Goal: Communication & Community: Answer question/provide support

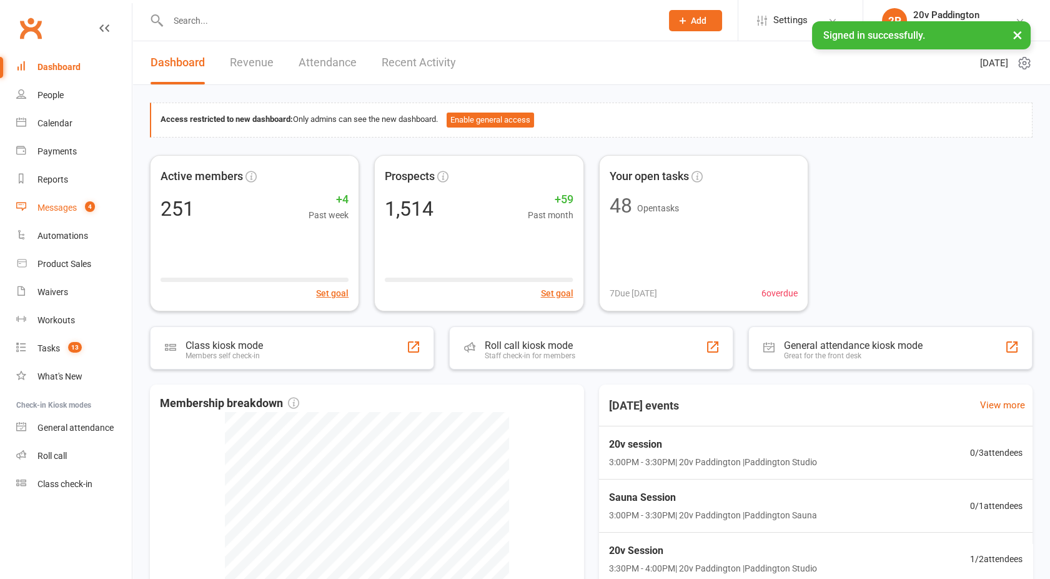
click at [84, 211] on count-badge "4" at bounding box center [87, 207] width 16 height 10
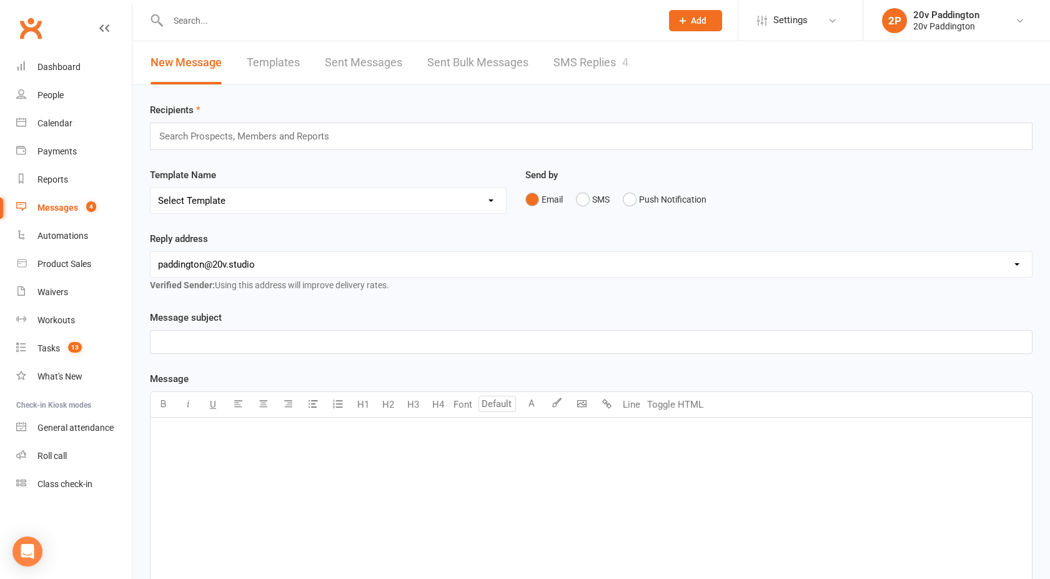
click at [582, 54] on link "SMS Replies 4" at bounding box center [591, 62] width 75 height 43
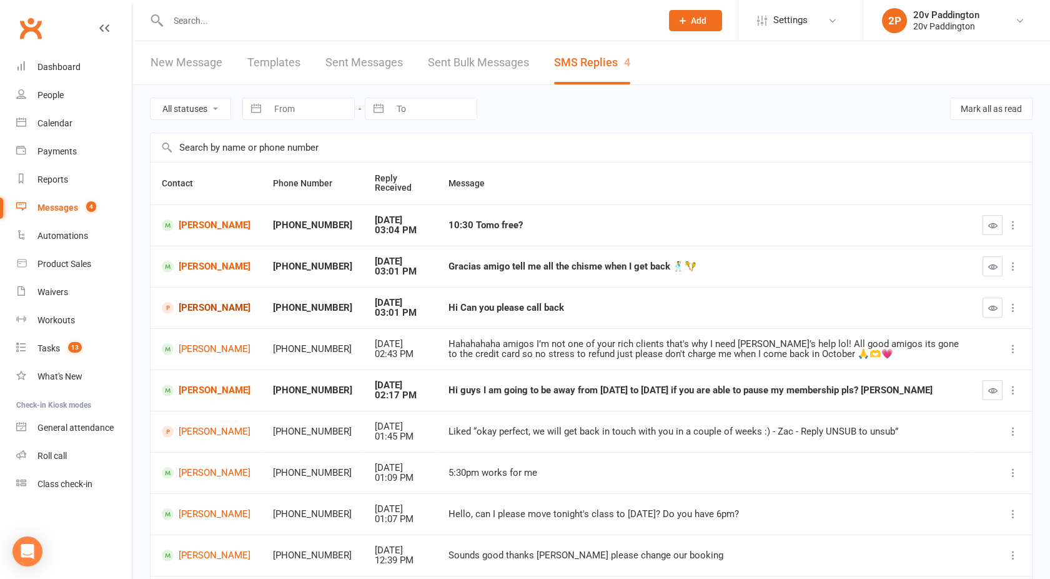
click at [198, 307] on link "Kristina Bendzovsks" at bounding box center [206, 308] width 89 height 12
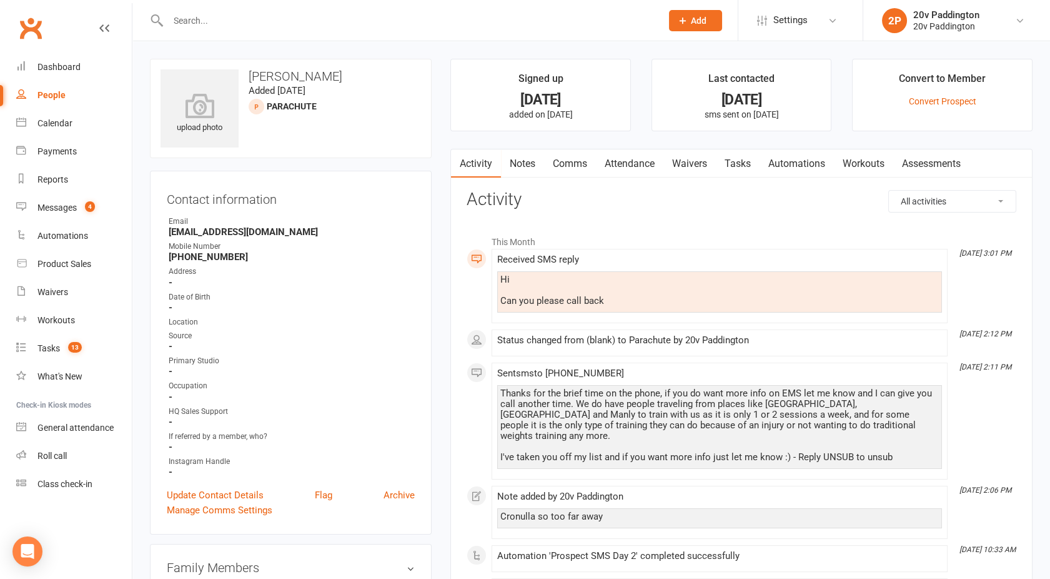
click at [512, 161] on link "Notes" at bounding box center [522, 163] width 43 height 29
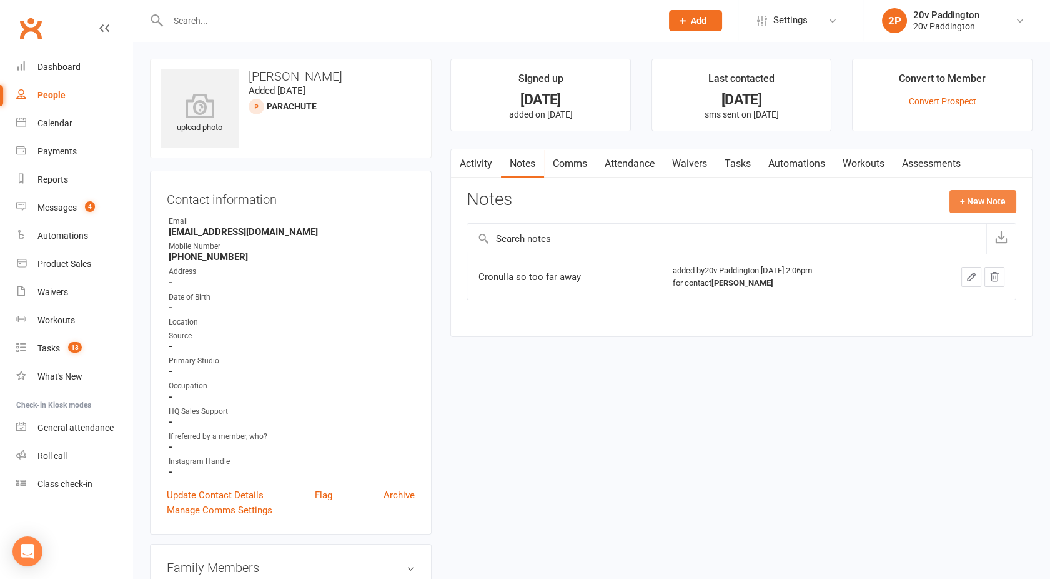
click at [994, 196] on button "+ New Note" at bounding box center [983, 201] width 67 height 22
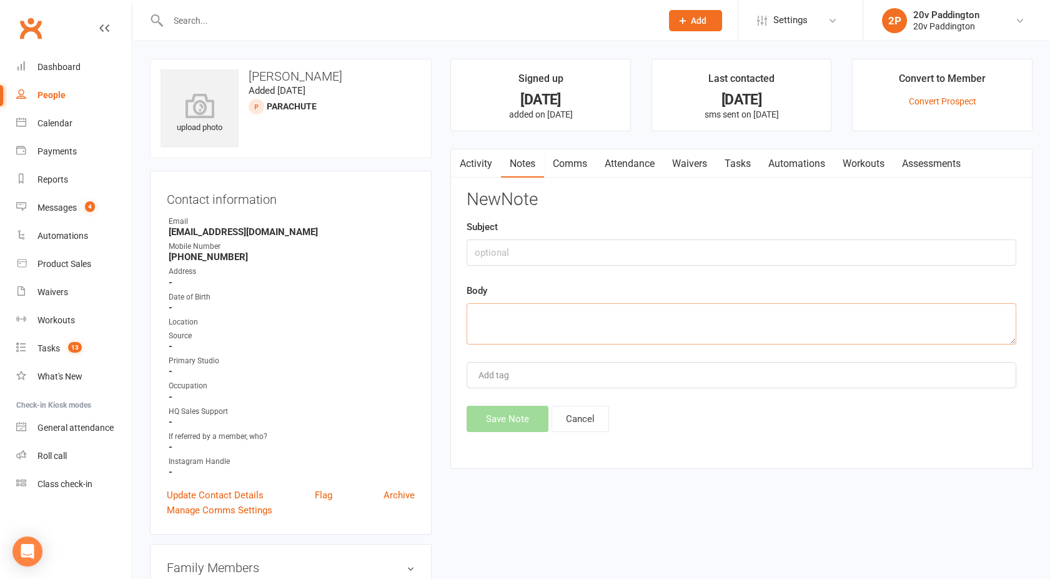
click at [665, 316] on textarea at bounding box center [742, 323] width 550 height 41
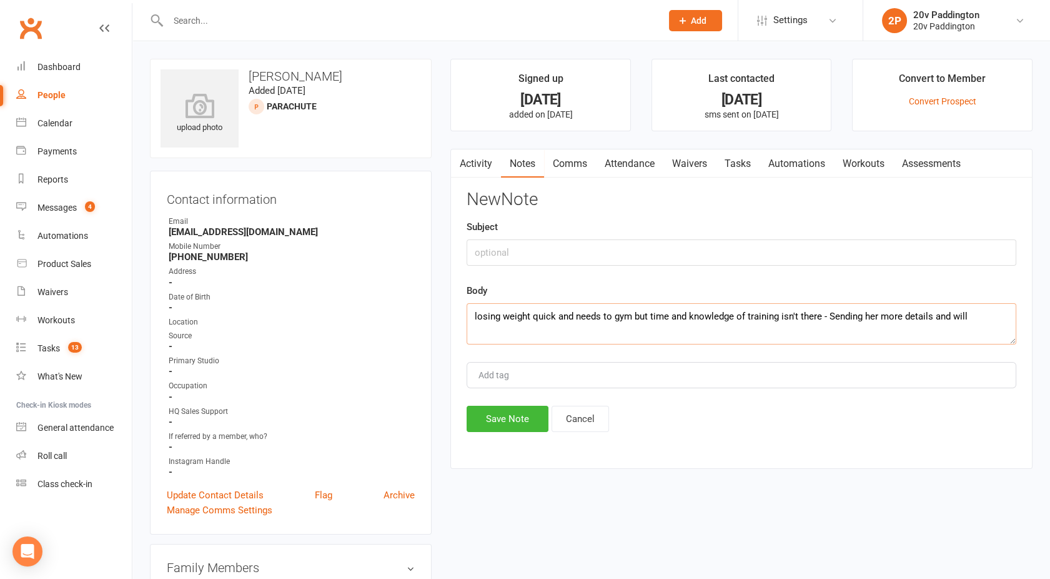
click at [975, 315] on textarea "losing weight quick and needs to gym but time and knowledge of training isn't t…" at bounding box center [742, 323] width 550 height 41
click at [822, 311] on textarea "losing weight quick and needs to gym but time and knowledge of training isn't t…" at bounding box center [742, 323] width 550 height 41
click at [544, 334] on textarea "losing weight quick and needs to gym but time and knowledge of training isn't t…" at bounding box center [742, 323] width 550 height 41
type textarea "losing weight quick and needs to gym but time and knowledge of training isn't t…"
click at [516, 410] on button "Save Note" at bounding box center [508, 419] width 82 height 26
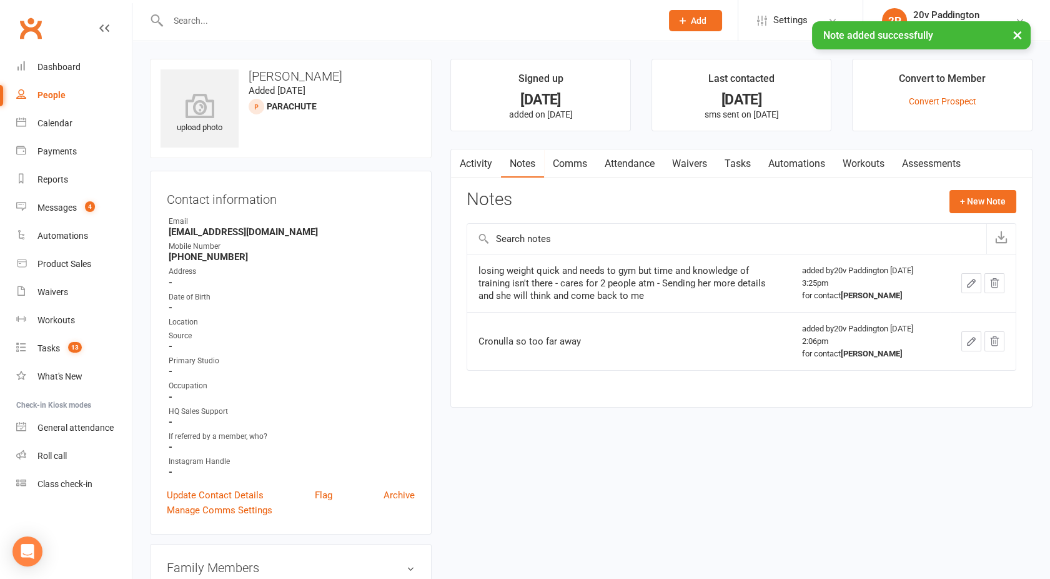
click at [472, 162] on link "Activity" at bounding box center [476, 163] width 50 height 29
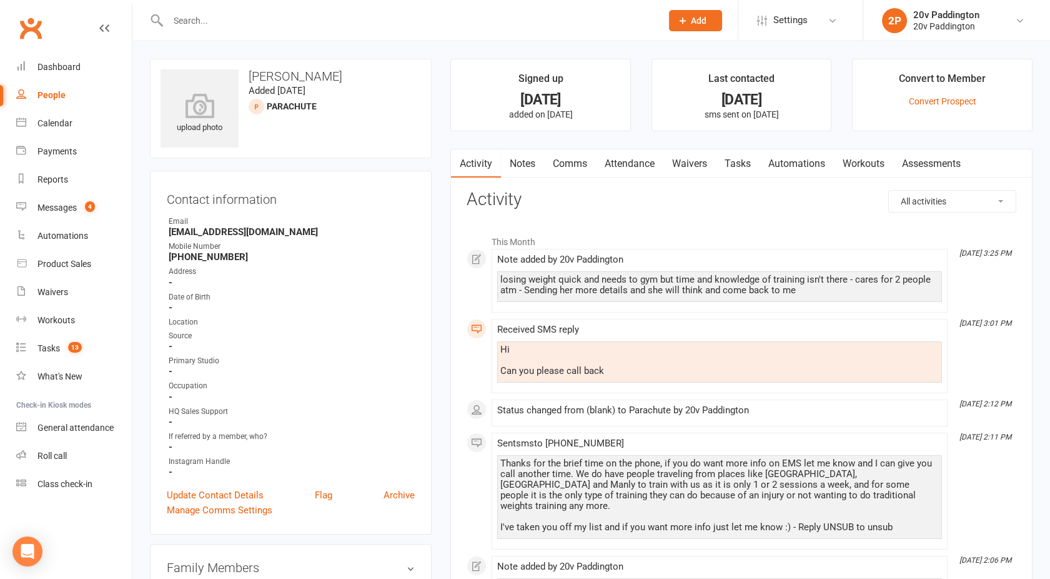
click at [566, 171] on link "Comms" at bounding box center [570, 163] width 52 height 29
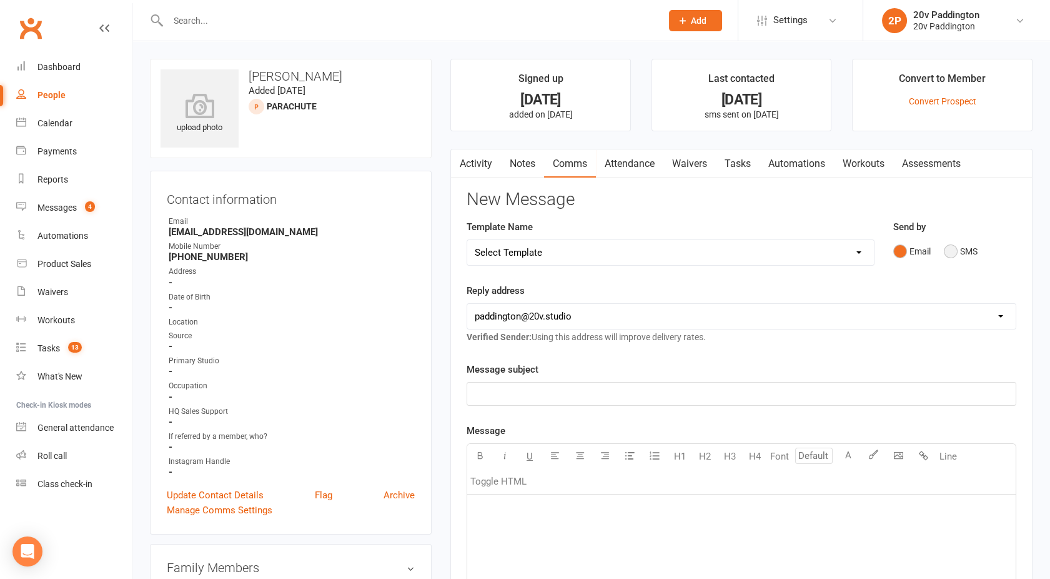
click at [960, 254] on button "SMS" at bounding box center [961, 251] width 34 height 24
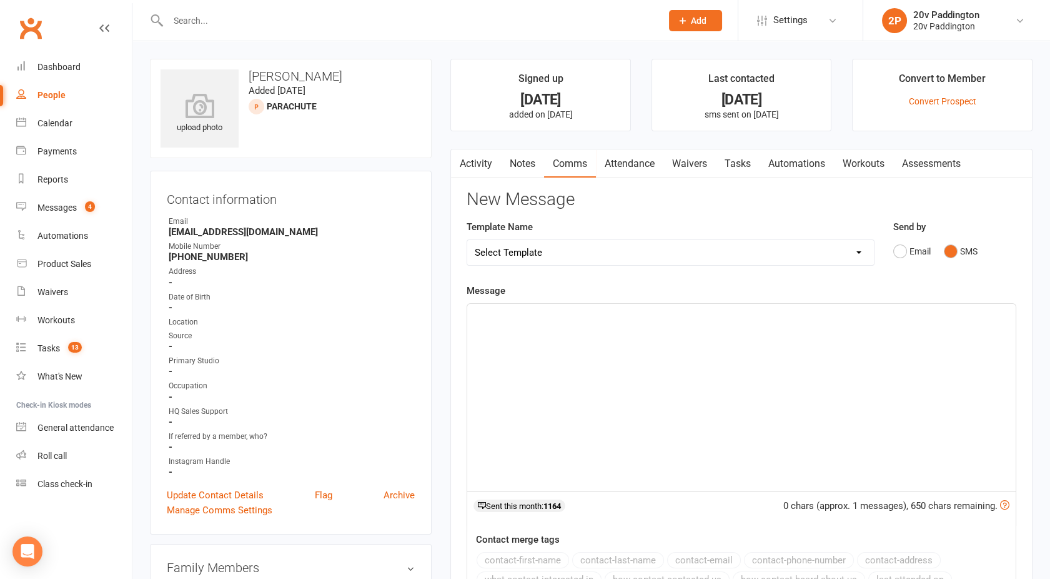
click at [677, 369] on div "﻿" at bounding box center [741, 397] width 549 height 187
drag, startPoint x: 650, startPoint y: 313, endPoint x: 409, endPoint y: 327, distance: 242.2
copy span "Electro Muscular Stimulation Training"
click at [646, 318] on p "Electro Muscular Stimulation Training" at bounding box center [742, 314] width 534 height 15
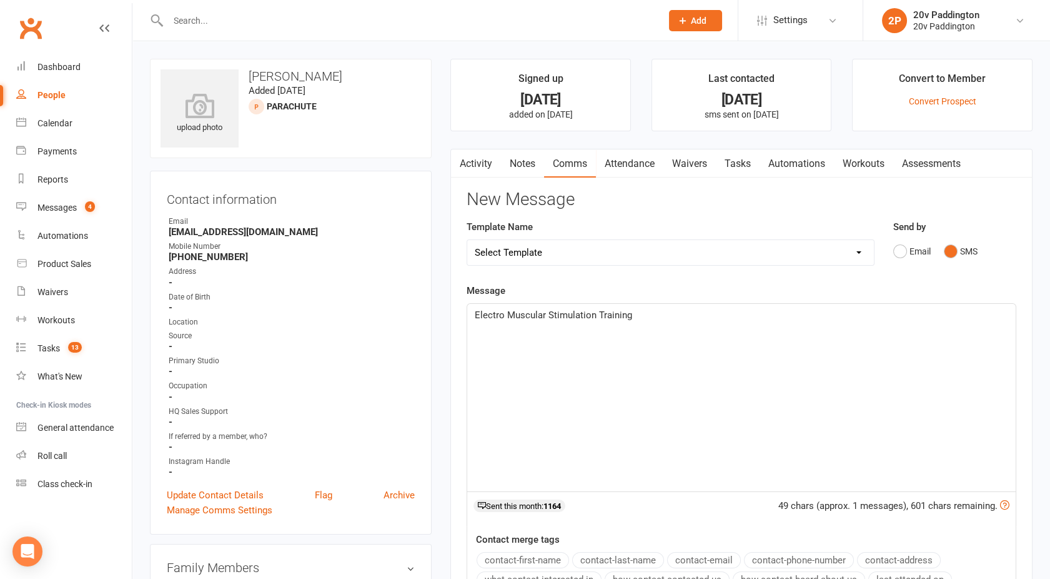
click at [646, 318] on p "Electro Muscular Stimulation Training" at bounding box center [742, 314] width 534 height 15
click at [475, 314] on span "Electro Muscular Stimulation Training - We use Miha Bodytech equipment straight…" at bounding box center [707, 314] width 464 height 11
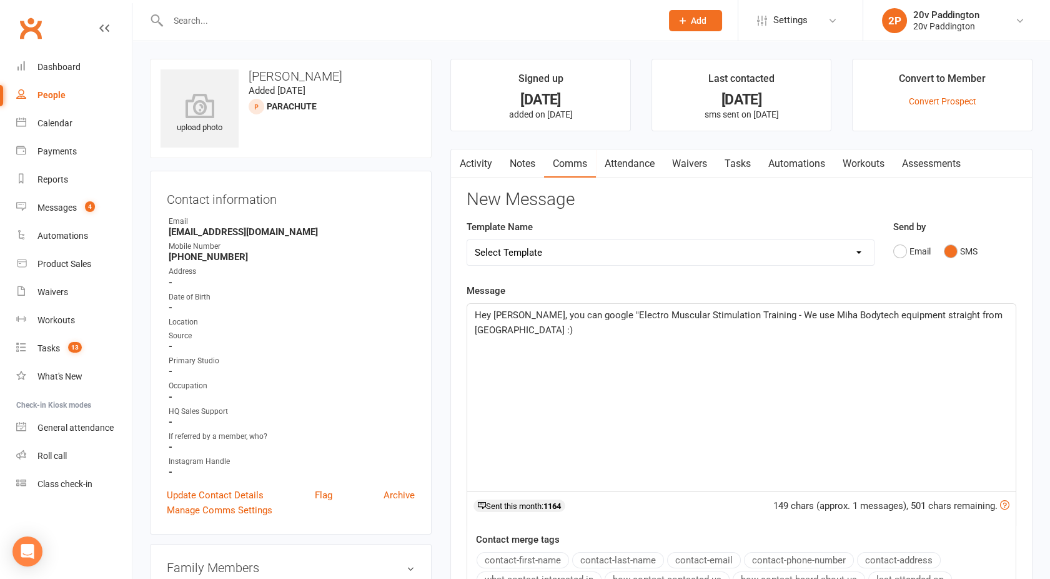
click at [753, 316] on span "Hey Kristina, you can google "Electro Muscular Stimulation Training - We use Mi…" at bounding box center [740, 322] width 531 height 26
click at [545, 364] on p at bounding box center [742, 359] width 534 height 15
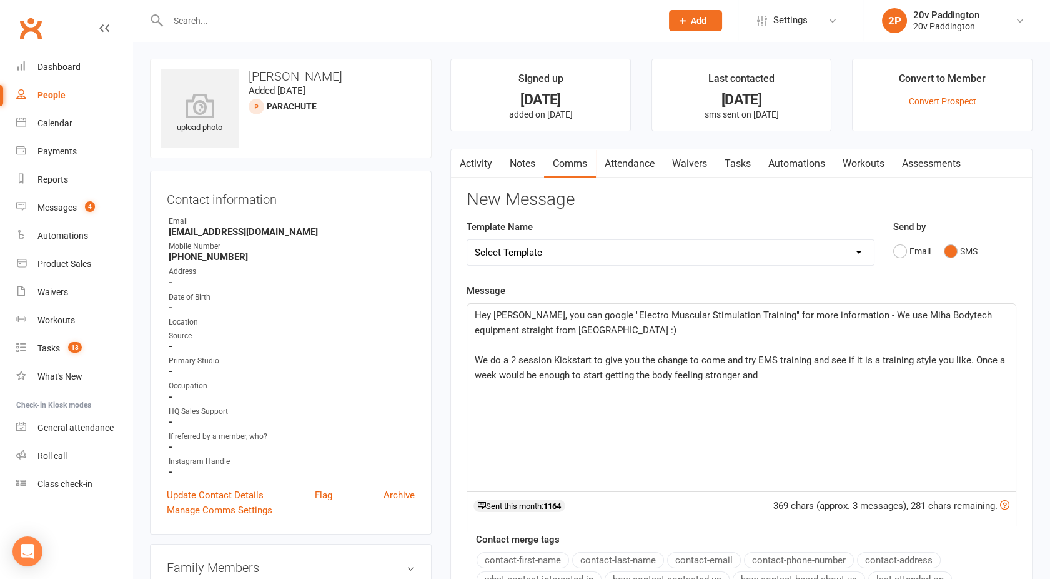
click at [479, 360] on span "We do a 2 session Kickstart to give you the change to come and try EMS training…" at bounding box center [741, 367] width 533 height 26
click at [760, 382] on p "﻿" at bounding box center [742, 389] width 534 height 15
click at [770, 376] on p "We do a 2 session Kickstart to give you the change to come and try EMS training…" at bounding box center [742, 367] width 534 height 30
click at [568, 389] on span "We do a 2 session Kickstart to give you the change to come and try EMS training…" at bounding box center [741, 374] width 533 height 41
click at [582, 390] on span "We do a 2 session Kickstart to give you the change to come and try EMS training…" at bounding box center [741, 374] width 533 height 41
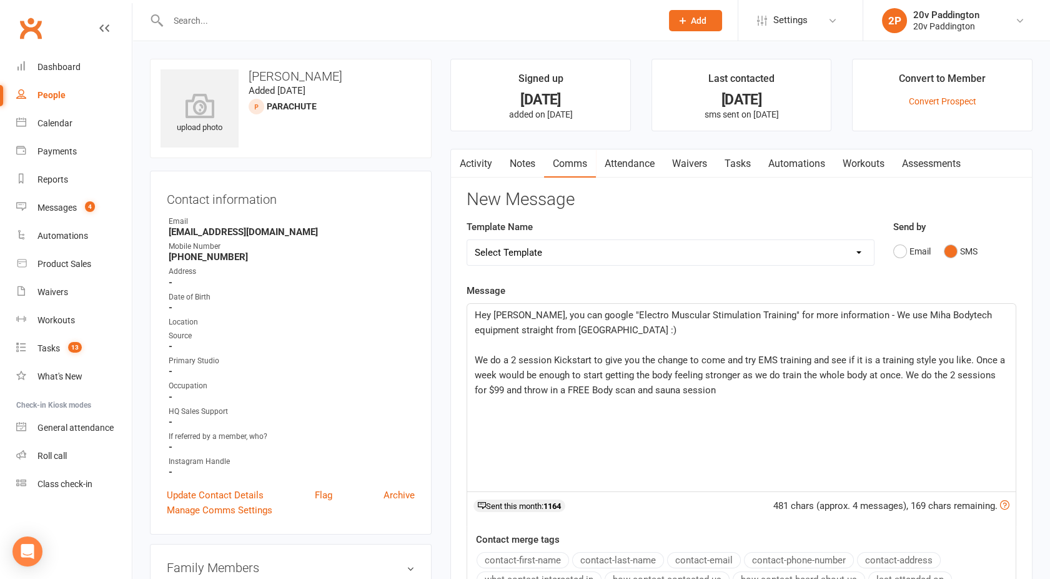
click at [604, 392] on span "We do a 2 session Kickstart to give you the change to come and try EMS training…" at bounding box center [741, 374] width 533 height 41
click at [646, 391] on span "We do a 2 session Kickstart to give you the change to come and try EMS training…" at bounding box center [741, 374] width 533 height 41
click at [677, 389] on span "We do a 2 session Kickstart to give you the change to come and try EMS training…" at bounding box center [741, 374] width 533 height 41
click at [717, 391] on p "We do a 2 session Kickstart to give you the change to come and try EMS training…" at bounding box center [742, 374] width 534 height 45
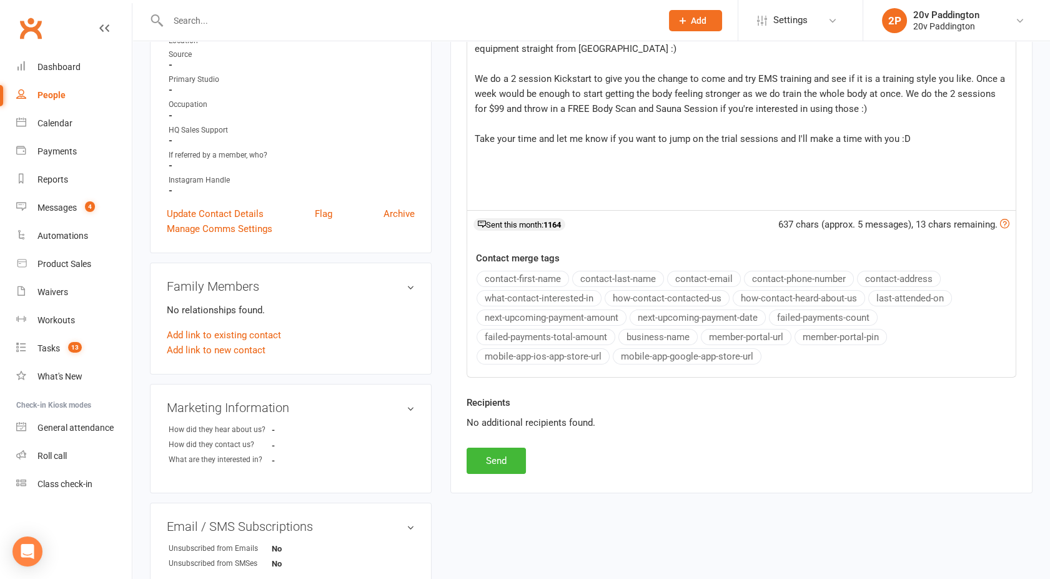
scroll to position [292, 0]
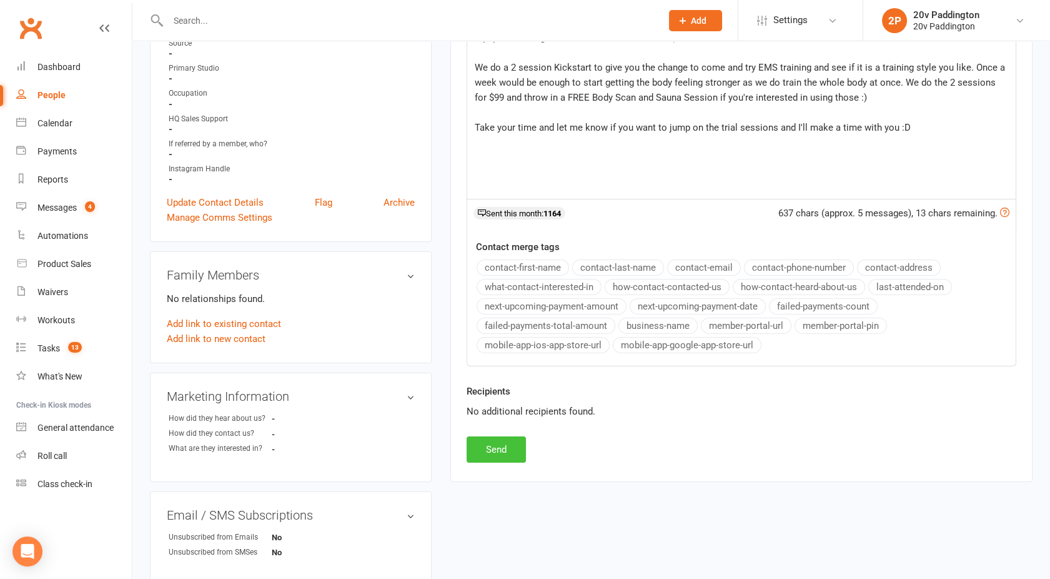
click at [498, 440] on button "Send" at bounding box center [496, 449] width 59 height 26
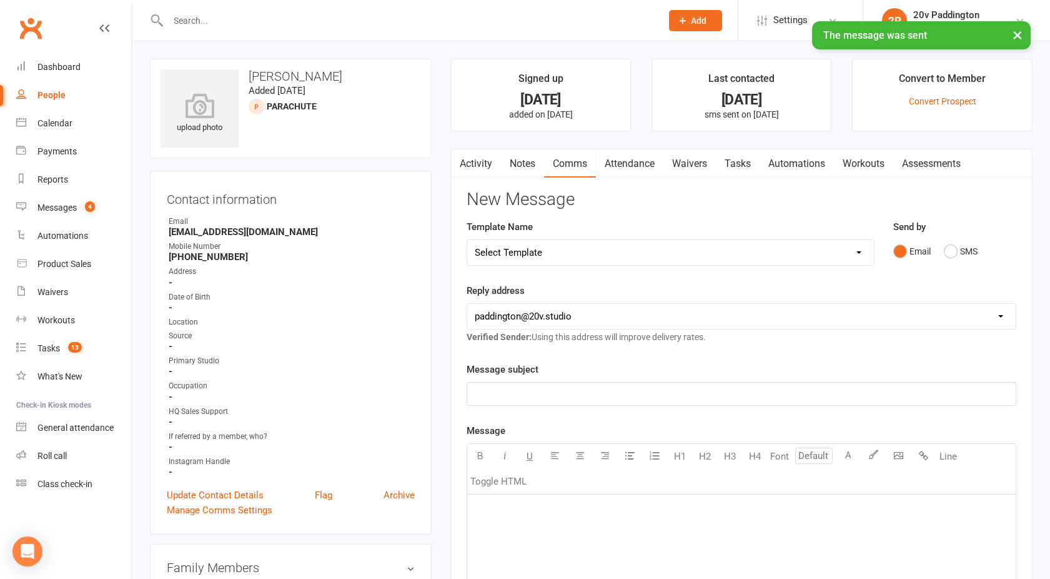
click at [745, 164] on link "Tasks" at bounding box center [738, 163] width 44 height 29
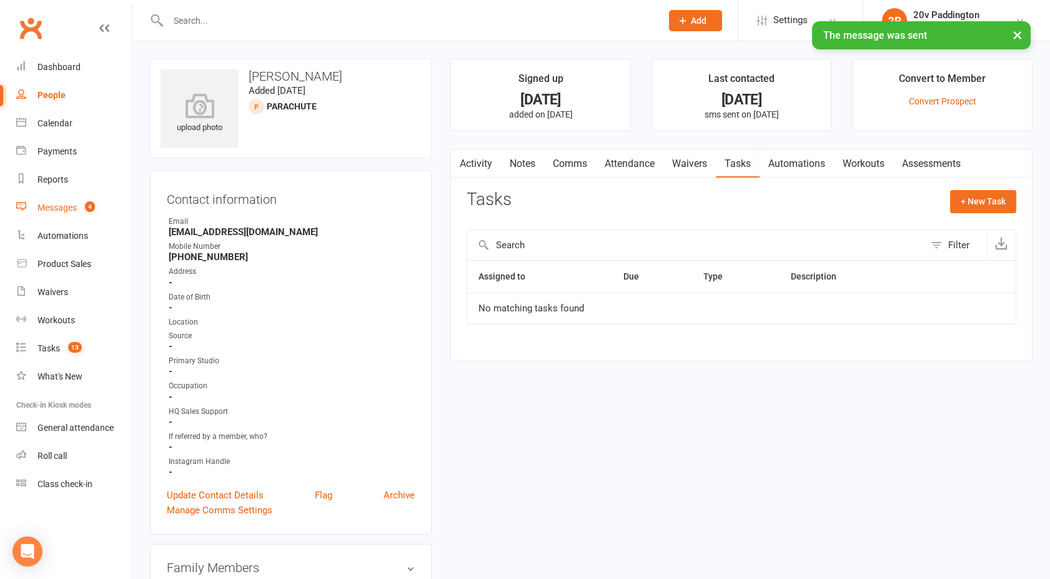
click at [65, 212] on div "Messages" at bounding box center [56, 207] width 39 height 10
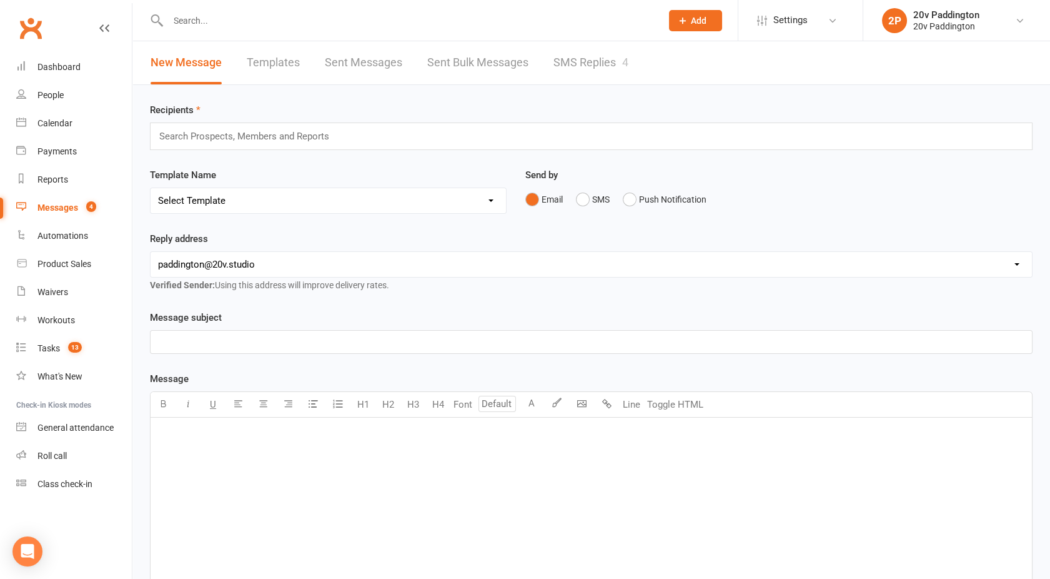
click at [594, 65] on link "SMS Replies 4" at bounding box center [591, 62] width 75 height 43
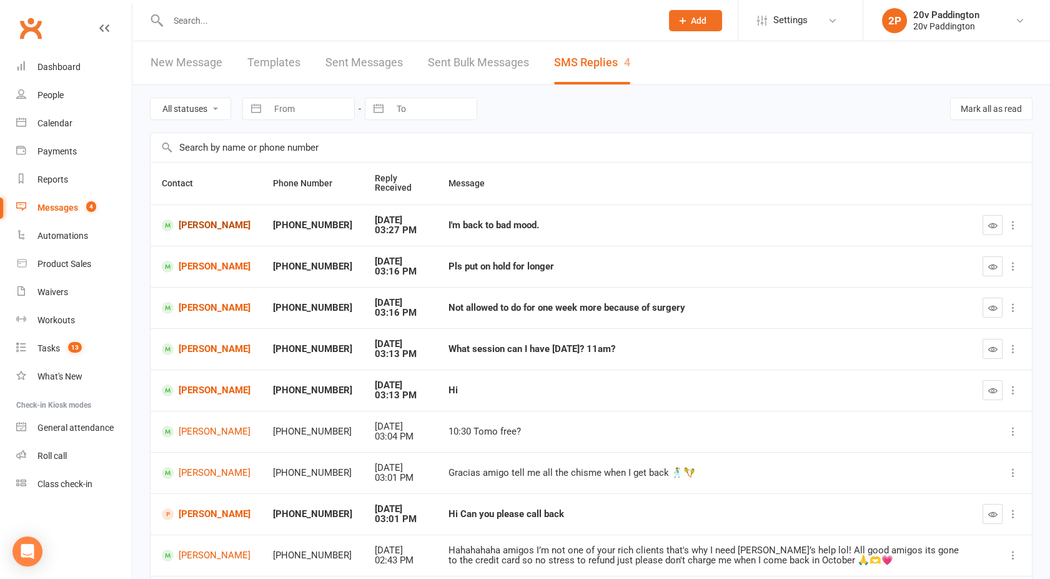
click at [203, 222] on link "Pawel Wodkowski" at bounding box center [206, 225] width 89 height 12
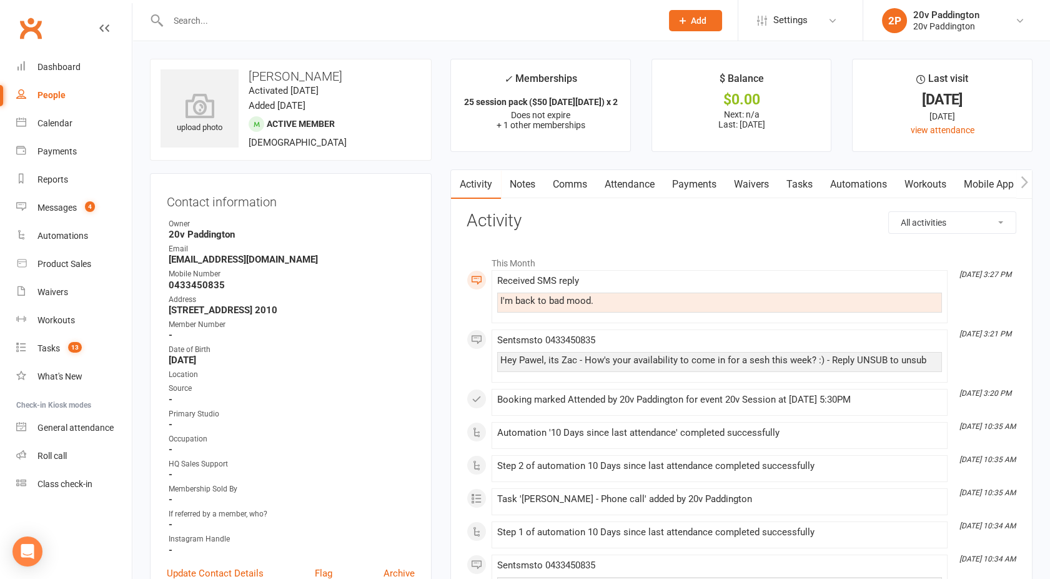
click at [632, 192] on link "Attendance" at bounding box center [629, 184] width 67 height 29
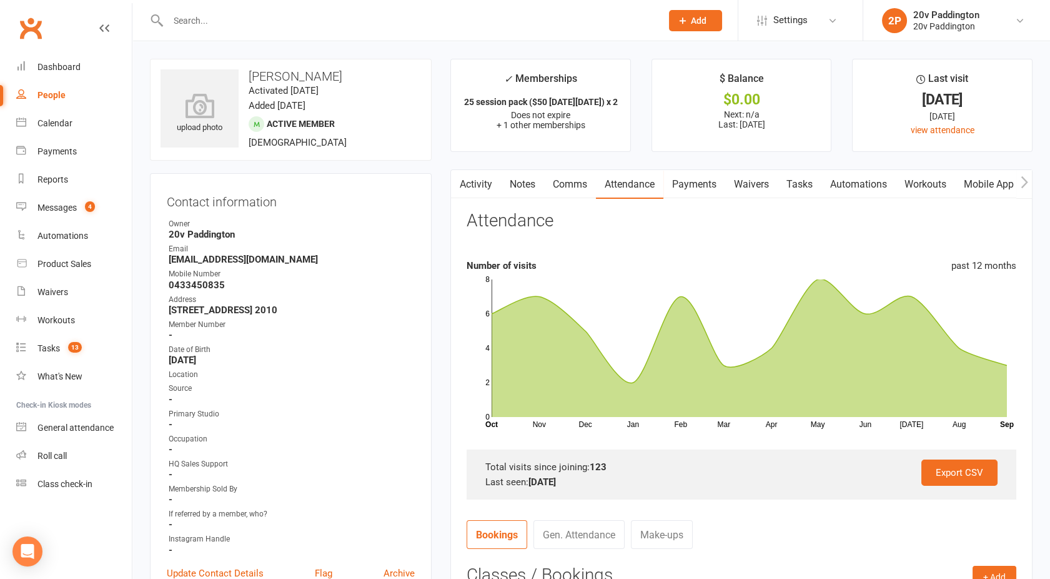
click at [464, 180] on button "button" at bounding box center [459, 184] width 16 height 28
click at [472, 183] on link "Activity" at bounding box center [476, 184] width 50 height 29
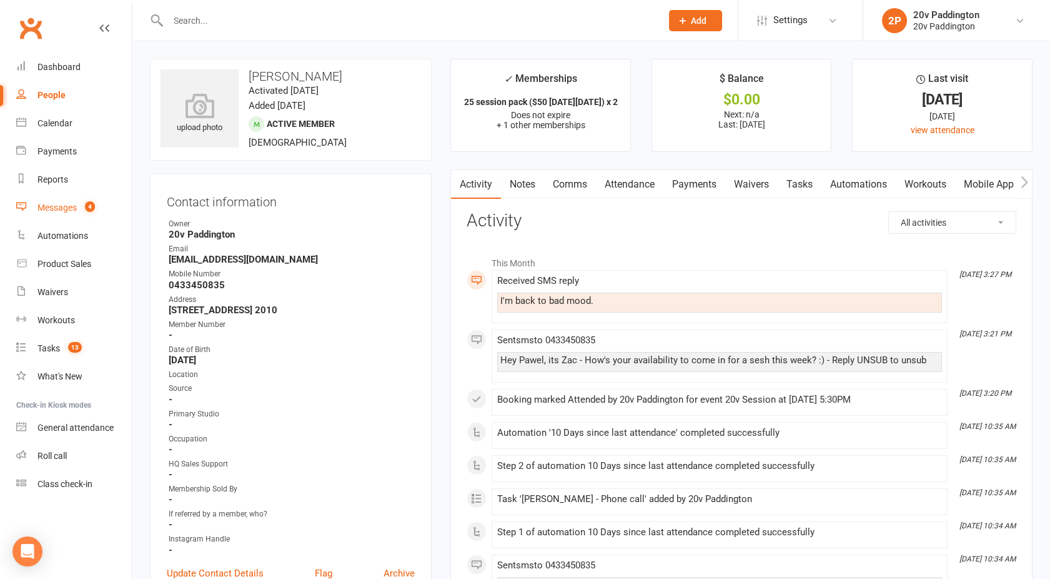
click at [47, 211] on div "Messages" at bounding box center [56, 207] width 39 height 10
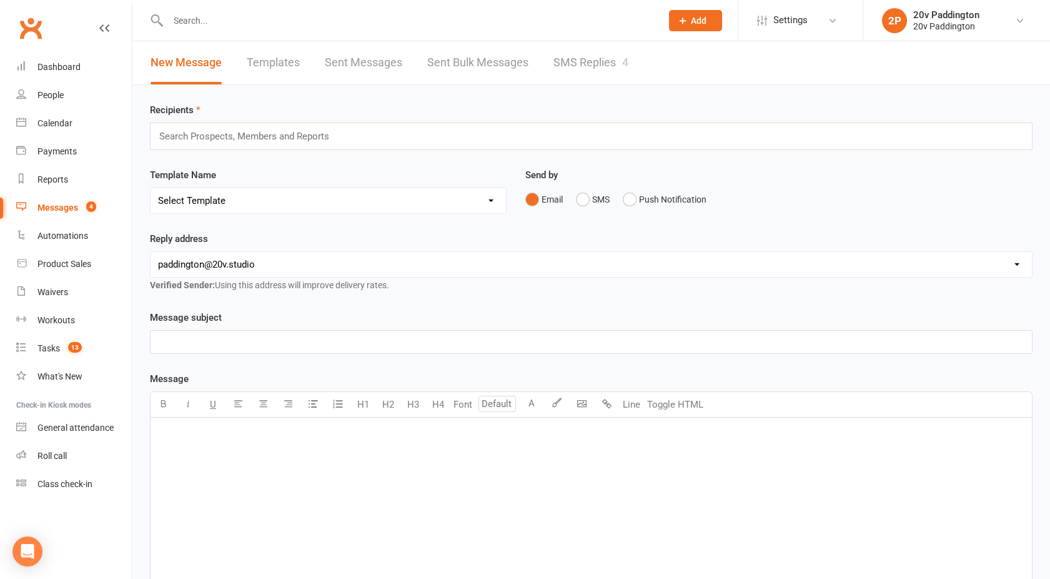
click at [600, 56] on link "SMS Replies 4" at bounding box center [591, 62] width 75 height 43
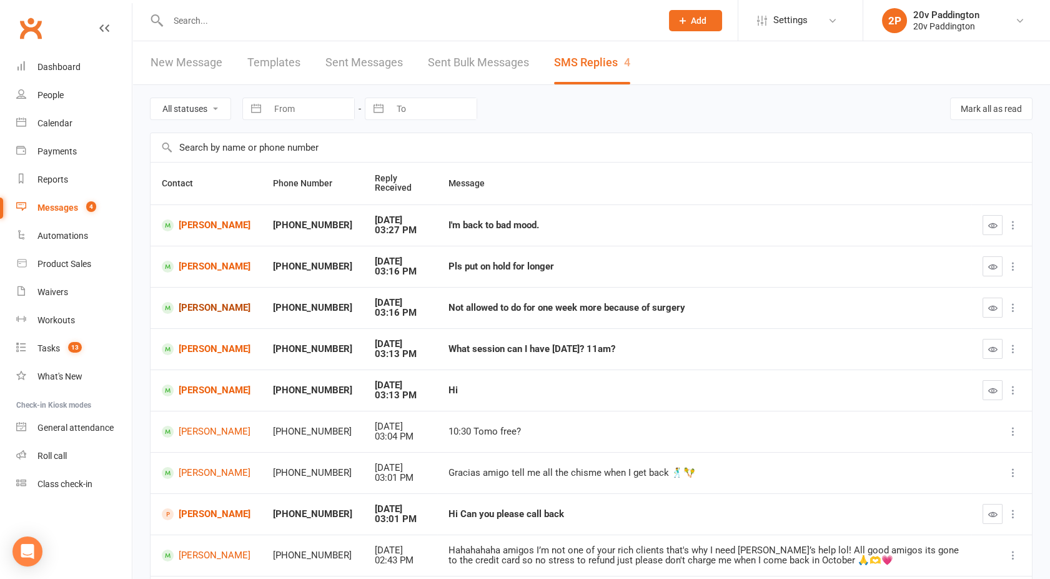
click at [197, 307] on link "Nicole Burfitt-Williams" at bounding box center [206, 308] width 89 height 12
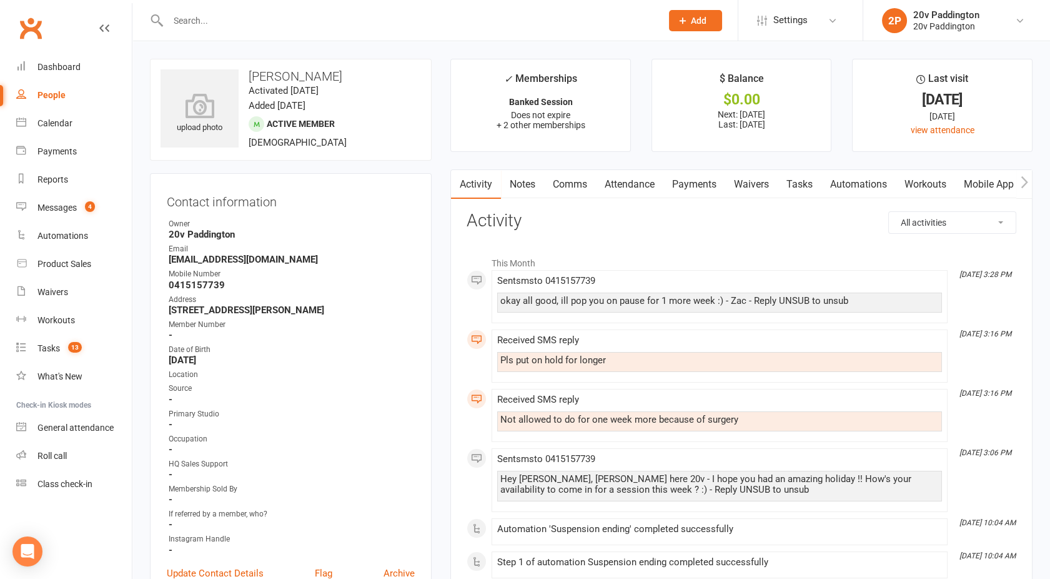
click at [702, 193] on link "Payments" at bounding box center [695, 184] width 62 height 29
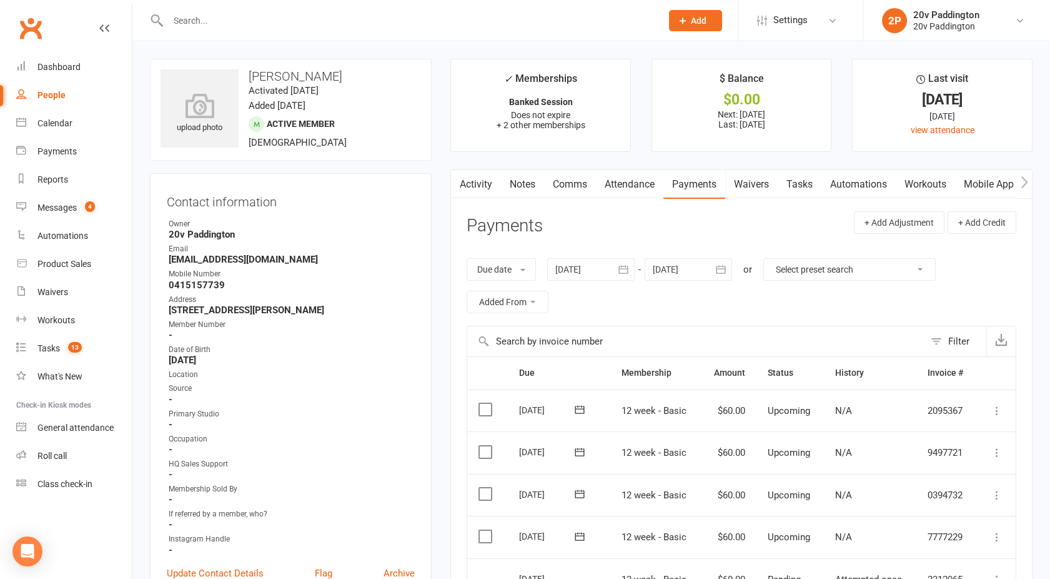
click at [474, 176] on link "Activity" at bounding box center [476, 184] width 50 height 29
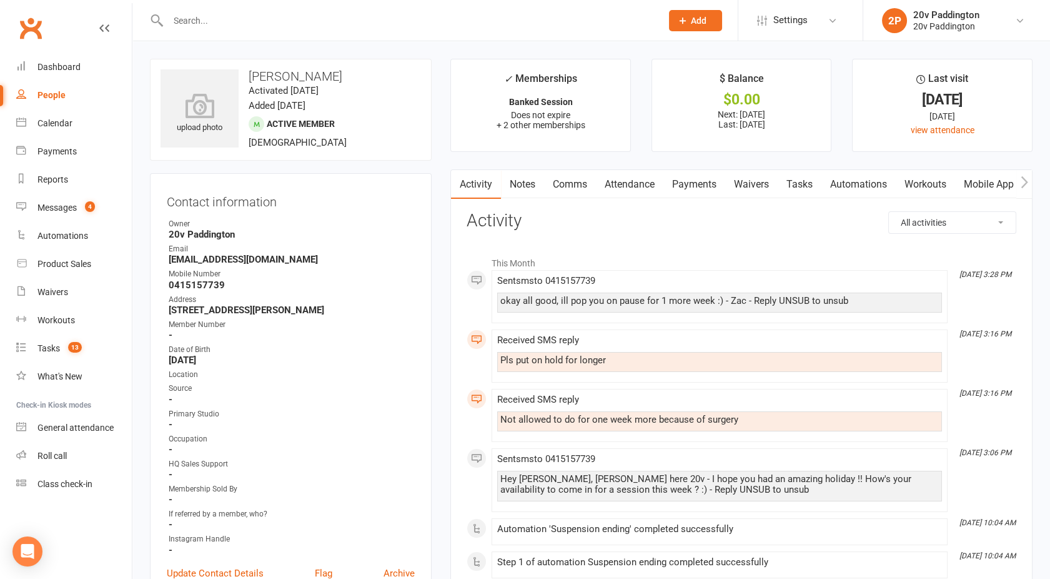
click at [724, 182] on link "Payments" at bounding box center [695, 184] width 62 height 29
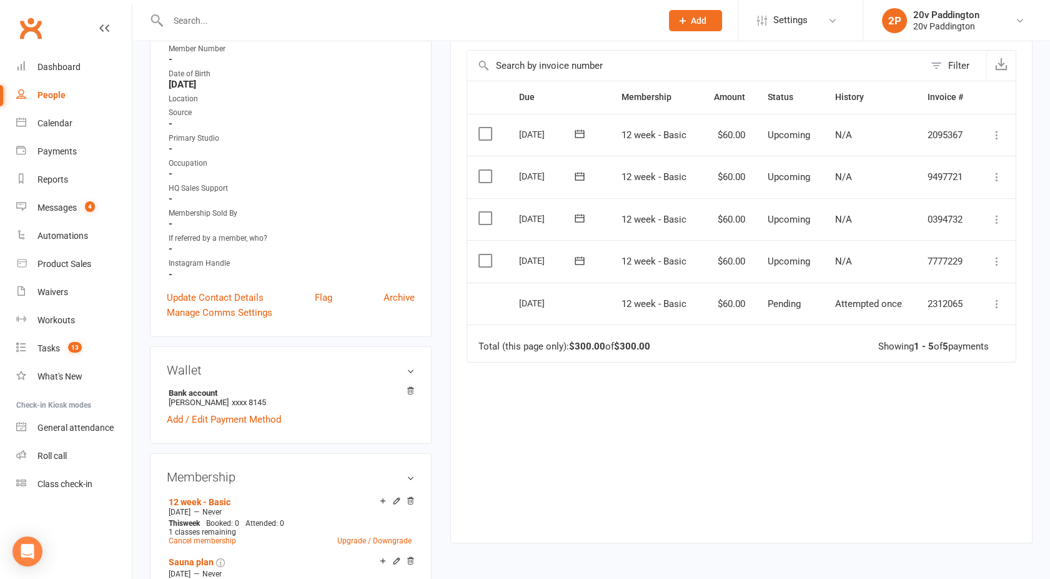
scroll to position [337, 0]
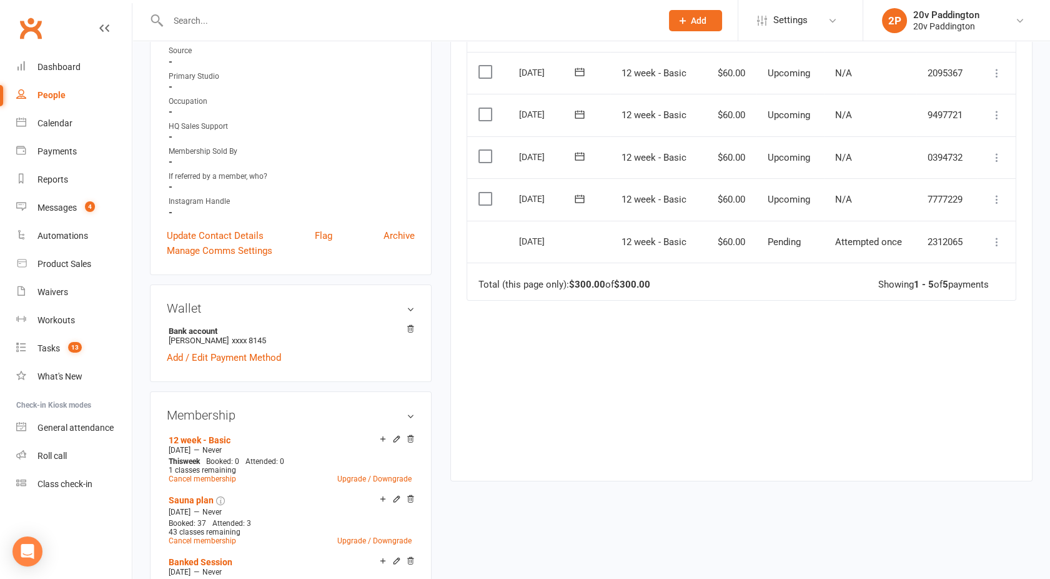
click at [997, 194] on icon at bounding box center [997, 199] width 12 height 12
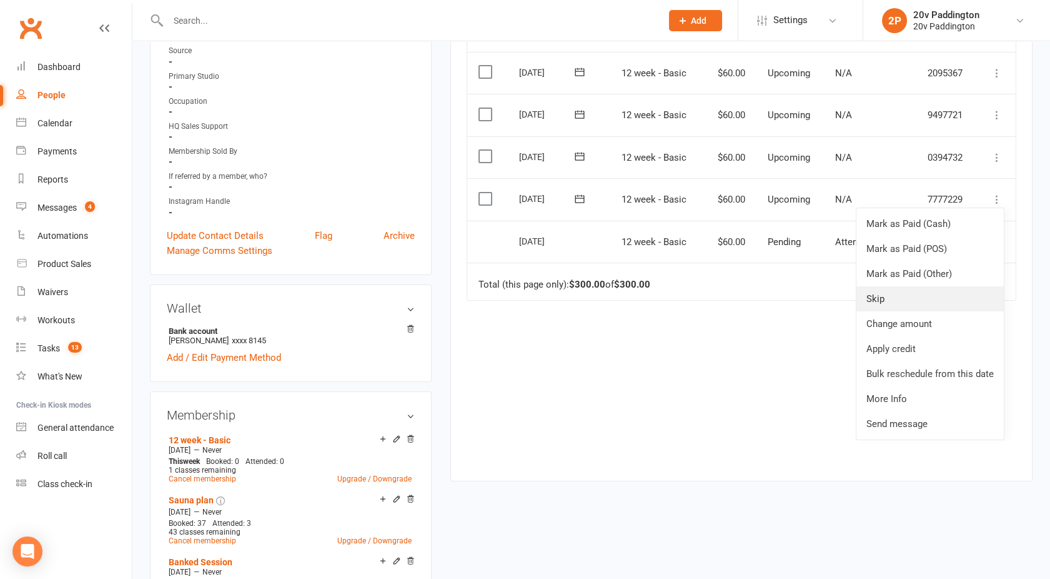
click at [905, 291] on link "Skip" at bounding box center [930, 298] width 147 height 25
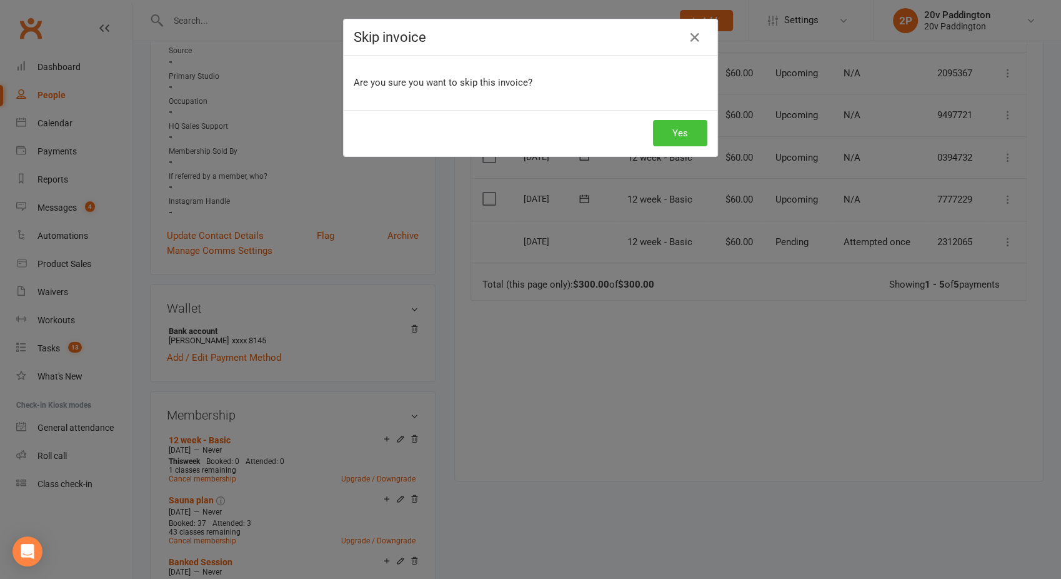
click at [665, 122] on button "Yes" at bounding box center [680, 133] width 54 height 26
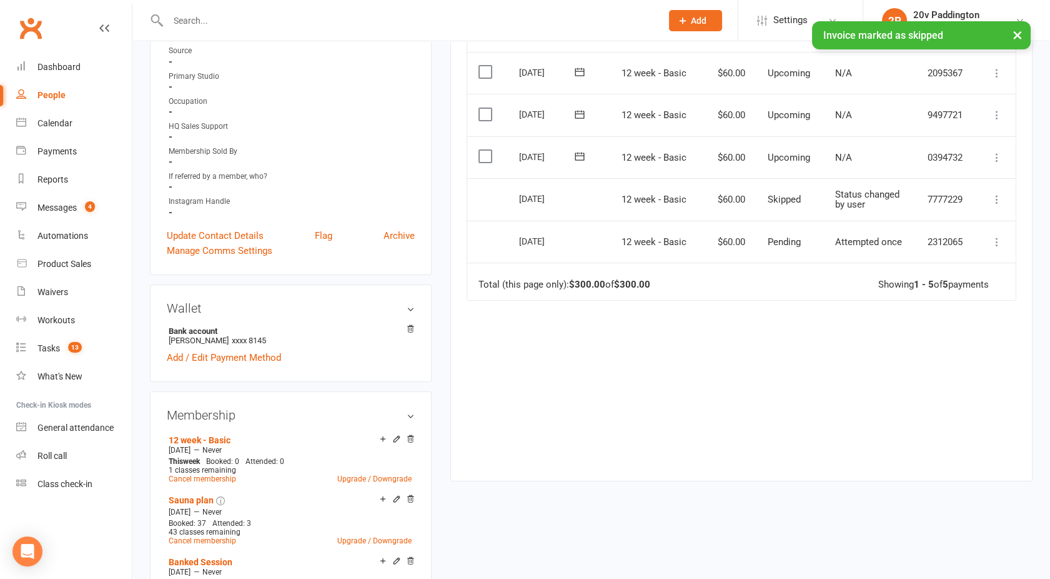
scroll to position [0, 0]
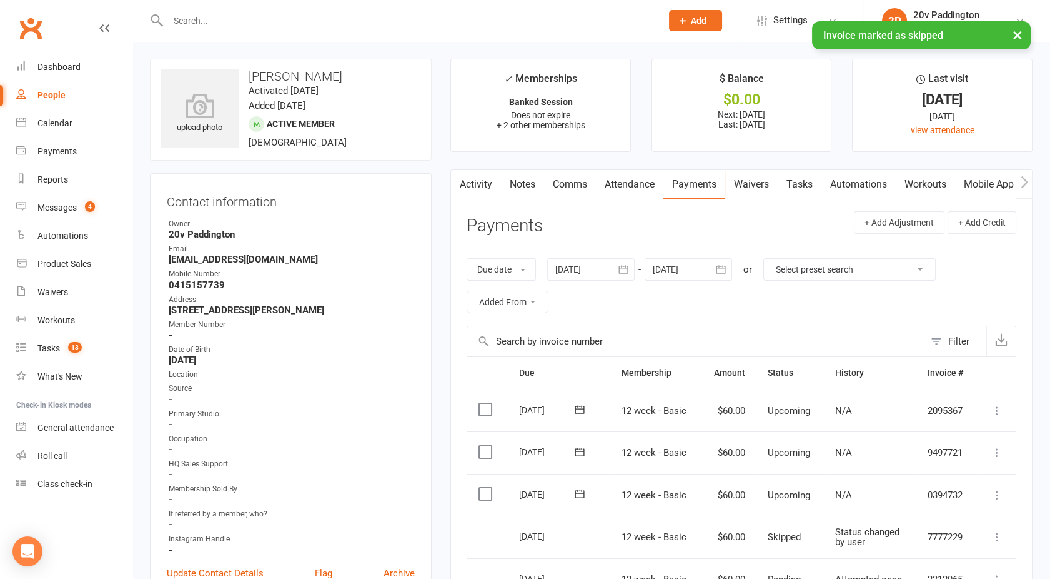
click at [463, 162] on main "✓ Memberships Banked Session Does not expire + 2 other memberships $ Balance $0…" at bounding box center [741, 445] width 601 height 772
click at [471, 188] on link "Activity" at bounding box center [476, 184] width 50 height 29
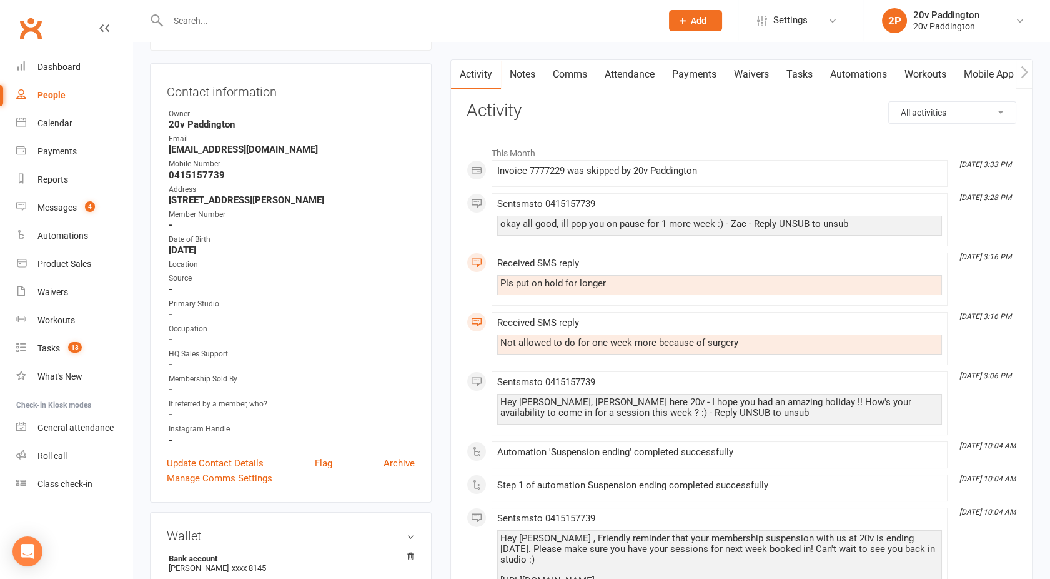
scroll to position [107, 0]
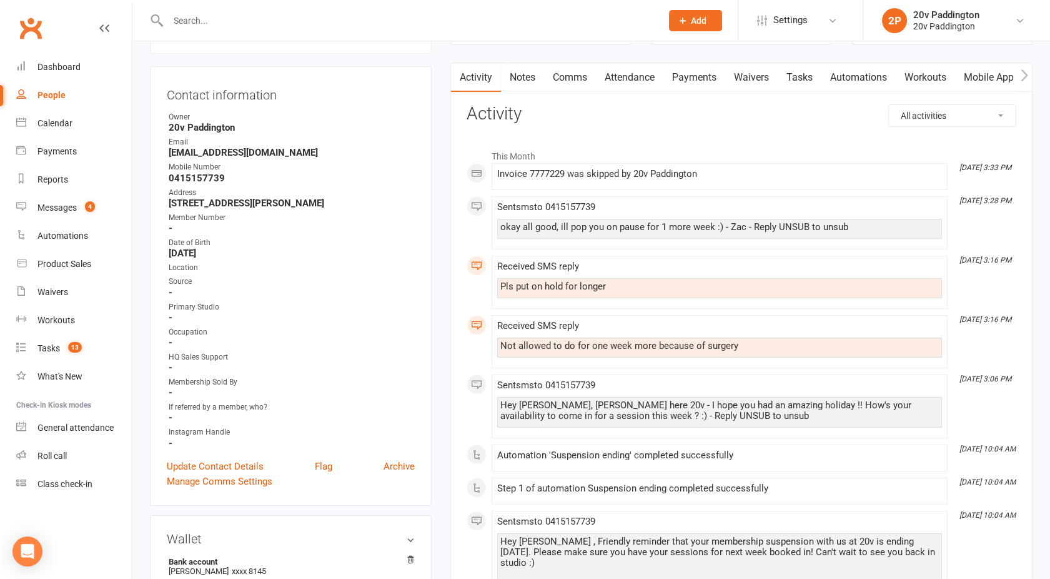
click at [565, 84] on link "Comms" at bounding box center [570, 77] width 52 height 29
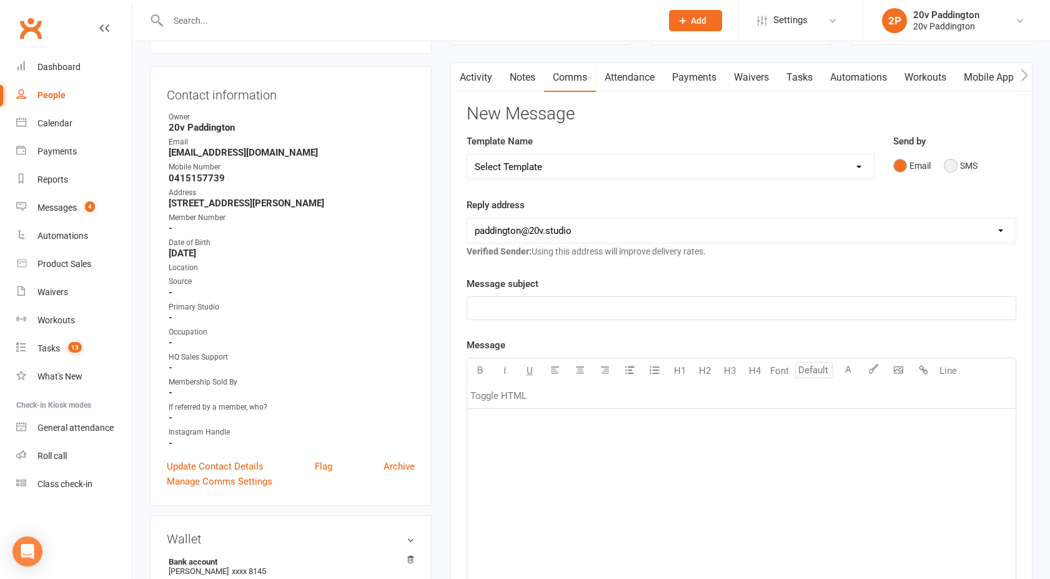
click at [955, 172] on button "SMS" at bounding box center [961, 166] width 34 height 24
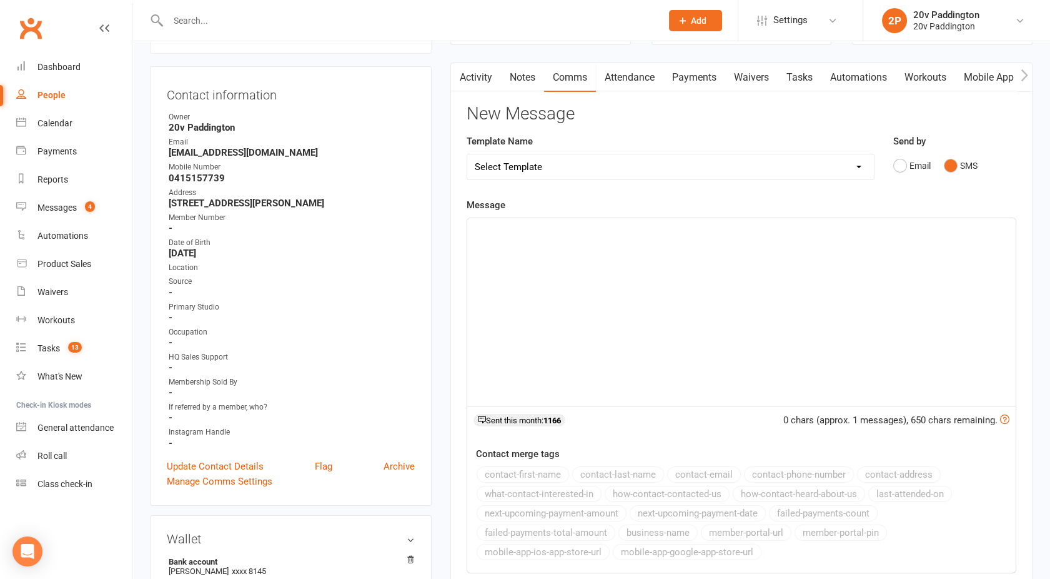
click at [762, 257] on div "﻿" at bounding box center [741, 311] width 549 height 187
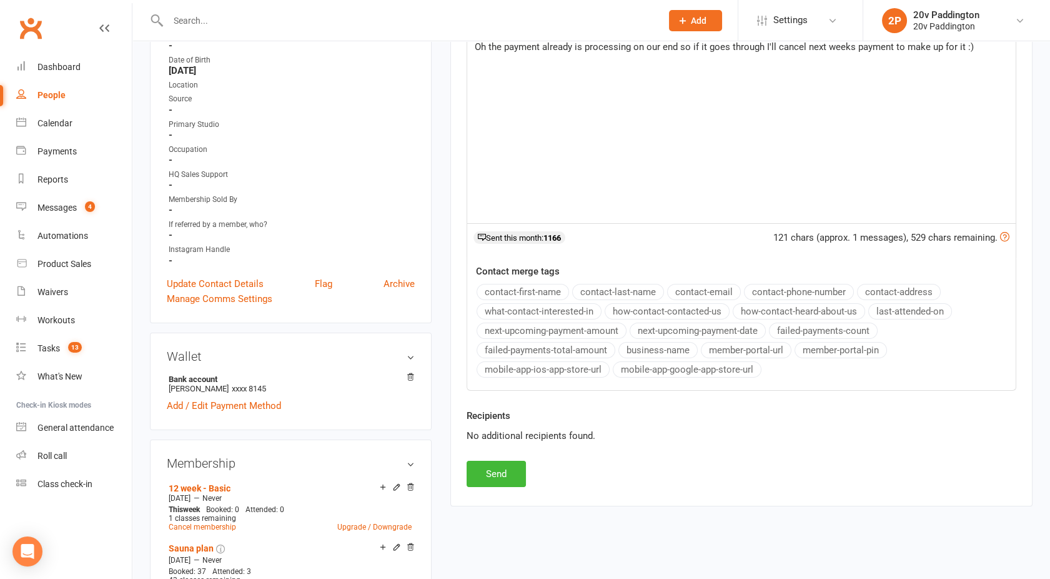
scroll to position [415, 0]
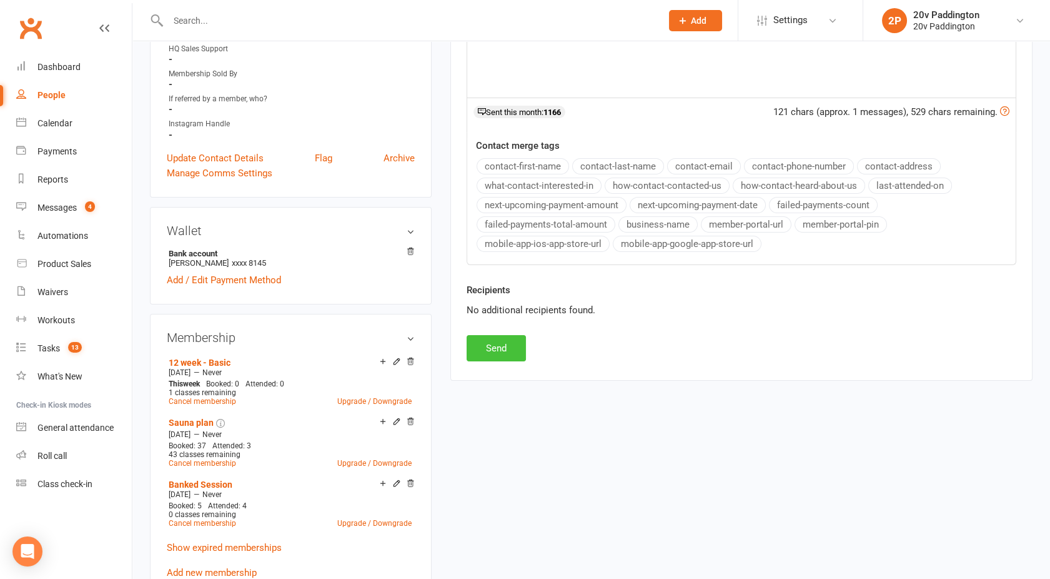
click at [492, 356] on button "Send" at bounding box center [496, 348] width 59 height 26
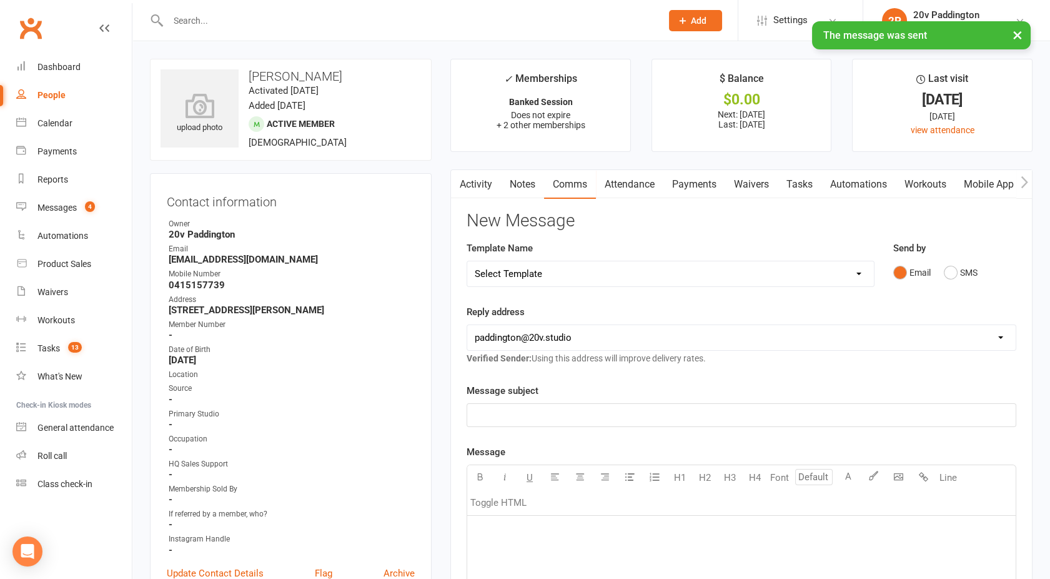
click at [459, 190] on button "button" at bounding box center [459, 184] width 16 height 28
click at [469, 187] on link "Activity" at bounding box center [476, 184] width 50 height 29
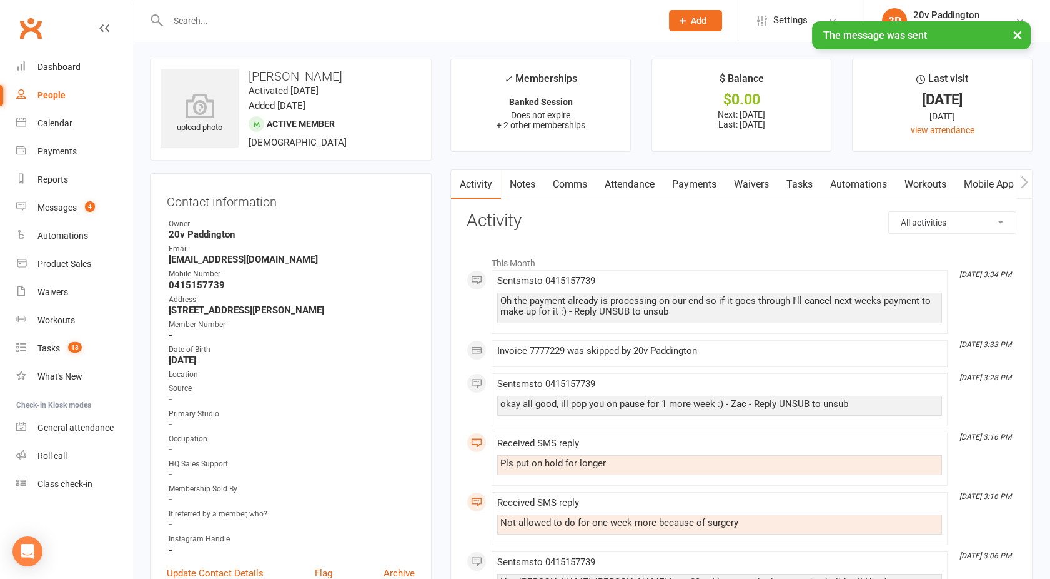
click at [684, 181] on link "Payments" at bounding box center [695, 184] width 62 height 29
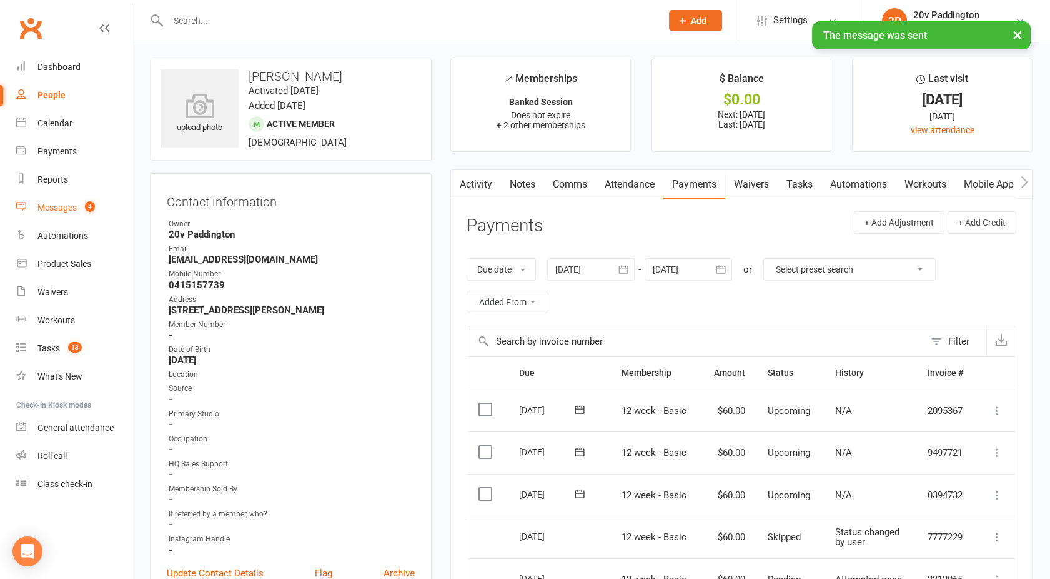
click at [67, 206] on div "Messages" at bounding box center [56, 207] width 39 height 10
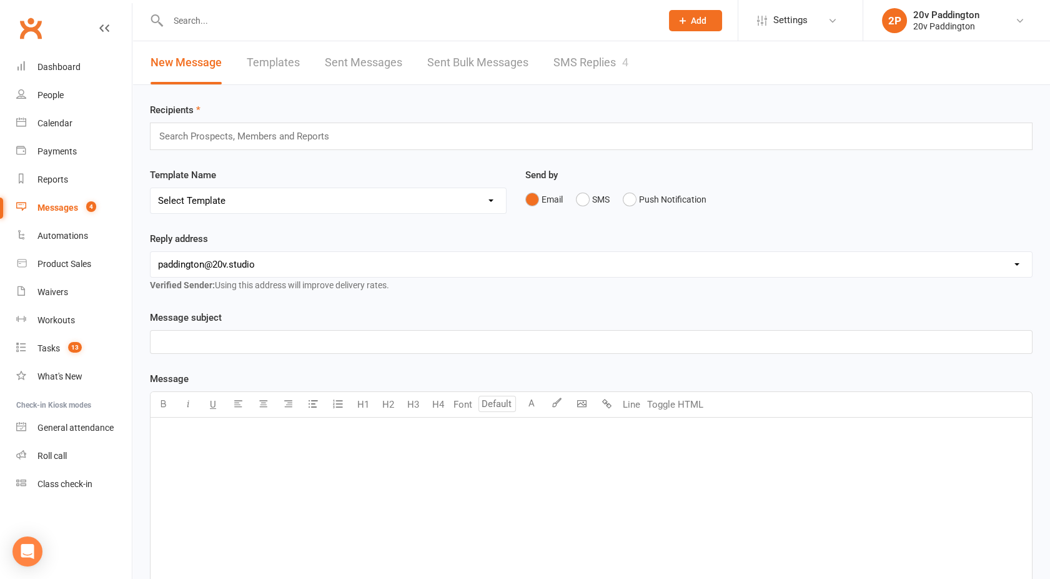
click at [595, 57] on link "SMS Replies 4" at bounding box center [591, 62] width 75 height 43
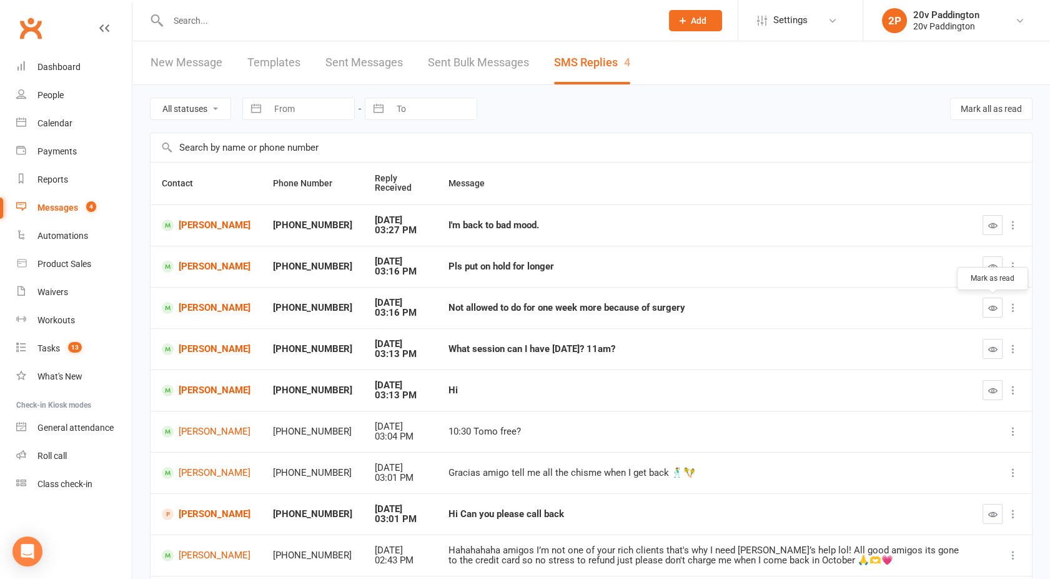
click at [986, 309] on button "button" at bounding box center [993, 307] width 20 height 20
click at [990, 347] on icon "button" at bounding box center [993, 348] width 9 height 9
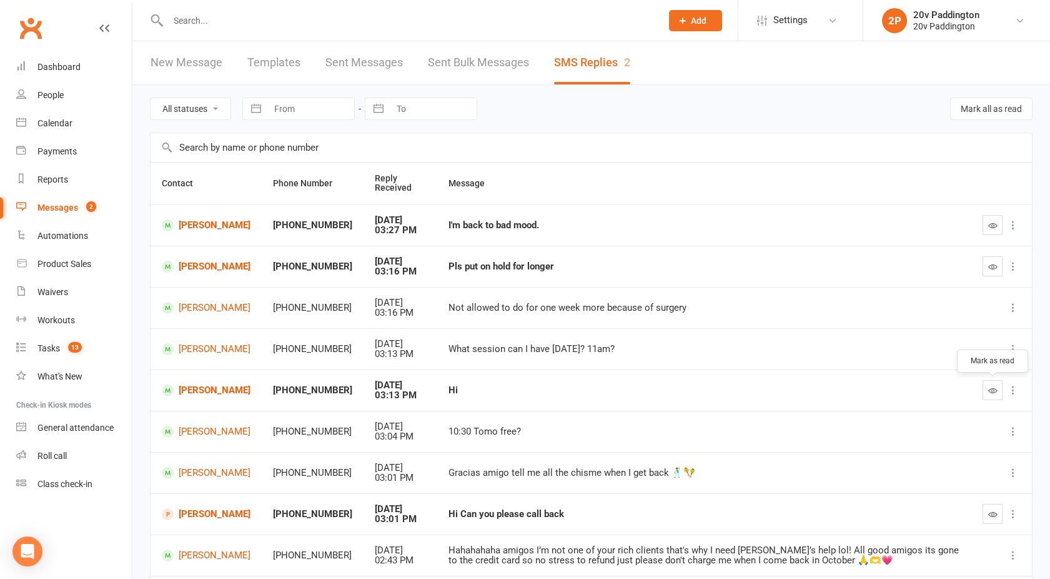
click at [994, 392] on icon "button" at bounding box center [993, 390] width 9 height 9
click at [994, 268] on icon "button" at bounding box center [993, 266] width 9 height 9
click at [211, 265] on link "Nicole Burfitt-Williams" at bounding box center [206, 267] width 89 height 12
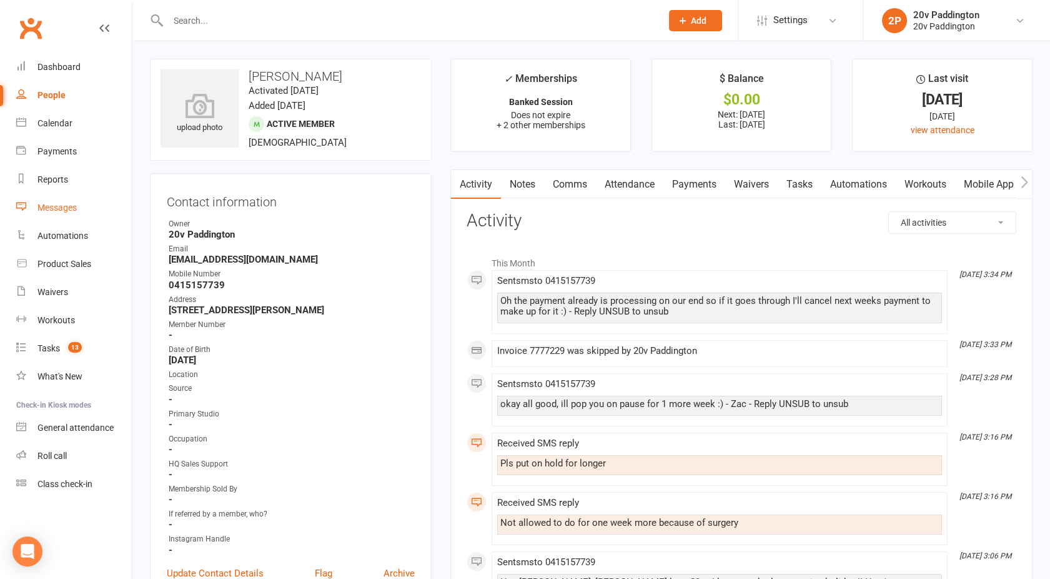
click at [66, 204] on div "Messages" at bounding box center [56, 207] width 39 height 10
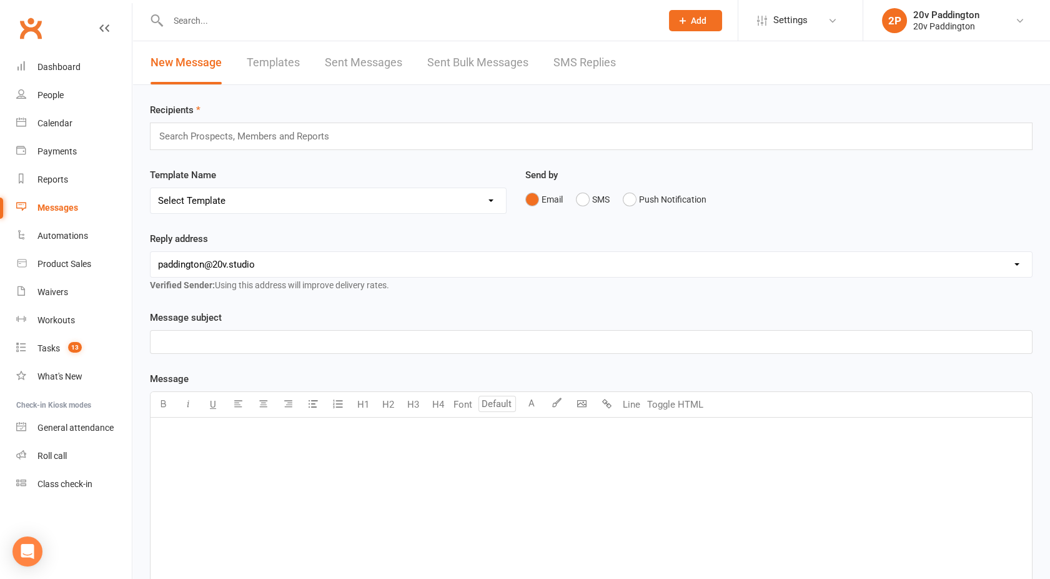
click at [602, 59] on link "SMS Replies" at bounding box center [585, 62] width 62 height 43
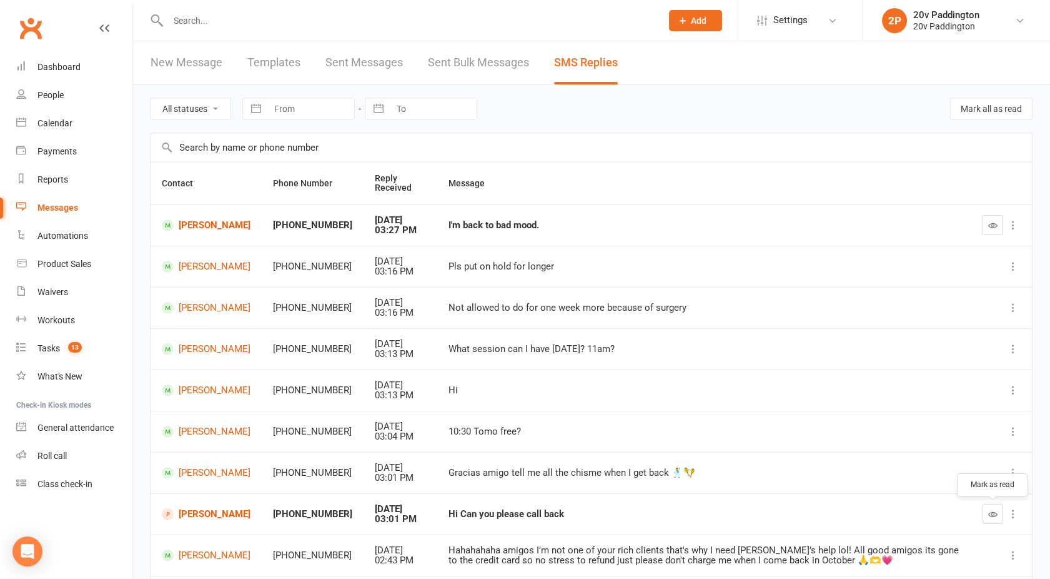
click at [989, 509] on icon "button" at bounding box center [993, 513] width 9 height 9
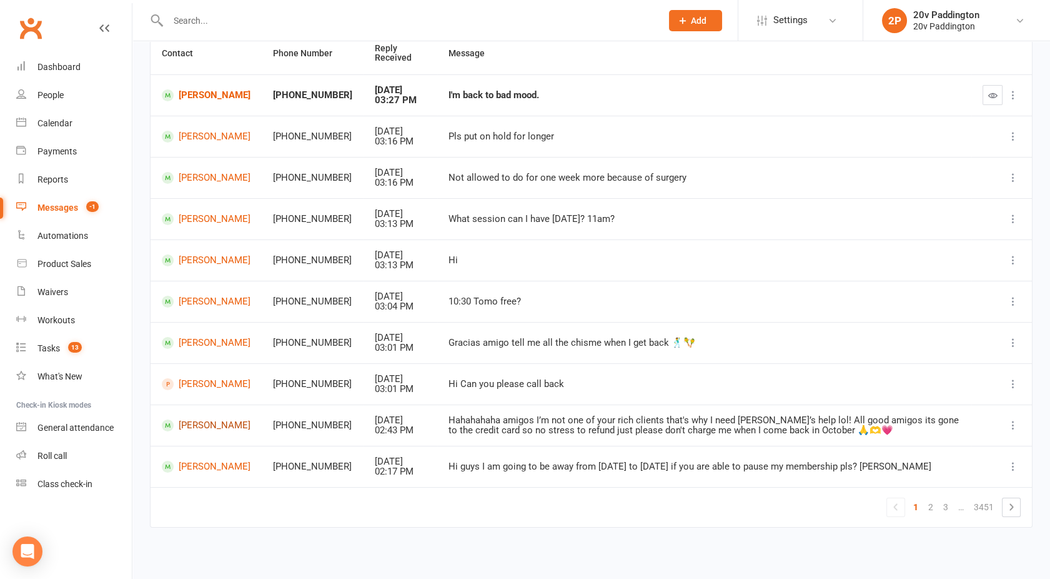
click at [201, 431] on link "Andrea Berruecos" at bounding box center [206, 425] width 89 height 12
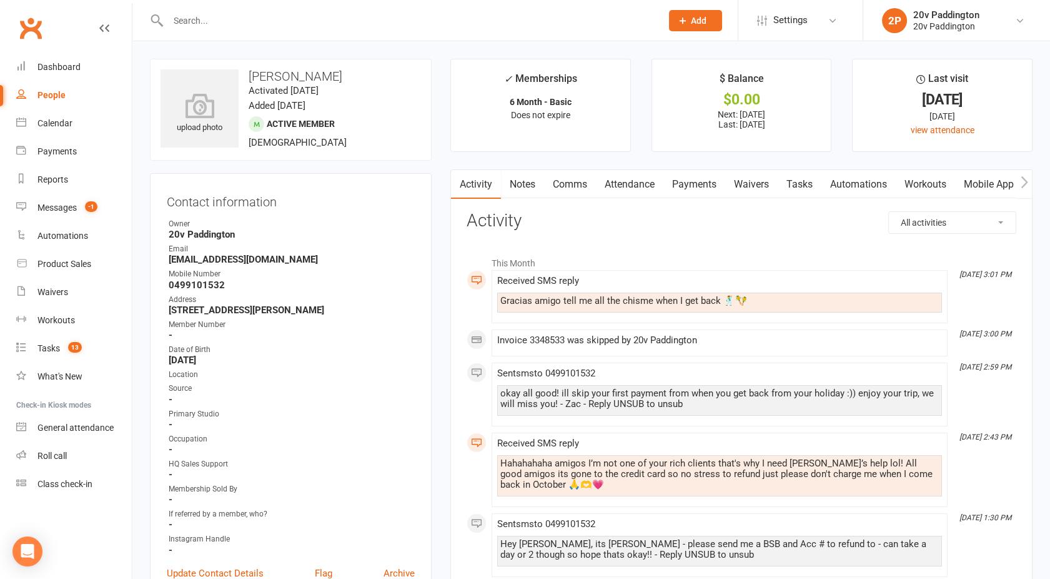
drag, startPoint x: 646, startPoint y: 189, endPoint x: 632, endPoint y: 186, distance: 14.1
click at [632, 186] on link "Attendance" at bounding box center [629, 184] width 67 height 29
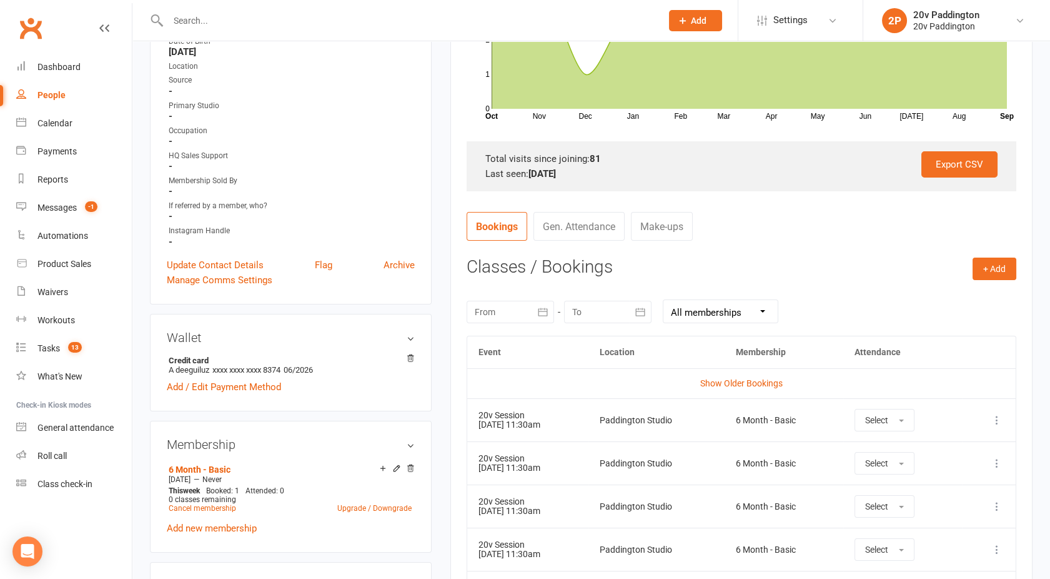
scroll to position [307, 0]
click at [992, 425] on icon at bounding box center [997, 421] width 12 height 12
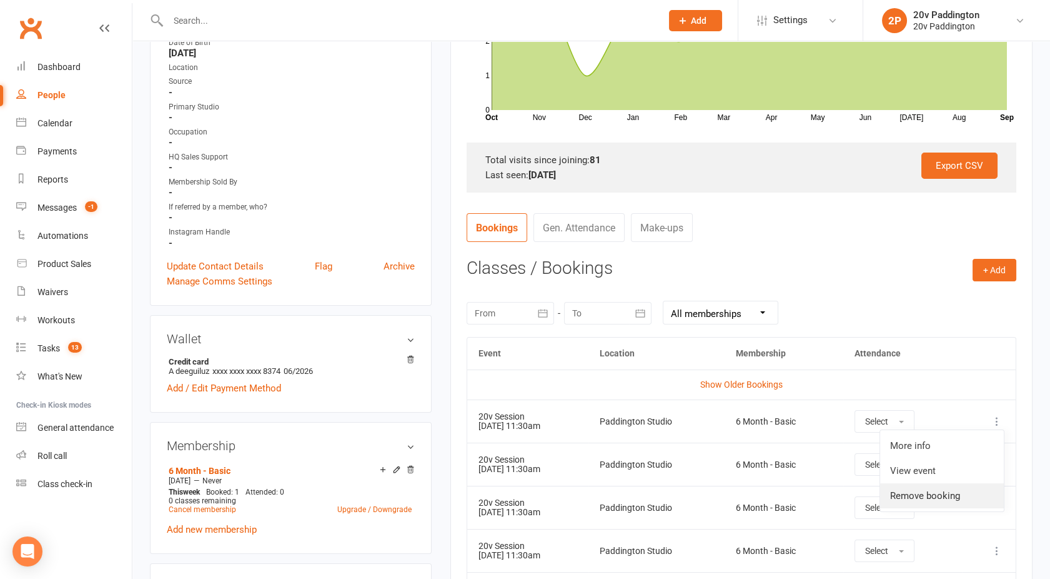
click at [910, 491] on link "Remove booking" at bounding box center [942, 495] width 124 height 25
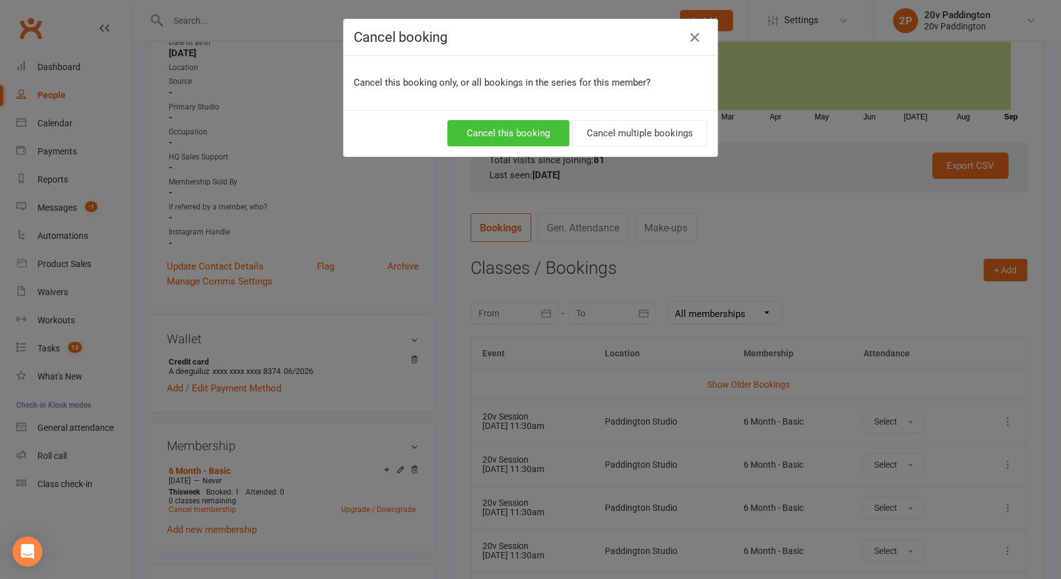
click at [504, 139] on button "Cancel this booking" at bounding box center [508, 133] width 122 height 26
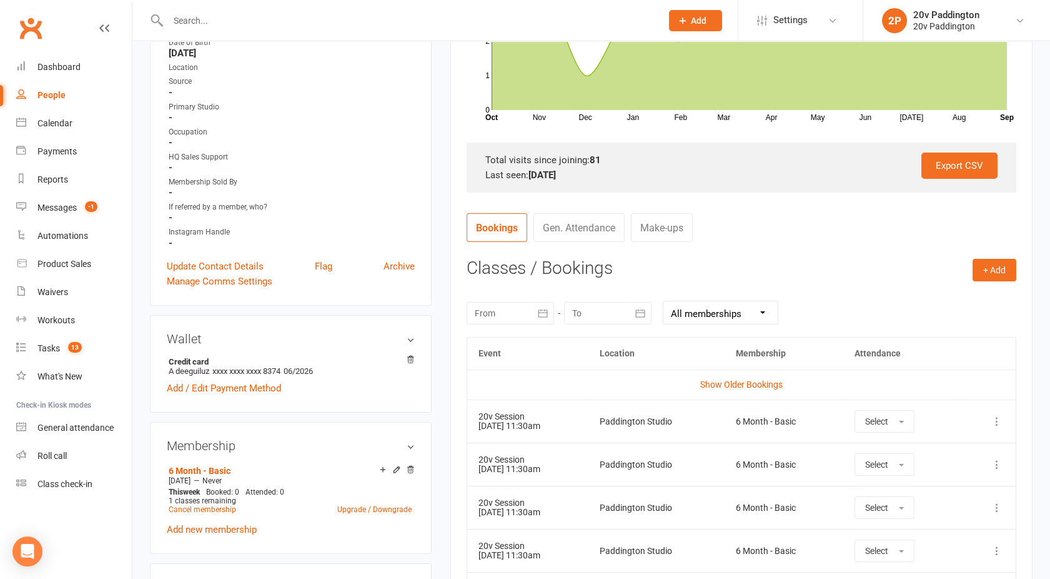
click at [455, 199] on div "Activity Notes Comms Attendance Payments Waivers Tasks Automations Workouts Mob…" at bounding box center [742, 397] width 582 height 1068
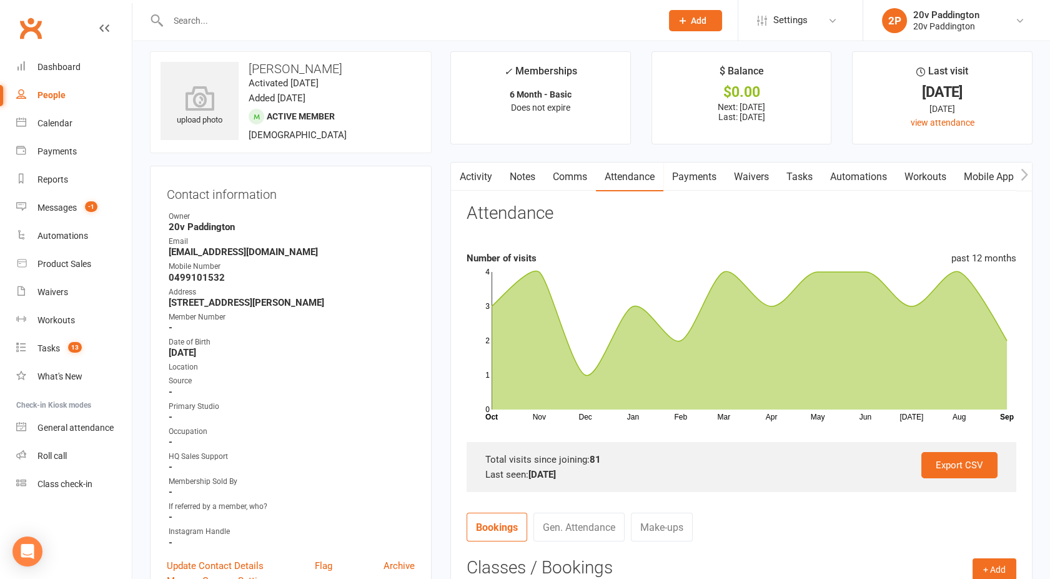
scroll to position [0, 0]
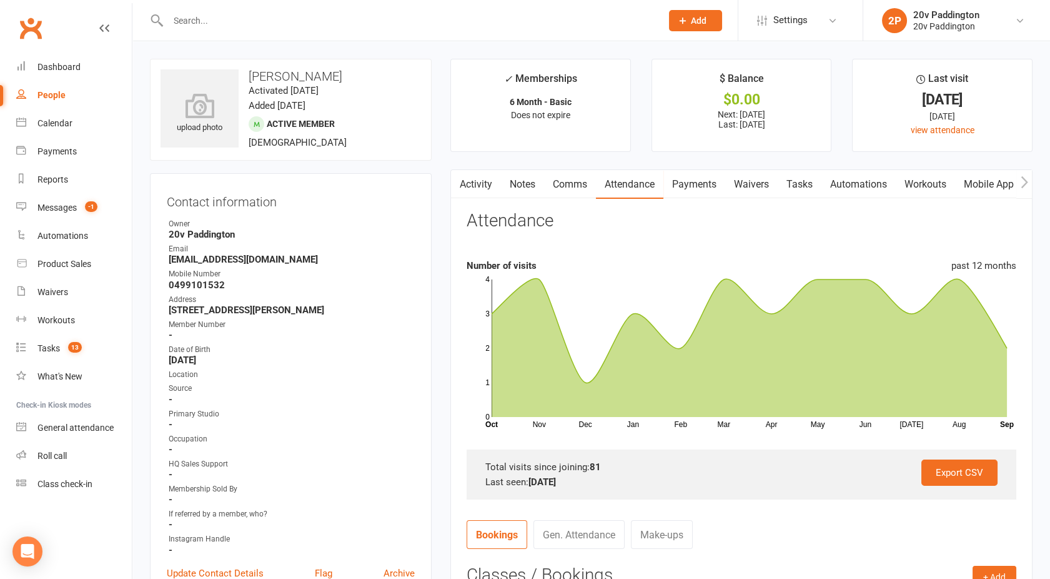
click at [482, 186] on link "Activity" at bounding box center [476, 184] width 50 height 29
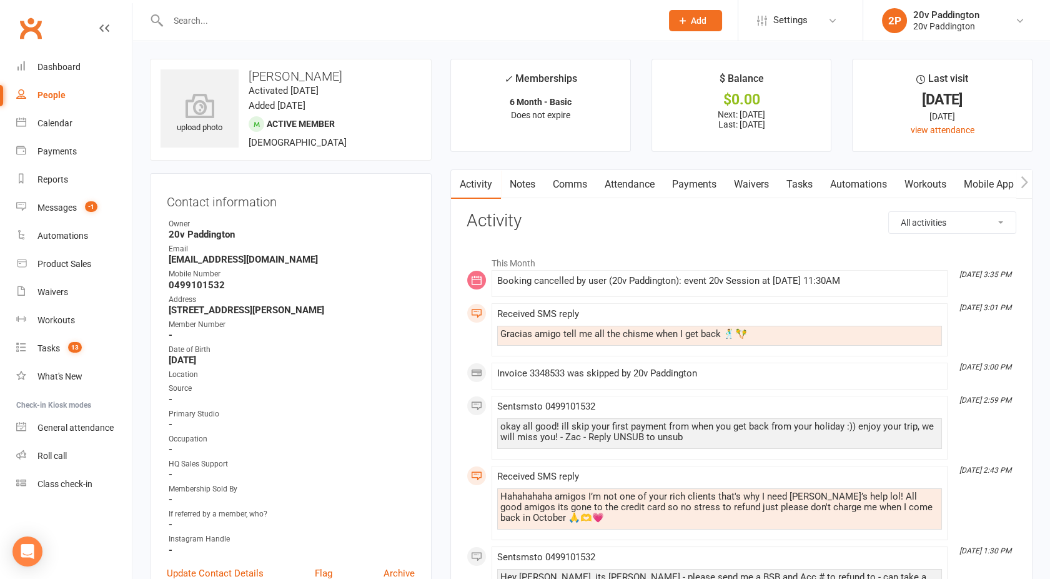
click at [695, 187] on link "Payments" at bounding box center [695, 184] width 62 height 29
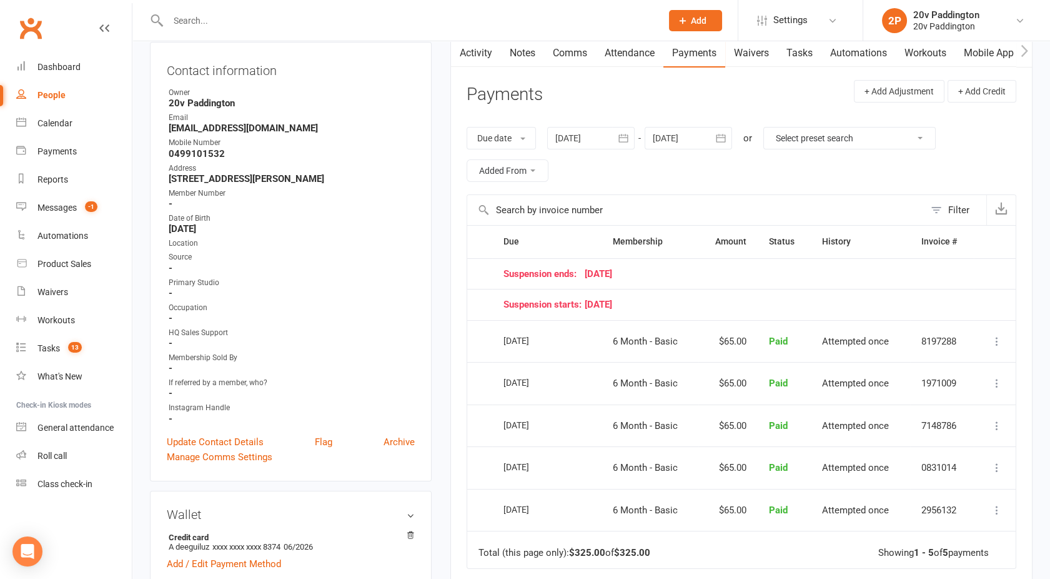
scroll to position [127, 0]
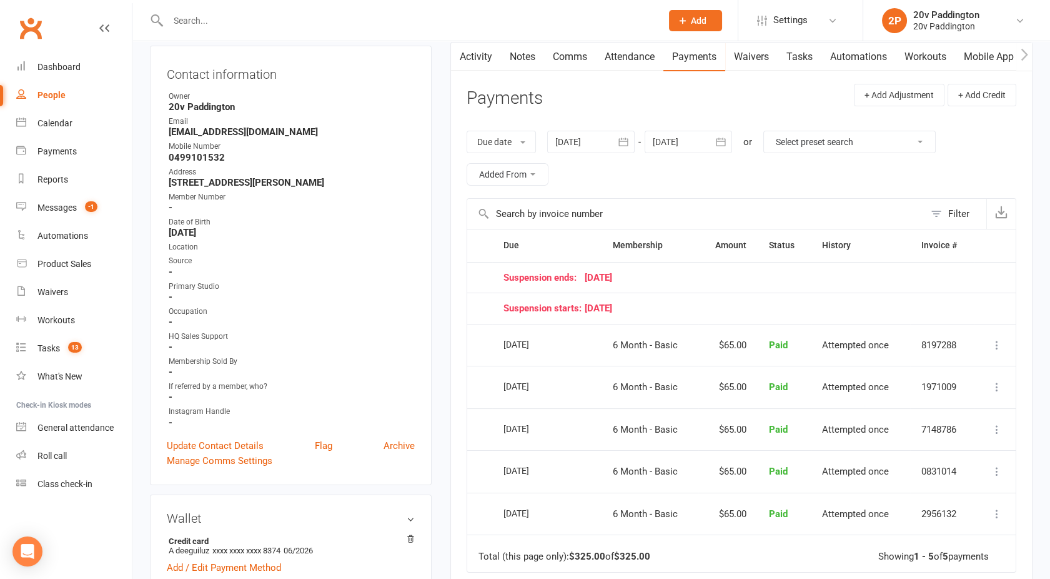
click at [677, 142] on div at bounding box center [688, 142] width 87 height 22
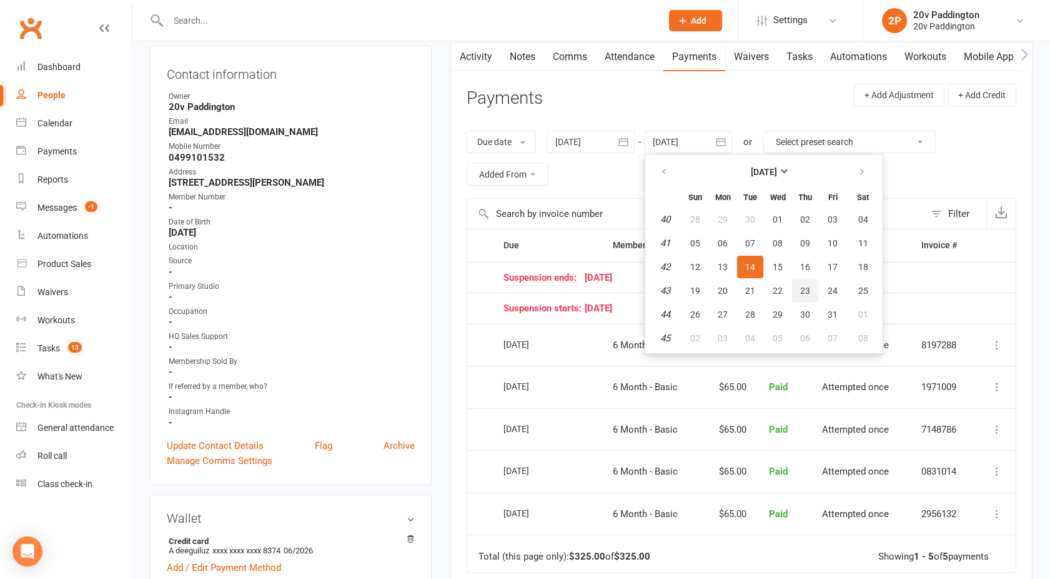
click at [804, 294] on span "23" at bounding box center [805, 291] width 10 height 10
type input "23 Oct 2025"
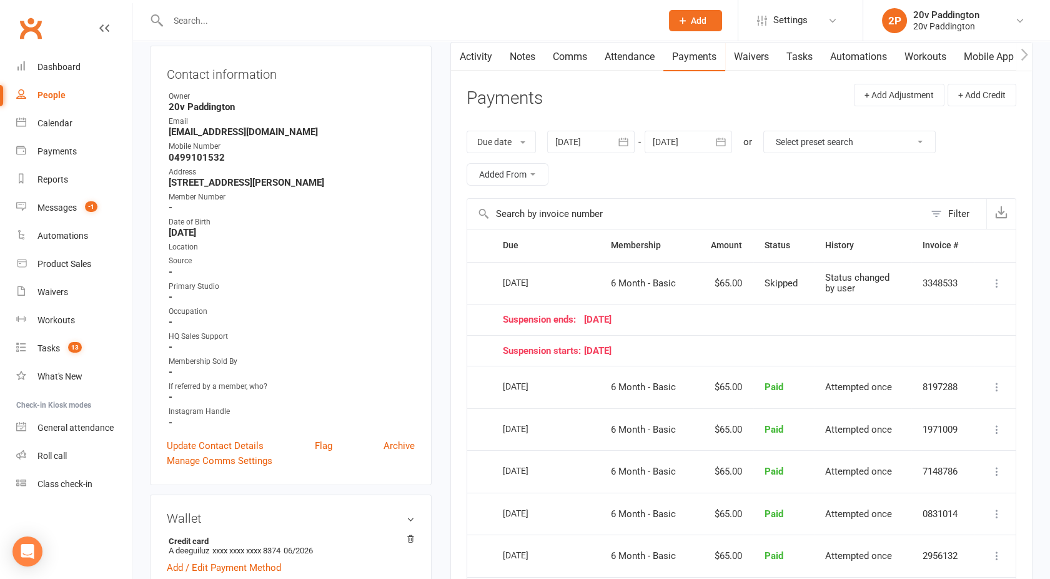
scroll to position [0, 0]
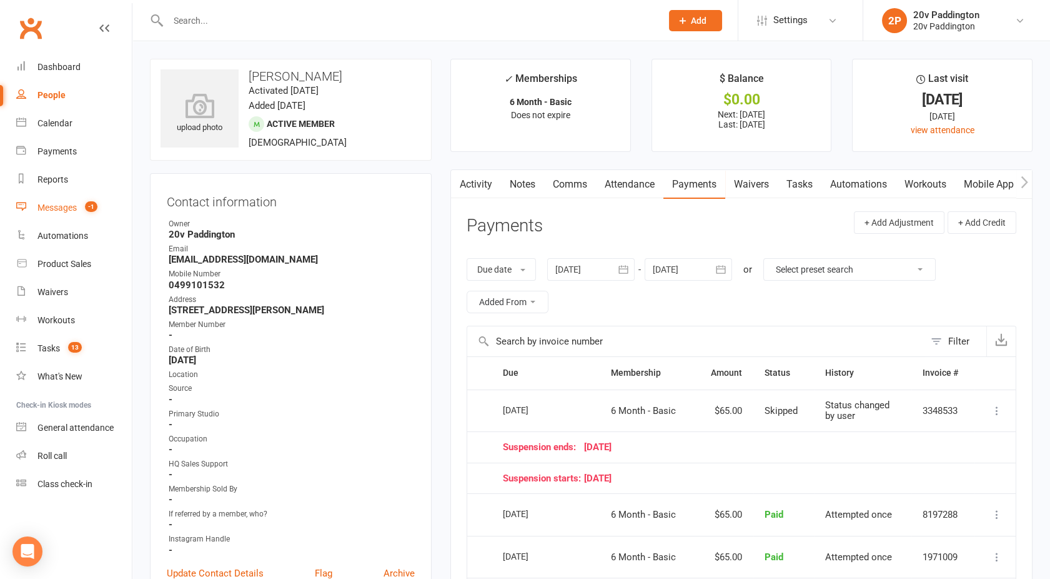
click at [72, 209] on div "Messages" at bounding box center [56, 207] width 39 height 10
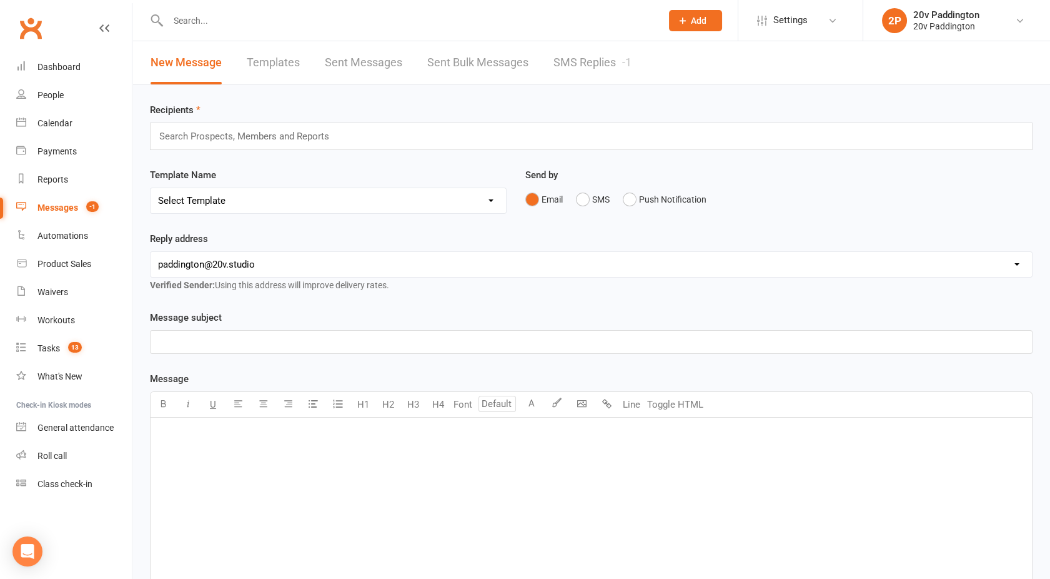
click at [600, 68] on link "SMS Replies -1" at bounding box center [593, 62] width 78 height 43
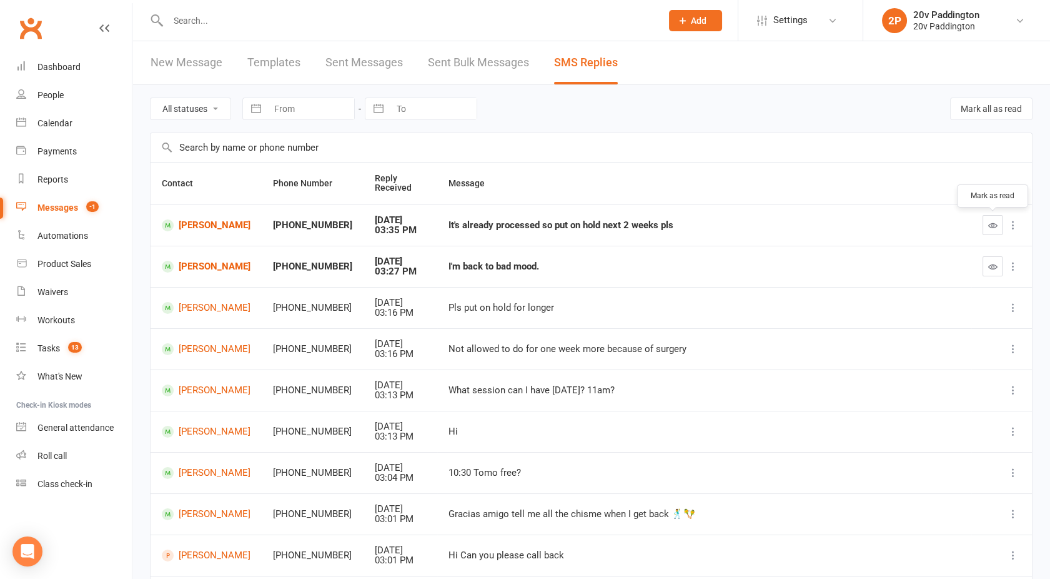
click at [997, 230] on button "button" at bounding box center [993, 225] width 20 height 20
click at [199, 221] on link "Nicole Burfitt-Williams" at bounding box center [206, 225] width 89 height 12
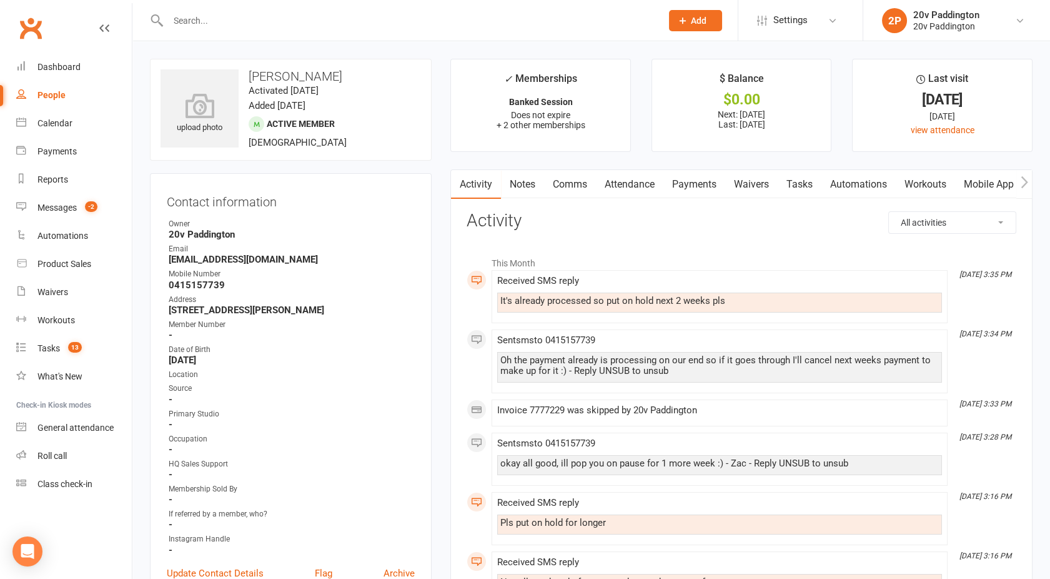
click at [567, 185] on link "Comms" at bounding box center [570, 184] width 52 height 29
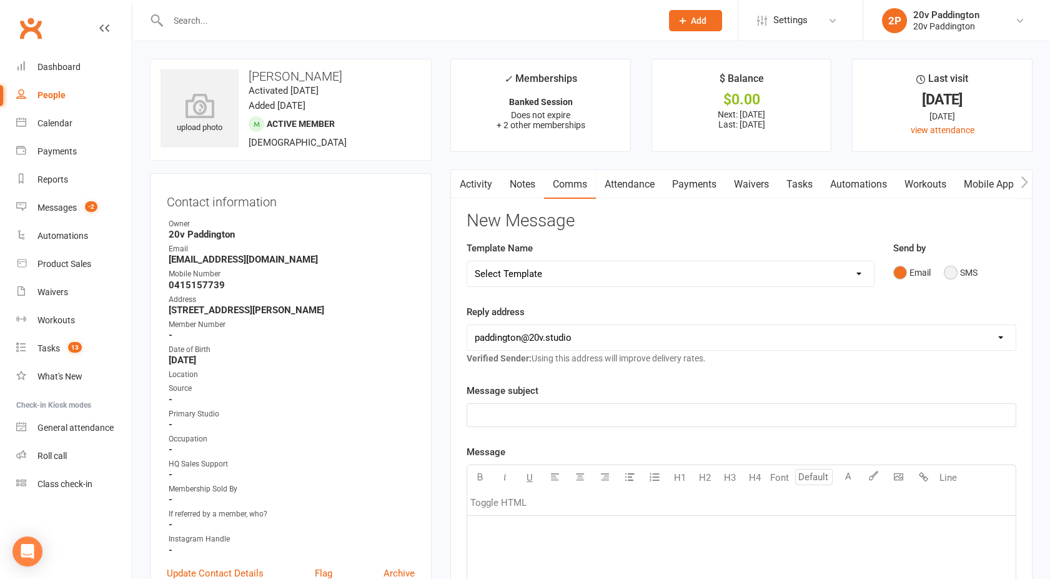
click at [955, 272] on button "SMS" at bounding box center [961, 273] width 34 height 24
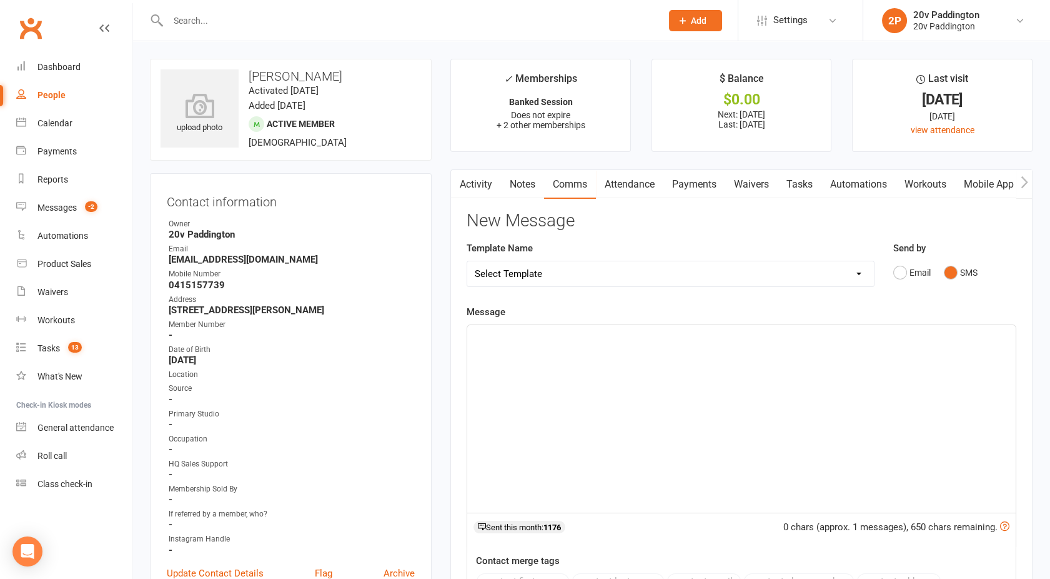
click at [706, 351] on div "﻿" at bounding box center [741, 418] width 549 height 187
drag, startPoint x: 706, startPoint y: 352, endPoint x: 718, endPoint y: 290, distance: 63.0
click at [718, 290] on div "New Message Template Name Select Template [Email] 20v Referral Bonus [SMS] Free…" at bounding box center [742, 493] width 550 height 565
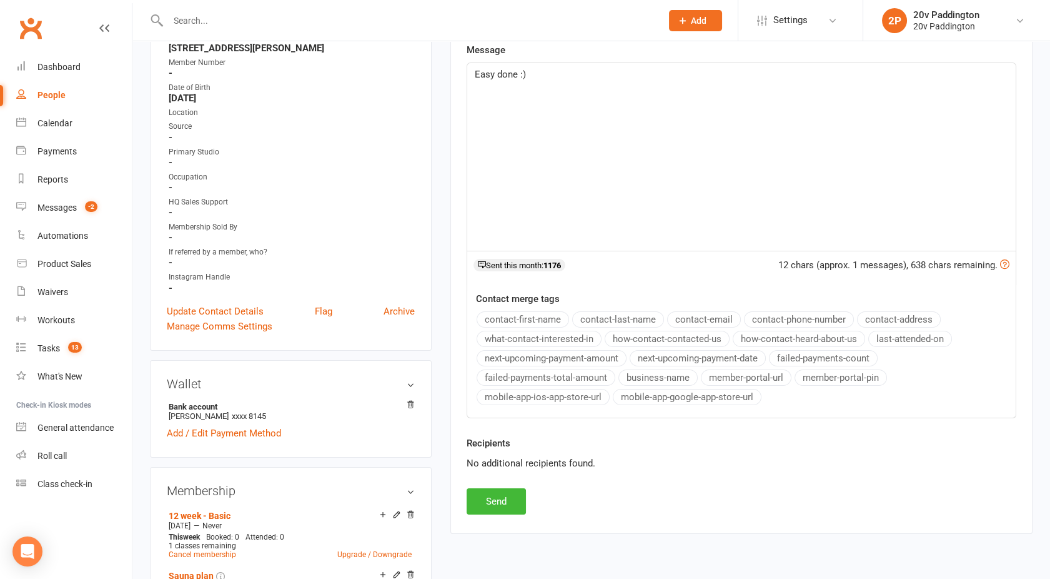
scroll to position [273, 0]
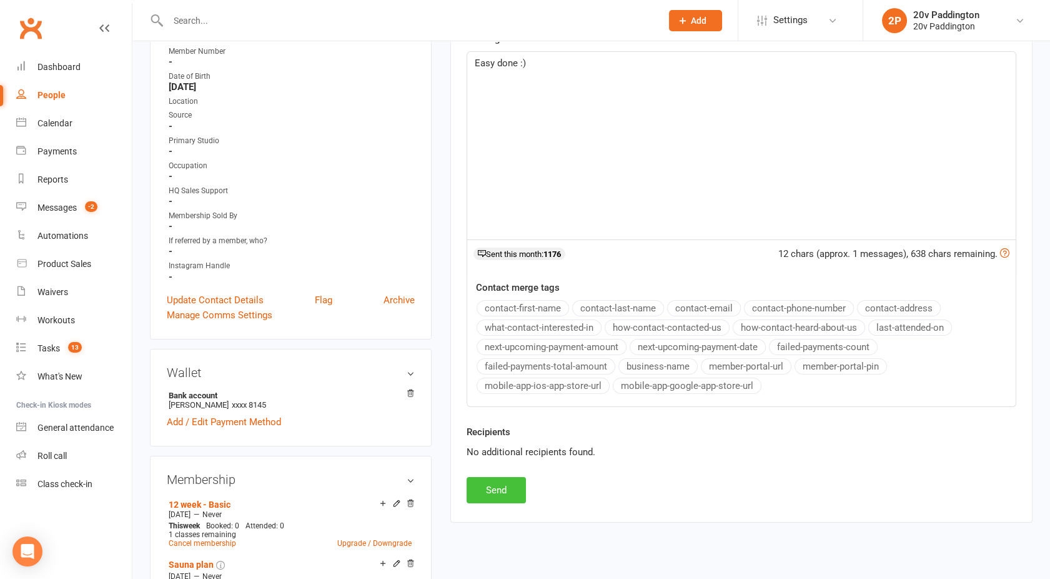
click at [505, 478] on button "Send" at bounding box center [496, 490] width 59 height 26
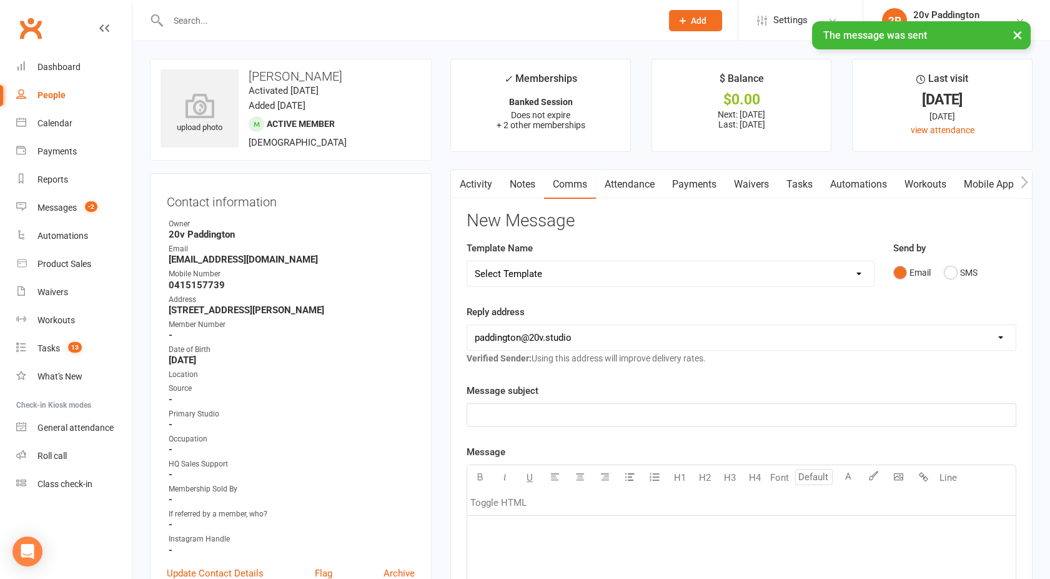
click at [687, 184] on link "Payments" at bounding box center [695, 184] width 62 height 29
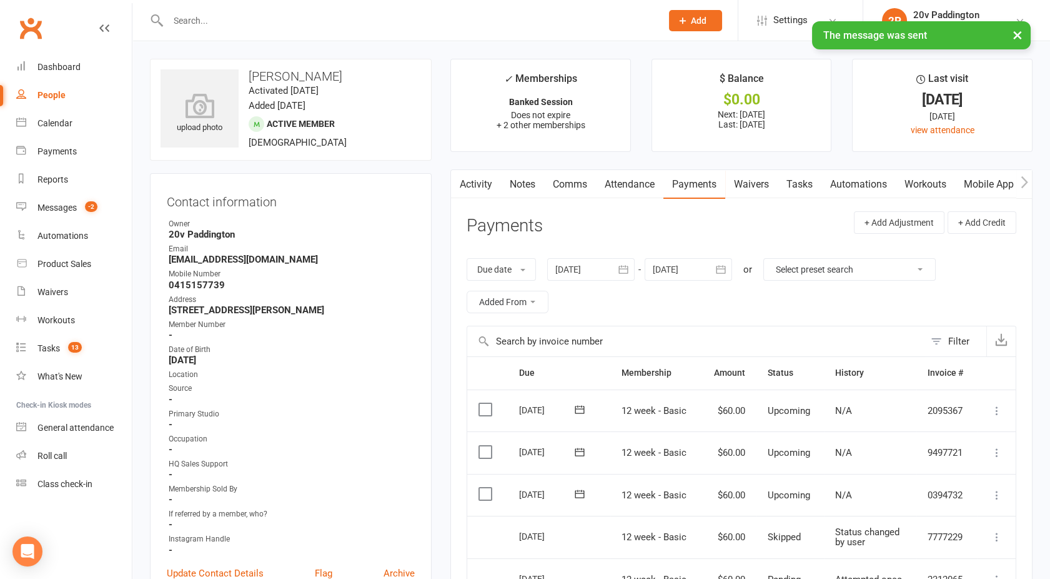
click at [476, 180] on link "Activity" at bounding box center [476, 184] width 50 height 29
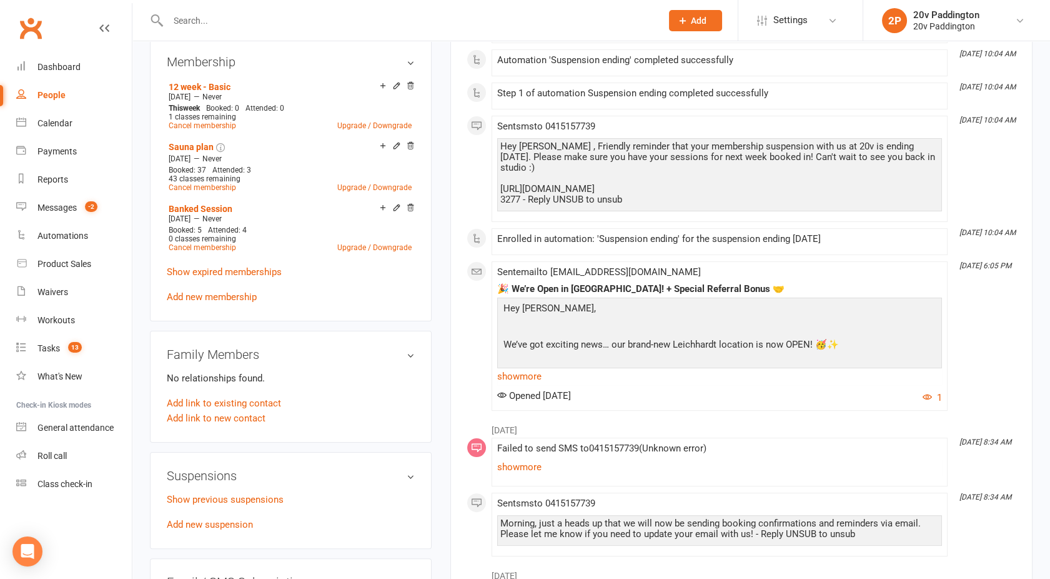
scroll to position [695, 0]
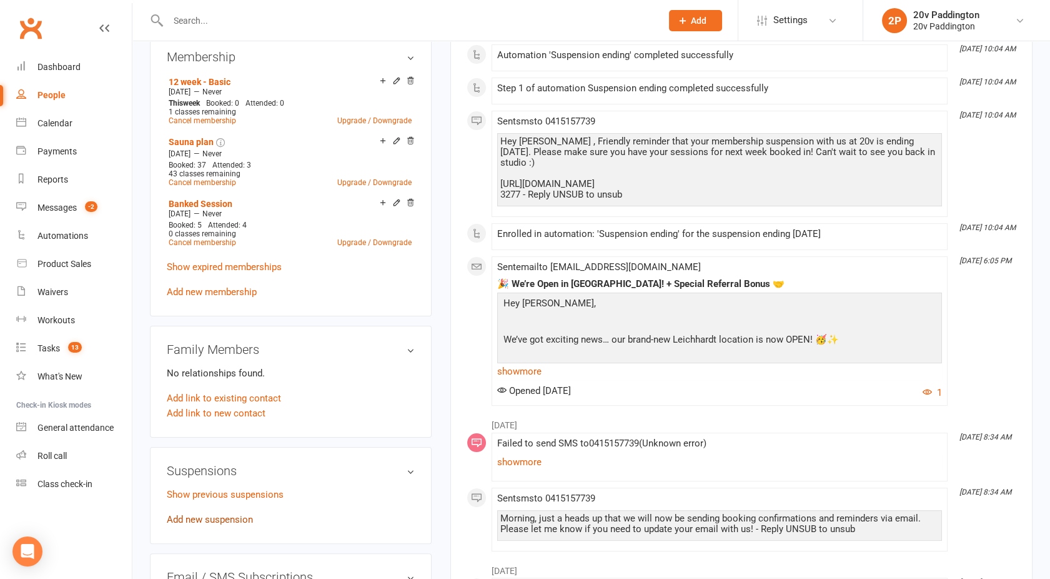
click at [209, 515] on link "Add new suspension" at bounding box center [210, 519] width 86 height 11
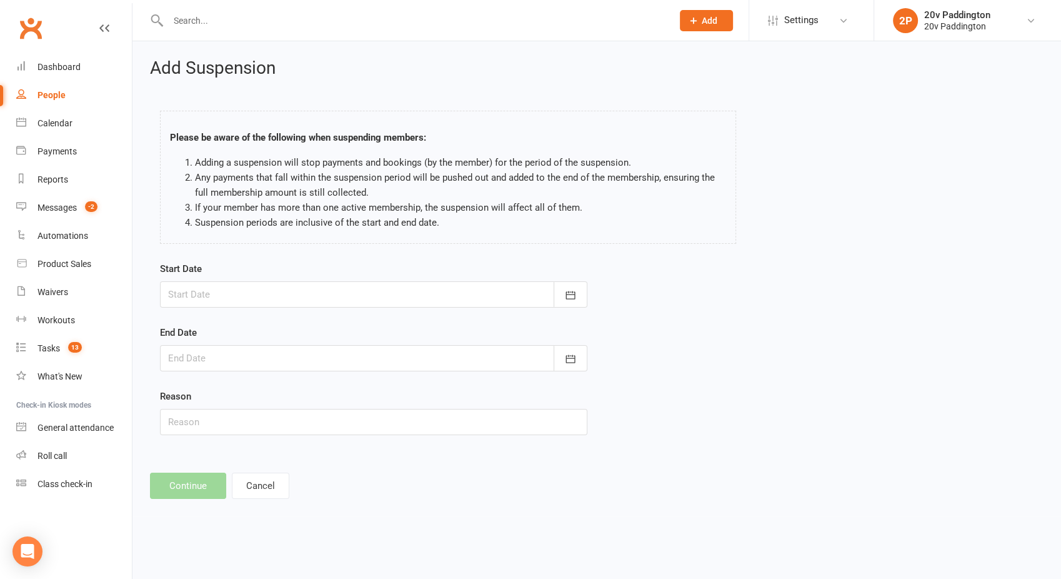
click at [214, 285] on div at bounding box center [373, 294] width 427 height 26
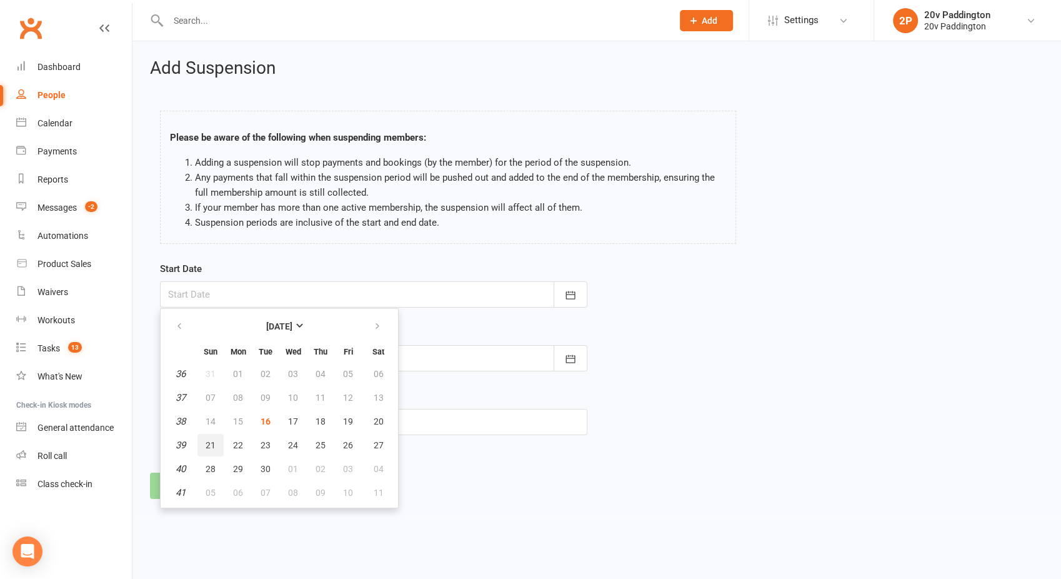
click at [211, 437] on button "21" at bounding box center [210, 445] width 26 height 22
type input "21 Sep 2025"
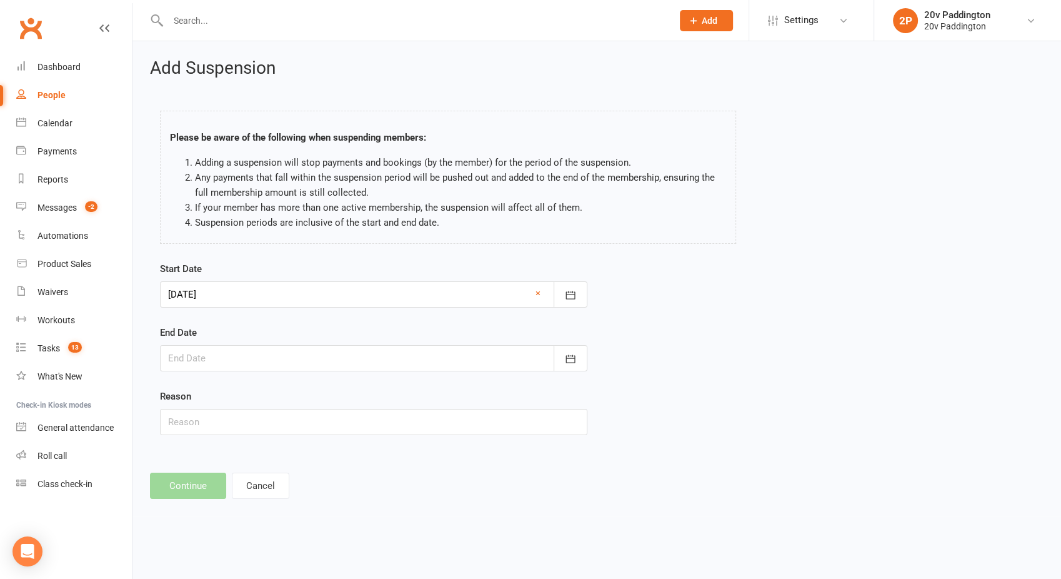
click at [186, 361] on div at bounding box center [373, 358] width 427 height 26
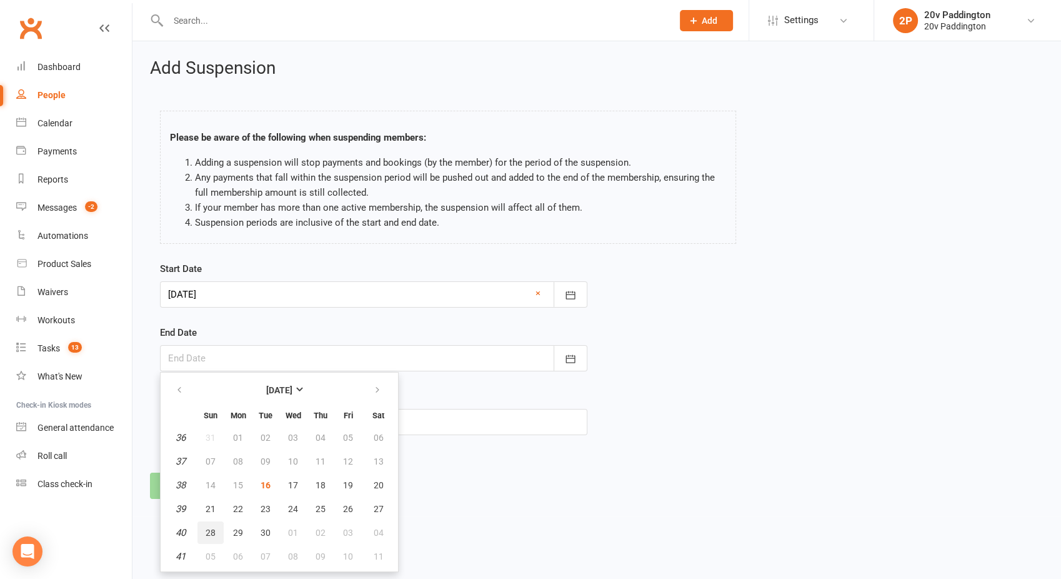
click at [209, 531] on span "28" at bounding box center [211, 532] width 10 height 10
type input "28 Sep 2025"
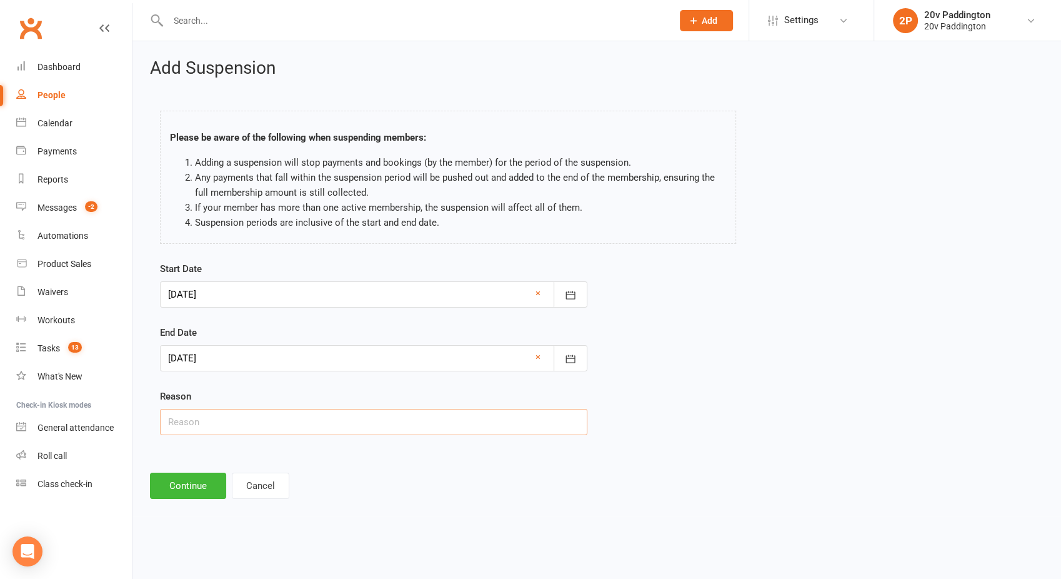
click at [196, 410] on input "text" at bounding box center [373, 422] width 427 height 26
type input "surgery"
click at [151, 496] on button "Continue" at bounding box center [188, 485] width 76 height 26
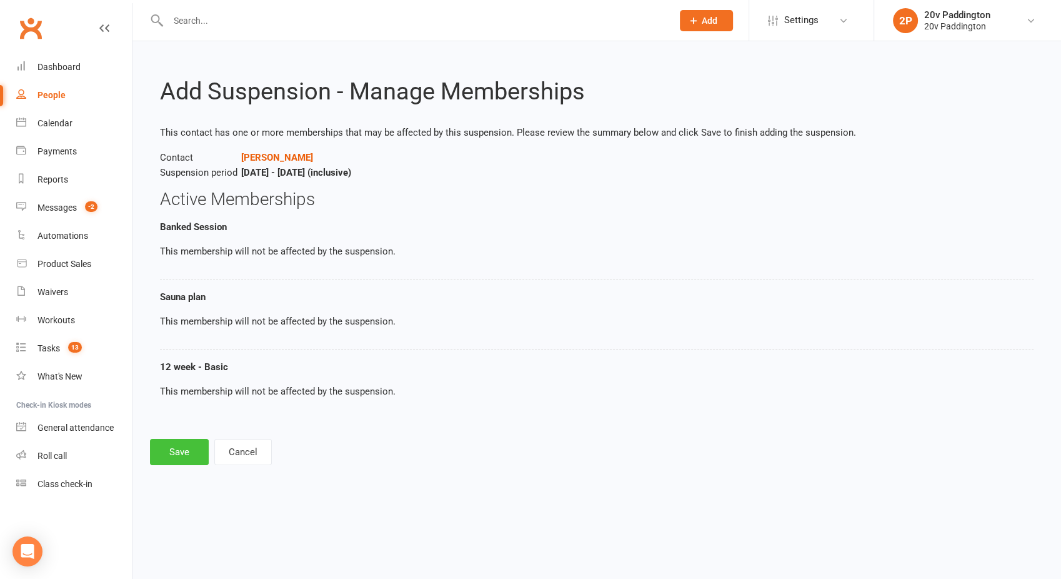
click at [170, 456] on button "Save" at bounding box center [179, 452] width 59 height 26
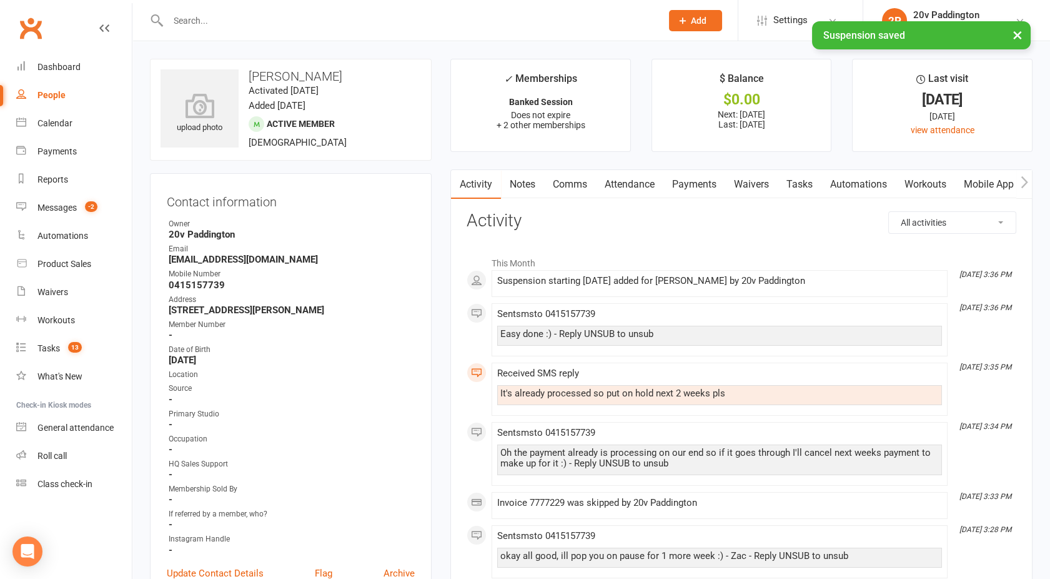
click at [677, 185] on link "Payments" at bounding box center [695, 184] width 62 height 29
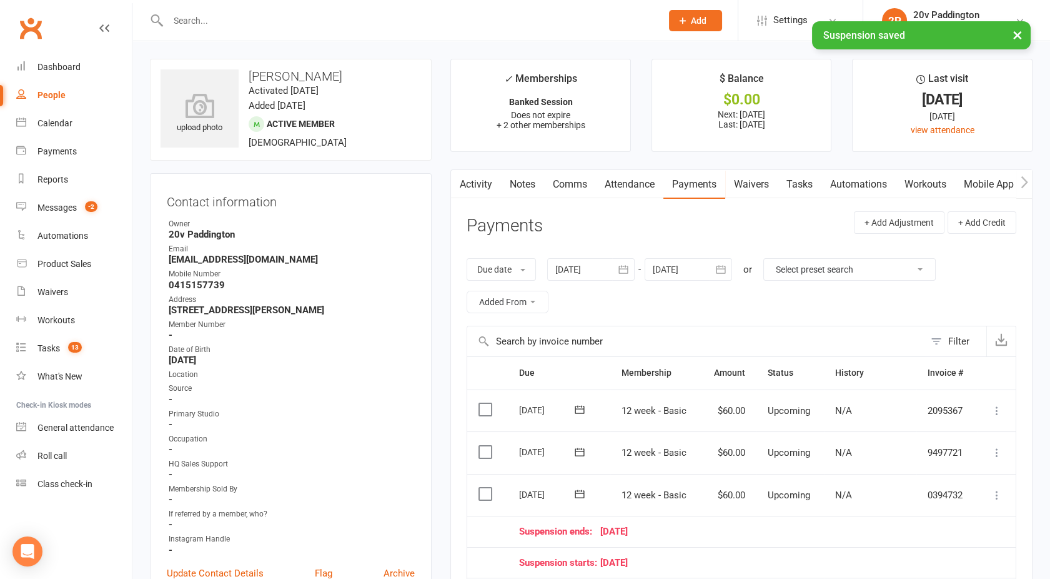
scroll to position [225, 0]
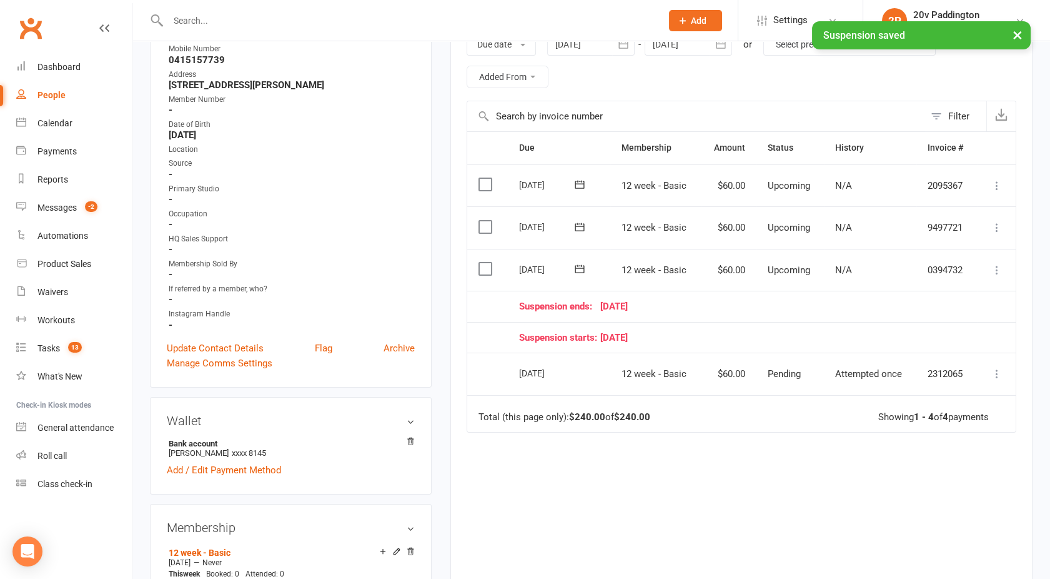
click at [1000, 266] on icon at bounding box center [997, 270] width 12 height 12
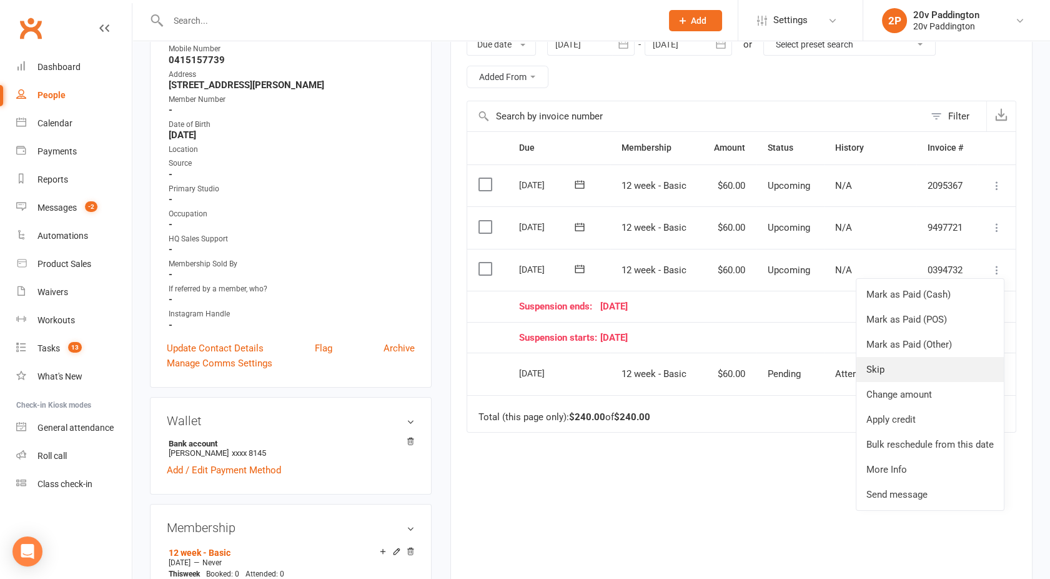
click at [896, 368] on link "Skip" at bounding box center [930, 369] width 147 height 25
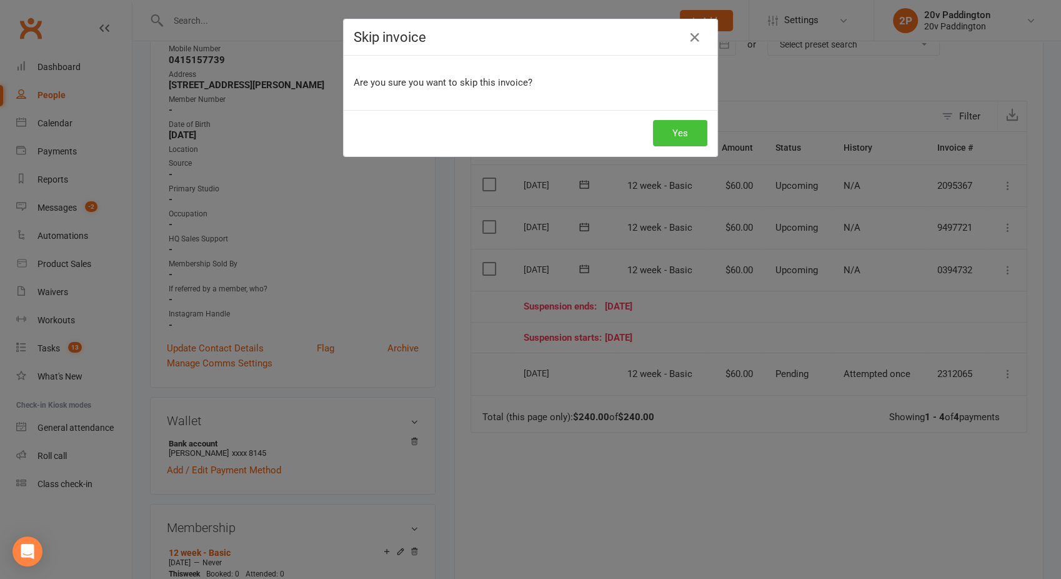
click at [670, 129] on button "Yes" at bounding box center [680, 133] width 54 height 26
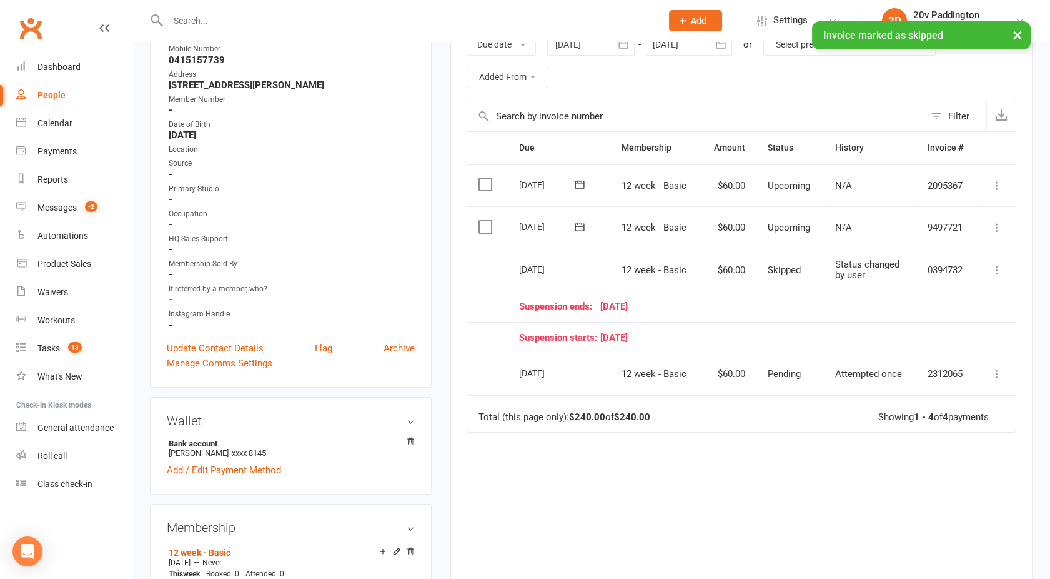
scroll to position [0, 0]
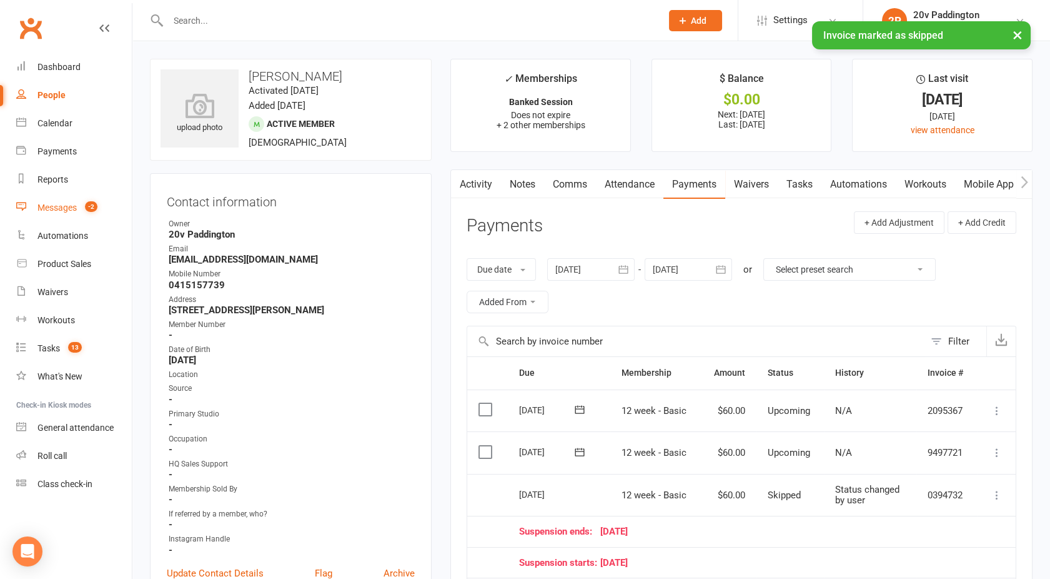
click at [74, 204] on div "Messages" at bounding box center [56, 207] width 39 height 10
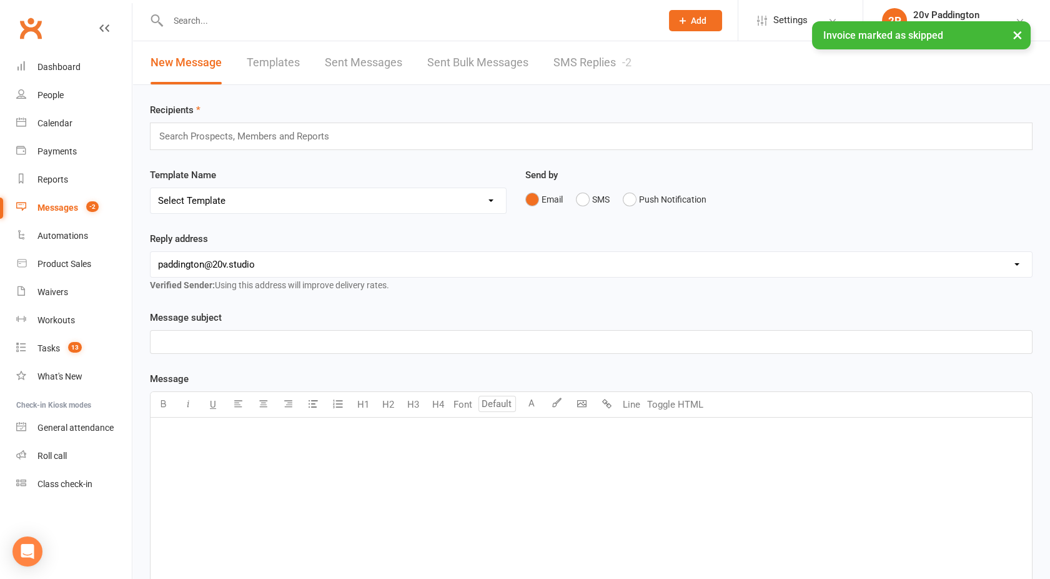
click at [595, 79] on link "SMS Replies -2" at bounding box center [593, 62] width 78 height 43
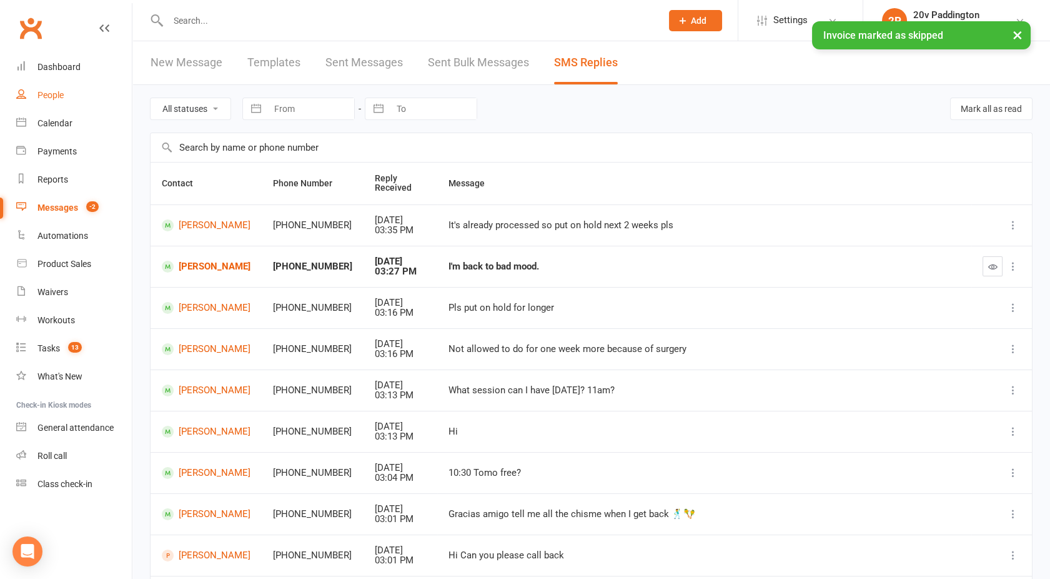
click at [39, 97] on div "People" at bounding box center [50, 95] width 26 height 10
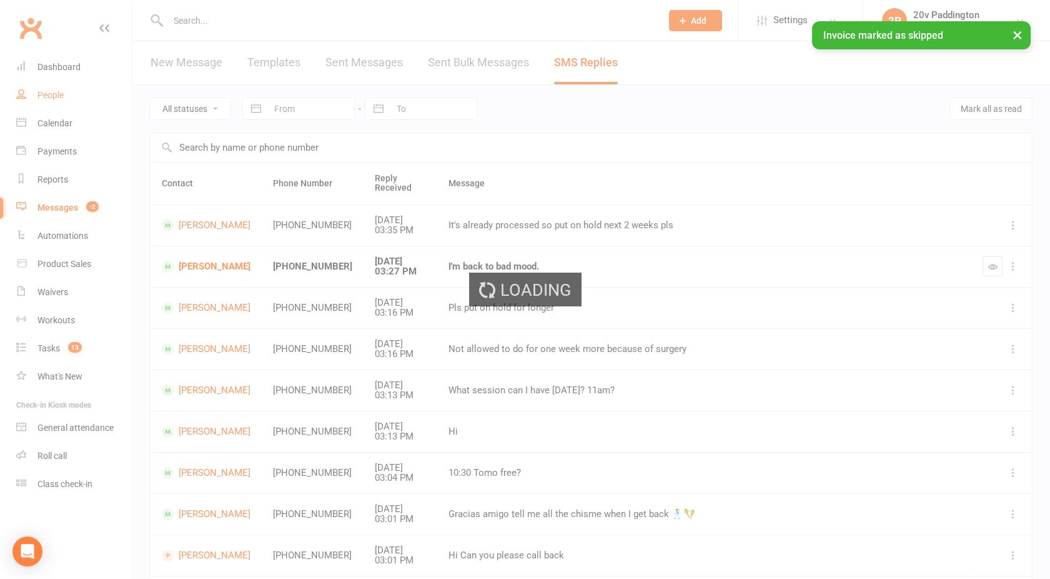
select select "100"
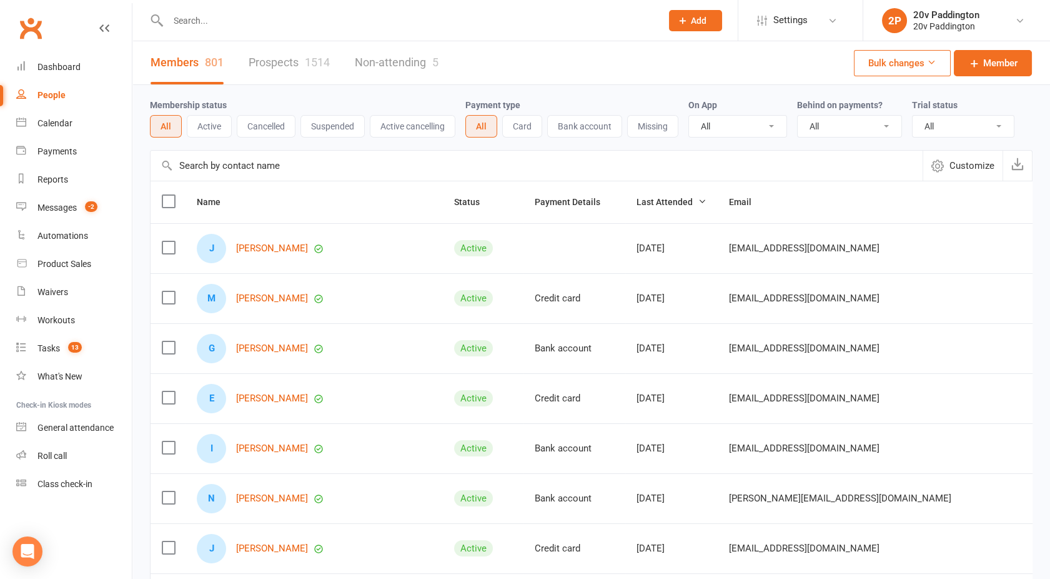
click at [290, 67] on link "Prospects 1514" at bounding box center [289, 62] width 81 height 43
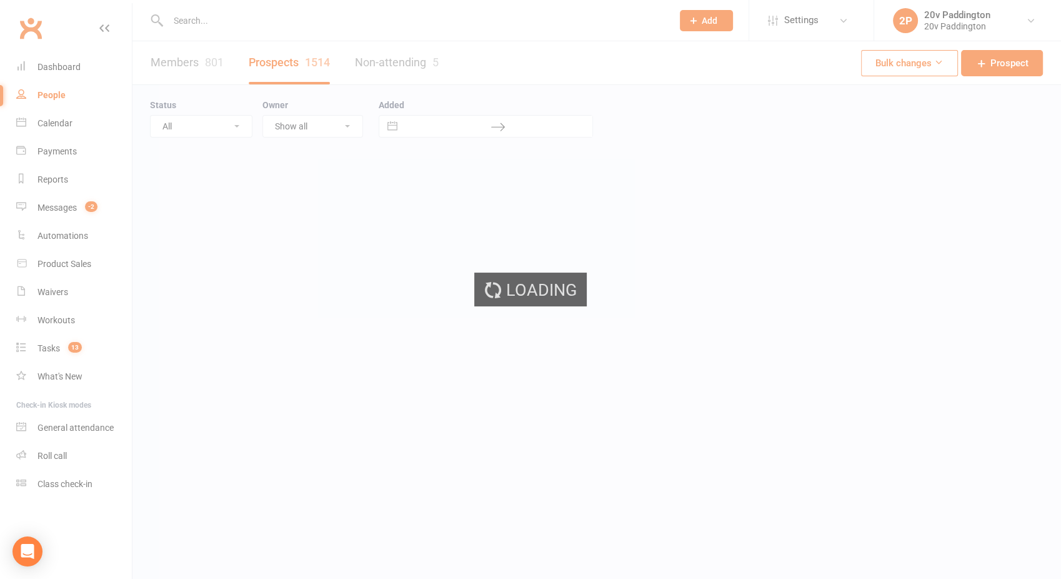
select select "100"
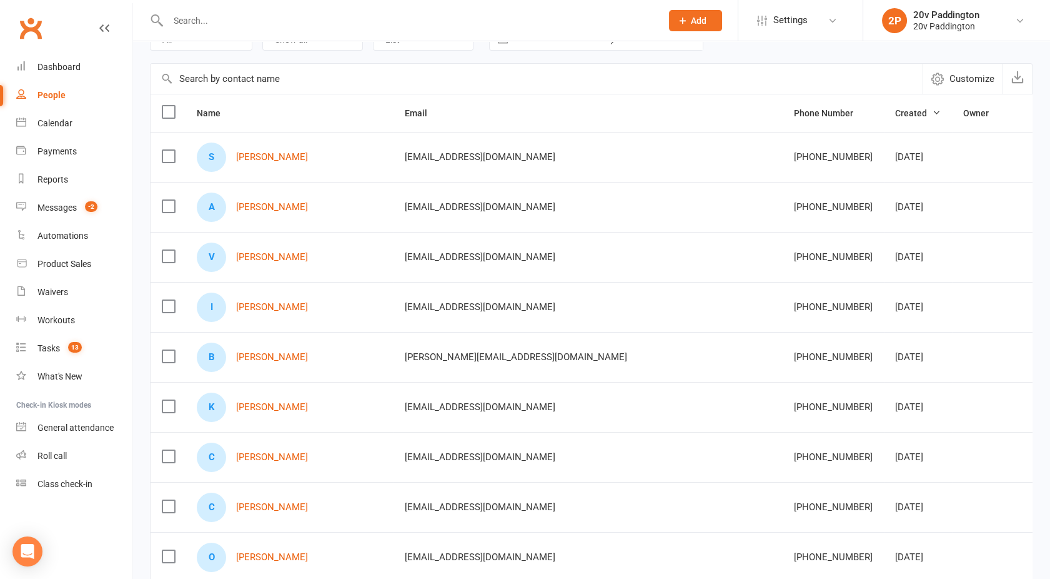
scroll to position [88, 0]
click at [289, 203] on link "Andrew Roebuck" at bounding box center [272, 206] width 72 height 11
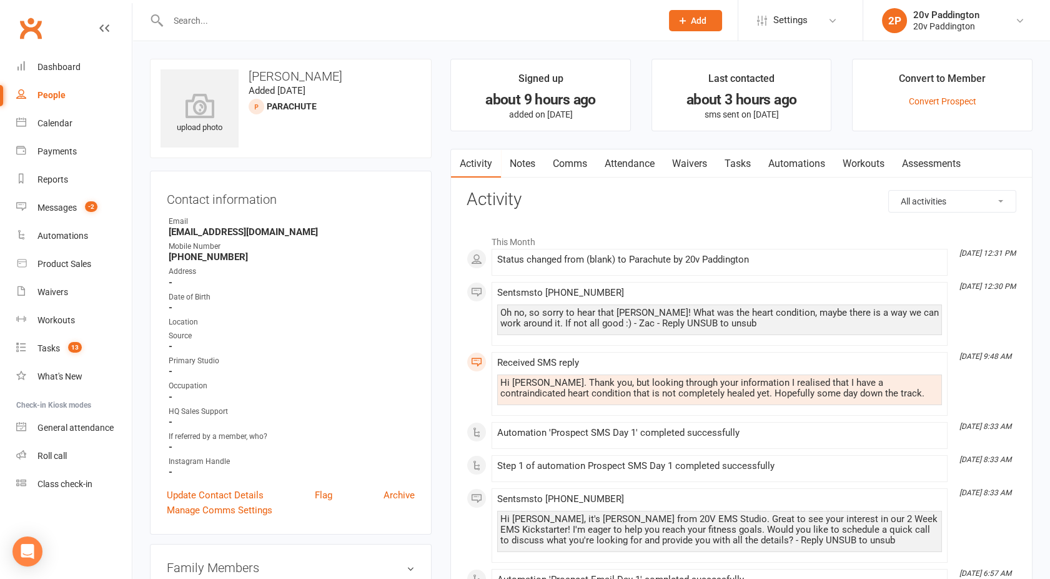
click at [39, 97] on div "People" at bounding box center [51, 95] width 28 height 10
select select "100"
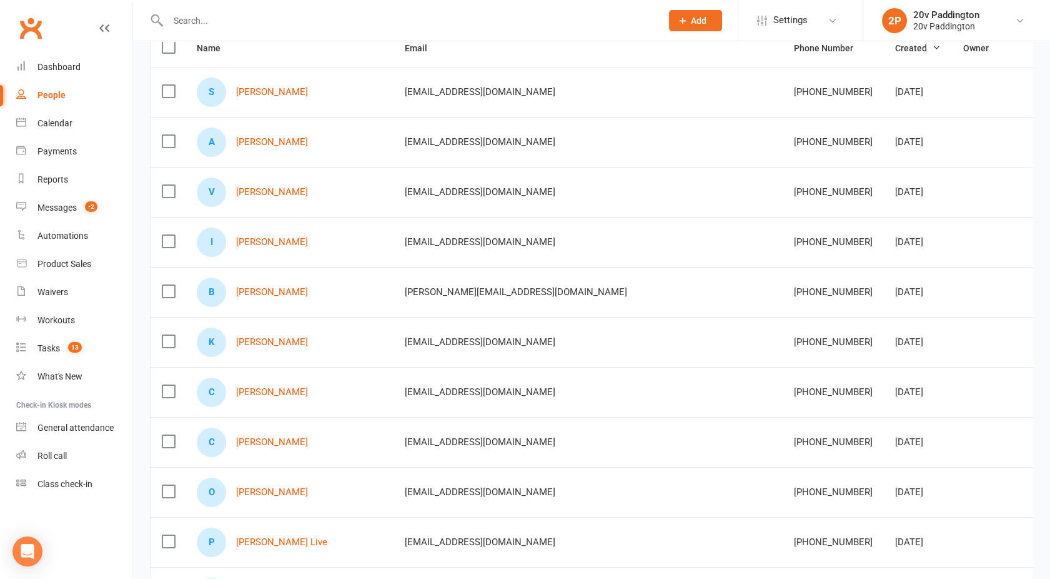
scroll to position [155, 0]
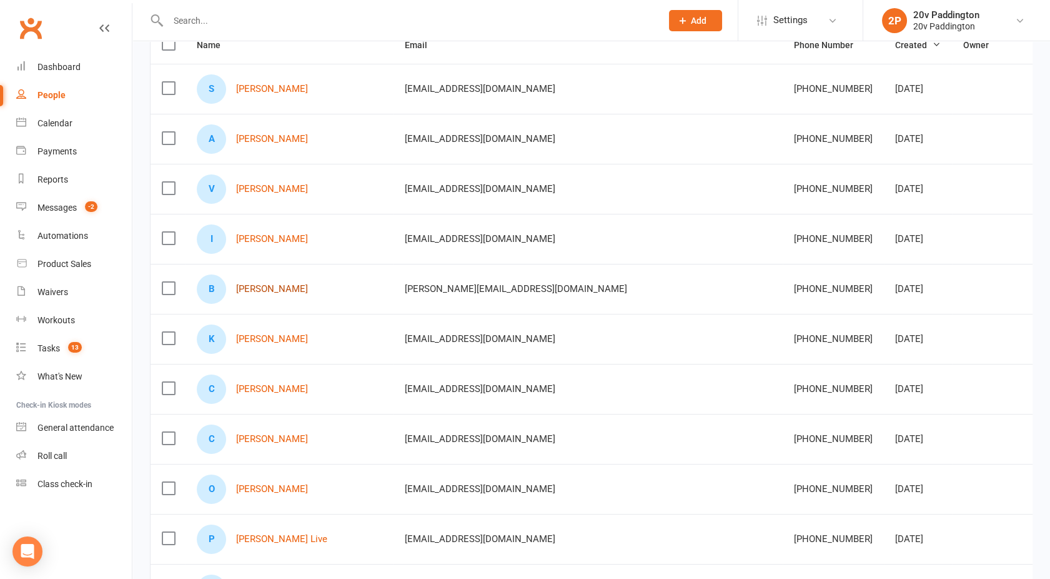
click at [266, 290] on link "Brian Greige" at bounding box center [272, 289] width 72 height 11
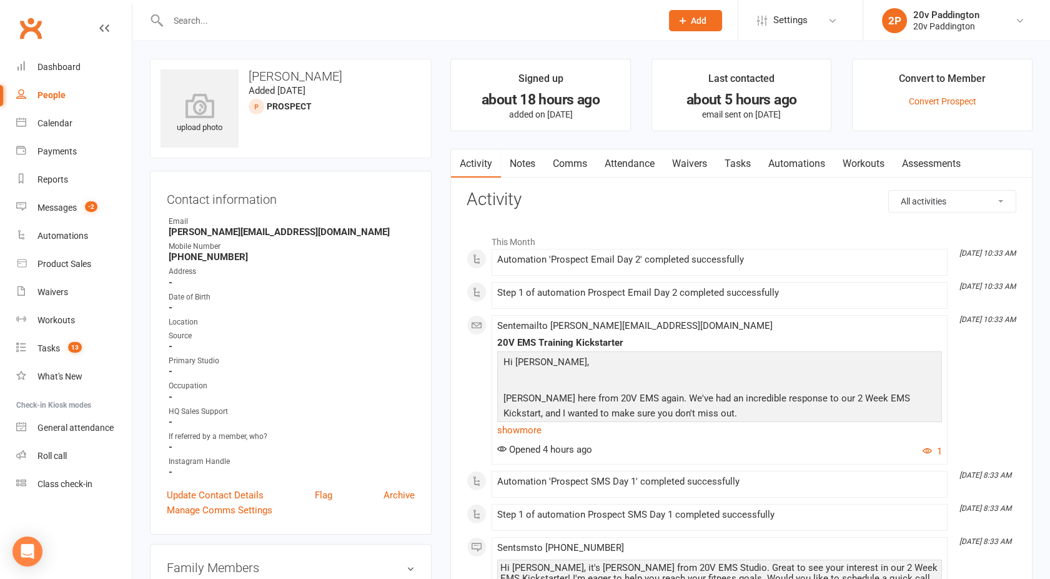
click at [570, 162] on link "Comms" at bounding box center [570, 163] width 52 height 29
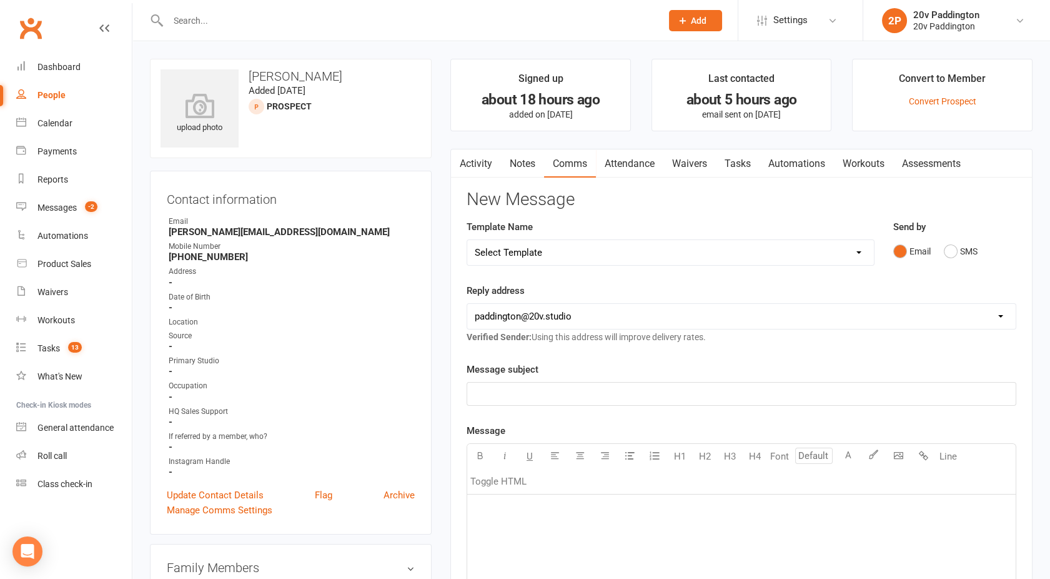
click at [579, 252] on select "Select Template [Email] 20v Referral Bonus [SMS] Free Trial Link [SMS] Haven’t …" at bounding box center [670, 252] width 407 height 25
select select "3"
click at [467, 240] on select "Select Template [Email] 20v Referral Bonus [SMS] Free Trial Link [SMS] Haven’t …" at bounding box center [670, 252] width 407 height 25
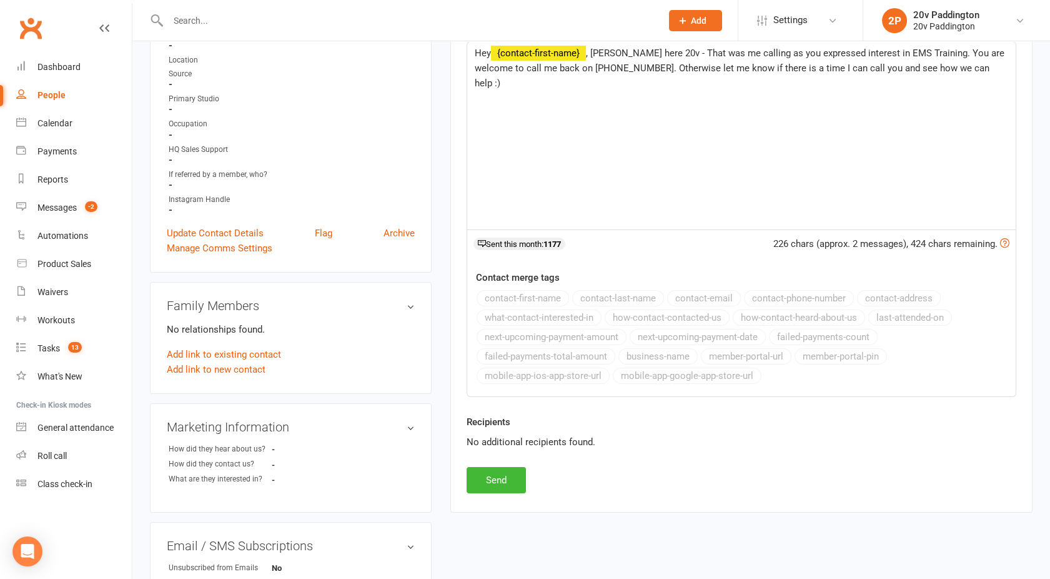
scroll to position [266, 0]
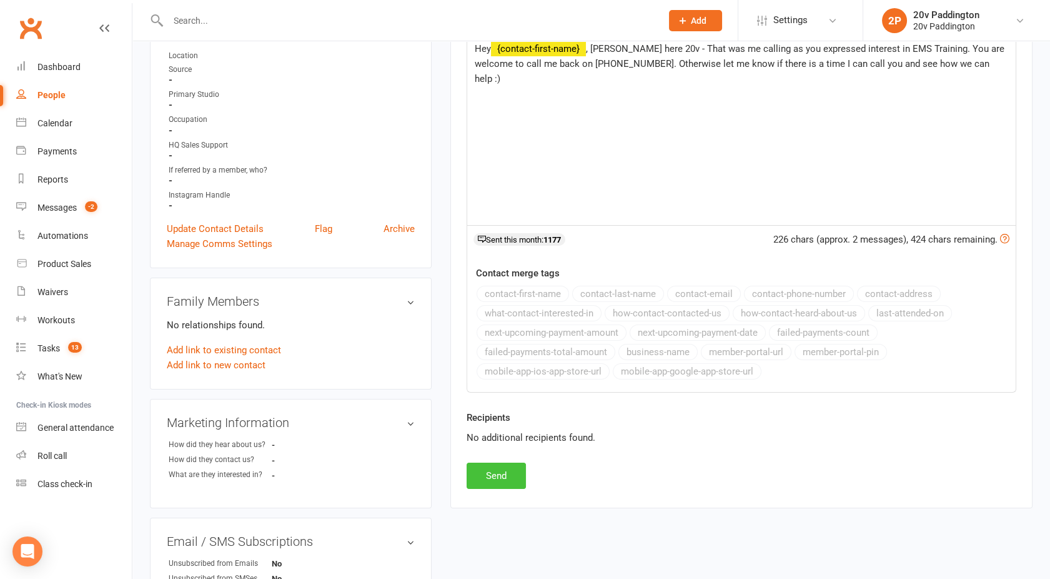
click at [485, 484] on button "Send" at bounding box center [496, 475] width 59 height 26
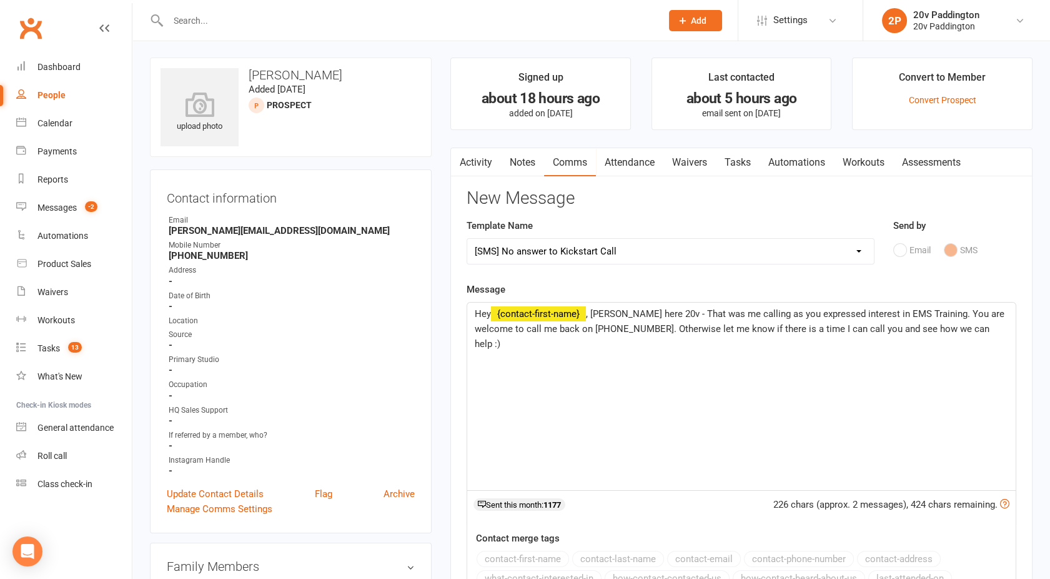
select select
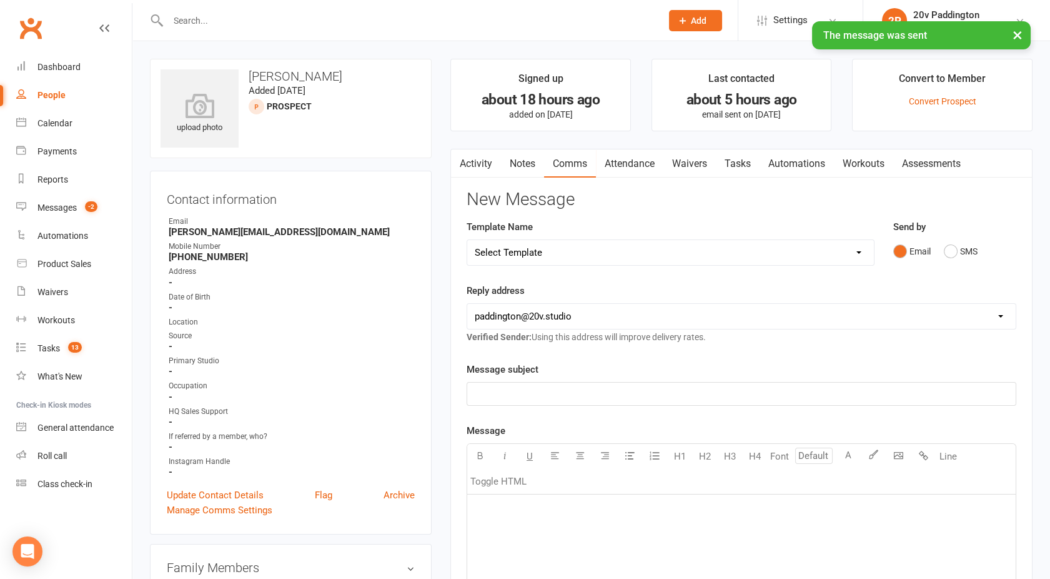
click at [735, 164] on link "Tasks" at bounding box center [738, 163] width 44 height 29
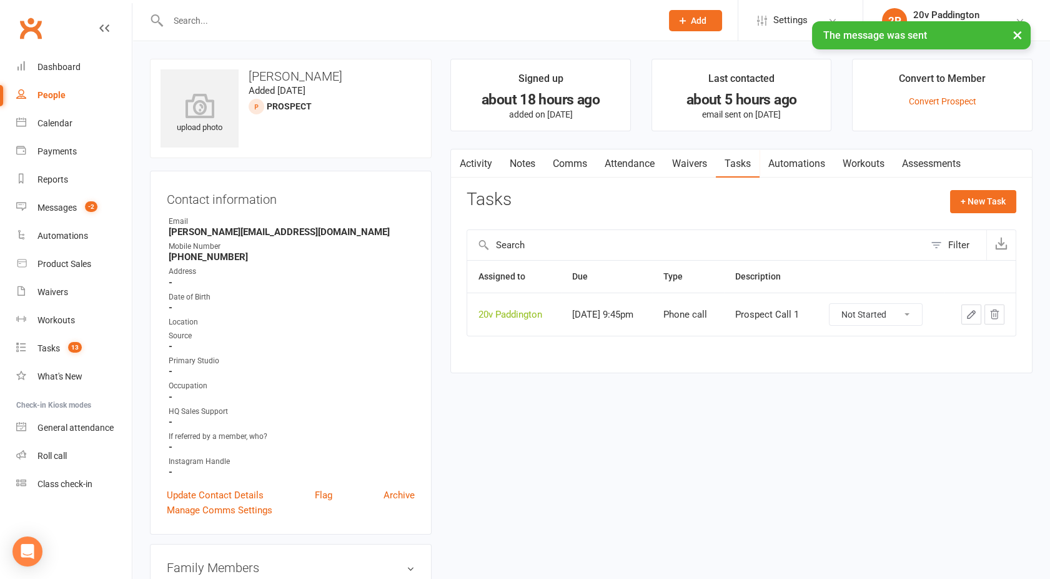
click at [995, 313] on icon "button" at bounding box center [995, 314] width 8 height 9
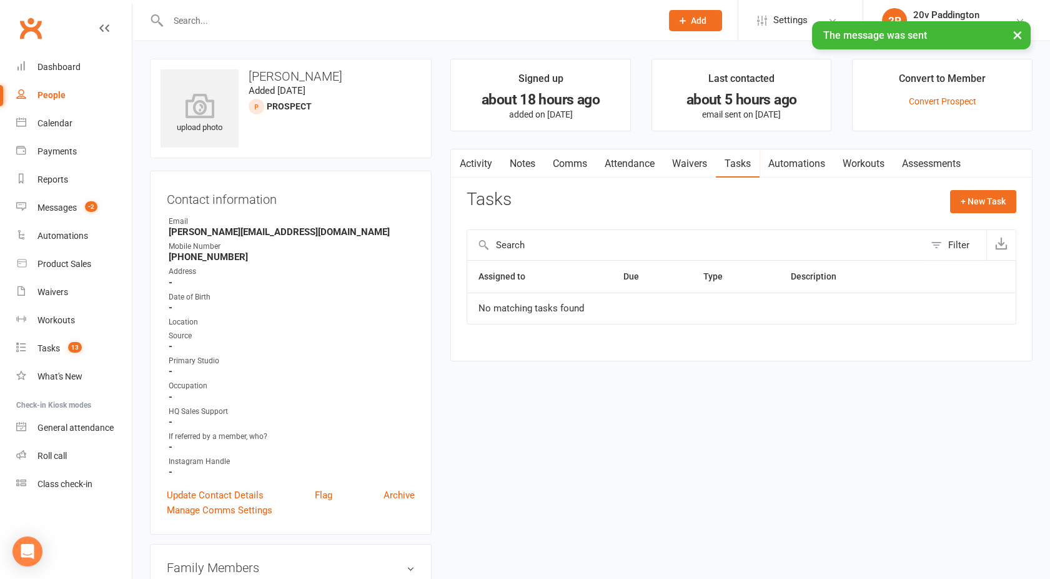
click at [480, 161] on link "Activity" at bounding box center [476, 163] width 50 height 29
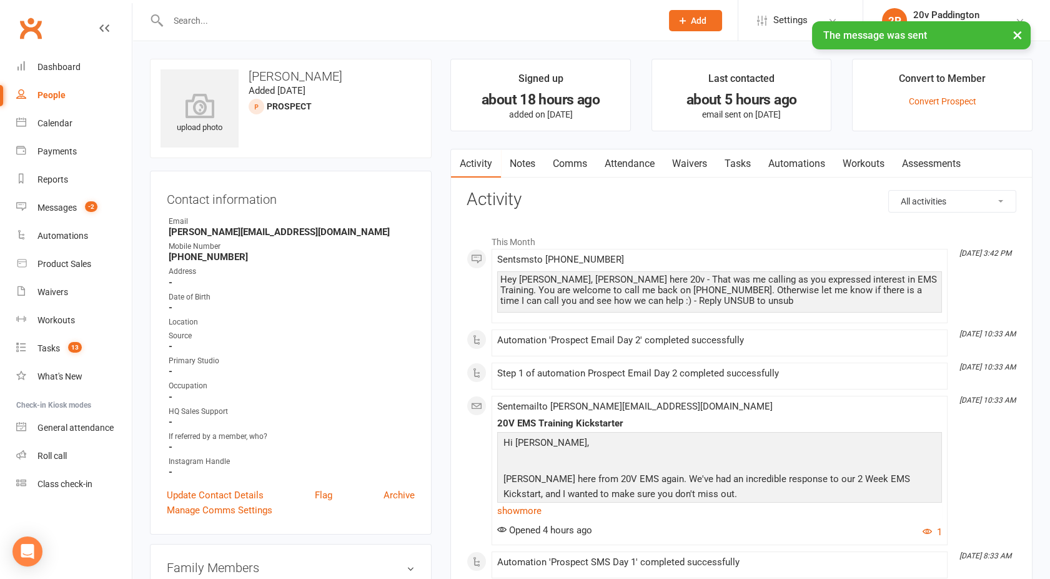
click at [82, 100] on link "People" at bounding box center [74, 95] width 116 height 28
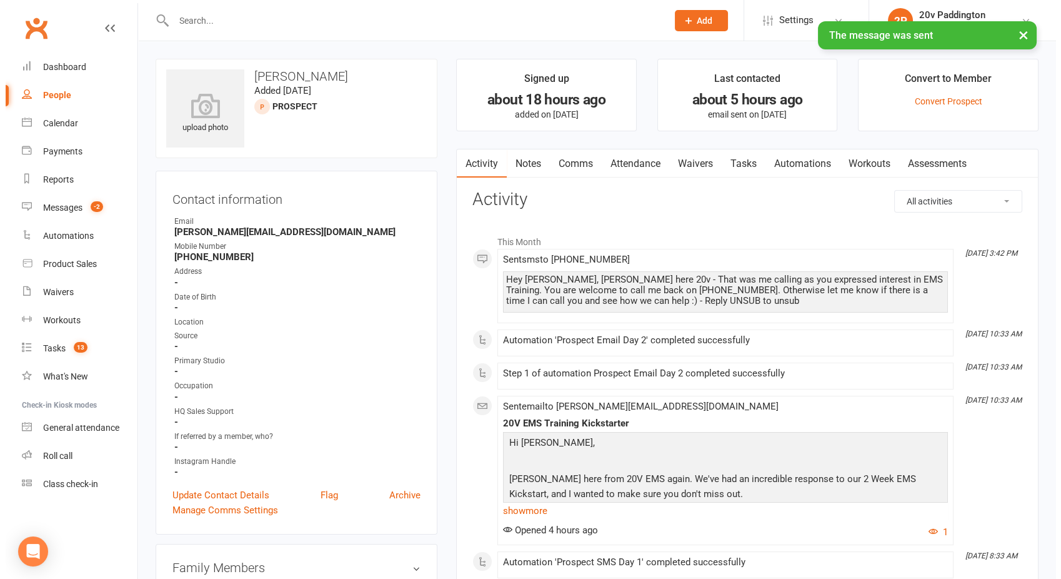
select select "100"
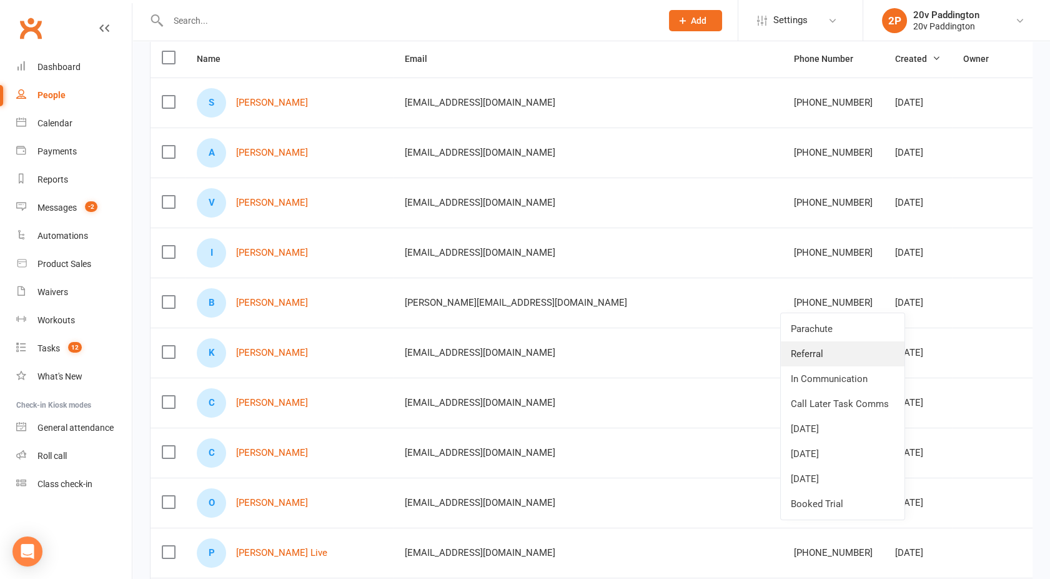
scroll to position [150, 0]
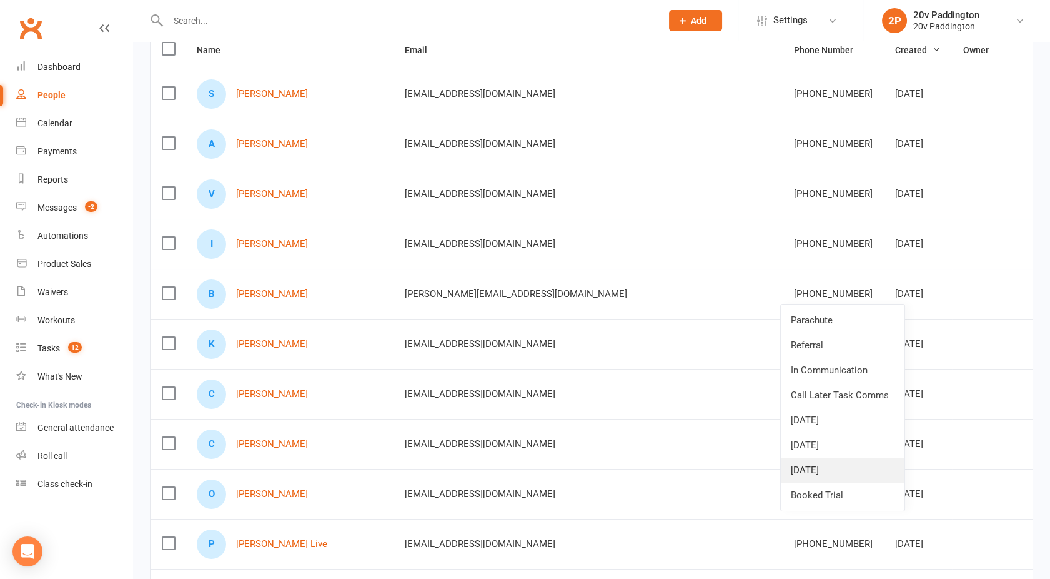
click at [822, 474] on link "11Sep25" at bounding box center [843, 469] width 124 height 25
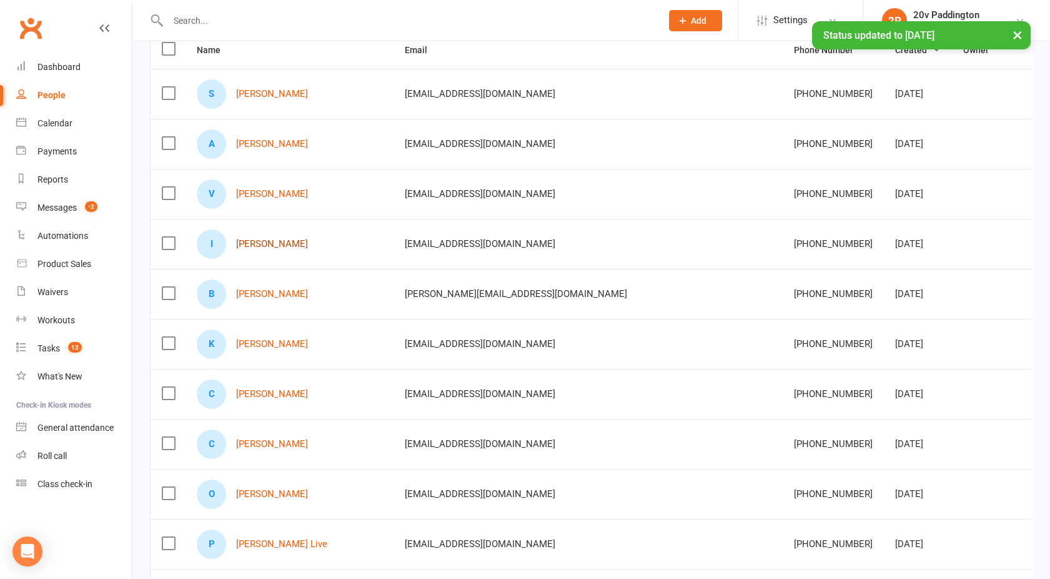
click at [244, 242] on link "Ilan Cohen" at bounding box center [272, 244] width 72 height 11
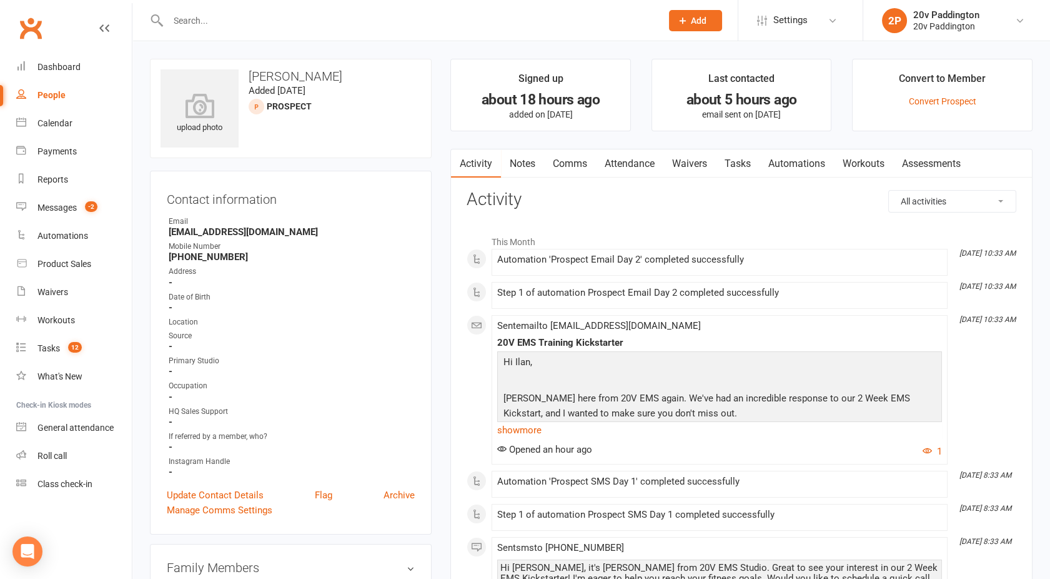
click at [255, 74] on h3 "Ilan Cohen" at bounding box center [291, 76] width 261 height 14
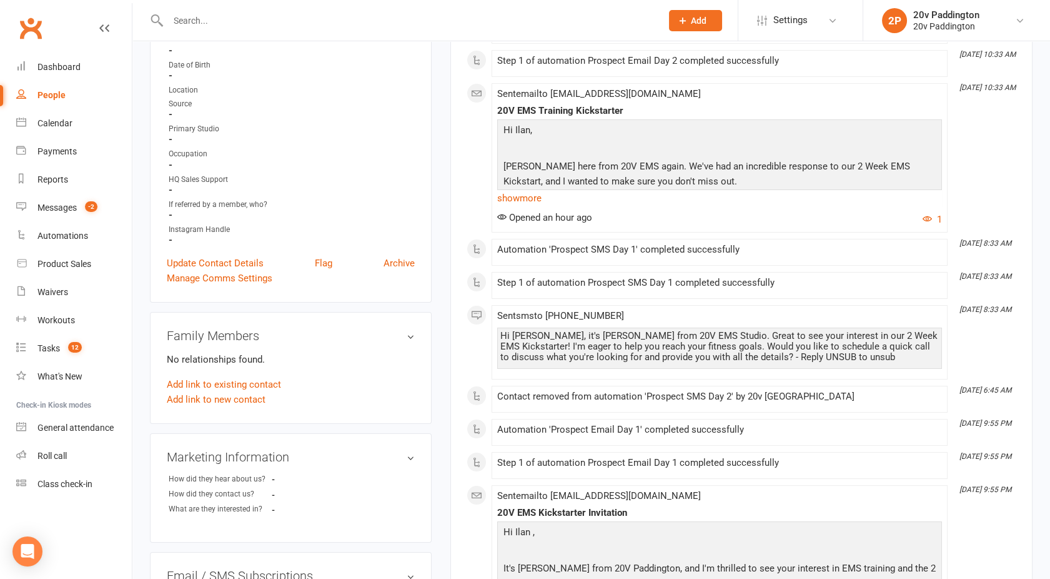
scroll to position [234, 0]
click at [204, 261] on link "Update Contact Details" at bounding box center [215, 261] width 97 height 15
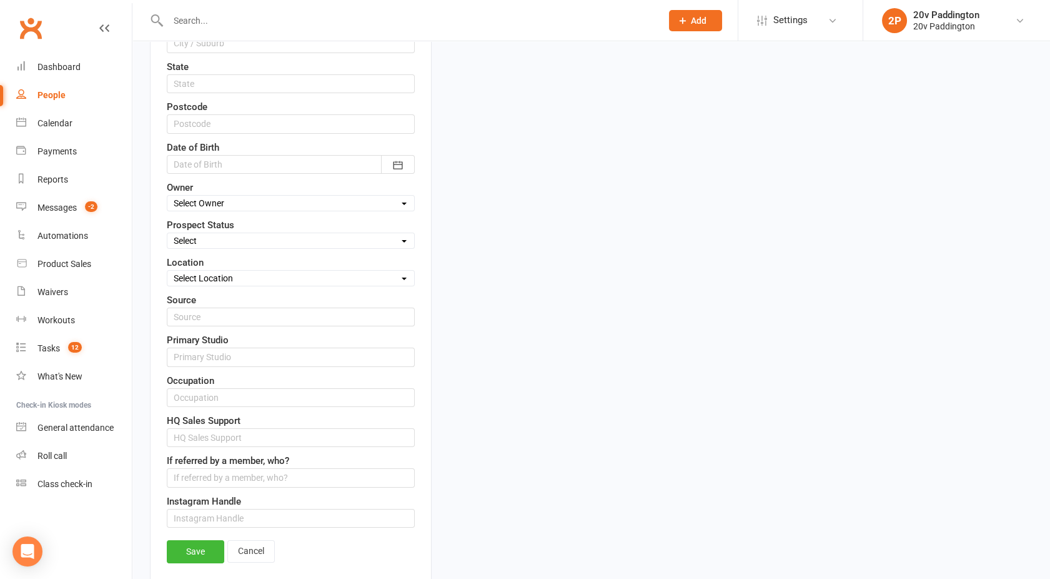
scroll to position [431, 0]
click at [254, 550] on link "Cancel" at bounding box center [250, 549] width 47 height 22
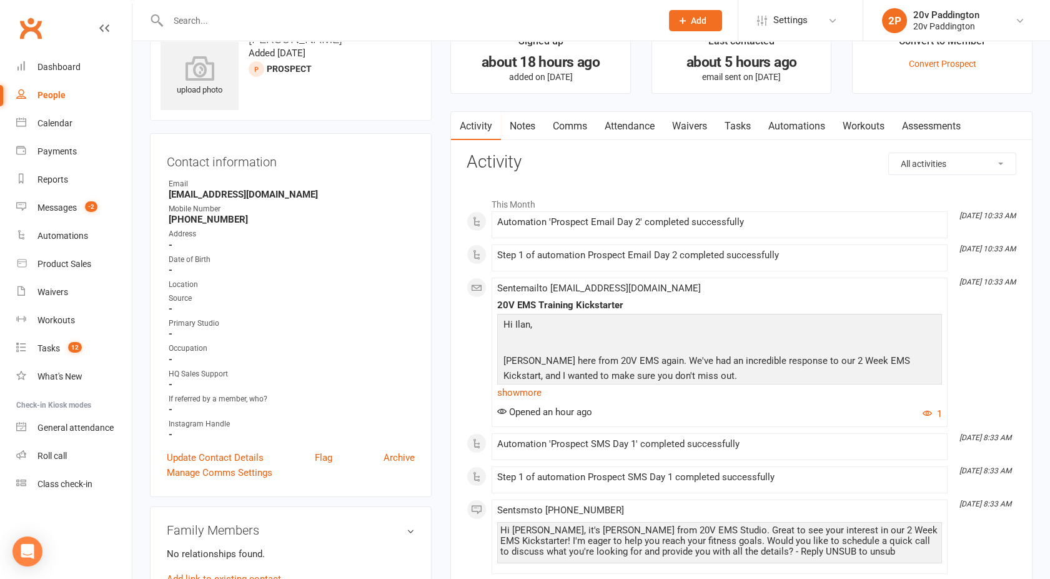
scroll to position [0, 0]
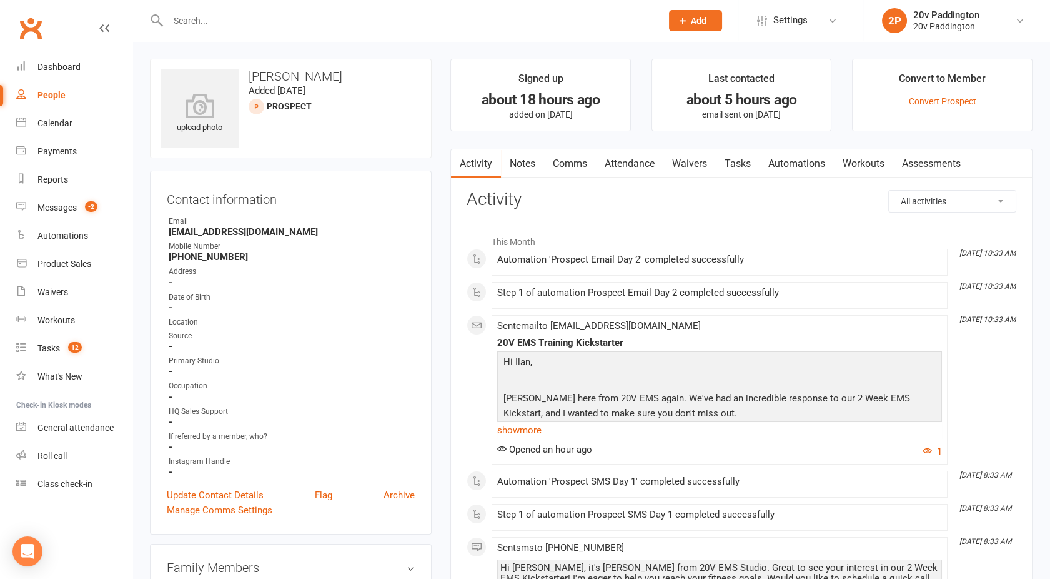
click at [206, 14] on input "text" at bounding box center [408, 20] width 489 height 17
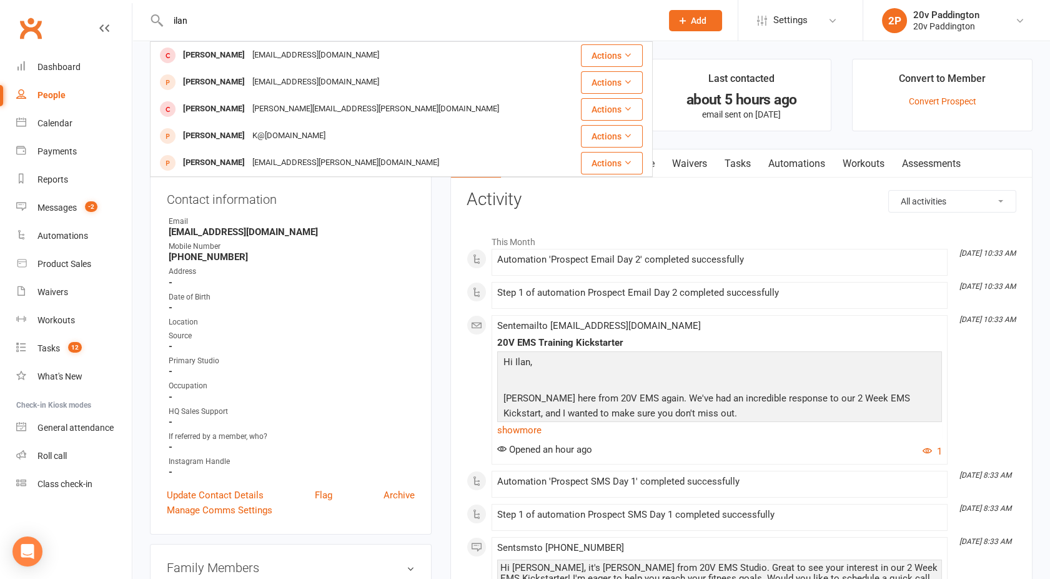
type input "ilan"
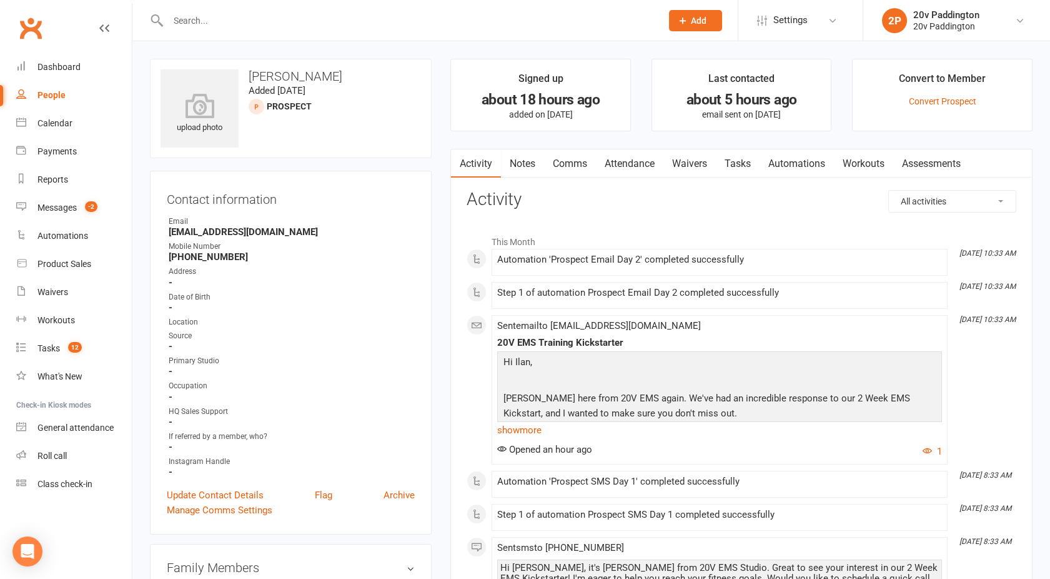
click at [576, 161] on link "Comms" at bounding box center [570, 163] width 52 height 29
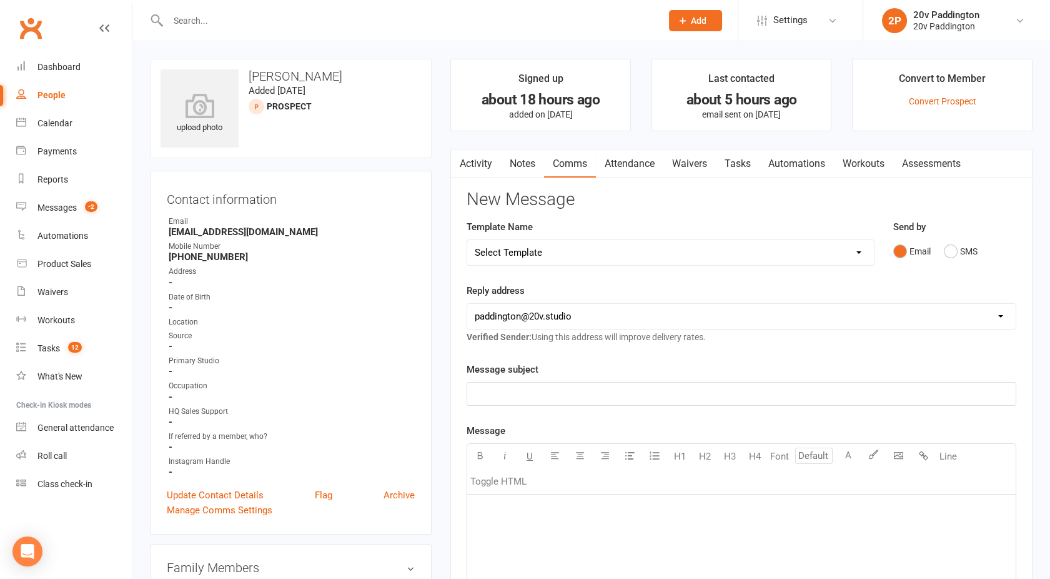
click at [612, 250] on select "Select Template [Email] 20v Referral Bonus [SMS] Free Trial Link [SMS] Haven’t …" at bounding box center [670, 252] width 407 height 25
select select "3"
click at [467, 240] on select "Select Template [Email] 20v Referral Bonus [SMS] Free Trial Link [SMS] Haven’t …" at bounding box center [670, 252] width 407 height 25
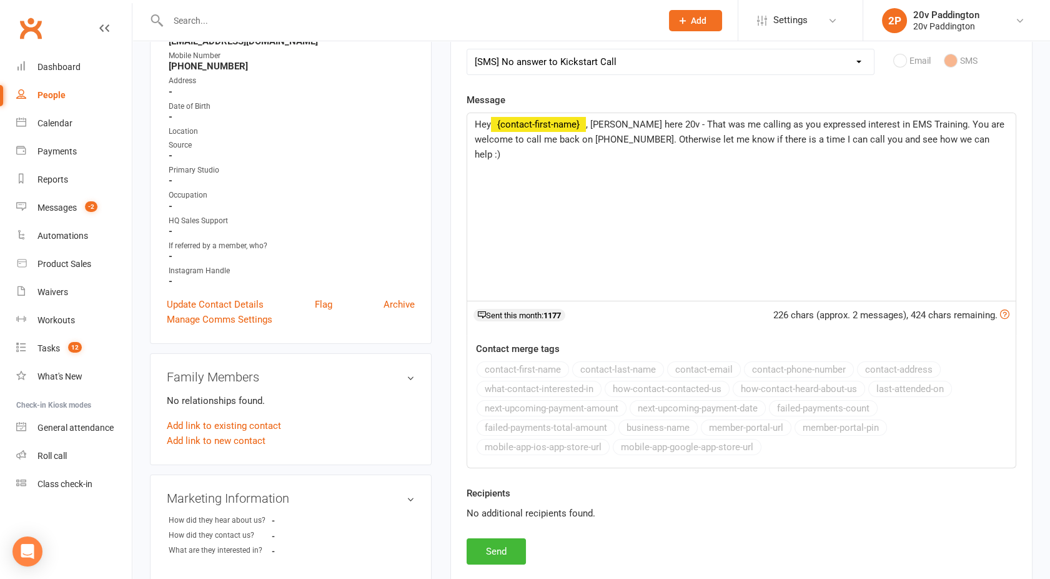
scroll to position [191, 0]
click at [497, 545] on button "Send" at bounding box center [496, 550] width 59 height 26
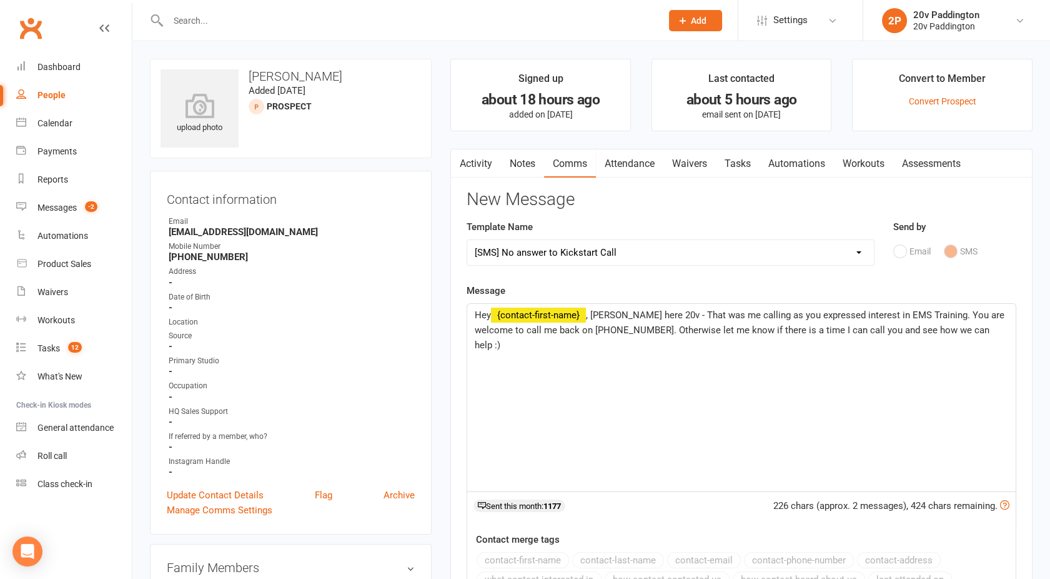
select select
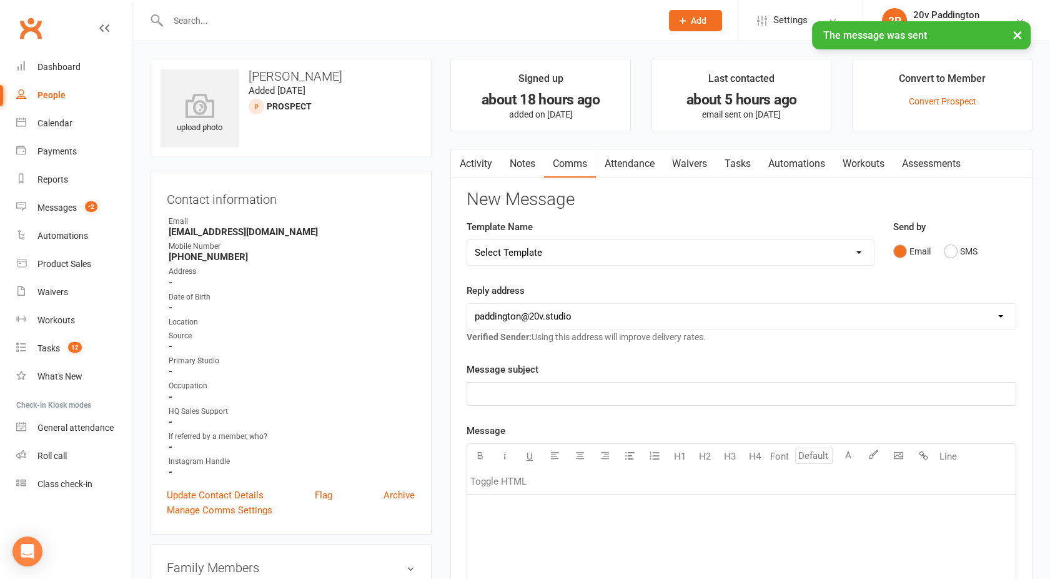
click at [737, 158] on link "Tasks" at bounding box center [738, 163] width 44 height 29
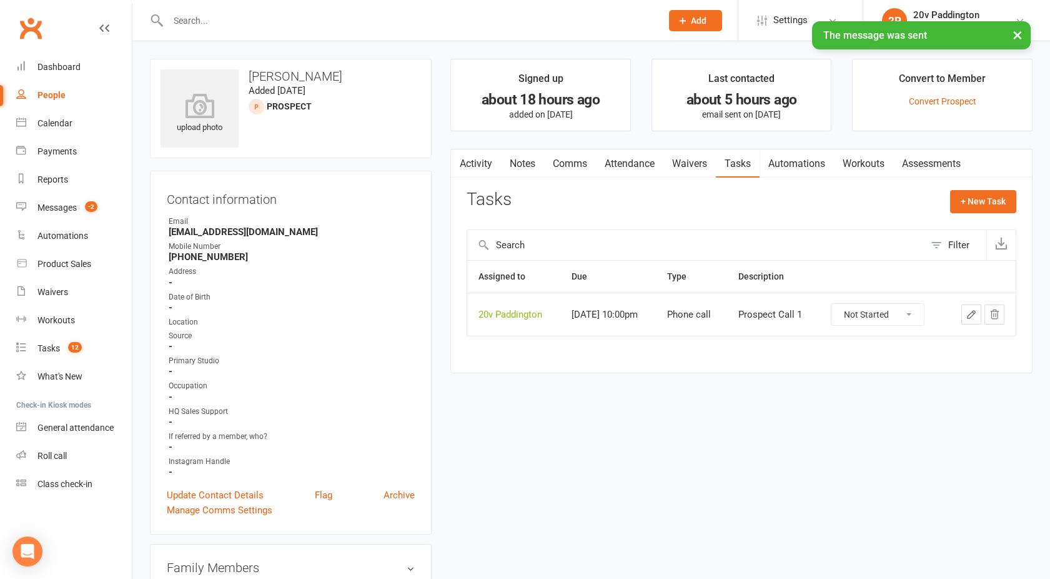
click at [999, 310] on icon "button" at bounding box center [995, 314] width 8 height 9
click at [54, 92] on div "People" at bounding box center [51, 95] width 28 height 10
select select "100"
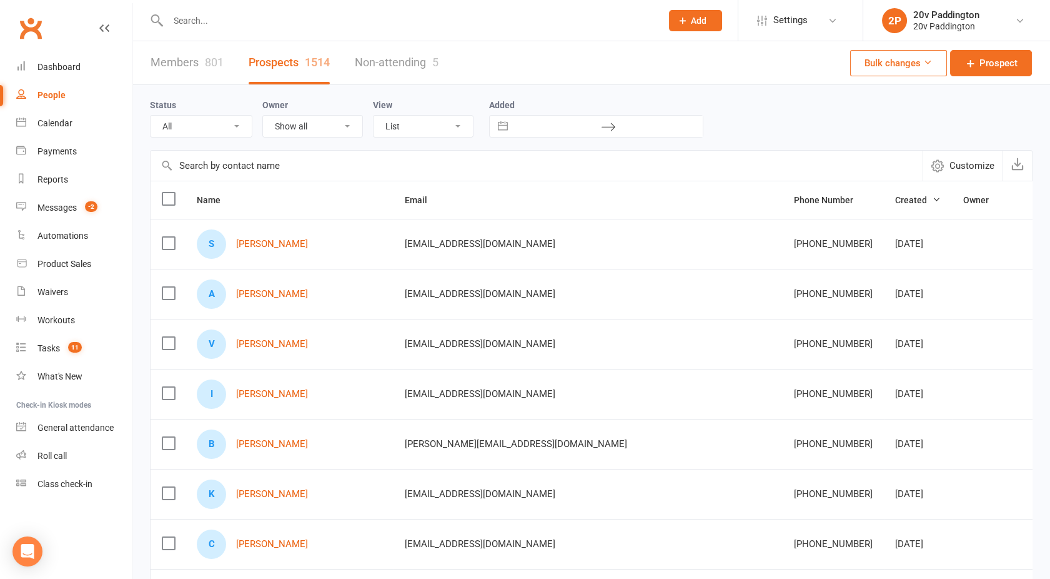
click at [815, 562] on link "11Sep25" at bounding box center [843, 569] width 124 height 25
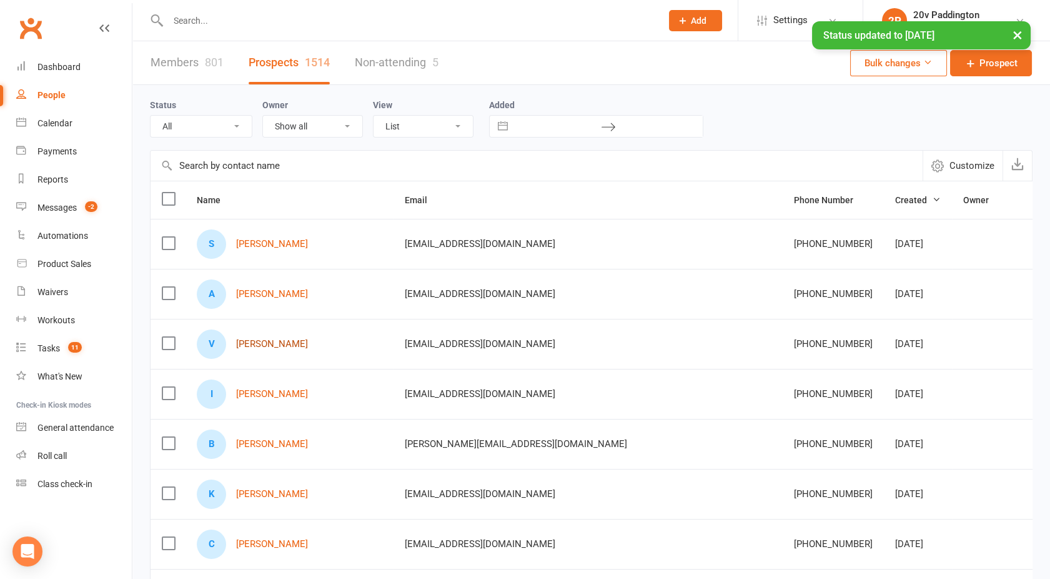
click at [274, 344] on link "Vanessa sequeira" at bounding box center [272, 344] width 72 height 11
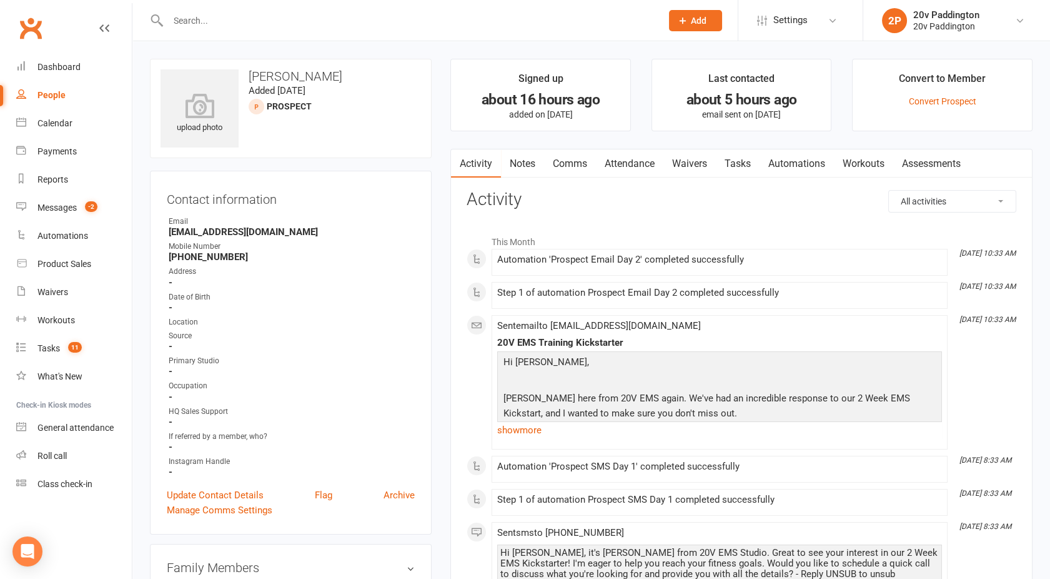
click at [571, 160] on link "Comms" at bounding box center [570, 163] width 52 height 29
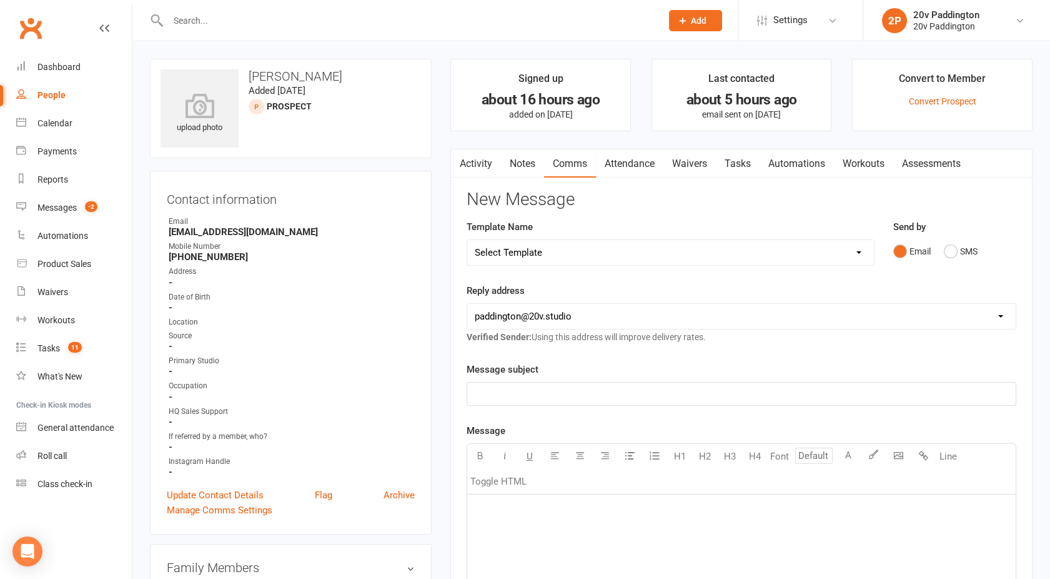
click at [633, 244] on select "Select Template [Email] 20v Referral Bonus [SMS] Free Trial Link [SMS] Haven’t …" at bounding box center [670, 252] width 407 height 25
select select "3"
click at [467, 240] on select "Select Template [Email] 20v Referral Bonus [SMS] Free Trial Link [SMS] Haven’t …" at bounding box center [670, 252] width 407 height 25
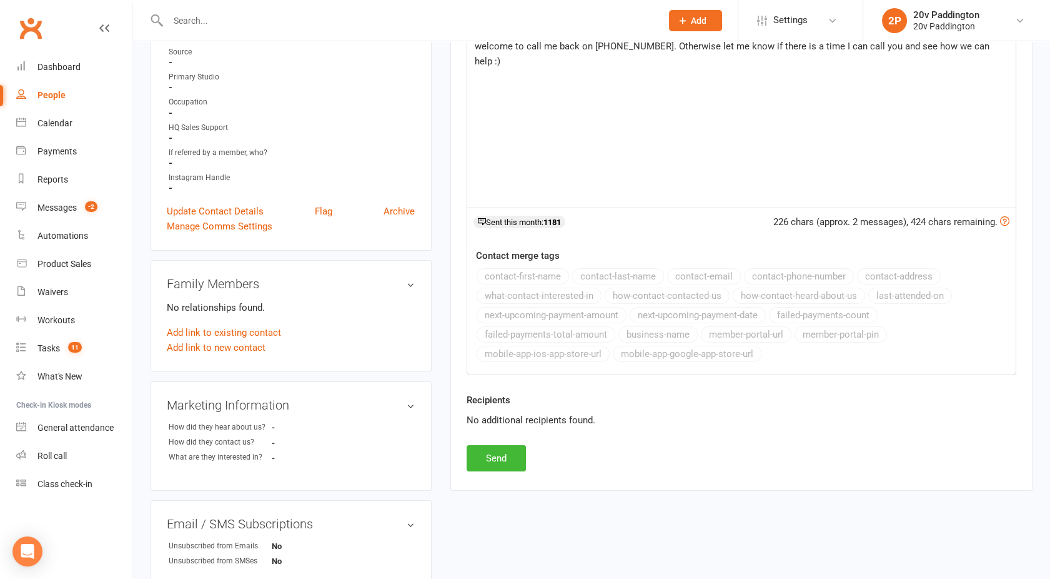
scroll to position [284, 0]
click at [482, 466] on button "Send" at bounding box center [496, 457] width 59 height 26
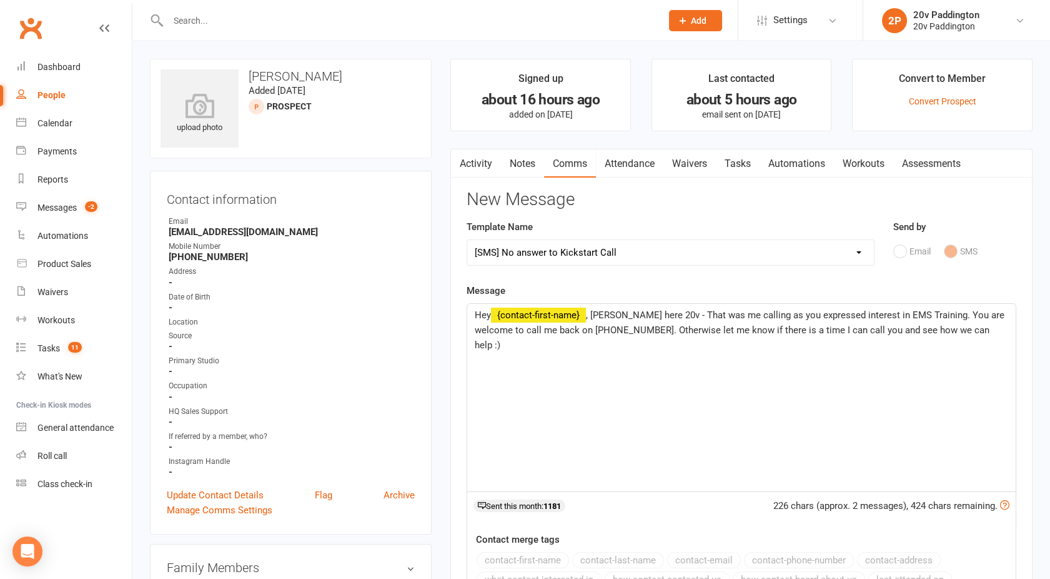
select select
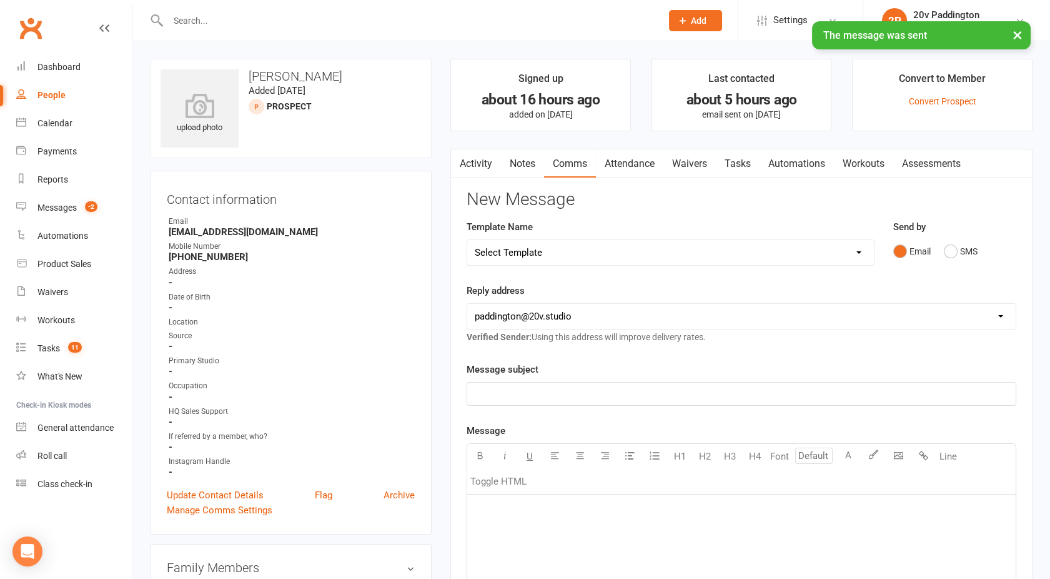
click at [62, 90] on div "People" at bounding box center [51, 95] width 28 height 10
select select "100"
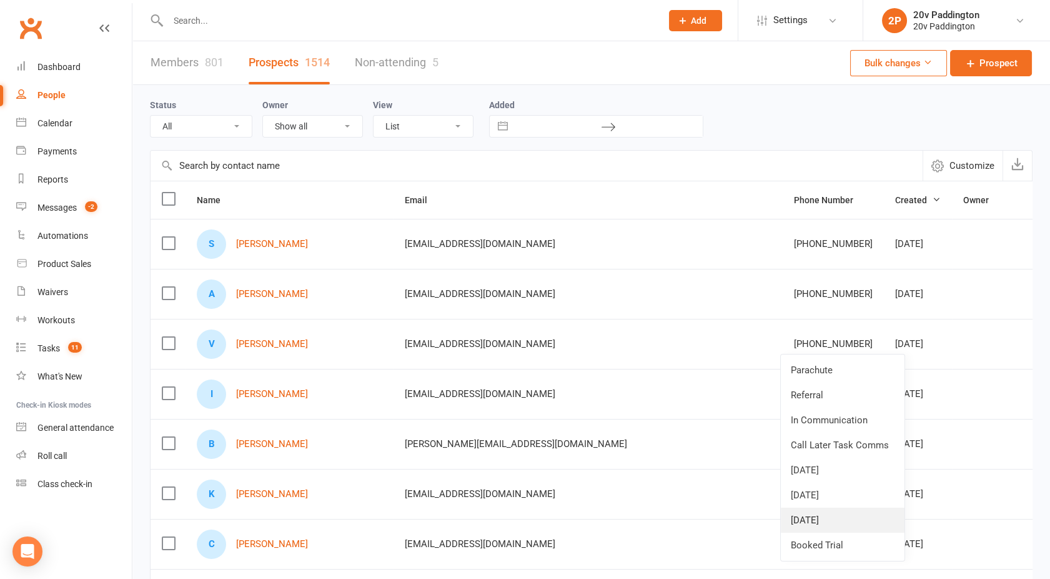
click at [820, 519] on link "11Sep25" at bounding box center [843, 519] width 124 height 25
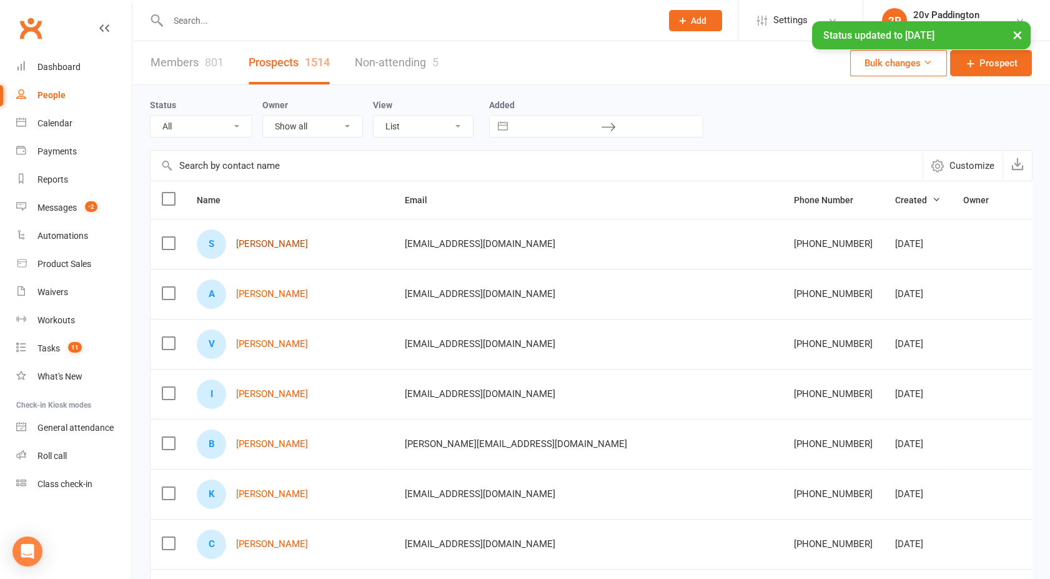
click at [257, 242] on link "Simonne Cooper" at bounding box center [272, 244] width 72 height 11
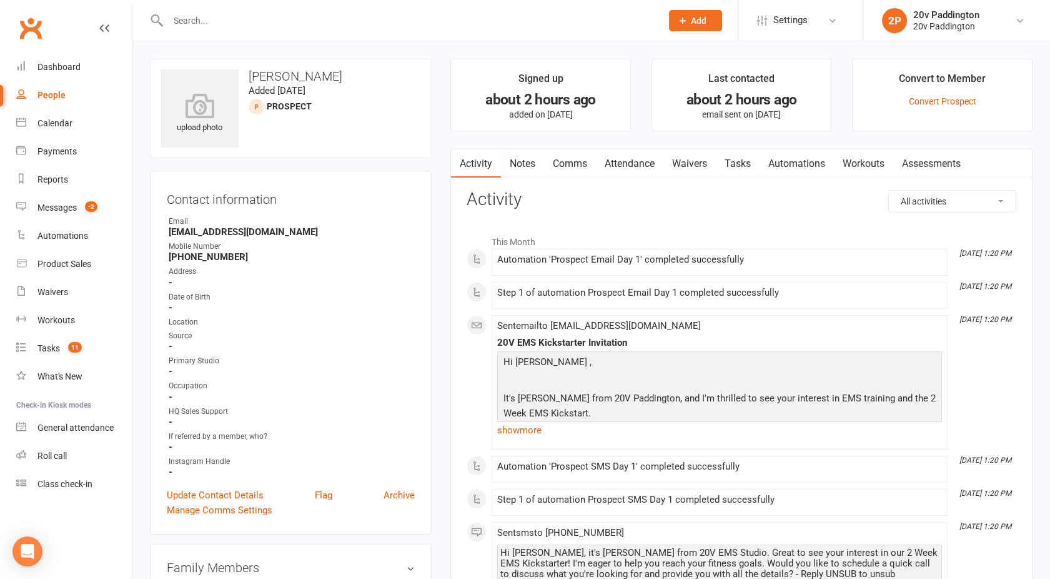
click at [205, 10] on div at bounding box center [401, 20] width 503 height 41
click at [205, 18] on input "text" at bounding box center [408, 20] width 489 height 17
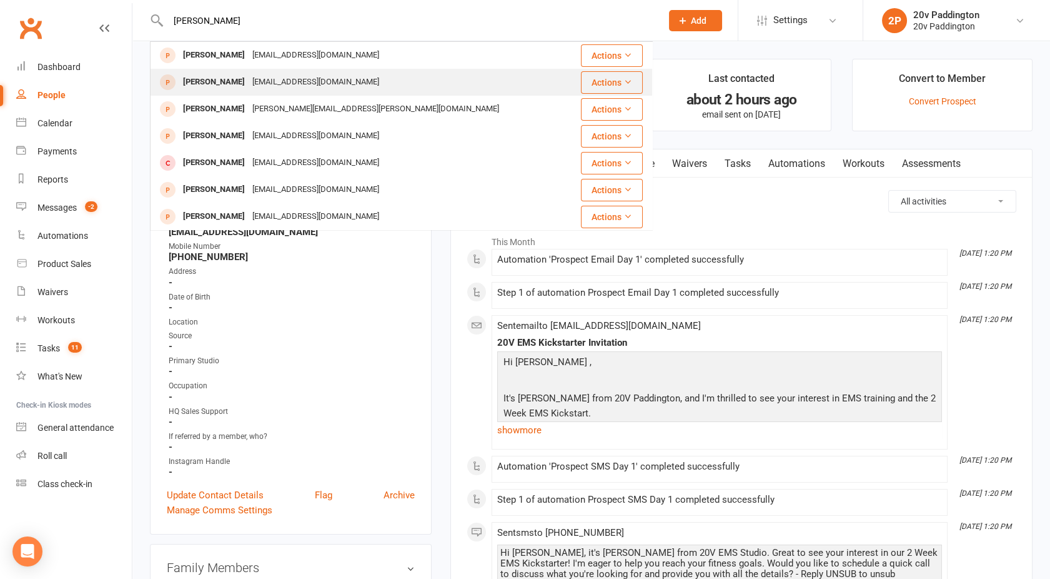
type input "simonne"
click at [352, 77] on div "Simonnecooper27@gmail.com" at bounding box center [316, 82] width 134 height 18
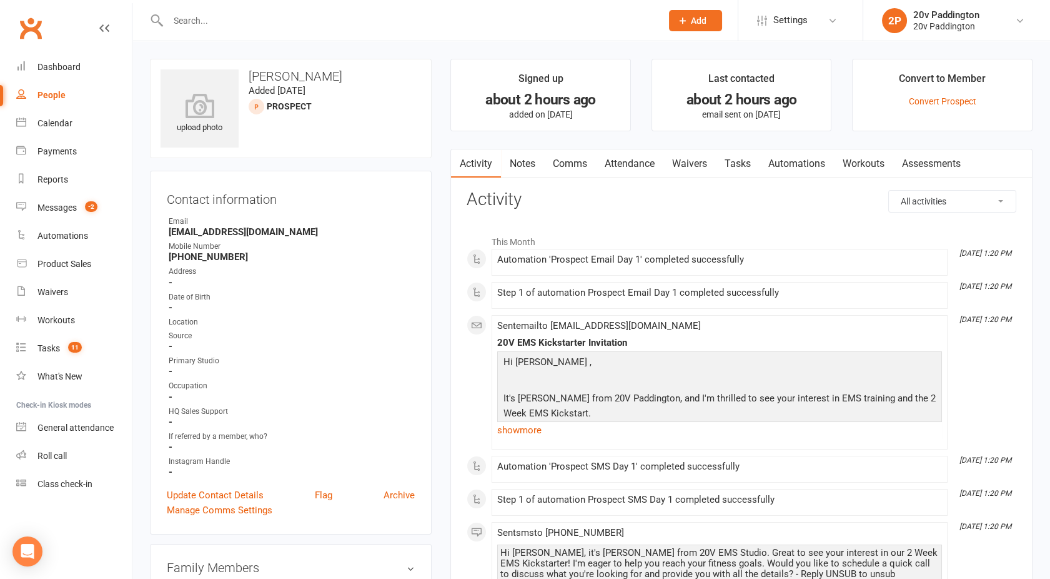
click at [203, 24] on input "text" at bounding box center [408, 20] width 489 height 17
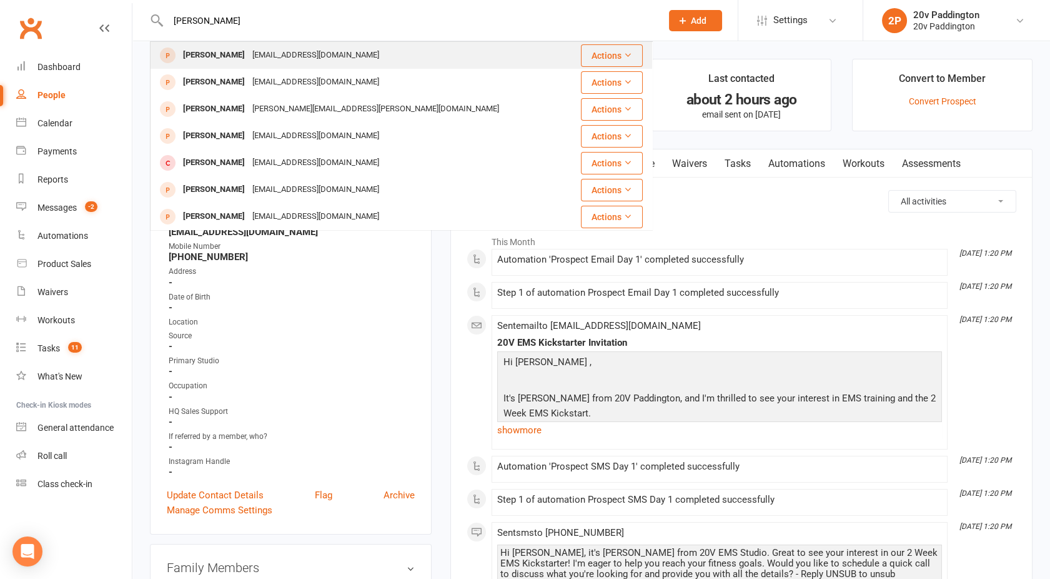
type input "simonne"
click at [237, 52] on div "Simonne Cooper" at bounding box center [213, 55] width 69 height 18
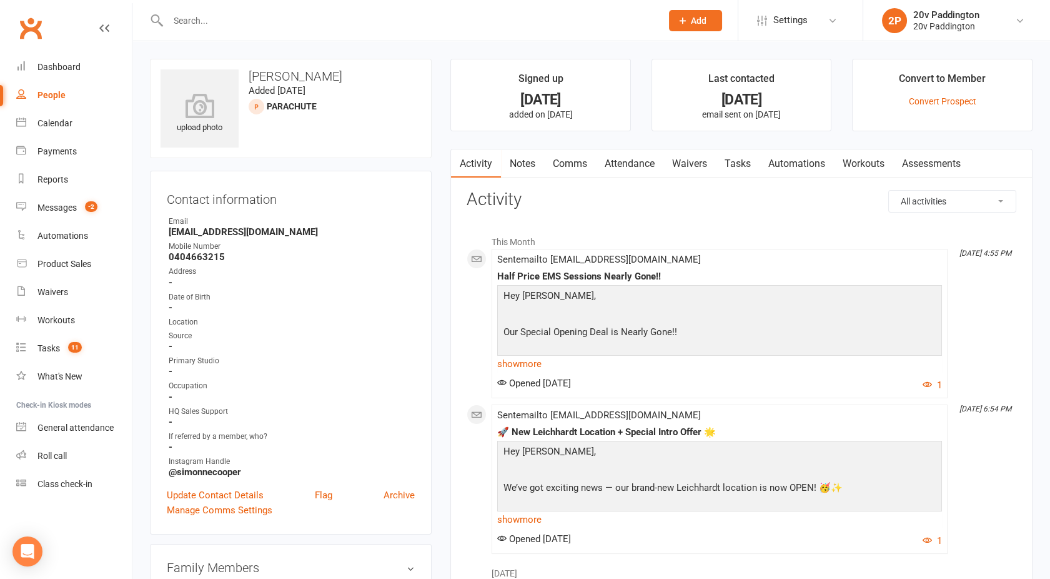
click at [193, 20] on input "text" at bounding box center [408, 20] width 489 height 17
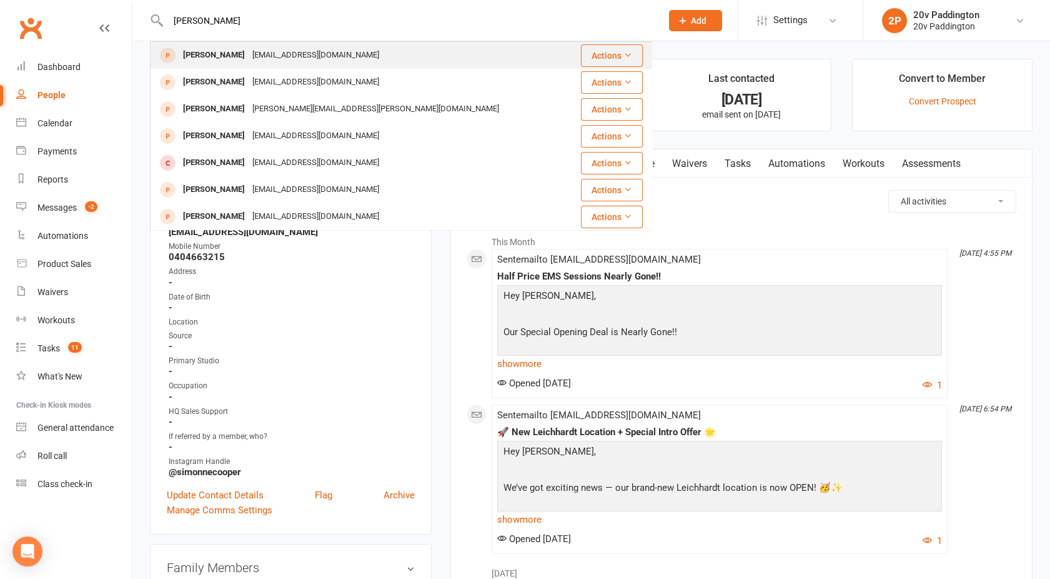
type input "simonne"
click at [235, 55] on div "Simonne Cooper" at bounding box center [213, 55] width 69 height 18
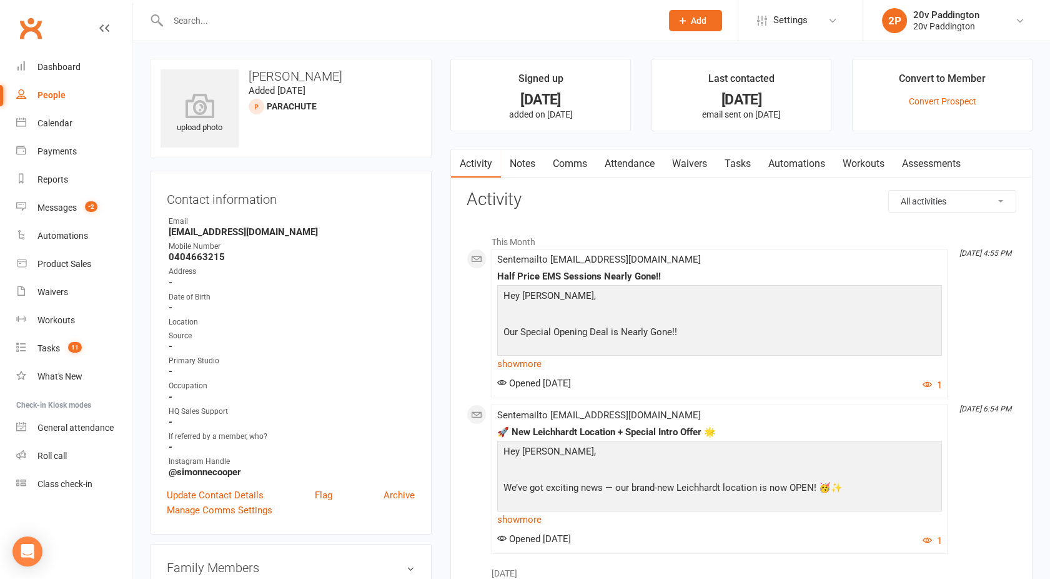
click at [234, 25] on input "text" at bounding box center [408, 20] width 489 height 17
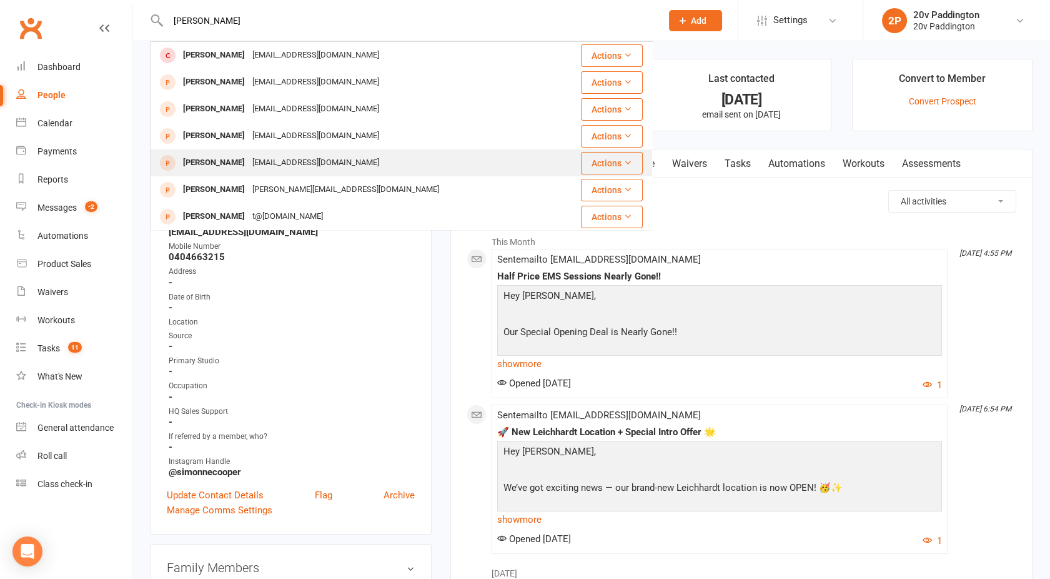
type input "cooper"
click at [251, 159] on div "Simonnecooper27@gmail.com" at bounding box center [316, 163] width 134 height 18
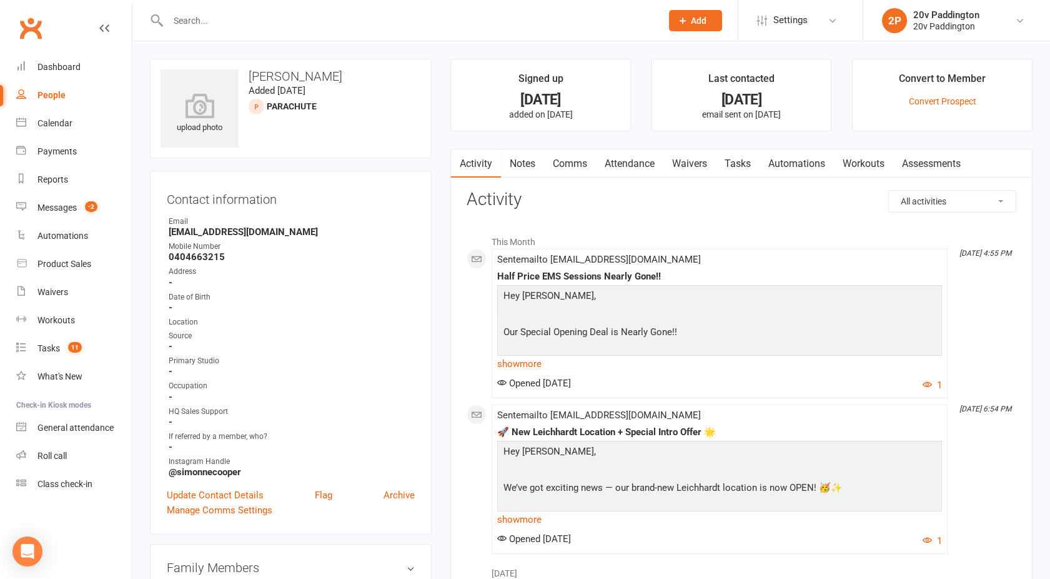
click at [198, 19] on input "text" at bounding box center [408, 20] width 489 height 17
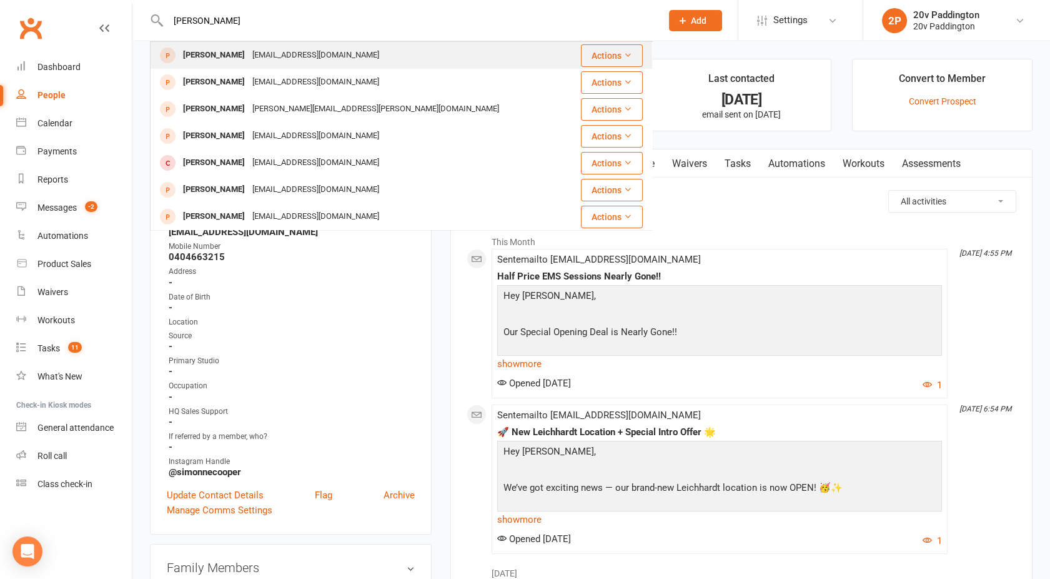
type input "simonne"
click at [244, 58] on div "Simonne Cooper" at bounding box center [213, 55] width 69 height 18
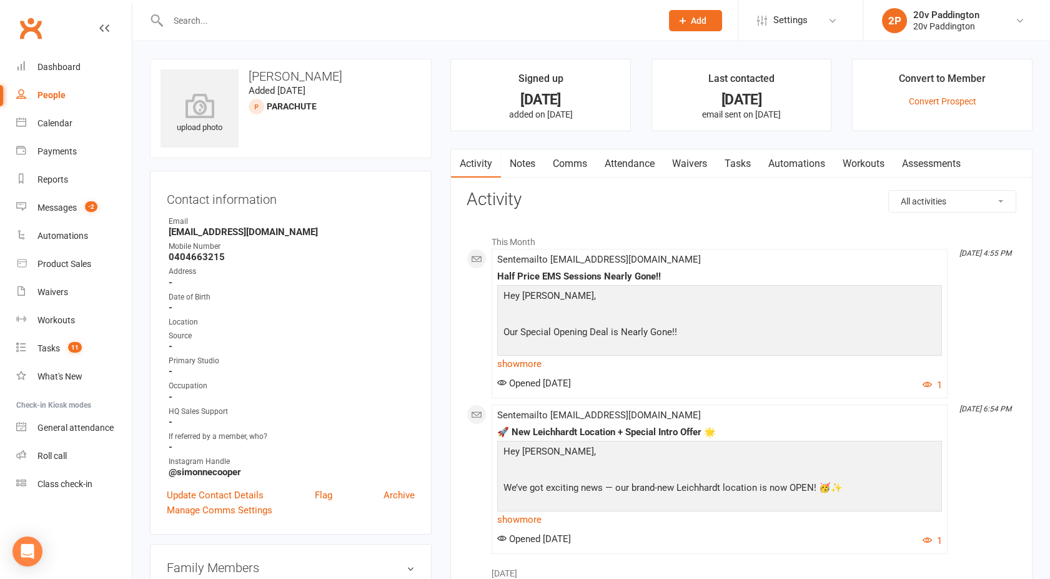
click at [211, 16] on input "text" at bounding box center [408, 20] width 489 height 17
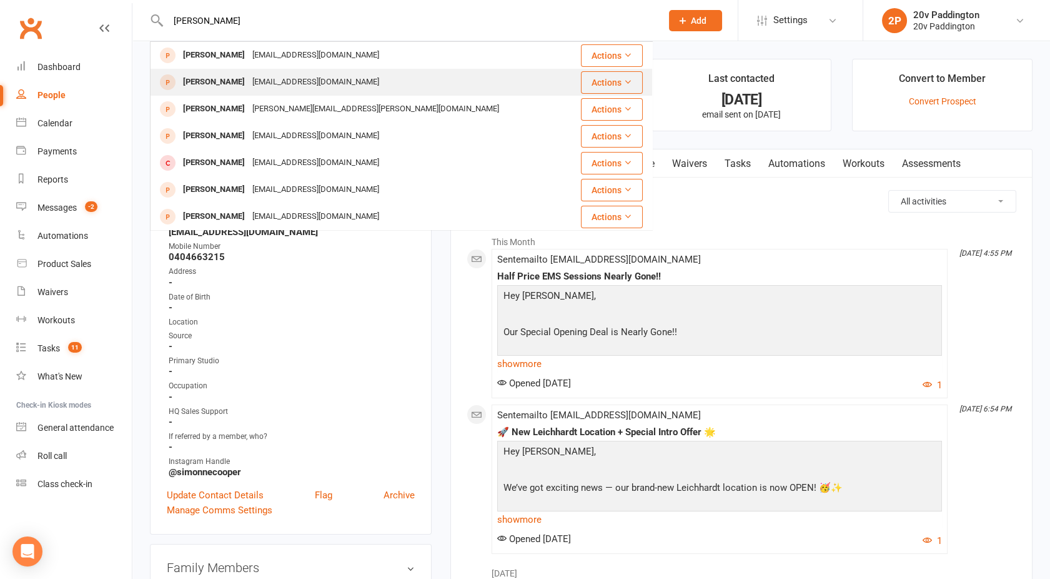
type input "simonne"
click at [249, 82] on div "Simonnecooper27@gmail.com" at bounding box center [316, 82] width 134 height 18
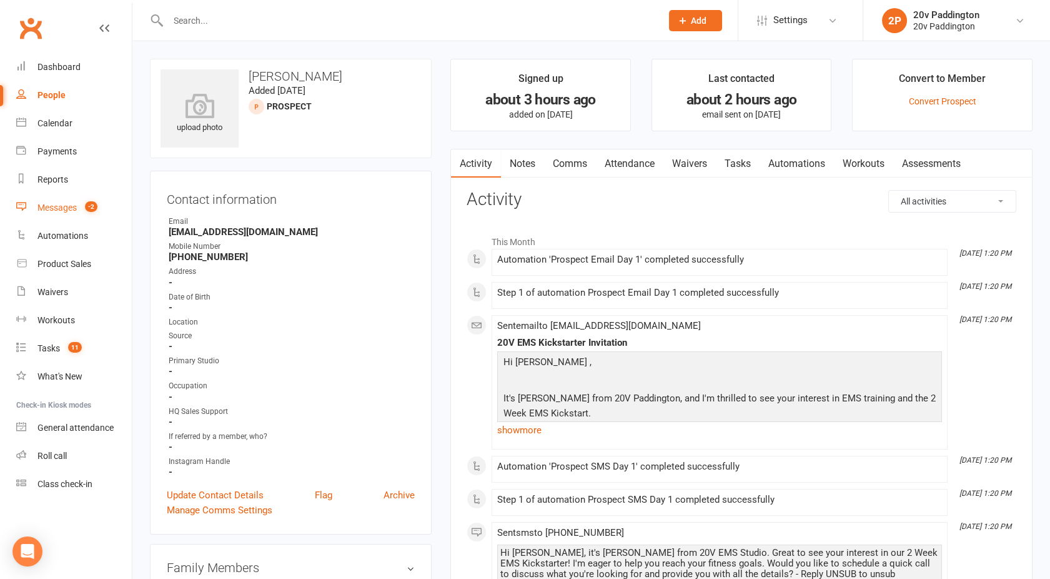
click at [64, 204] on div "Messages" at bounding box center [56, 207] width 39 height 10
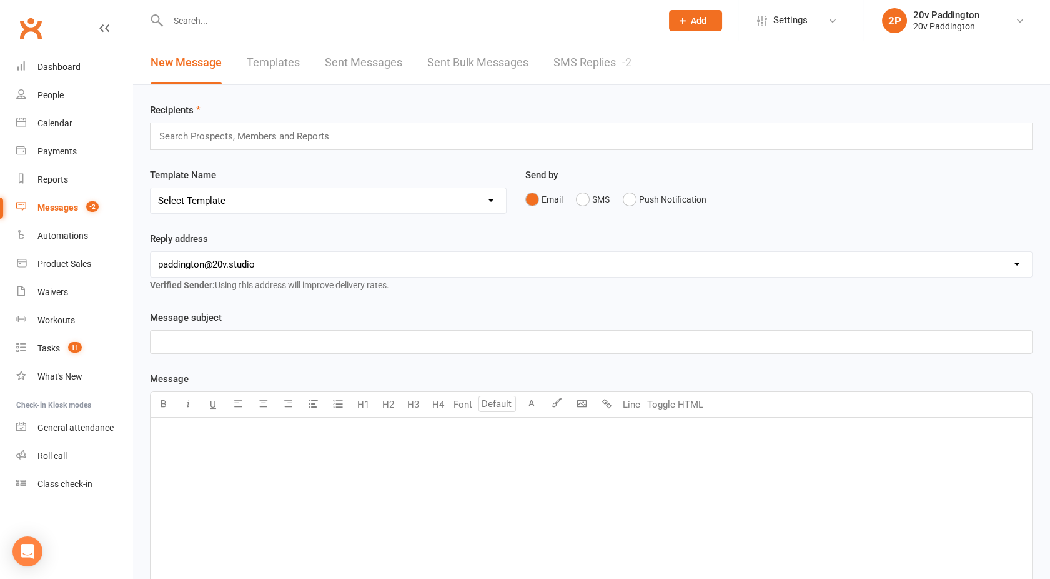
click at [580, 65] on link "SMS Replies -2" at bounding box center [593, 62] width 78 height 43
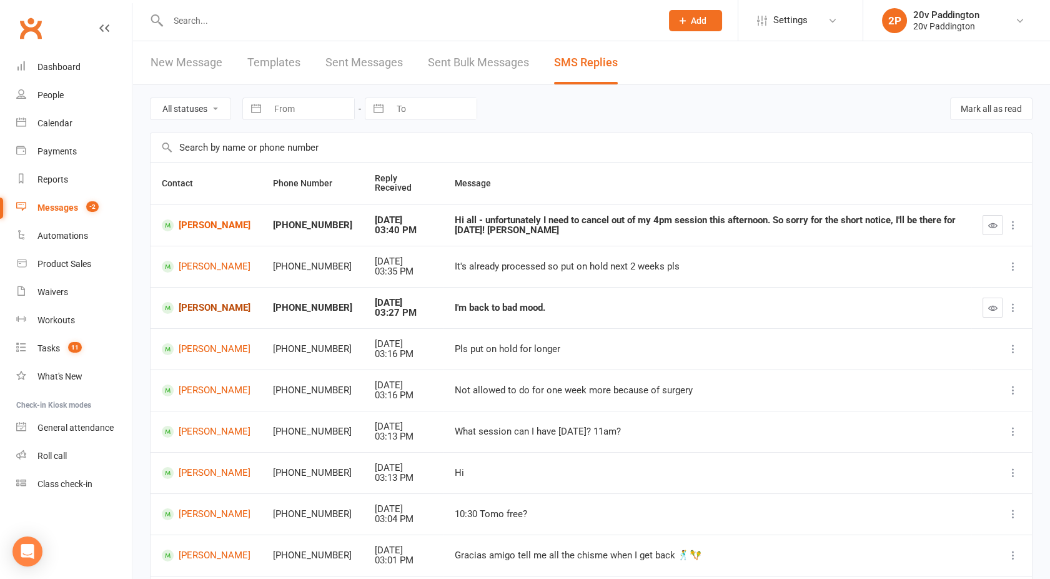
click at [212, 305] on link "Pawel Wodkowski" at bounding box center [206, 308] width 89 height 12
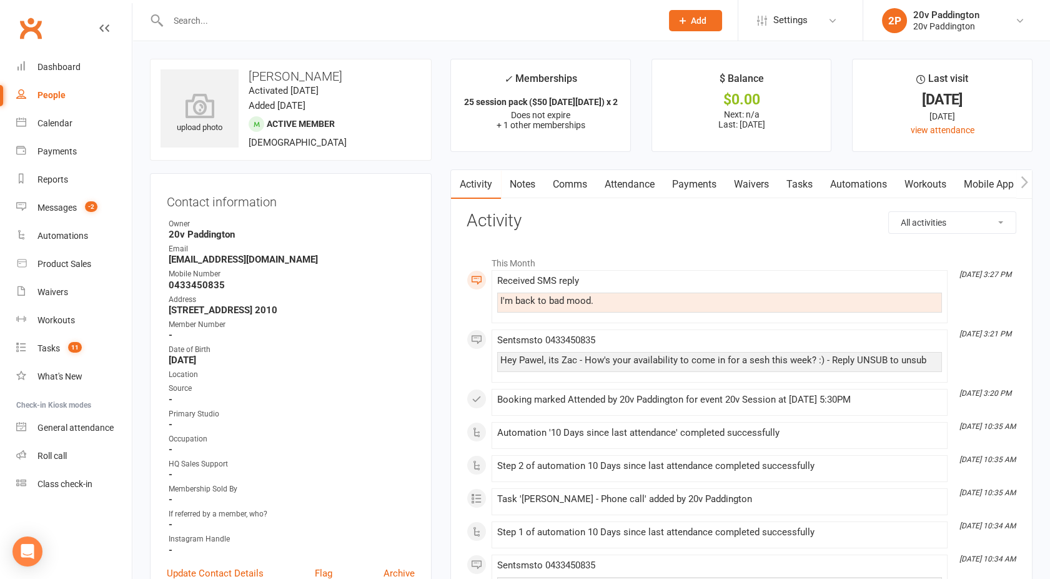
click at [567, 177] on link "Comms" at bounding box center [570, 184] width 52 height 29
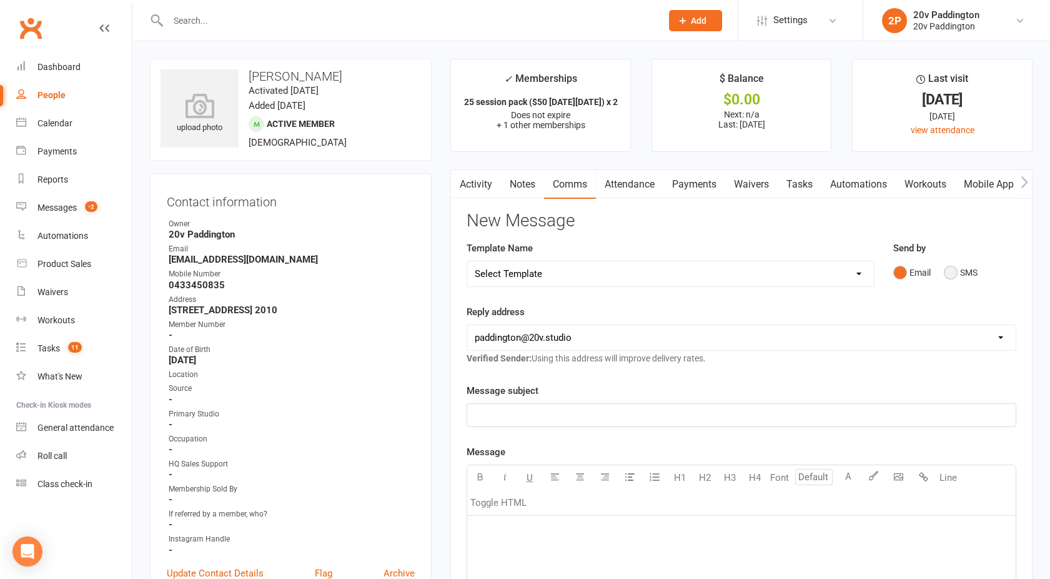
click at [958, 273] on button "SMS" at bounding box center [961, 273] width 34 height 24
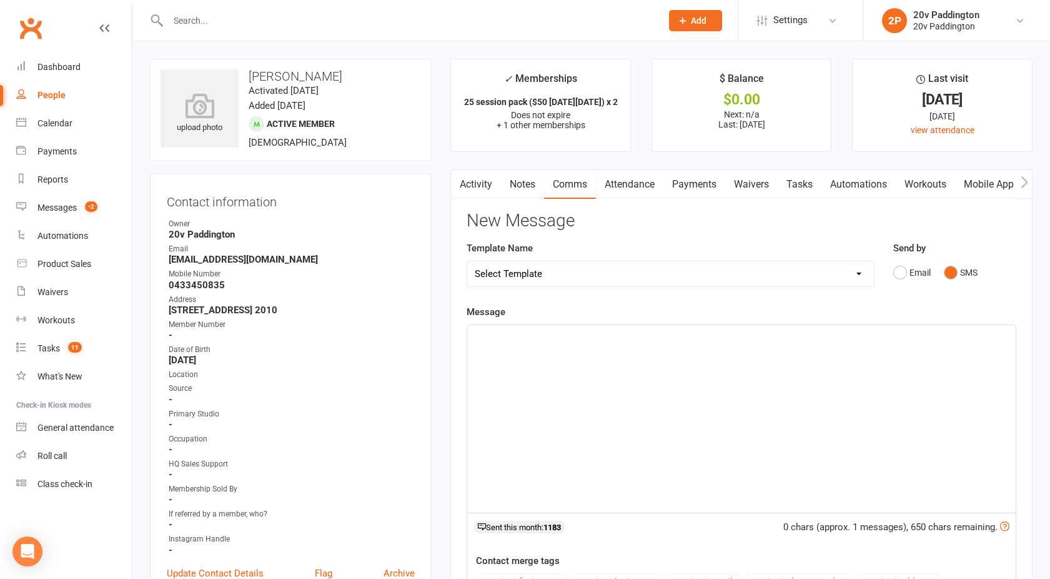
click at [810, 354] on div "﻿" at bounding box center [741, 418] width 549 height 187
click at [80, 95] on link "People" at bounding box center [74, 95] width 116 height 28
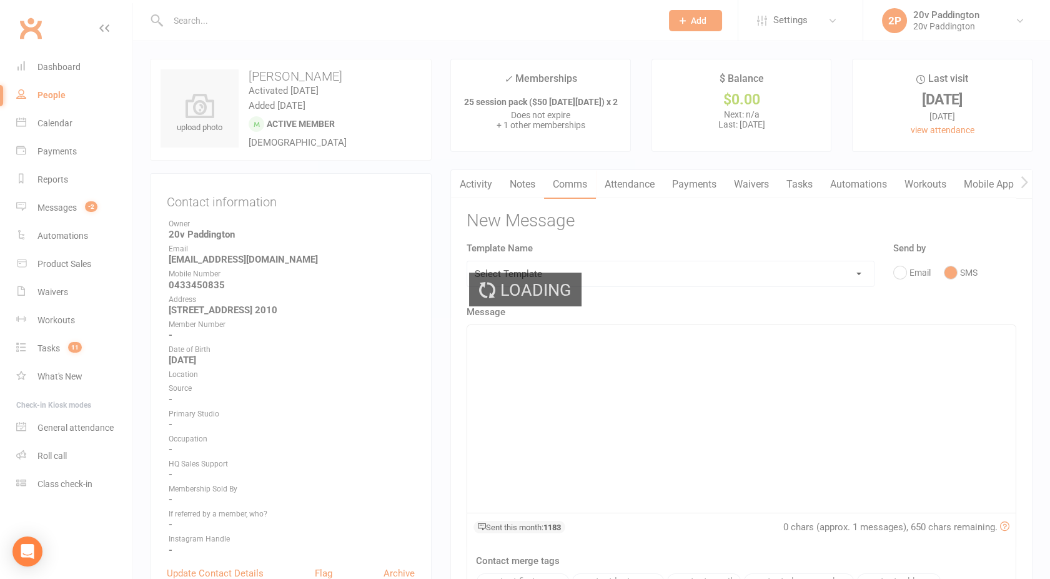
select select "100"
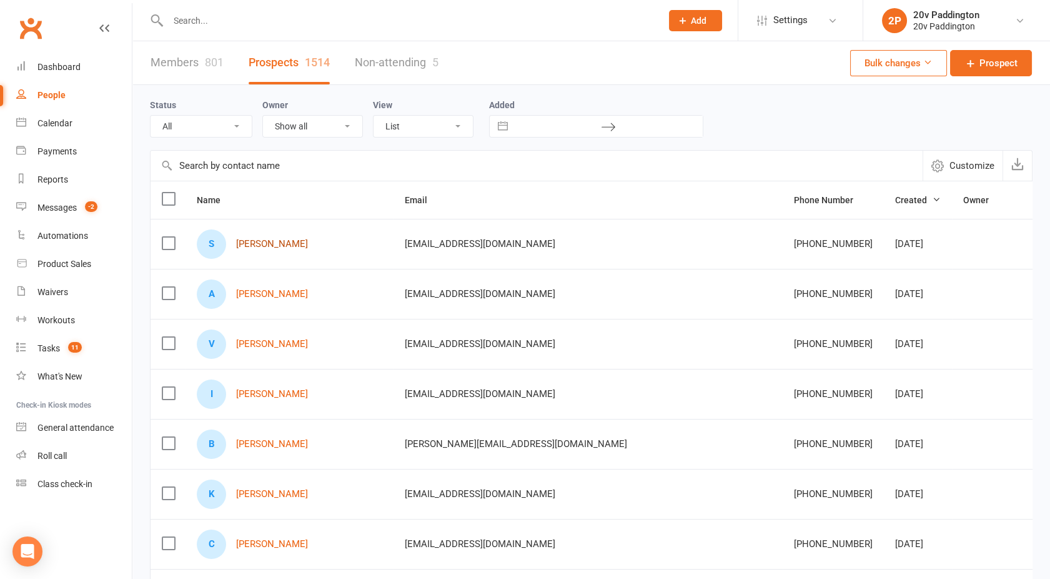
click at [280, 244] on link "Simonne Cooper" at bounding box center [272, 244] width 72 height 11
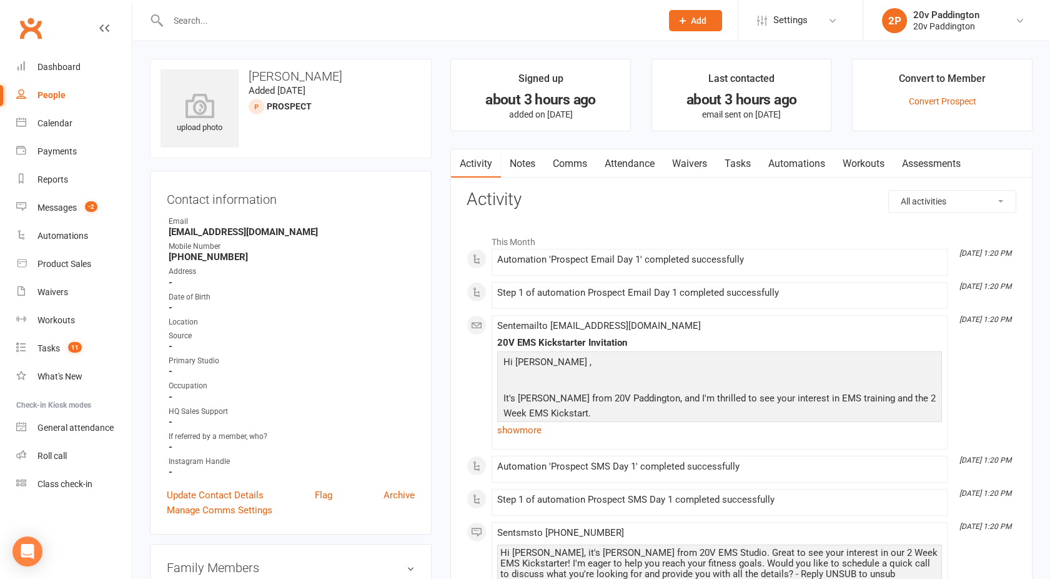
click at [70, 88] on link "People" at bounding box center [74, 95] width 116 height 28
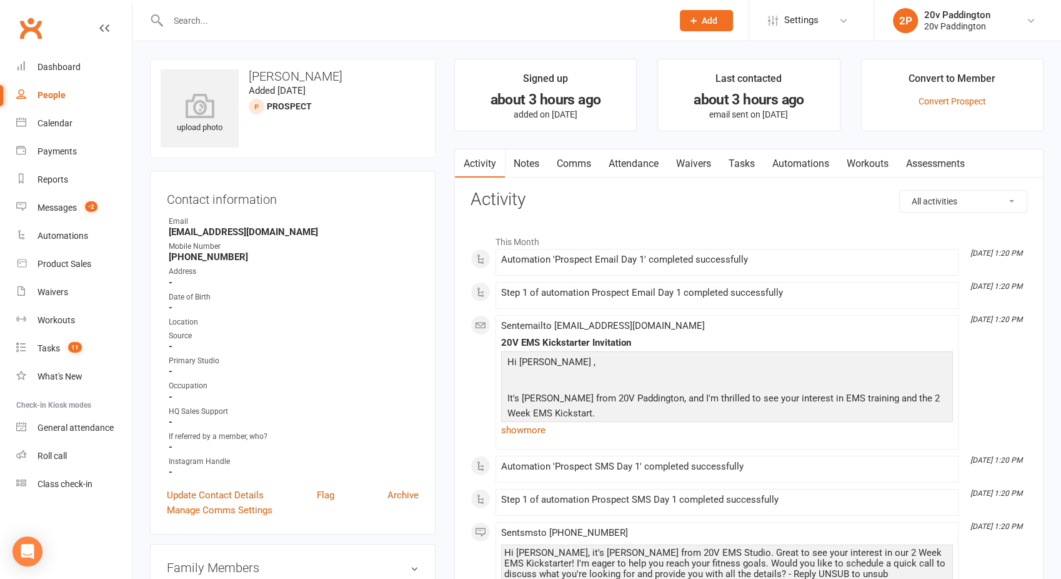
select select "100"
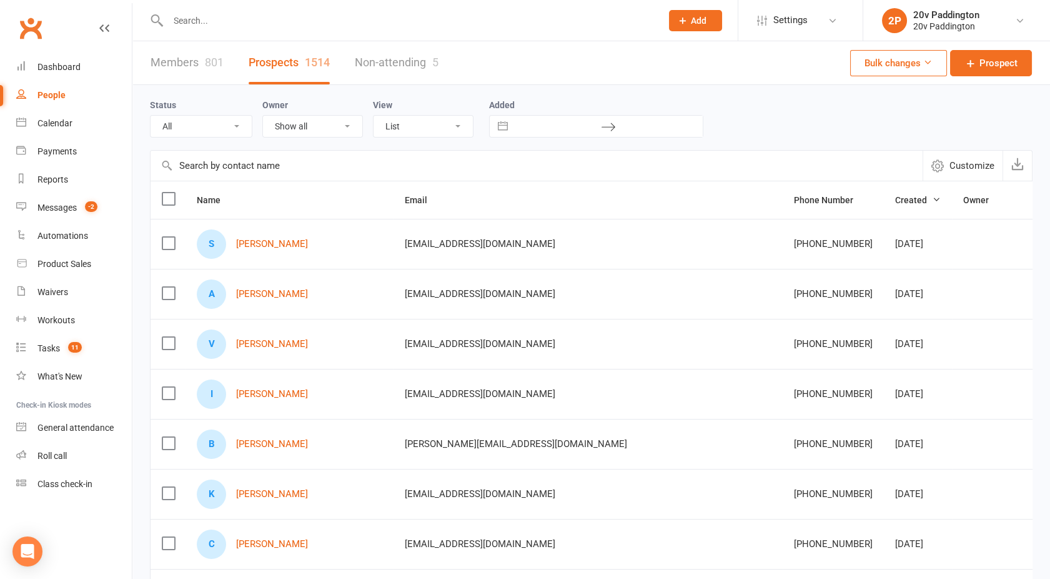
click at [214, 24] on input "text" at bounding box center [408, 20] width 489 height 17
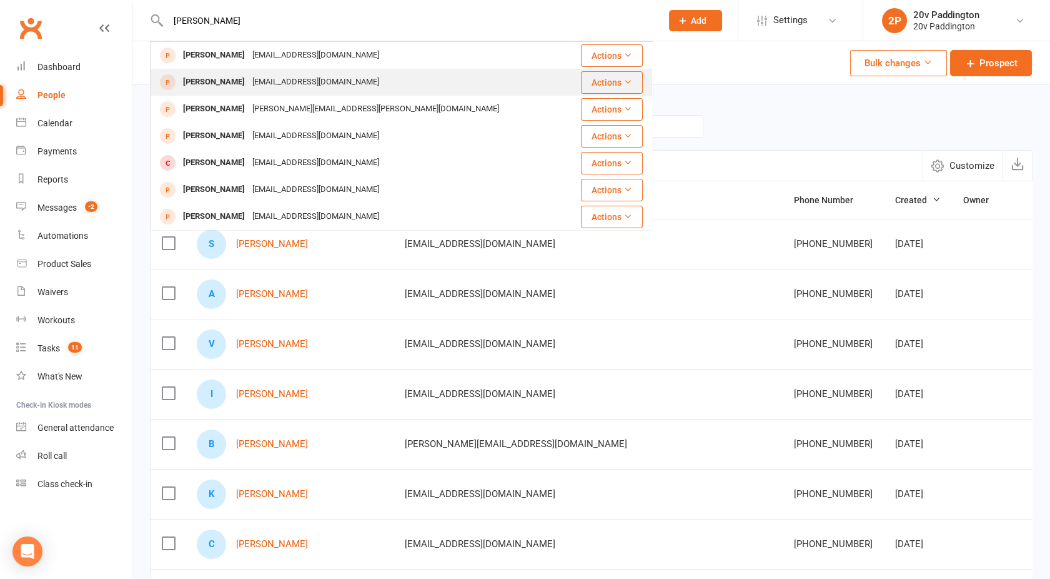
type input "simonne"
click at [234, 72] on div "Simonne Cooper Simonnecooper27@gmail.com" at bounding box center [359, 82] width 417 height 26
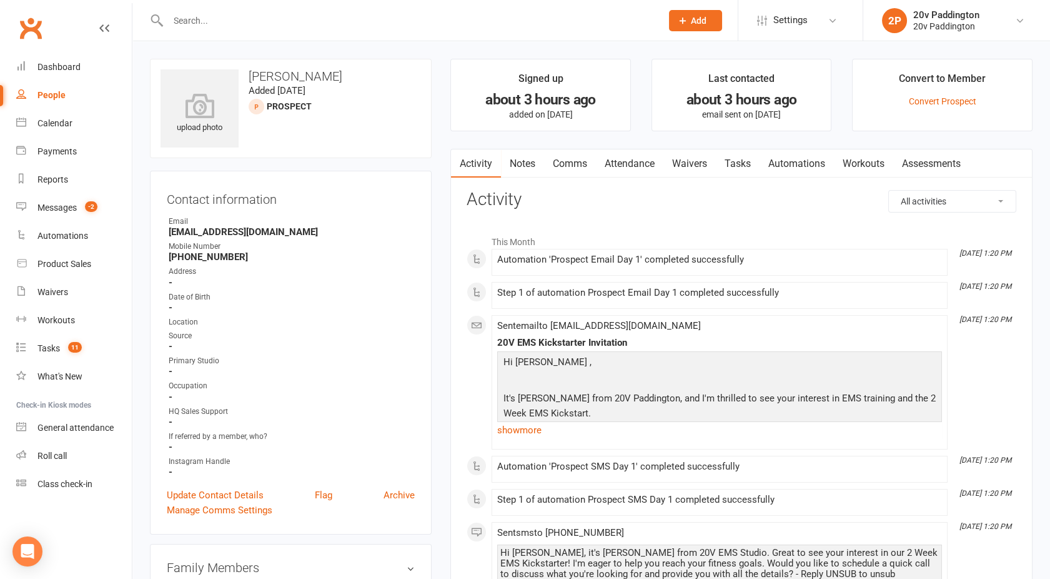
click at [182, 30] on div at bounding box center [401, 20] width 503 height 41
click at [186, 27] on input "text" at bounding box center [408, 20] width 489 height 17
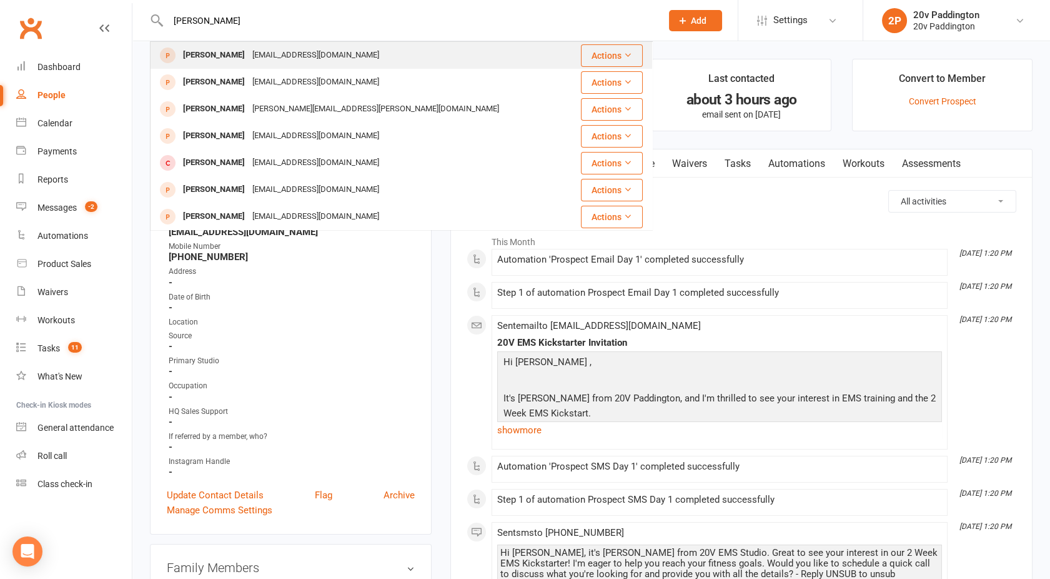
type input "simonne"
click at [240, 55] on div "Simonne Cooper" at bounding box center [213, 55] width 69 height 18
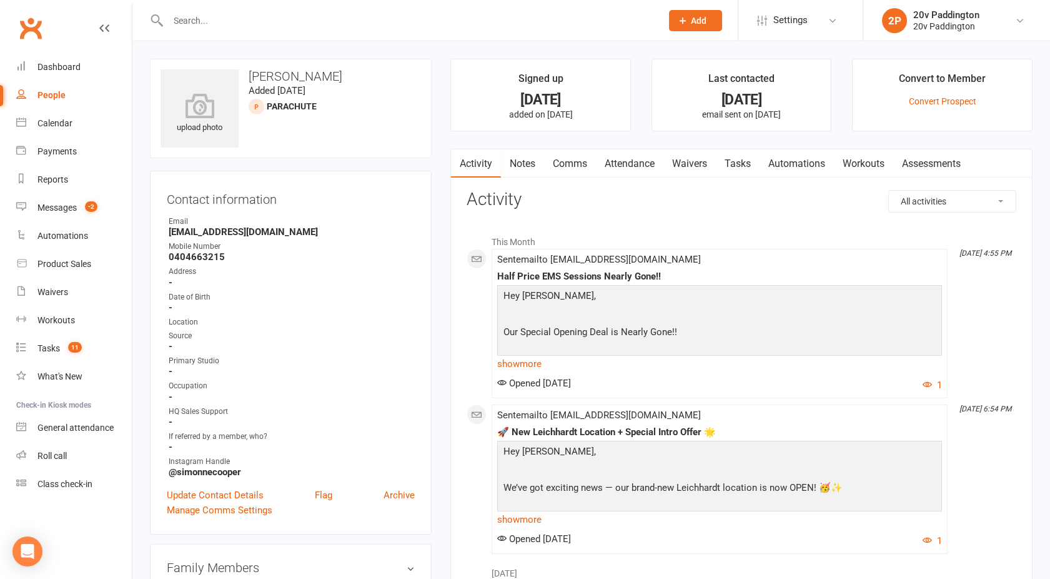
click at [524, 166] on link "Notes" at bounding box center [522, 163] width 43 height 29
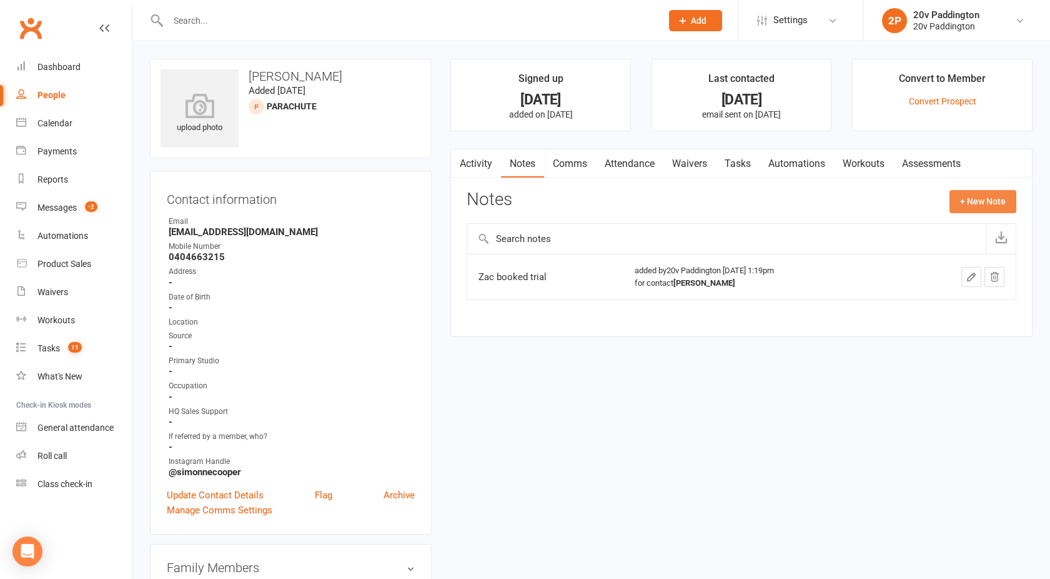
click at [970, 203] on button "+ New Note" at bounding box center [983, 201] width 67 height 22
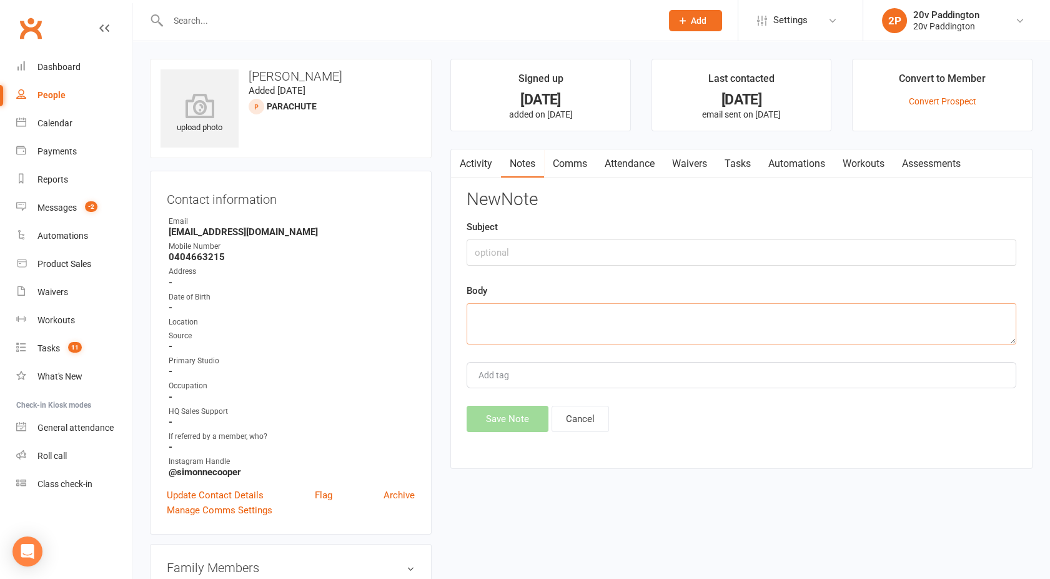
click at [490, 319] on textarea at bounding box center [742, 323] width 550 height 41
type textarea "Came into system again will use new account"
click at [509, 414] on button "Save Note" at bounding box center [508, 419] width 82 height 26
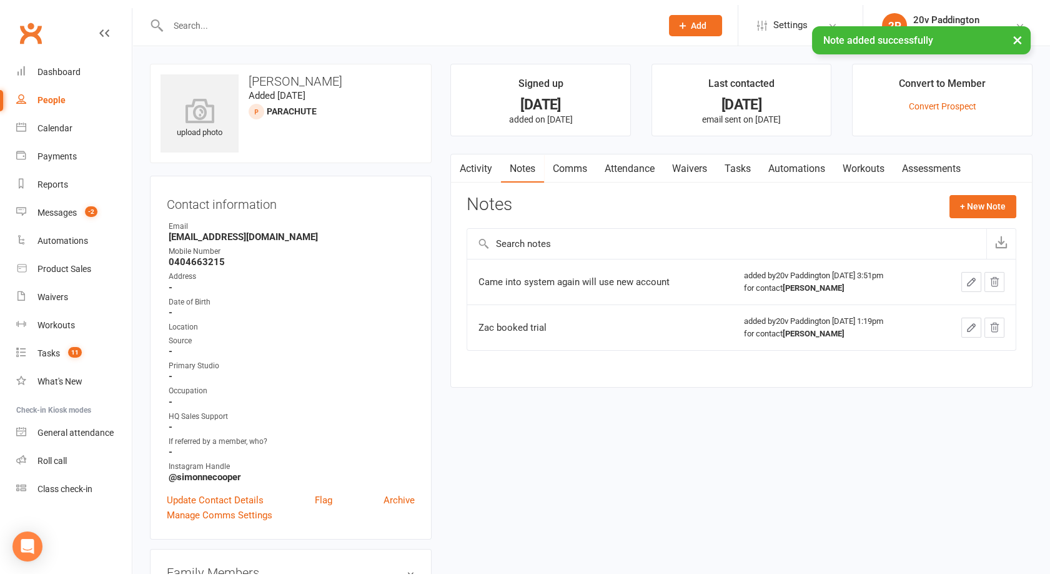
scroll to position [345, 0]
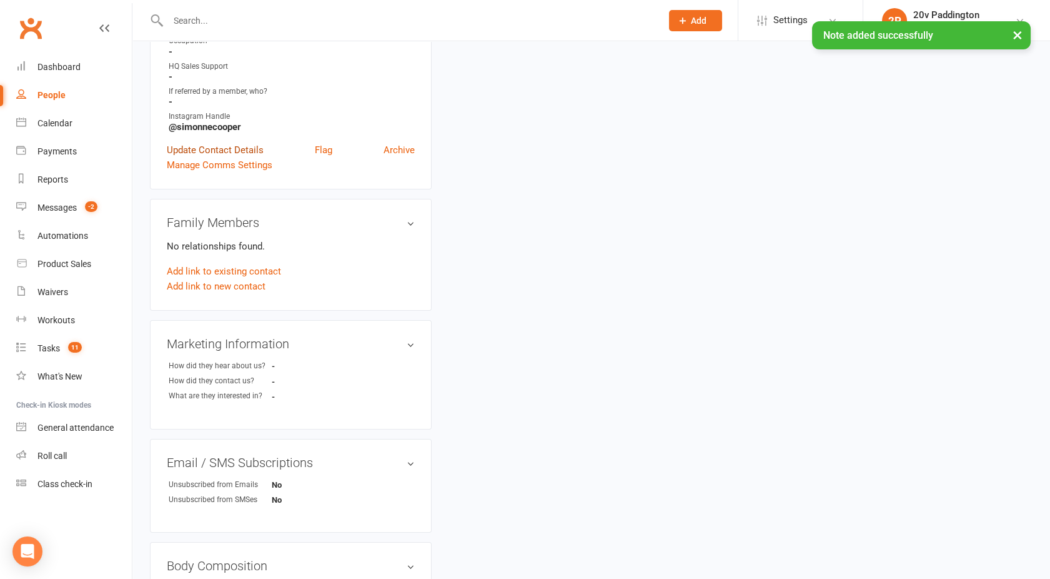
click at [215, 144] on link "Update Contact Details" at bounding box center [215, 149] width 97 height 15
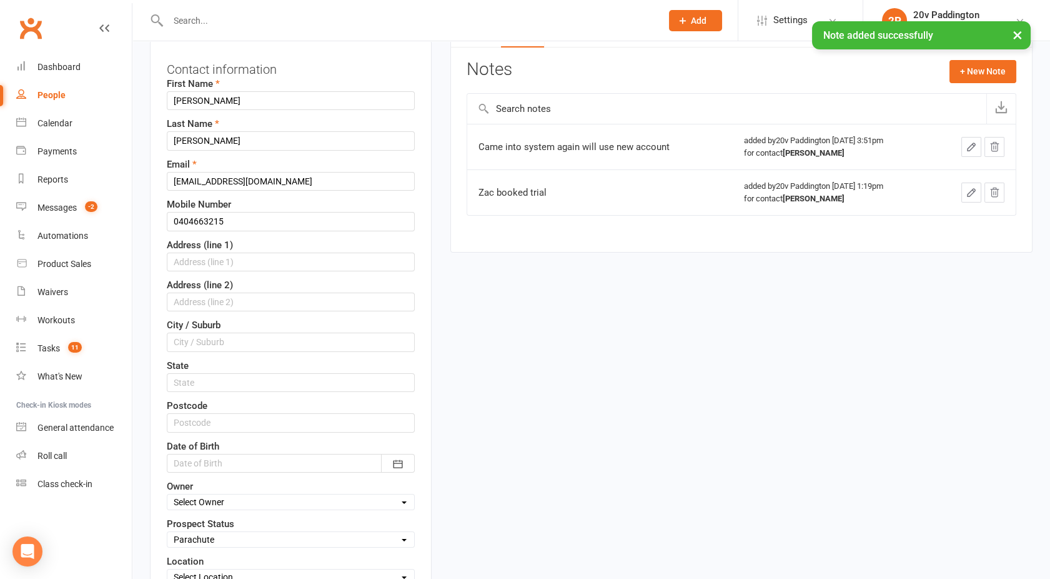
scroll to position [59, 0]
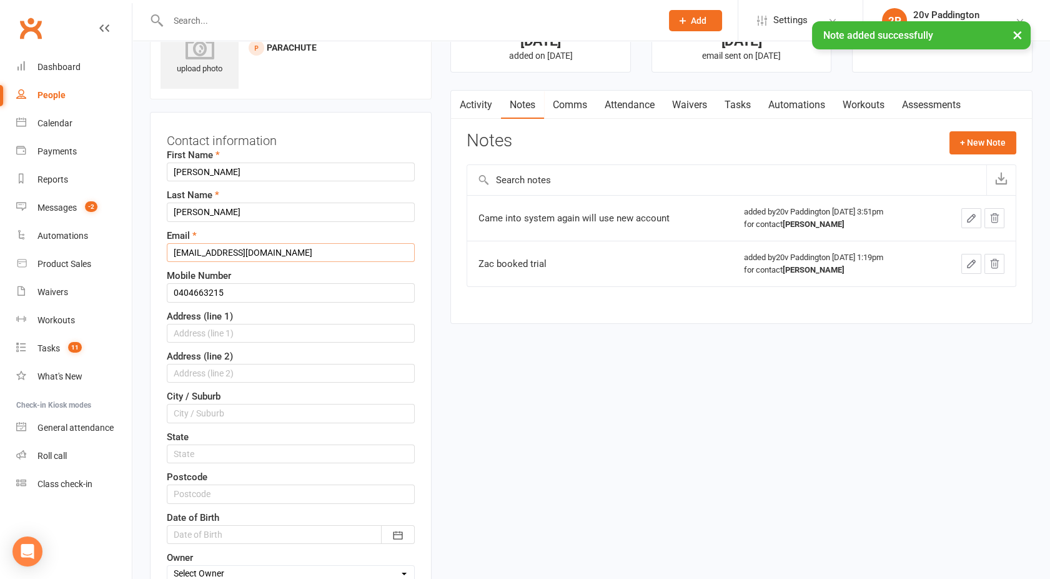
drag, startPoint x: 292, startPoint y: 252, endPoint x: 162, endPoint y: 254, distance: 130.6
click at [162, 254] on div "Contact information First Name Simonne Last Name Cooper Email Simonnecooper27@g…" at bounding box center [291, 534] width 282 height 844
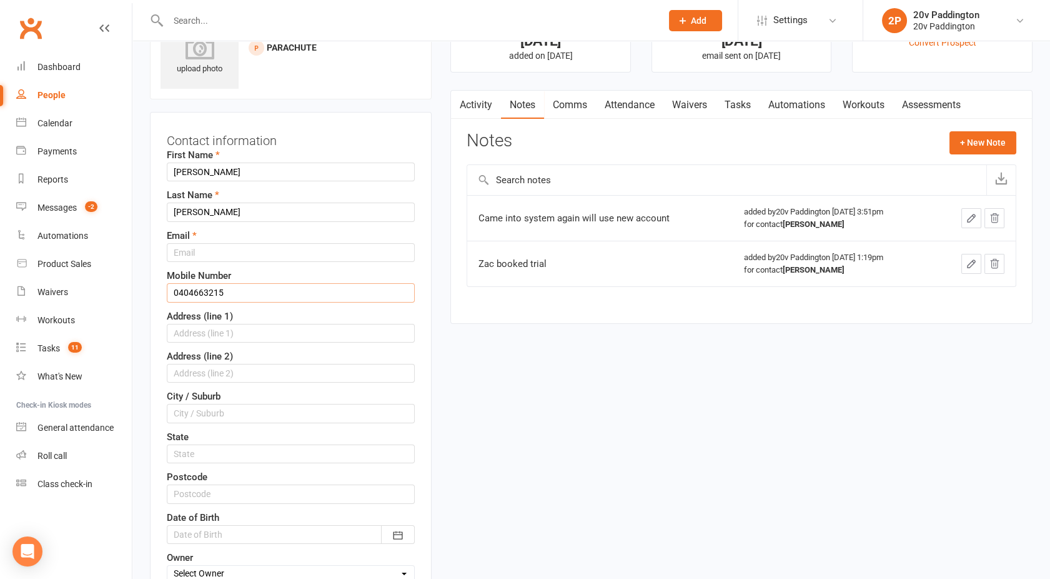
drag, startPoint x: 233, startPoint y: 285, endPoint x: 144, endPoint y: 297, distance: 89.6
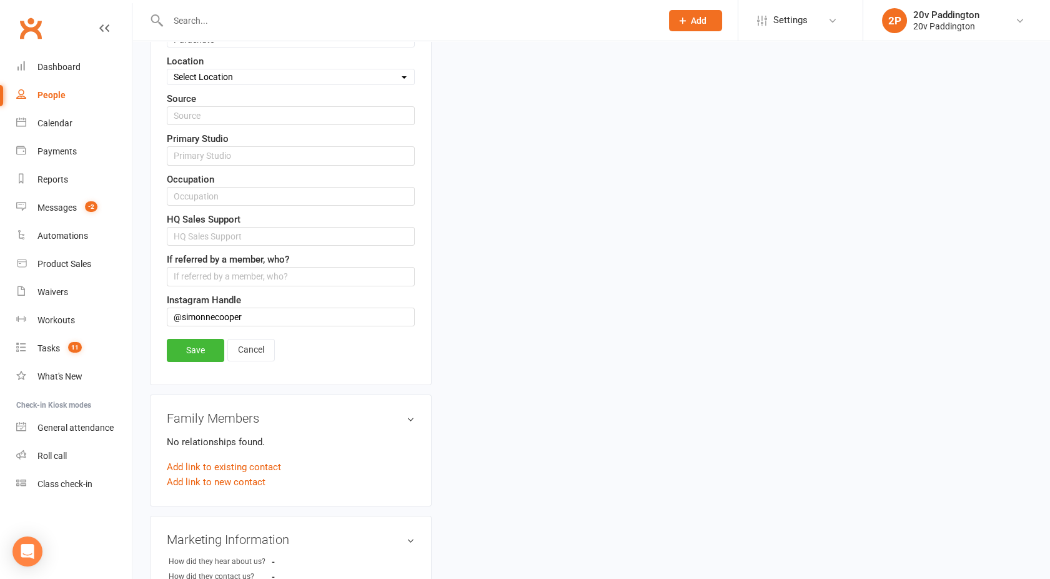
scroll to position [635, 0]
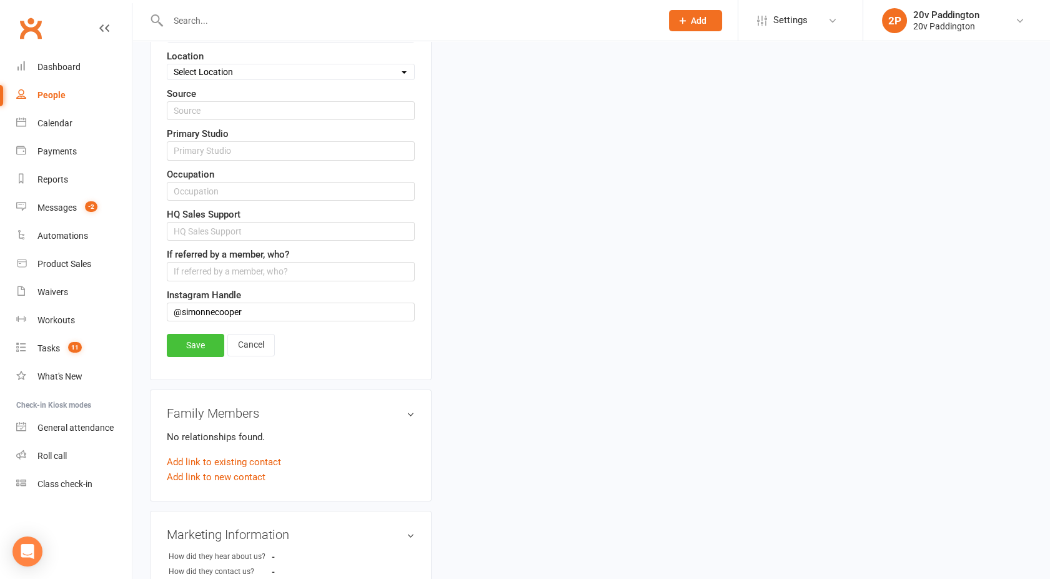
click at [192, 352] on link "Save" at bounding box center [195, 345] width 57 height 22
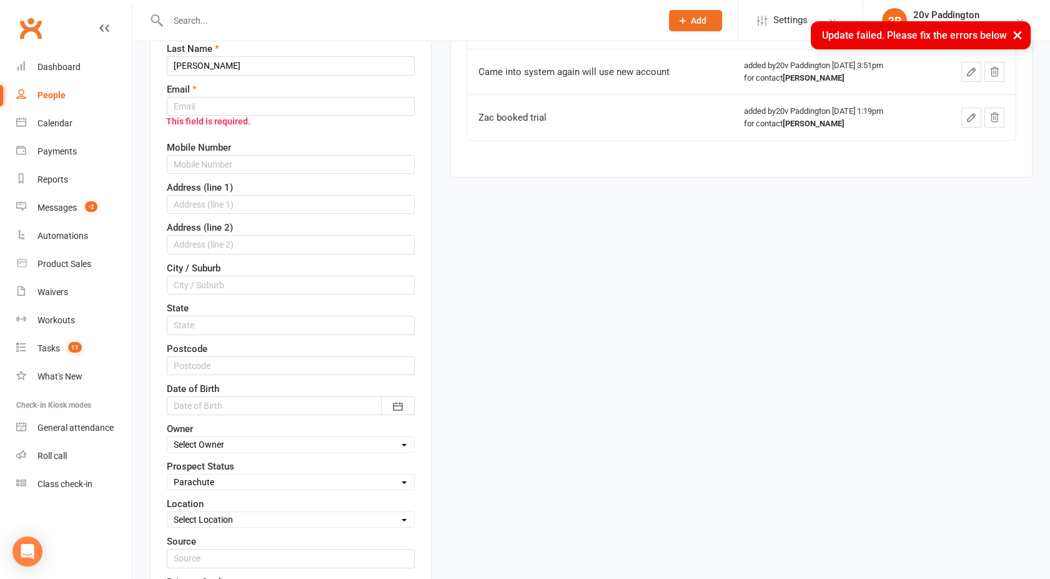
scroll to position [192, 0]
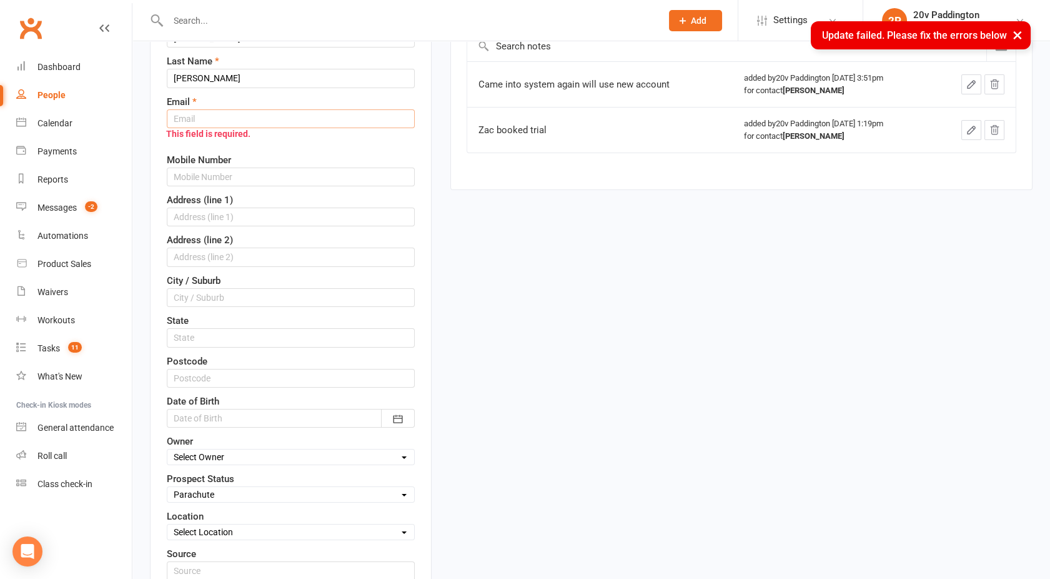
click at [192, 118] on input "text" at bounding box center [291, 118] width 248 height 19
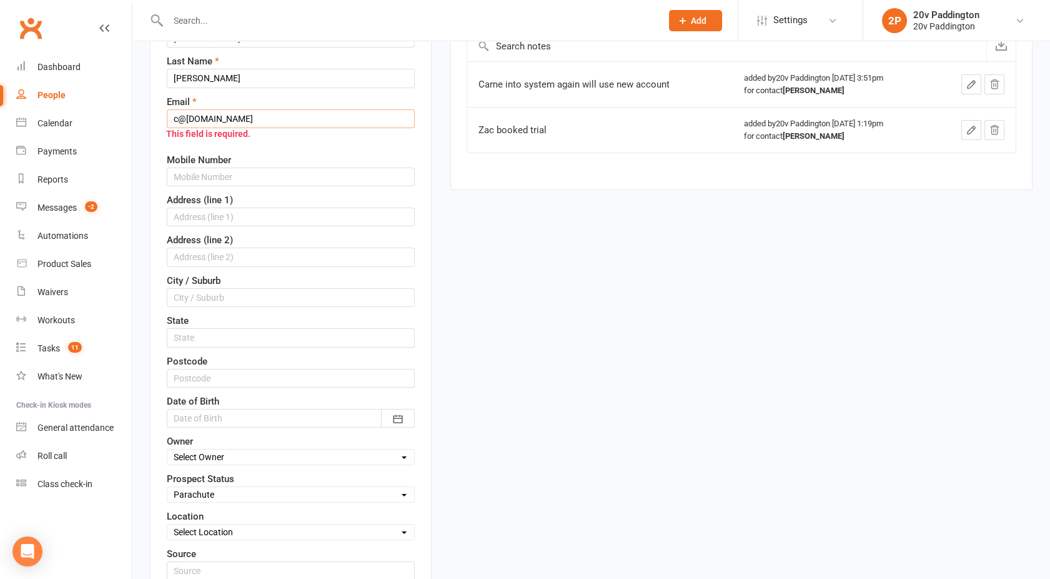
type input "c@c.com"
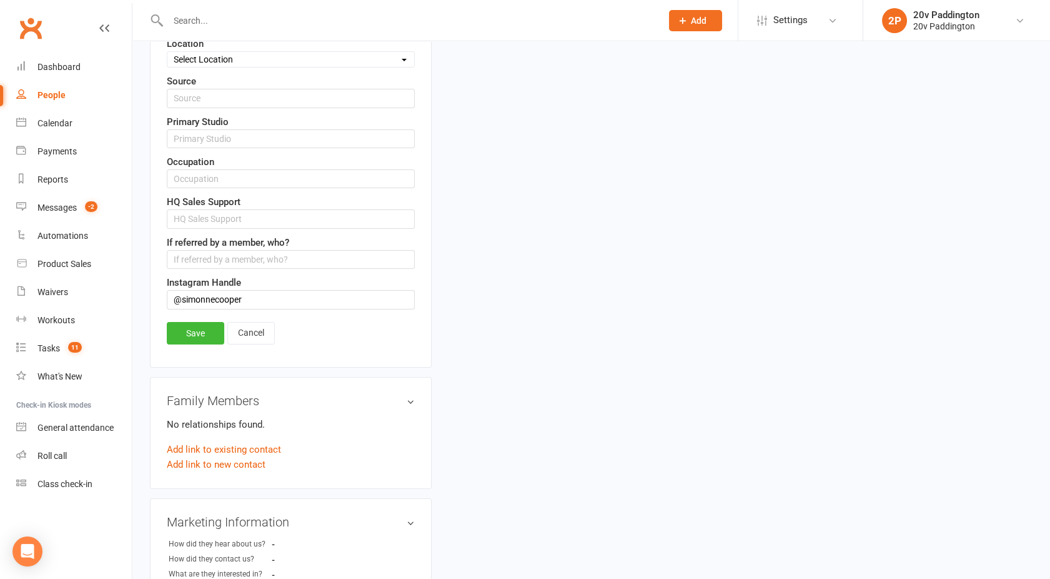
scroll to position [665, 0]
click at [203, 334] on link "Save" at bounding box center [195, 333] width 57 height 22
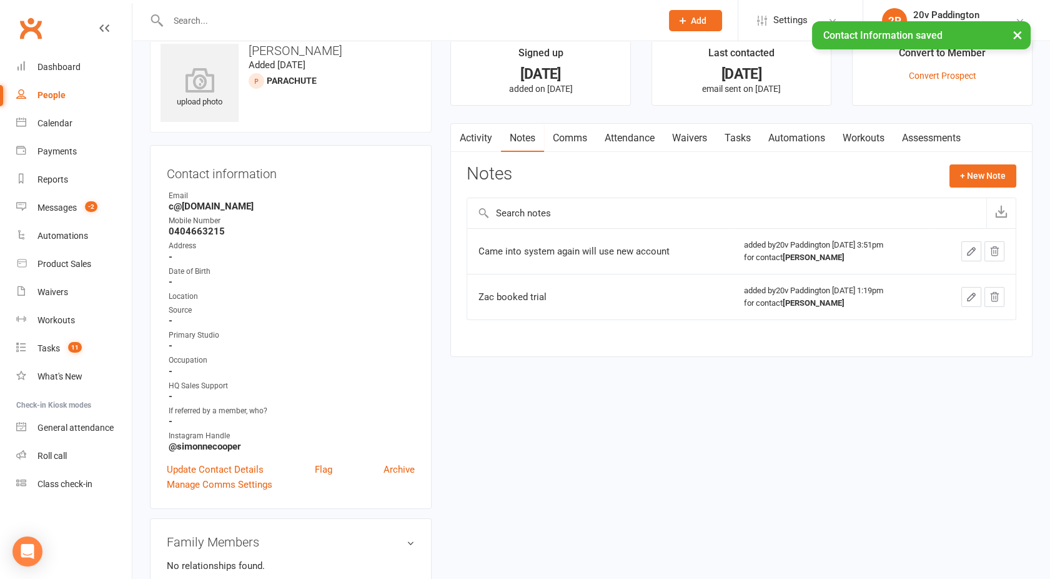
scroll to position [0, 0]
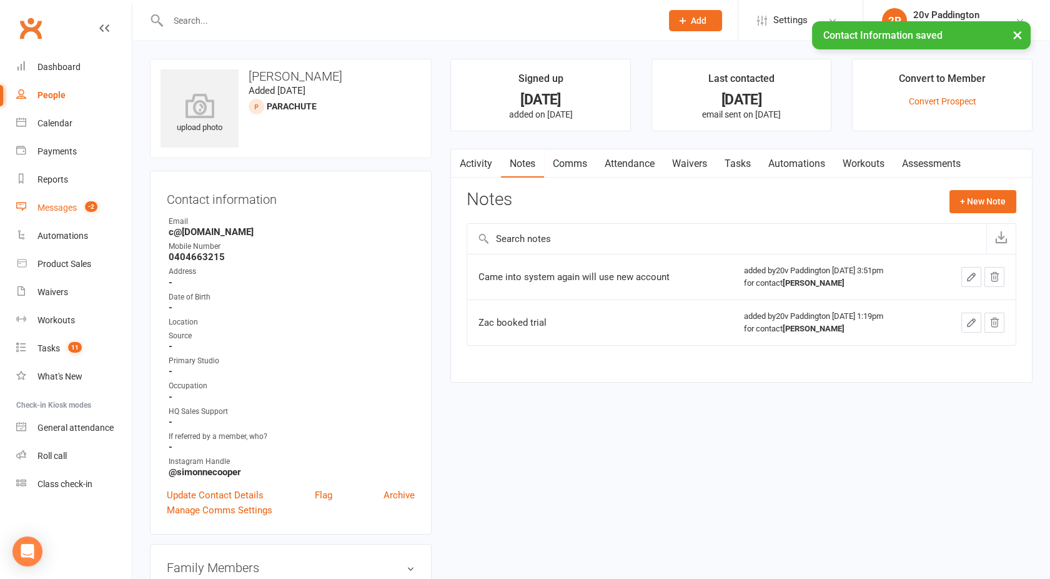
click at [54, 201] on link "Messages -2" at bounding box center [74, 208] width 116 height 28
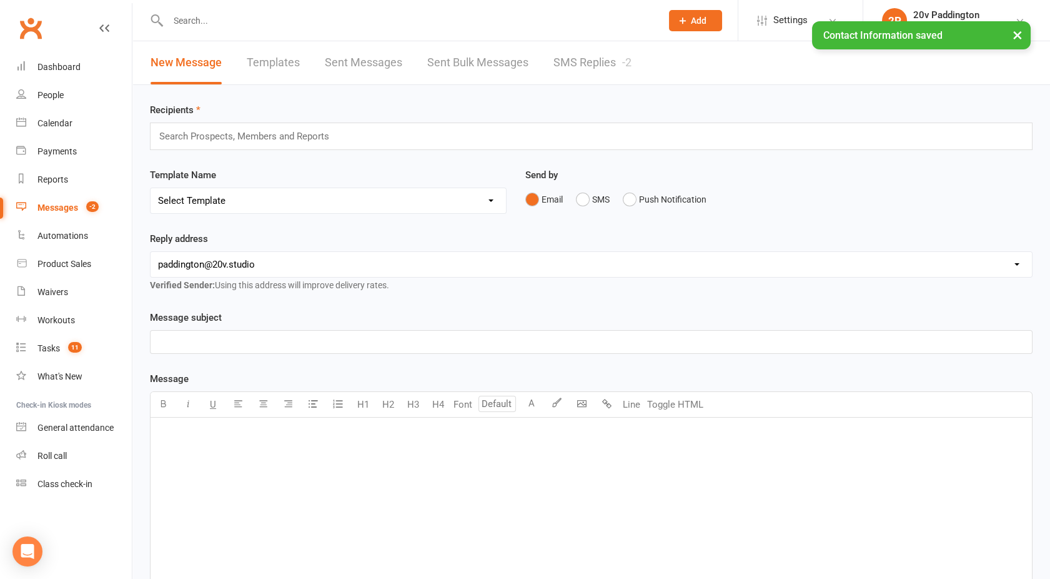
click at [586, 56] on link "SMS Replies -2" at bounding box center [593, 62] width 78 height 43
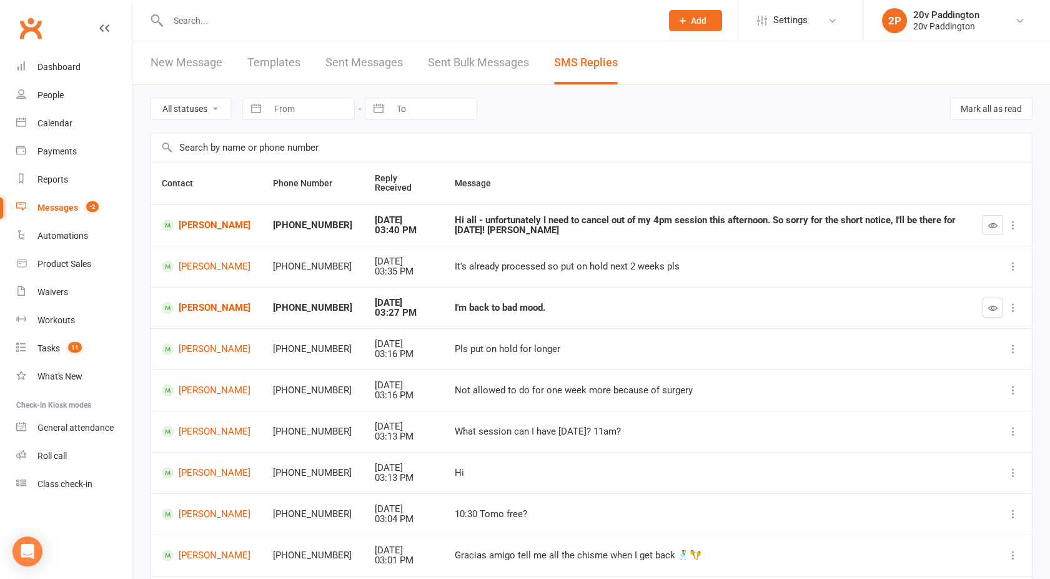
click at [234, 17] on input "text" at bounding box center [408, 20] width 489 height 17
click at [204, 434] on link "Linda Rogan" at bounding box center [206, 432] width 89 height 12
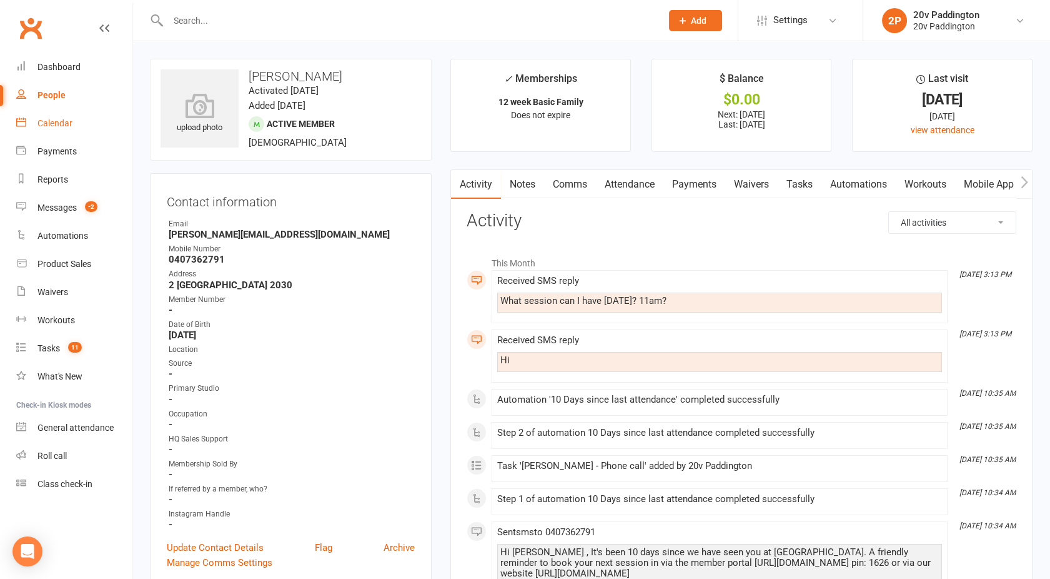
click at [61, 125] on div "Calendar" at bounding box center [54, 123] width 35 height 10
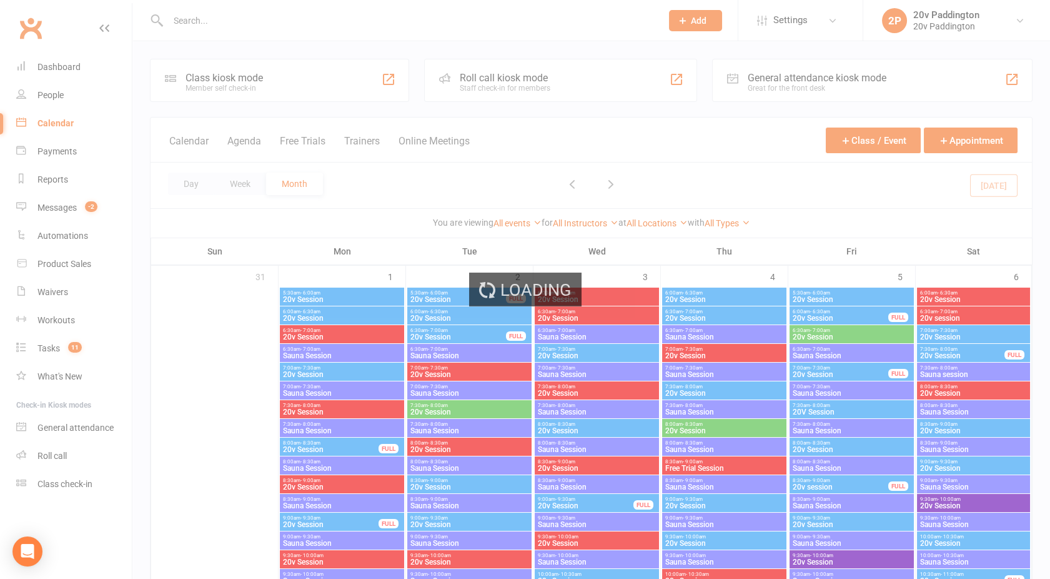
click at [244, 139] on div "Loading" at bounding box center [525, 289] width 1050 height 579
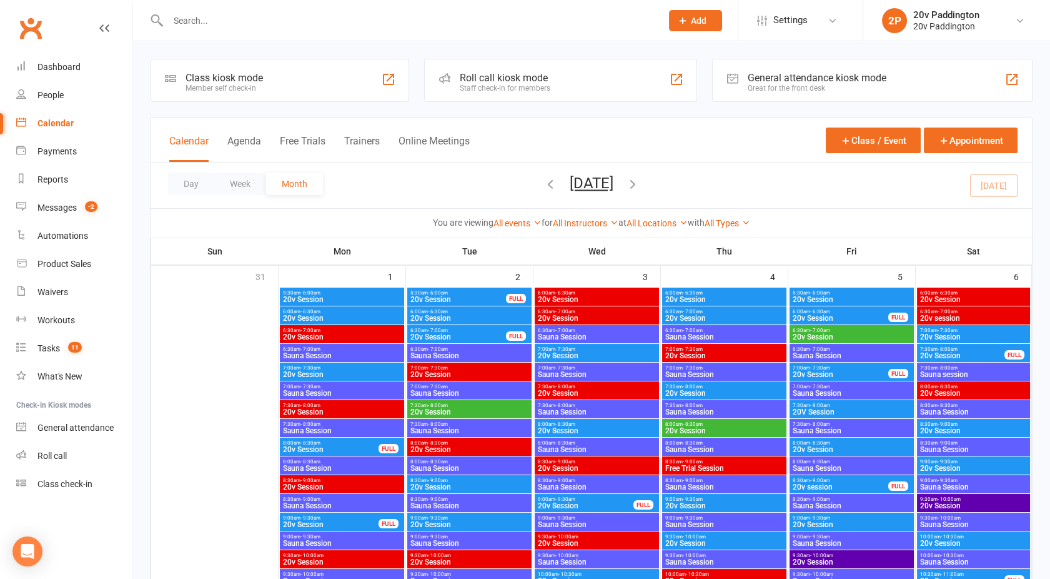
click at [244, 139] on button "Agenda" at bounding box center [244, 148] width 34 height 27
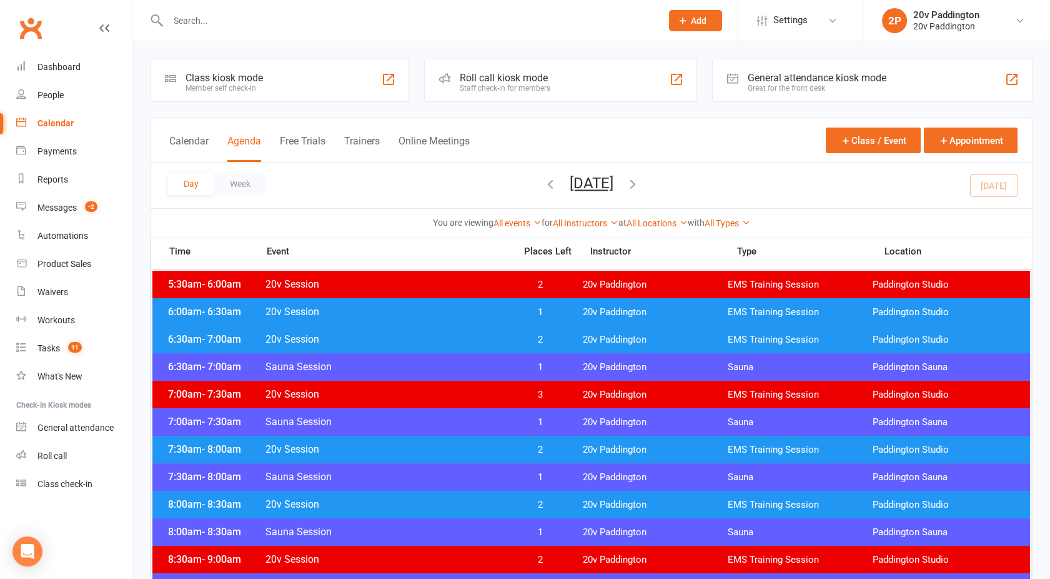
click at [579, 180] on button "Tuesday, Sep 16, 2025" at bounding box center [592, 182] width 44 height 17
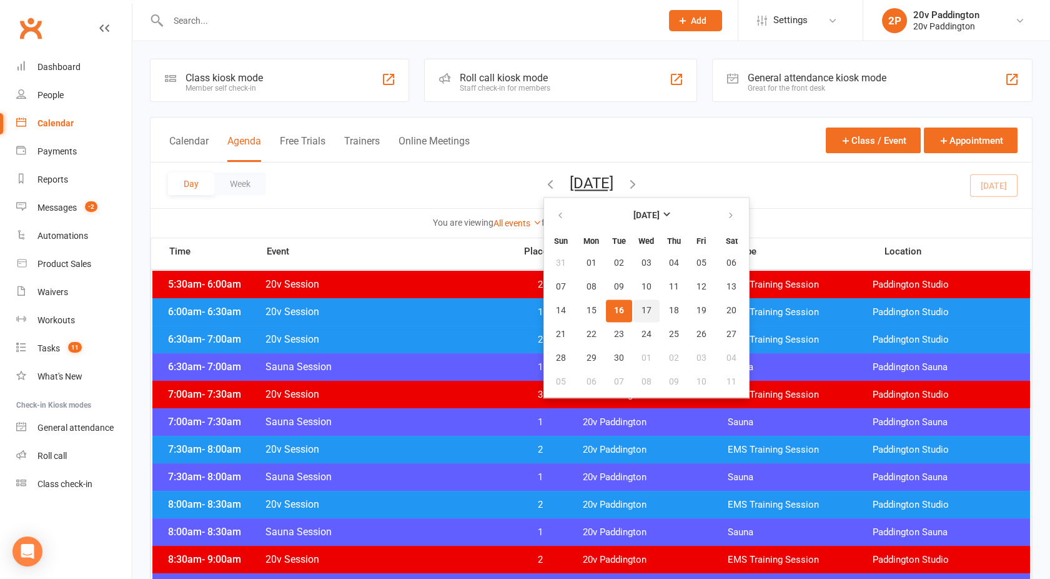
click at [634, 300] on button "17" at bounding box center [647, 310] width 26 height 22
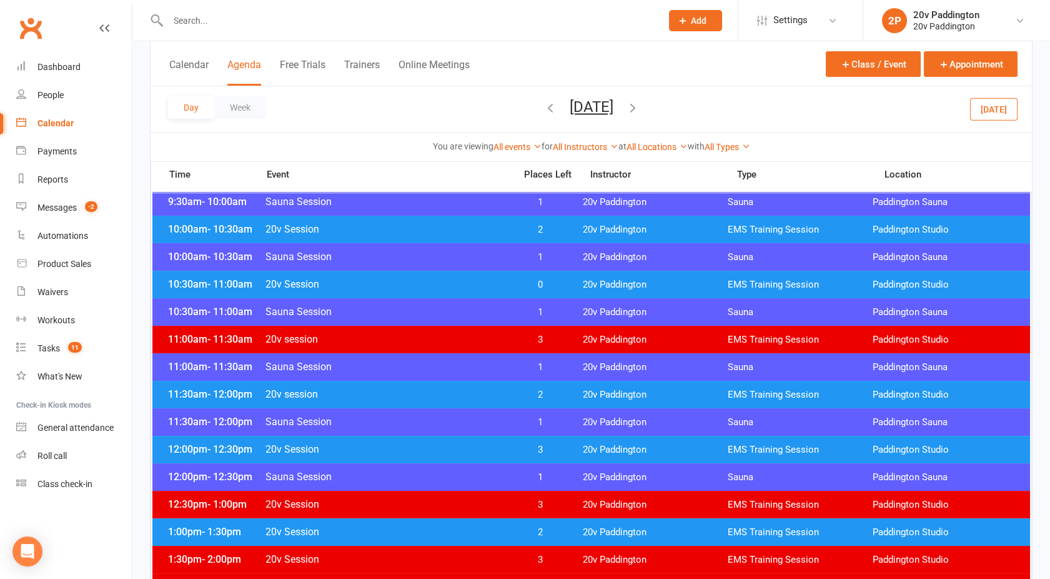
scroll to position [467, 0]
click at [456, 284] on span "20v Session" at bounding box center [386, 284] width 243 height 12
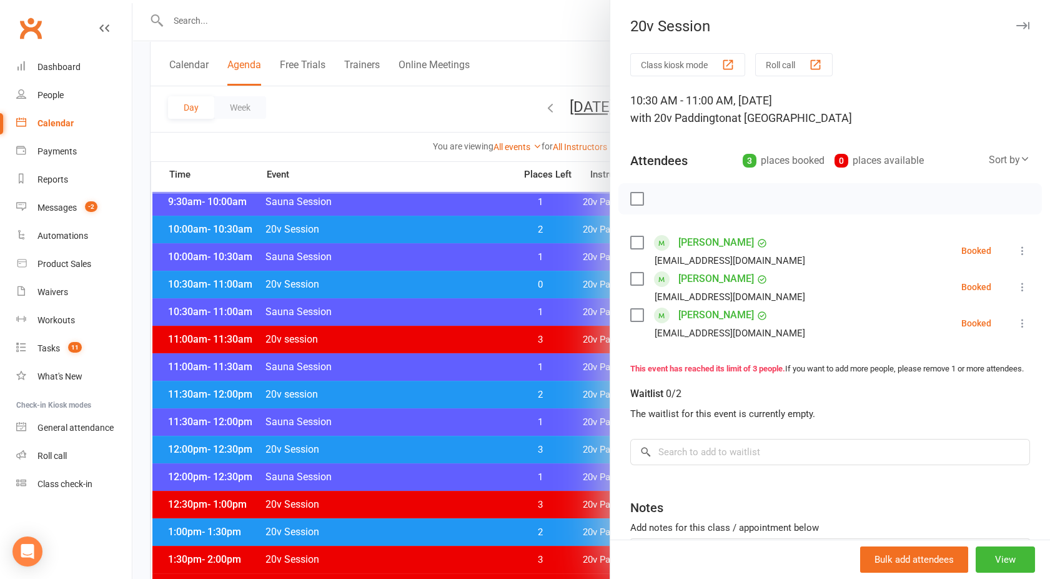
click at [456, 284] on div at bounding box center [591, 289] width 918 height 579
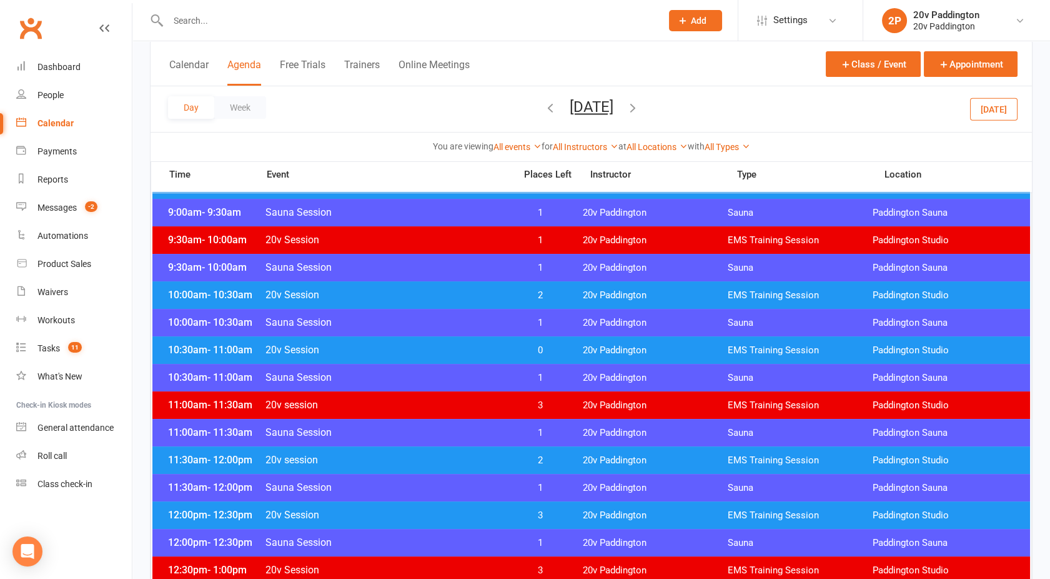
scroll to position [398, 0]
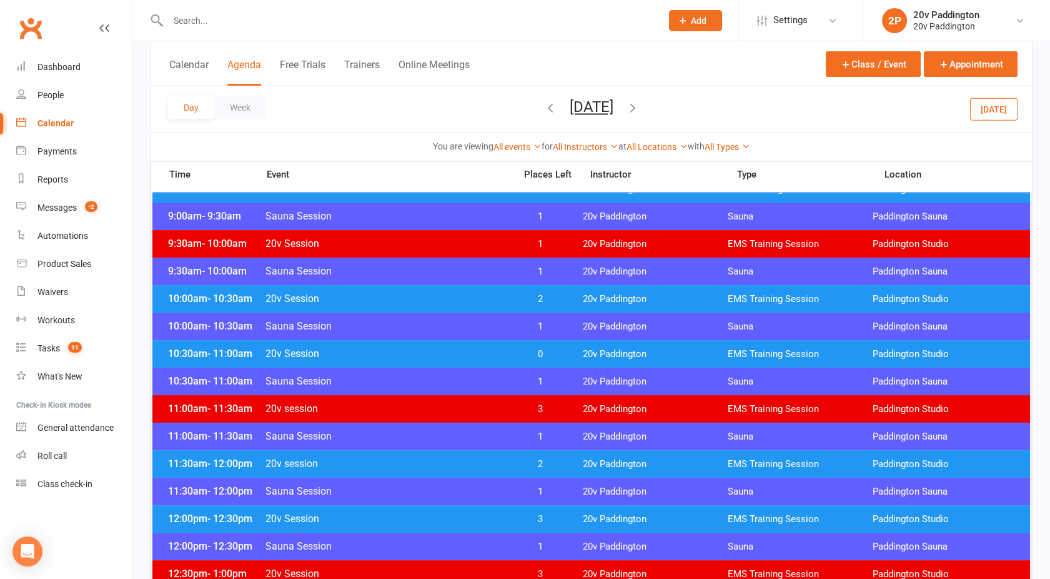
click at [441, 296] on span "20v Session" at bounding box center [386, 298] width 243 height 12
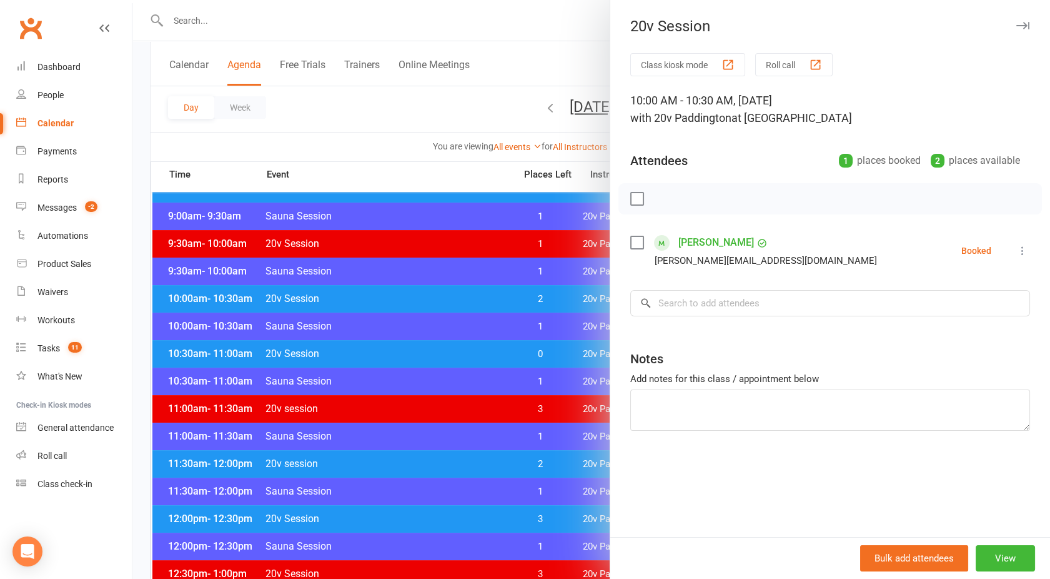
click at [441, 296] on div at bounding box center [591, 289] width 918 height 579
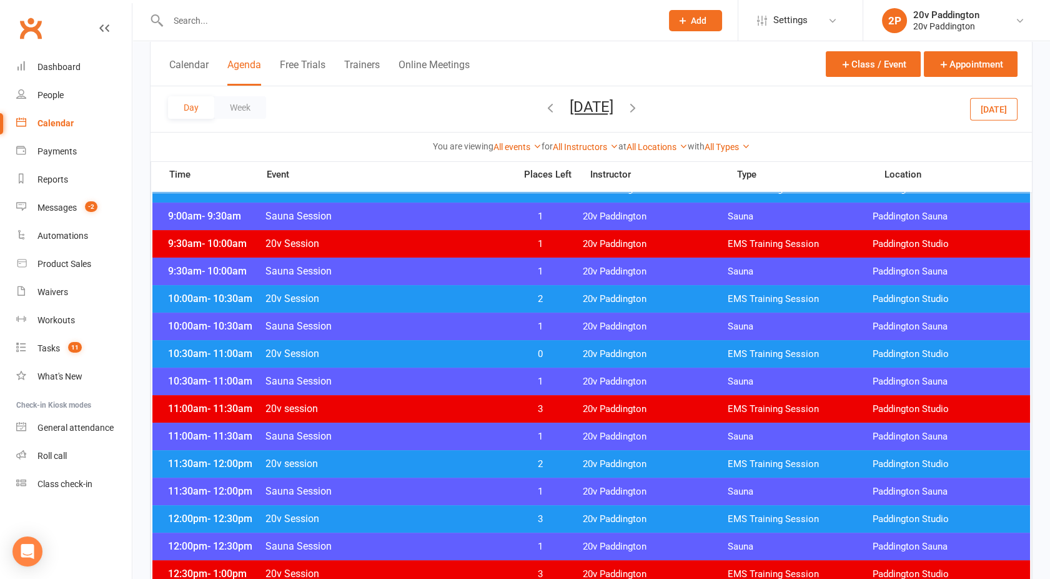
click at [482, 458] on span "20v session" at bounding box center [386, 463] width 243 height 12
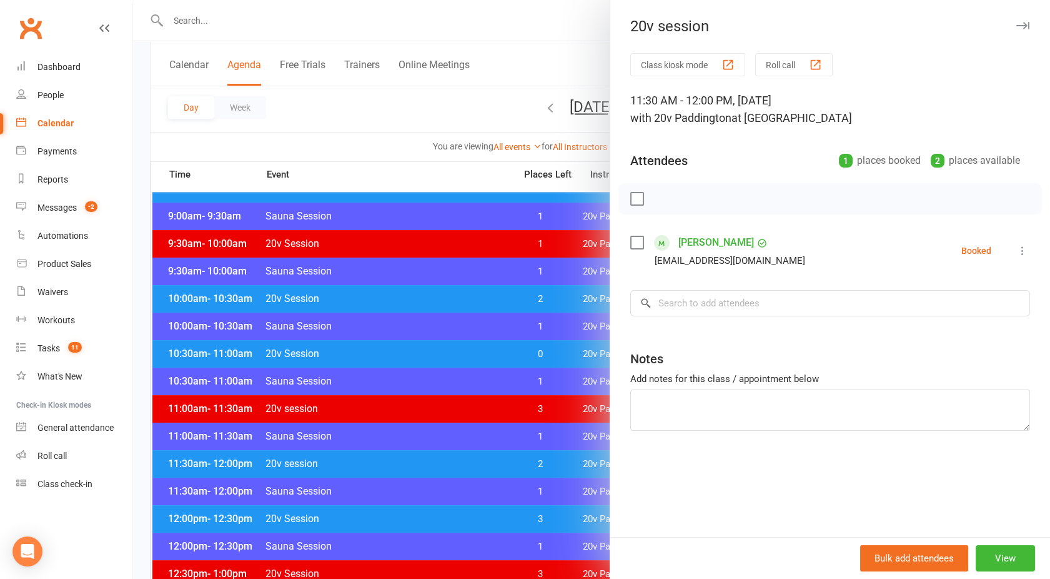
click at [482, 458] on div at bounding box center [591, 289] width 918 height 579
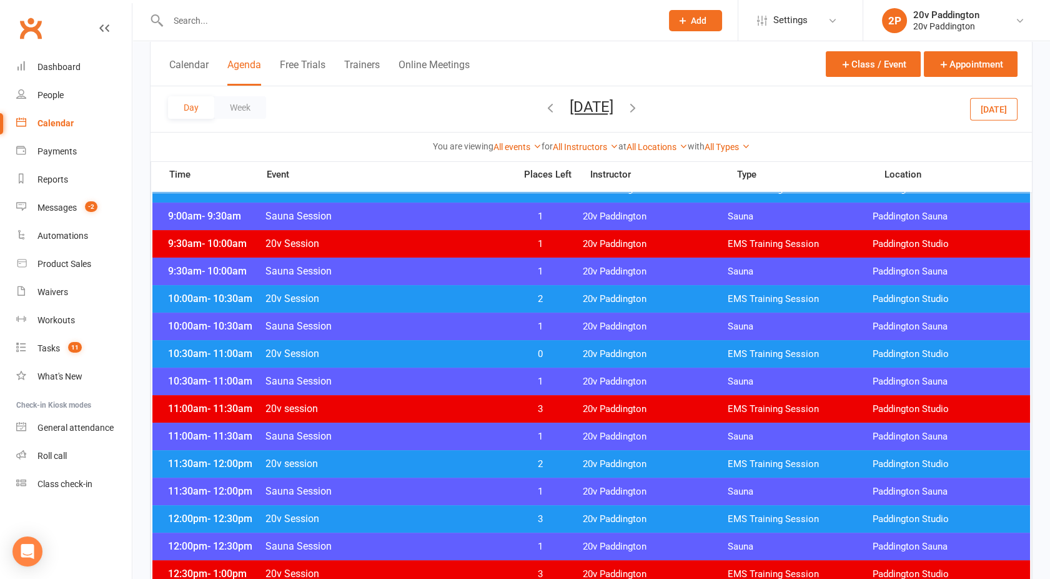
scroll to position [489, 0]
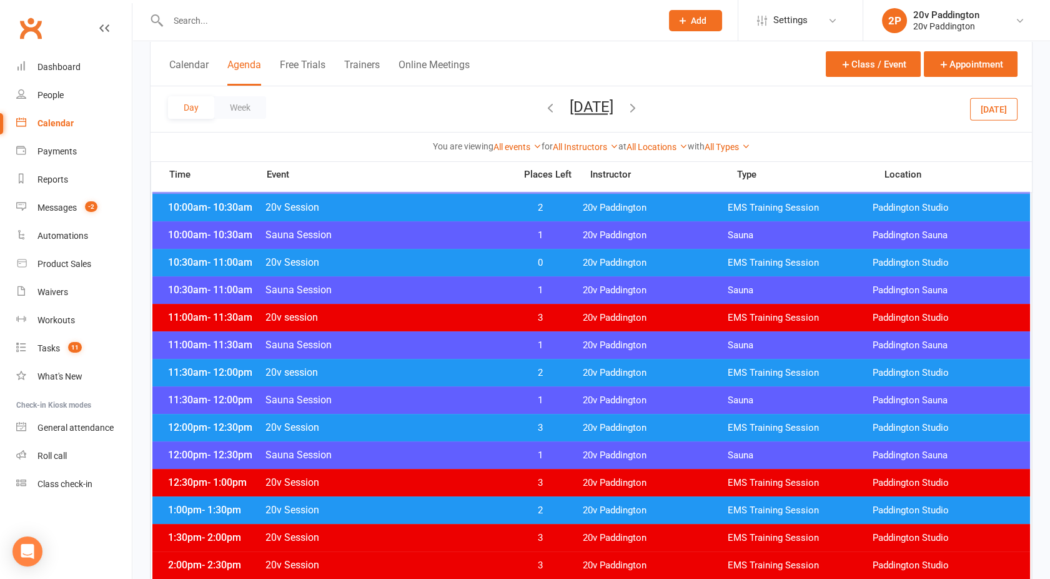
click at [450, 314] on span "20v session" at bounding box center [386, 317] width 243 height 12
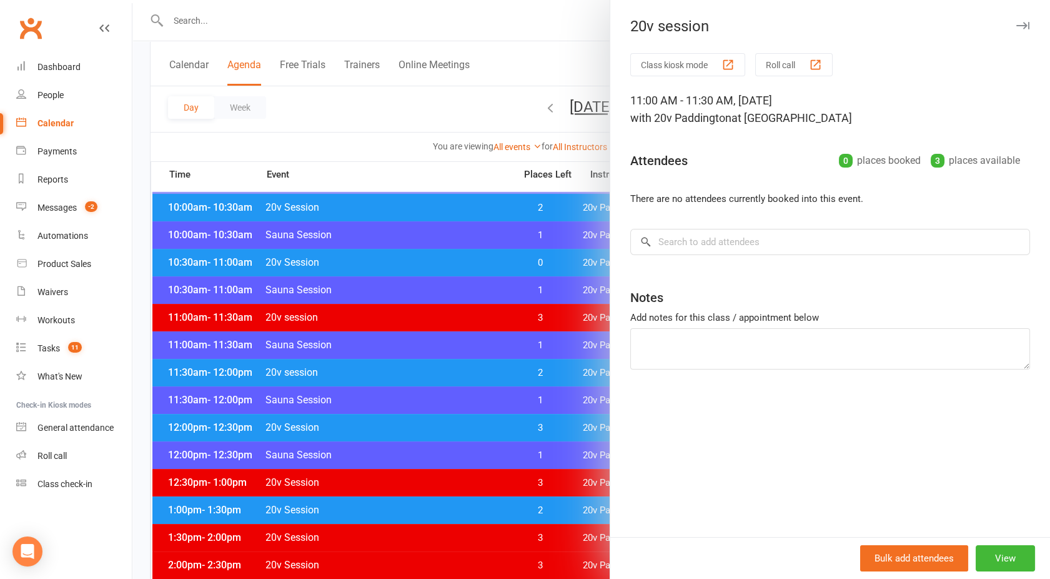
click at [505, 366] on div at bounding box center [591, 289] width 918 height 579
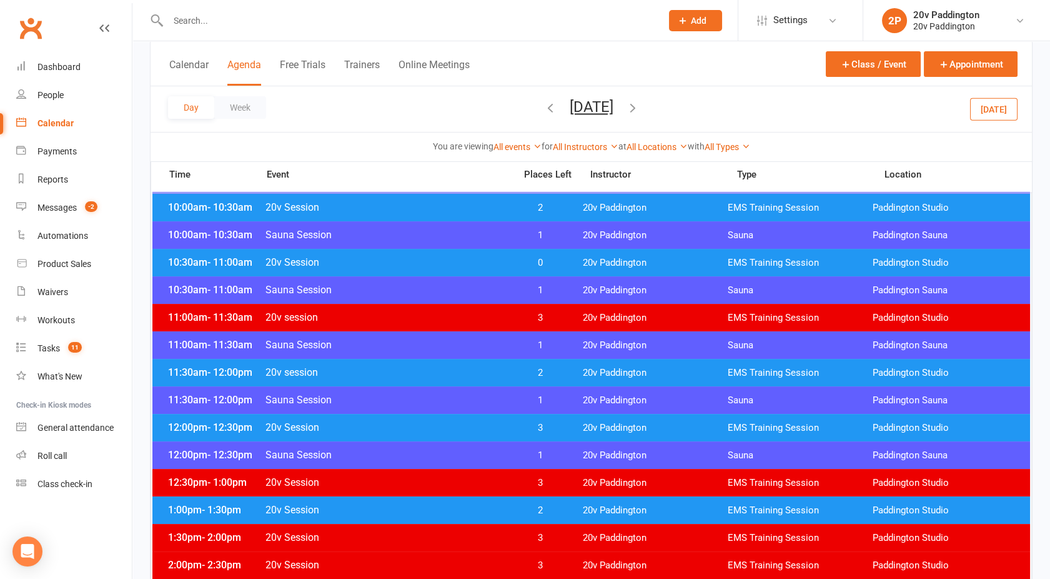
click at [505, 366] on span "20v session" at bounding box center [386, 372] width 243 height 12
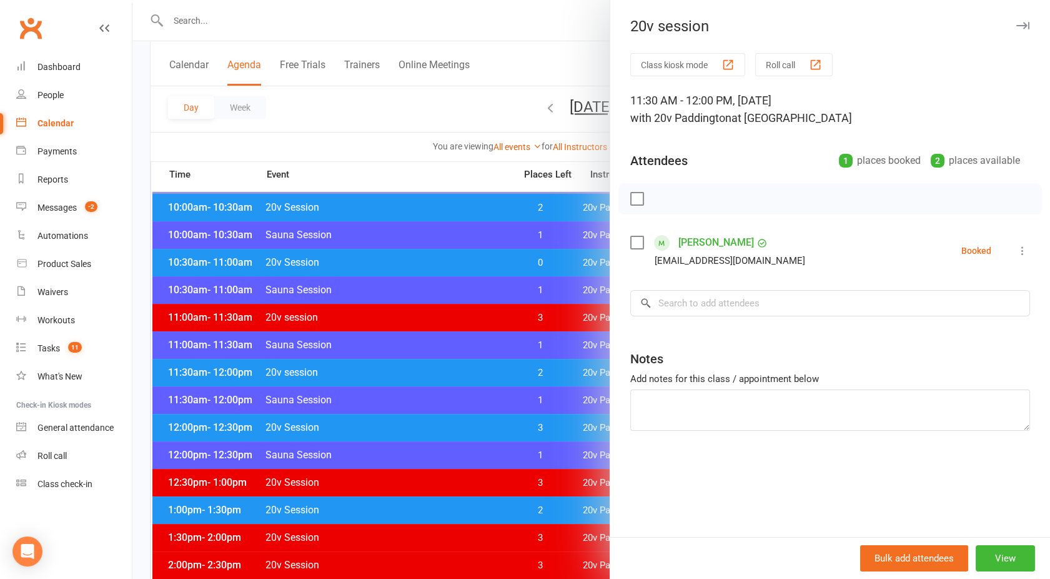
click at [505, 366] on div at bounding box center [591, 289] width 918 height 579
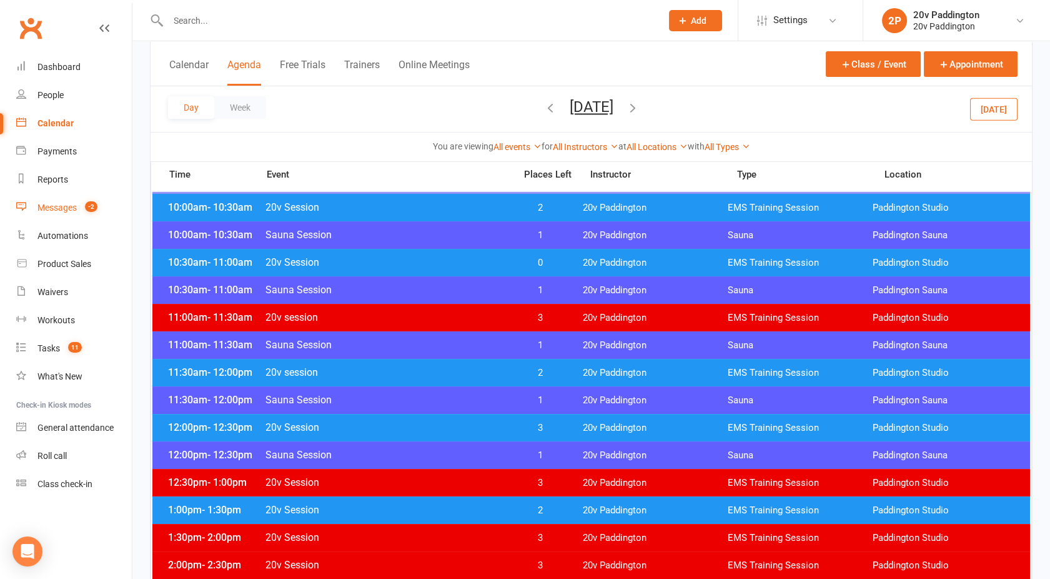
click at [69, 214] on link "Messages -2" at bounding box center [74, 208] width 116 height 28
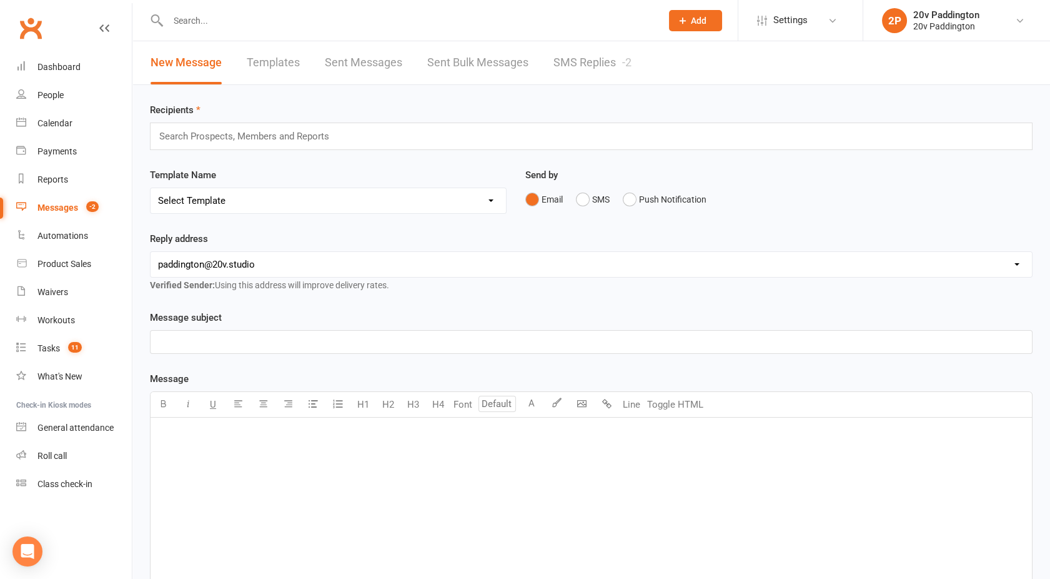
click at [590, 65] on link "SMS Replies -2" at bounding box center [593, 62] width 78 height 43
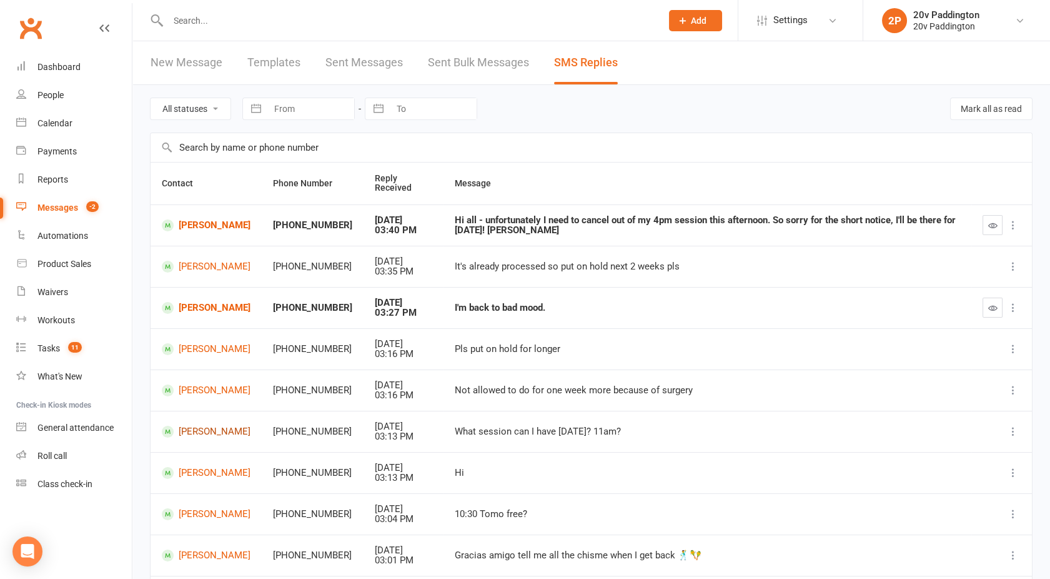
click at [212, 429] on link "Linda Rogan" at bounding box center [206, 432] width 89 height 12
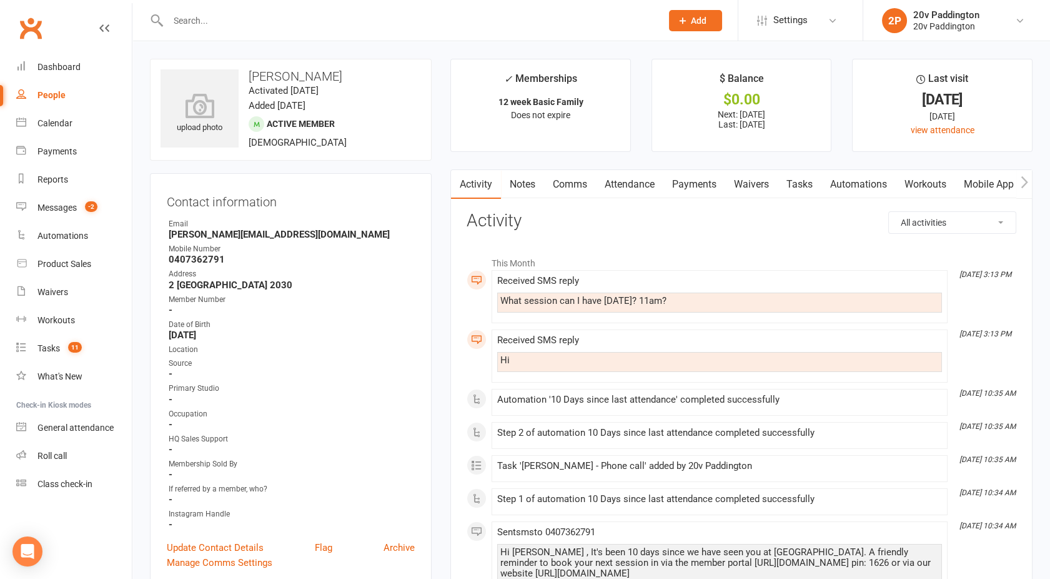
click at [558, 179] on link "Comms" at bounding box center [570, 184] width 52 height 29
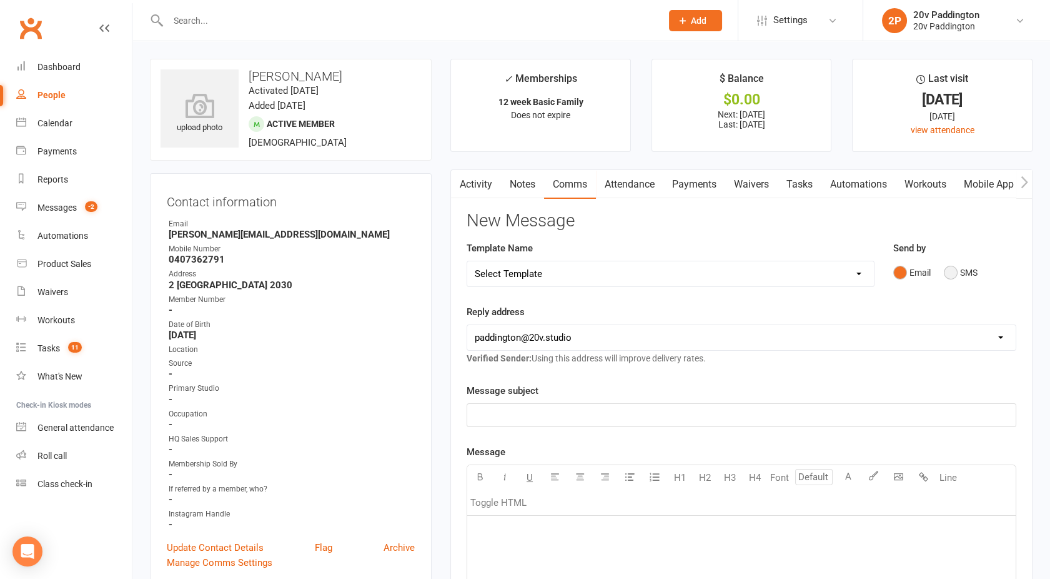
click at [963, 271] on button "SMS" at bounding box center [961, 273] width 34 height 24
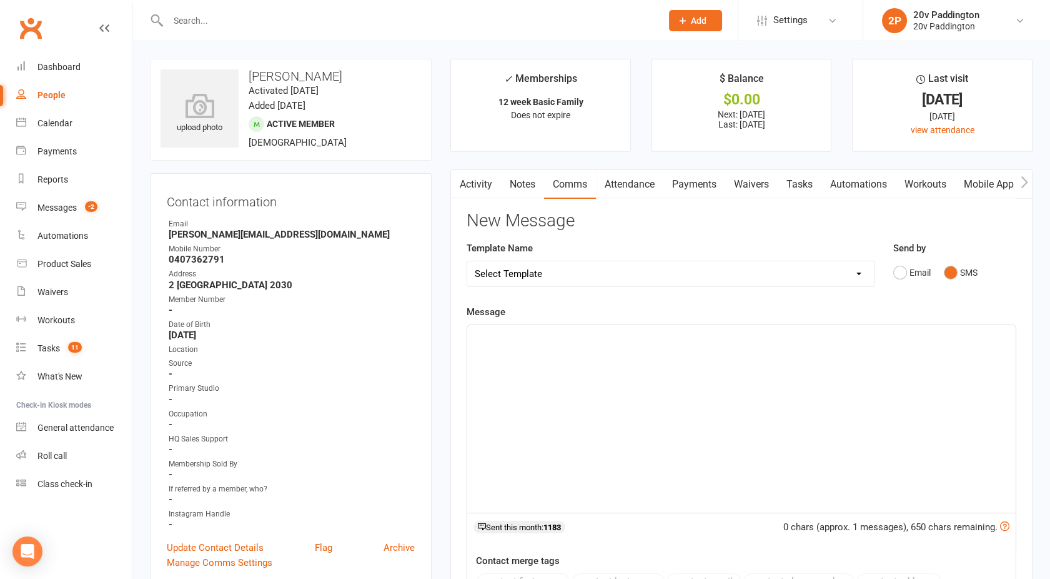
click at [704, 393] on div "﻿" at bounding box center [741, 418] width 549 height 187
click at [602, 337] on span "11:30am works better though can do 11am" at bounding box center [564, 336] width 178 height 11
click at [472, 336] on div "11:30am works better though if it is too late, I can do 11am" at bounding box center [741, 418] width 549 height 187
click at [589, 337] on span "Hey it's Joel - 11:30am works better though if it is too late, I can do 11am" at bounding box center [654, 336] width 359 height 11
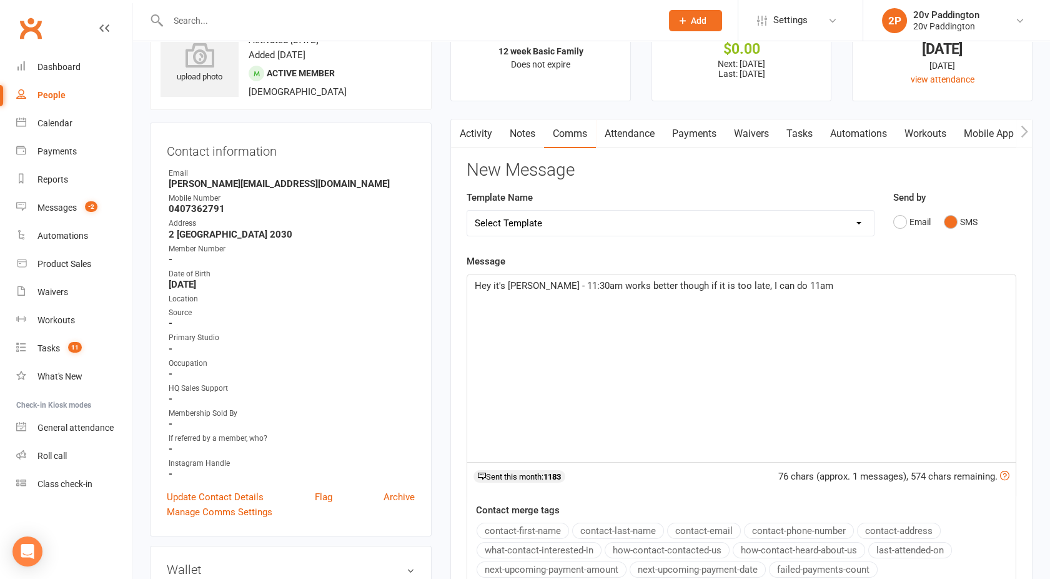
scroll to position [94, 0]
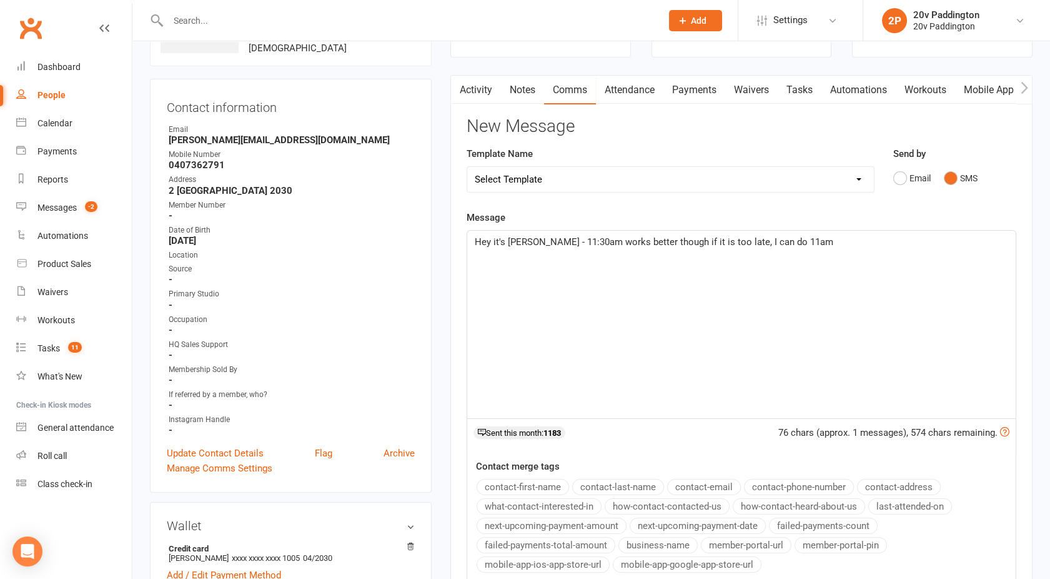
click at [810, 246] on p "Hey it's Joel - 11:30am works better though if it is too late, I can do 11am" at bounding box center [742, 241] width 534 height 15
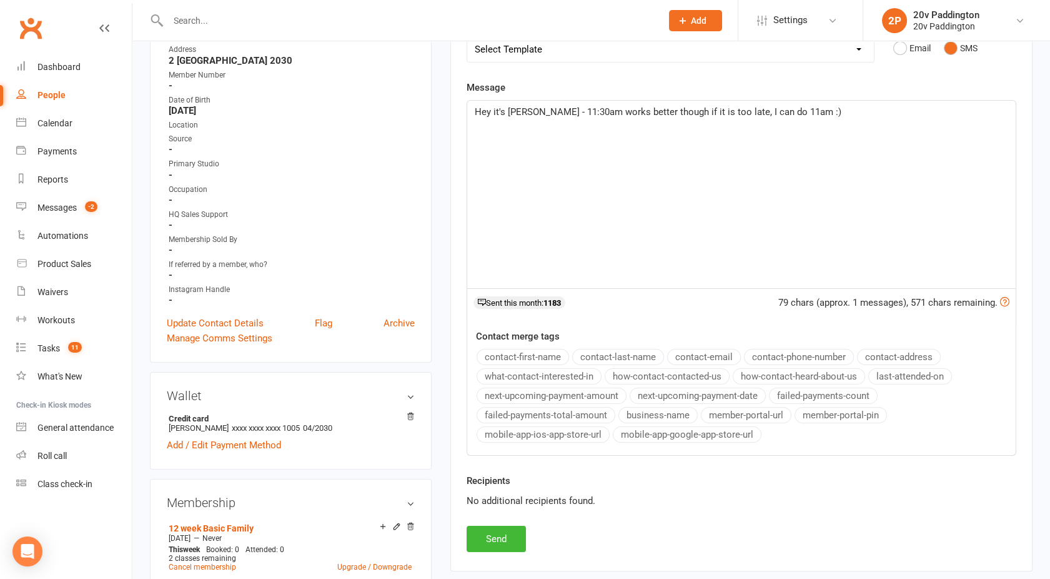
scroll to position [227, 0]
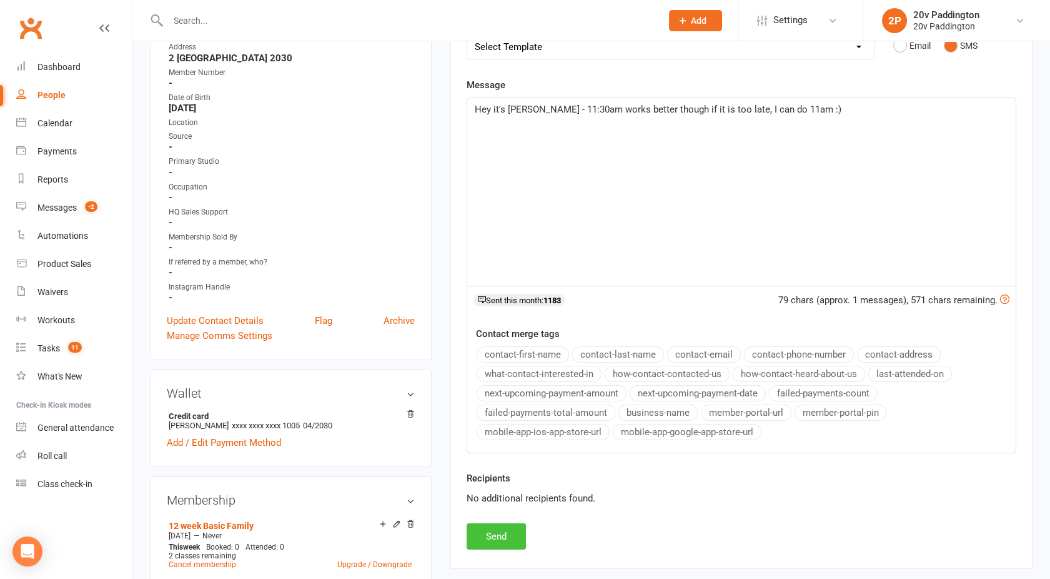
click at [512, 529] on button "Send" at bounding box center [496, 536] width 59 height 26
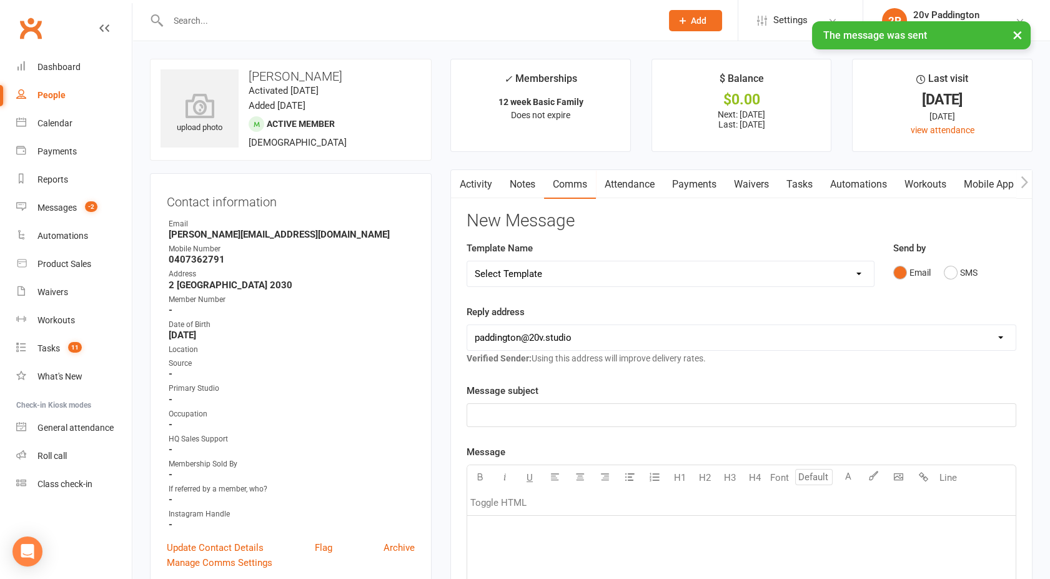
click at [478, 180] on link "Activity" at bounding box center [476, 184] width 50 height 29
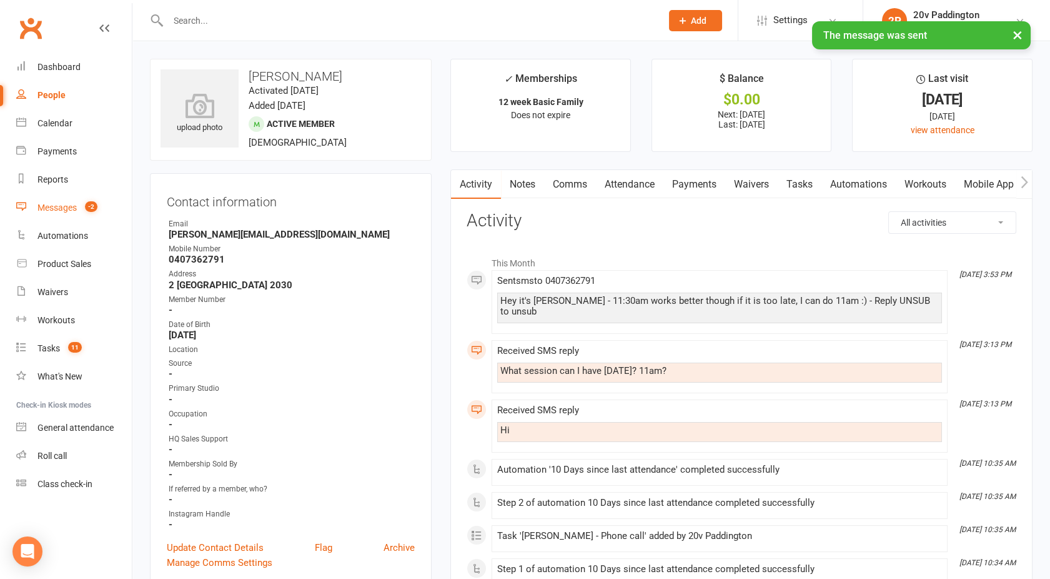
click at [49, 214] on link "Messages -2" at bounding box center [74, 208] width 116 height 28
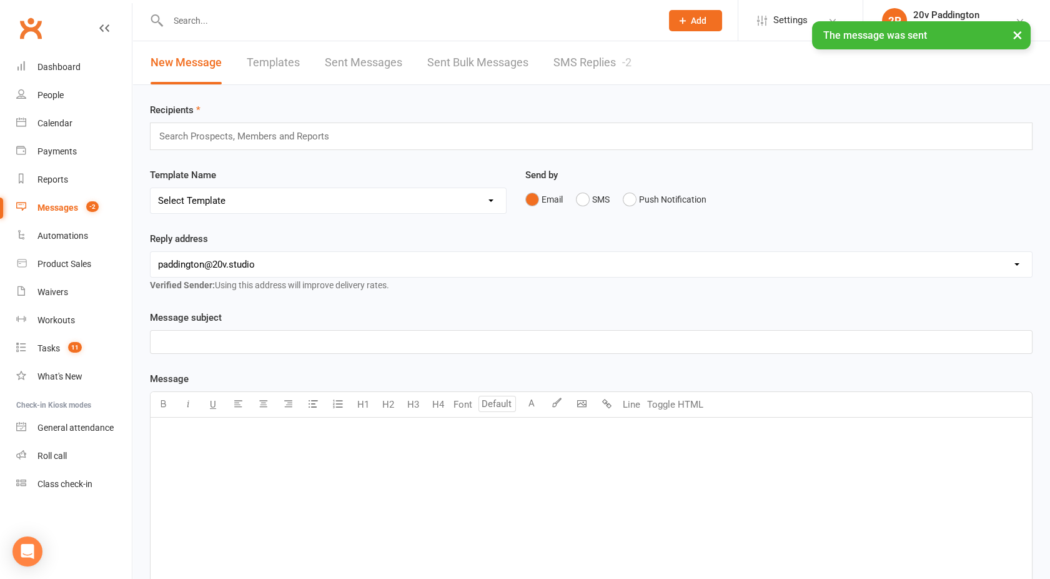
click at [627, 56] on div "-2" at bounding box center [626, 62] width 9 height 13
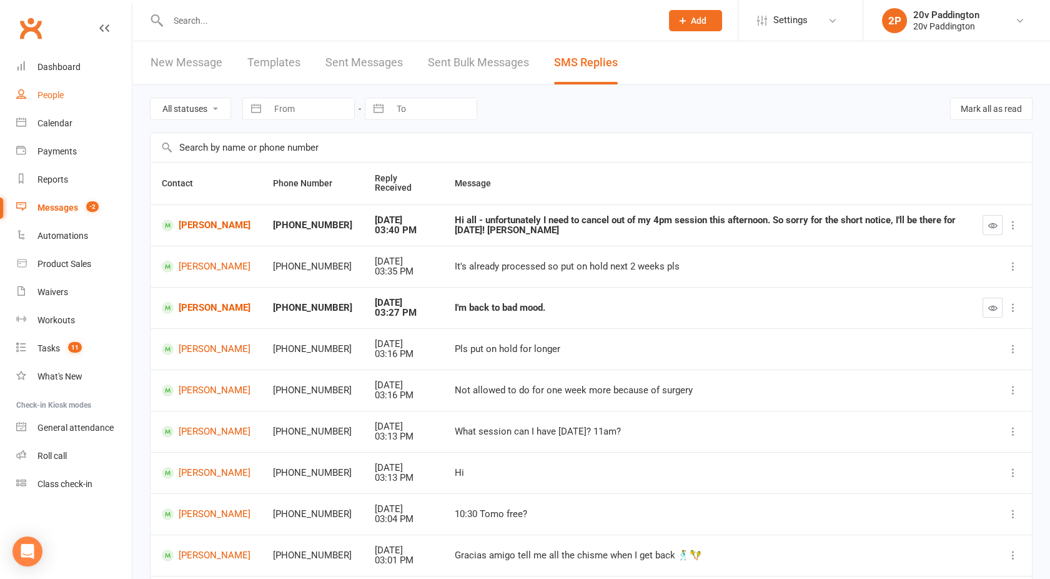
click at [50, 104] on link "People" at bounding box center [74, 95] width 116 height 28
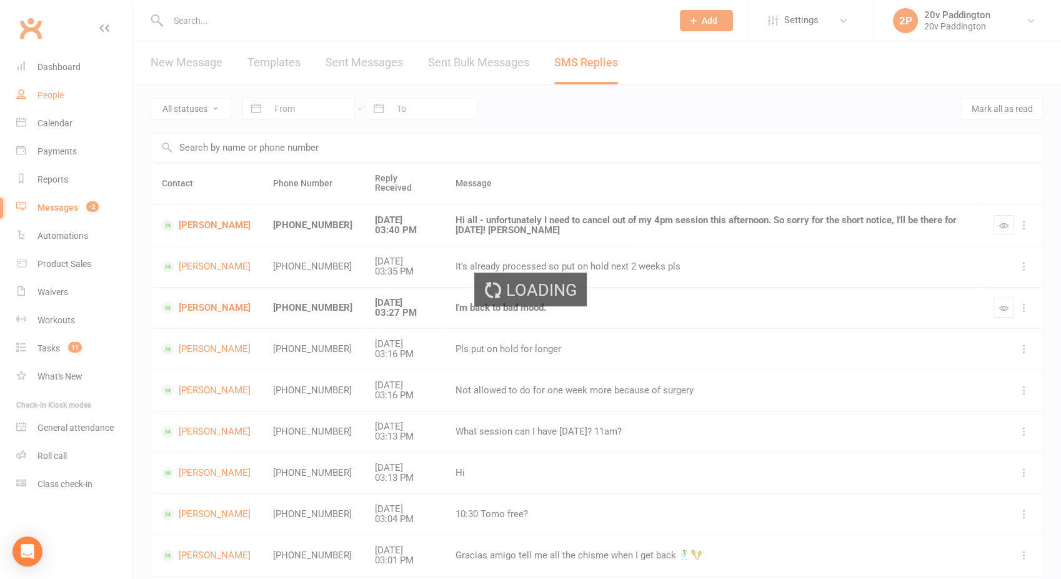
select select "100"
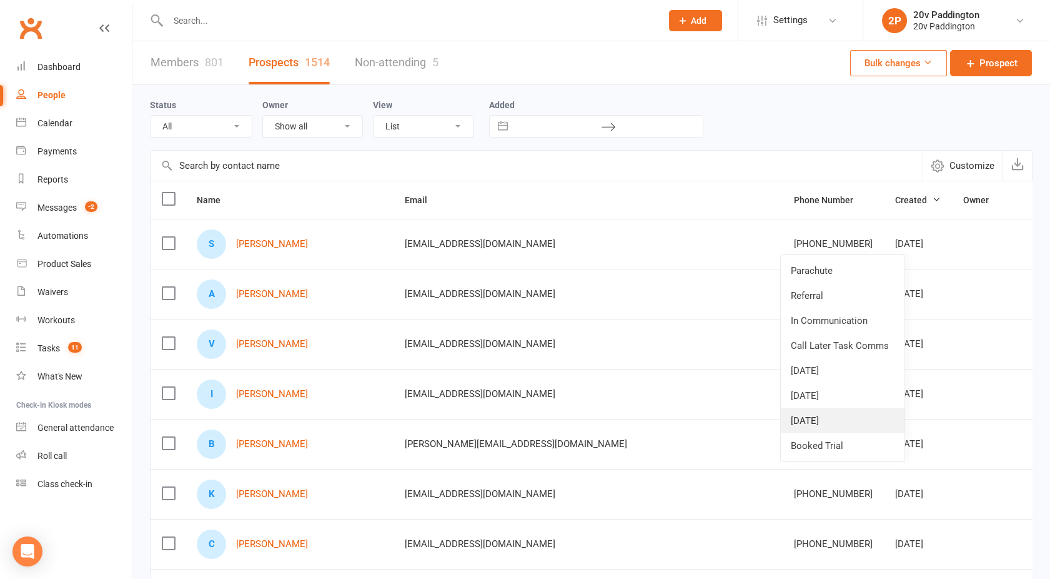
click at [814, 417] on link "11Sep25" at bounding box center [843, 420] width 124 height 25
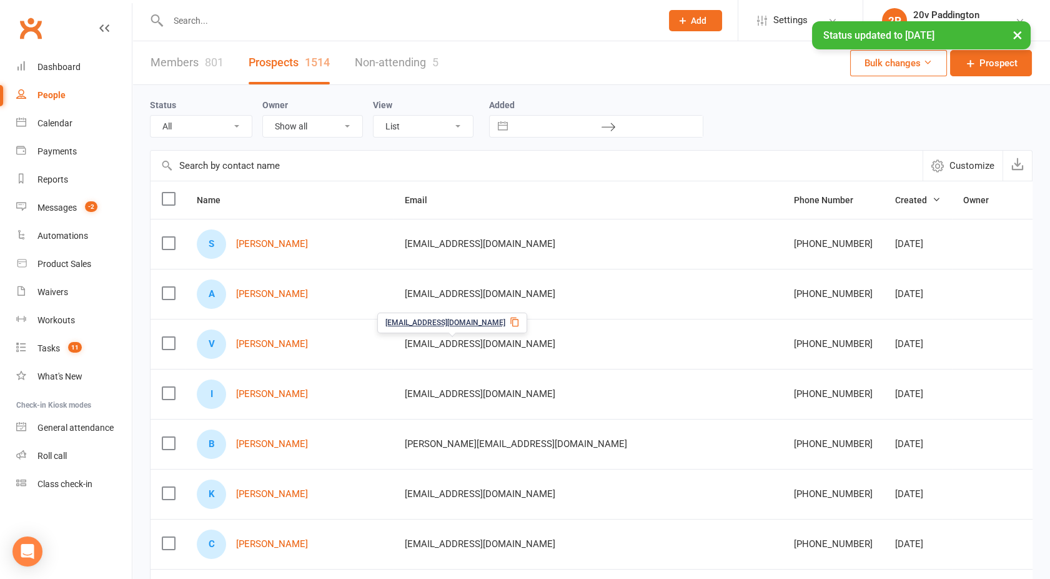
click at [281, 252] on div "S Simonne Cooper" at bounding box center [290, 243] width 186 height 29
click at [277, 245] on link "Simonne Cooper" at bounding box center [272, 244] width 72 height 11
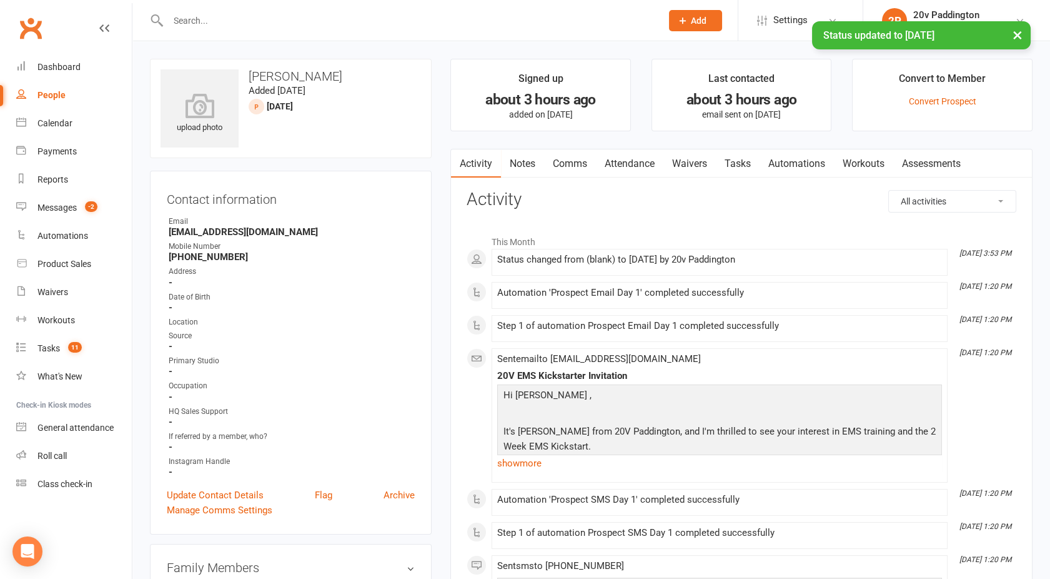
click at [531, 161] on link "Notes" at bounding box center [522, 163] width 43 height 29
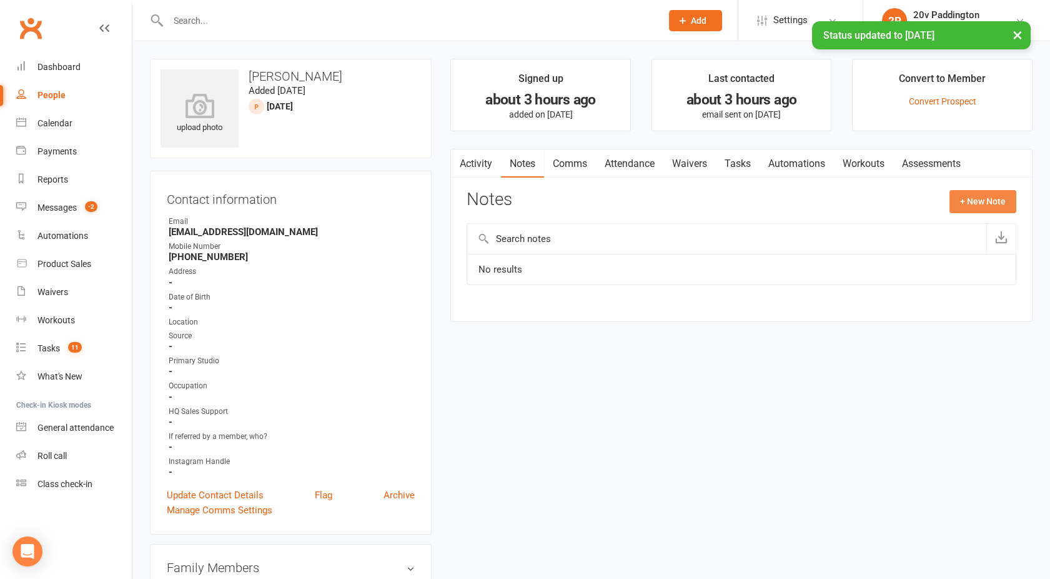
click at [969, 204] on button "+ New Note" at bounding box center [983, 201] width 67 height 22
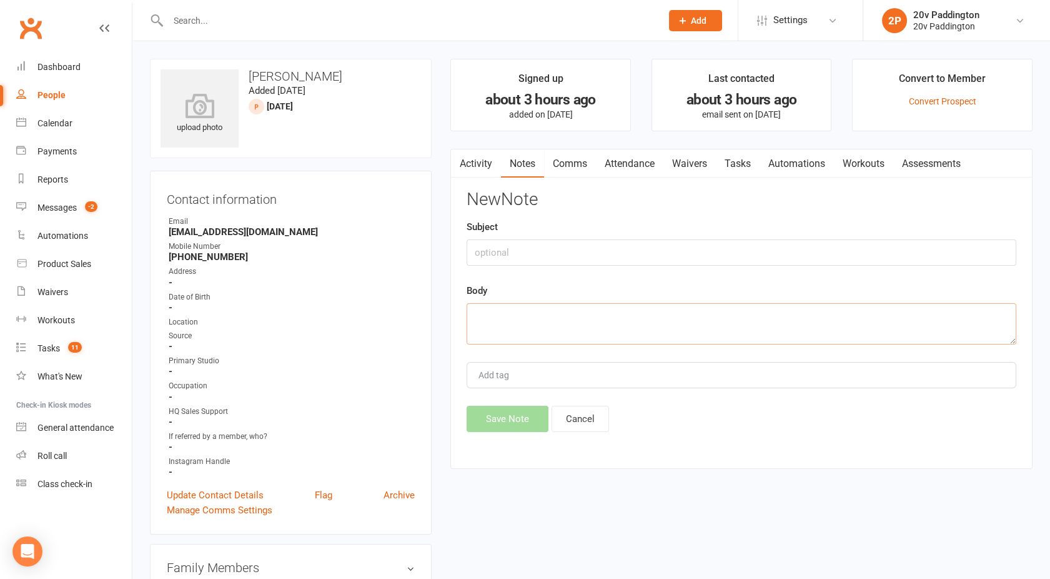
click at [534, 306] on textarea at bounding box center [742, 323] width 550 height 41
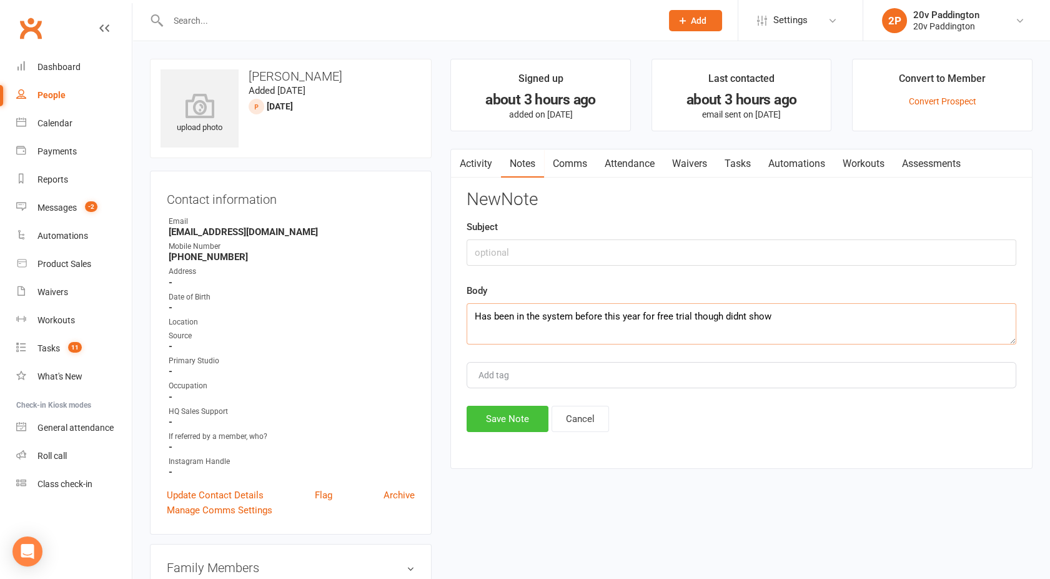
type textarea "Has been in the system before this year for free trial though didnt show"
click at [499, 412] on button "Save Note" at bounding box center [508, 419] width 82 height 26
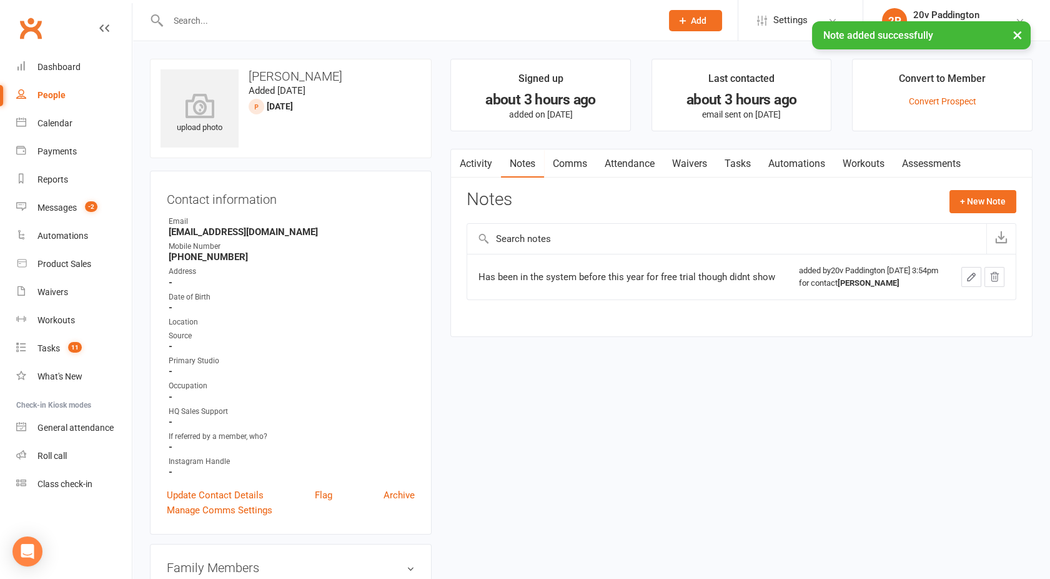
click at [479, 168] on link "Activity" at bounding box center [476, 163] width 50 height 29
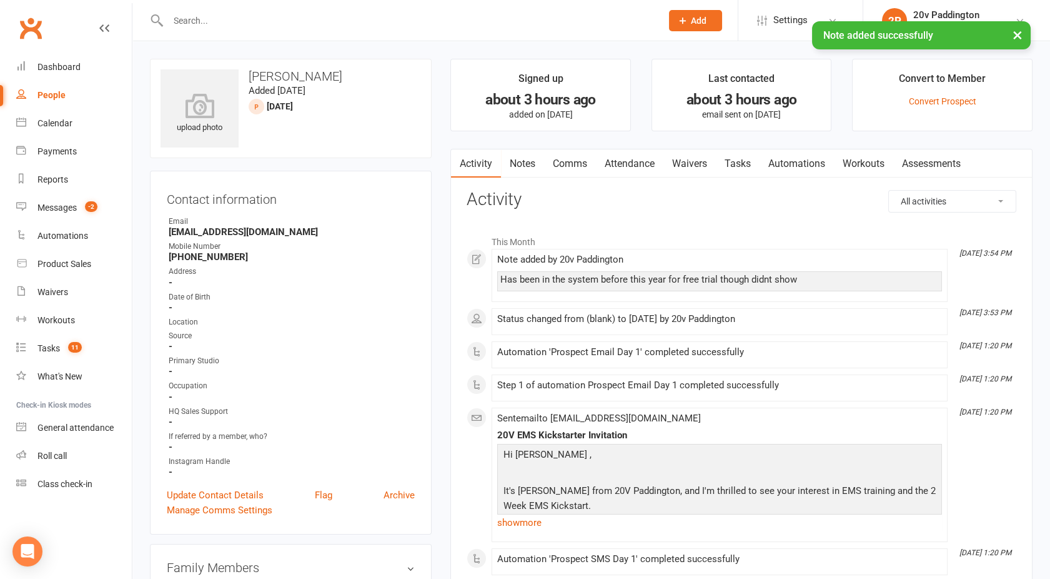
click at [579, 162] on link "Comms" at bounding box center [570, 163] width 52 height 29
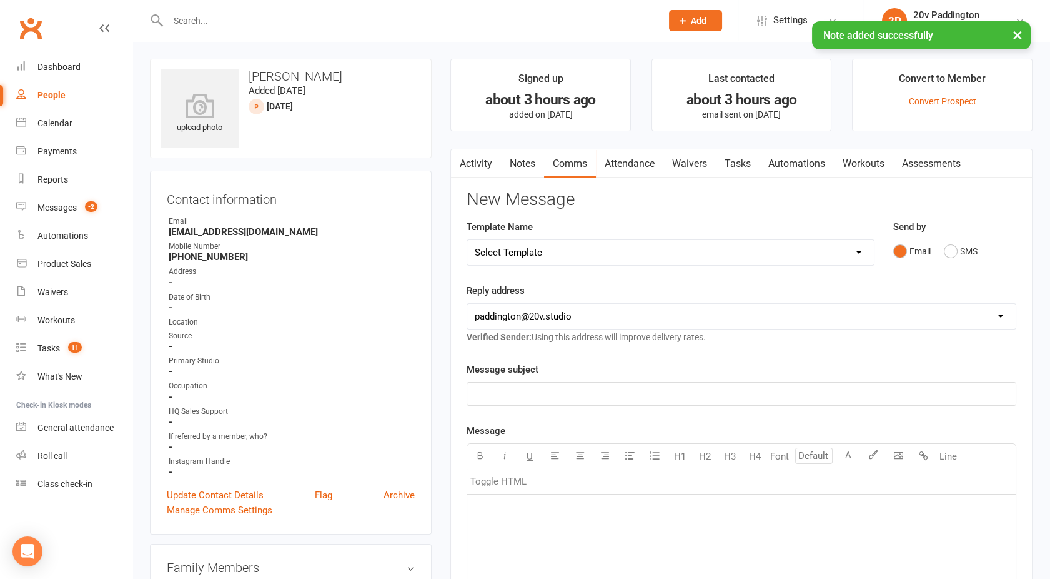
click at [571, 254] on select "Select Template [Email] 20v Referral Bonus [SMS] Free Trial Link [SMS] Haven’t …" at bounding box center [670, 252] width 407 height 25
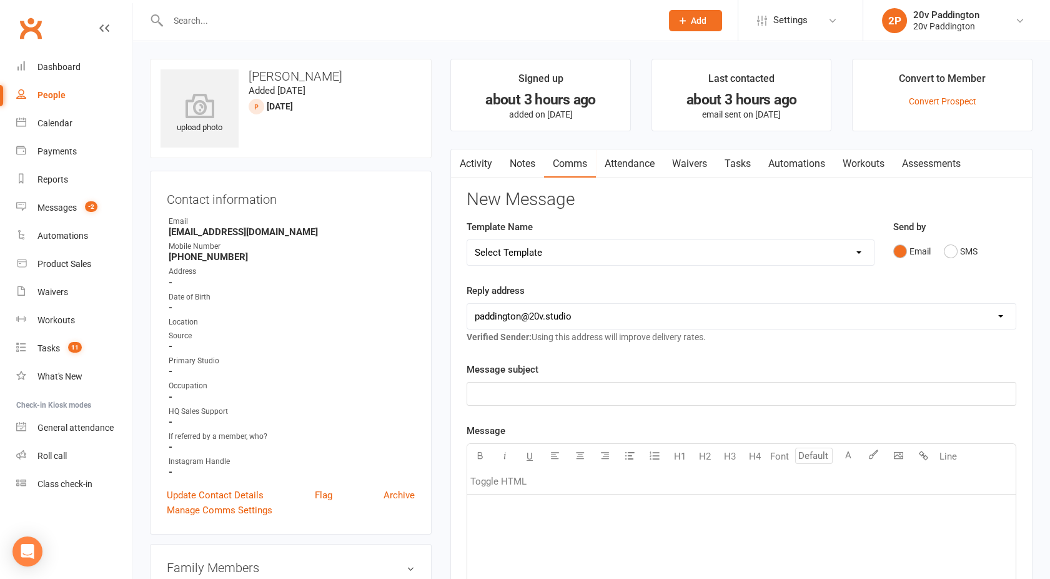
select select "3"
click at [467, 240] on select "Select Template [Email] 20v Referral Bonus [SMS] Free Trial Link [SMS] Haven’t …" at bounding box center [670, 252] width 407 height 25
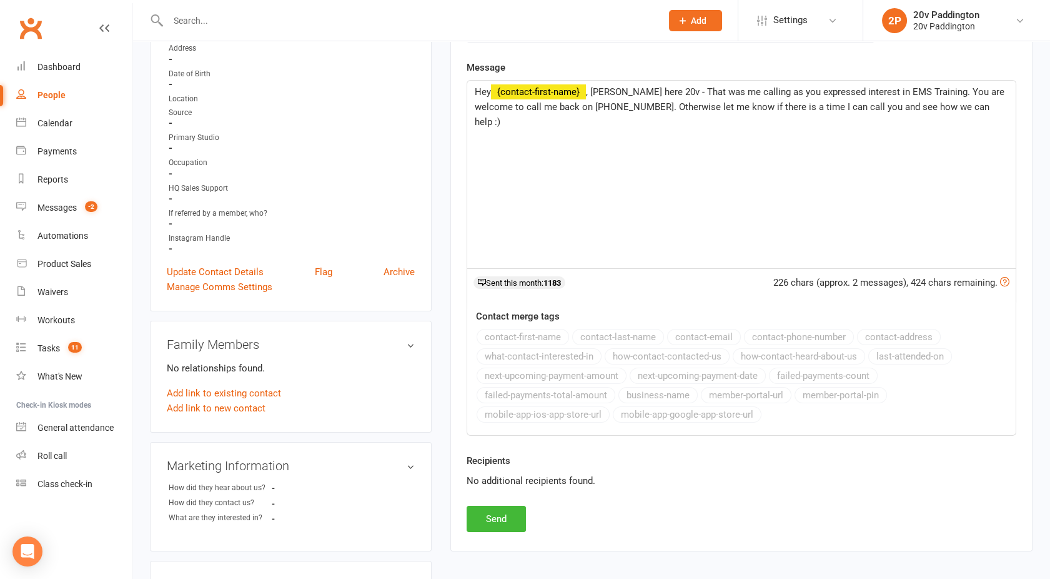
scroll to position [224, 0]
click at [485, 513] on button "Send" at bounding box center [496, 517] width 59 height 26
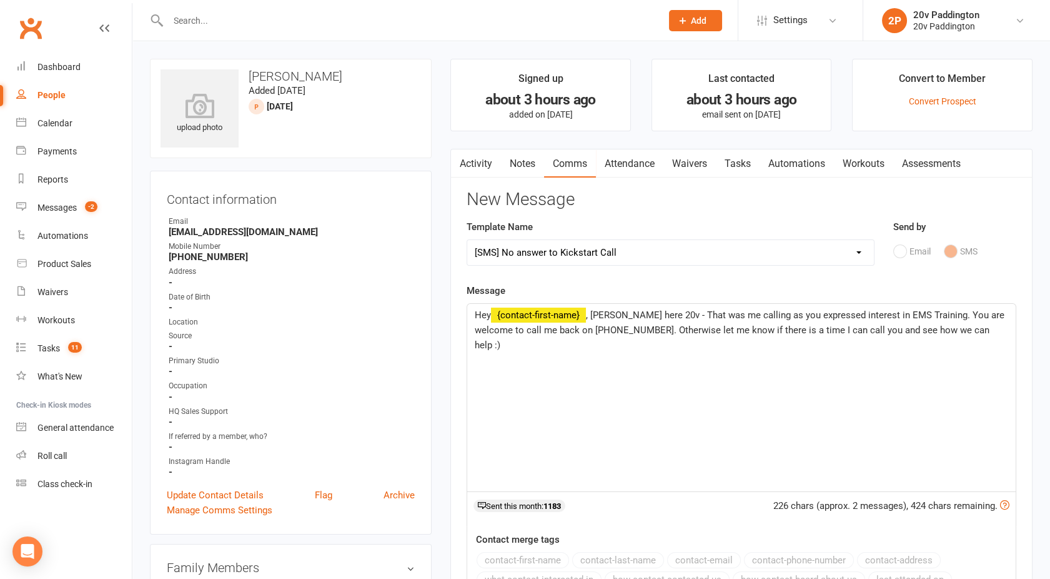
select select
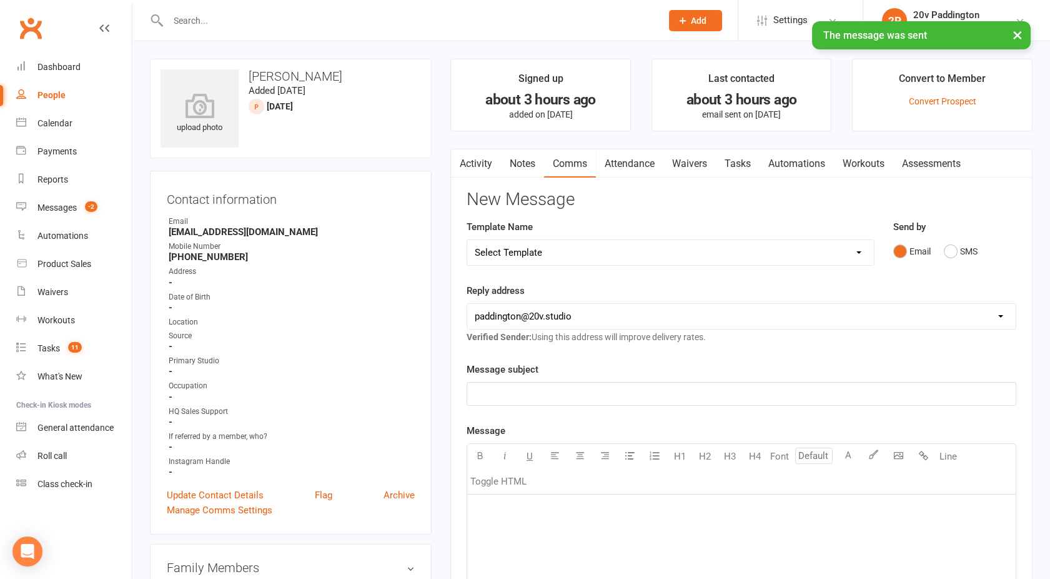
click at [63, 93] on div "People" at bounding box center [51, 95] width 28 height 10
select select "100"
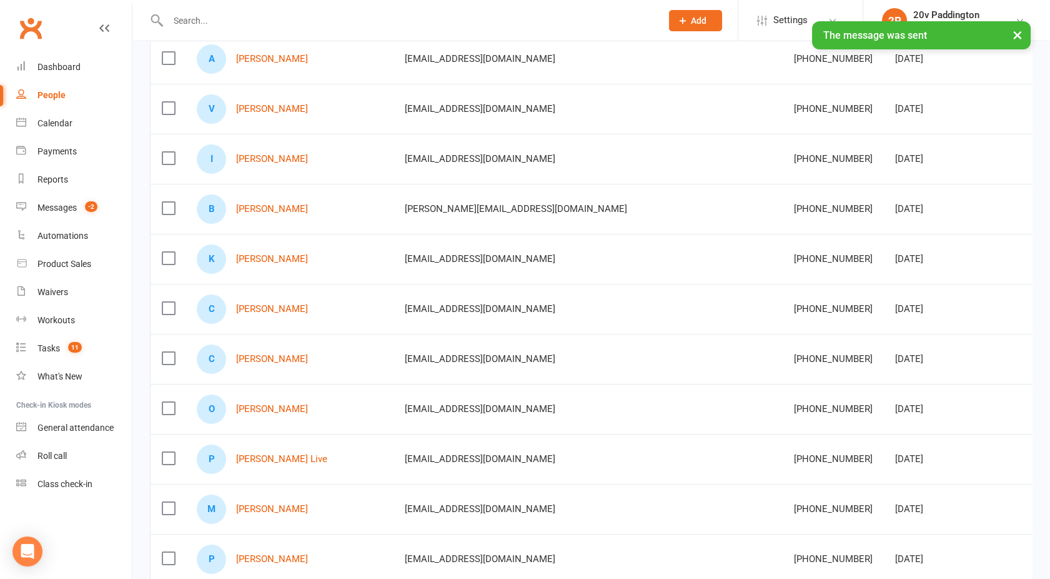
scroll to position [236, 0]
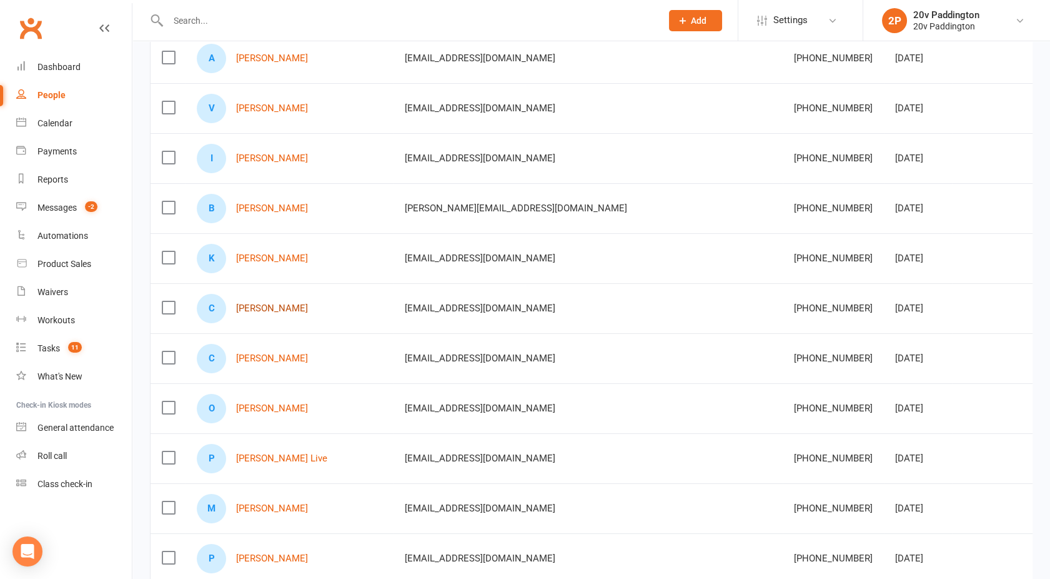
click at [252, 306] on link "Cath Jules" at bounding box center [272, 308] width 72 height 11
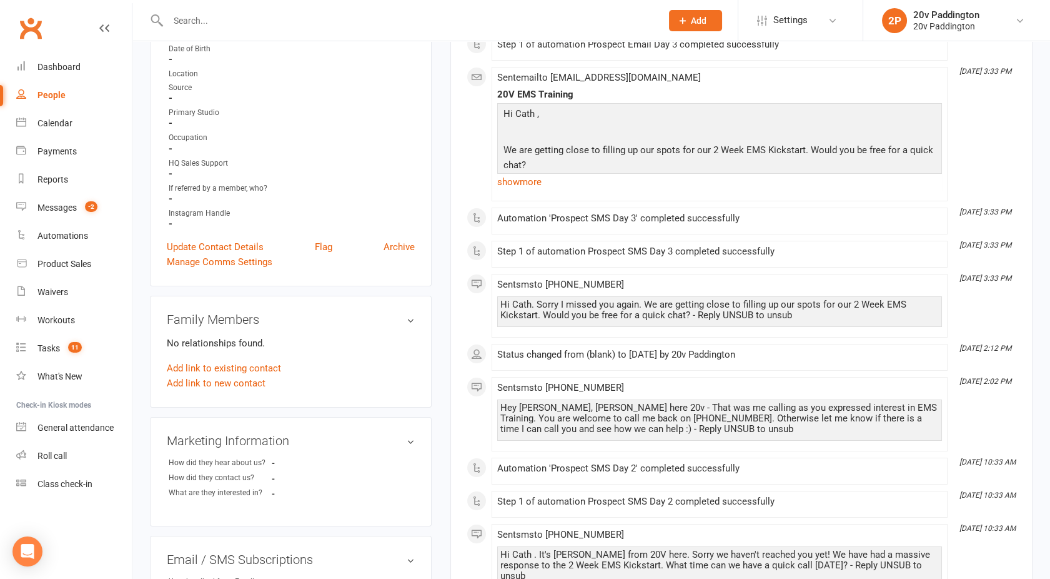
scroll to position [249, 0]
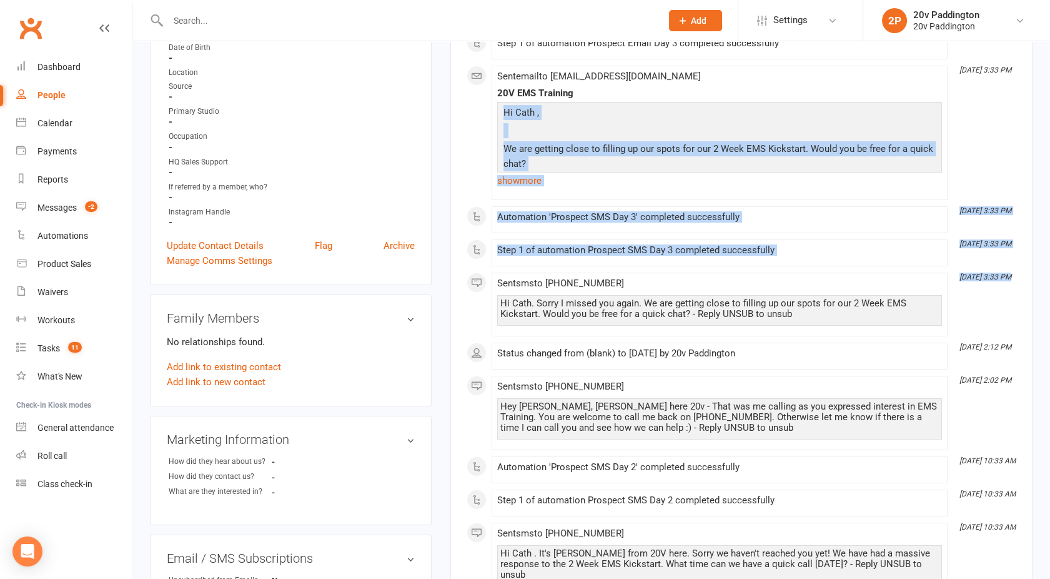
drag, startPoint x: 452, startPoint y: 279, endPoint x: 471, endPoint y: 118, distance: 161.8
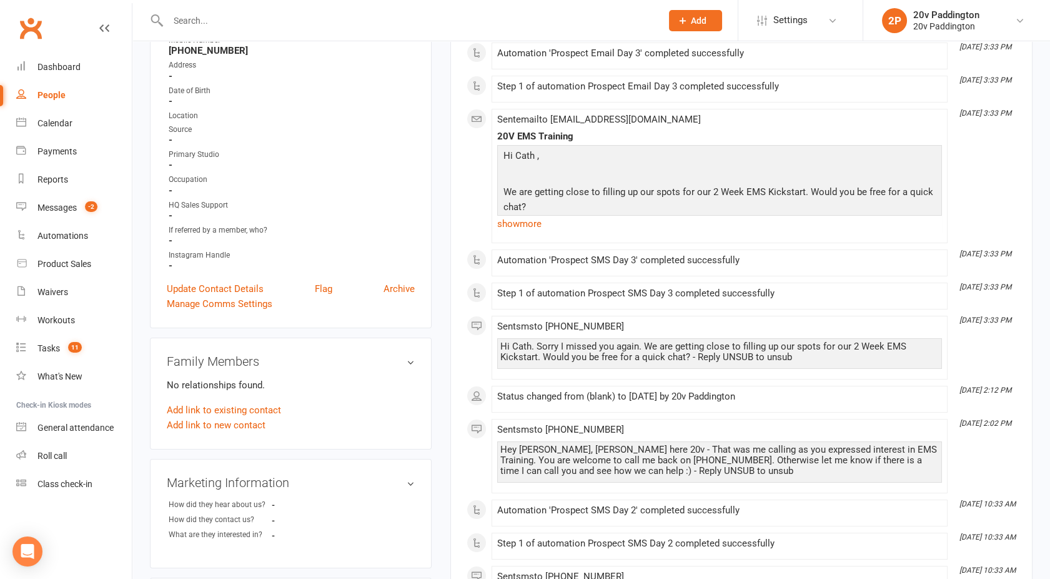
scroll to position [0, 0]
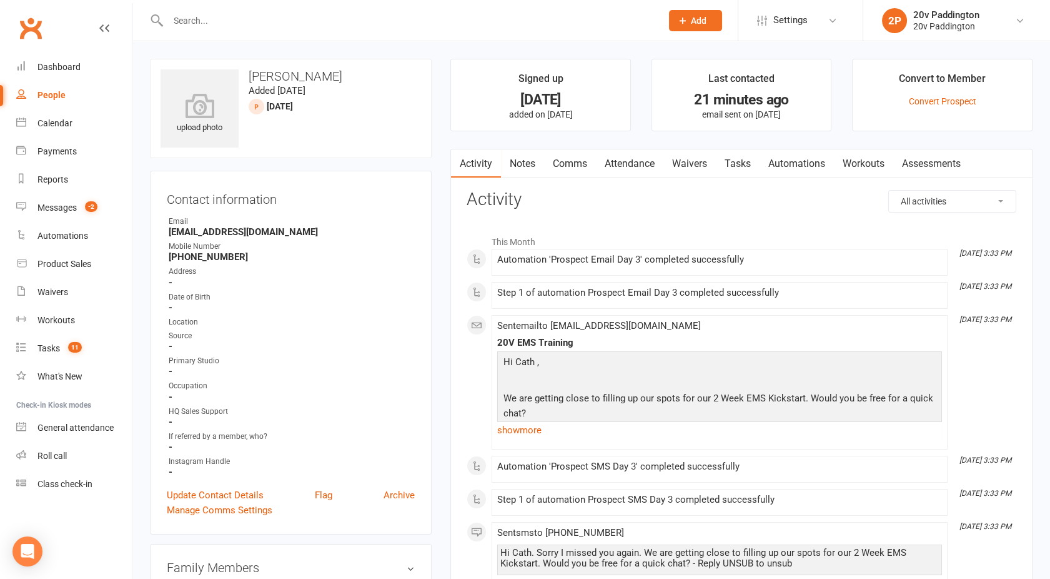
click at [739, 171] on link "Tasks" at bounding box center [738, 163] width 44 height 29
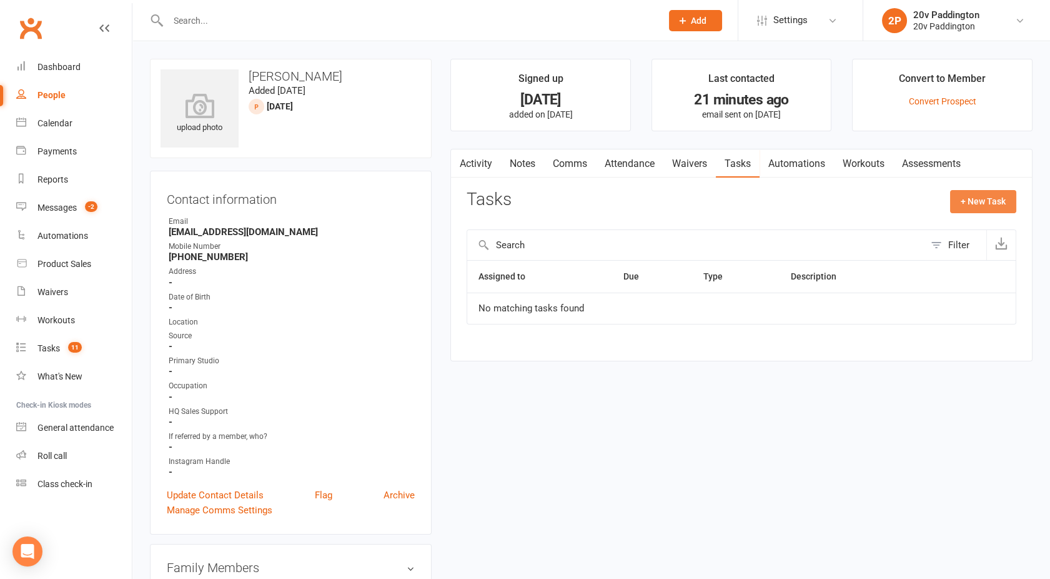
click at [968, 204] on button "+ New Task" at bounding box center [983, 201] width 66 height 22
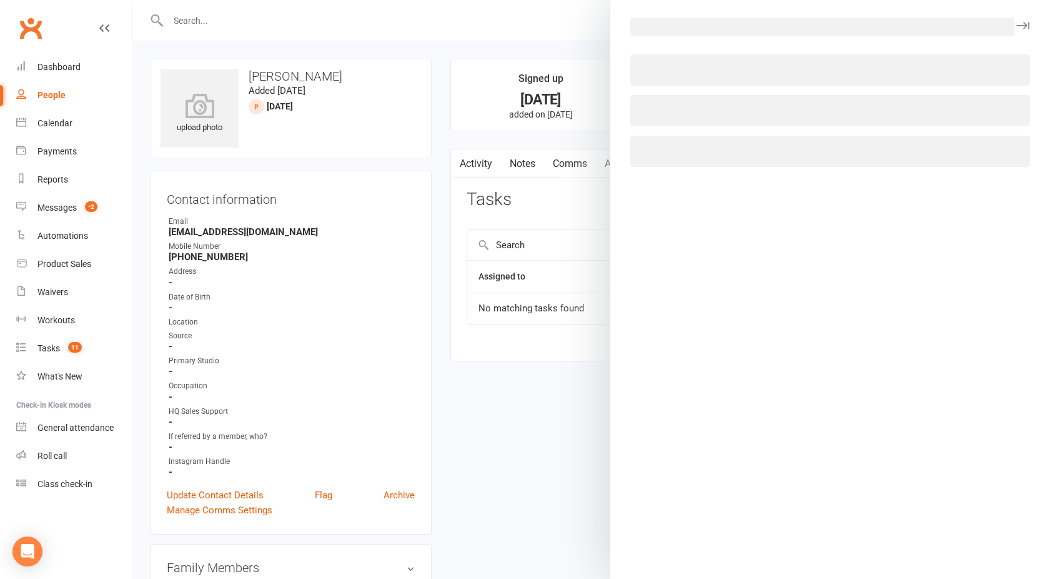
select select "45737"
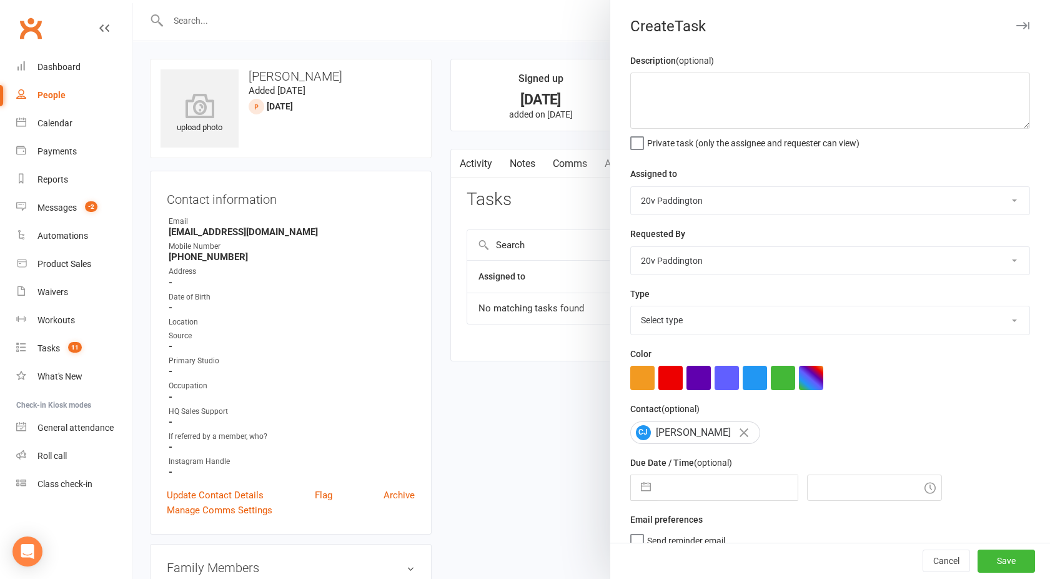
select select "7"
select select "2025"
select select "8"
select select "2025"
select select "9"
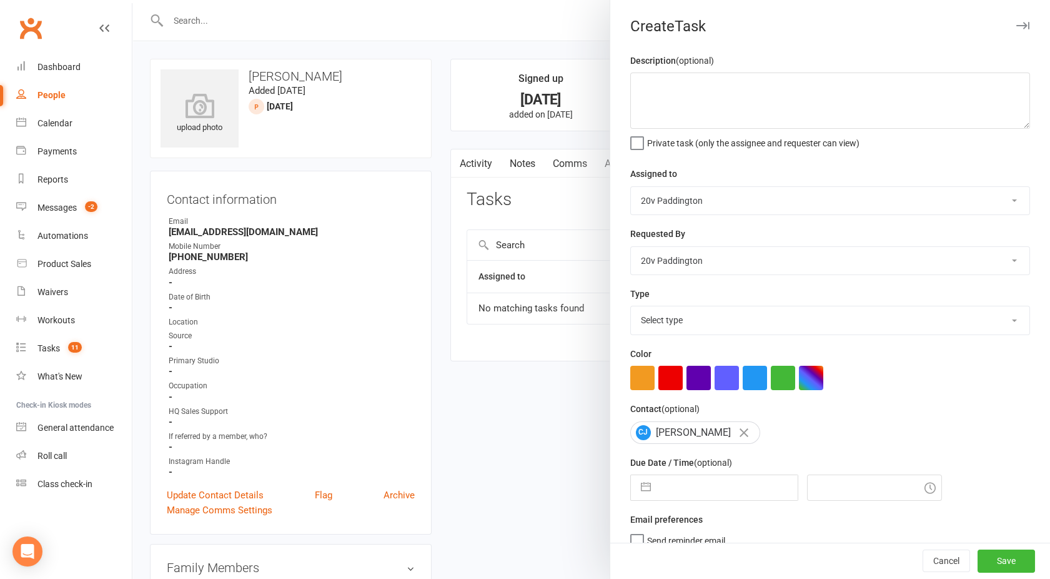
select select "2025"
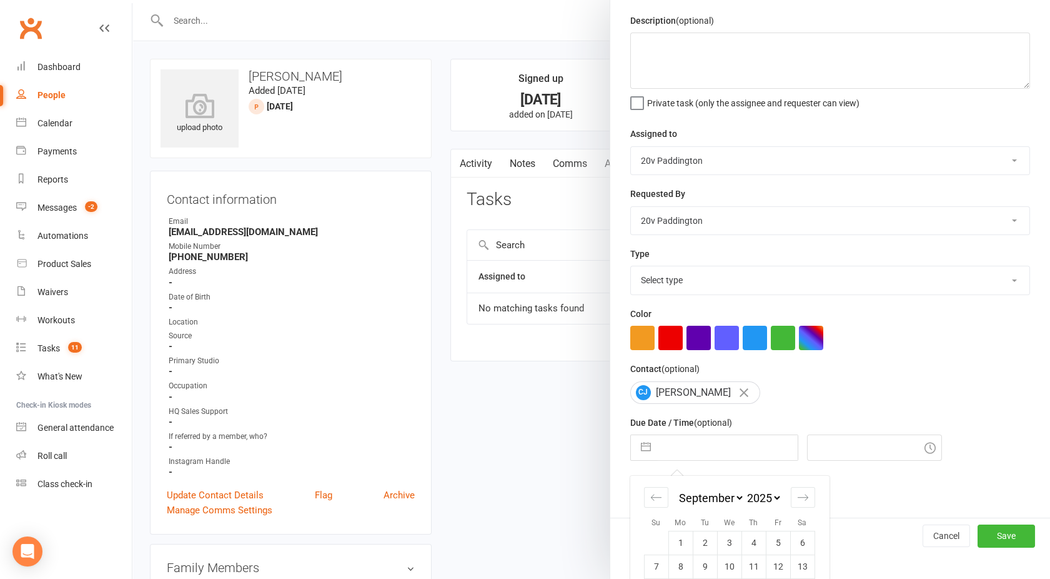
scroll to position [126, 0]
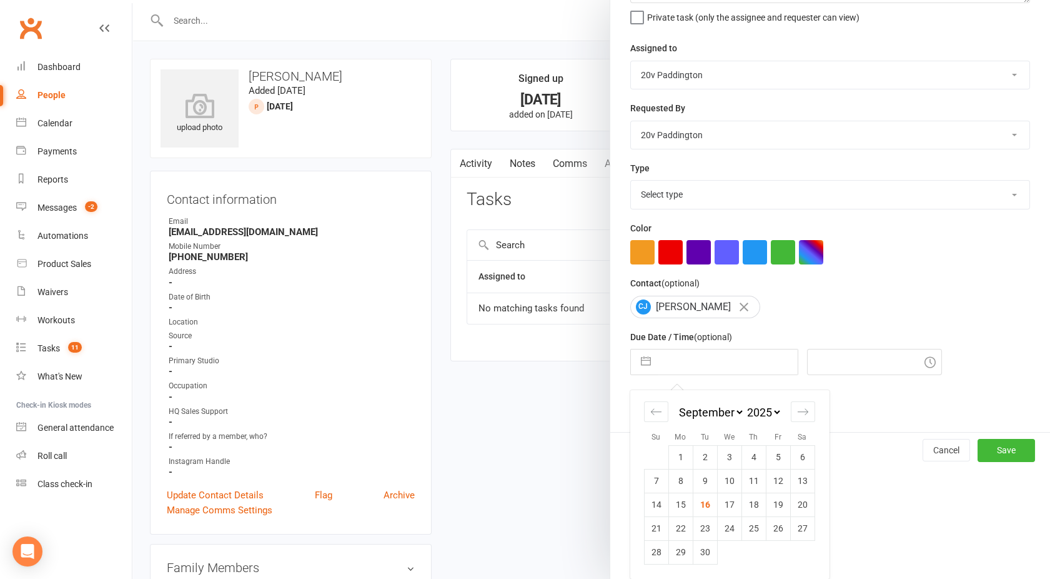
click at [513, 436] on div at bounding box center [591, 289] width 918 height 579
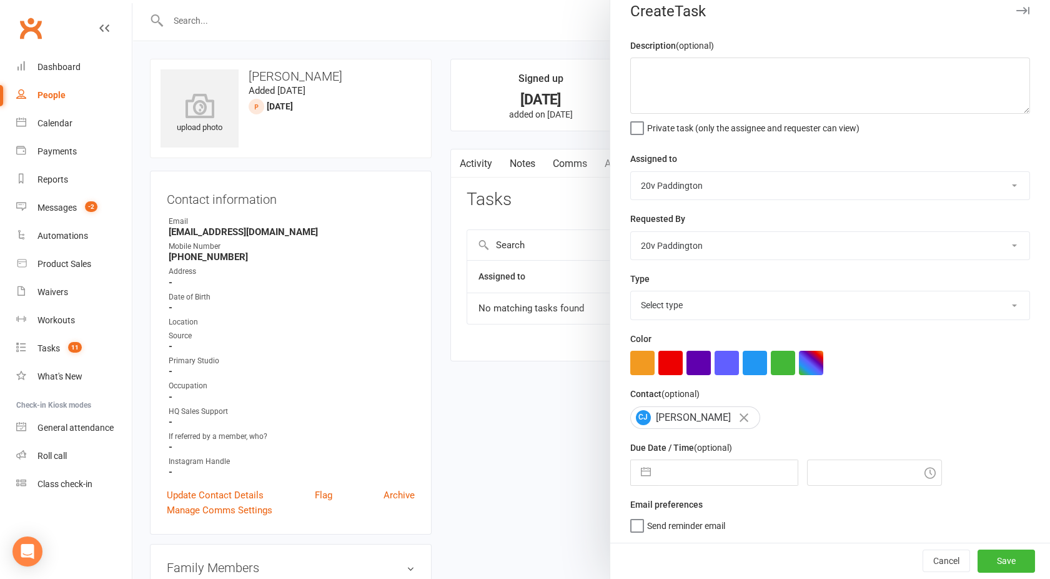
scroll to position [15, 0]
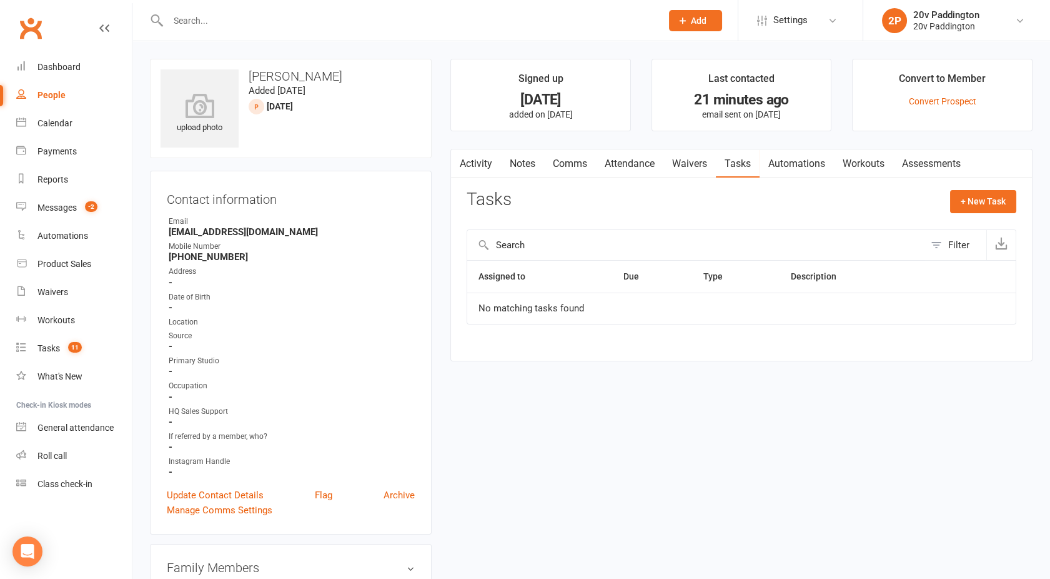
click at [535, 158] on link "Notes" at bounding box center [522, 163] width 43 height 29
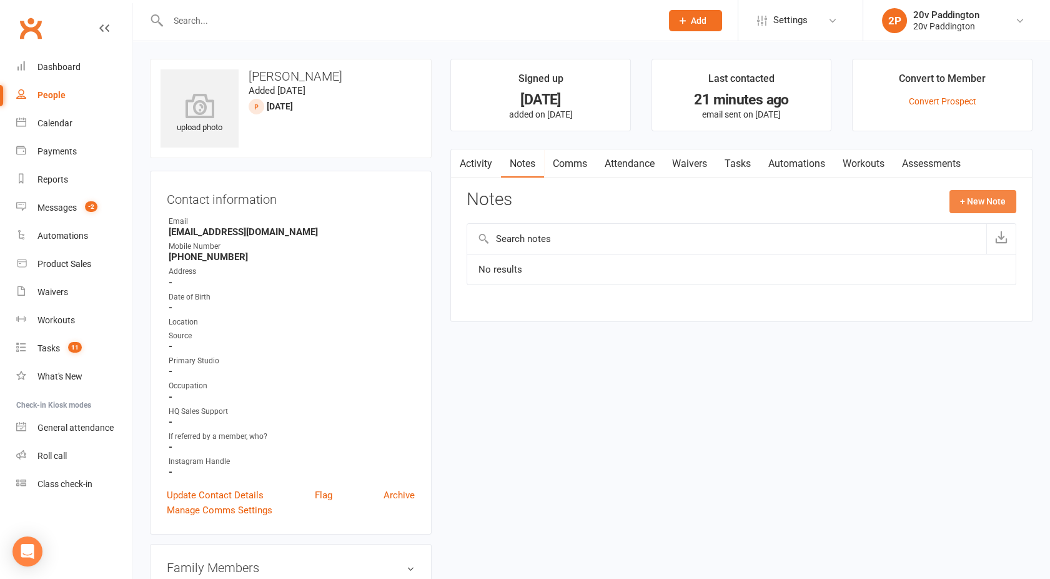
click at [990, 197] on button "+ New Note" at bounding box center [983, 201] width 67 height 22
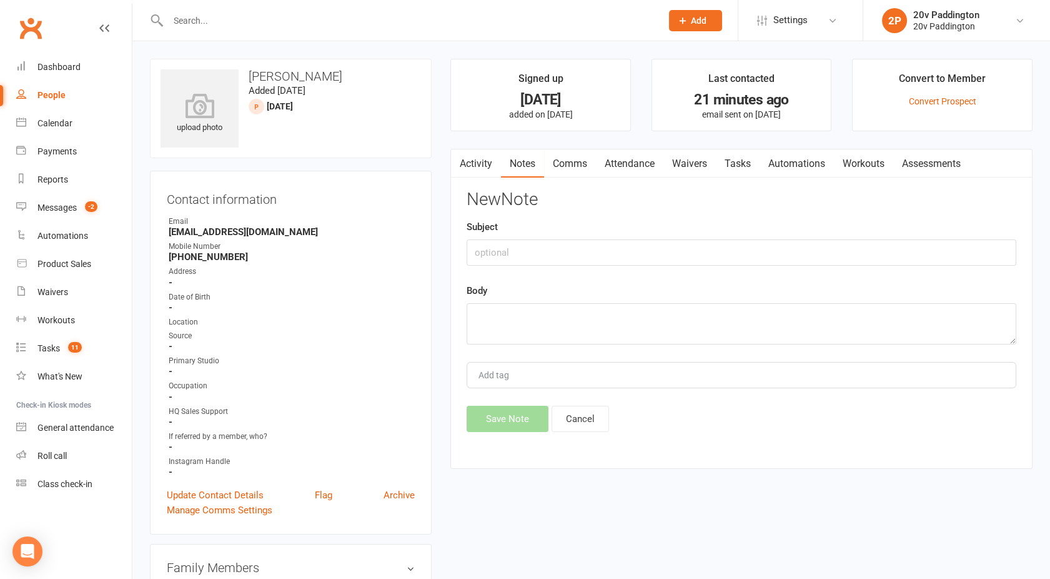
click at [556, 350] on div "New Note Subject Body Add tag Save Note Cancel" at bounding box center [742, 311] width 550 height 242
click at [549, 346] on div "New Note Subject Body Add tag Save Note Cancel" at bounding box center [742, 311] width 550 height 242
click at [518, 327] on textarea at bounding box center [742, 323] width 550 height 41
type textarea "Said doesn't remember signing up"
click at [504, 414] on button "Save Note" at bounding box center [508, 419] width 82 height 26
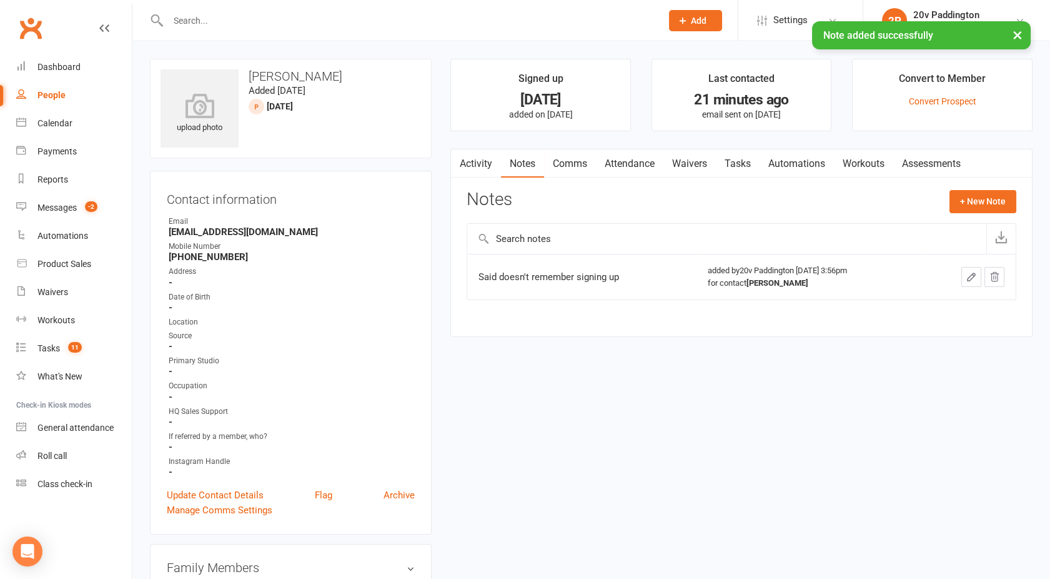
click at [572, 163] on link "Comms" at bounding box center [570, 163] width 52 height 29
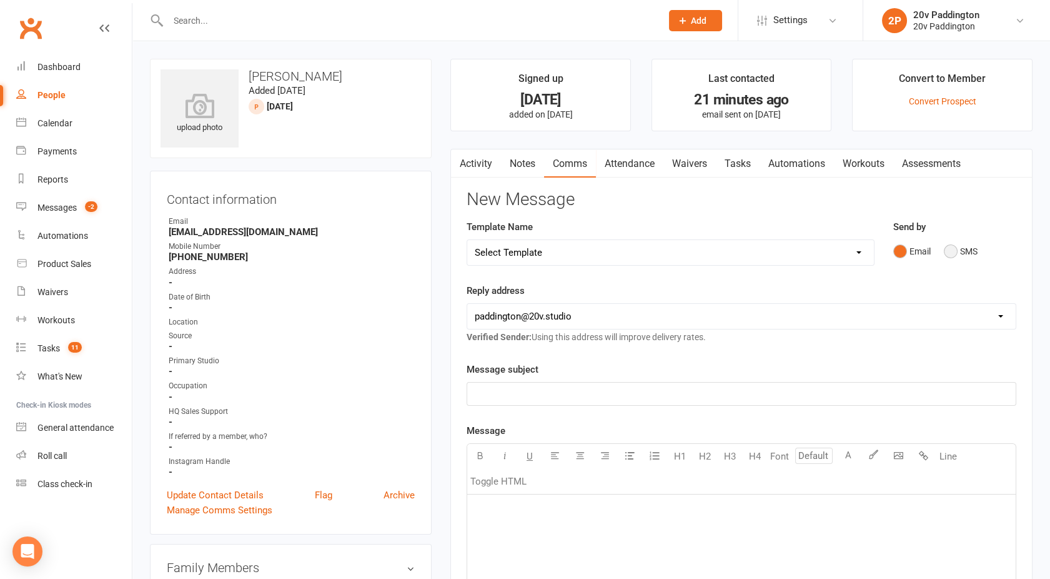
click at [965, 247] on button "SMS" at bounding box center [961, 251] width 34 height 24
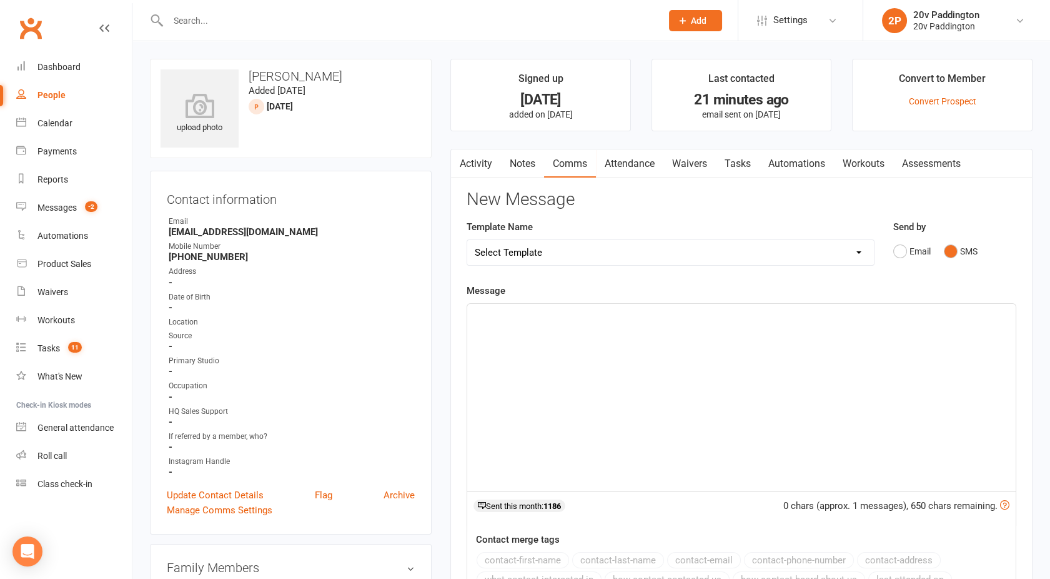
click at [965, 247] on button "SMS" at bounding box center [961, 251] width 34 height 24
click at [659, 359] on div "﻿" at bounding box center [741, 397] width 549 height 187
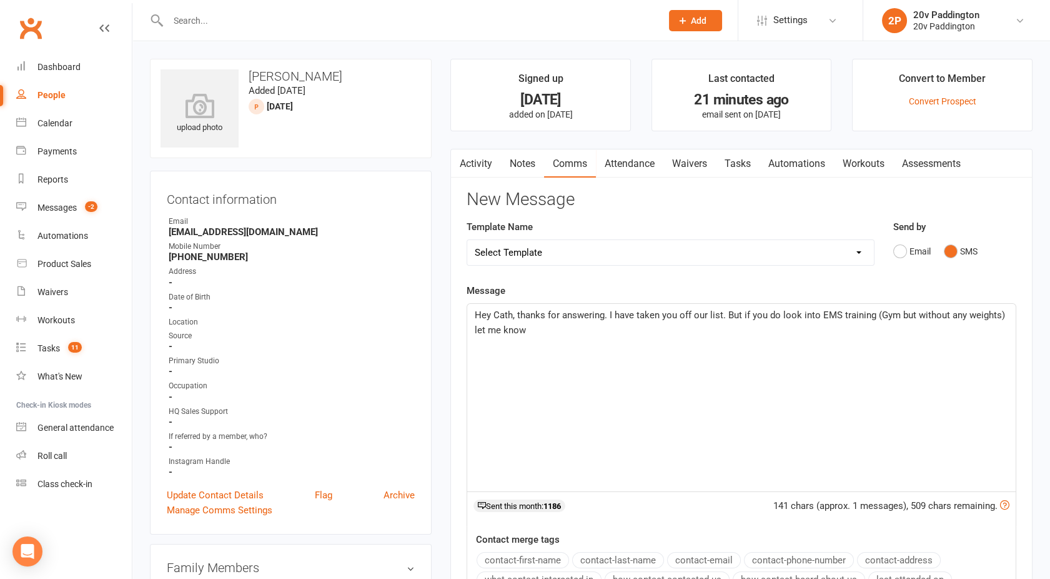
click at [872, 317] on span "Hey Cath, thanks for answering. I have taken you off our list. But if you do lo…" at bounding box center [741, 322] width 533 height 26
click at [625, 331] on p "Hey Cath, thanks for answering. I have taken you off our list. But if you do lo…" at bounding box center [742, 322] width 534 height 30
click at [609, 314] on span "Hey Cath, thanks for answering. I have taken you off our list. But if you do lo…" at bounding box center [738, 322] width 527 height 26
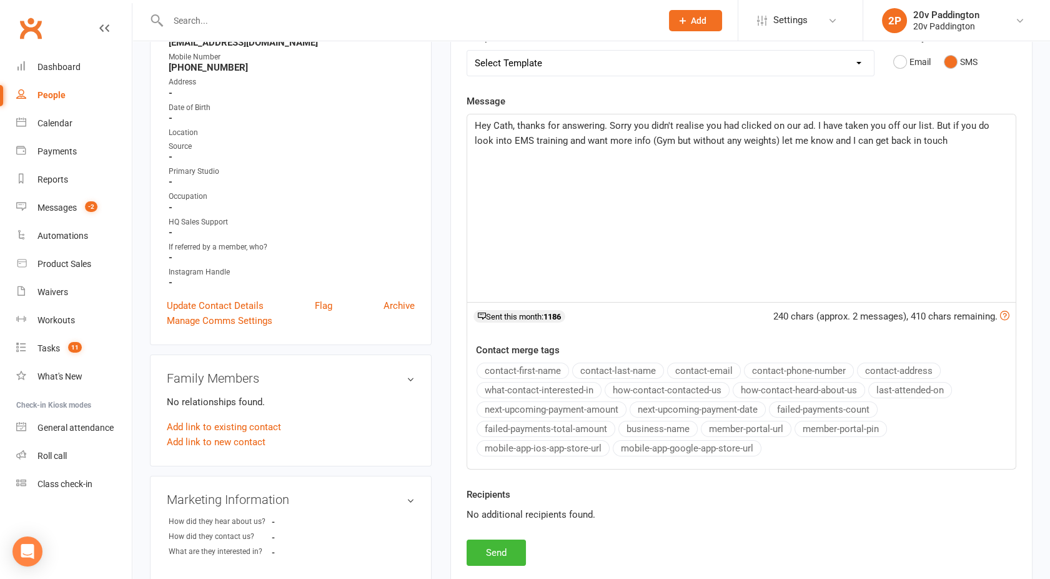
scroll to position [190, 0]
click at [634, 139] on span "Hey Cath, thanks for answering. Sorry you didn't realise you had clicked on our…" at bounding box center [733, 132] width 517 height 26
click at [651, 138] on span "Hey Cath, thanks for answering. Sorry you didn't realise you had clicked on our…" at bounding box center [733, 132] width 517 height 26
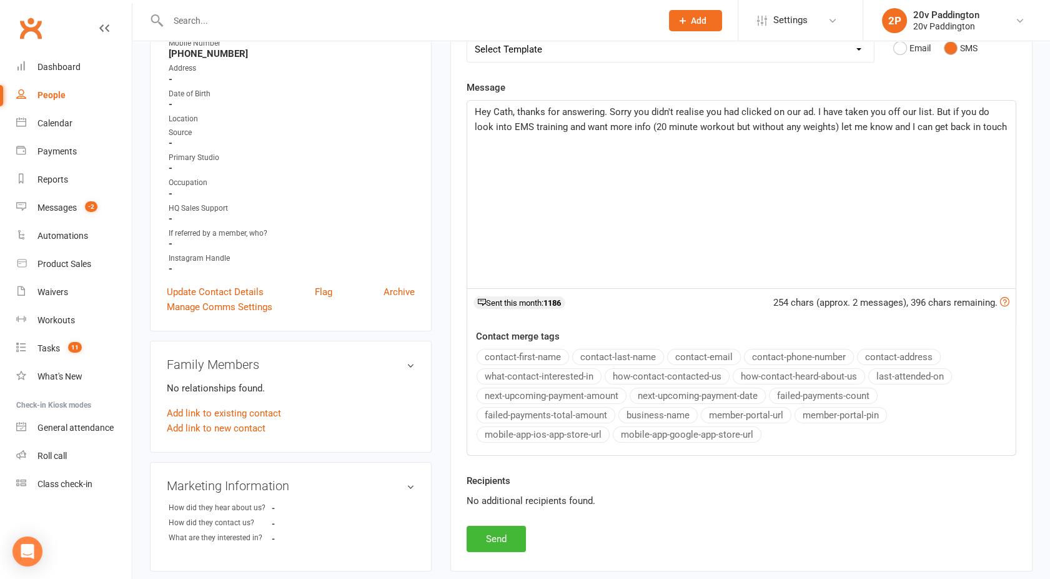
scroll to position [202, 0]
click at [990, 131] on p "Hey Cath, thanks for answering. Sorry you didn't realise you had clicked on our…" at bounding box center [742, 120] width 534 height 30
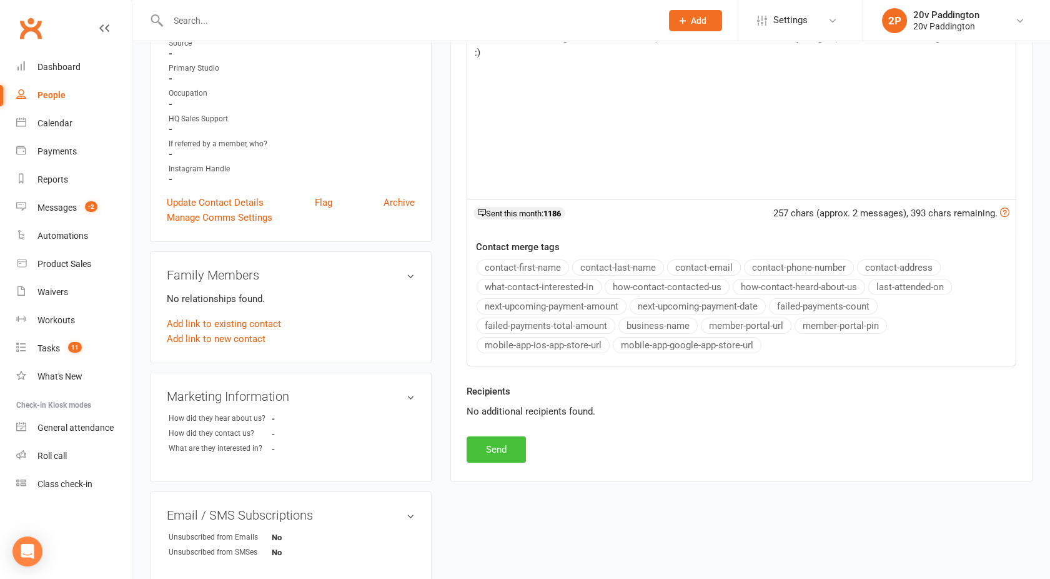
scroll to position [292, 0]
click at [493, 450] on button "Send" at bounding box center [496, 449] width 59 height 26
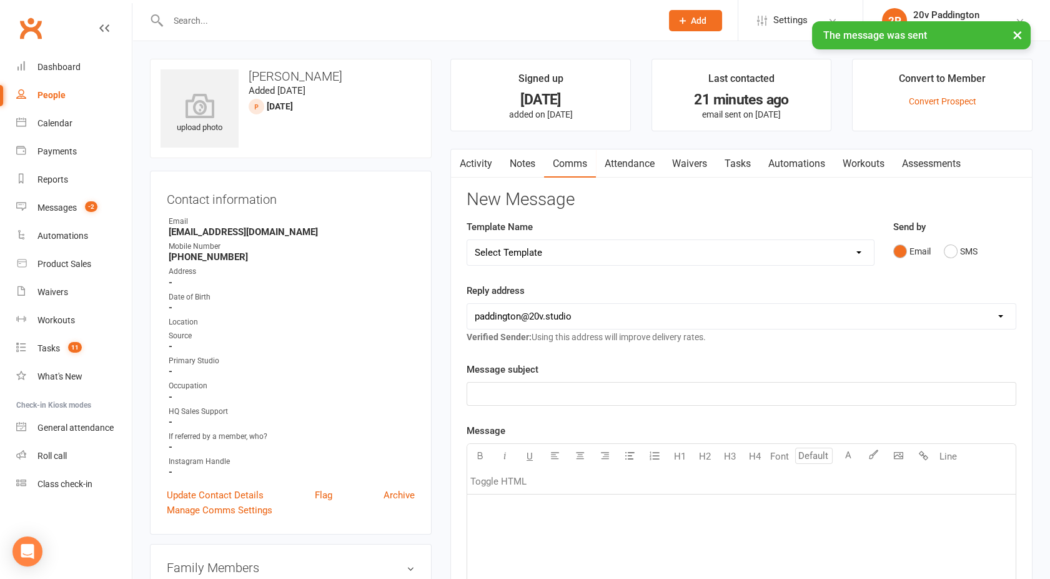
click at [50, 94] on div "People" at bounding box center [51, 95] width 28 height 10
select select "100"
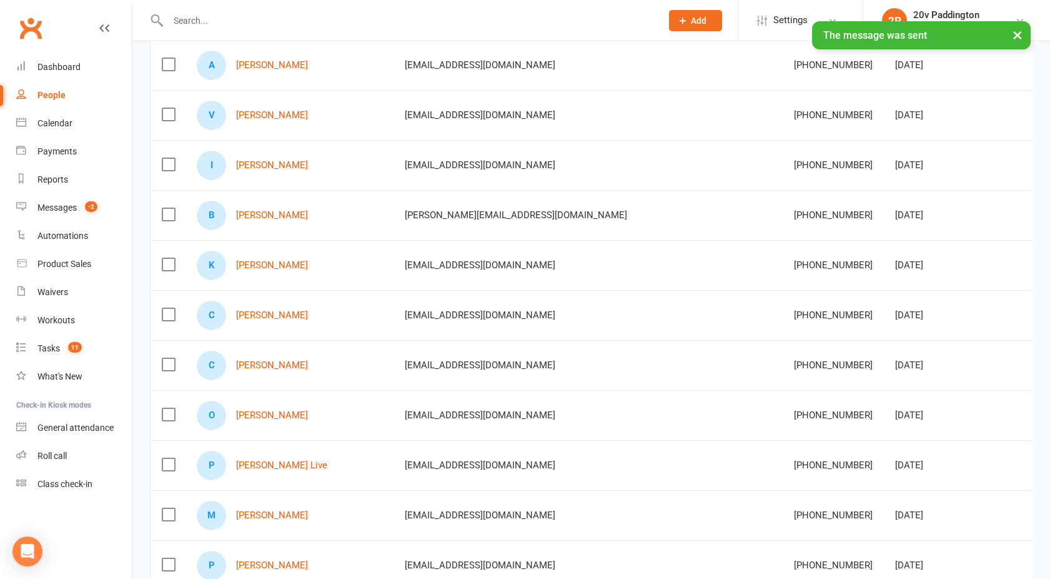
scroll to position [231, 0]
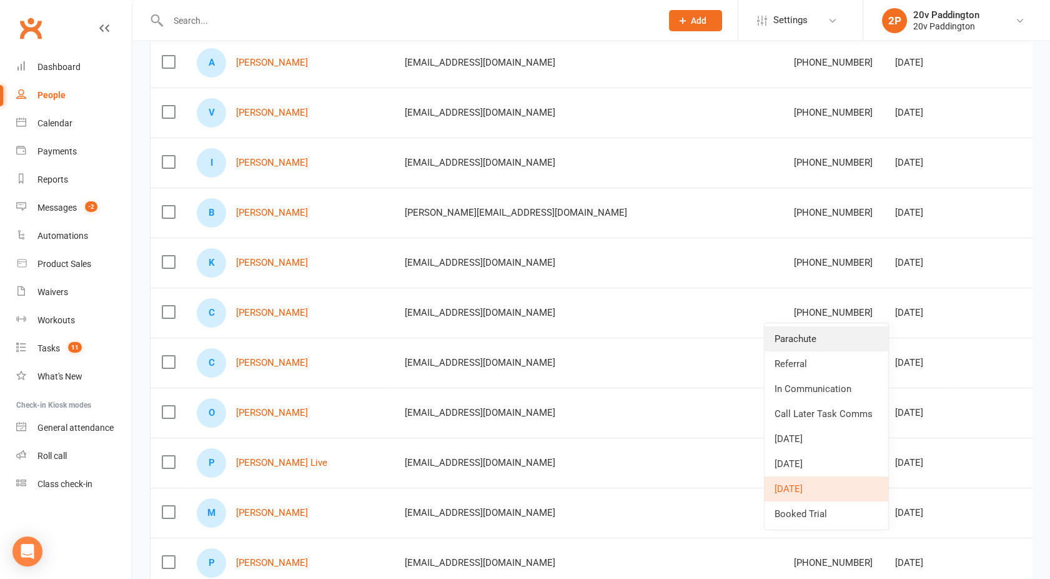
click at [802, 340] on link "Parachute" at bounding box center [827, 338] width 124 height 25
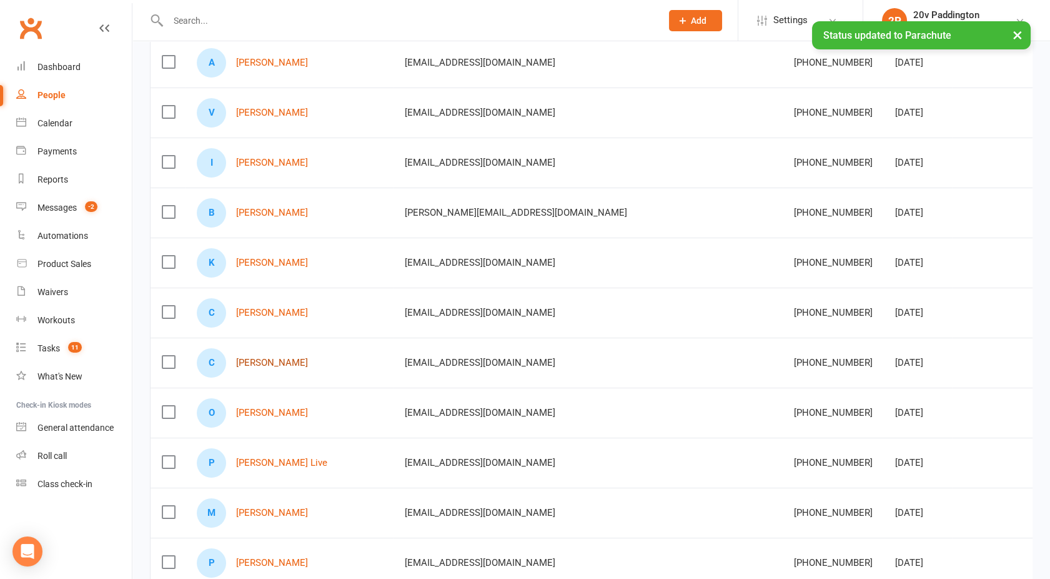
click at [280, 359] on link "Claudia Lemos" at bounding box center [272, 362] width 72 height 11
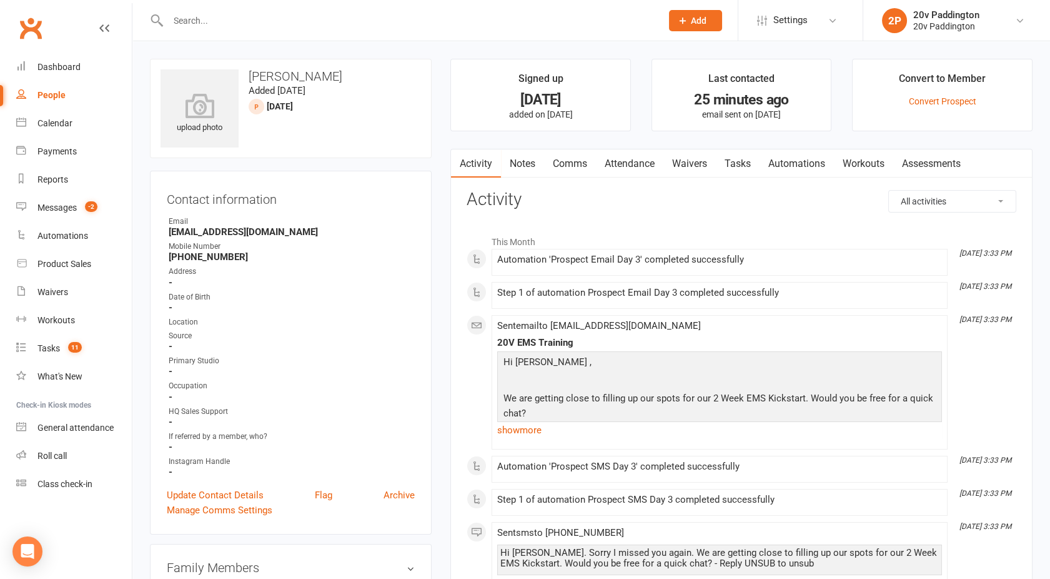
click at [521, 163] on link "Notes" at bounding box center [522, 163] width 43 height 29
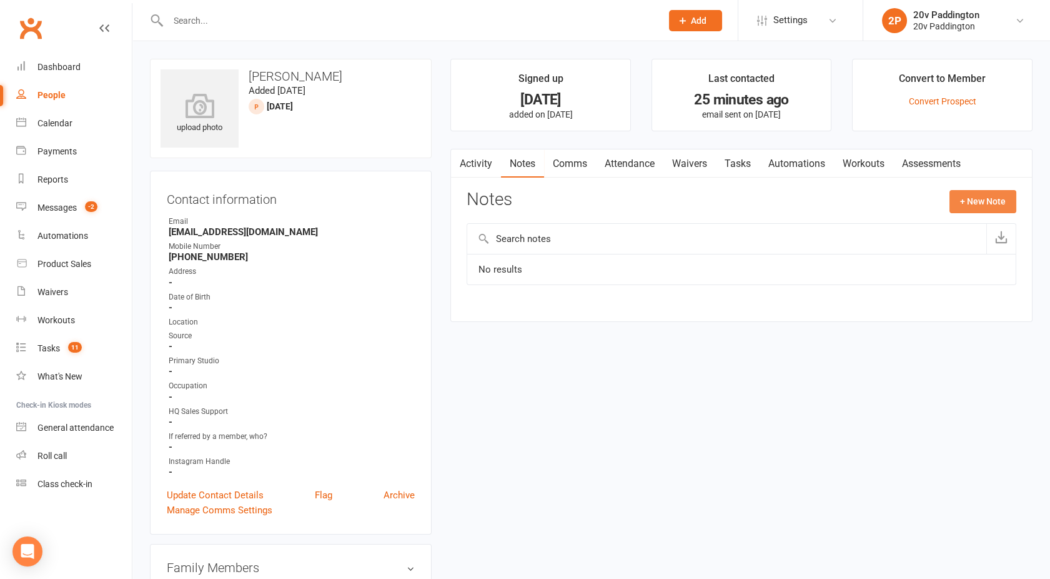
click at [979, 197] on button "+ New Note" at bounding box center [983, 201] width 67 height 22
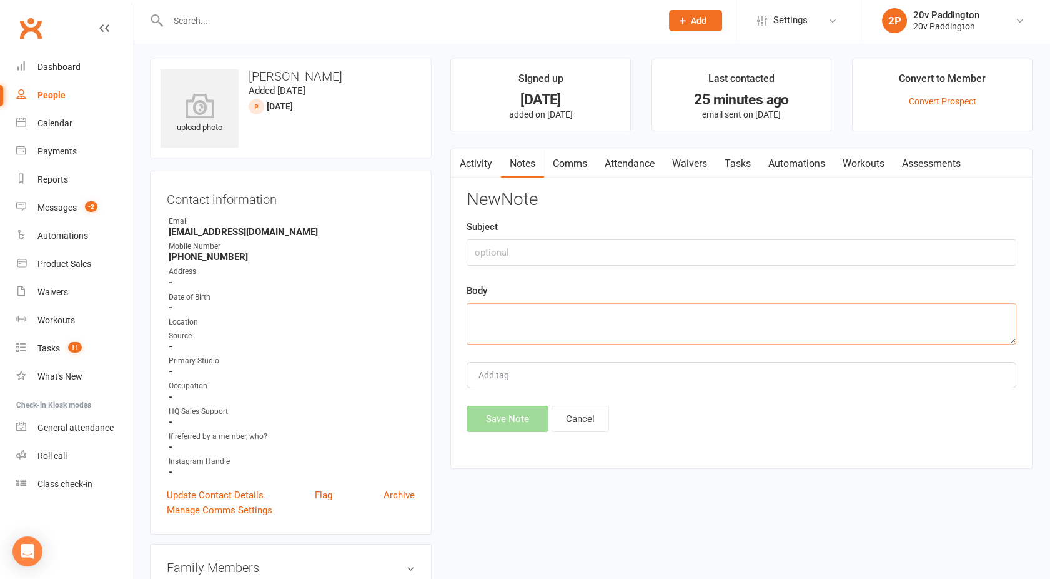
click at [506, 336] on textarea at bounding box center [742, 323] width 550 height 41
type textarea "VM left"
click at [505, 412] on button "Save Note" at bounding box center [508, 419] width 82 height 26
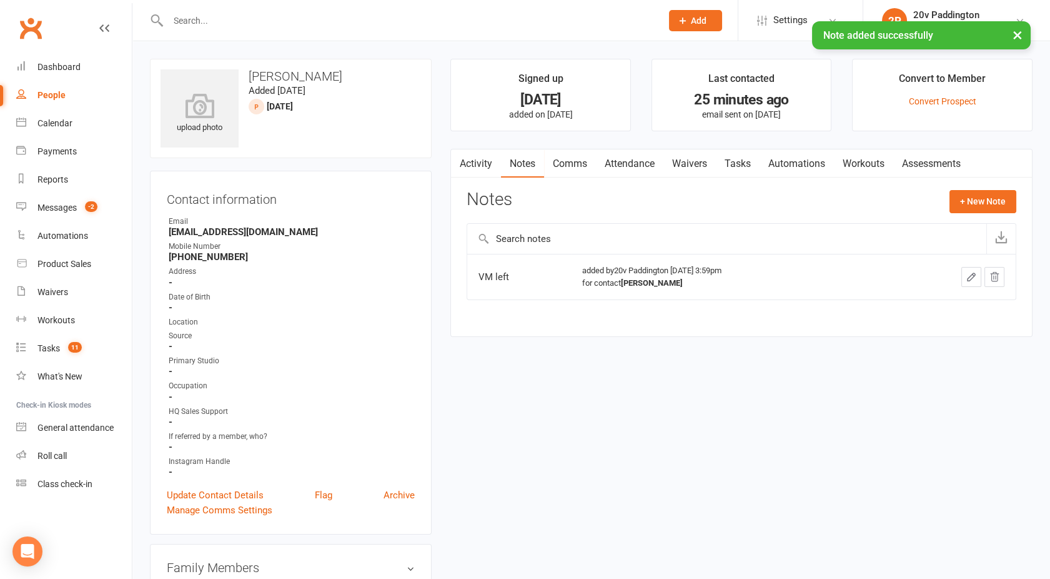
click at [57, 98] on div "People" at bounding box center [51, 95] width 28 height 10
select select "100"
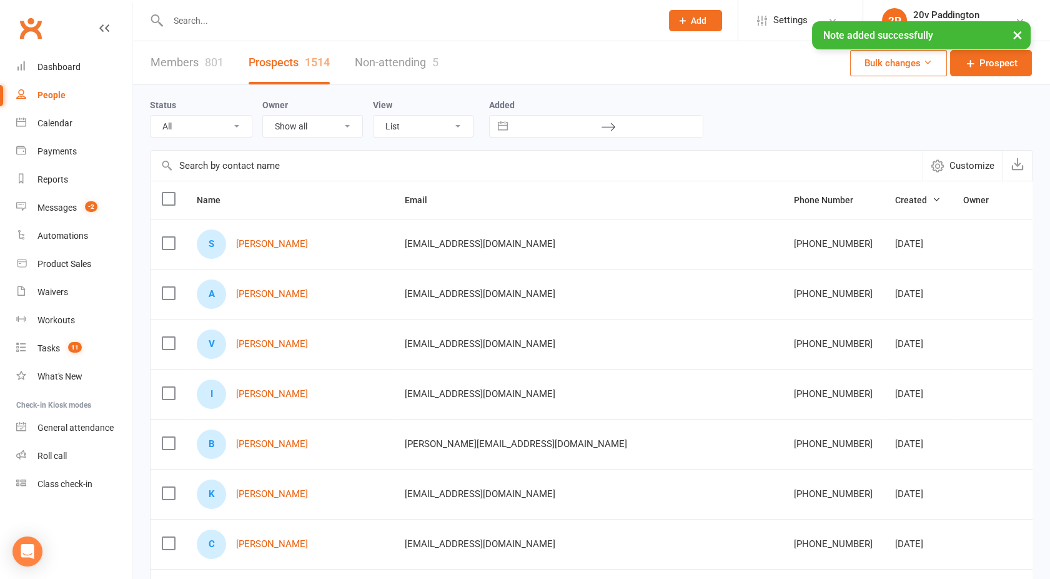
click at [212, 125] on select "All (No status set) (Invalid status) Parachute Referral In Communication Call L…" at bounding box center [201, 126] width 101 height 21
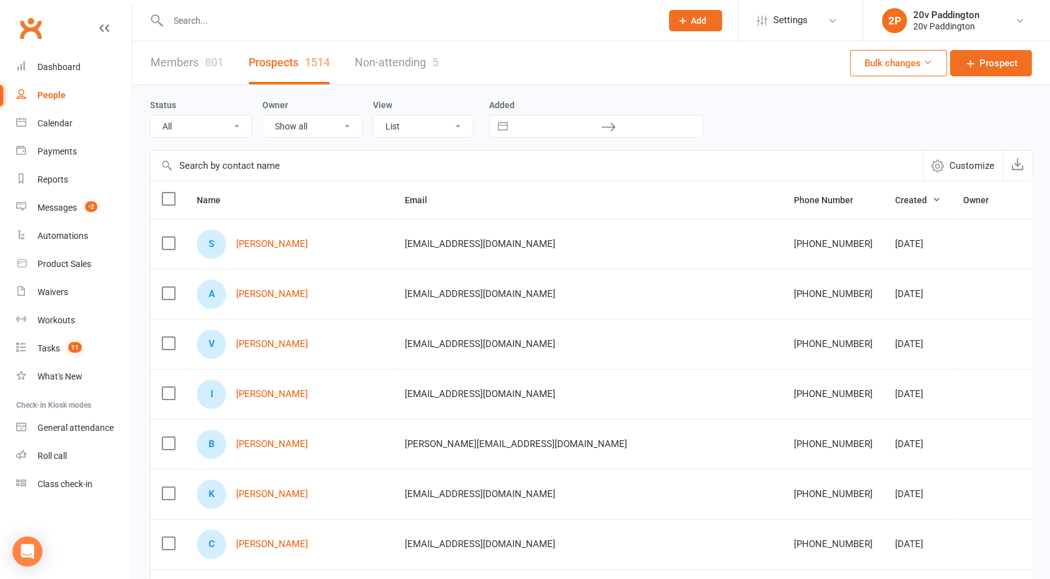
click at [151, 116] on select "All (No status set) (Invalid status) Parachute Referral In Communication Call L…" at bounding box center [201, 126] width 101 height 21
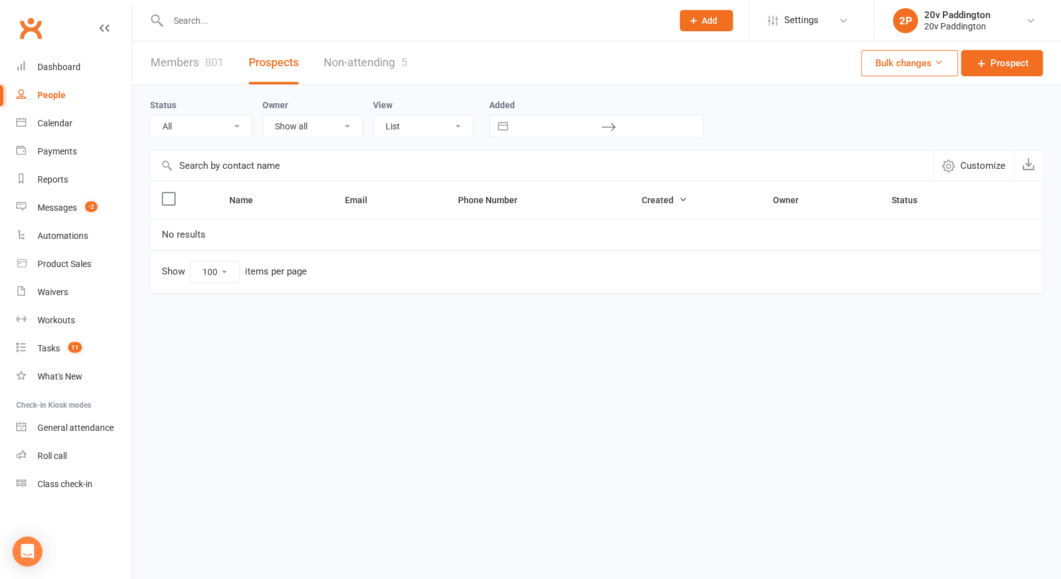
click at [206, 106] on div "Status All (No status set) (Invalid status) Parachute Referral In Communication…" at bounding box center [206, 117] width 112 height 40
click at [200, 118] on select "All (No status set) (Invalid status) Parachute Referral In Communication Call L…" at bounding box center [201, 126] width 101 height 21
select select "4Sep25"
click at [151, 116] on select "All (No status set) (Invalid status) Parachute Referral In Communication Call L…" at bounding box center [201, 126] width 101 height 21
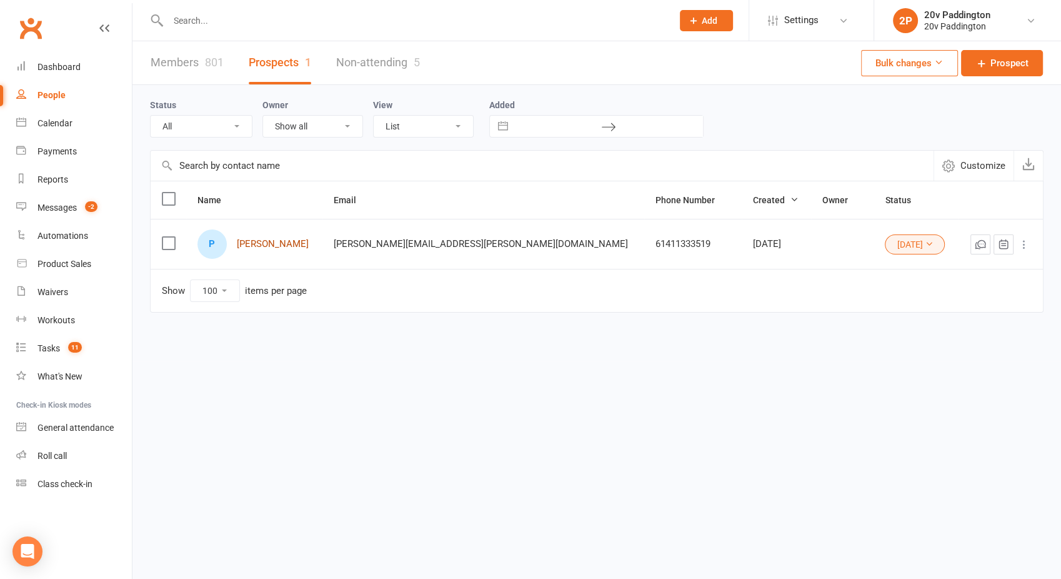
click at [277, 241] on link "Peter Andrews" at bounding box center [273, 244] width 72 height 11
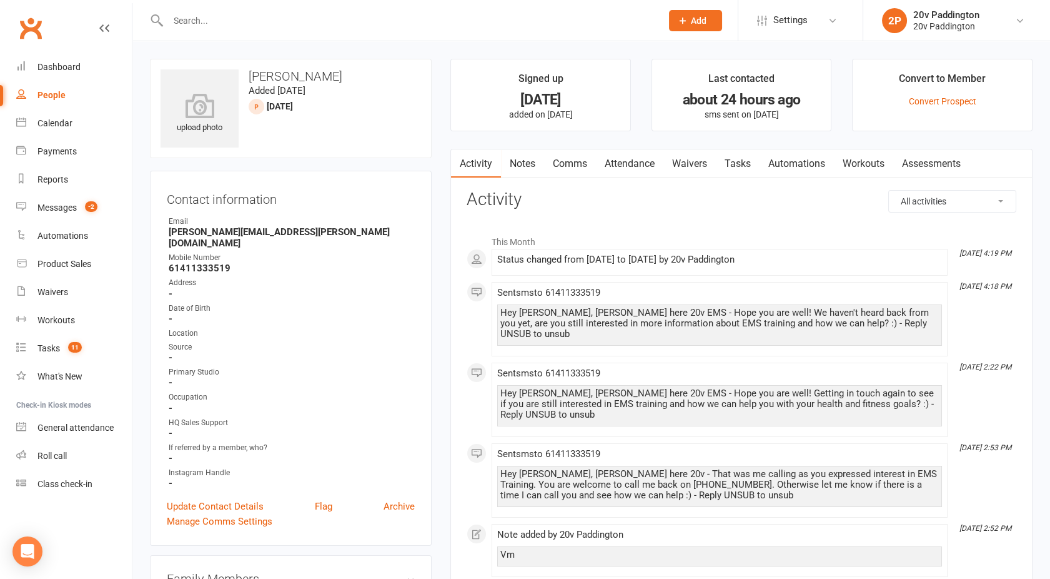
click at [42, 87] on link "People" at bounding box center [74, 95] width 116 height 28
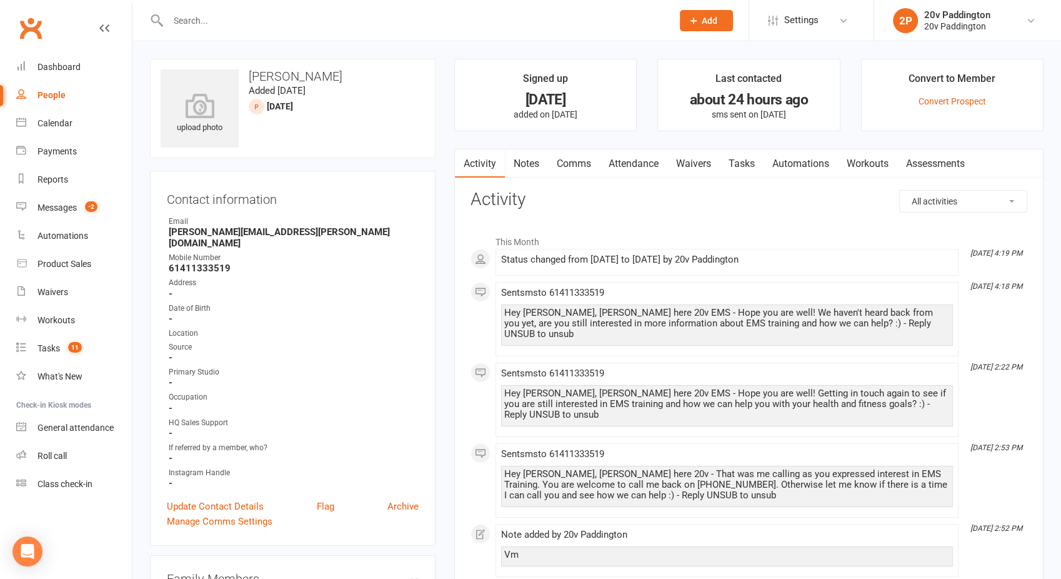
select select "100"
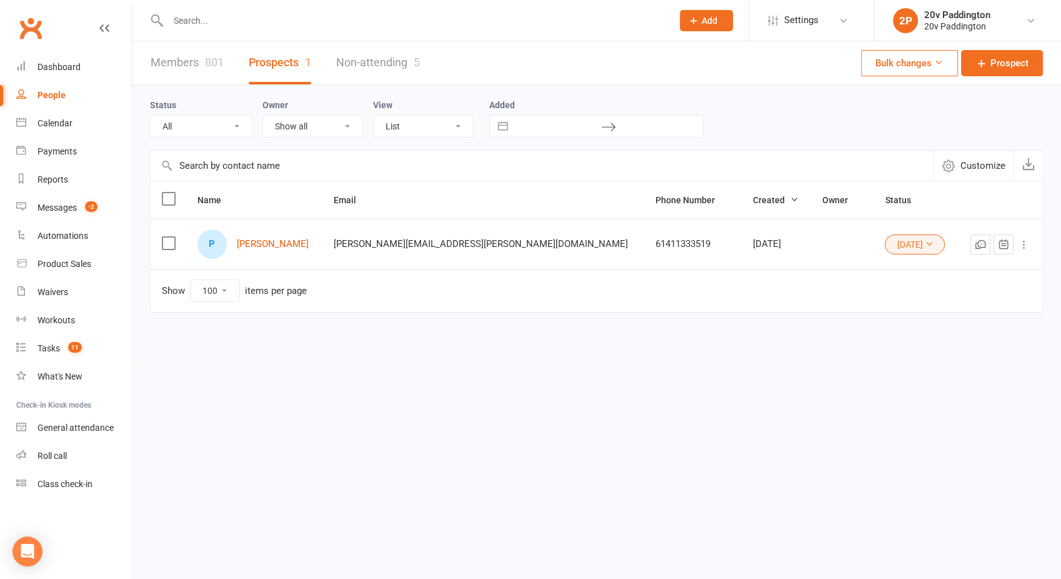
click at [877, 254] on td "4Sep25" at bounding box center [916, 244] width 84 height 50
click at [885, 241] on button "4Sep25" at bounding box center [915, 244] width 60 height 20
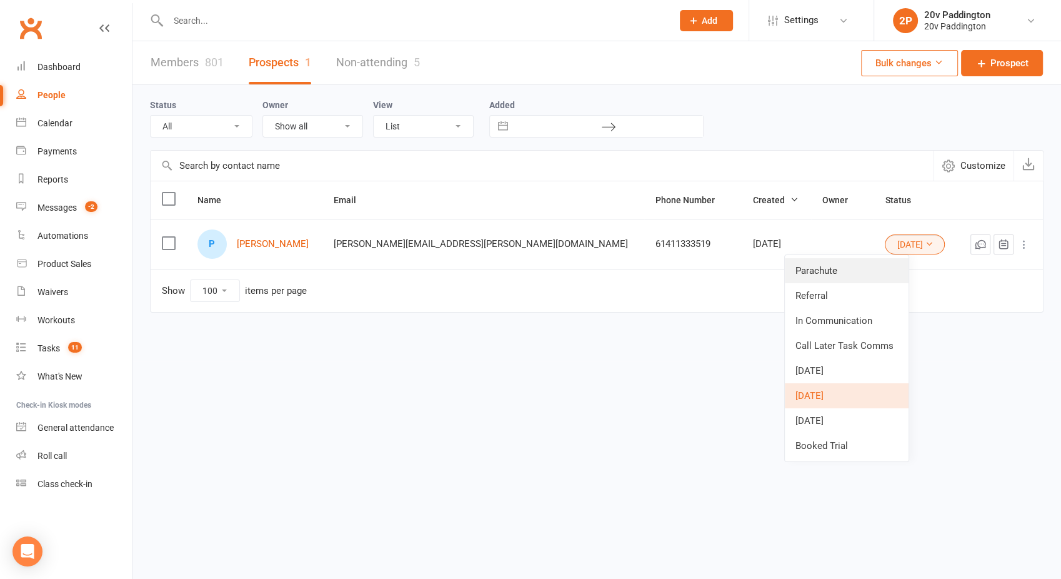
click at [830, 269] on link "Parachute" at bounding box center [847, 270] width 124 height 25
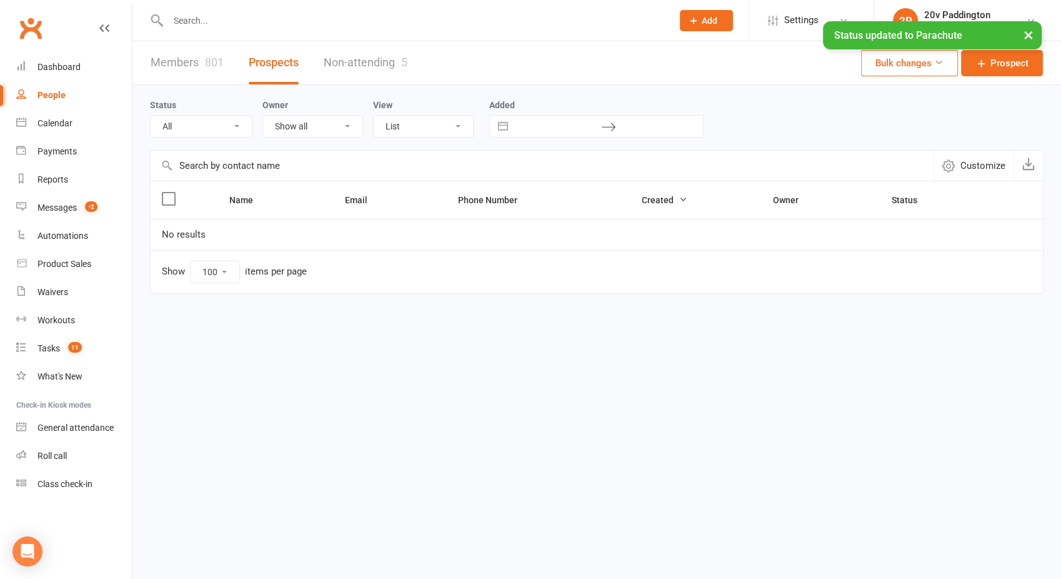
click at [52, 95] on div "People" at bounding box center [51, 95] width 28 height 10
click at [194, 136] on select "All (No status set) (Invalid status) Parachute Referral In Communication Call L…" at bounding box center [201, 126] width 101 height 21
click at [151, 116] on select "All (No status set) (Invalid status) Parachute Referral In Communication Call L…" at bounding box center [201, 126] width 101 height 21
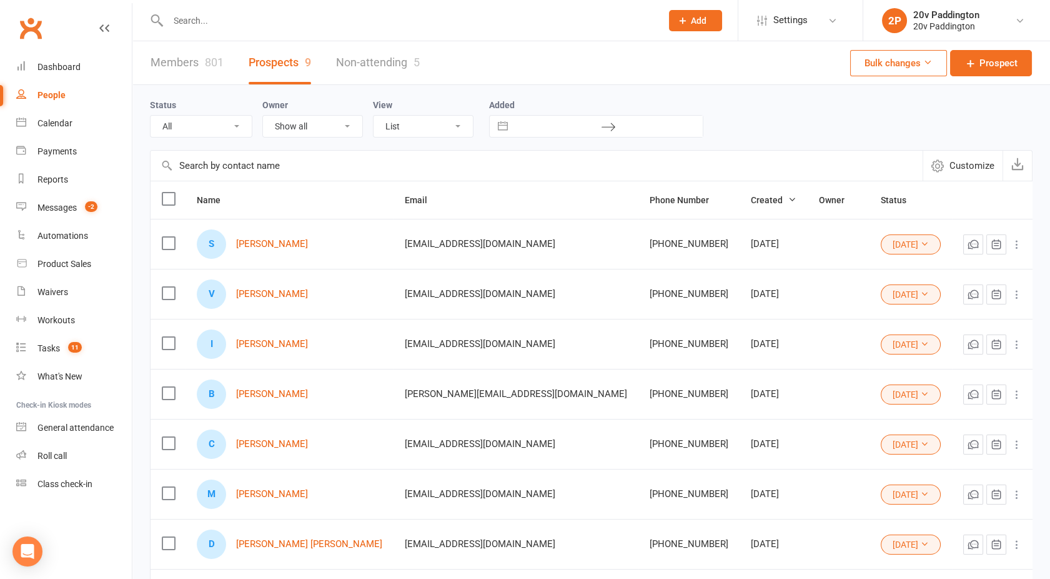
click at [203, 126] on select "All (No status set) (Invalid status) Parachute Referral In Communication Call L…" at bounding box center [201, 126] width 101 height 21
click at [151, 116] on select "All (No status set) (Invalid status) Parachute Referral In Communication Call L…" at bounding box center [201, 126] width 101 height 21
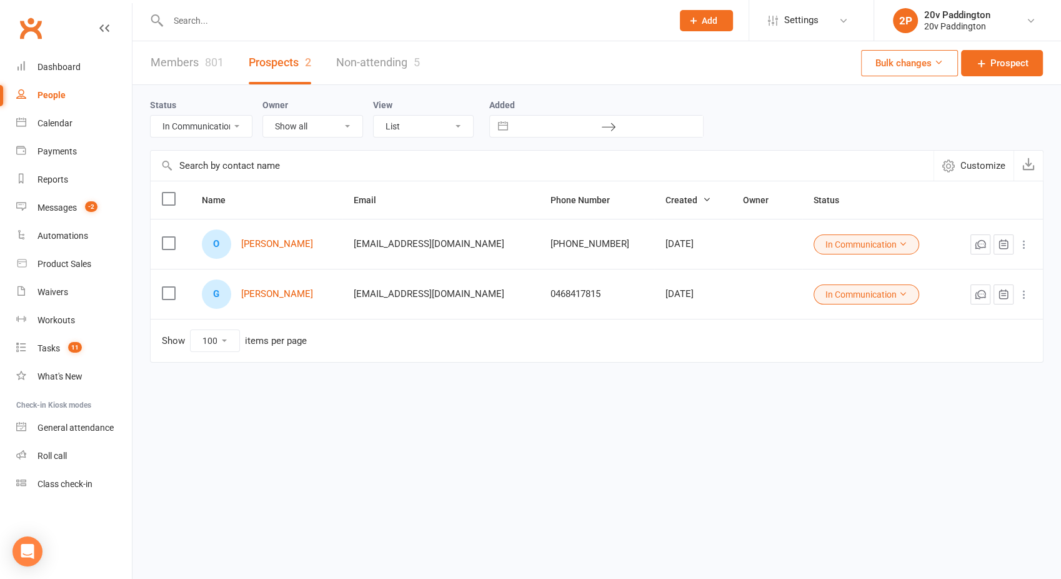
click at [219, 126] on select "All (No status set) (Invalid status) Parachute Referral In Communication Call L…" at bounding box center [201, 126] width 101 height 21
select select "Call Later Task Comms"
click at [151, 116] on select "All (No status set) (Invalid status) Parachute Referral In Communication Call L…" at bounding box center [201, 126] width 101 height 21
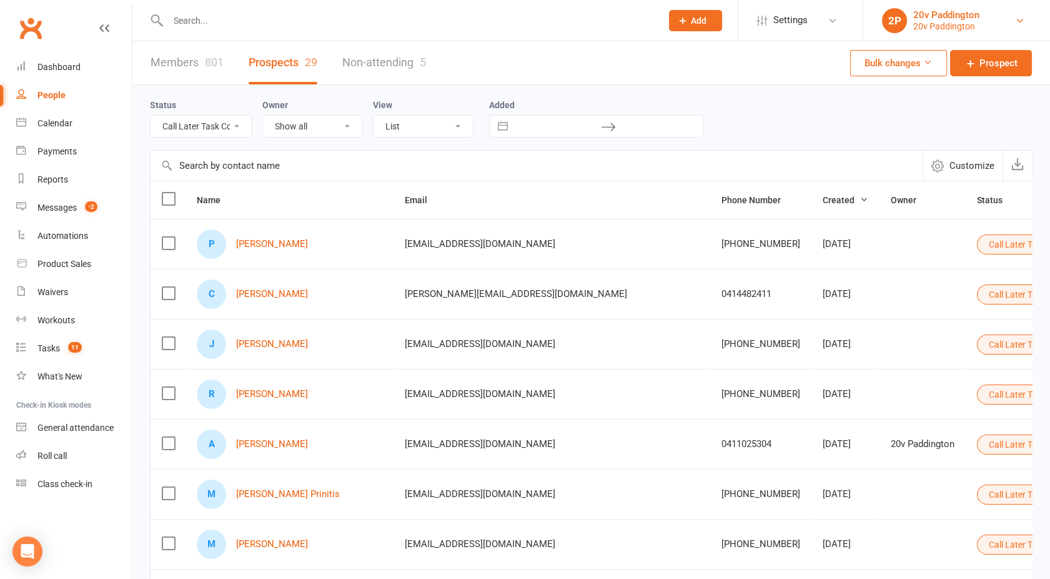
click at [941, 19] on div "20v Paddington" at bounding box center [947, 14] width 66 height 11
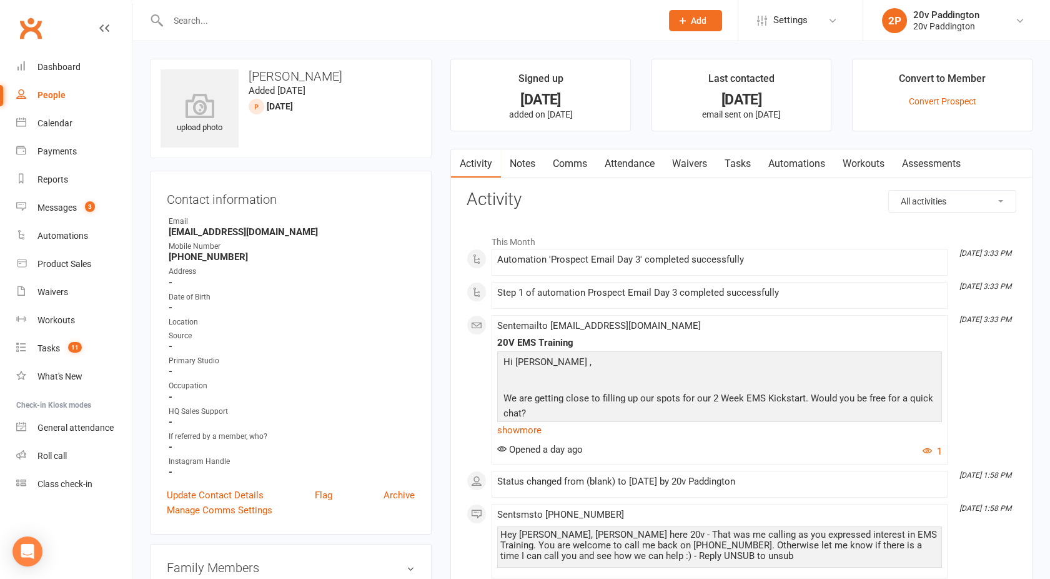
click at [522, 160] on link "Notes" at bounding box center [522, 163] width 43 height 29
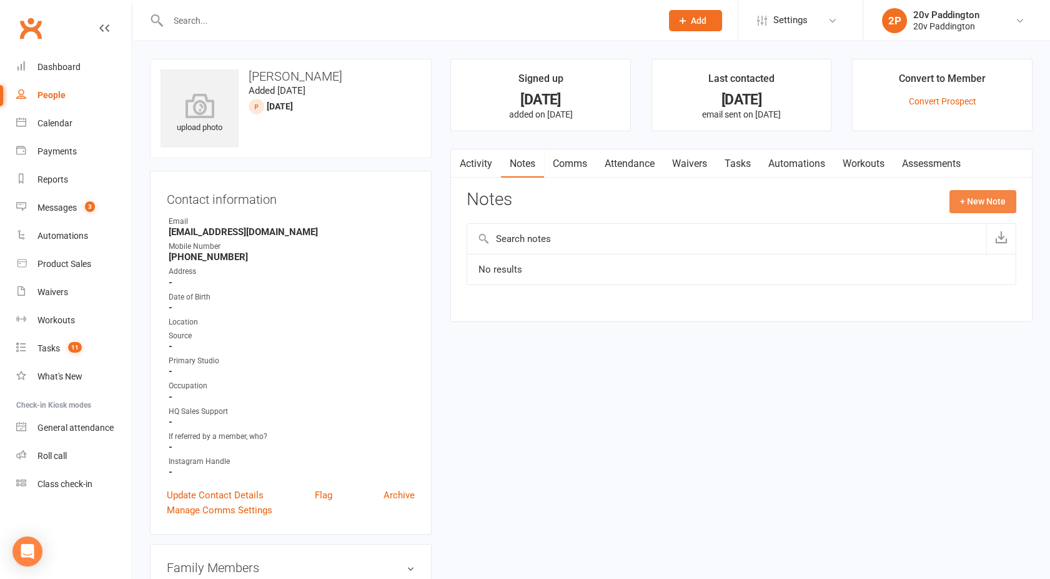
click at [967, 204] on button "+ New Note" at bounding box center [983, 201] width 67 height 22
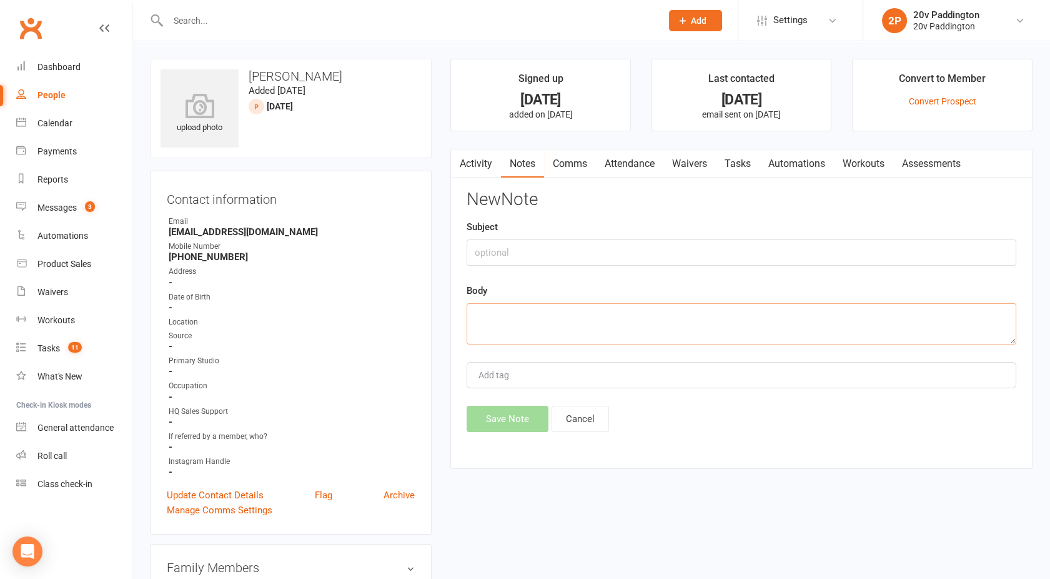
click at [577, 316] on textarea at bounding box center [742, 323] width 550 height 41
type textarea "VM left and text off call line"
click at [500, 412] on button "Save Note" at bounding box center [508, 419] width 82 height 26
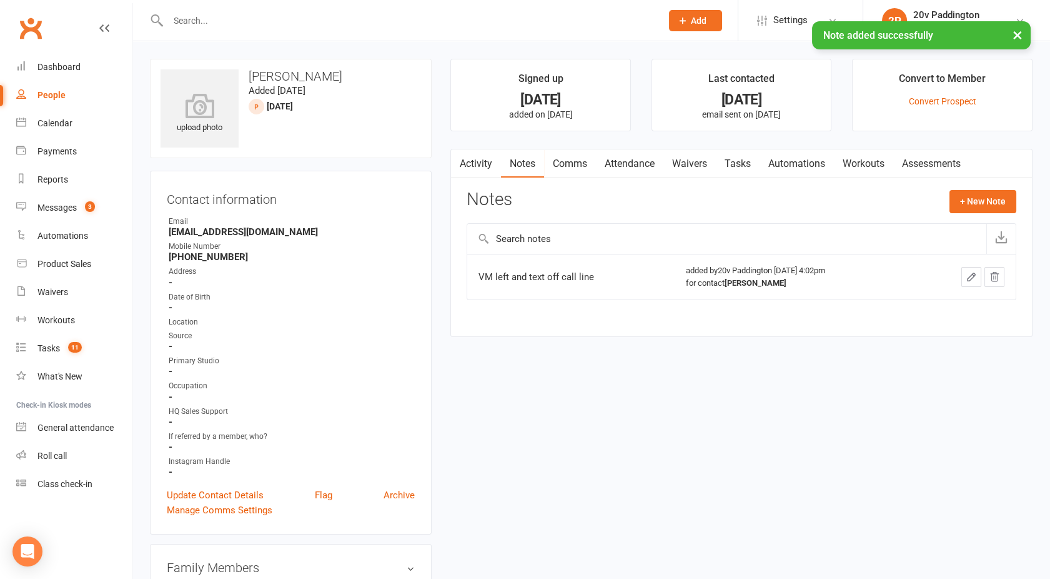
click at [61, 94] on div "People" at bounding box center [51, 95] width 28 height 10
select select "100"
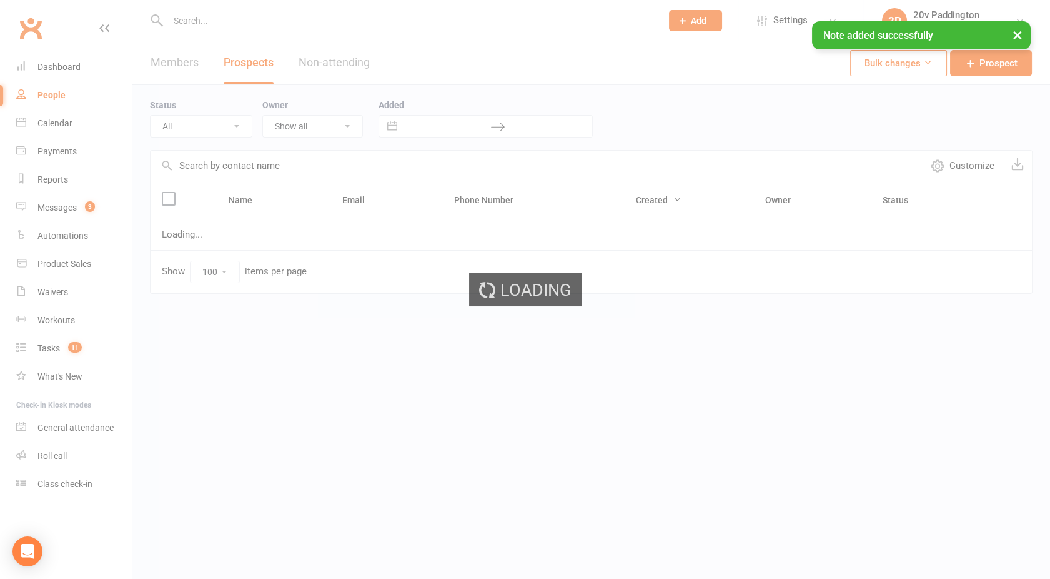
select select "11Sep25"
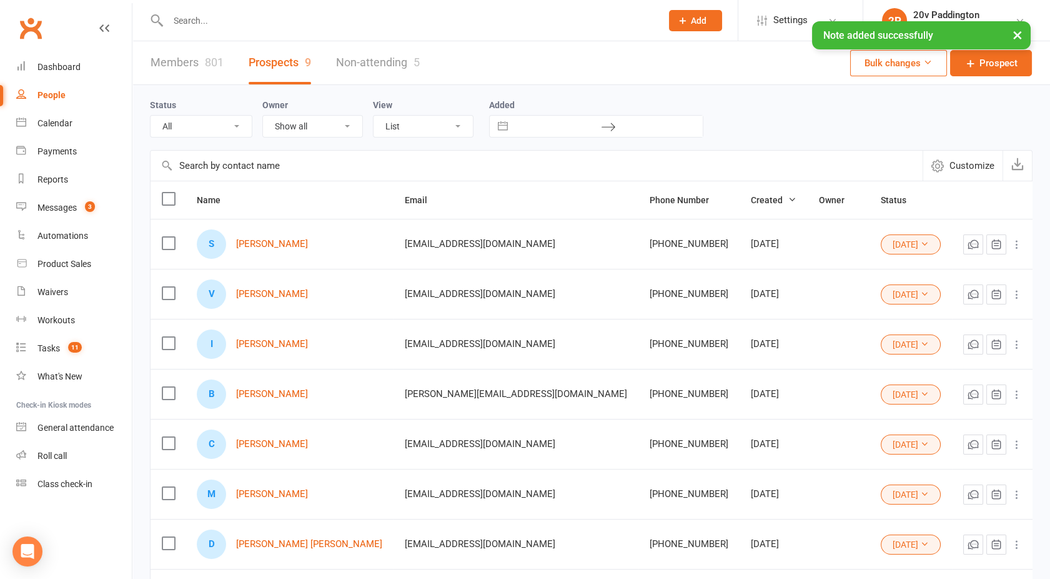
scroll to position [199, 0]
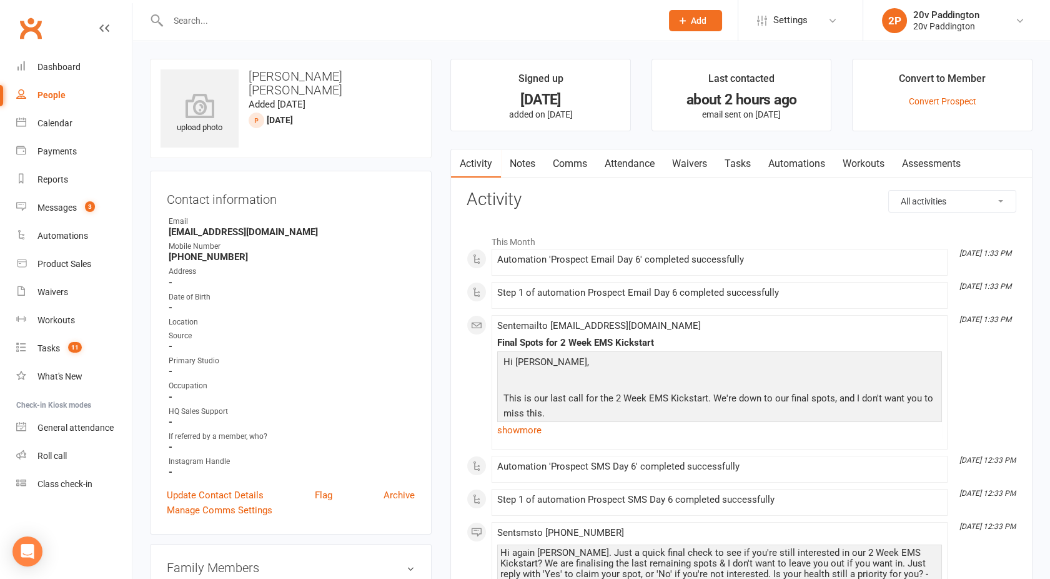
click at [514, 169] on link "Notes" at bounding box center [522, 163] width 43 height 29
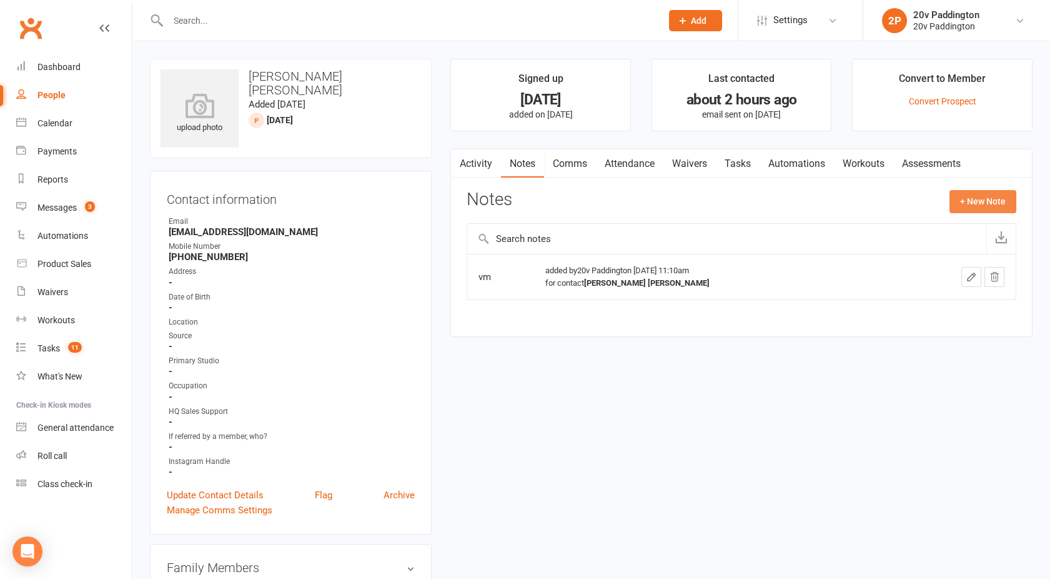
click at [987, 195] on button "+ New Note" at bounding box center [983, 201] width 67 height 22
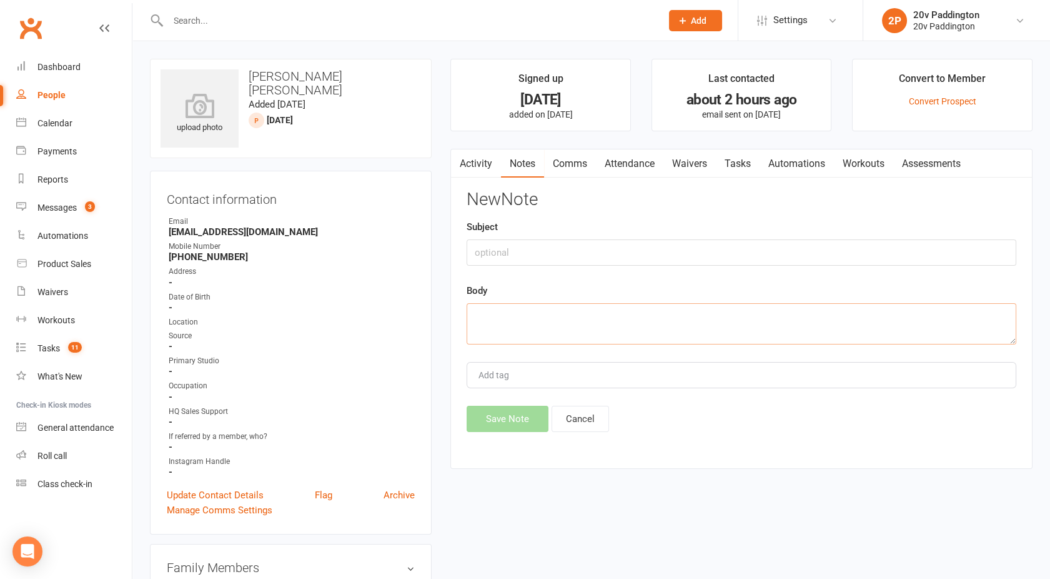
click at [652, 322] on textarea at bounding box center [742, 323] width 550 height 41
type textarea "straight to VM - left"
click at [494, 429] on button "Save Note" at bounding box center [508, 419] width 82 height 26
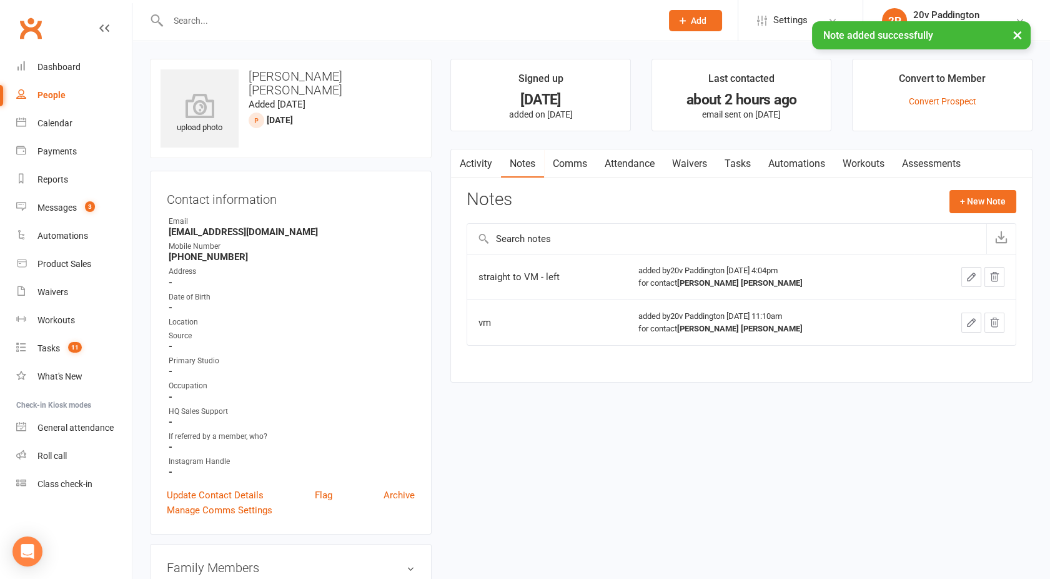
click at [473, 159] on link "Activity" at bounding box center [476, 163] width 50 height 29
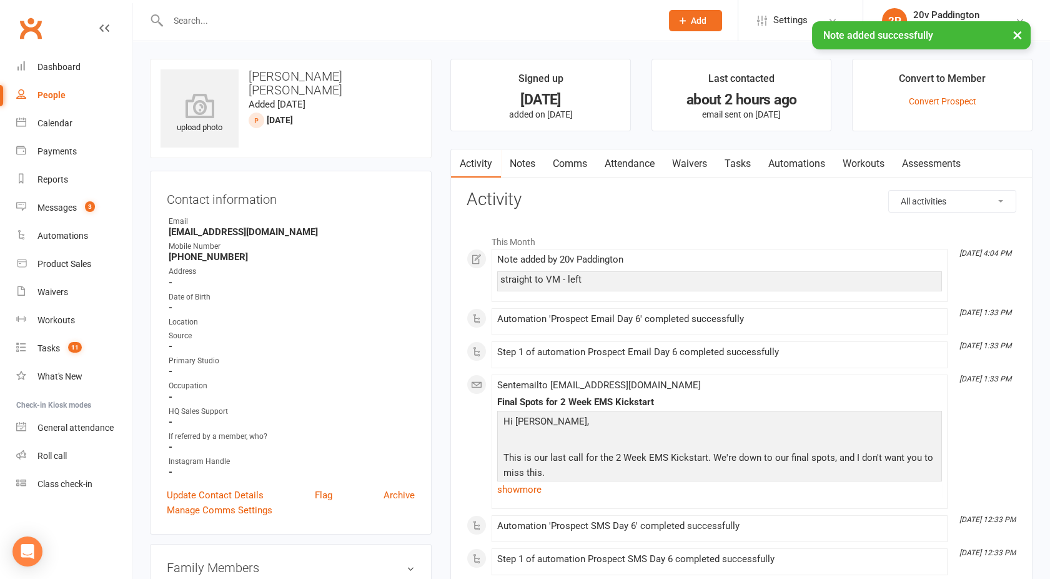
click at [576, 170] on link "Comms" at bounding box center [570, 163] width 52 height 29
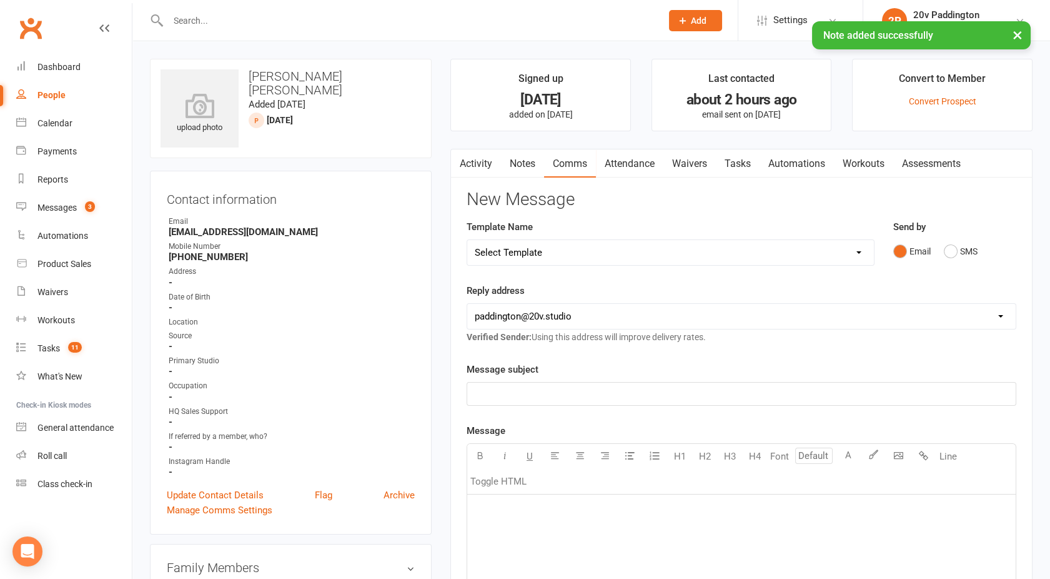
click at [544, 255] on select "Select Template [Email] 20v Referral Bonus [SMS] Free Trial Link [SMS] Haven’t …" at bounding box center [670, 252] width 407 height 25
select select "3"
click at [467, 240] on select "Select Template [Email] 20v Referral Bonus [SMS] Free Trial Link [SMS] Haven’t …" at bounding box center [670, 252] width 407 height 25
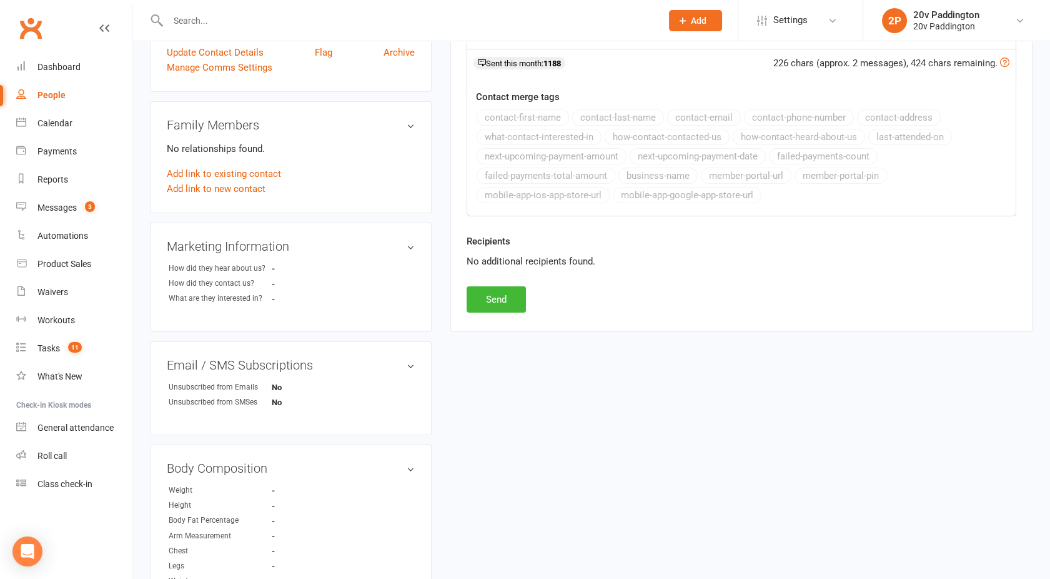
scroll to position [446, 0]
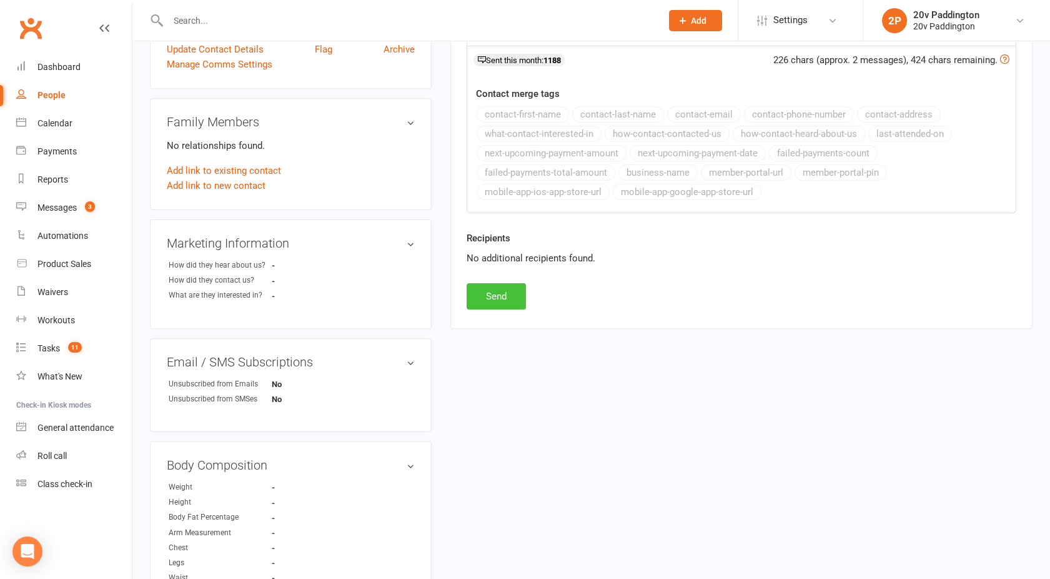
click at [478, 291] on button "Send" at bounding box center [496, 296] width 59 height 26
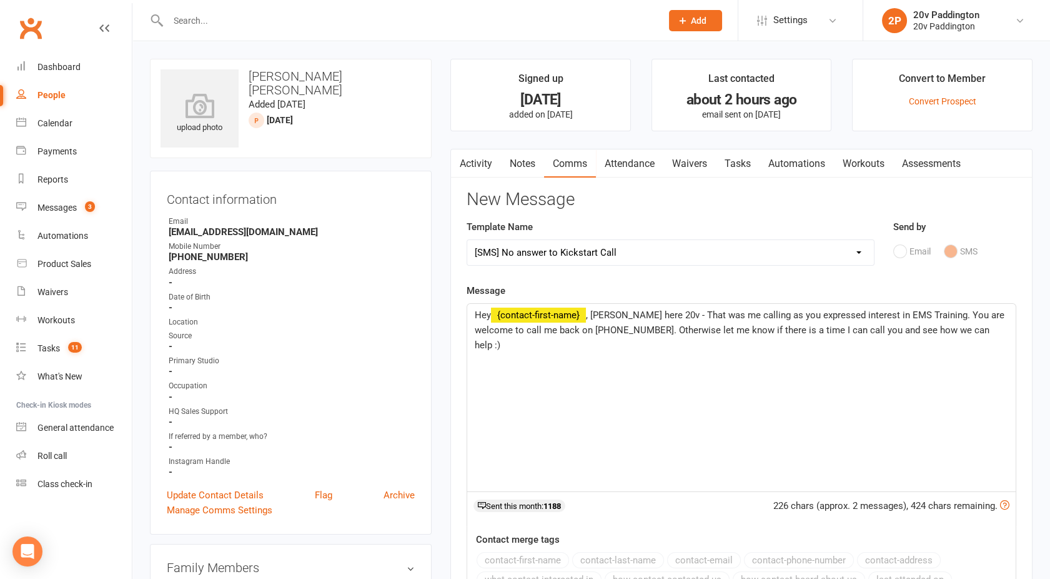
select select
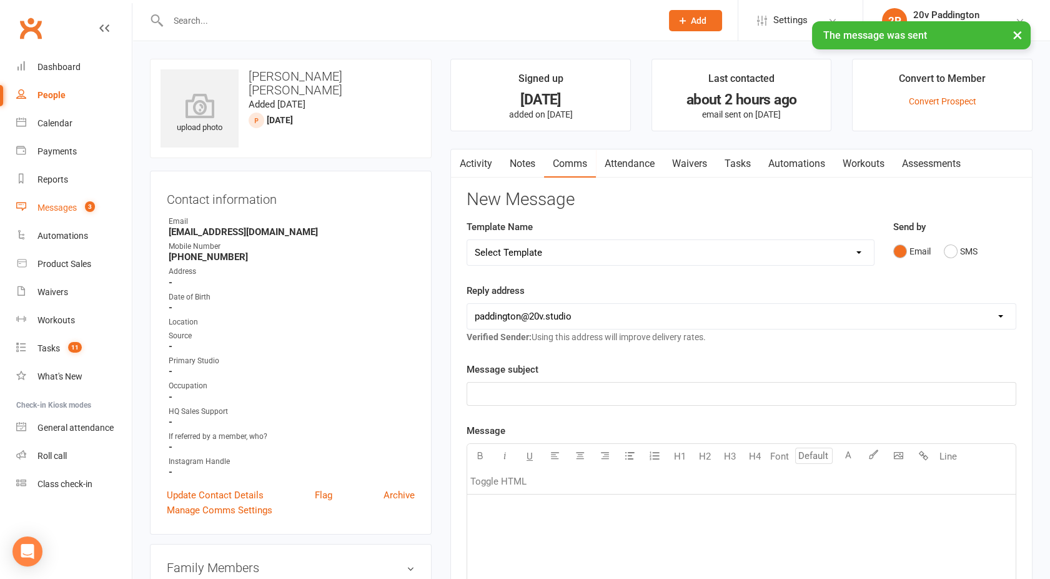
click at [57, 214] on link "Messages 3" at bounding box center [74, 208] width 116 height 28
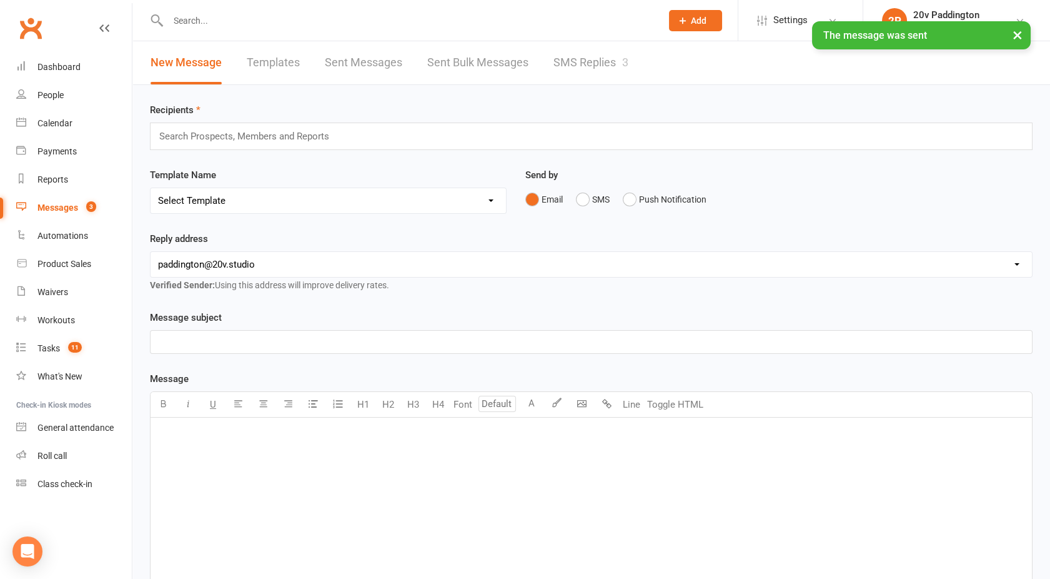
click at [580, 21] on div "× The message was sent" at bounding box center [517, 21] width 1034 height 0
click at [574, 67] on link "SMS Replies 3" at bounding box center [591, 62] width 75 height 43
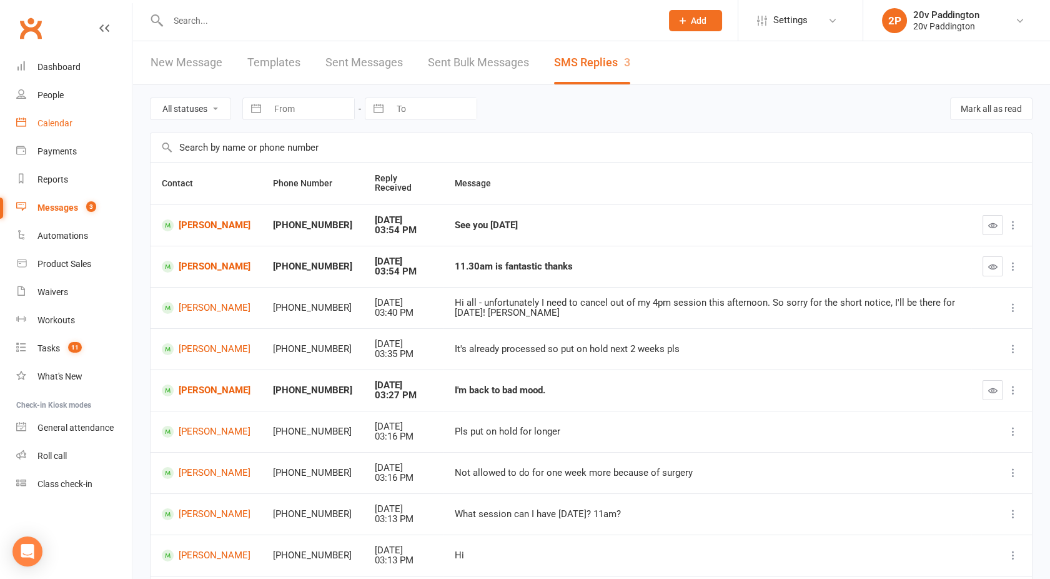
click at [71, 126] on div "Calendar" at bounding box center [54, 123] width 35 height 10
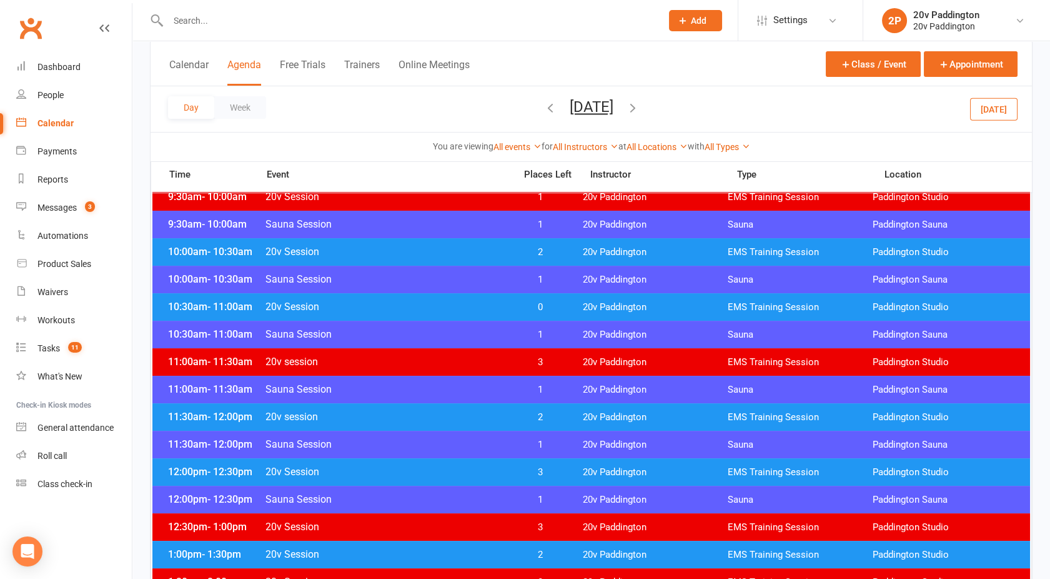
scroll to position [502, 0]
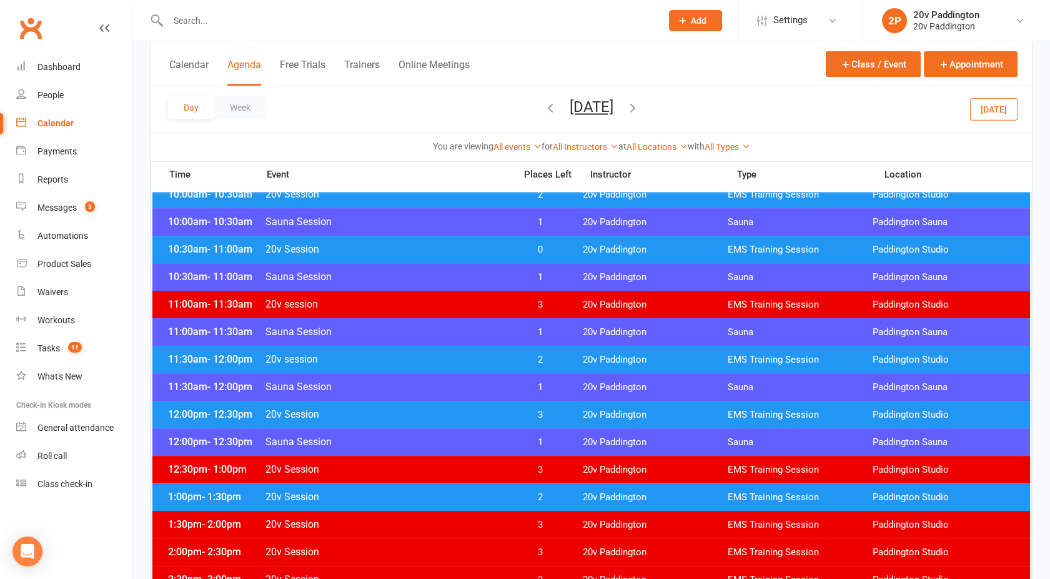
click at [414, 359] on span "20v session" at bounding box center [386, 359] width 243 height 12
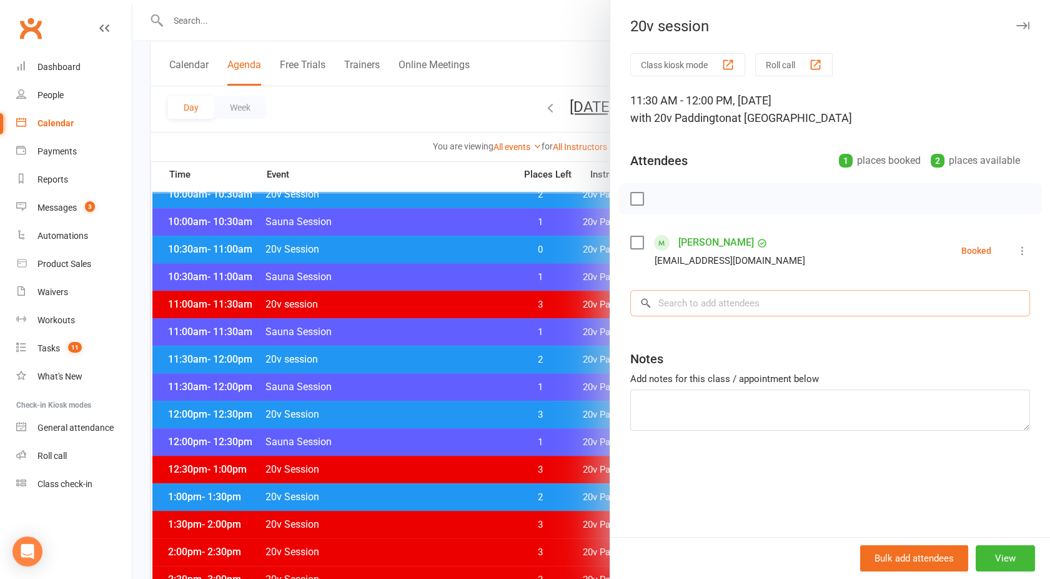
click at [684, 302] on input "search" at bounding box center [830, 303] width 400 height 26
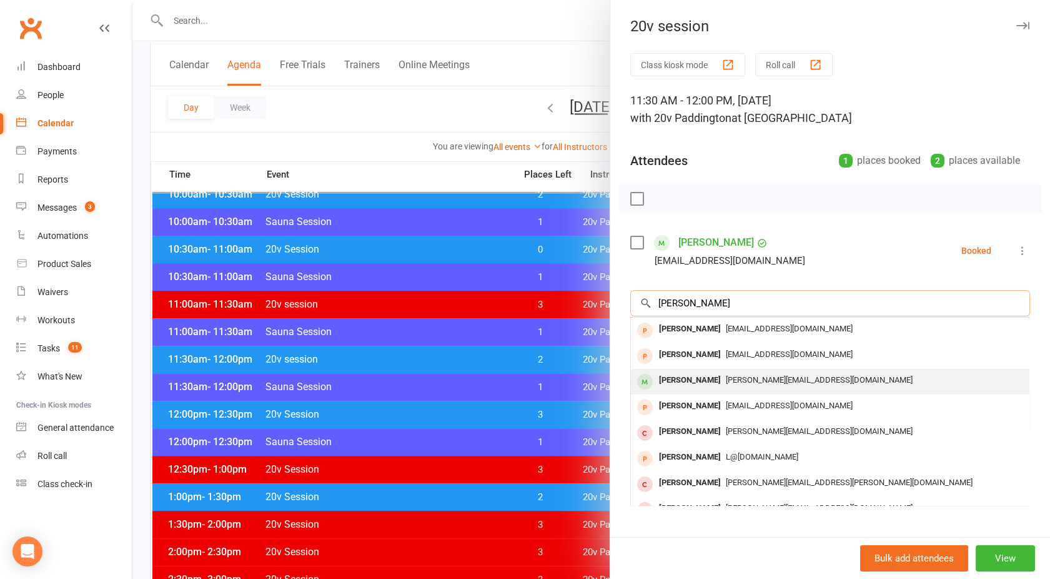
type input "Linda"
click at [691, 371] on div "Linda Rogan" at bounding box center [690, 380] width 72 height 18
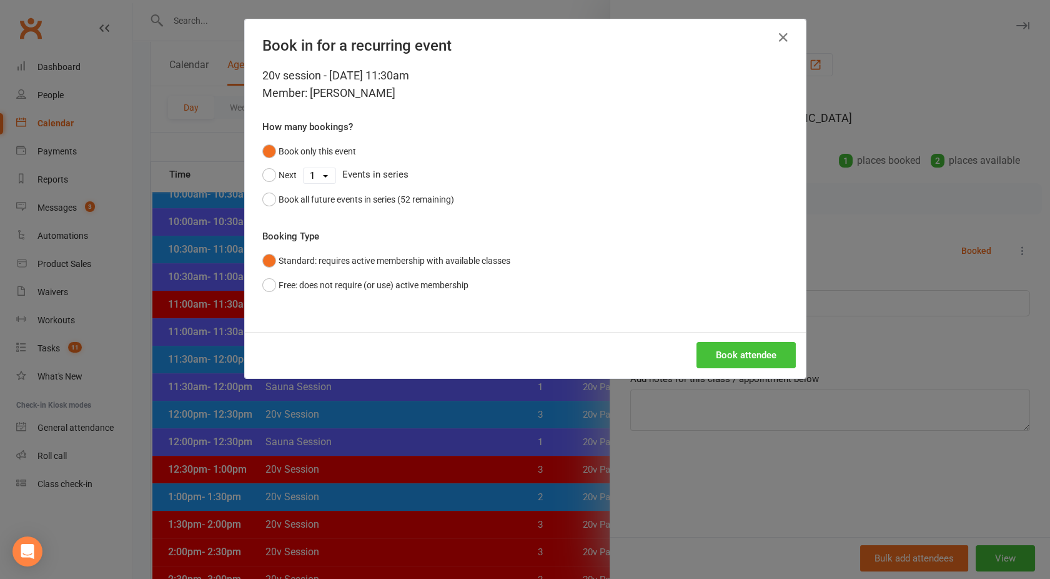
click at [737, 352] on button "Book attendee" at bounding box center [746, 355] width 99 height 26
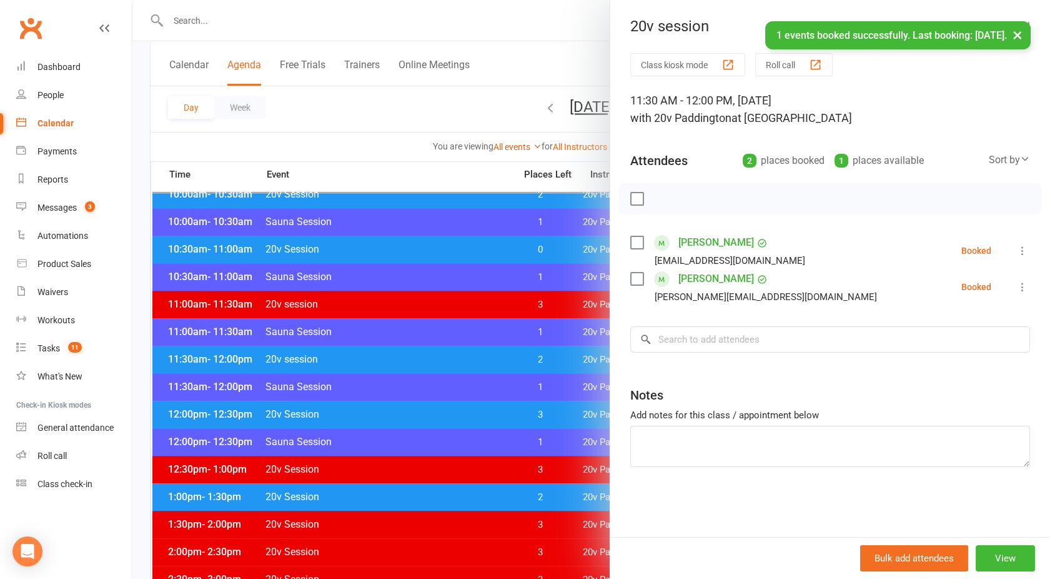
click at [320, 112] on div at bounding box center [591, 289] width 918 height 579
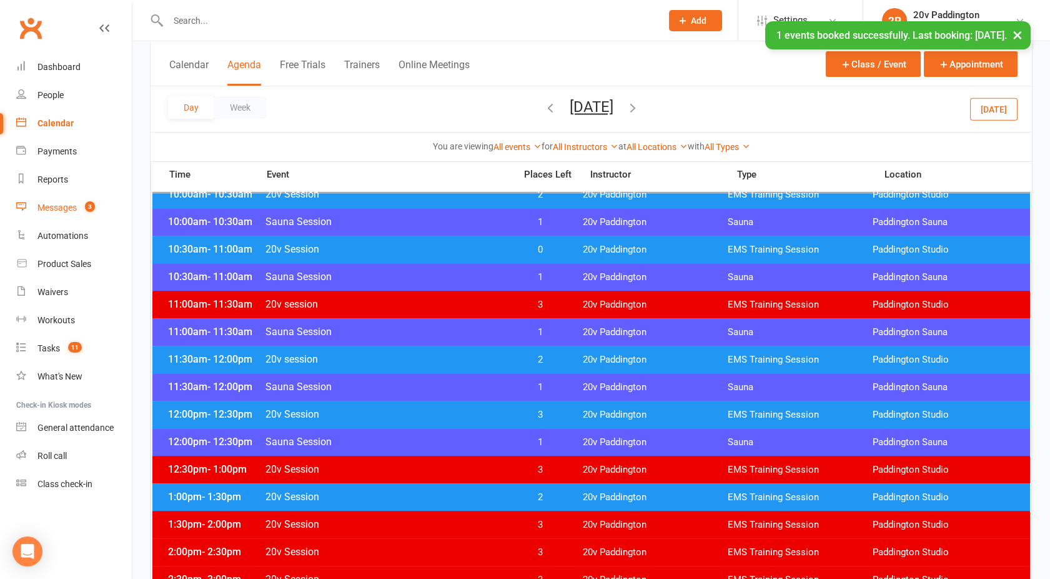
click at [60, 204] on div "Messages" at bounding box center [56, 207] width 39 height 10
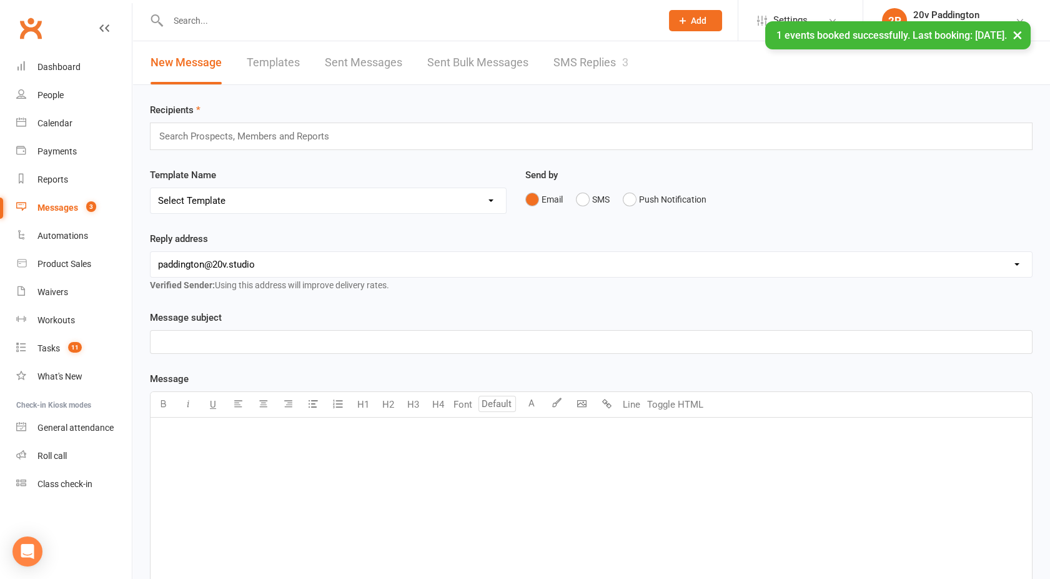
click at [582, 67] on link "SMS Replies 3" at bounding box center [591, 62] width 75 height 43
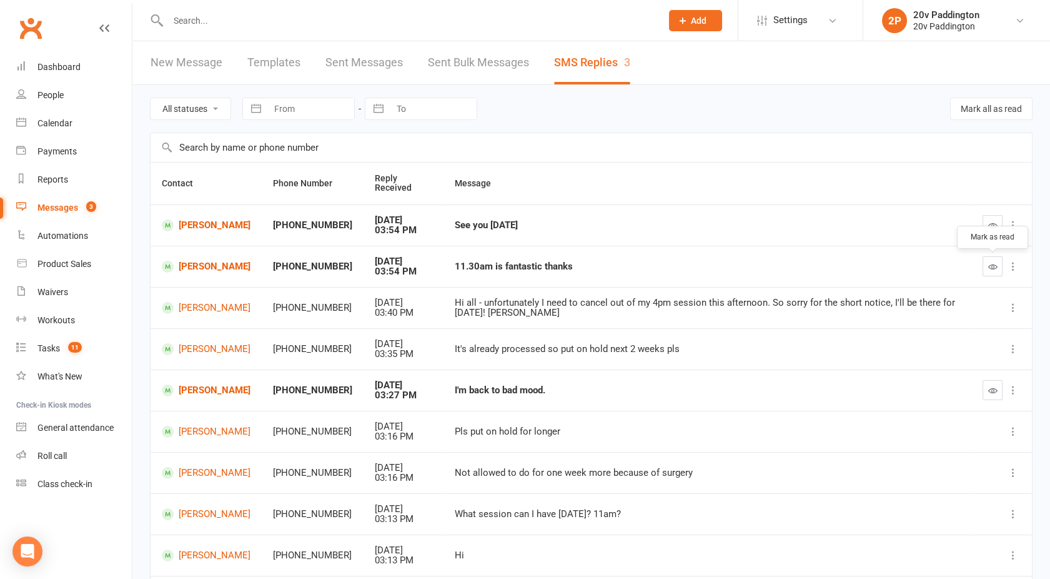
click at [994, 266] on icon "button" at bounding box center [993, 266] width 9 height 9
click at [997, 226] on icon "button" at bounding box center [993, 225] width 9 height 9
click at [206, 224] on link "Linda Rogan" at bounding box center [206, 225] width 89 height 12
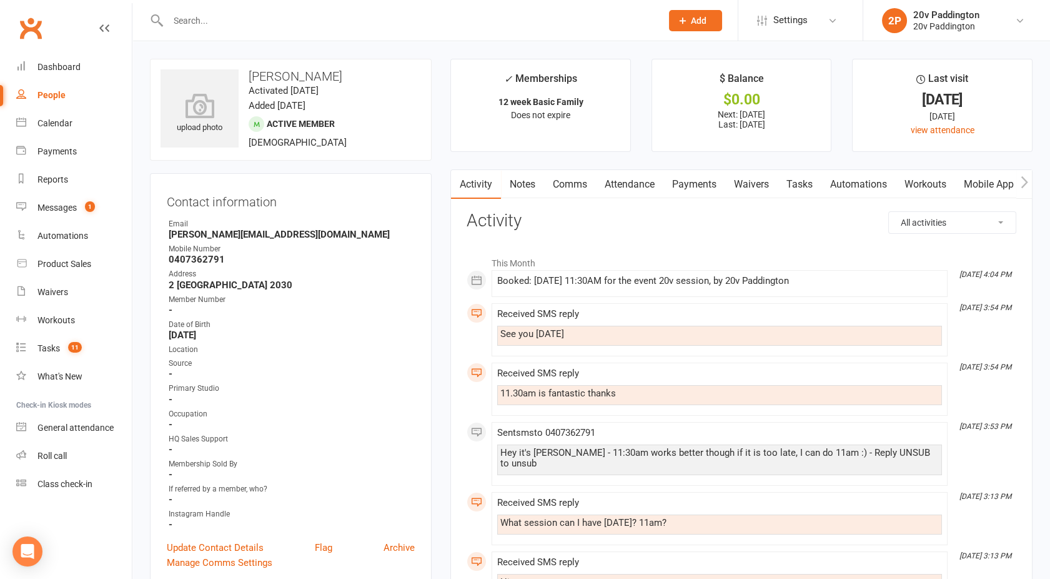
click at [567, 181] on link "Comms" at bounding box center [570, 184] width 52 height 29
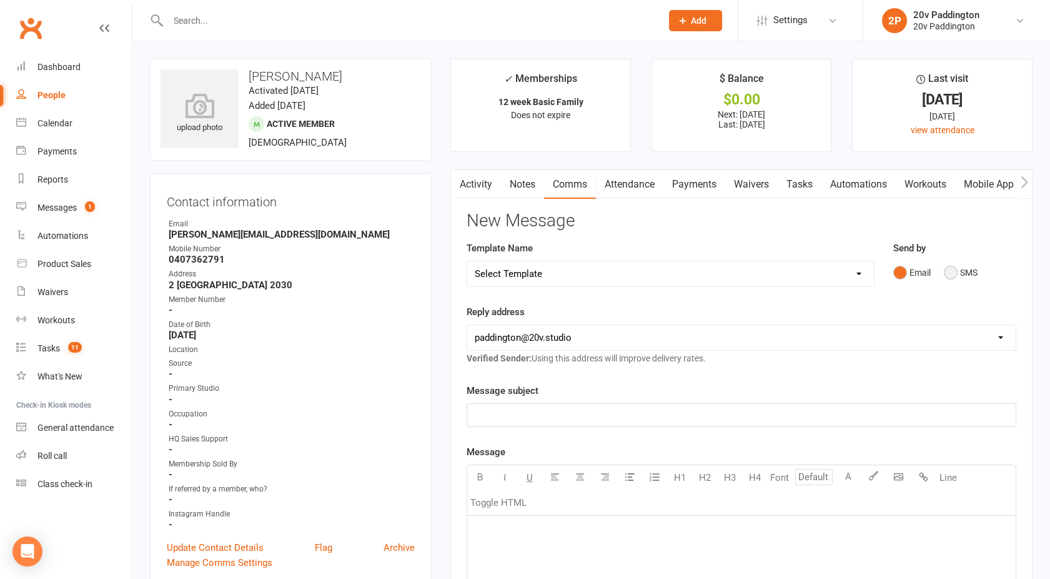
click at [954, 269] on button "SMS" at bounding box center [961, 273] width 34 height 24
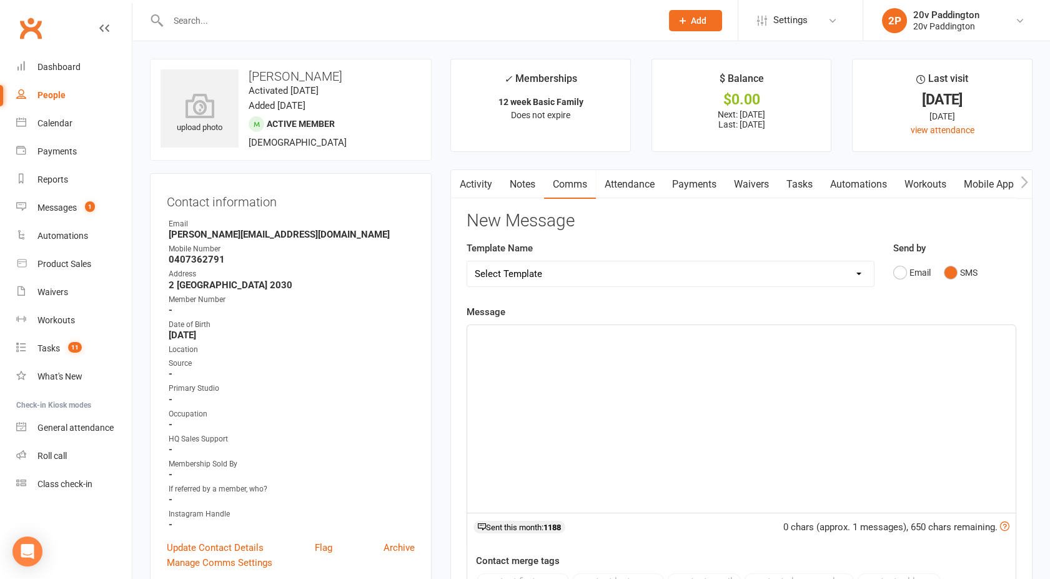
click at [685, 403] on div "﻿" at bounding box center [741, 418] width 549 height 187
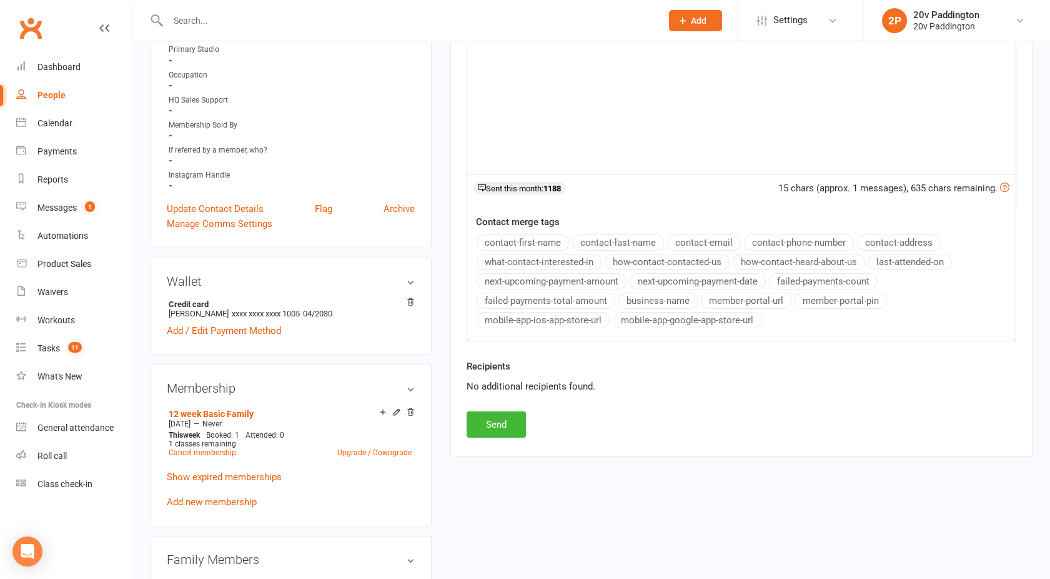
scroll to position [345, 0]
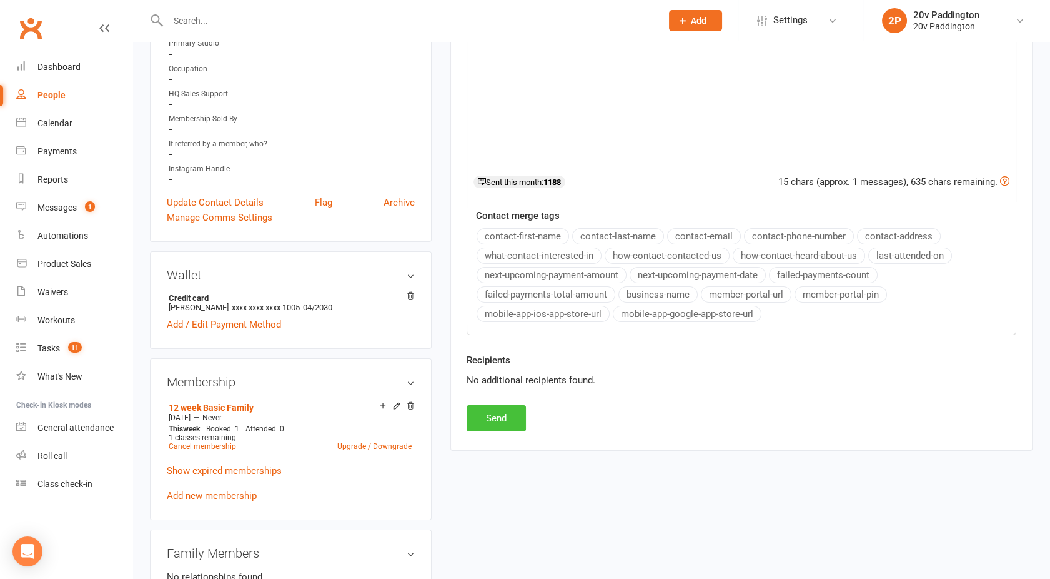
click at [488, 424] on button "Send" at bounding box center [496, 418] width 59 height 26
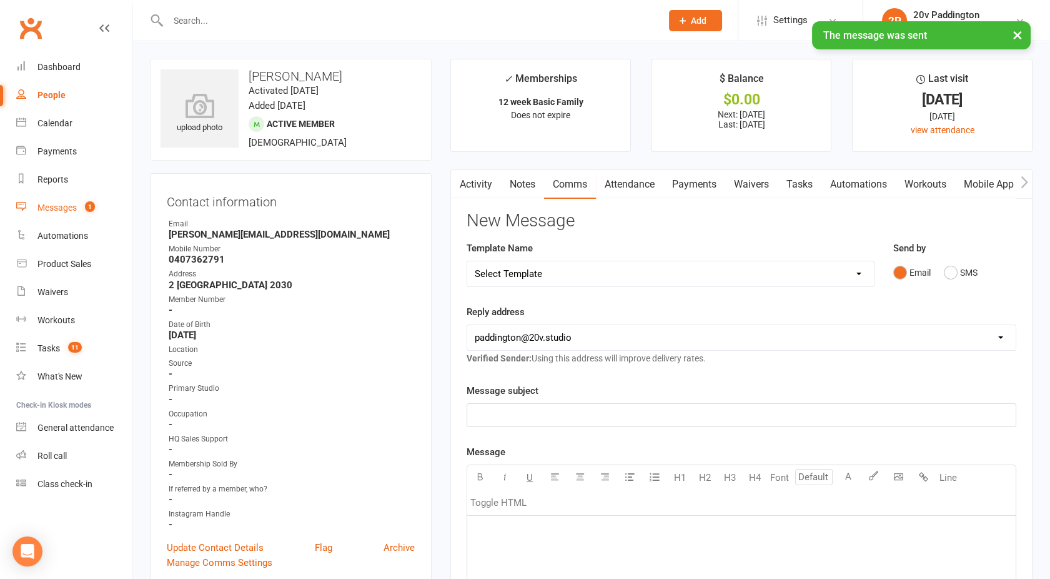
click at [73, 210] on div "Messages" at bounding box center [56, 207] width 39 height 10
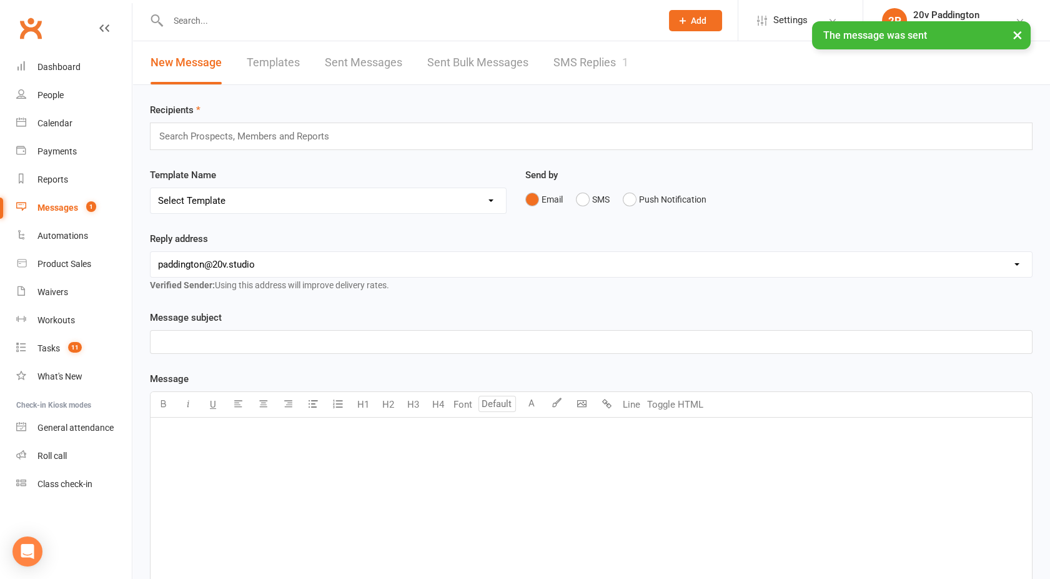
click at [576, 60] on link "SMS Replies 1" at bounding box center [591, 62] width 75 height 43
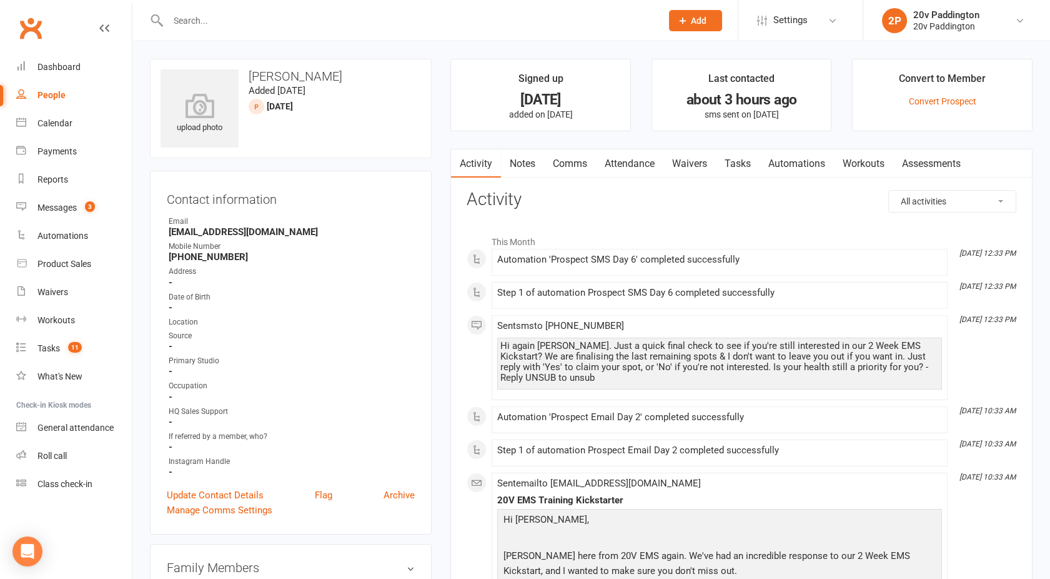
click at [57, 94] on div "People" at bounding box center [51, 95] width 28 height 10
select select "100"
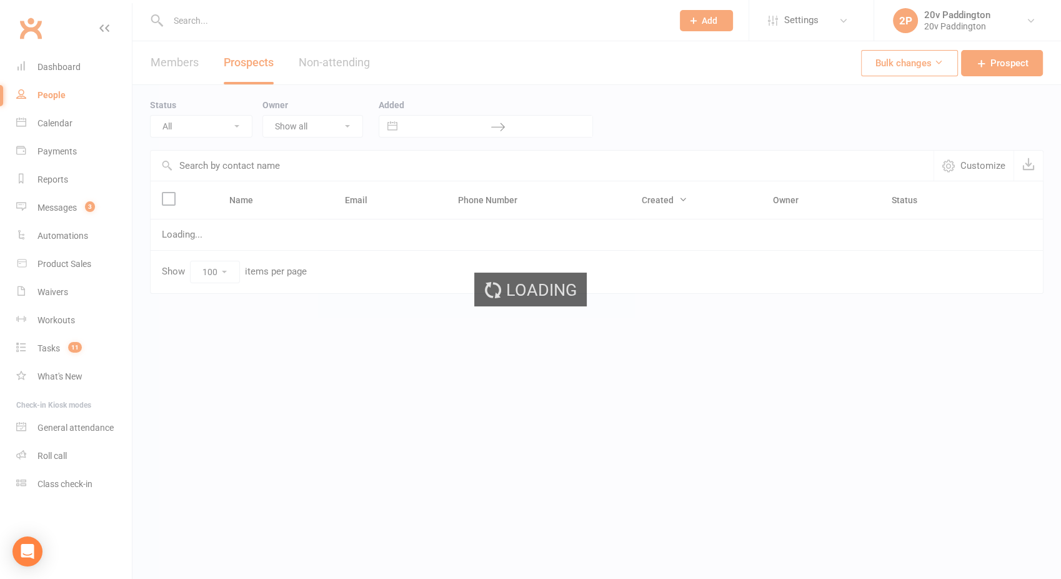
select select "[DATE]"
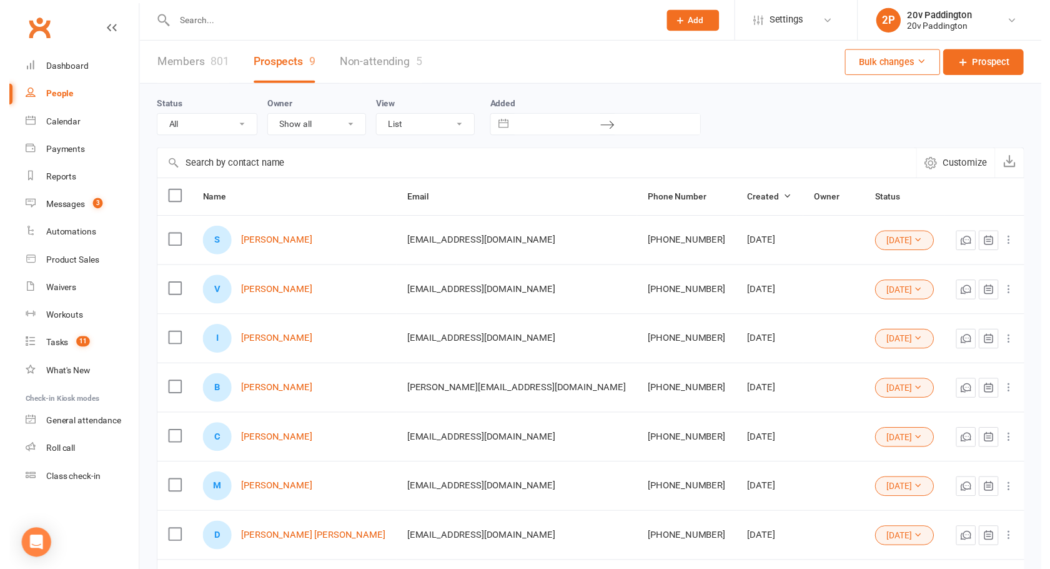
scroll to position [199, 0]
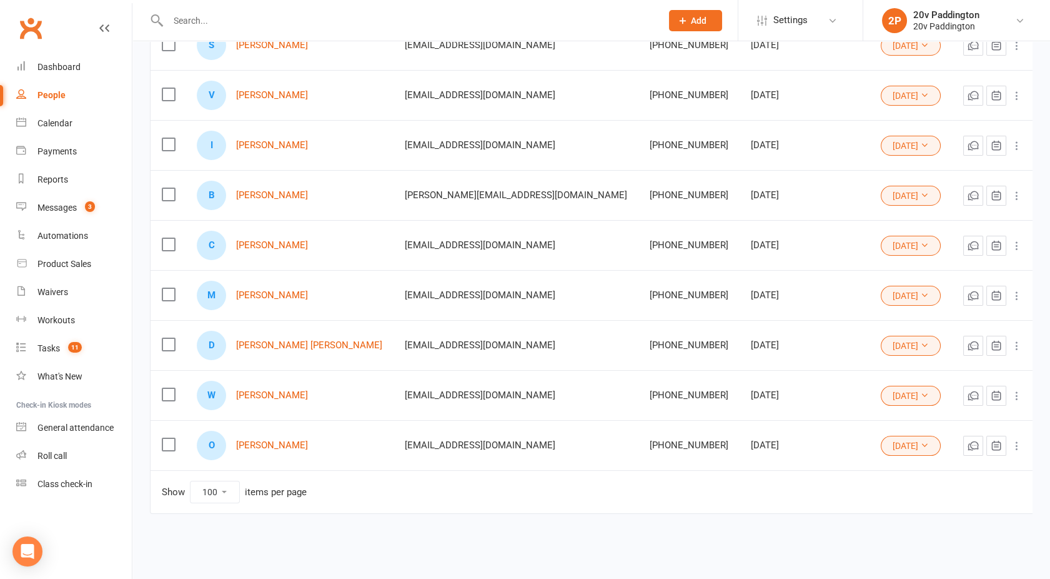
click at [881, 400] on button "[DATE]" at bounding box center [911, 396] width 60 height 20
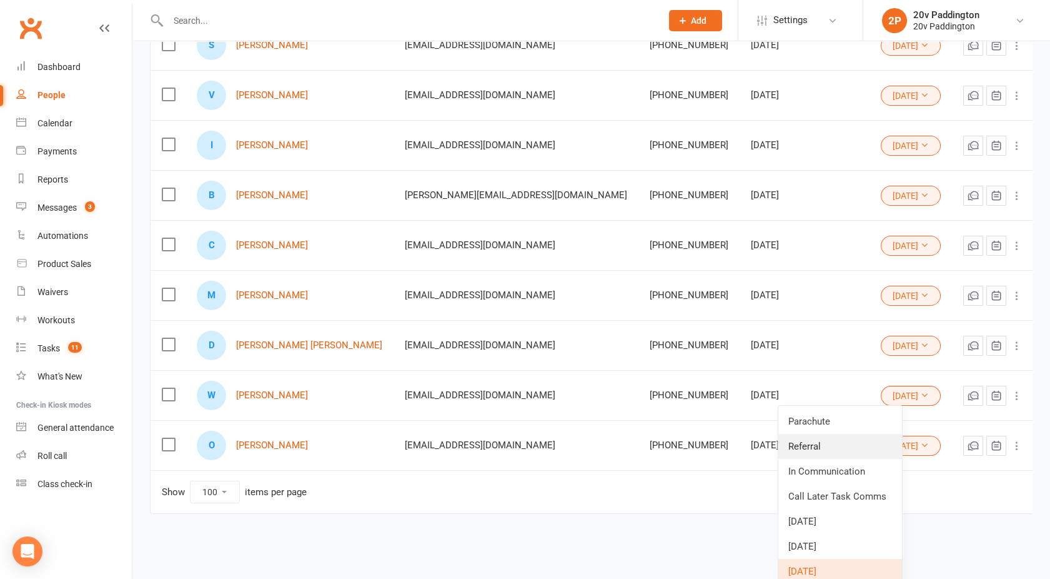
click at [817, 435] on link "Referral" at bounding box center [841, 446] width 124 height 25
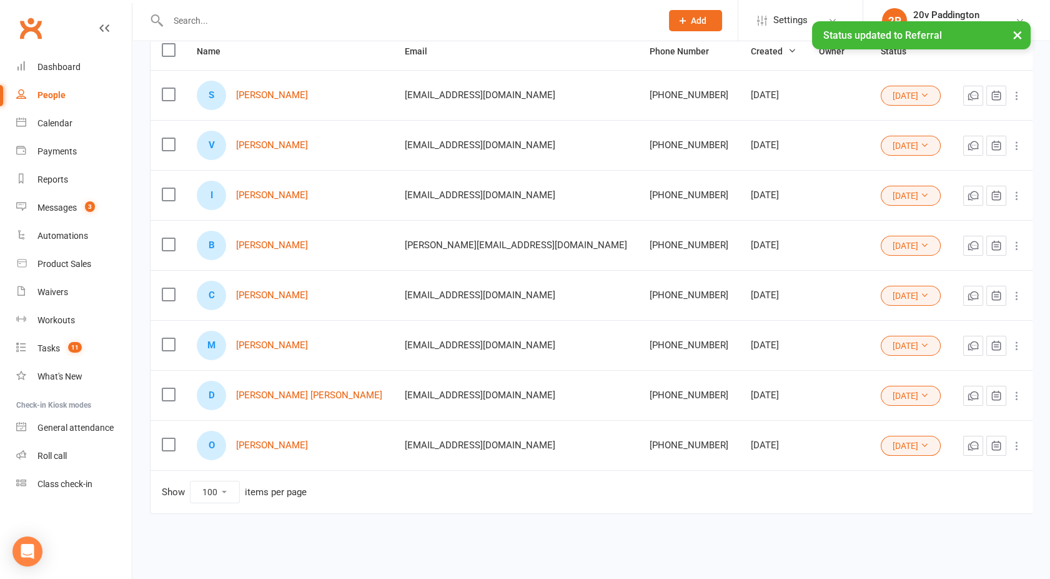
scroll to position [0, 0]
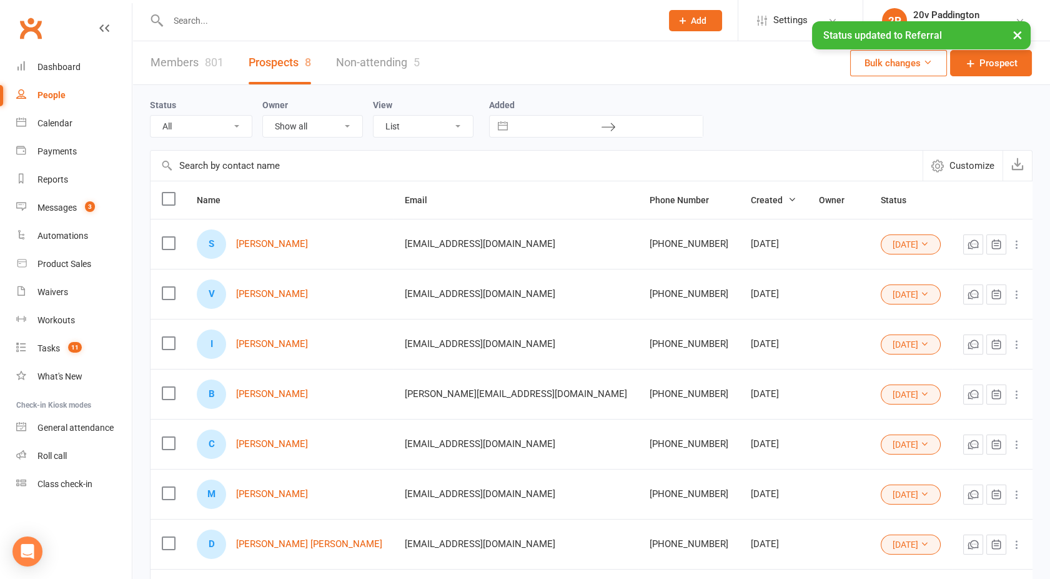
click at [209, 131] on select "All (No status set) (Invalid status) Parachute Referral In Communication Call L…" at bounding box center [201, 126] width 101 height 21
select select
click at [151, 116] on select "All (No status set) (Invalid status) Parachute Referral In Communication Call L…" at bounding box center [201, 126] width 101 height 21
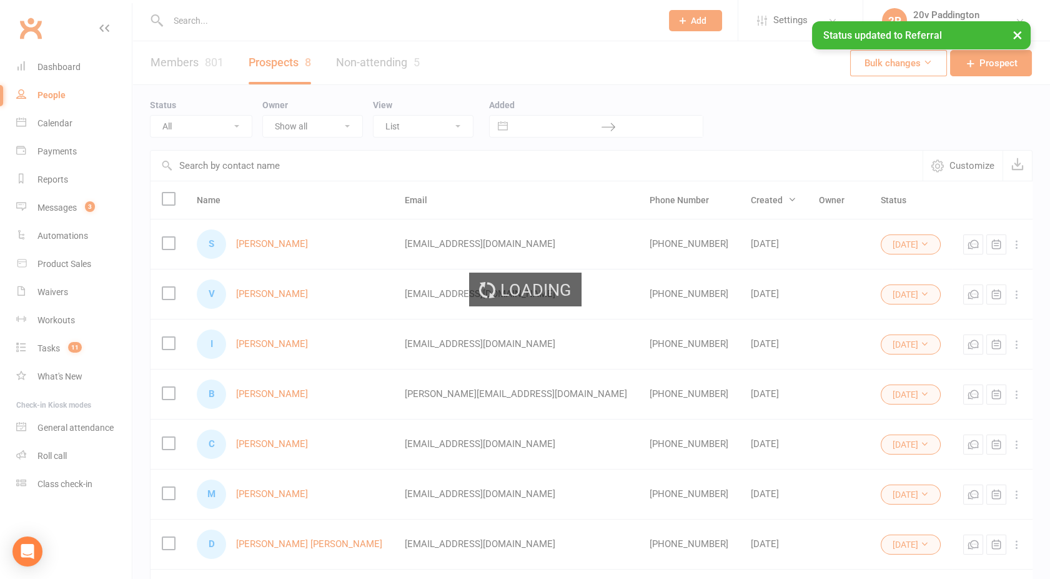
click at [211, 164] on input "text" at bounding box center [537, 166] width 772 height 30
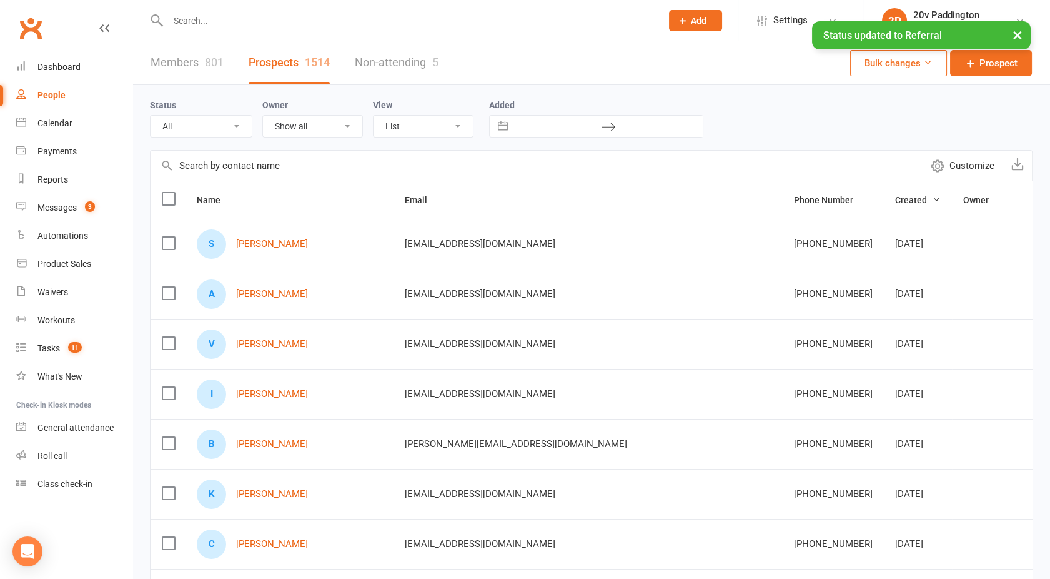
click at [204, 164] on input "text" at bounding box center [537, 166] width 772 height 30
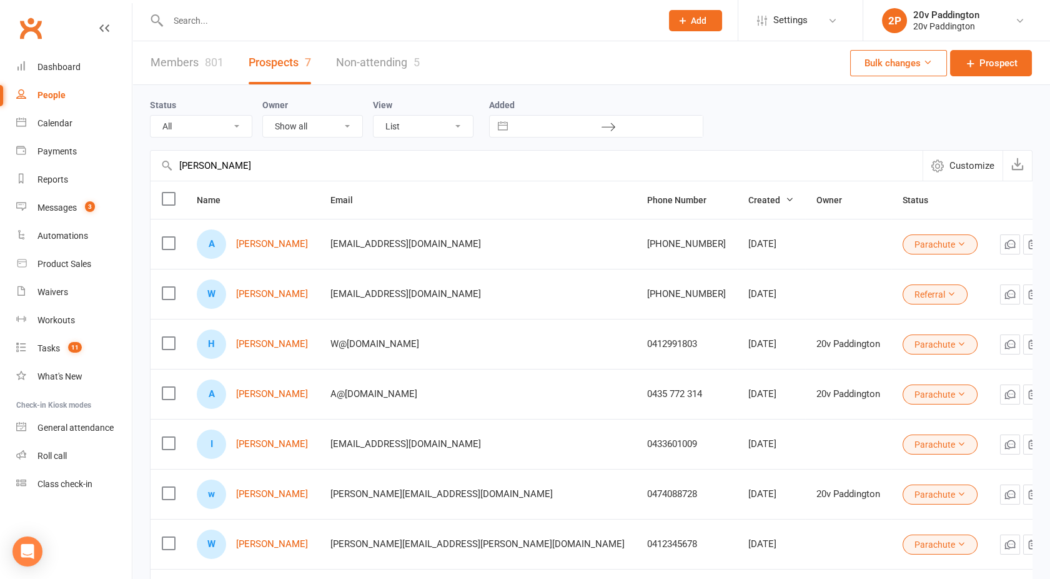
type input "wilz"
click at [903, 287] on button "Referral" at bounding box center [935, 294] width 65 height 20
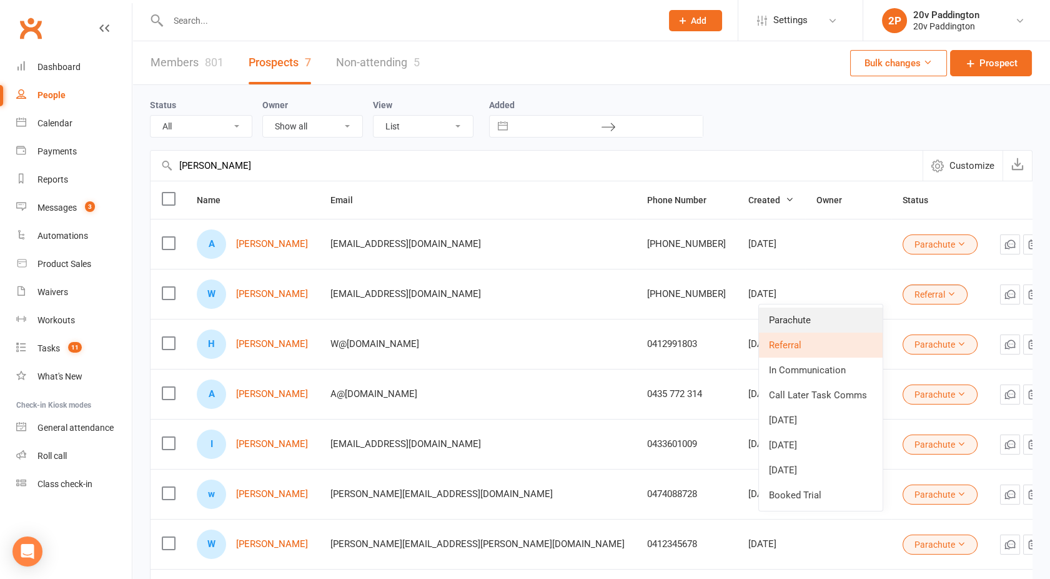
click at [826, 317] on link "Parachute" at bounding box center [821, 319] width 124 height 25
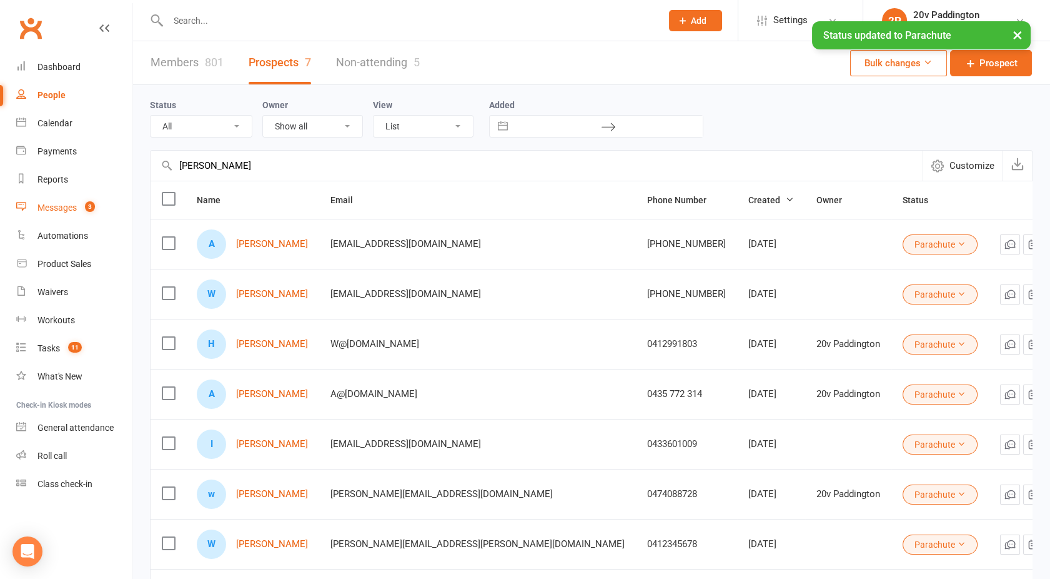
click at [52, 209] on div "Messages" at bounding box center [56, 207] width 39 height 10
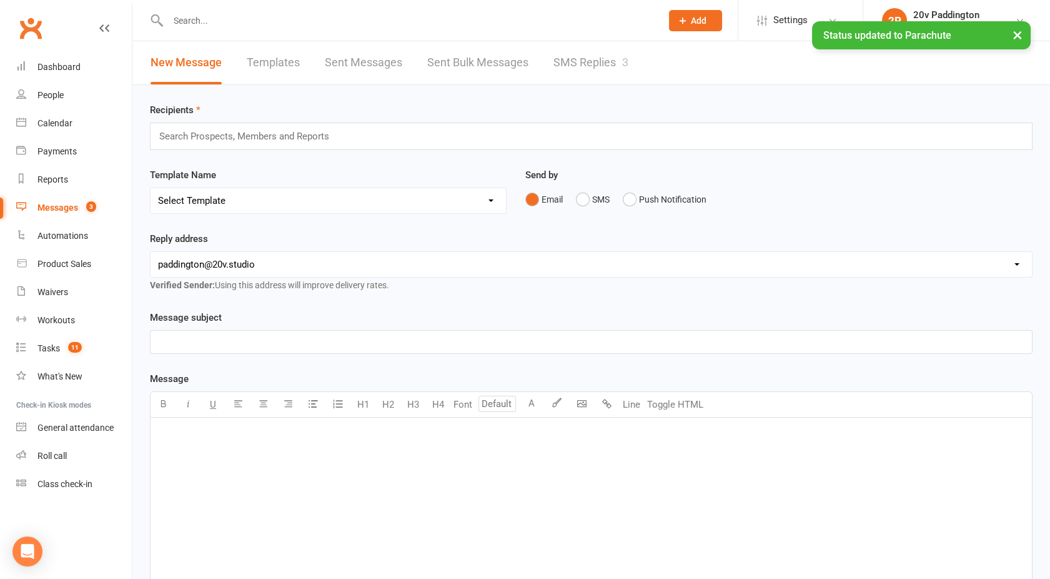
click at [590, 67] on link "SMS Replies 3" at bounding box center [591, 62] width 75 height 43
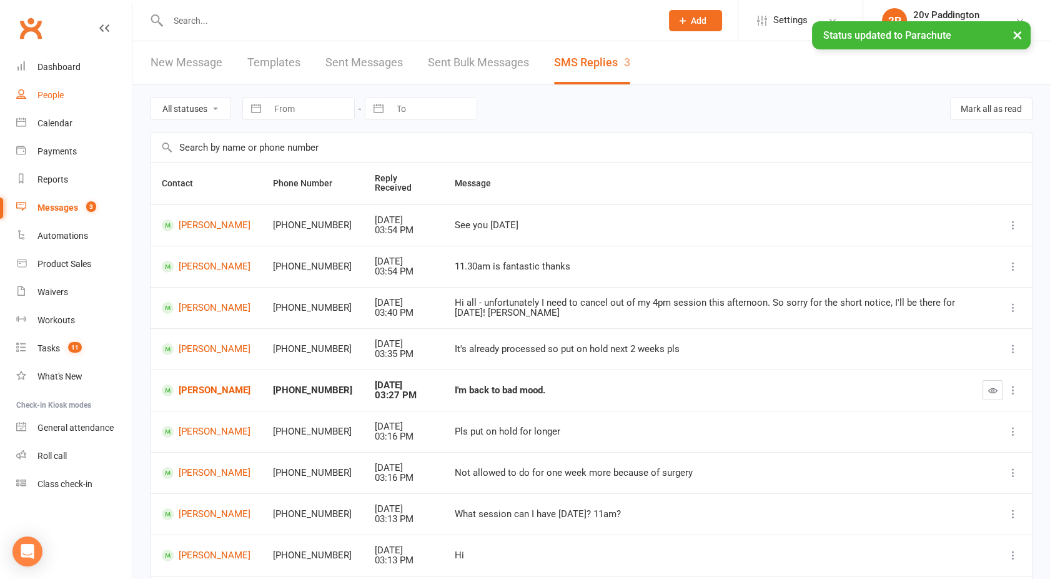
click at [48, 92] on div "People" at bounding box center [50, 95] width 26 height 10
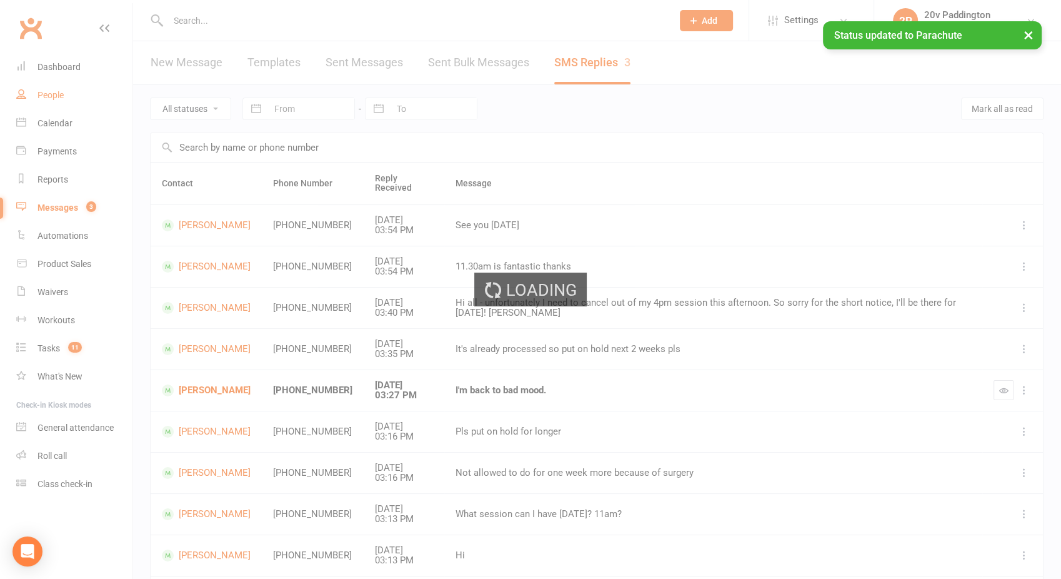
select select "100"
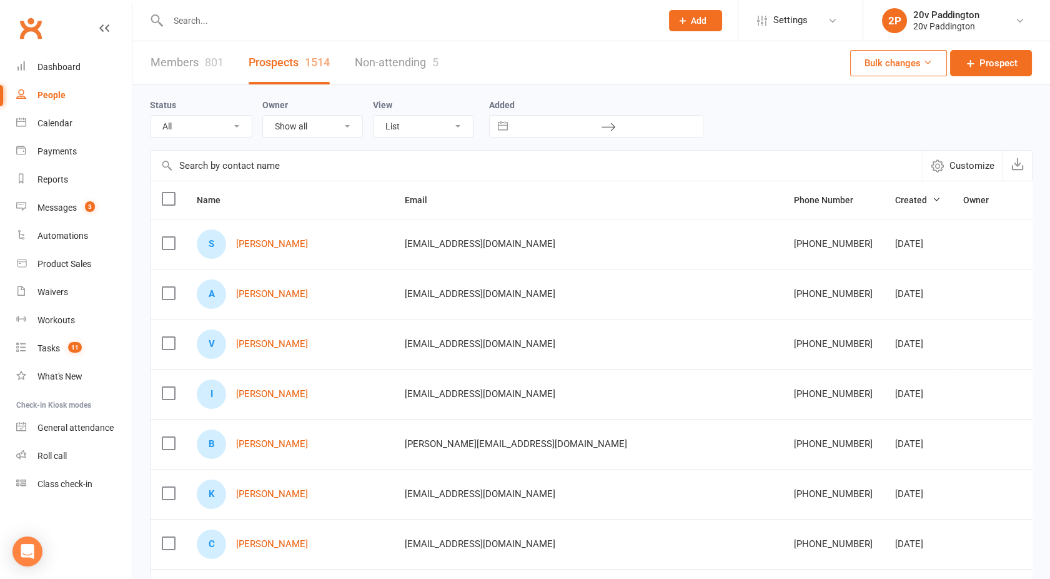
click at [208, 134] on select "All (No status set) (Invalid status) Parachute Referral In Communication Call L…" at bounding box center [201, 126] width 101 height 21
select select "[DATE]"
click at [151, 116] on select "All (No status set) (Invalid status) Parachute Referral In Communication Call L…" at bounding box center [201, 126] width 101 height 21
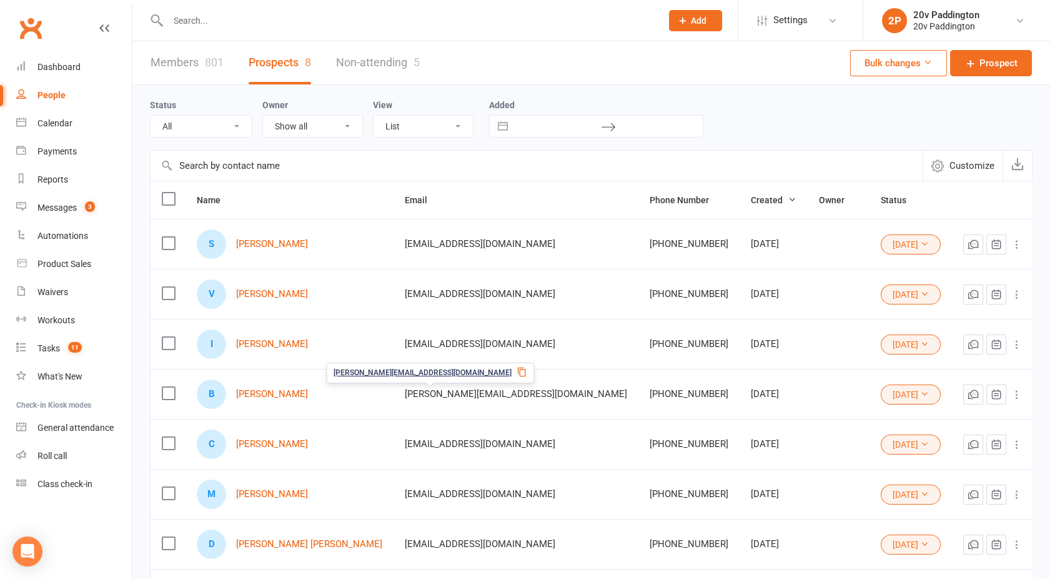
scroll to position [149, 0]
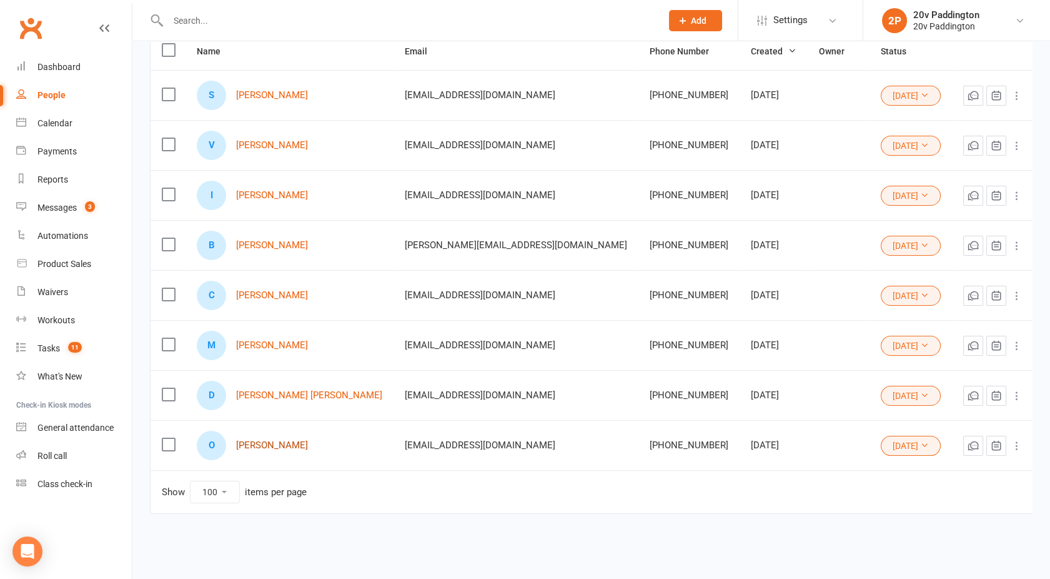
click at [250, 442] on link "[PERSON_NAME]" at bounding box center [272, 445] width 72 height 11
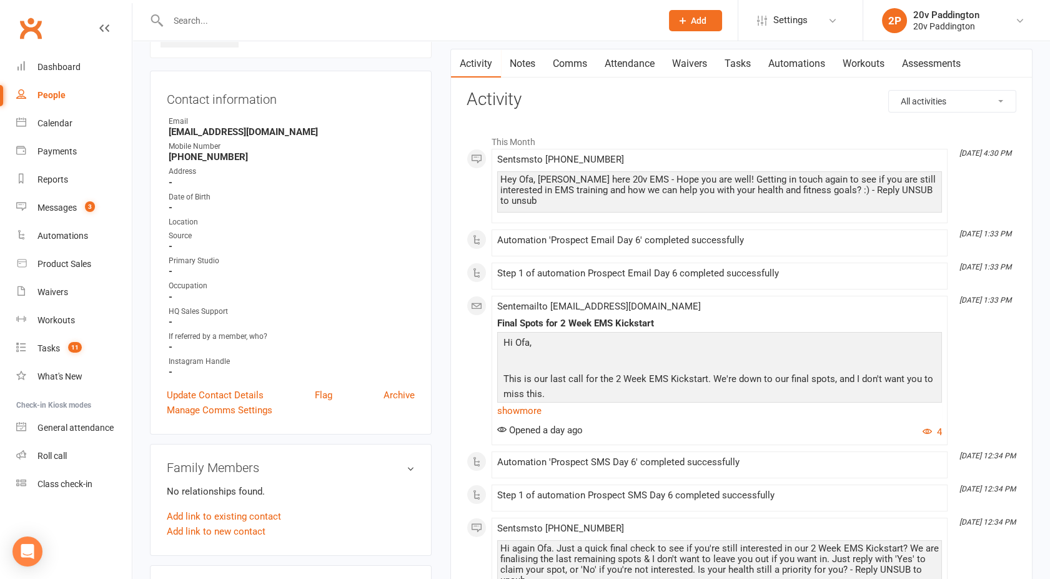
scroll to position [226, 0]
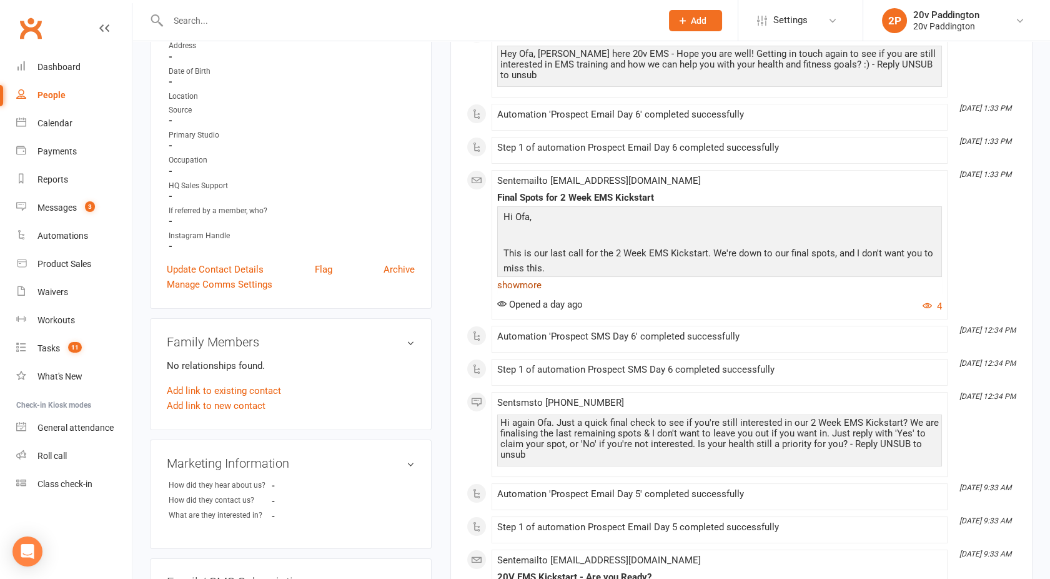
click at [507, 276] on link "show more" at bounding box center [719, 284] width 445 height 17
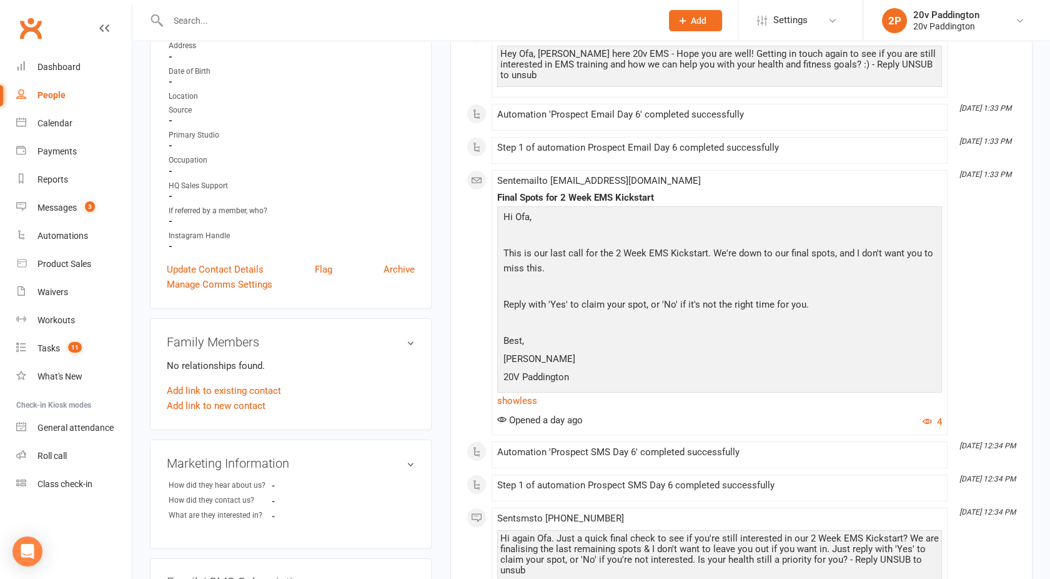
scroll to position [0, 0]
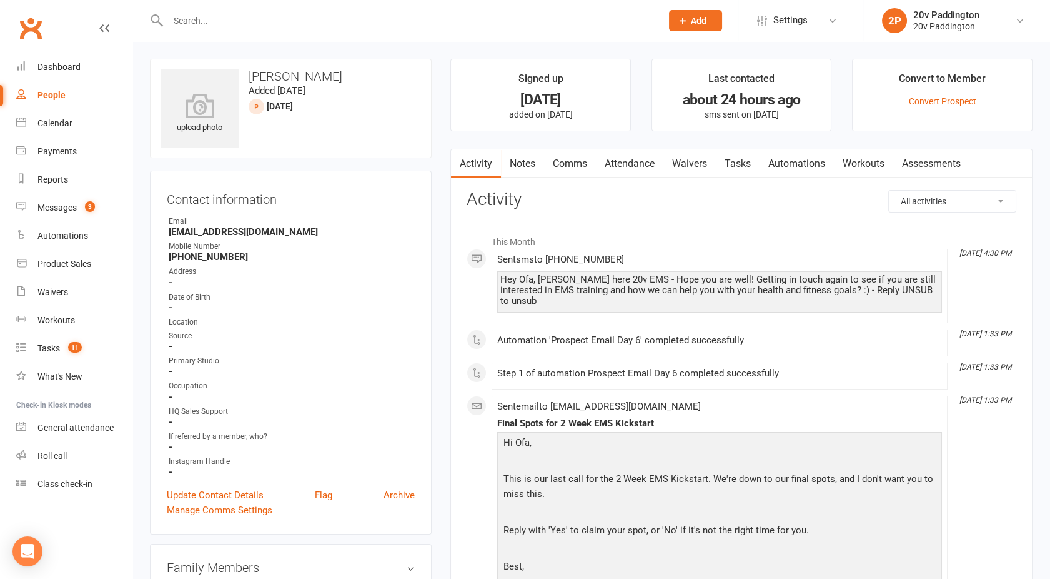
click at [730, 167] on link "Tasks" at bounding box center [738, 163] width 44 height 29
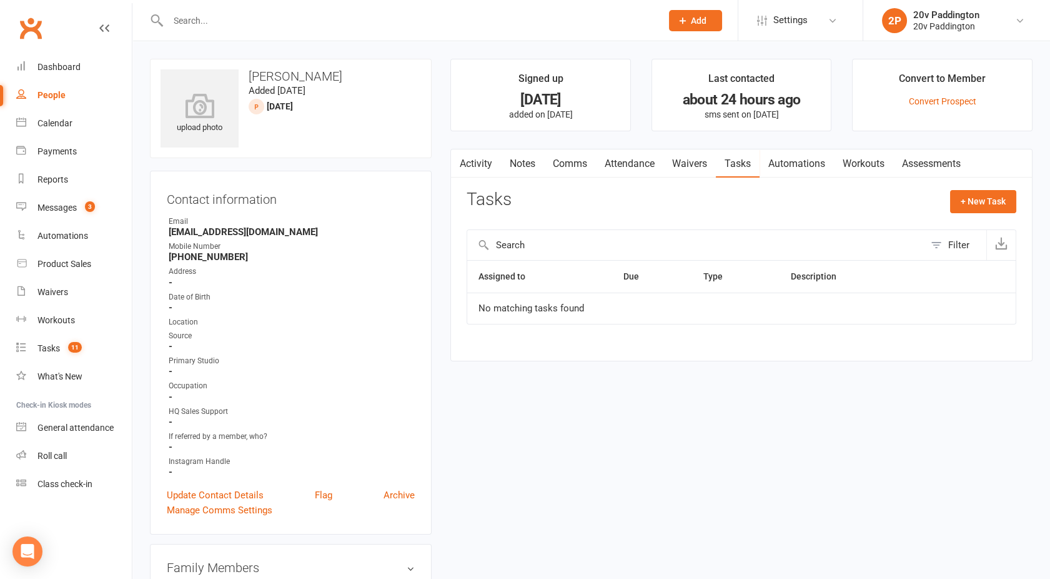
click at [477, 166] on link "Activity" at bounding box center [476, 163] width 50 height 29
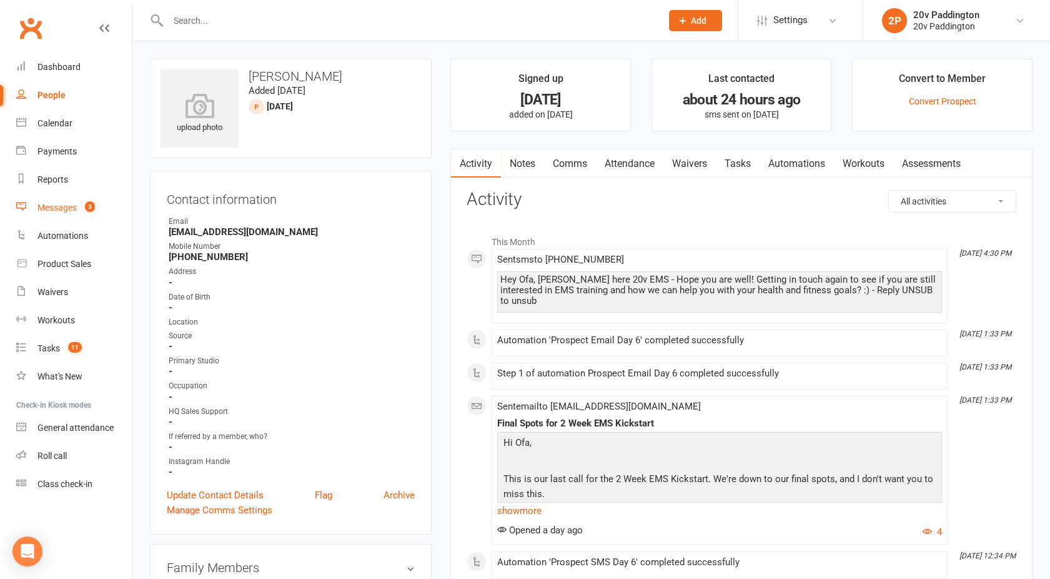
click at [54, 213] on link "Messages 3" at bounding box center [74, 208] width 116 height 28
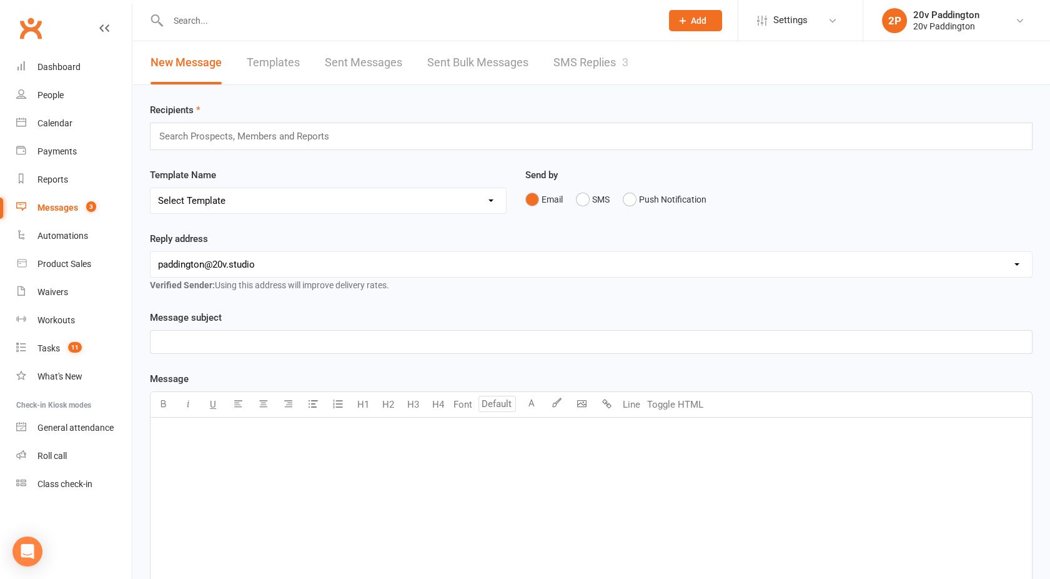
click at [603, 52] on link "SMS Replies 3" at bounding box center [591, 62] width 75 height 43
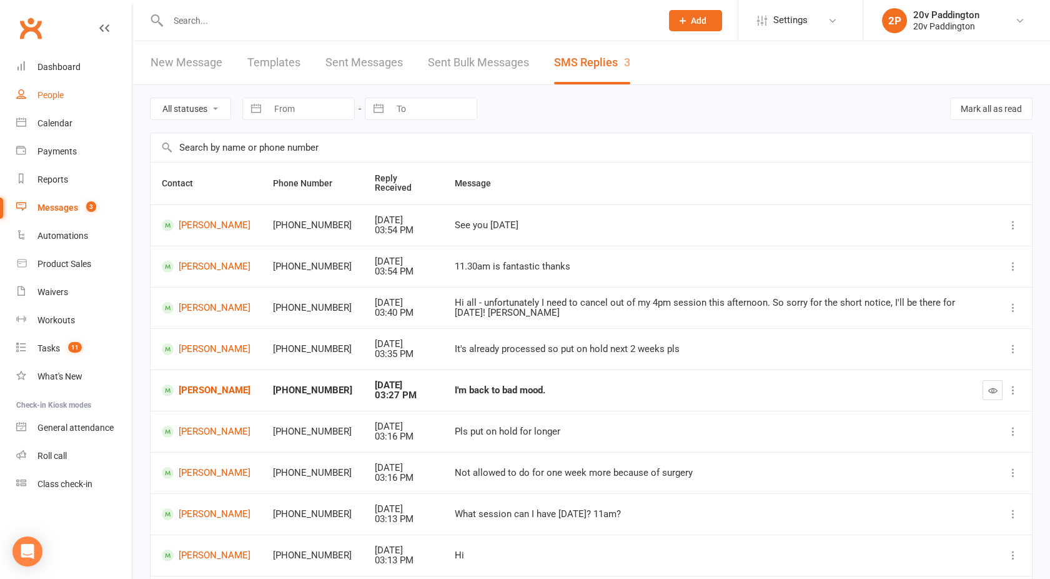
click at [57, 98] on div "People" at bounding box center [50, 95] width 26 height 10
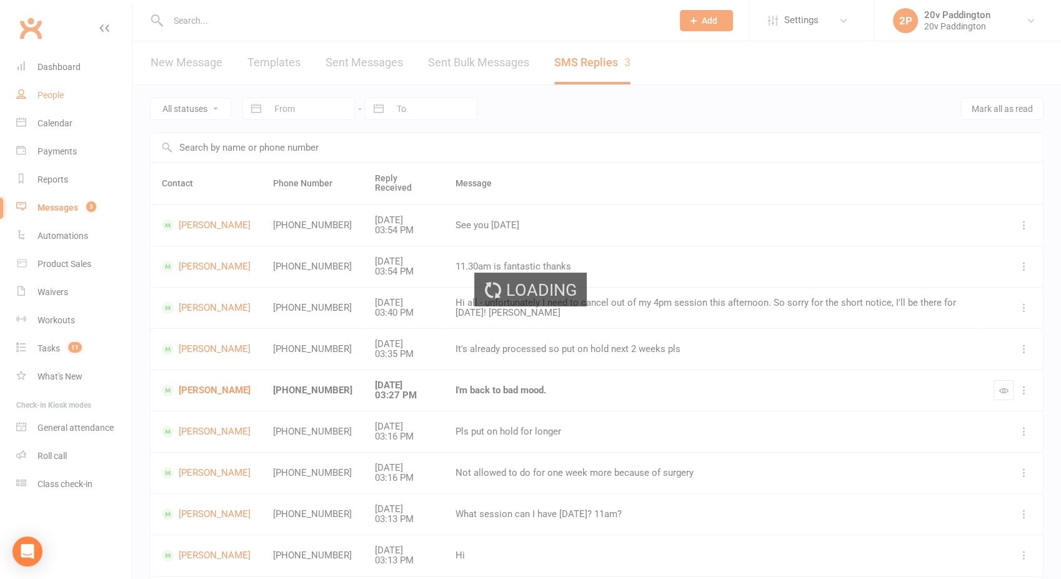
select select "100"
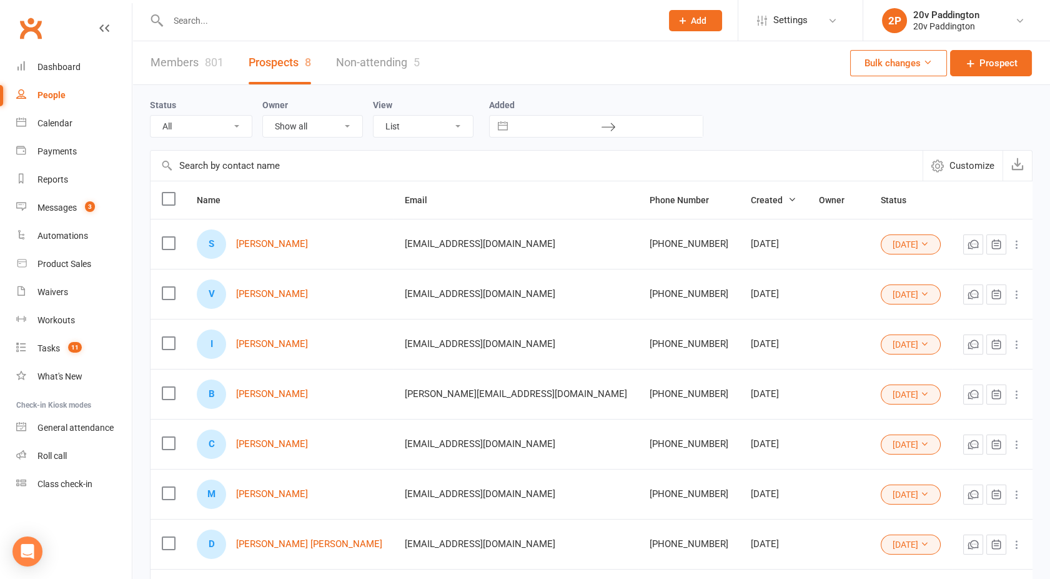
click at [190, 122] on select "All (No status set) (Invalid status) Parachute Referral In Communication Call L…" at bounding box center [201, 126] width 101 height 21
click at [151, 116] on select "All (No status set) (Invalid status) Parachute Referral In Communication Call L…" at bounding box center [201, 126] width 101 height 21
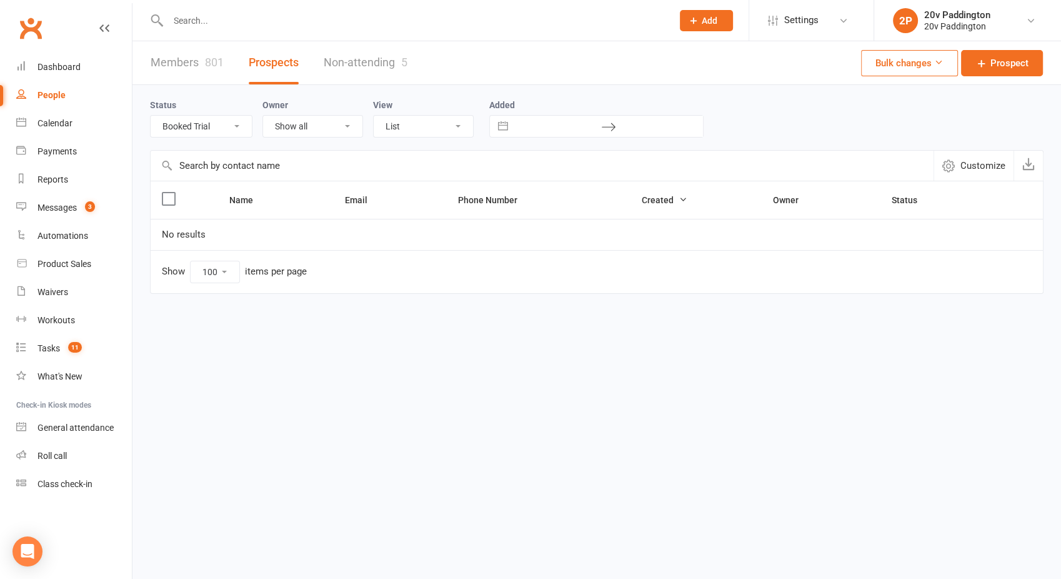
click at [197, 121] on select "All (No status set) (Invalid status) Parachute Referral In Communication Call L…" at bounding box center [201, 126] width 101 height 21
select select "In Communication"
click at [151, 116] on select "All (No status set) (Invalid status) Parachute Referral In Communication Call L…" at bounding box center [201, 126] width 101 height 21
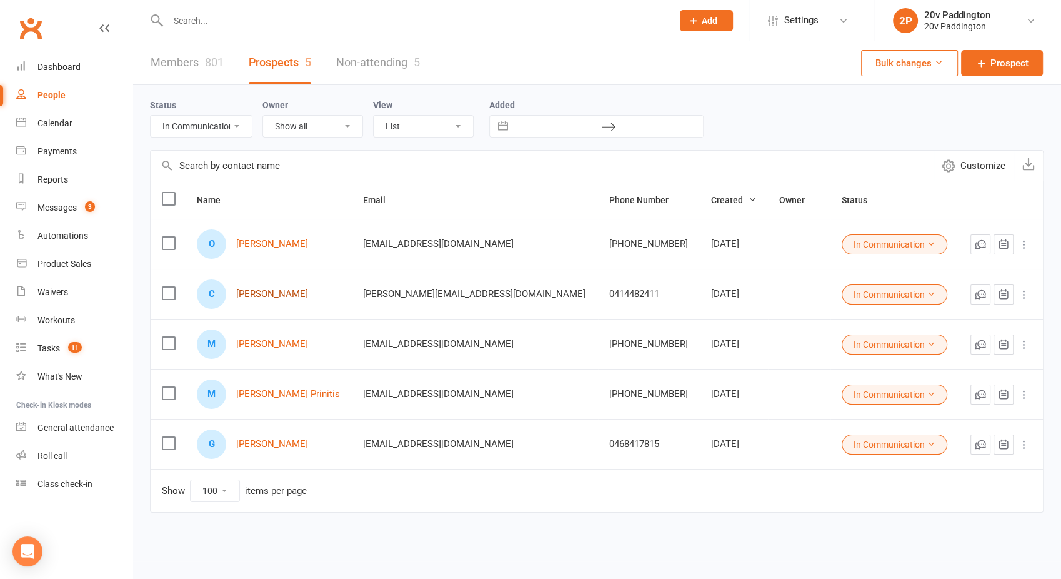
click at [284, 295] on link "Cassandra Turner" at bounding box center [272, 294] width 72 height 11
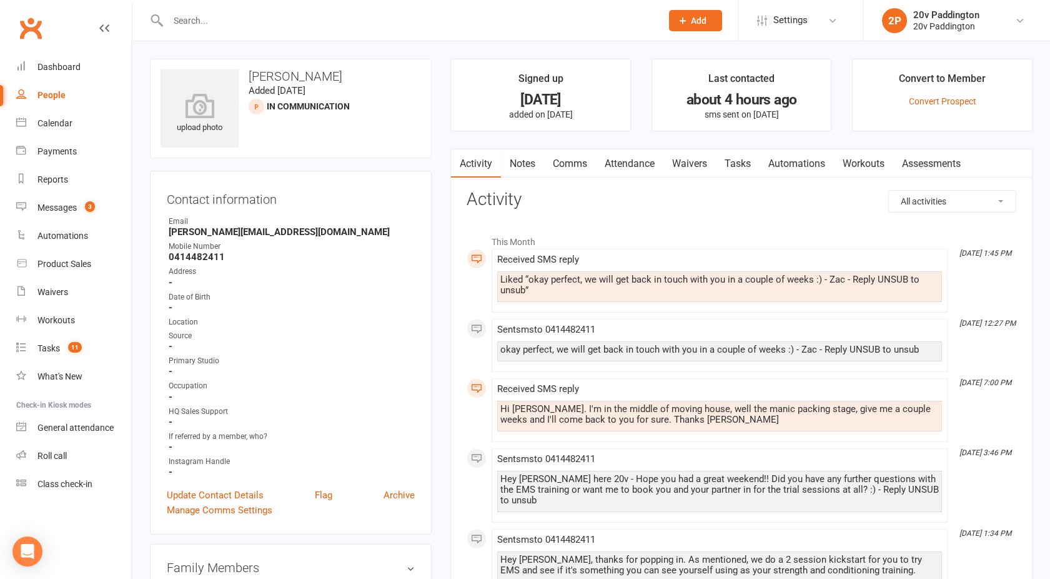
click at [52, 92] on div "People" at bounding box center [51, 95] width 28 height 10
select select "100"
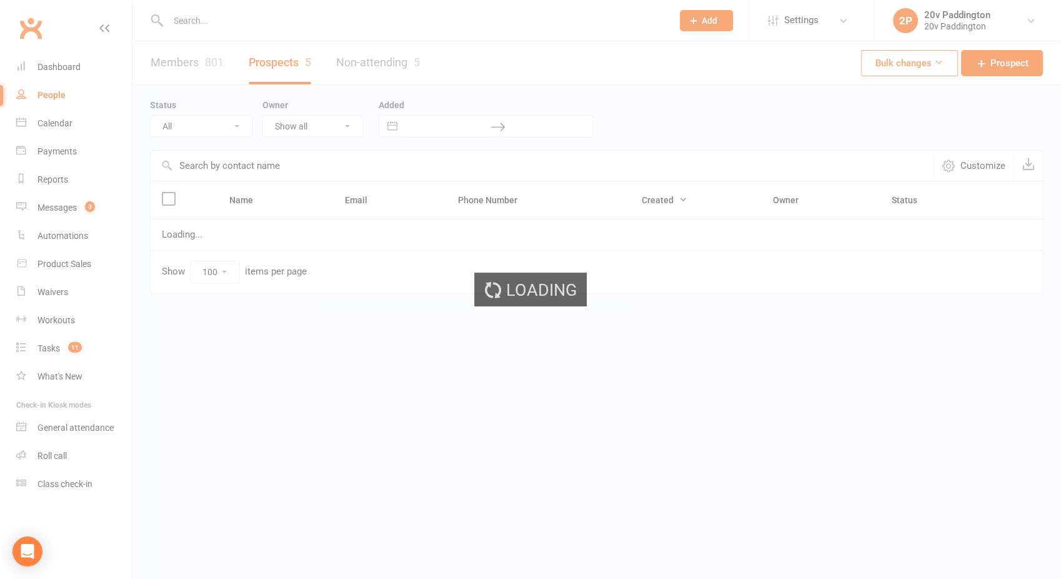
select select "In Communication"
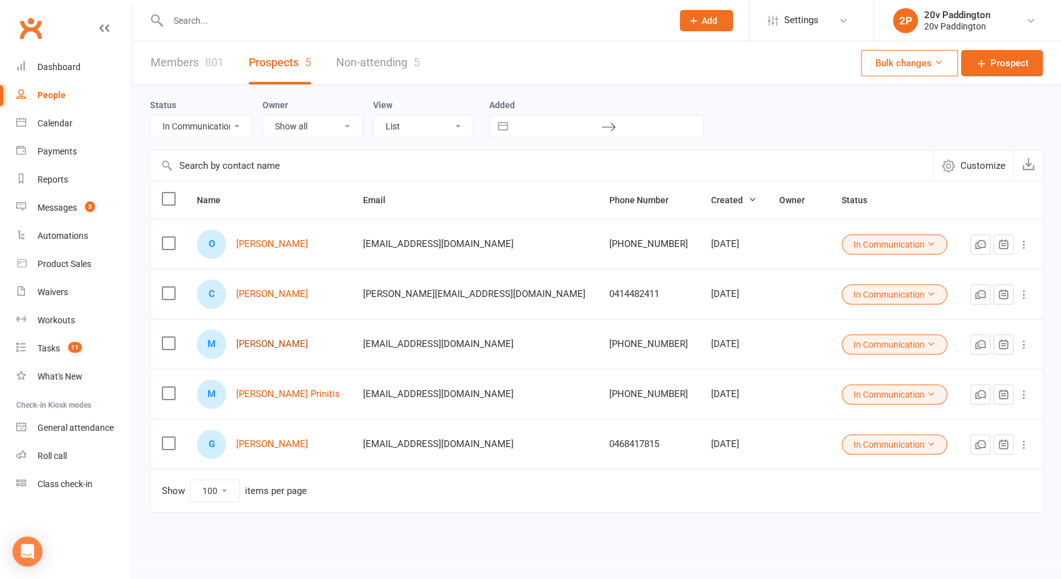
click at [281, 347] on link "Michael Kotsohilis" at bounding box center [272, 344] width 72 height 11
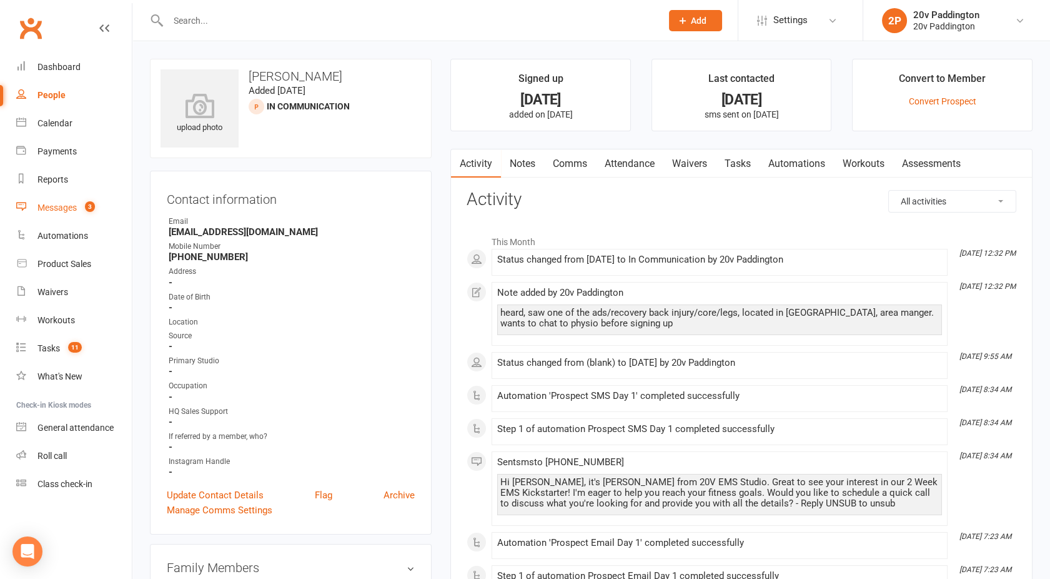
click at [67, 207] on div "Messages" at bounding box center [56, 207] width 39 height 10
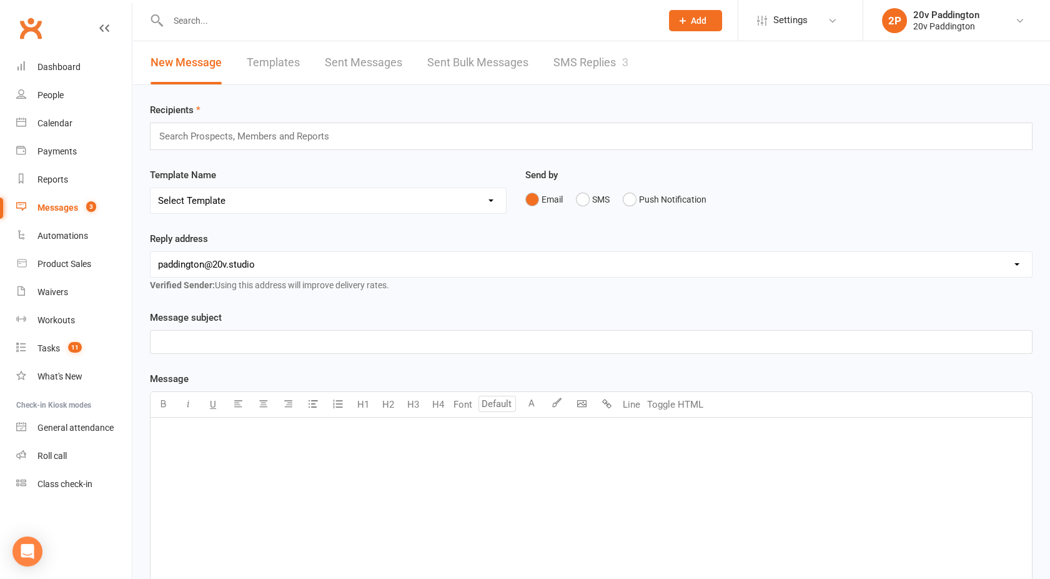
click at [575, 66] on link "SMS Replies 3" at bounding box center [591, 62] width 75 height 43
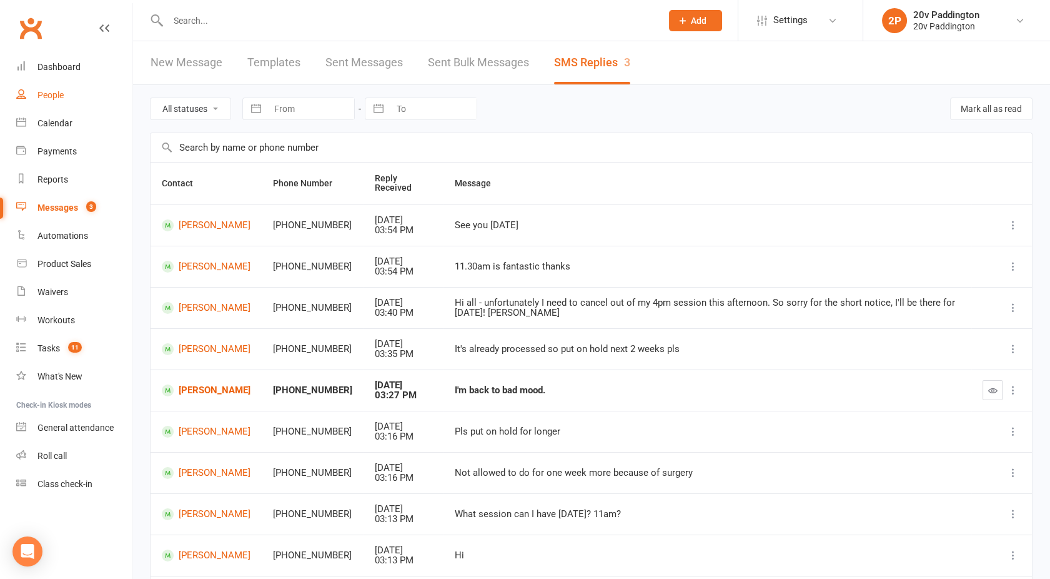
click at [67, 93] on link "People" at bounding box center [74, 95] width 116 height 28
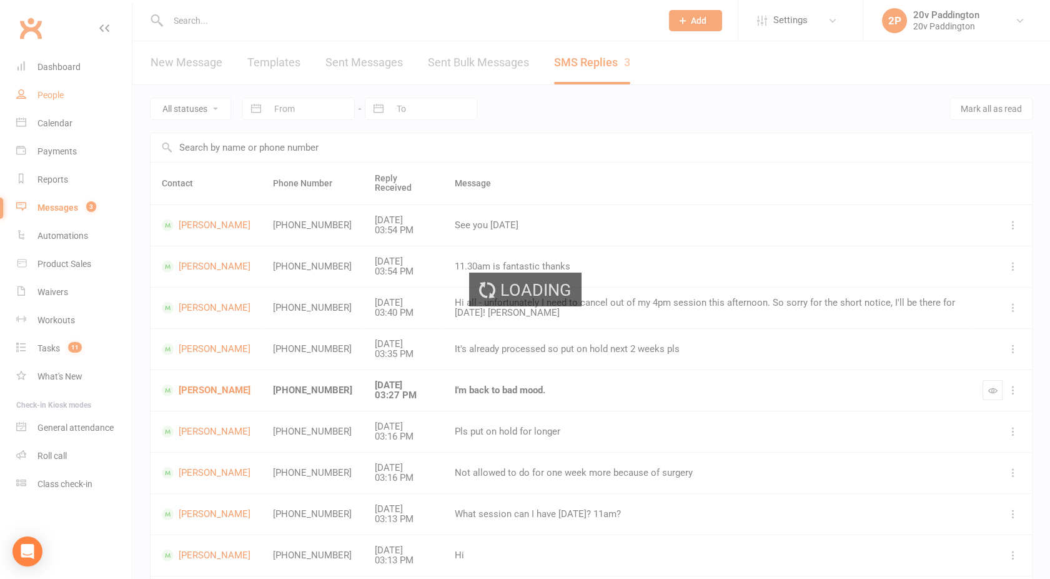
select select "100"
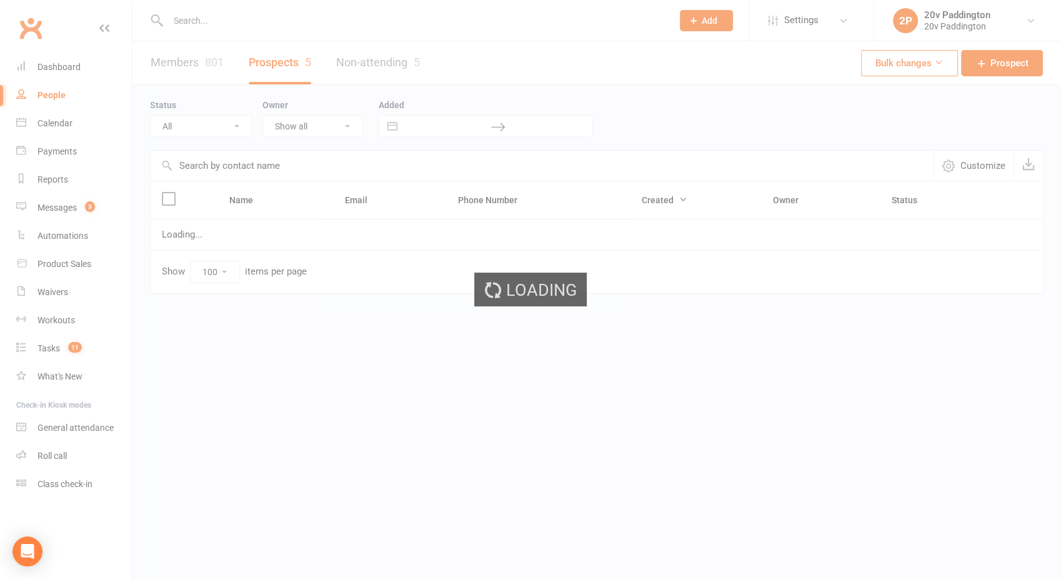
select select "In Communication"
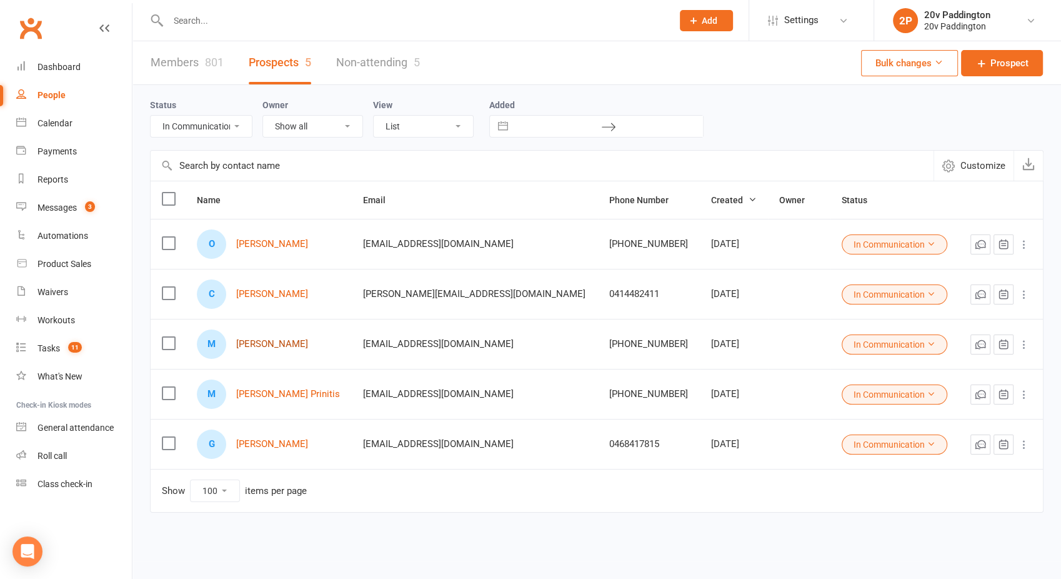
click at [262, 346] on link "[PERSON_NAME]" at bounding box center [272, 344] width 72 height 11
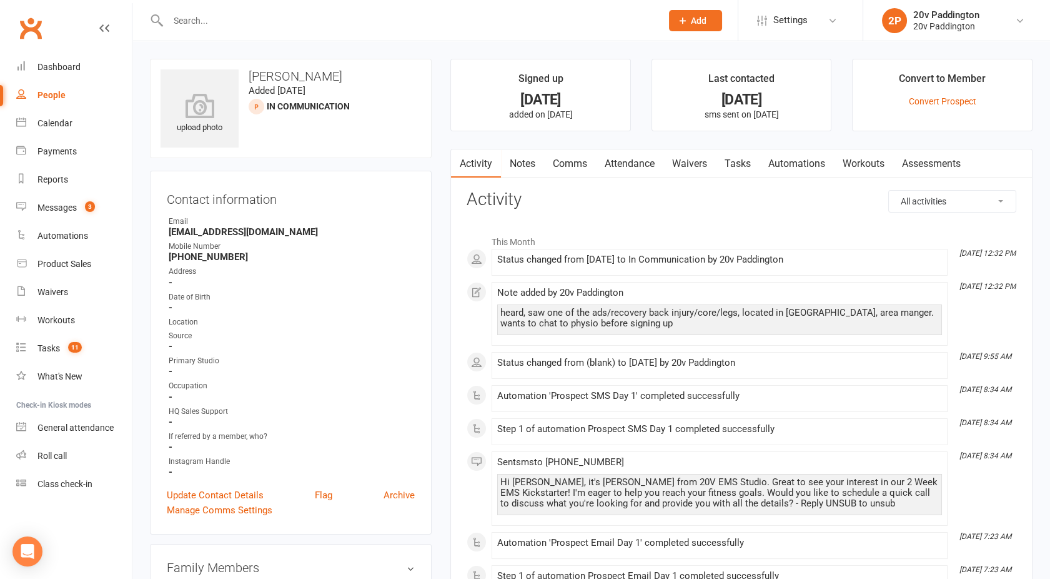
click at [572, 159] on link "Comms" at bounding box center [570, 163] width 52 height 29
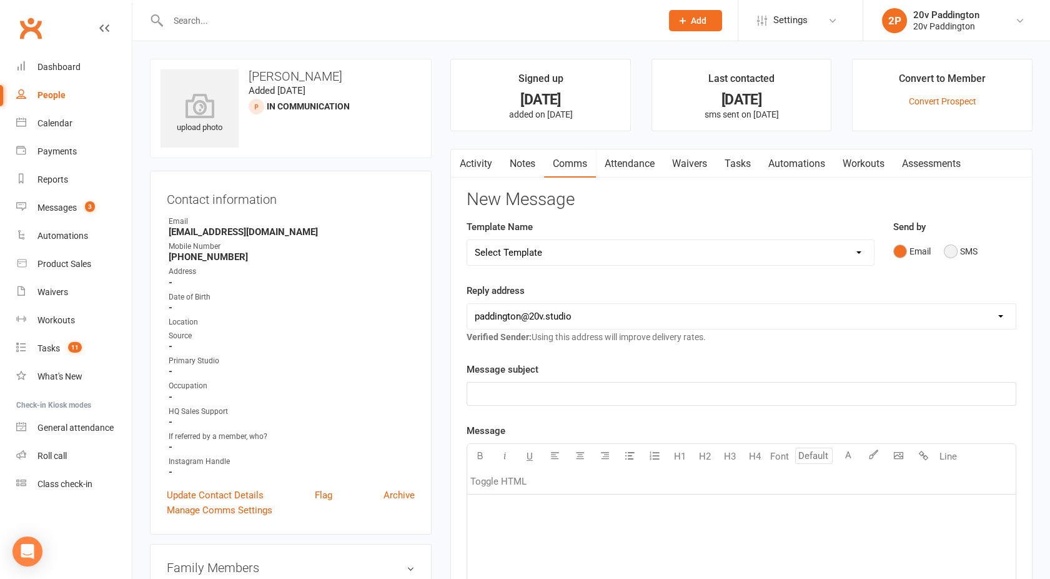
click at [968, 255] on button "SMS" at bounding box center [961, 251] width 34 height 24
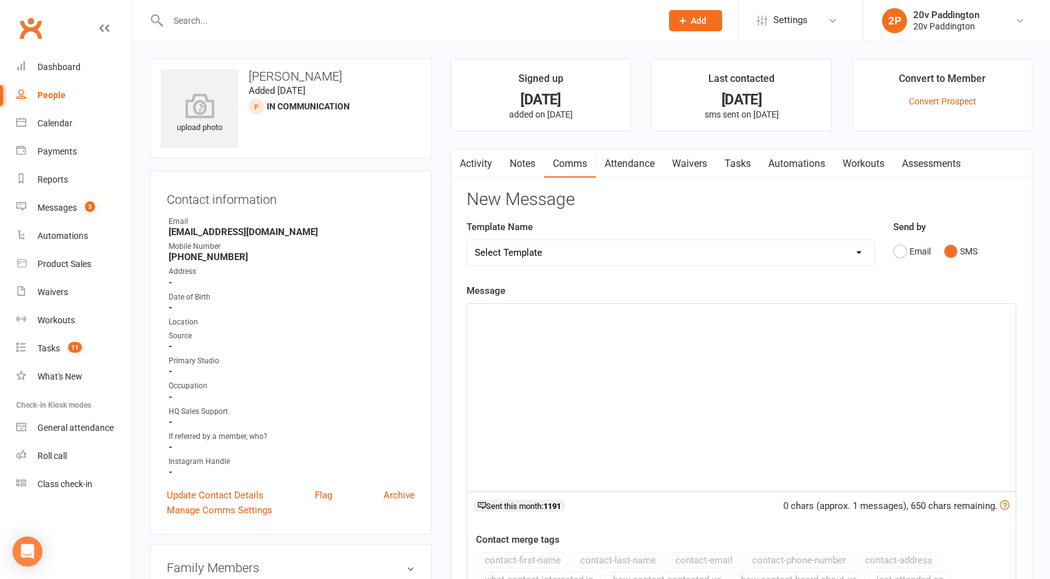
click at [769, 344] on div "﻿" at bounding box center [741, 397] width 549 height 187
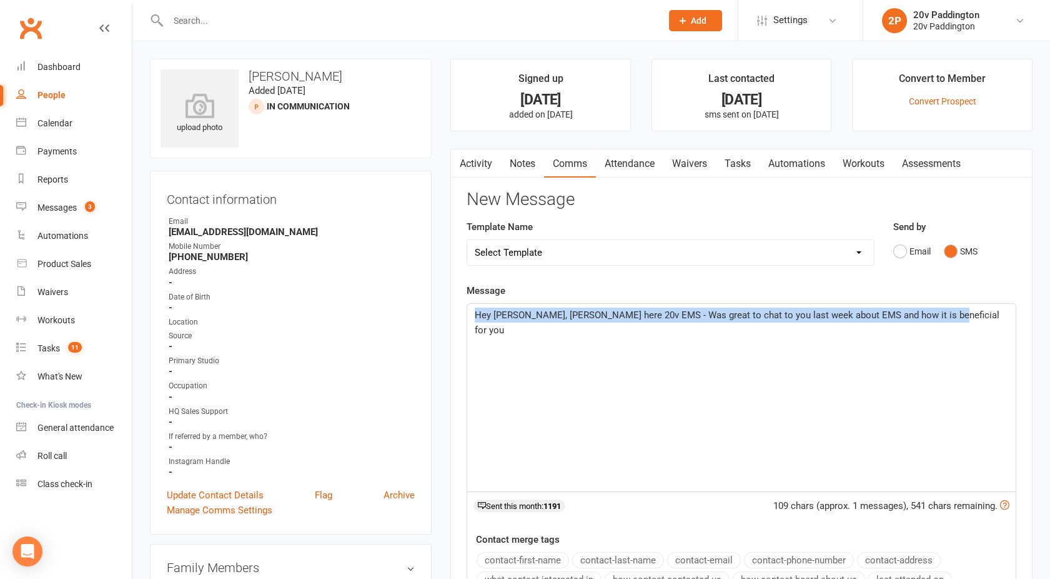
drag, startPoint x: 945, startPoint y: 316, endPoint x: 349, endPoint y: 342, distance: 596.7
copy span "Hey Michael, Zac here 20v EMS - Was great to chat to you last week about EMS an…"
click at [476, 162] on link "Activity" at bounding box center [476, 163] width 50 height 29
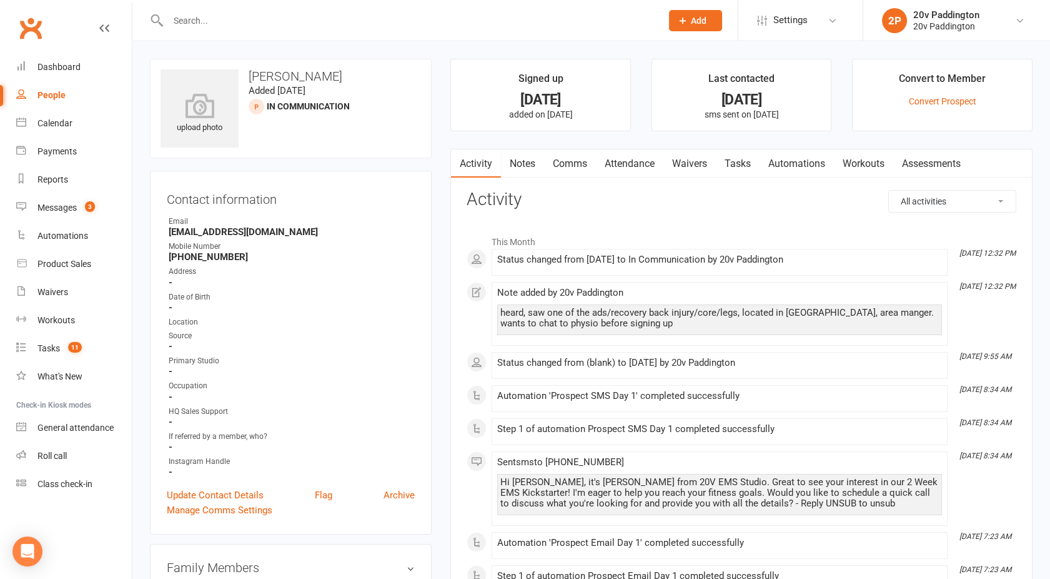
click at [568, 162] on link "Comms" at bounding box center [570, 163] width 52 height 29
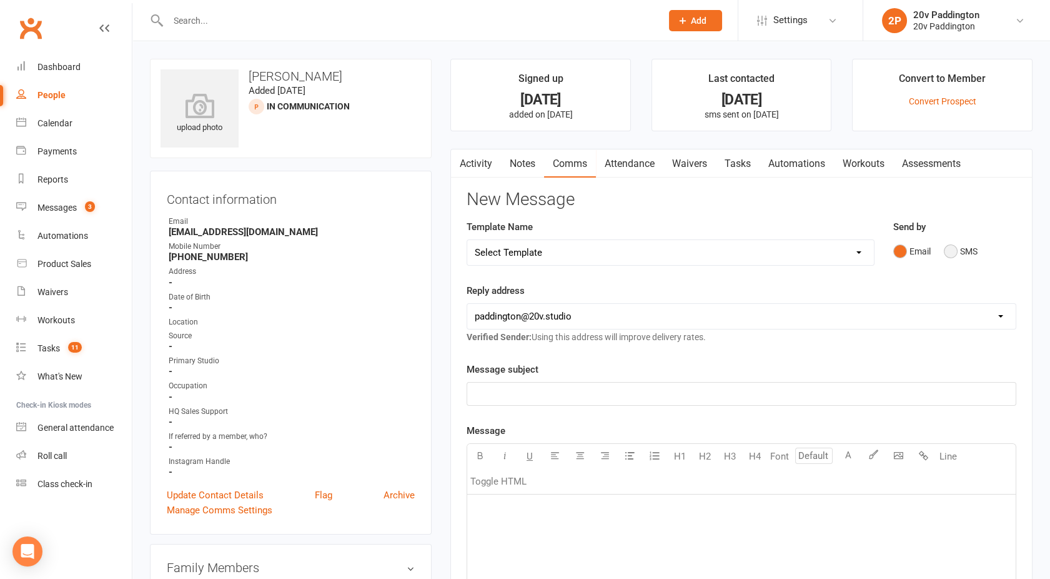
click at [967, 256] on button "SMS" at bounding box center [961, 251] width 34 height 24
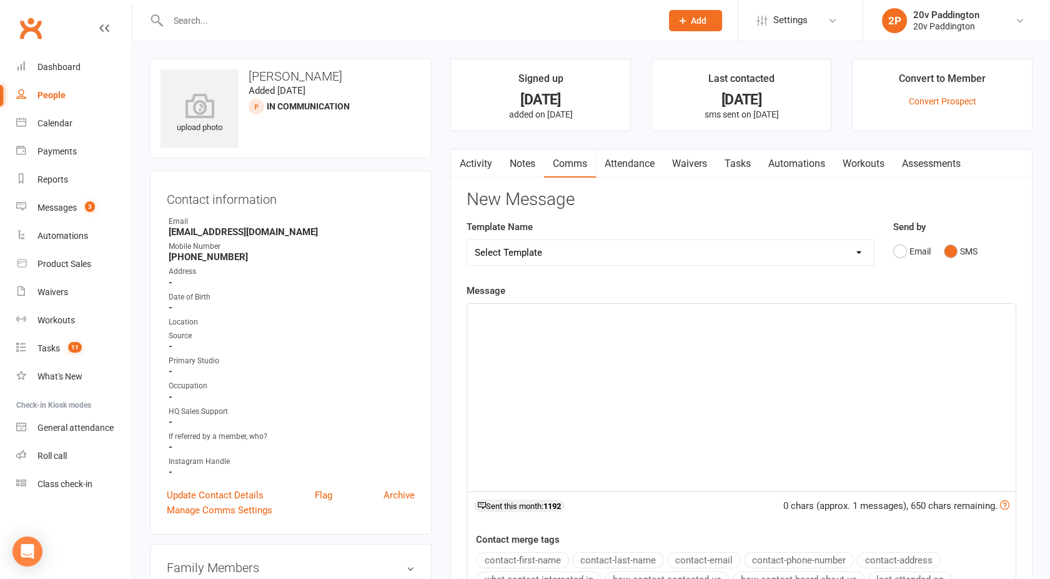
click at [695, 377] on div "﻿" at bounding box center [741, 397] width 549 height 187
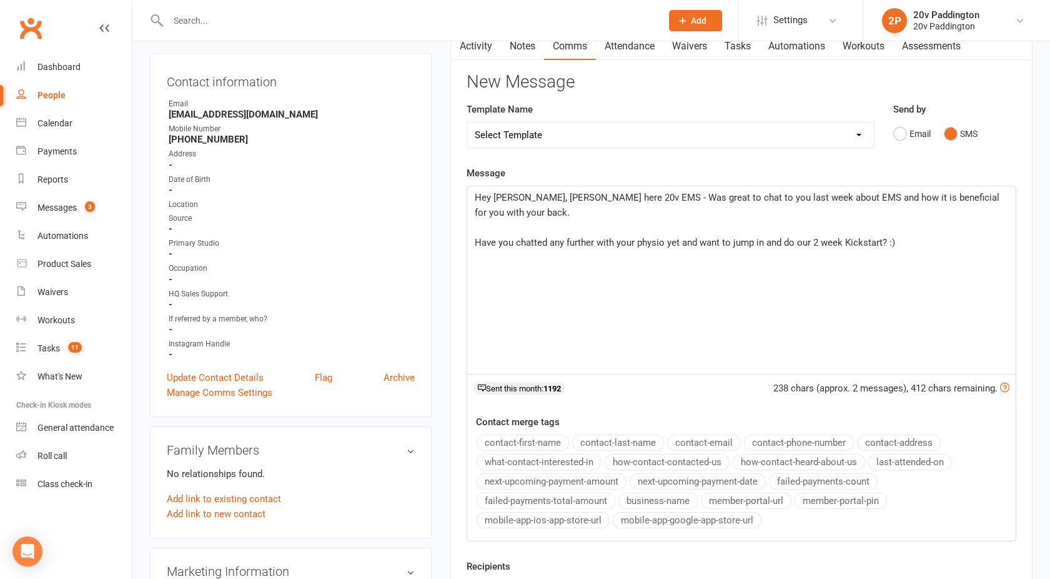
scroll to position [121, 0]
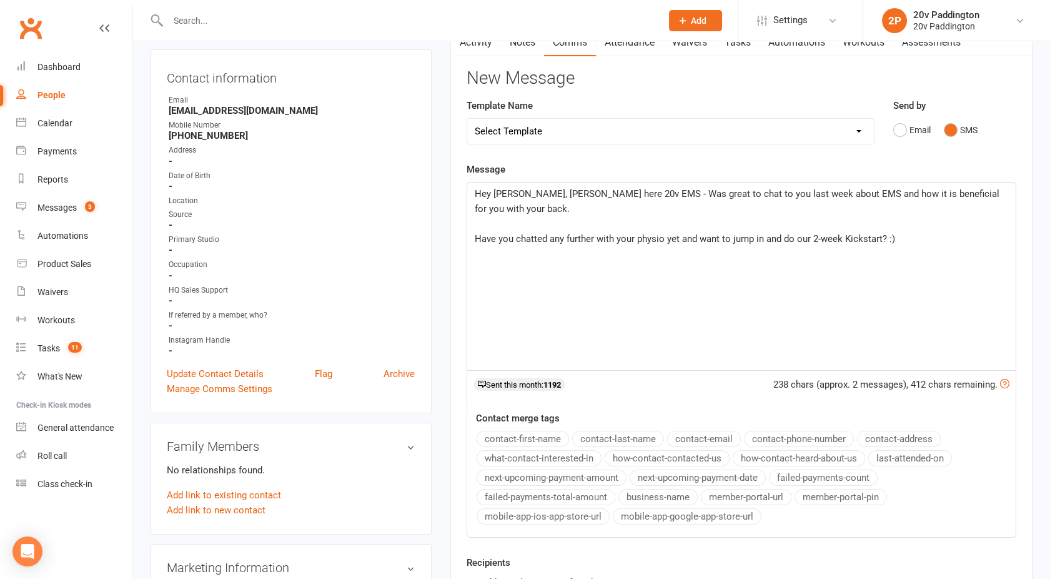
click at [882, 233] on span "Have you chatted any further with your physio yet and want to jump in and do ou…" at bounding box center [685, 238] width 421 height 11
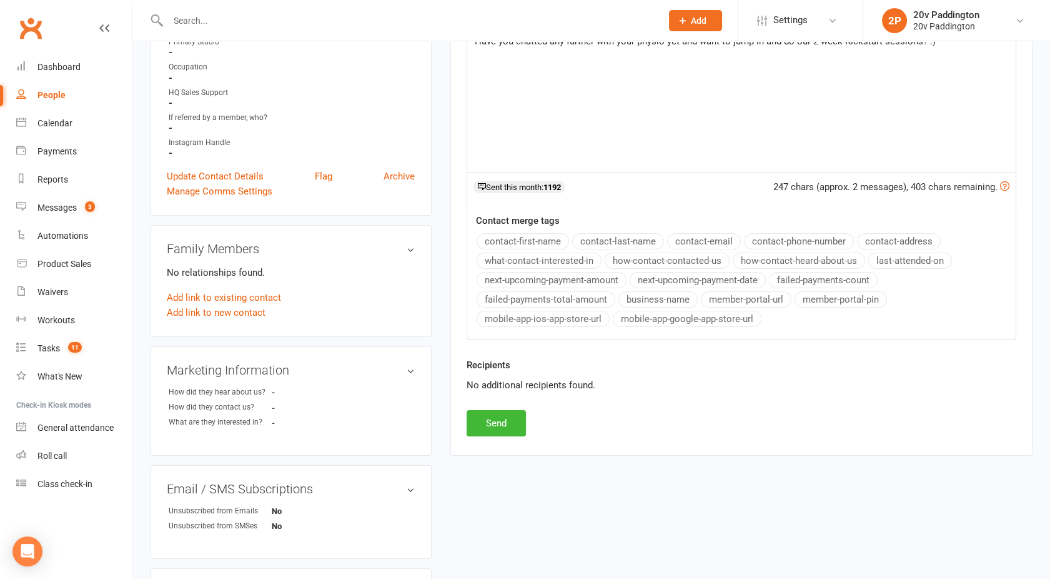
scroll to position [320, 0]
click at [492, 416] on button "Send" at bounding box center [496, 422] width 59 height 26
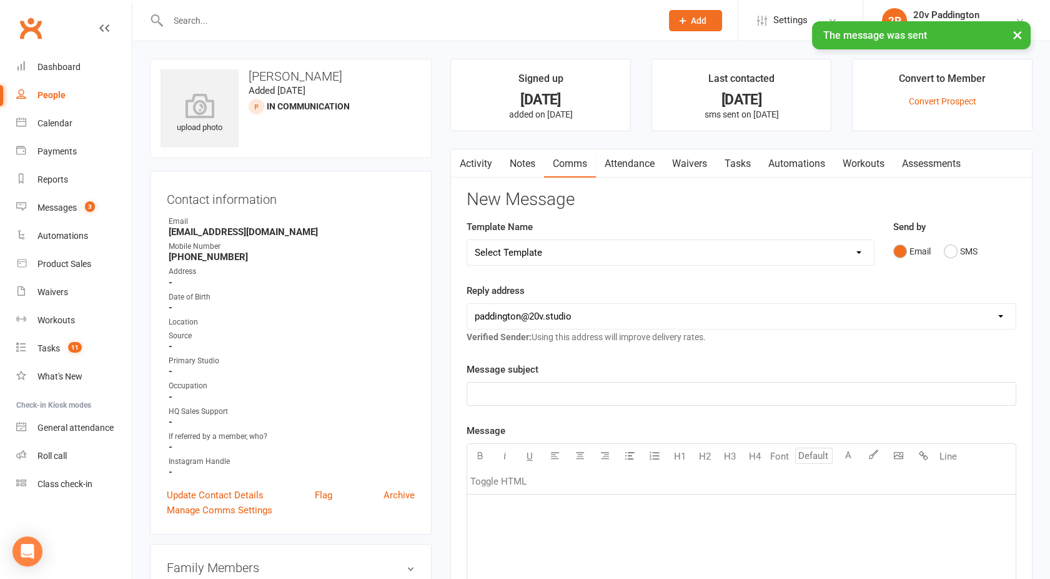
click at [479, 164] on link "Activity" at bounding box center [476, 163] width 50 height 29
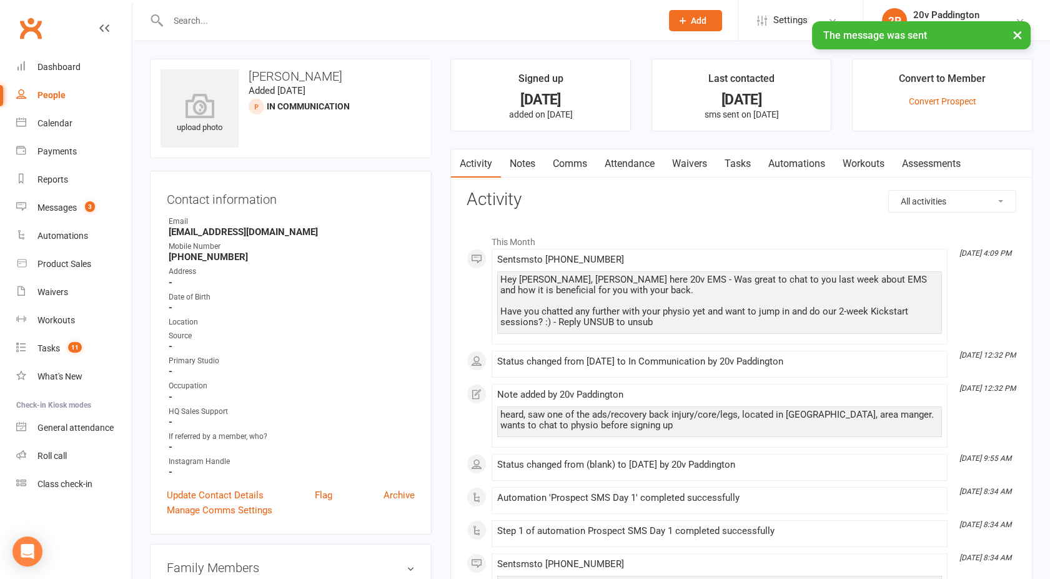
click at [737, 162] on link "Tasks" at bounding box center [738, 163] width 44 height 29
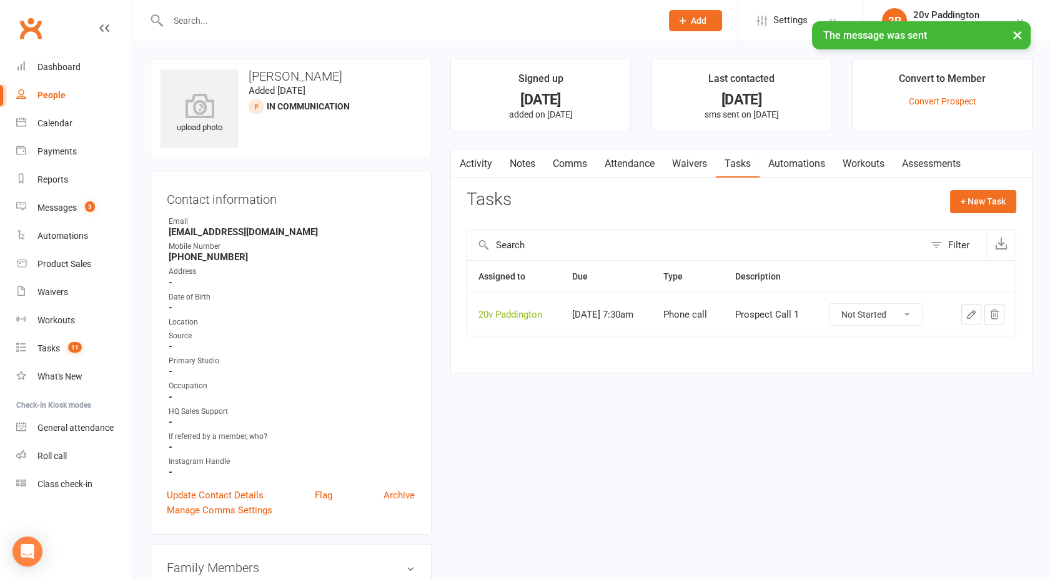
click at [972, 313] on icon "button" at bounding box center [971, 314] width 11 height 11
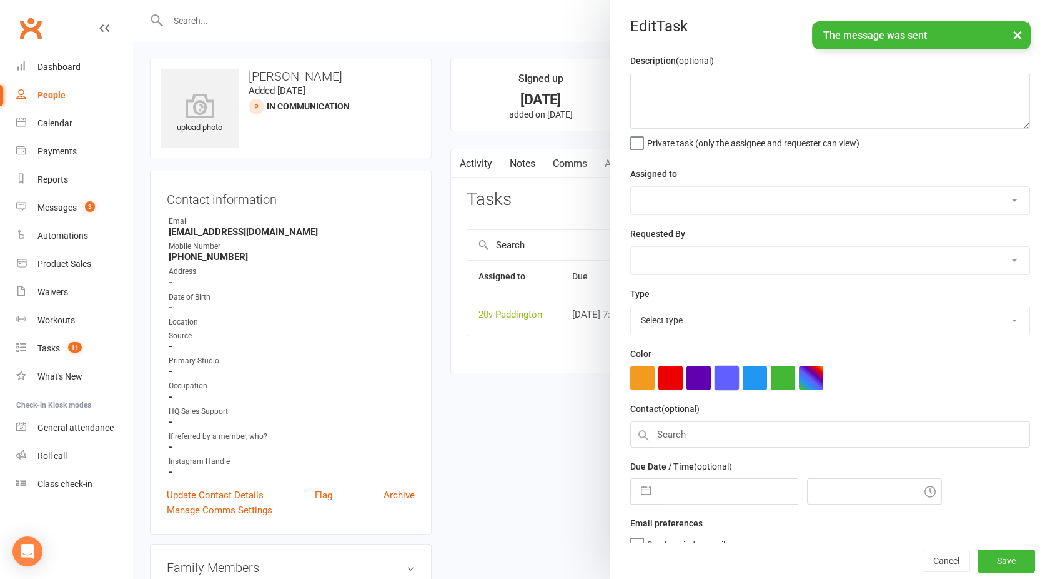
type textarea "Prospect Call 1"
select select "45737"
type input "18 Sep 2025"
type input "7:30am"
select select "22381"
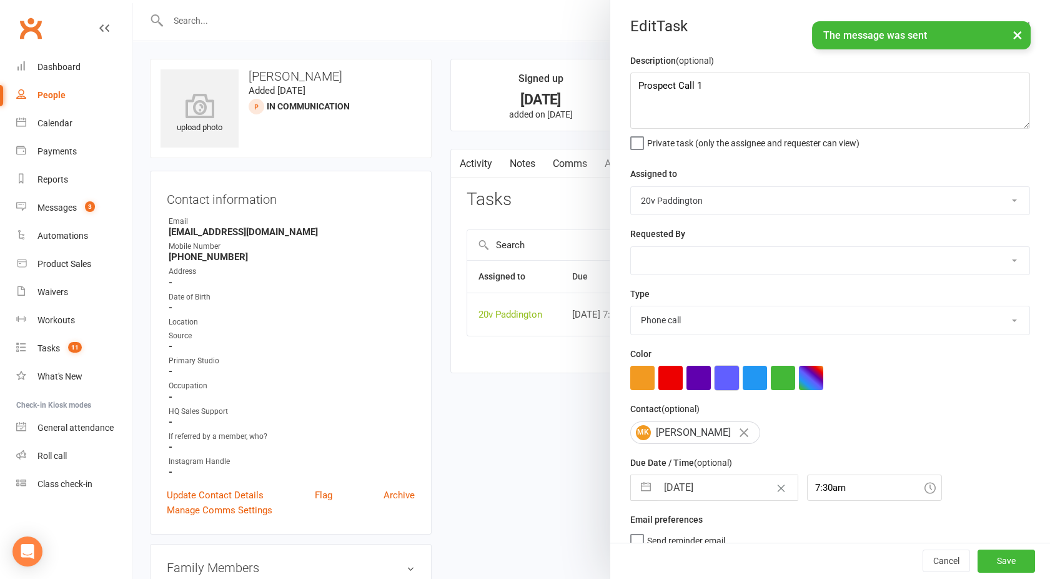
scroll to position [15, 0]
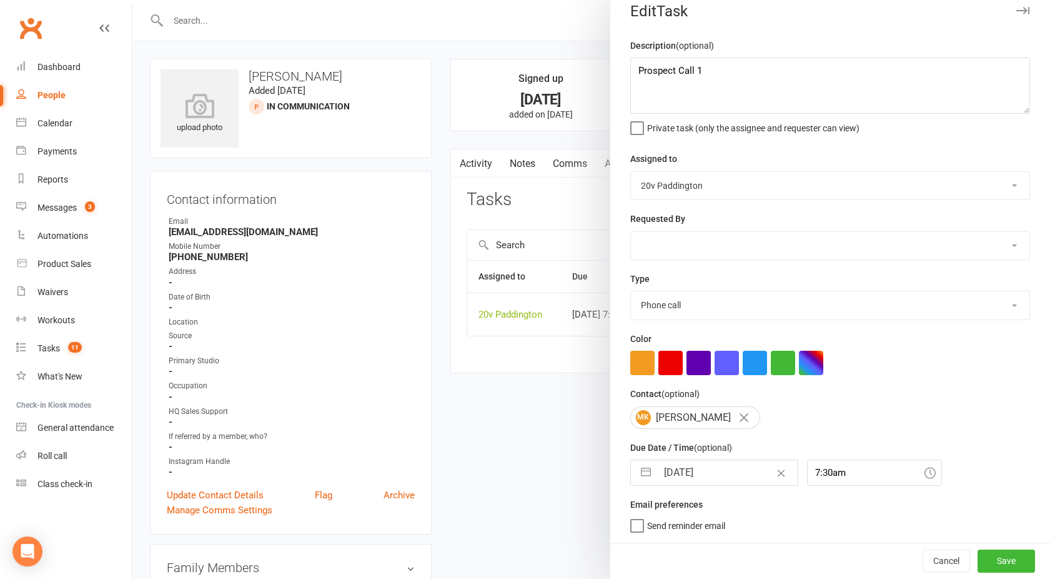
click at [467, 395] on div at bounding box center [591, 289] width 918 height 579
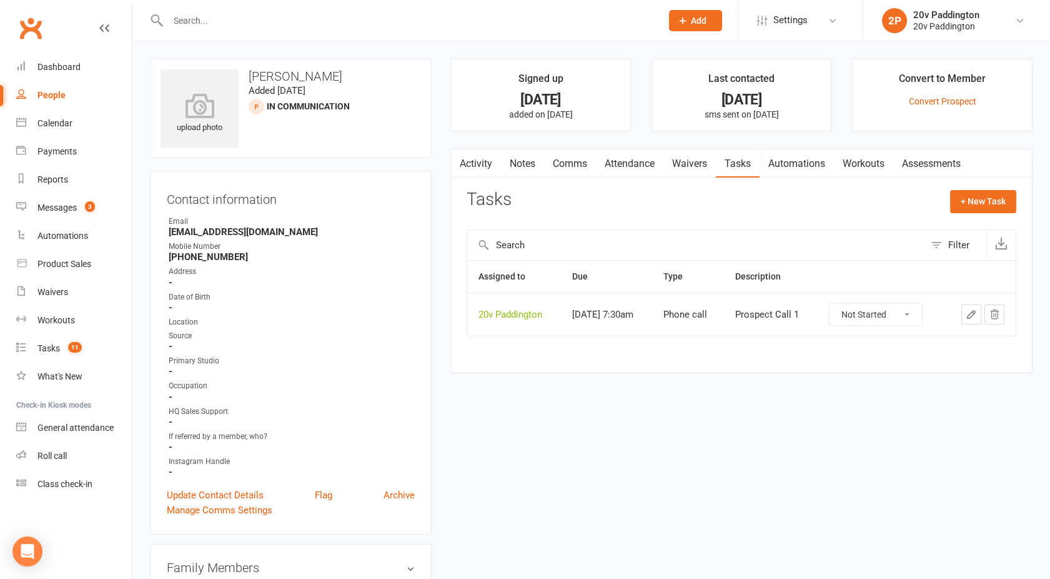
click at [48, 89] on link "People" at bounding box center [74, 95] width 116 height 28
select select "100"
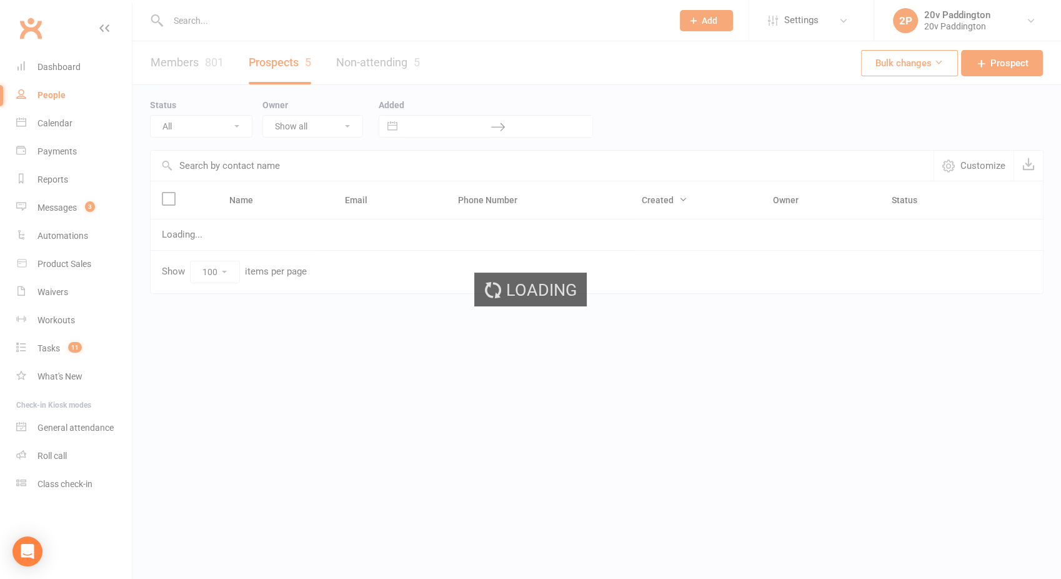
select select "In Communication"
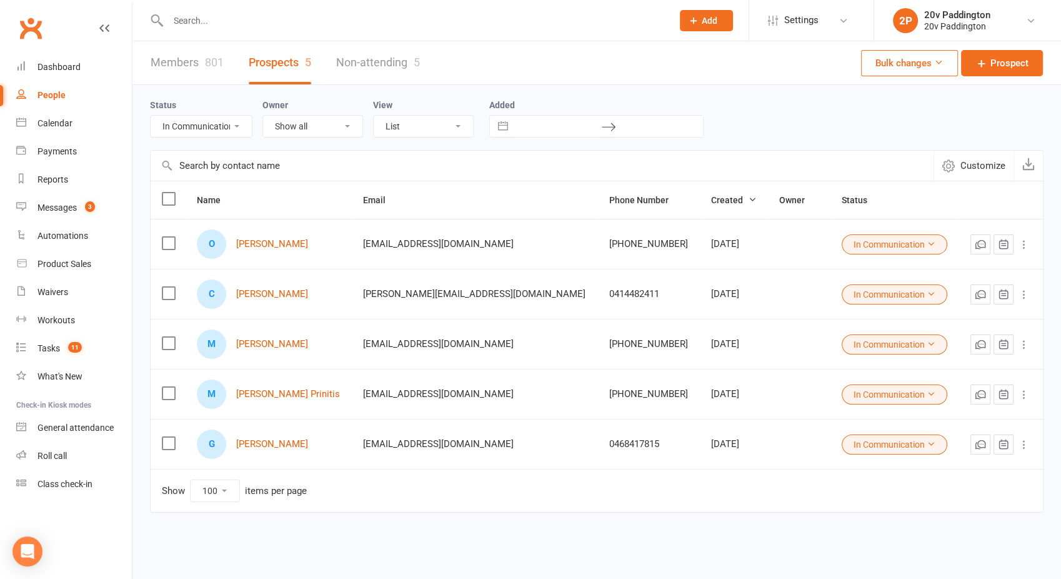
click at [902, 348] on button "In Communication" at bounding box center [895, 344] width 106 height 20
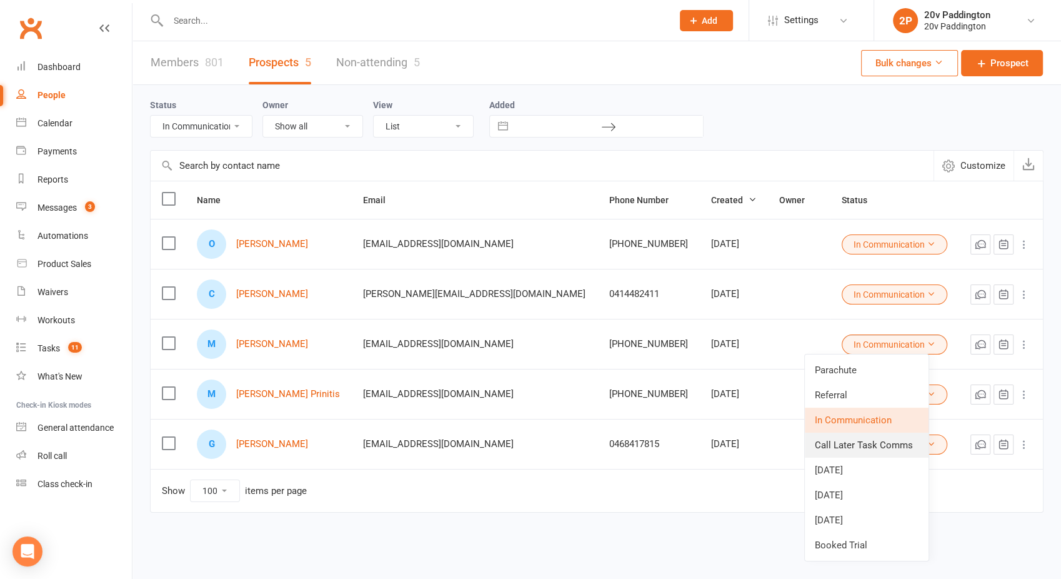
click at [861, 442] on link "Call Later Task Comms" at bounding box center [867, 444] width 124 height 25
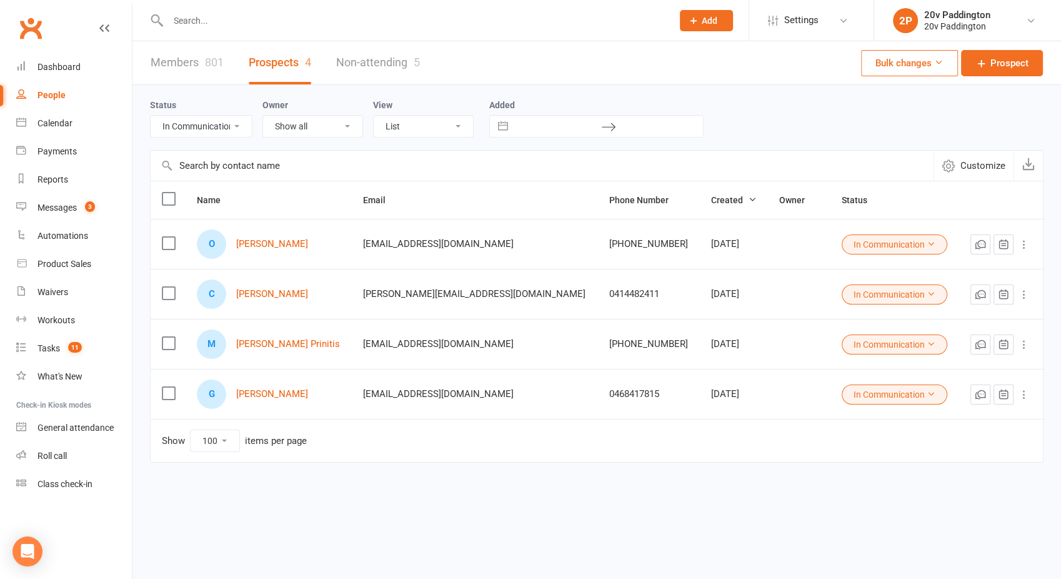
click at [865, 290] on button "In Communication" at bounding box center [895, 294] width 106 height 20
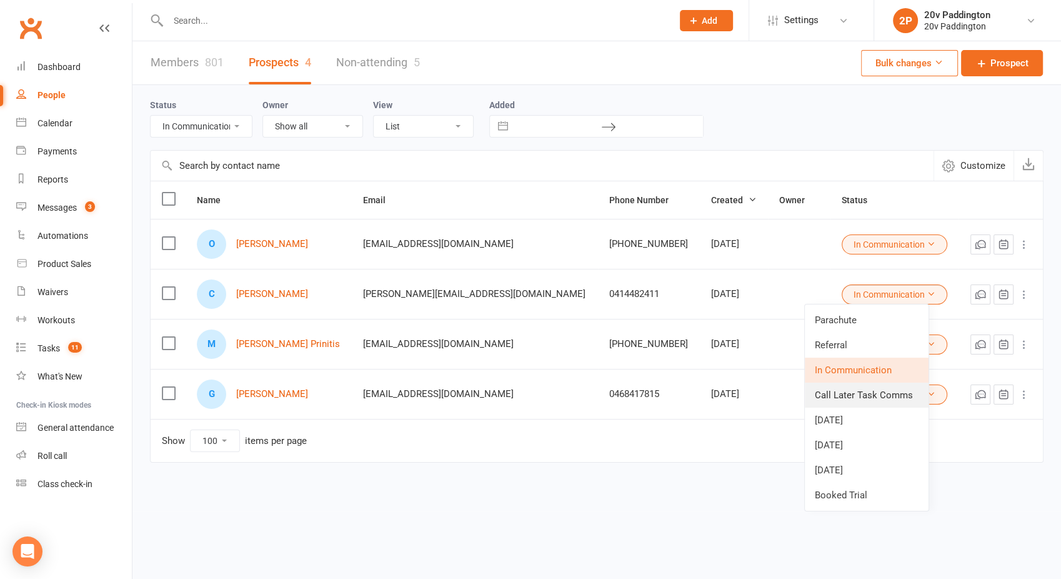
click at [844, 393] on link "Call Later Task Comms" at bounding box center [867, 394] width 124 height 25
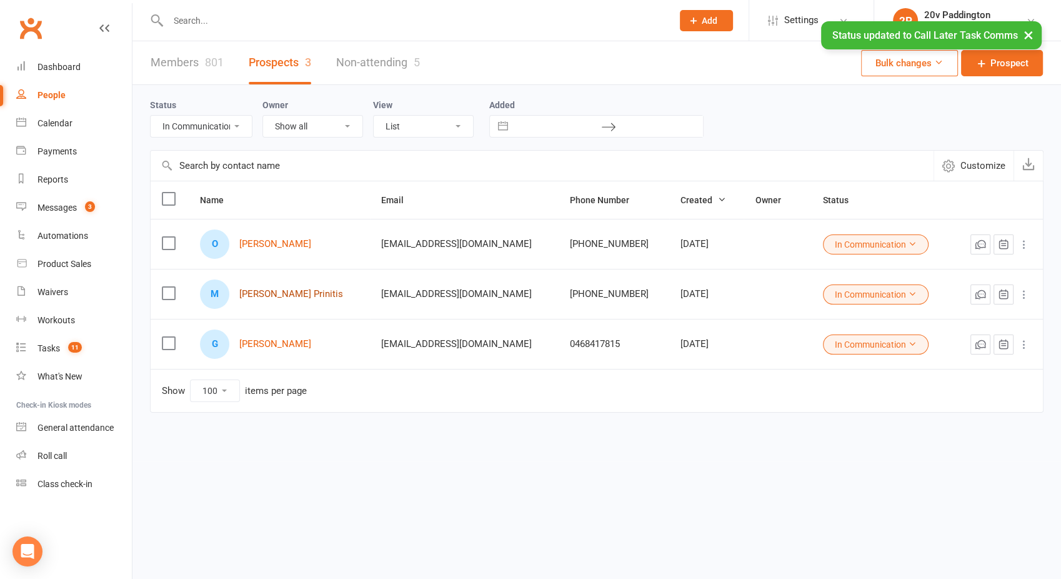
click at [276, 290] on link "Mick Nofatchics Prinitis" at bounding box center [291, 294] width 104 height 11
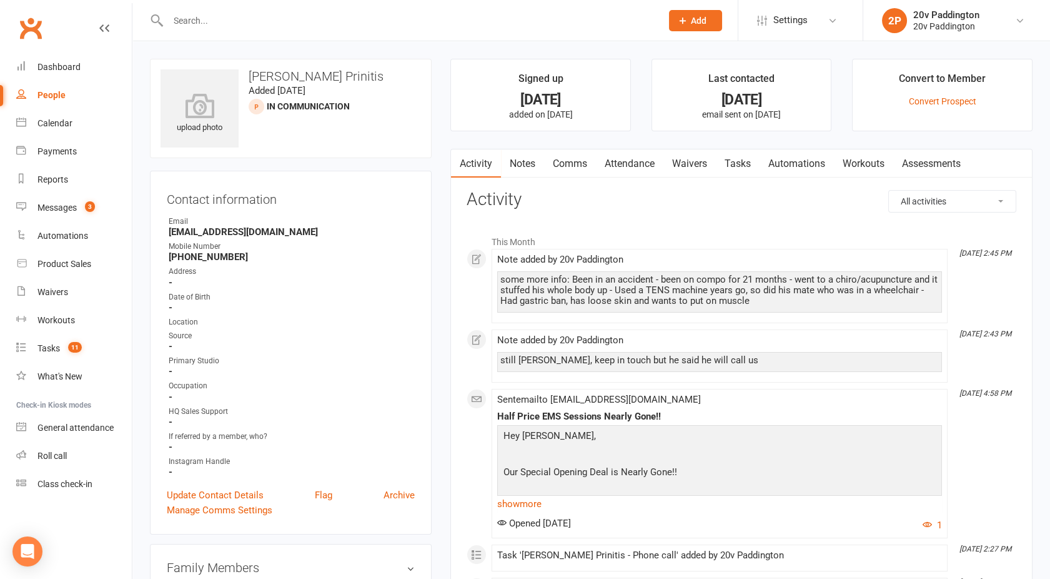
click at [744, 158] on link "Tasks" at bounding box center [738, 163] width 44 height 29
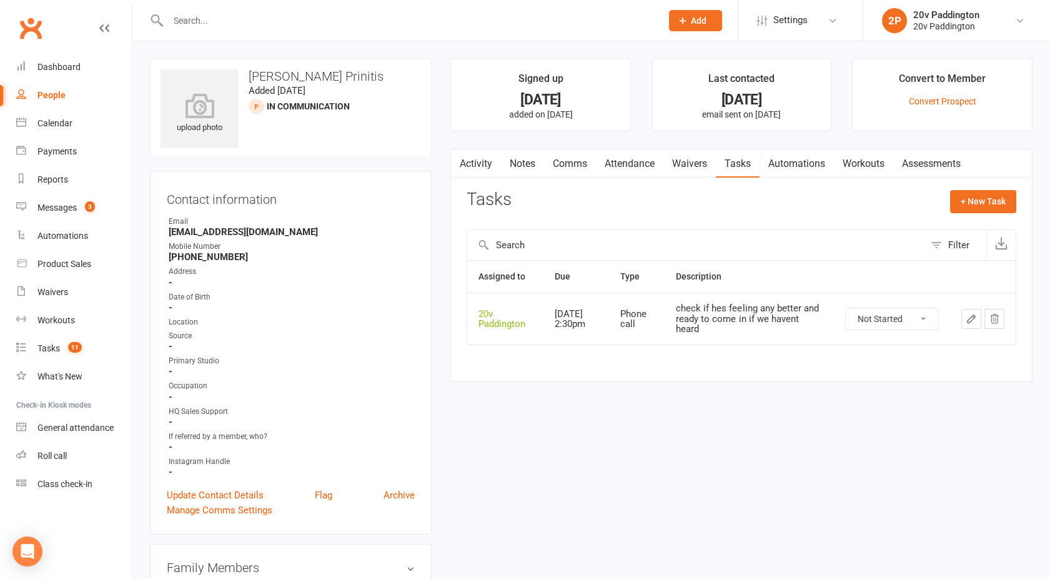
click at [475, 165] on link "Activity" at bounding box center [476, 163] width 50 height 29
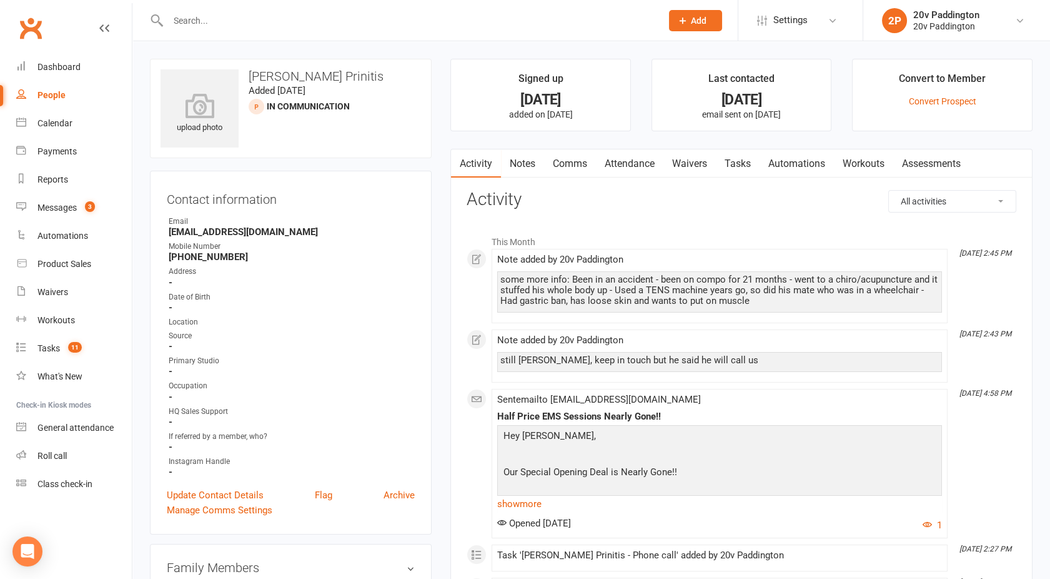
click at [46, 94] on div "People" at bounding box center [51, 95] width 28 height 10
select select "100"
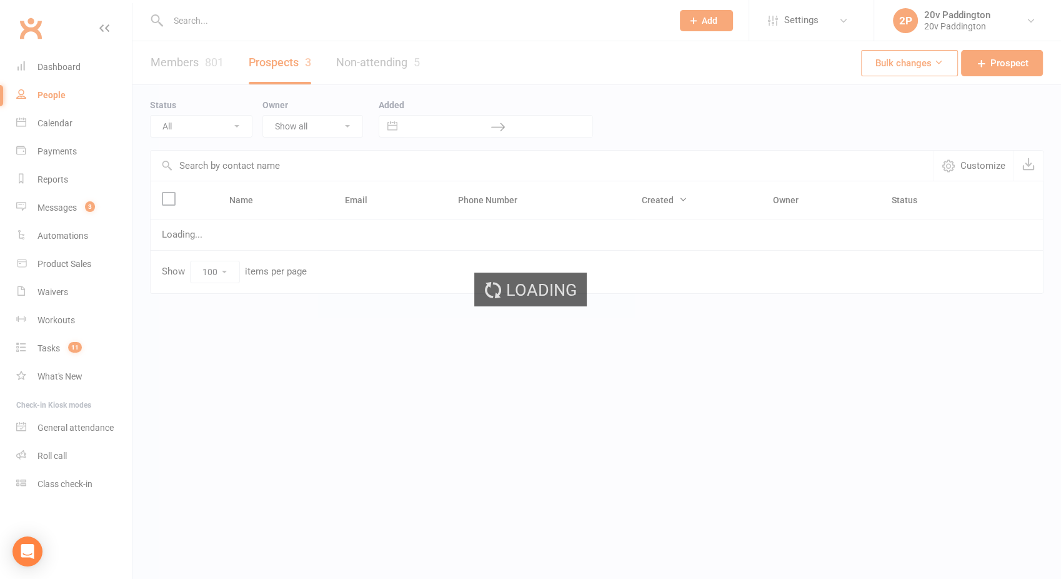
select select "In Communication"
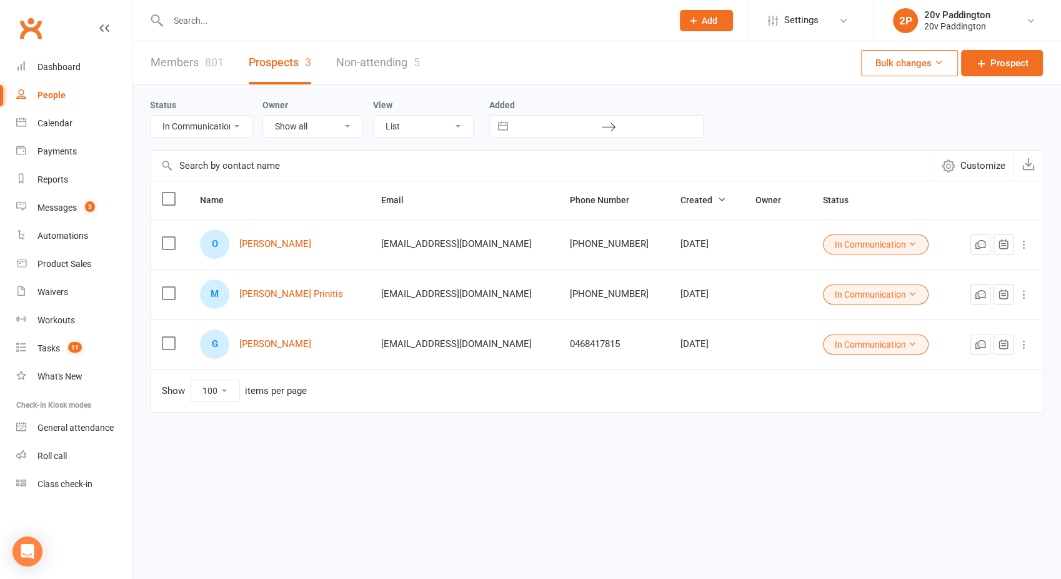
click at [845, 287] on button "In Communication" at bounding box center [876, 294] width 106 height 20
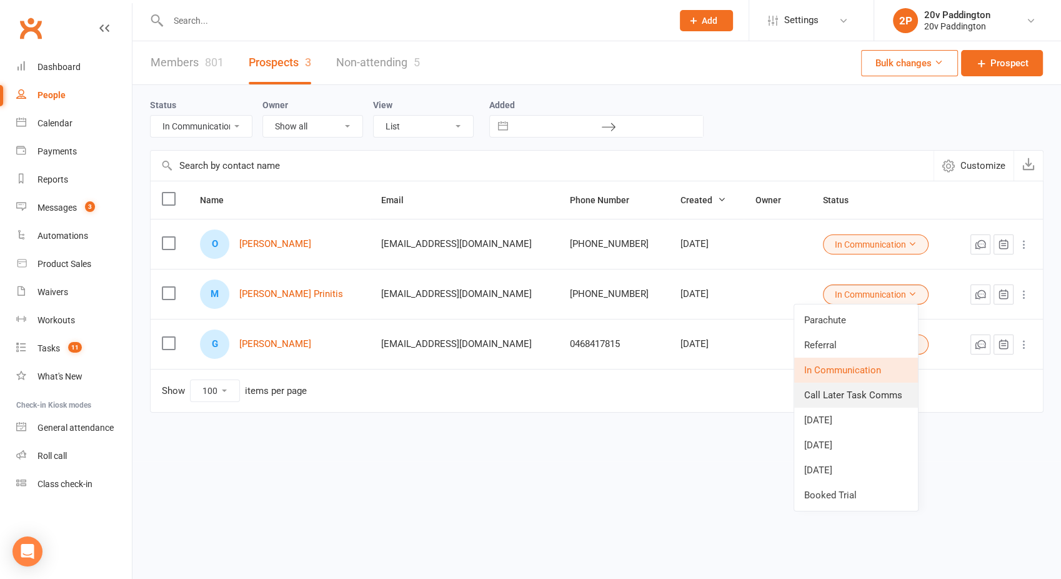
click at [840, 397] on link "Call Later Task Comms" at bounding box center [856, 394] width 124 height 25
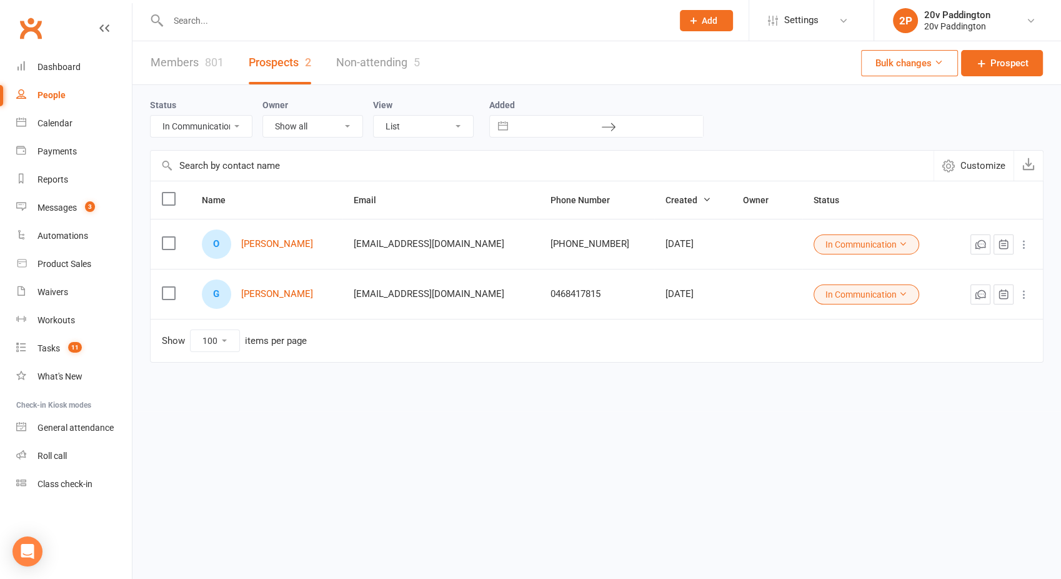
click at [275, 284] on div "G Greta Simpson" at bounding box center [266, 293] width 129 height 29
click at [268, 294] on link "Greta Simpson" at bounding box center [277, 294] width 72 height 11
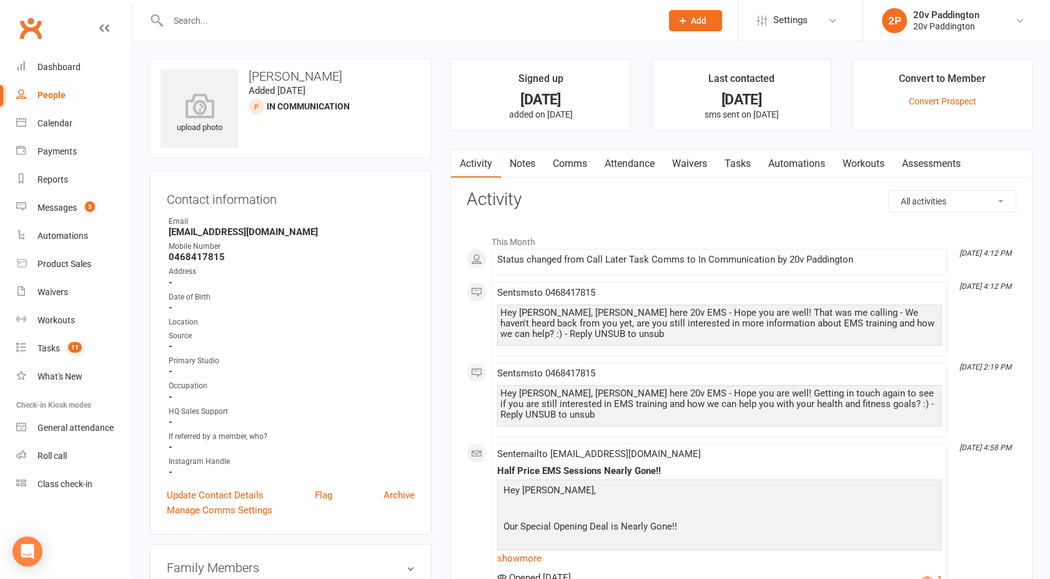
click at [52, 93] on div "People" at bounding box center [51, 95] width 28 height 10
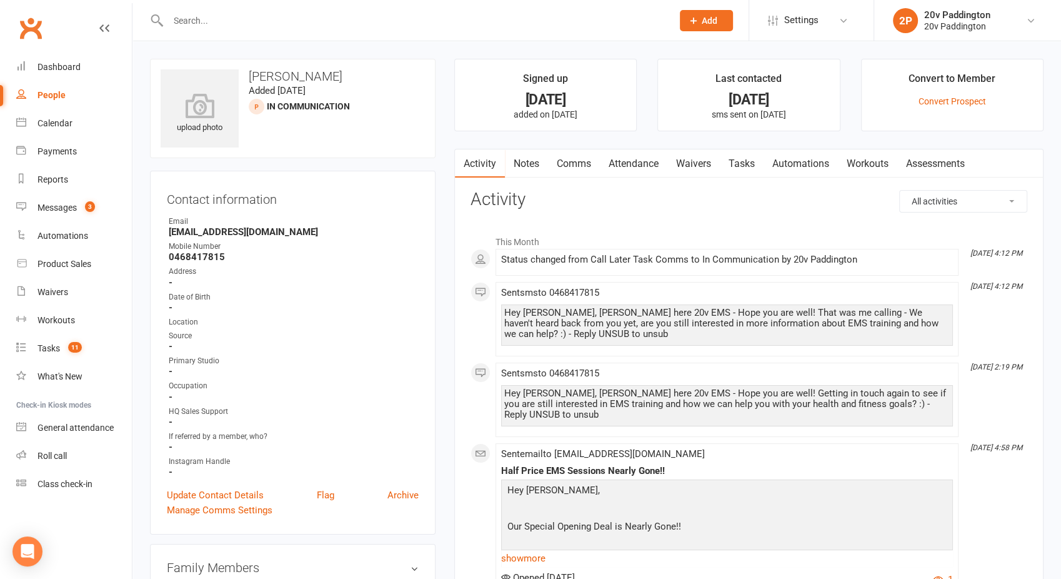
select select "100"
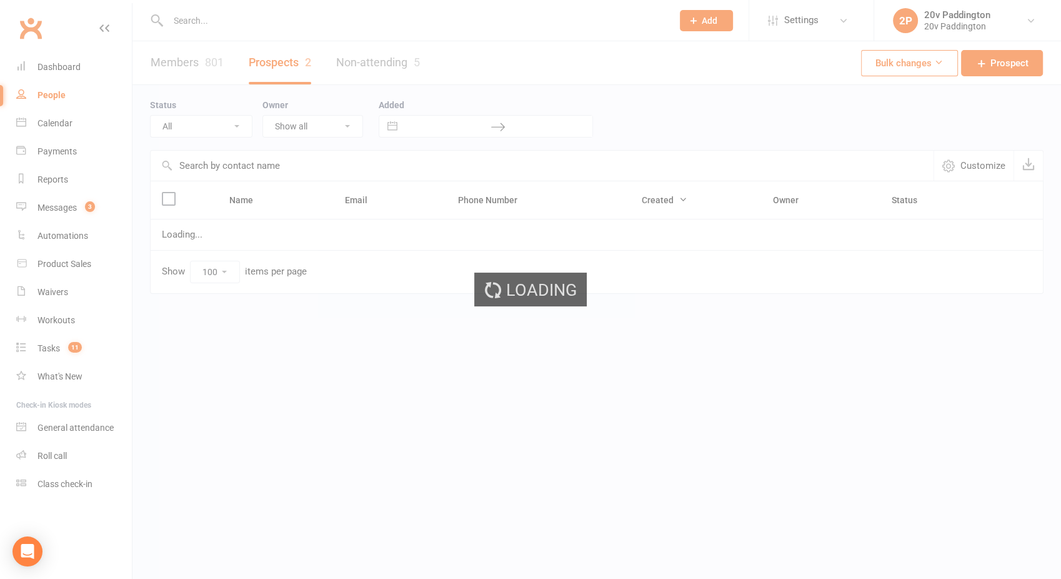
select select "In Communication"
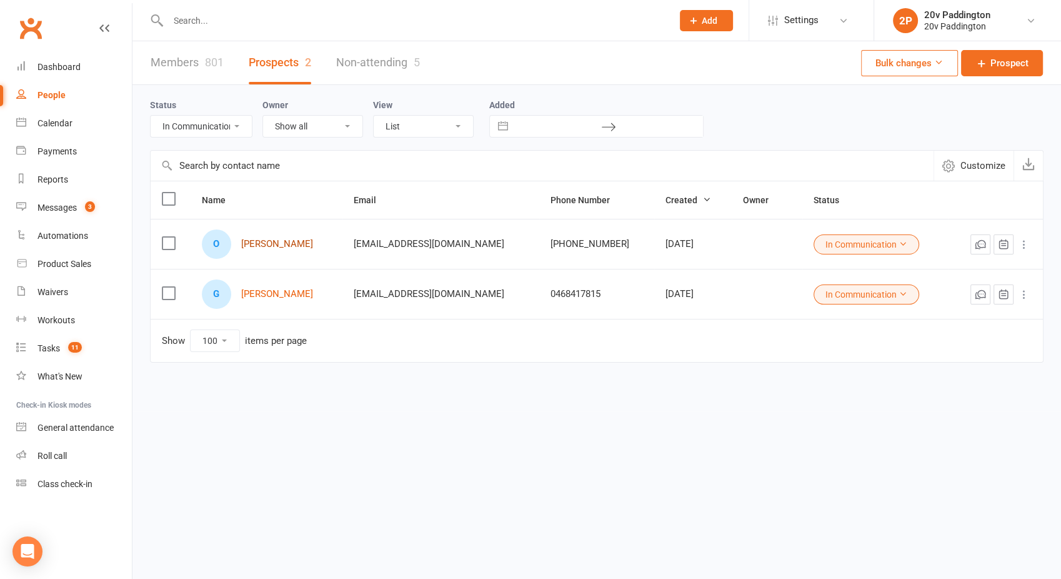
click at [283, 242] on link "[PERSON_NAME]" at bounding box center [277, 244] width 72 height 11
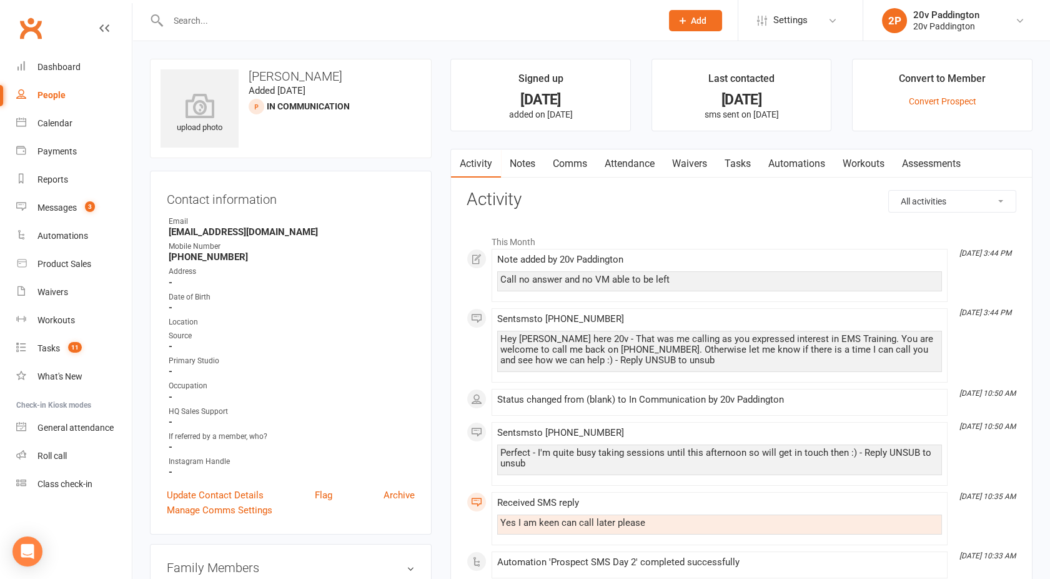
click at [572, 160] on link "Comms" at bounding box center [570, 163] width 52 height 29
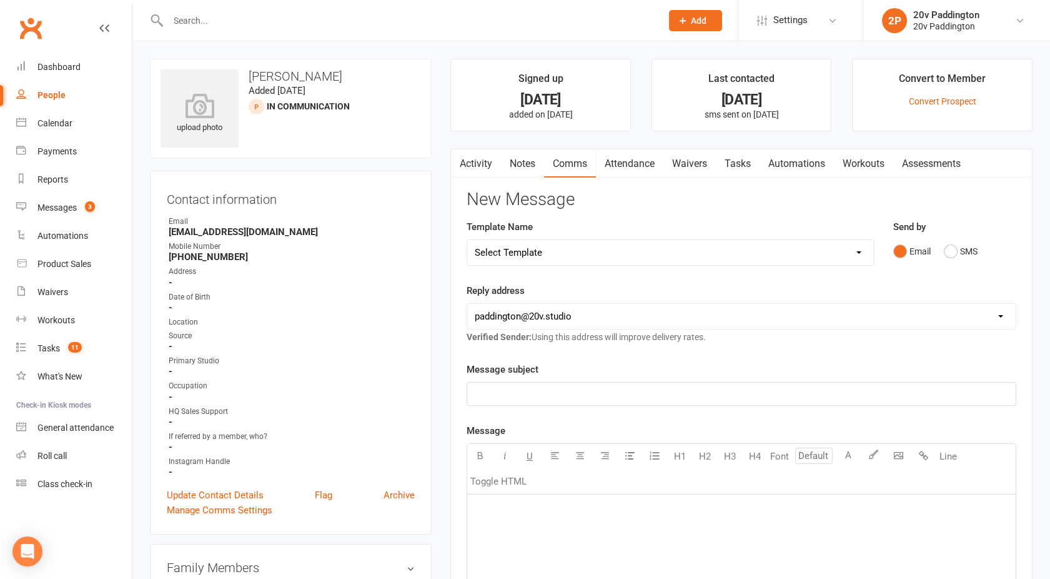
click at [849, 251] on select "Select Template [Email] 20v Referral Bonus [SMS] Free Trial Link [SMS] Haven’t …" at bounding box center [670, 252] width 407 height 25
select select "5"
click at [467, 240] on select "Select Template [Email] 20v Referral Bonus [SMS] Free Trial Link [SMS] Haven’t …" at bounding box center [670, 252] width 407 height 25
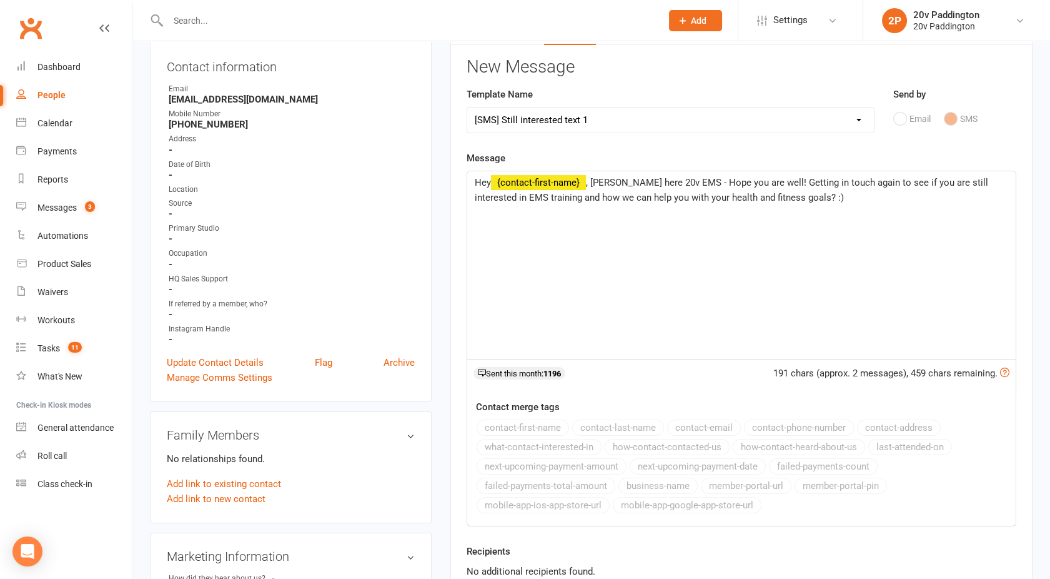
scroll to position [422, 0]
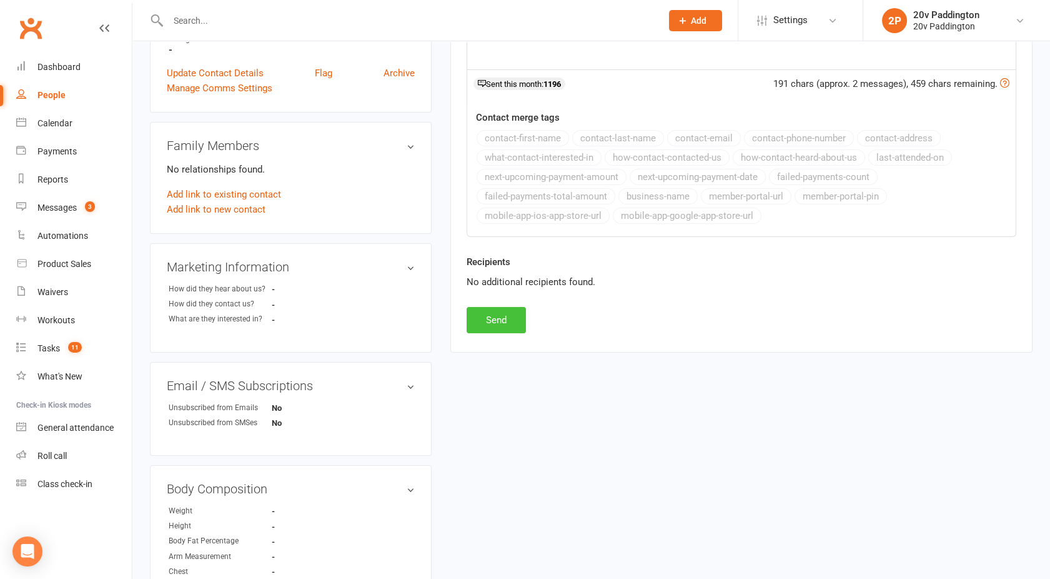
click at [497, 311] on button "Send" at bounding box center [496, 320] width 59 height 26
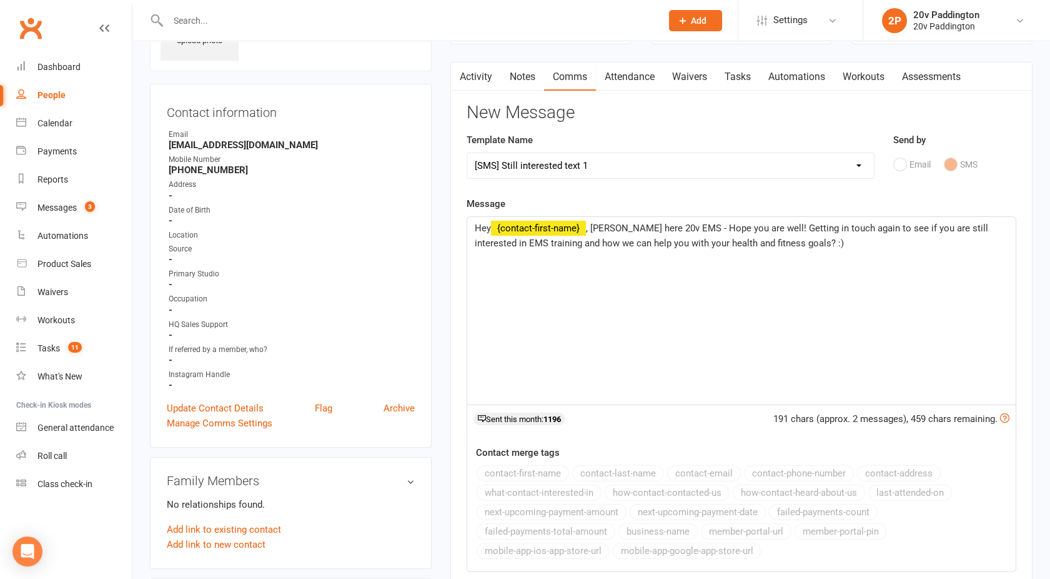
scroll to position [0, 0]
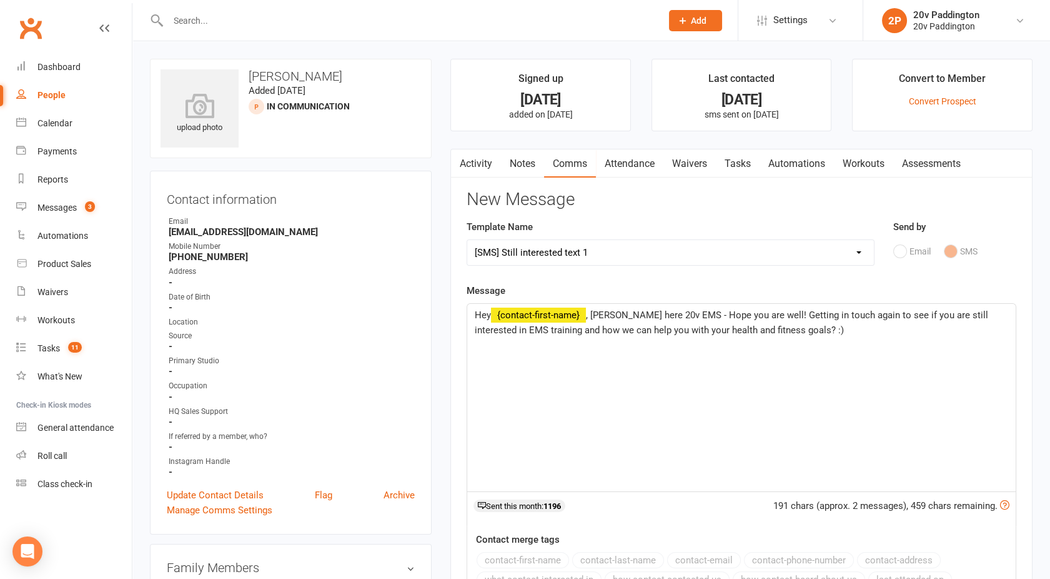
select select
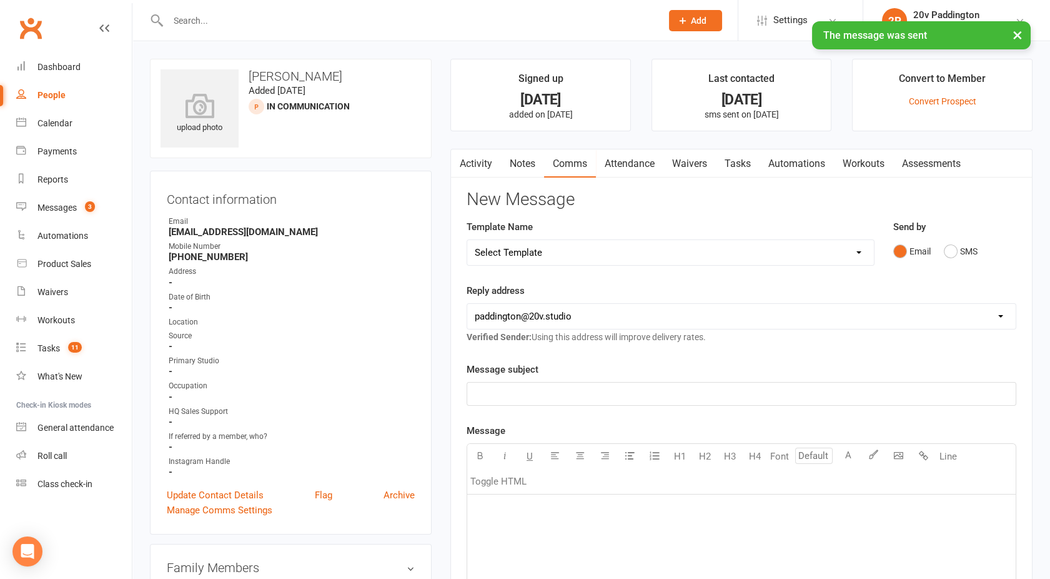
click at [467, 167] on link "Activity" at bounding box center [476, 163] width 50 height 29
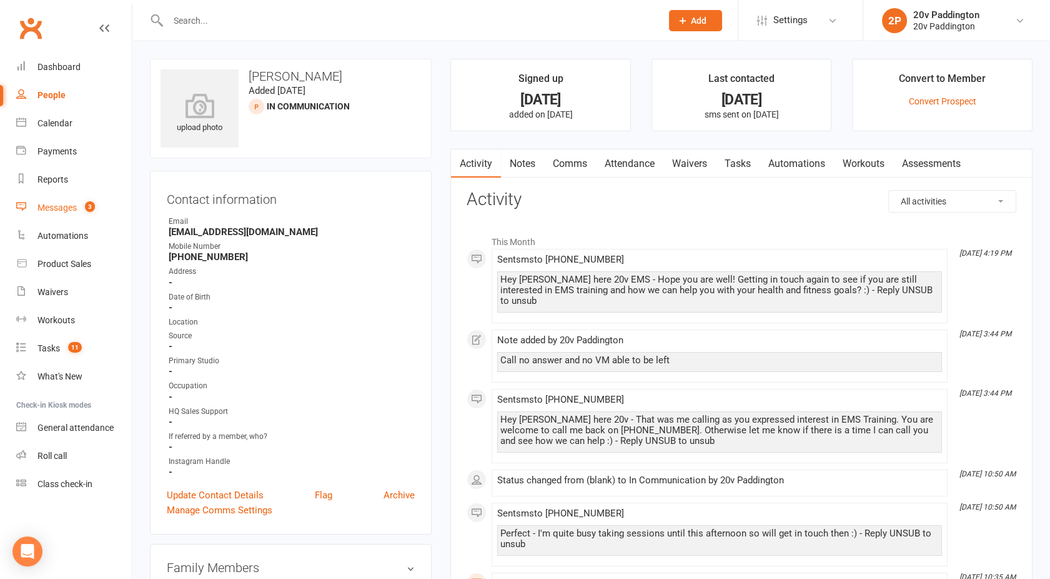
click at [34, 206] on link "Messages 3" at bounding box center [74, 208] width 116 height 28
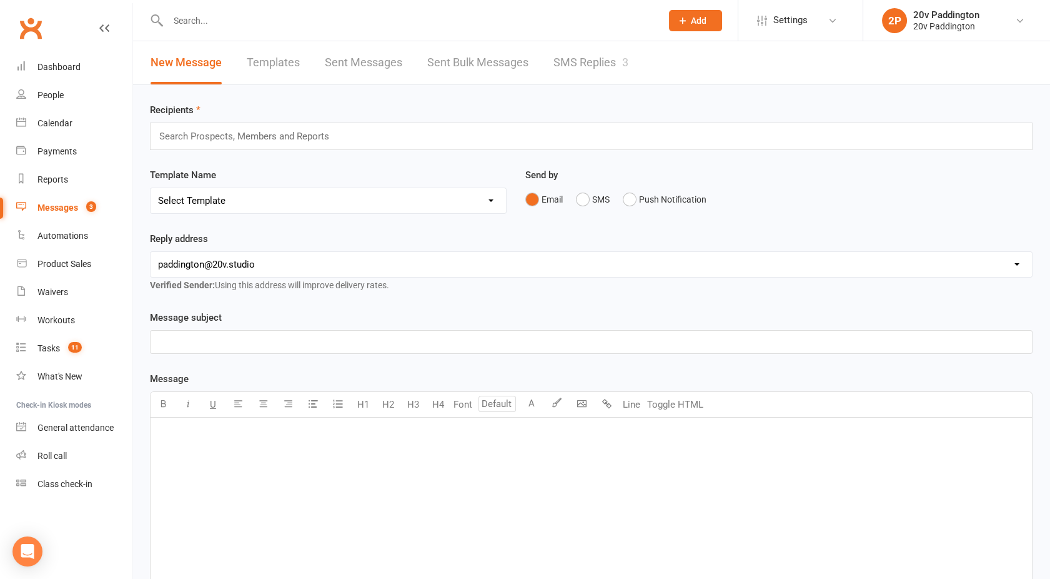
click at [597, 74] on link "SMS Replies 3" at bounding box center [591, 62] width 75 height 43
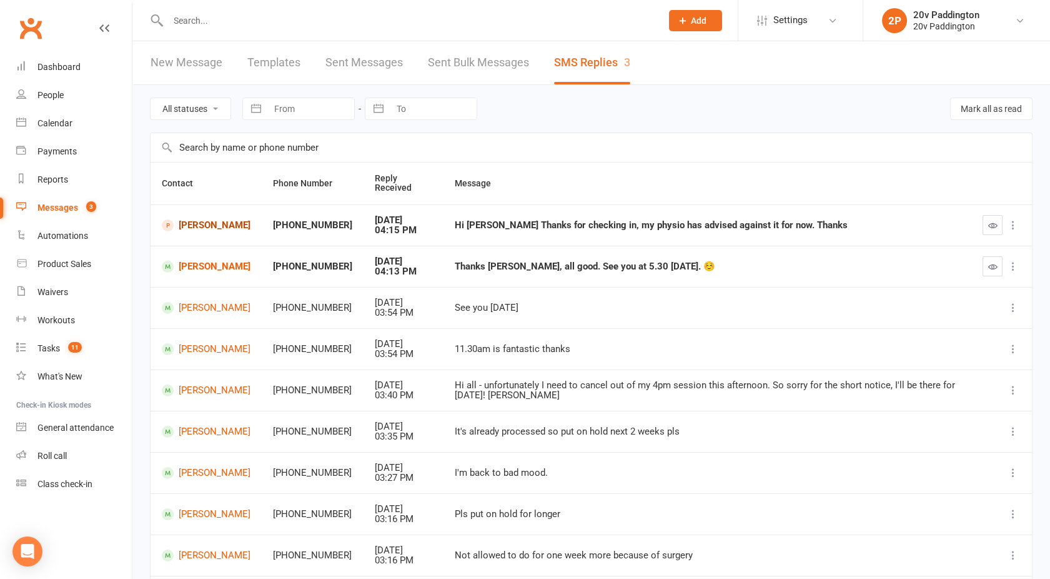
click at [237, 219] on link "Michael Kotsohilis" at bounding box center [206, 225] width 89 height 12
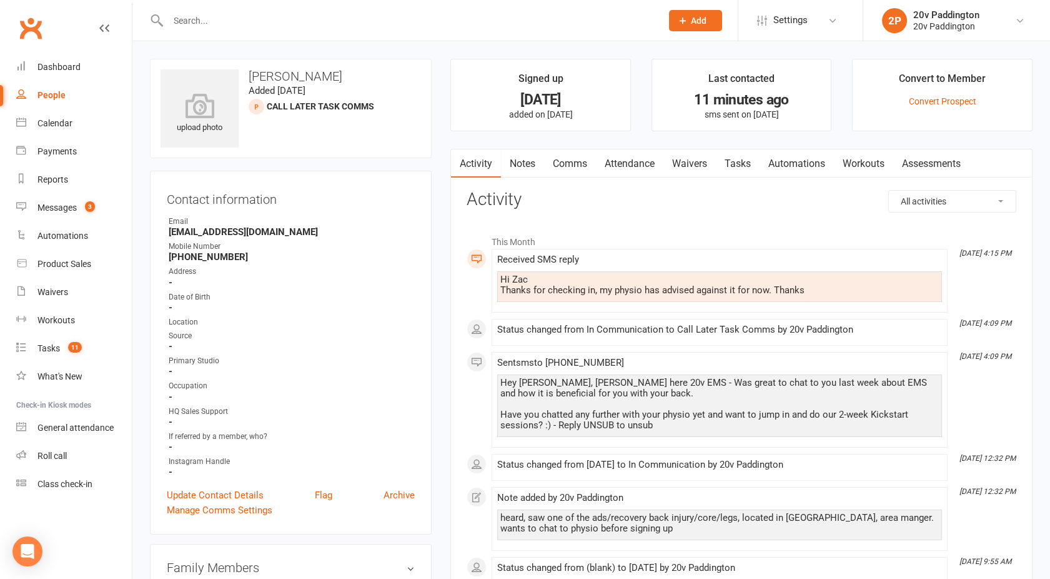
click at [575, 166] on link "Comms" at bounding box center [570, 163] width 52 height 29
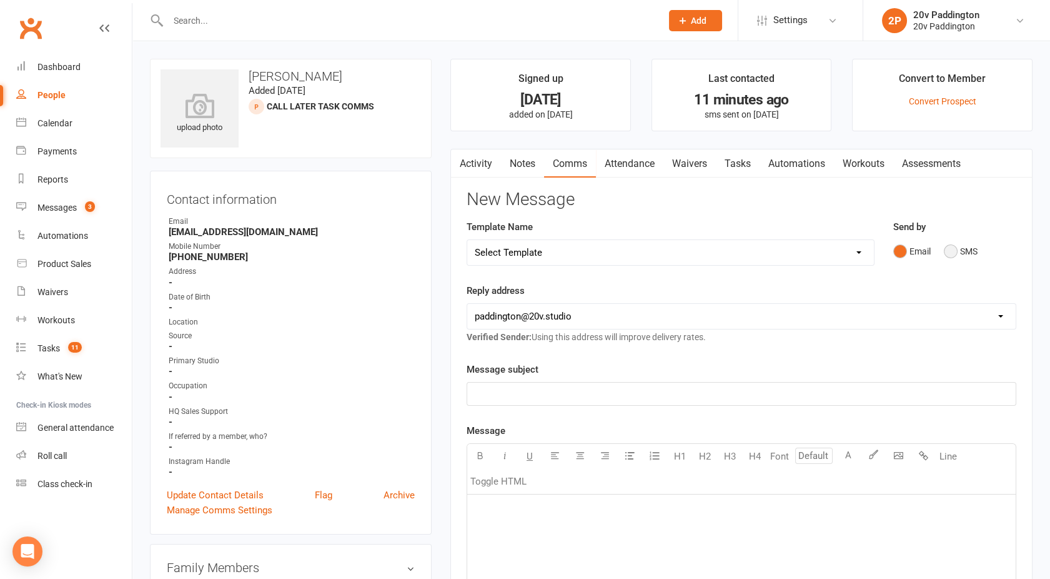
click at [952, 241] on button "SMS" at bounding box center [961, 251] width 34 height 24
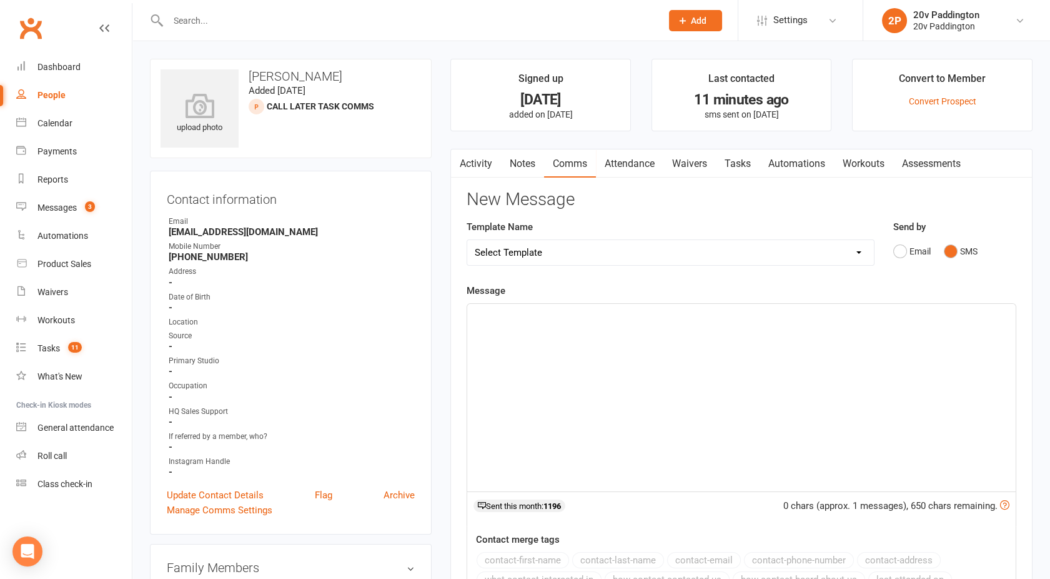
click at [757, 374] on div "﻿" at bounding box center [741, 397] width 549 height 187
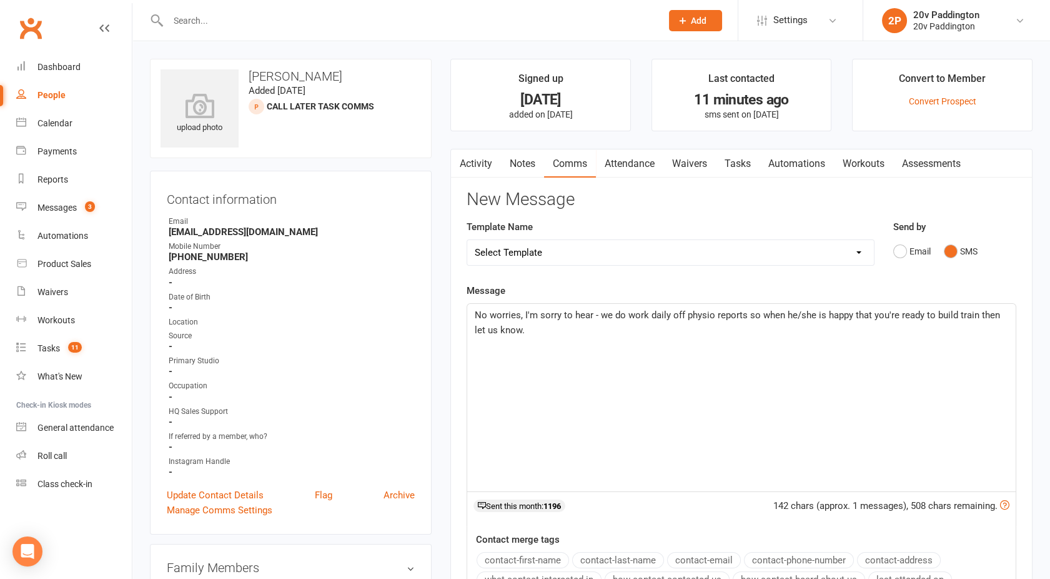
click at [951, 314] on span "No worries, I'm sorry to hear - we do work daily off physio reports so when he/…" at bounding box center [739, 322] width 528 height 26
click at [521, 332] on p "No worries, I'm sorry to hear - we do work daily off physio reports so when he/…" at bounding box center [742, 322] width 534 height 30
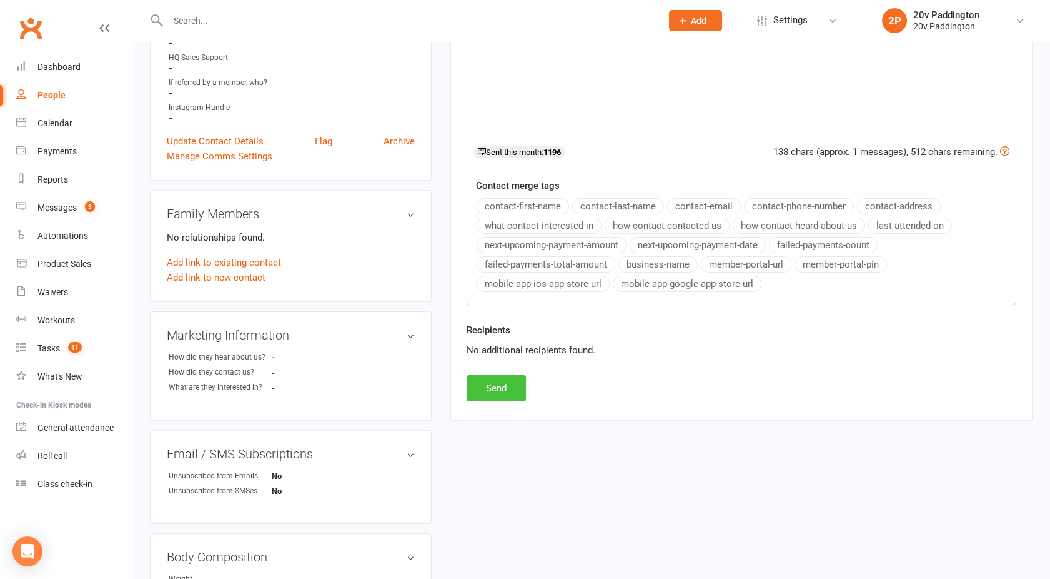
scroll to position [362, 0]
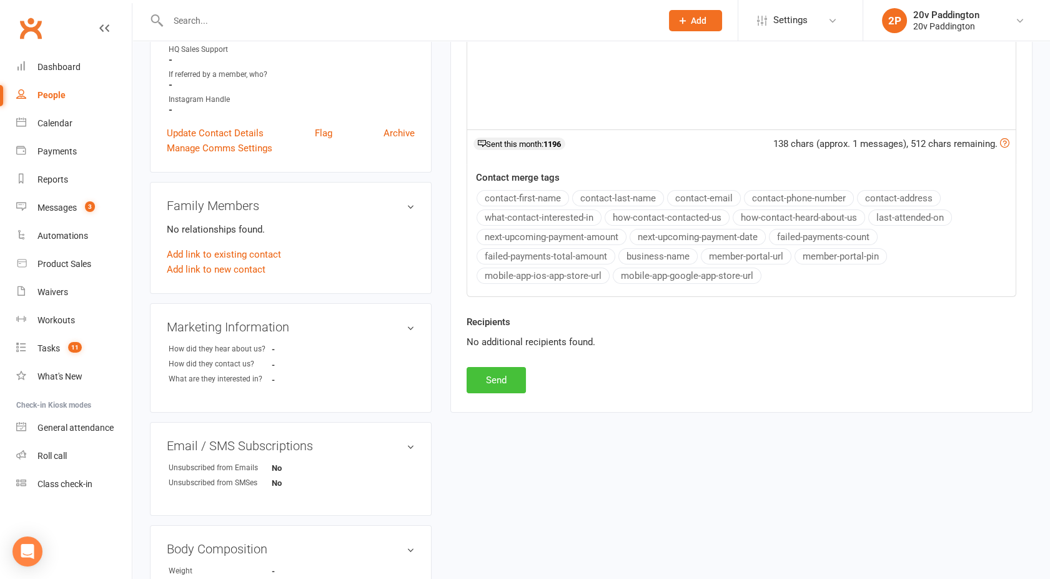
click at [479, 372] on button "Send" at bounding box center [496, 380] width 59 height 26
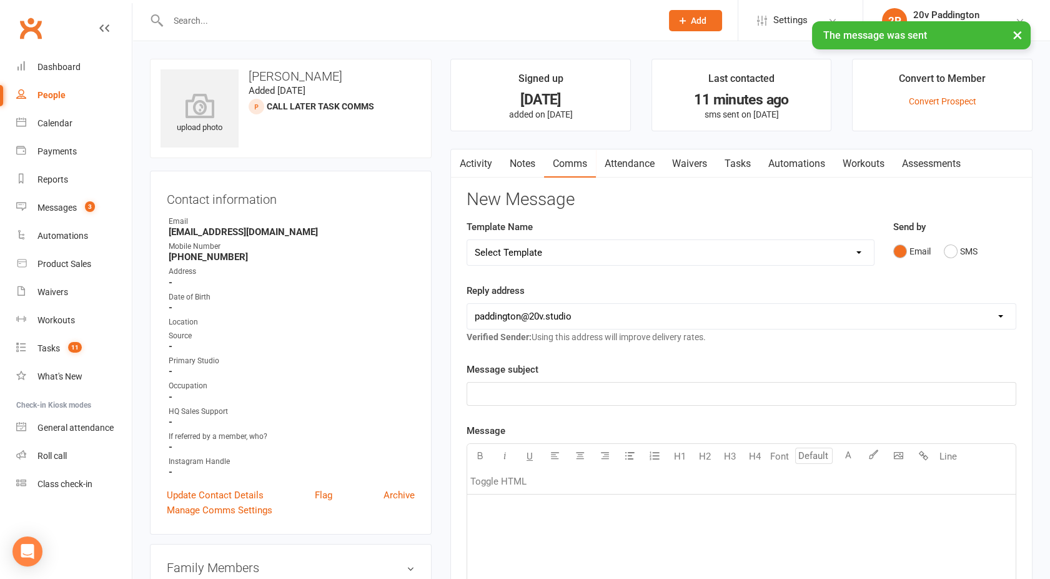
click at [491, 167] on link "Activity" at bounding box center [476, 163] width 50 height 29
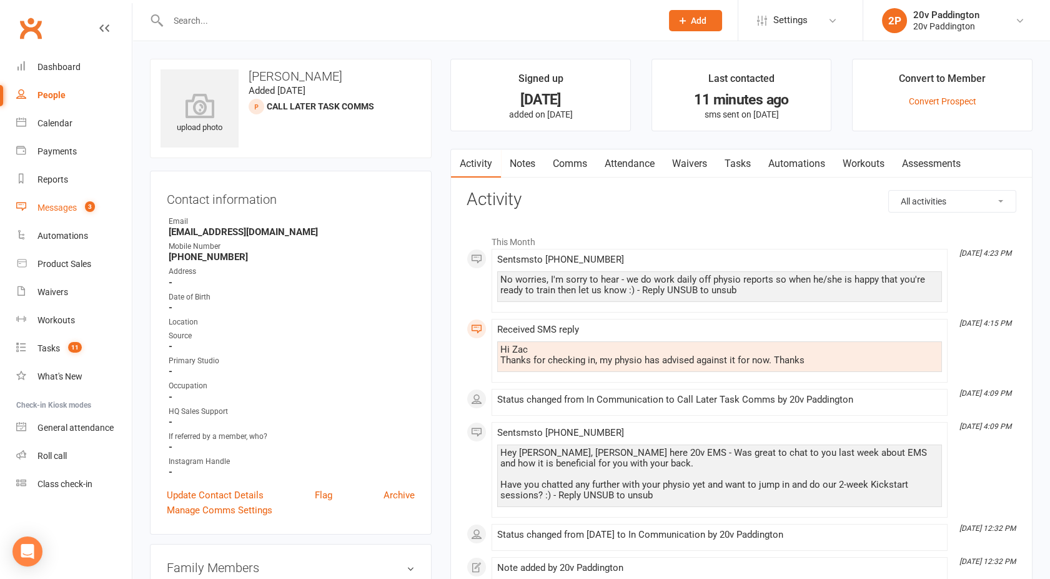
click at [59, 202] on link "Messages 3" at bounding box center [74, 208] width 116 height 28
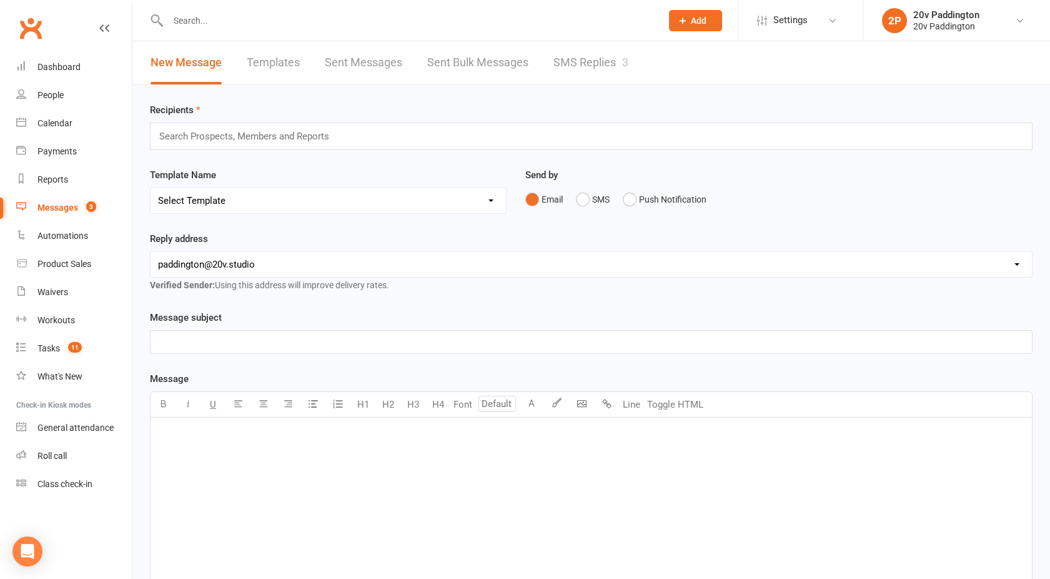
click at [599, 93] on div "Recipients Search Prospects, Members and Reports Template Name Select Template …" at bounding box center [591, 439] width 918 height 709
click at [579, 75] on link "SMS Replies 3" at bounding box center [591, 62] width 75 height 43
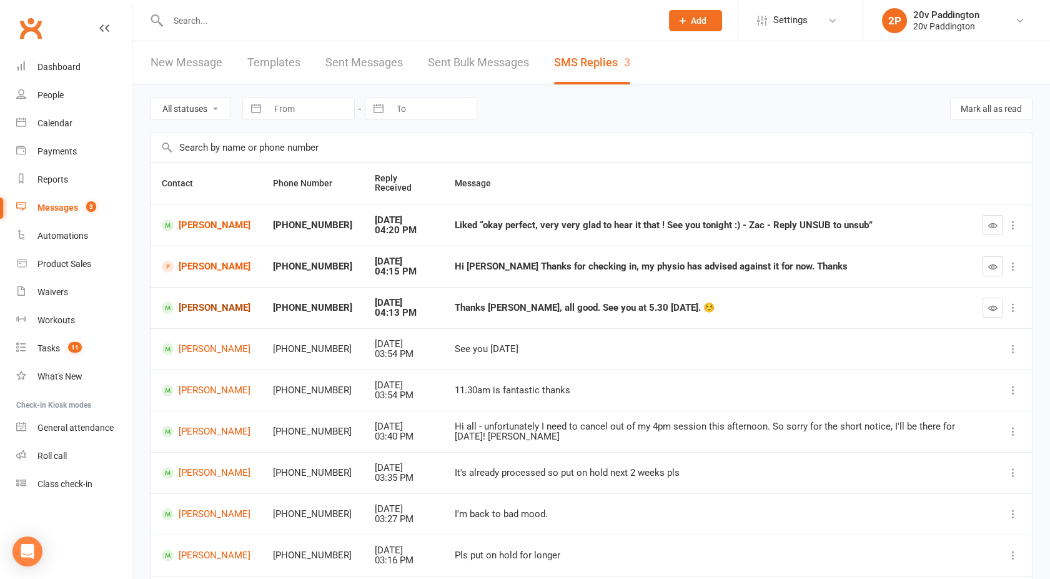
click at [201, 309] on link "Trudi Yip" at bounding box center [206, 308] width 89 height 12
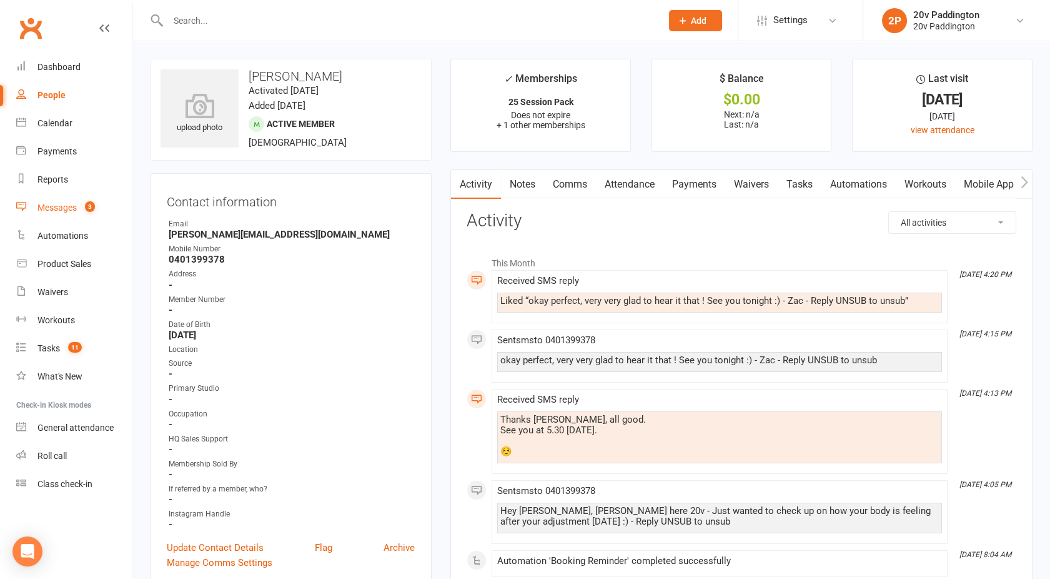
click at [68, 206] on div "Messages" at bounding box center [56, 207] width 39 height 10
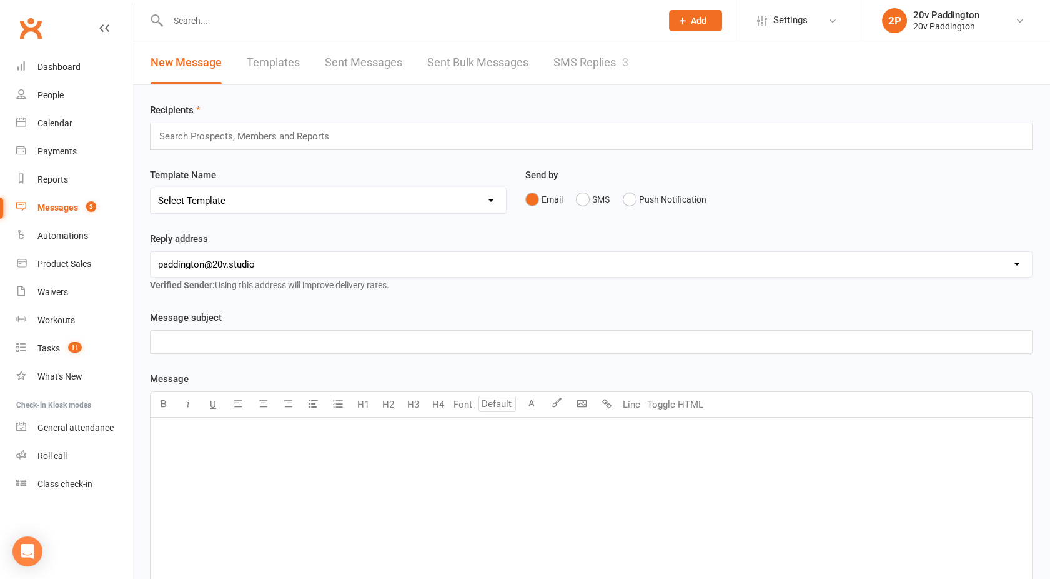
click at [601, 64] on link "SMS Replies 3" at bounding box center [591, 62] width 75 height 43
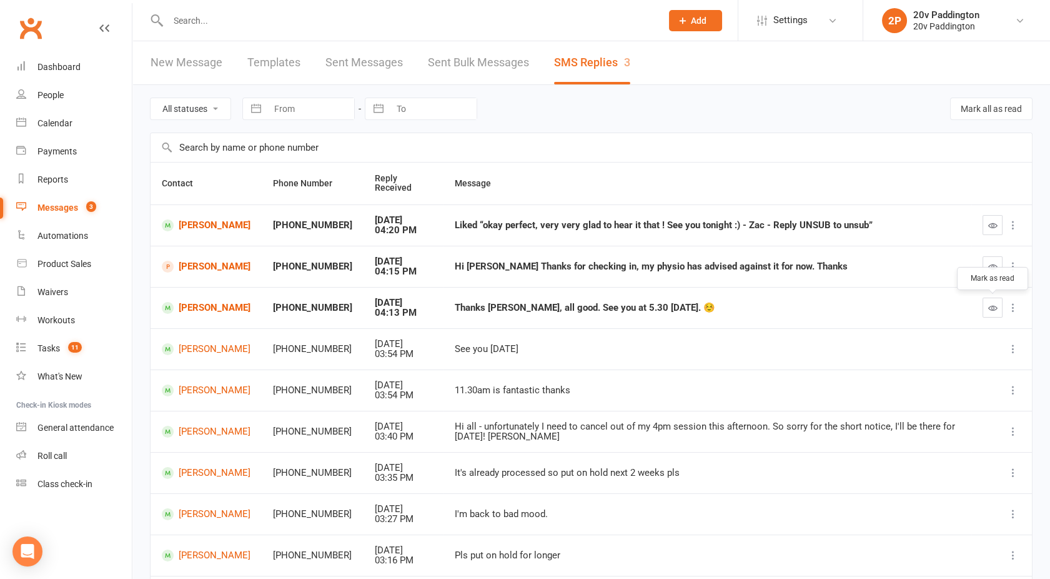
click at [989, 312] on icon "button" at bounding box center [993, 307] width 9 height 9
click at [995, 263] on icon "button" at bounding box center [993, 266] width 9 height 9
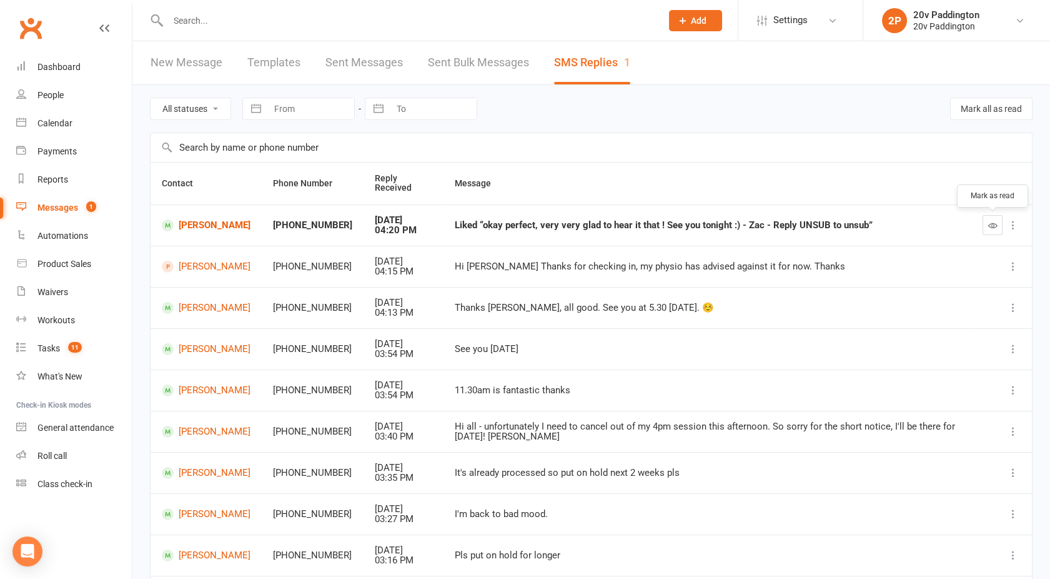
click at [989, 226] on icon "button" at bounding box center [993, 225] width 9 height 9
click at [211, 261] on link "Michael Kotsohilis" at bounding box center [206, 267] width 89 height 12
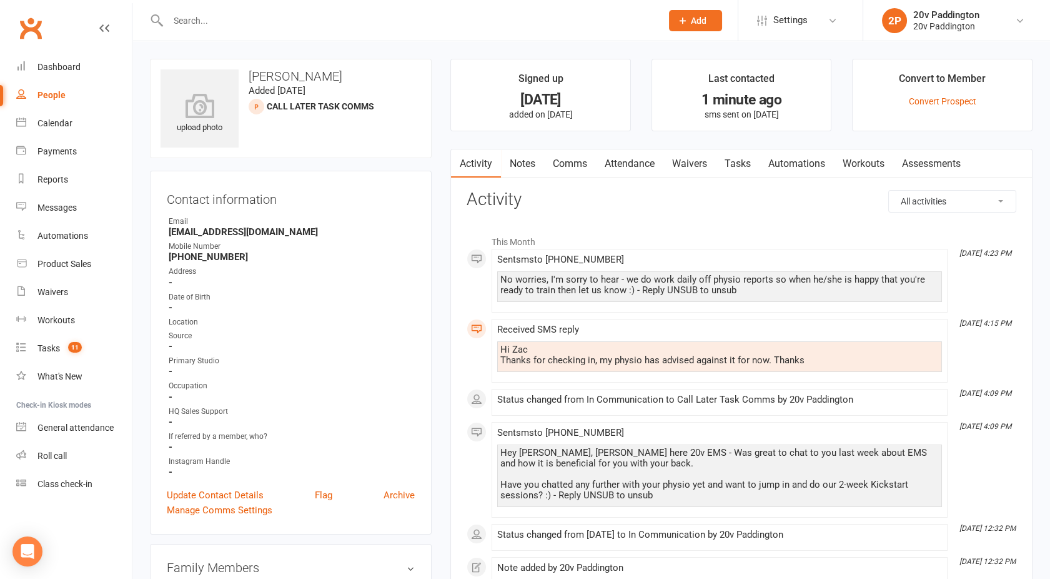
click at [741, 165] on link "Tasks" at bounding box center [738, 163] width 44 height 29
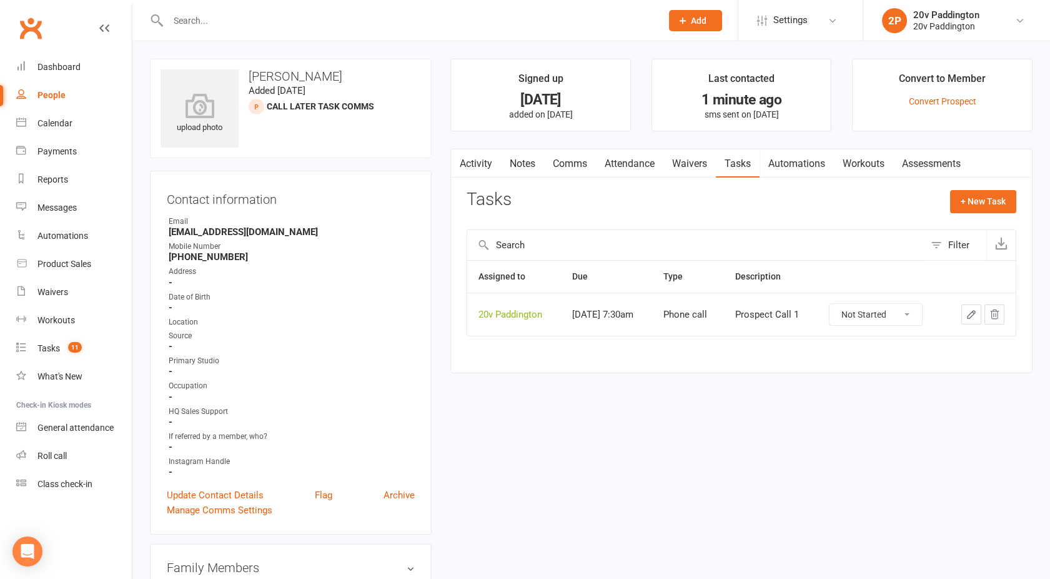
click at [965, 317] on button "button" at bounding box center [972, 314] width 20 height 20
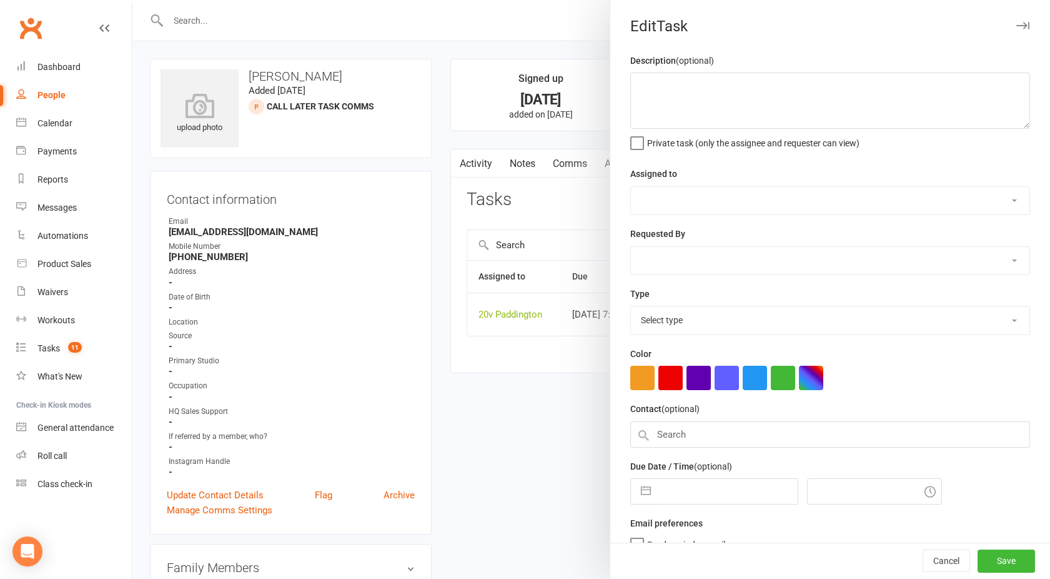
type textarea "Prospect Call 1"
select select "45737"
type input "18 Sep 2025"
type input "7:30am"
select select "22381"
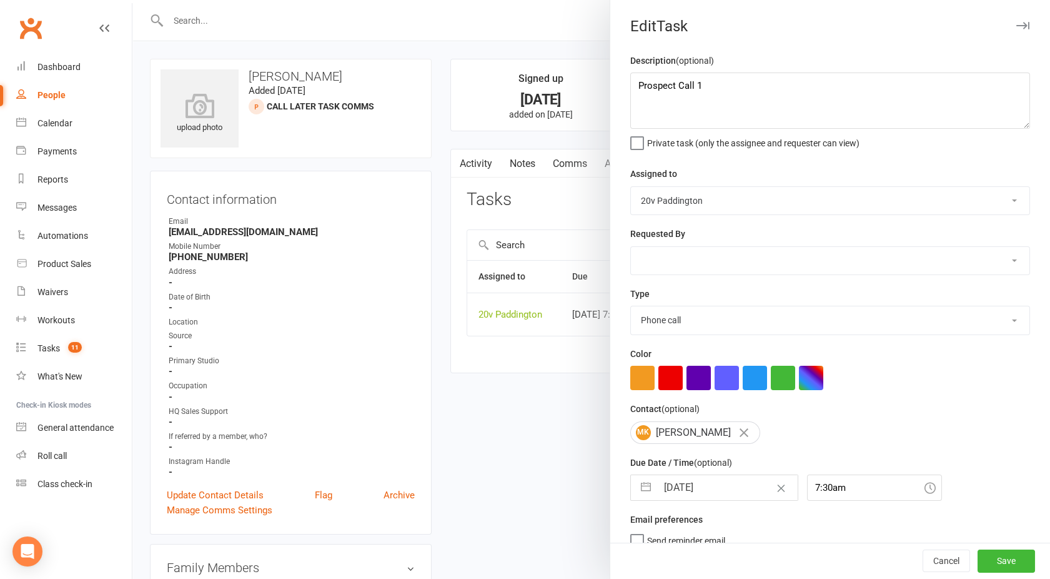
scroll to position [15, 0]
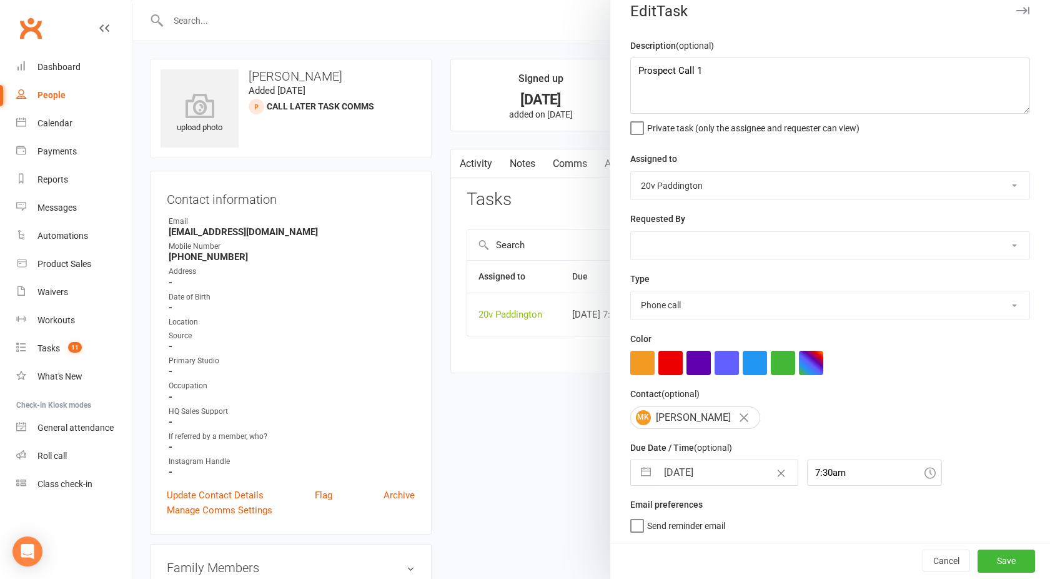
click at [695, 476] on input "18 Sep 2025" at bounding box center [727, 472] width 141 height 25
select select "7"
select select "2025"
select select "8"
select select "2025"
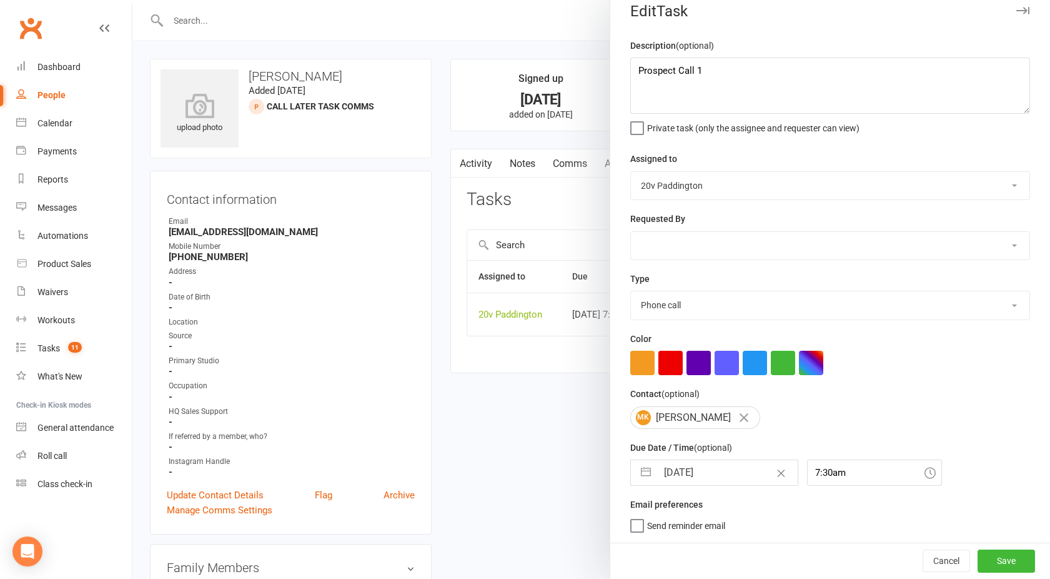
select select "9"
select select "2025"
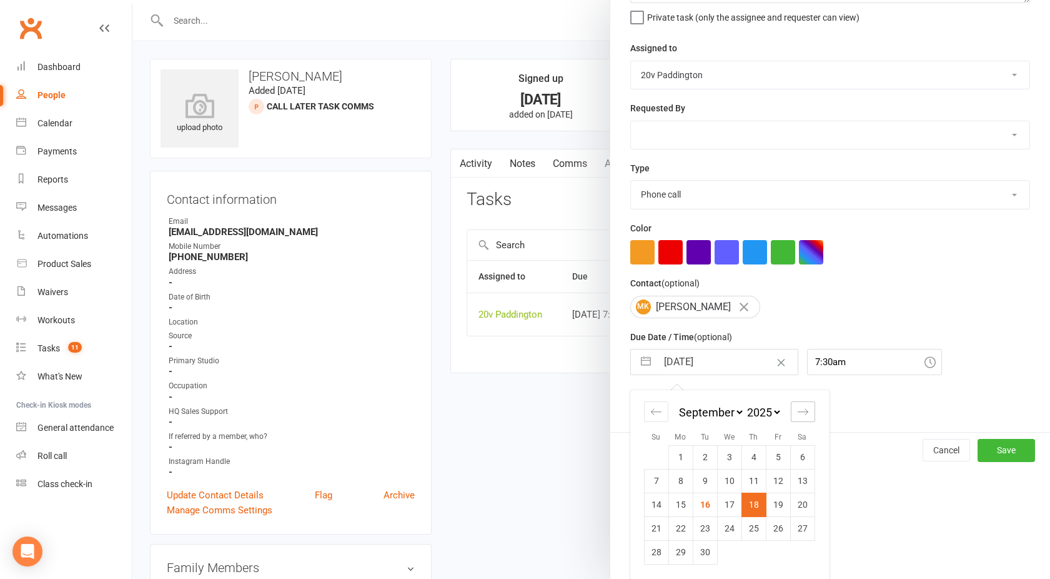
click at [797, 417] on icon "Move forward to switch to the next month." at bounding box center [803, 412] width 12 height 12
select select "10"
select select "2025"
click at [694, 502] on td "14" at bounding box center [705, 504] width 24 height 24
type input "14 Oct 2025"
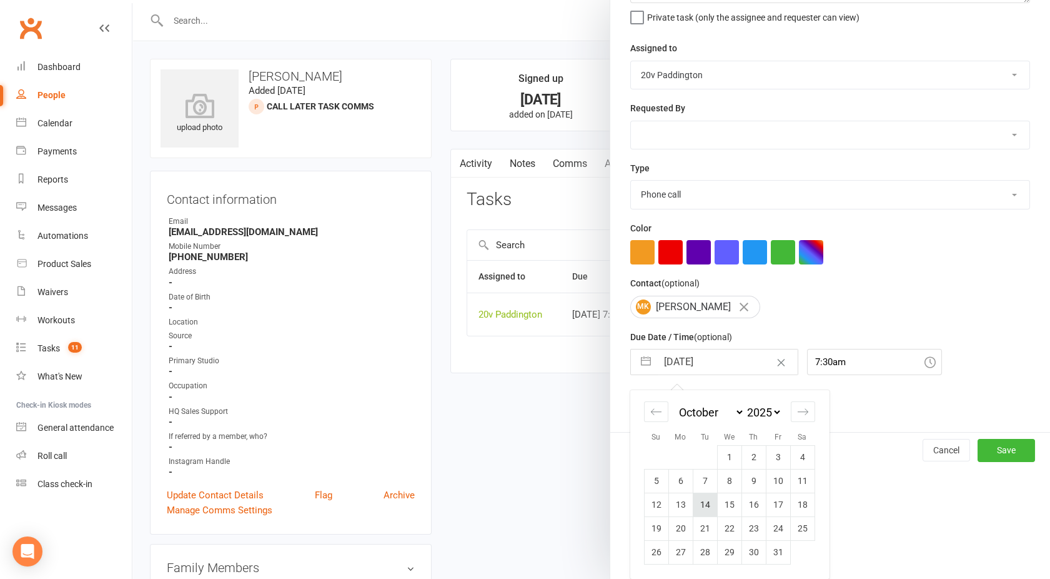
scroll to position [15, 0]
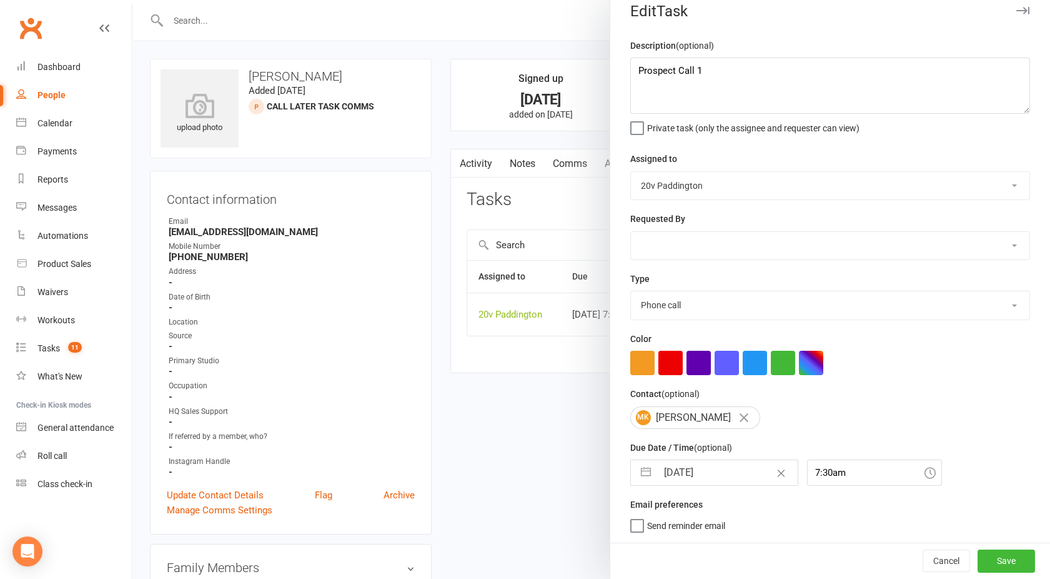
select select "8"
select select "2025"
select select "9"
select select "2025"
select select "10"
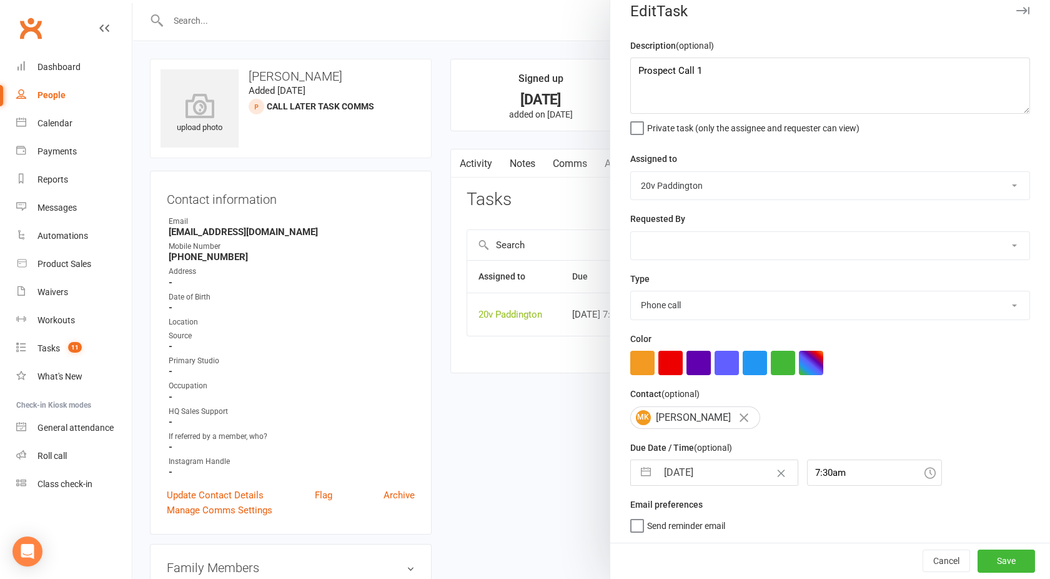
select select "2025"
click at [671, 461] on input "14 Oct 2025" at bounding box center [727, 472] width 141 height 25
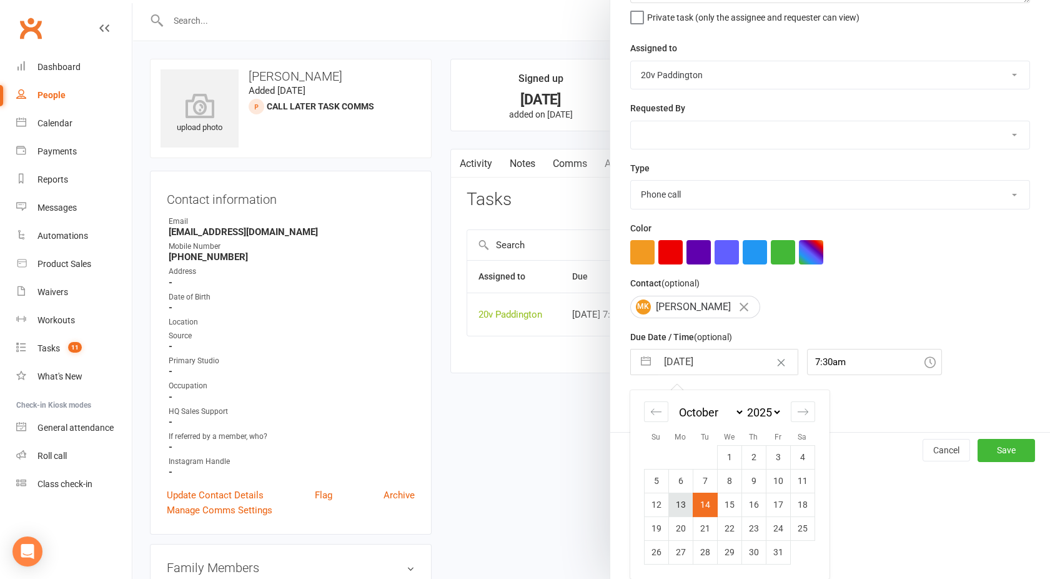
click at [675, 510] on td "13" at bounding box center [681, 504] width 24 height 24
type input "13 Oct 2025"
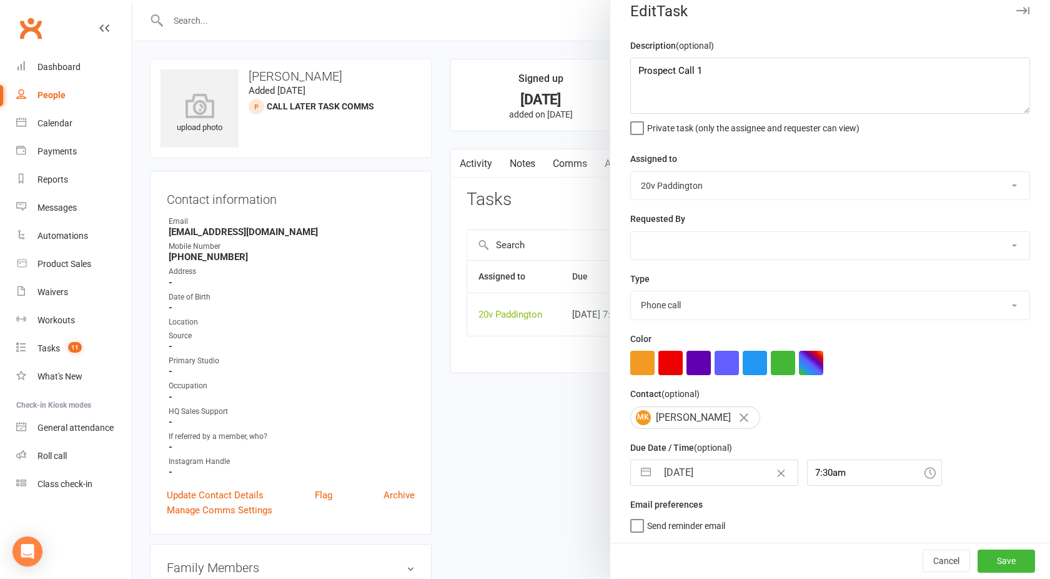
select select "8"
select select "2025"
select select "9"
select select "2025"
select select "10"
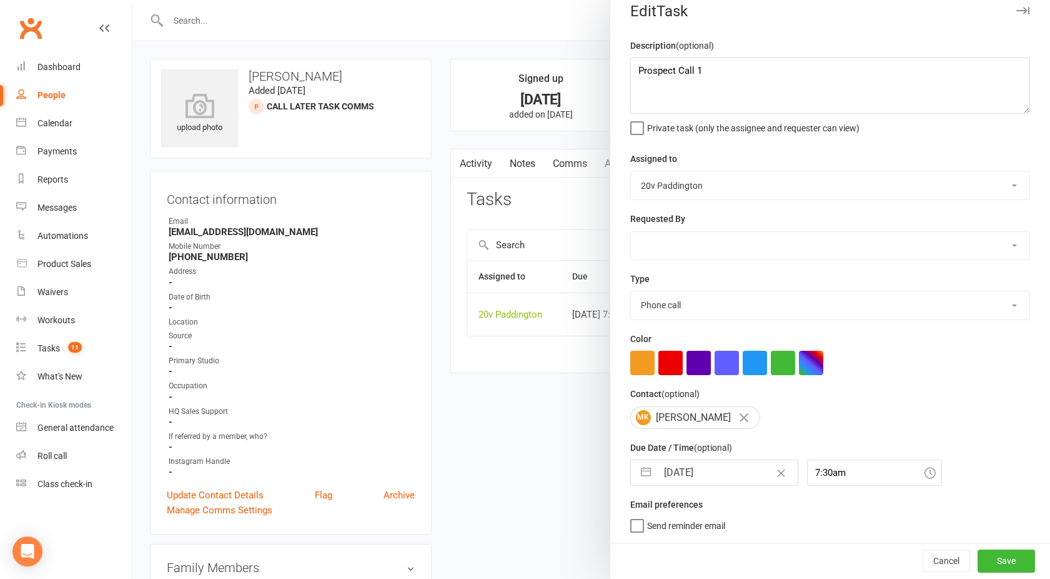
select select "2025"
click at [689, 467] on input "13 Oct 2025" at bounding box center [727, 472] width 141 height 25
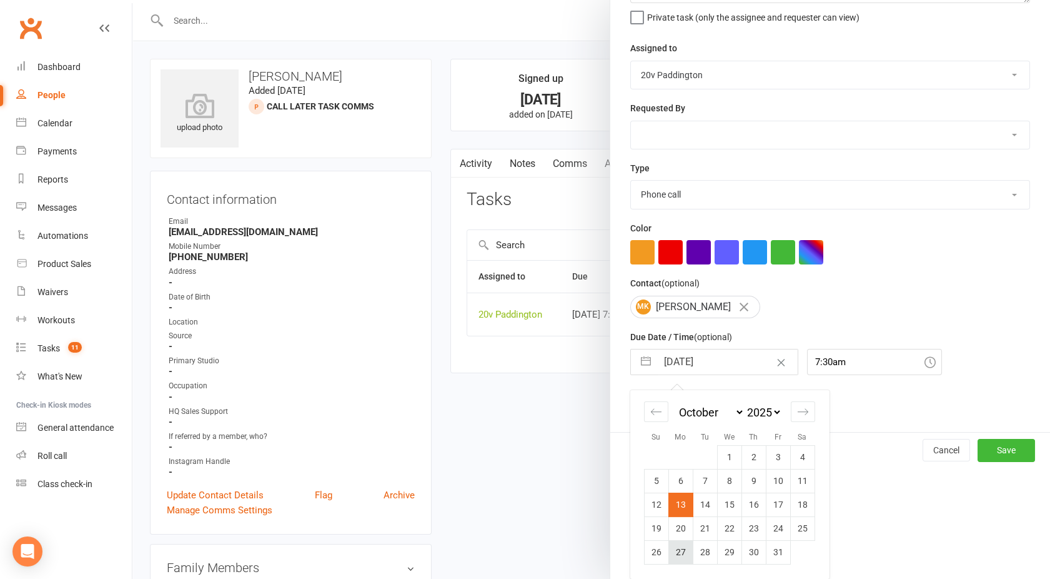
click at [677, 552] on td "27" at bounding box center [681, 552] width 24 height 24
type input "27 Oct 2025"
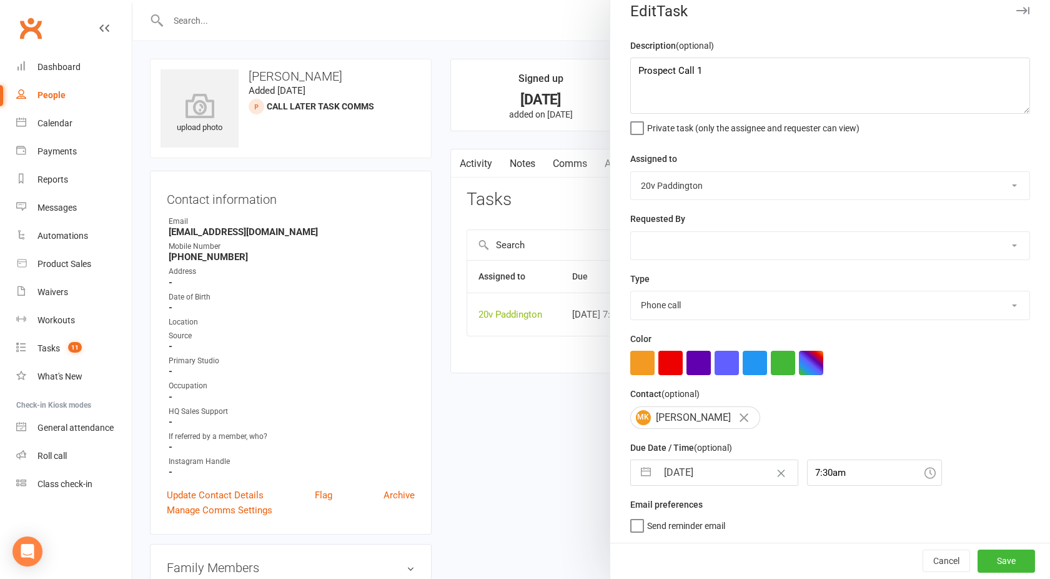
scroll to position [15, 0]
click at [978, 557] on button "Save" at bounding box center [1006, 560] width 57 height 22
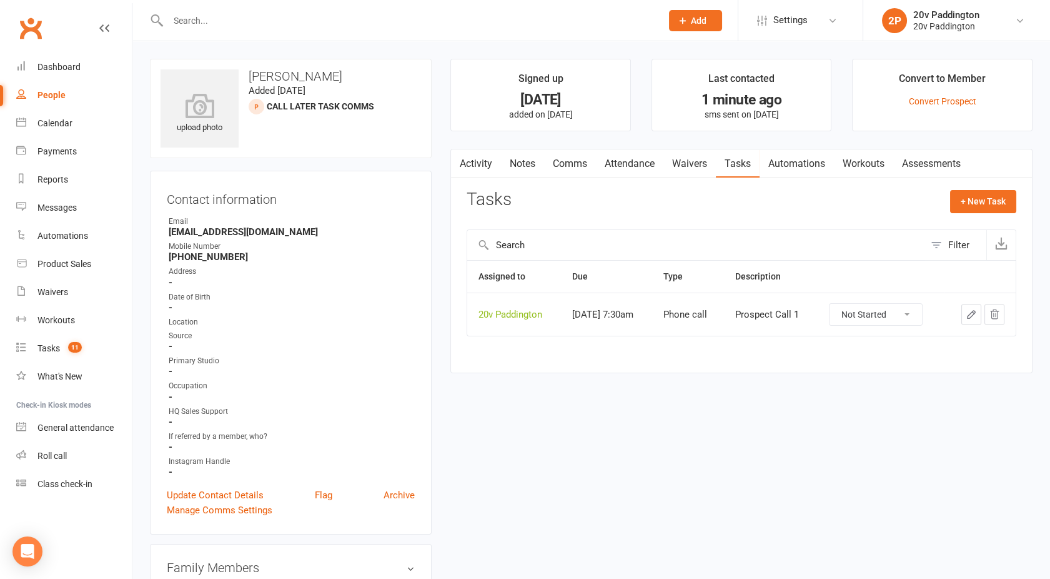
click at [54, 89] on link "People" at bounding box center [74, 95] width 116 height 28
select select "100"
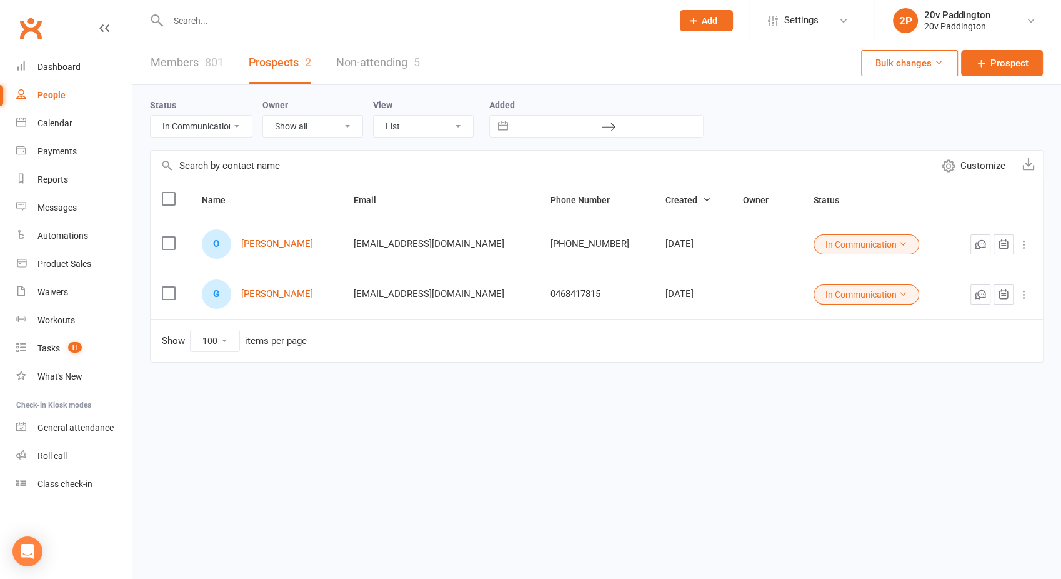
click at [214, 124] on select "All (No status set) (Invalid status) Parachute Referral In Communication Call L…" at bounding box center [201, 126] width 101 height 21
select select "Call Later Task Comms"
click at [151, 116] on select "All (No status set) (Invalid status) Parachute Referral In Communication Call L…" at bounding box center [201, 126] width 101 height 21
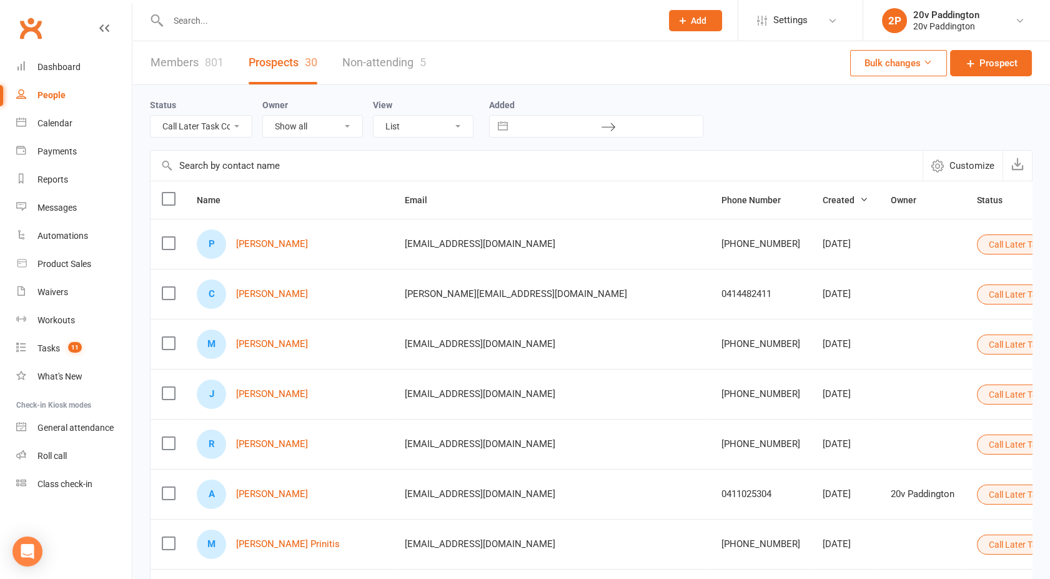
click at [977, 337] on button "Call Later Task Comms" at bounding box center [1038, 344] width 123 height 20
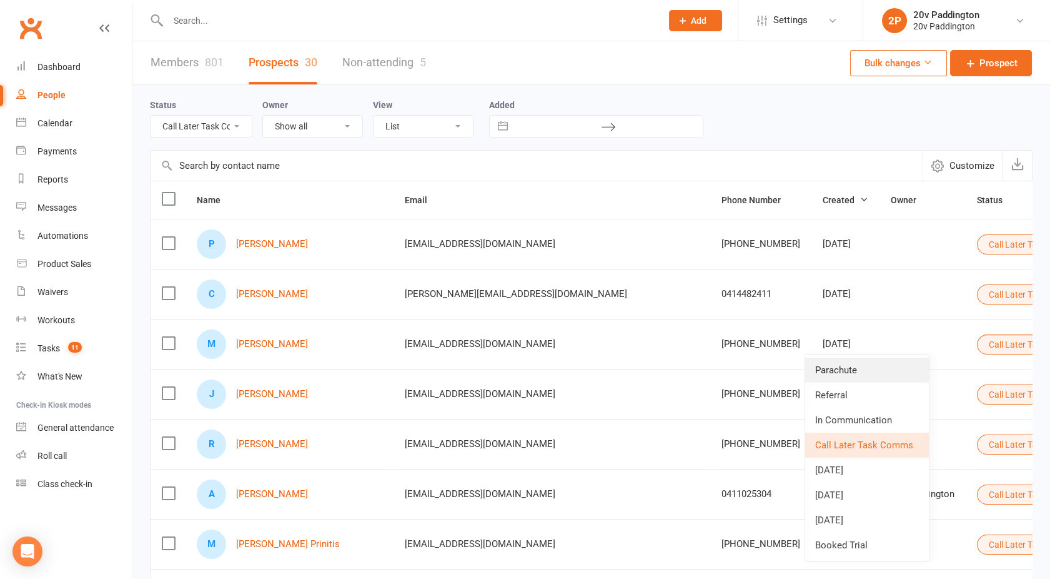
click at [862, 361] on link "Parachute" at bounding box center [867, 369] width 124 height 25
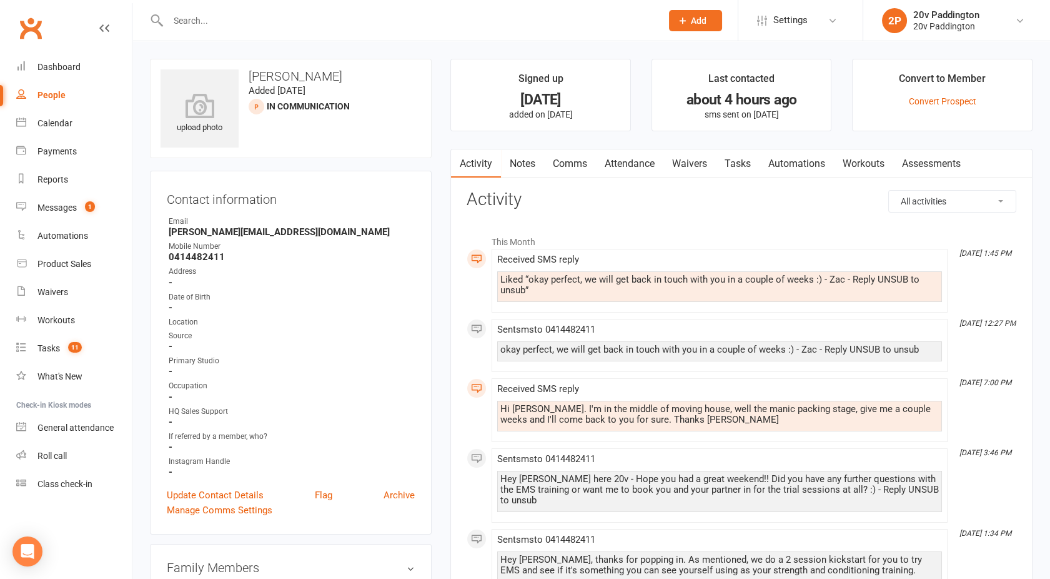
click at [732, 158] on link "Tasks" at bounding box center [738, 163] width 44 height 29
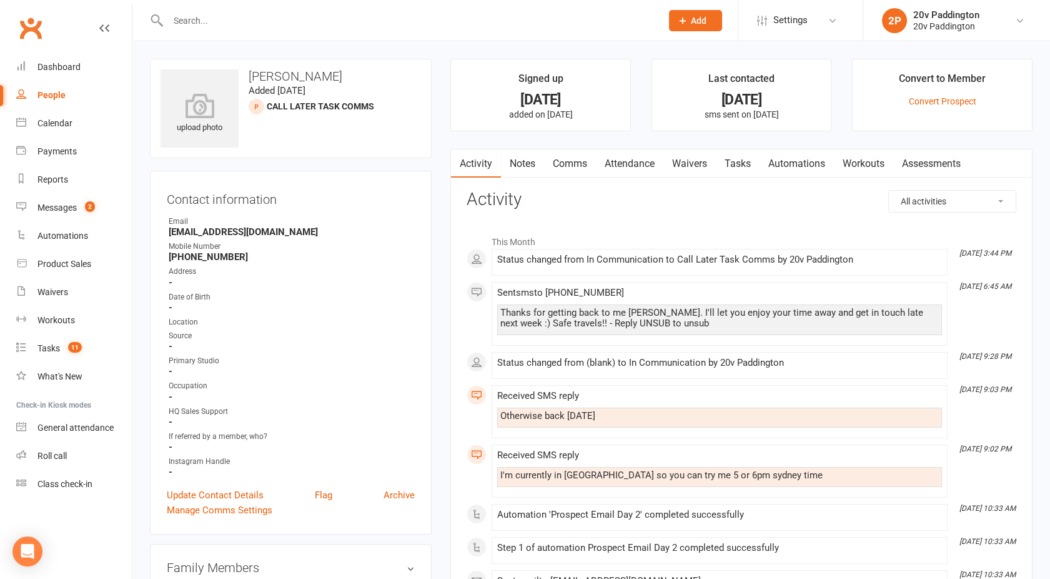
click at [737, 164] on link "Tasks" at bounding box center [738, 163] width 44 height 29
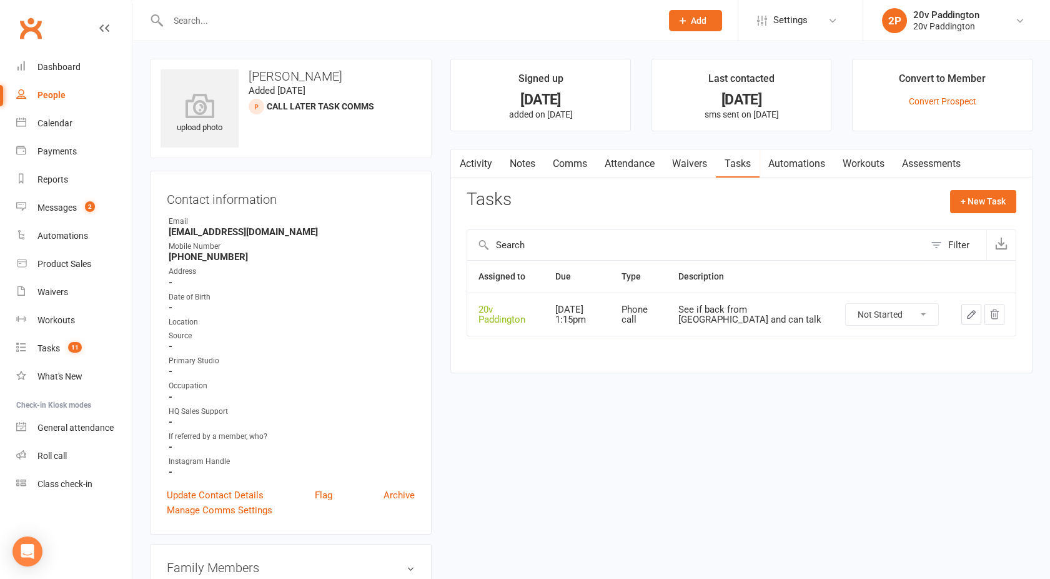
click at [489, 165] on link "Activity" at bounding box center [476, 163] width 50 height 29
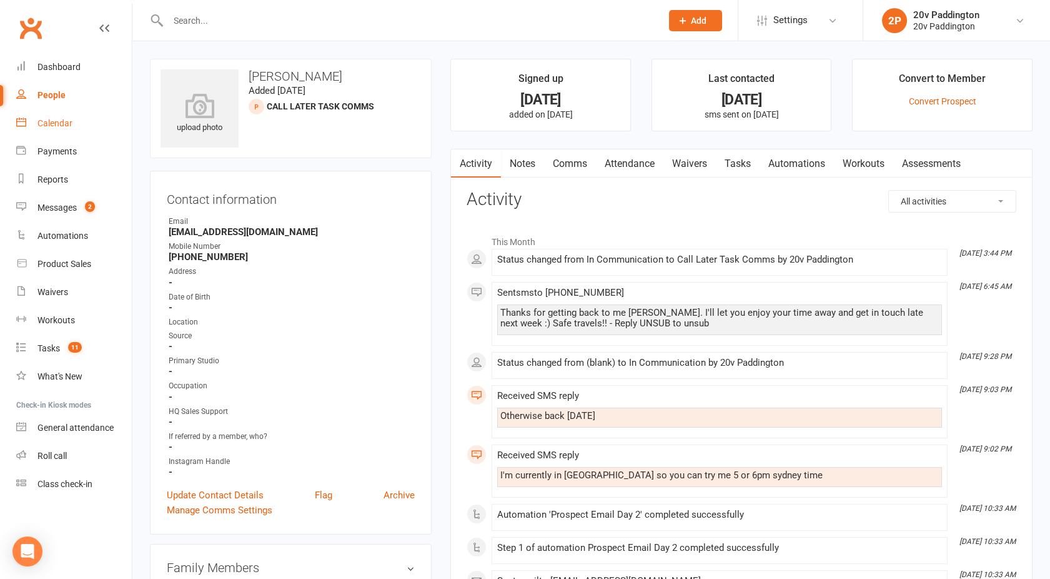
click at [52, 131] on link "Calendar" at bounding box center [74, 123] width 116 height 28
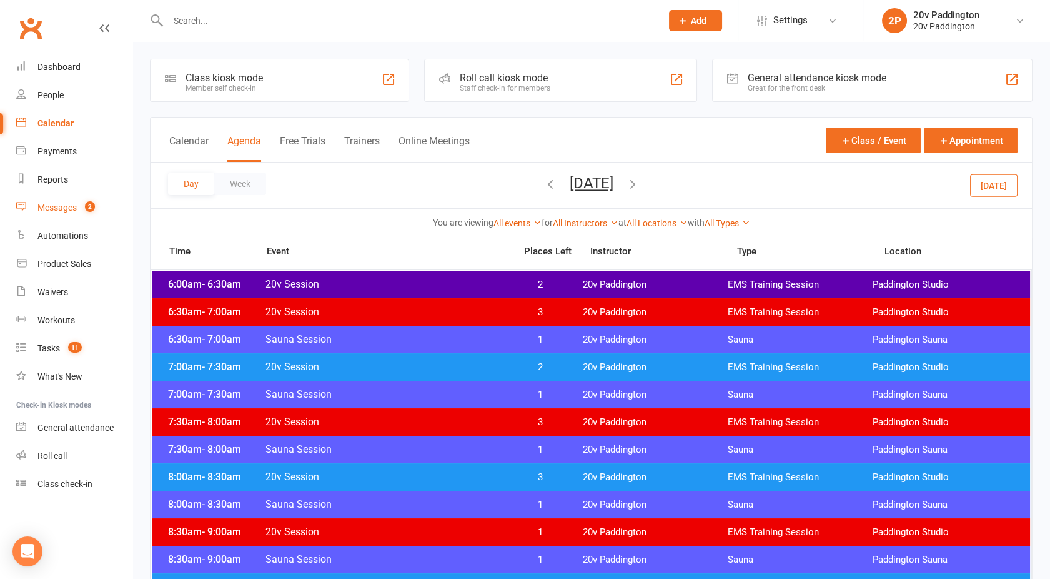
click at [61, 197] on link "Messages 2" at bounding box center [74, 208] width 116 height 28
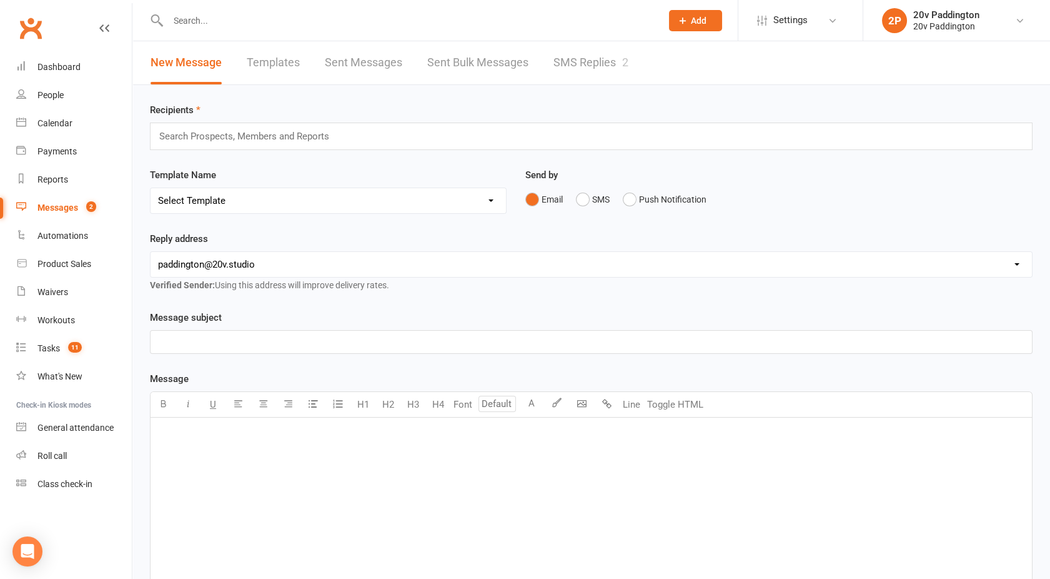
click at [585, 68] on link "SMS Replies 2" at bounding box center [591, 62] width 75 height 43
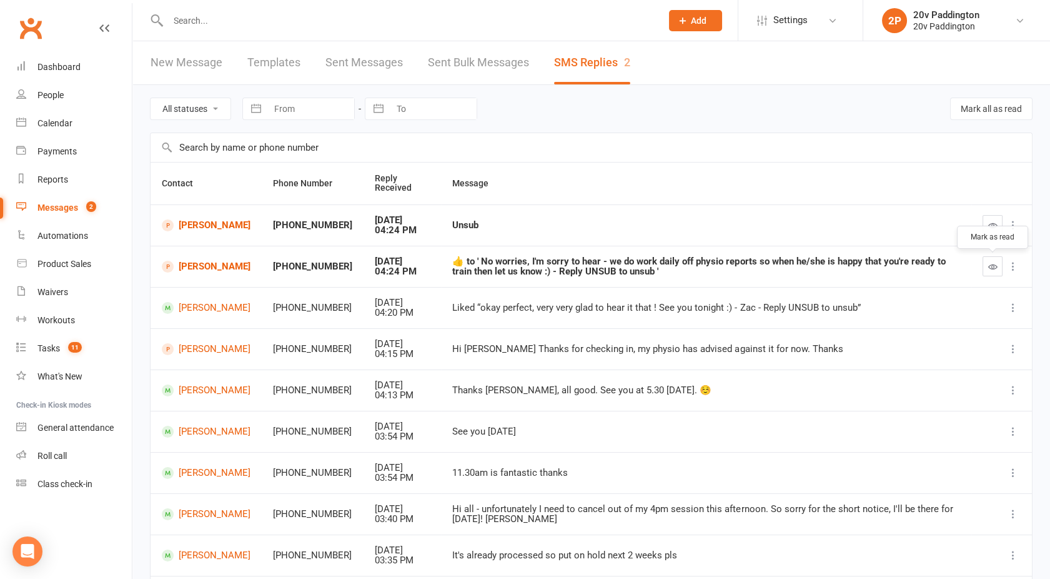
click at [989, 266] on icon "button" at bounding box center [993, 266] width 9 height 9
click at [990, 221] on icon "button" at bounding box center [993, 225] width 9 height 9
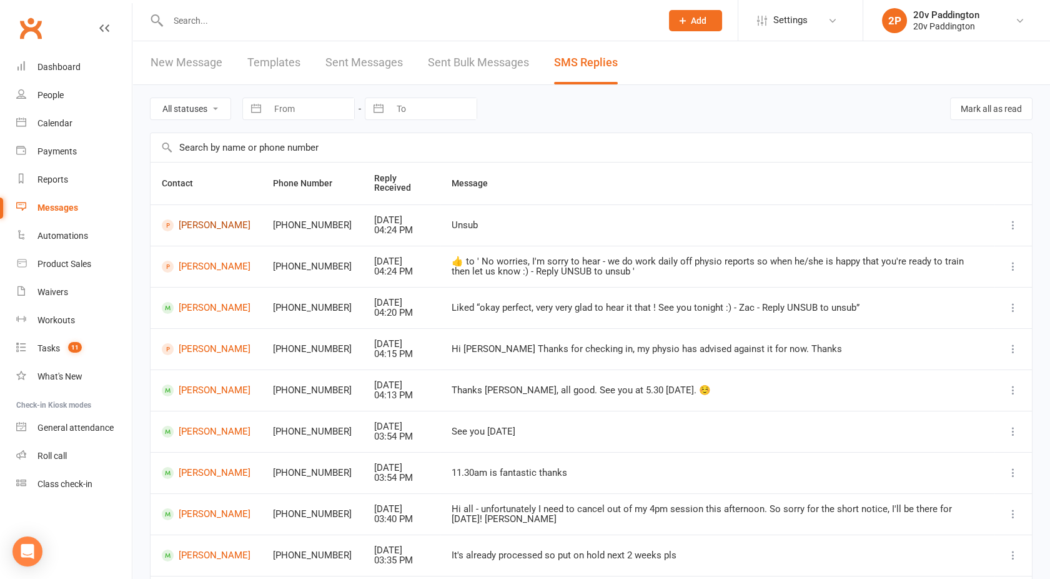
click at [210, 224] on link "[PERSON_NAME]" at bounding box center [206, 225] width 89 height 12
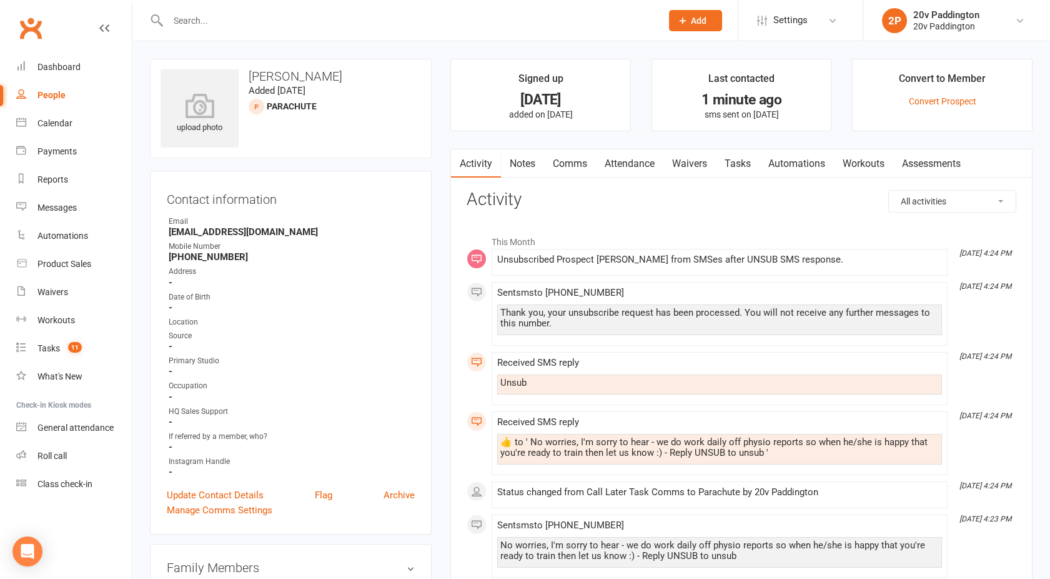
click at [739, 166] on link "Tasks" at bounding box center [738, 163] width 44 height 29
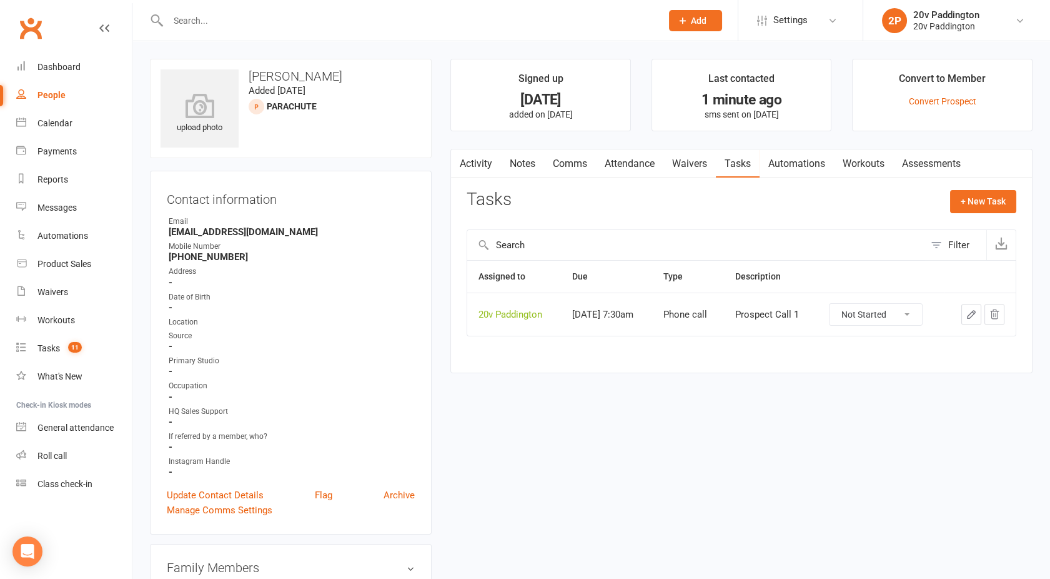
click at [991, 315] on icon "button" at bounding box center [994, 314] width 11 height 11
click at [54, 97] on div "People" at bounding box center [51, 95] width 28 height 10
select select "100"
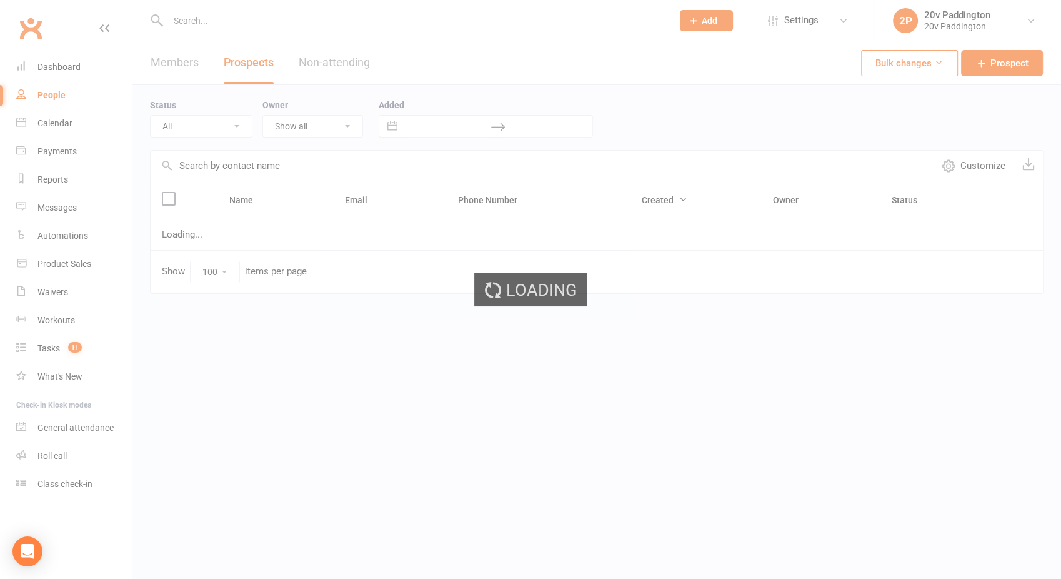
select select "Call Later Task Comms"
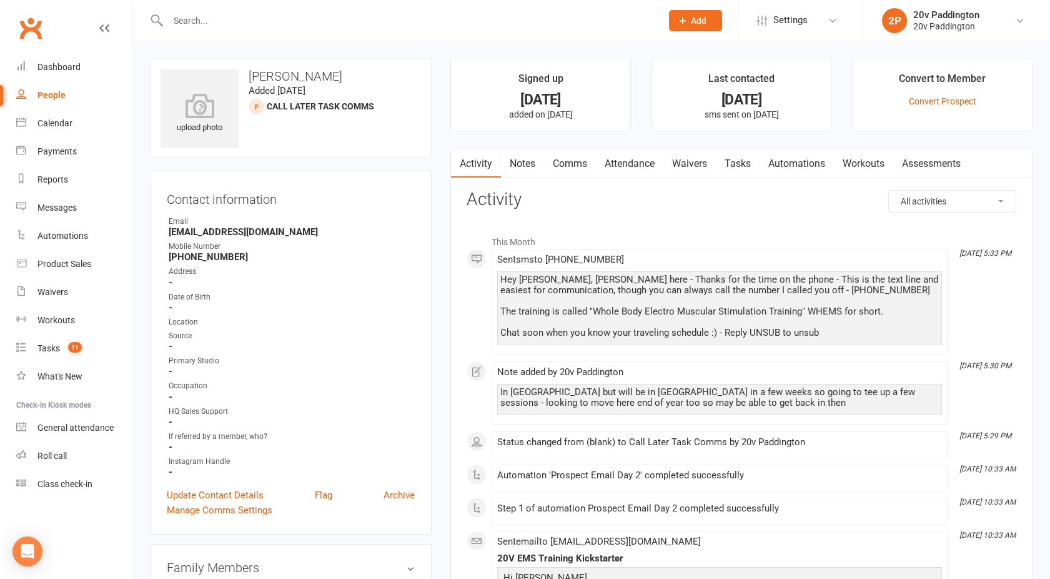
click at [741, 166] on link "Tasks" at bounding box center [738, 163] width 44 height 29
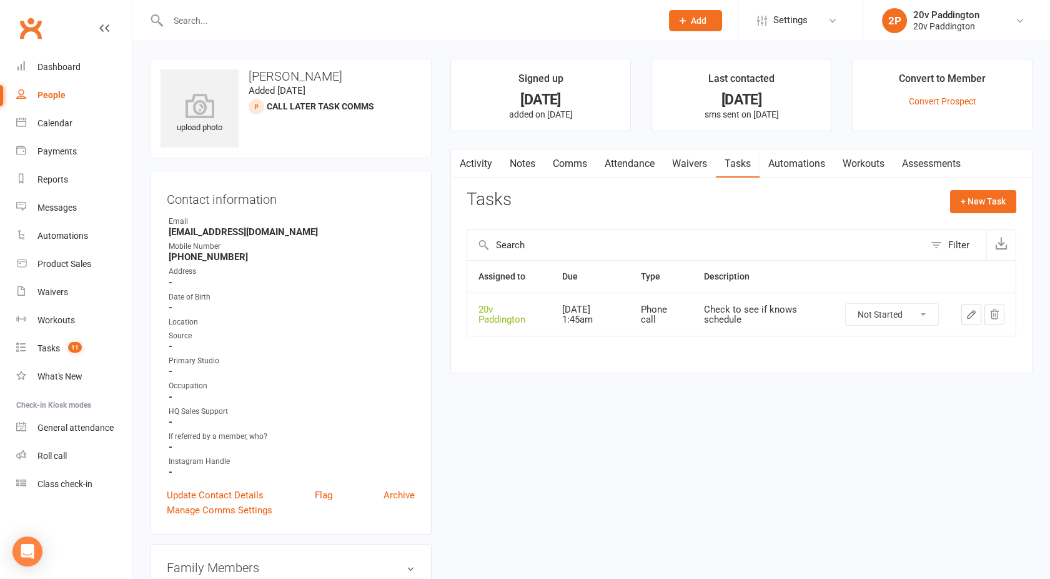
click at [471, 167] on link "Activity" at bounding box center [476, 163] width 50 height 29
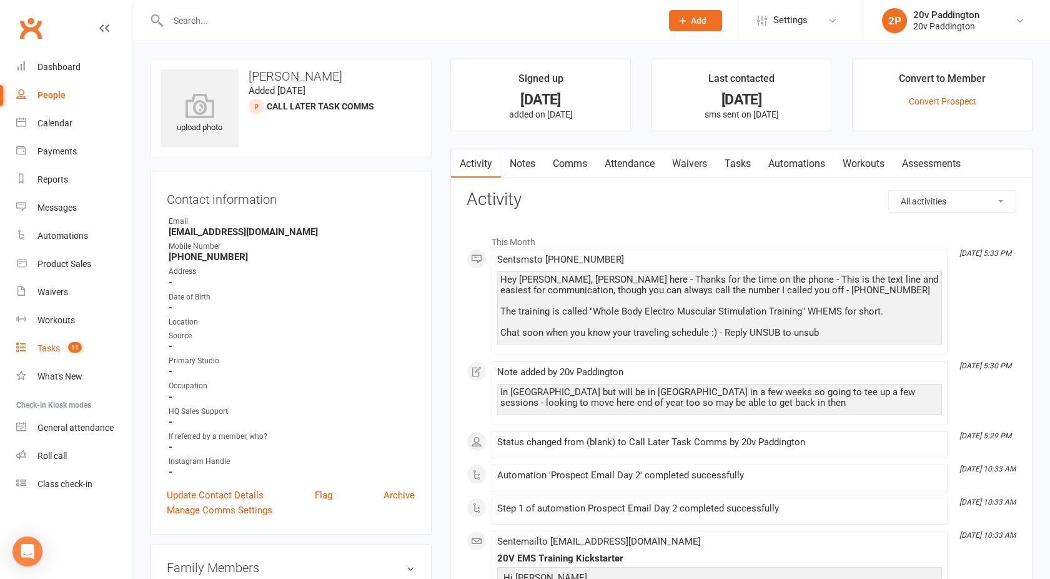
click at [59, 349] on div "Tasks" at bounding box center [48, 348] width 22 height 10
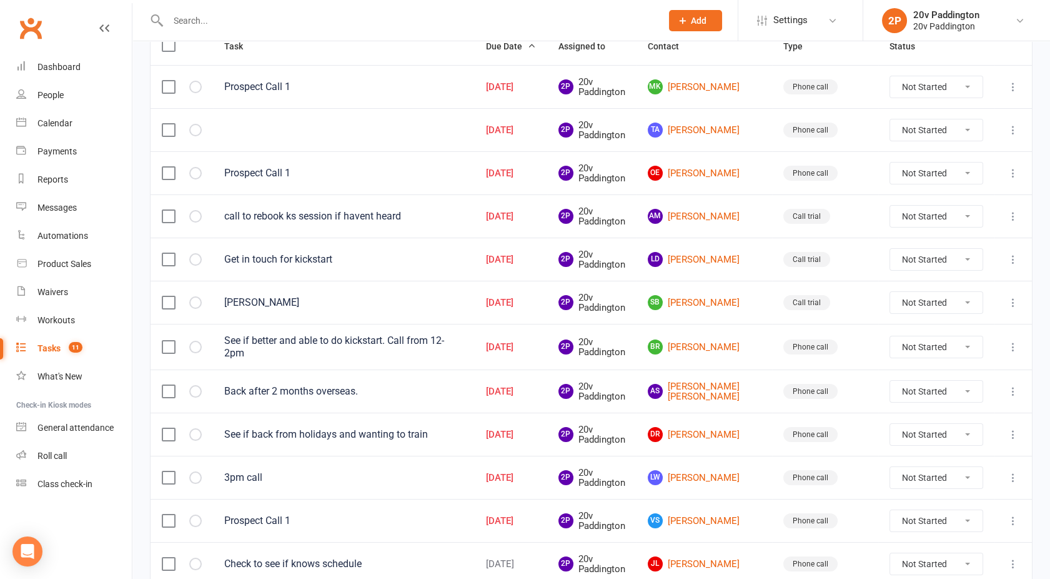
scroll to position [169, 0]
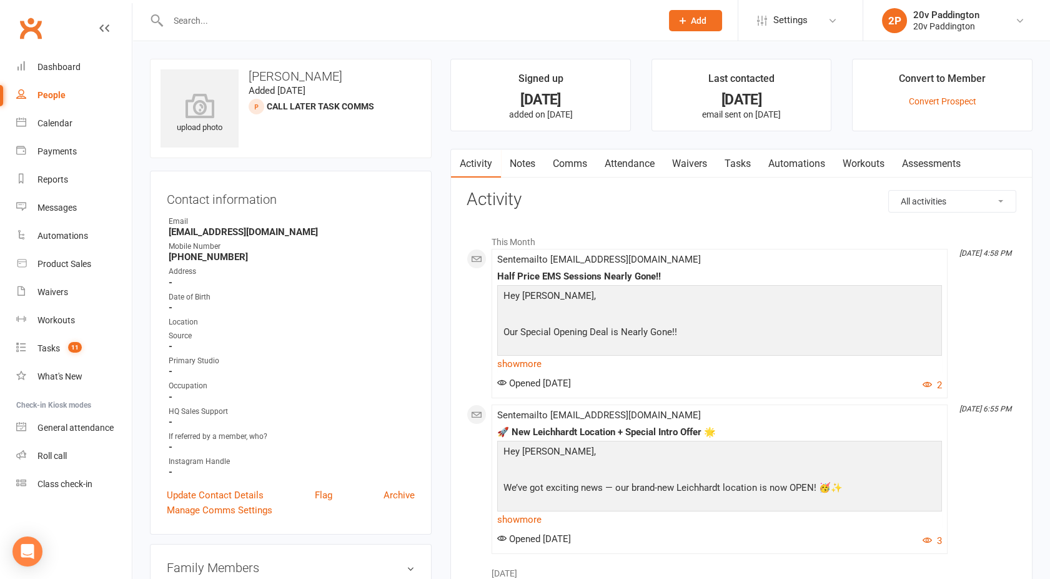
click at [747, 150] on link "Tasks" at bounding box center [738, 163] width 44 height 29
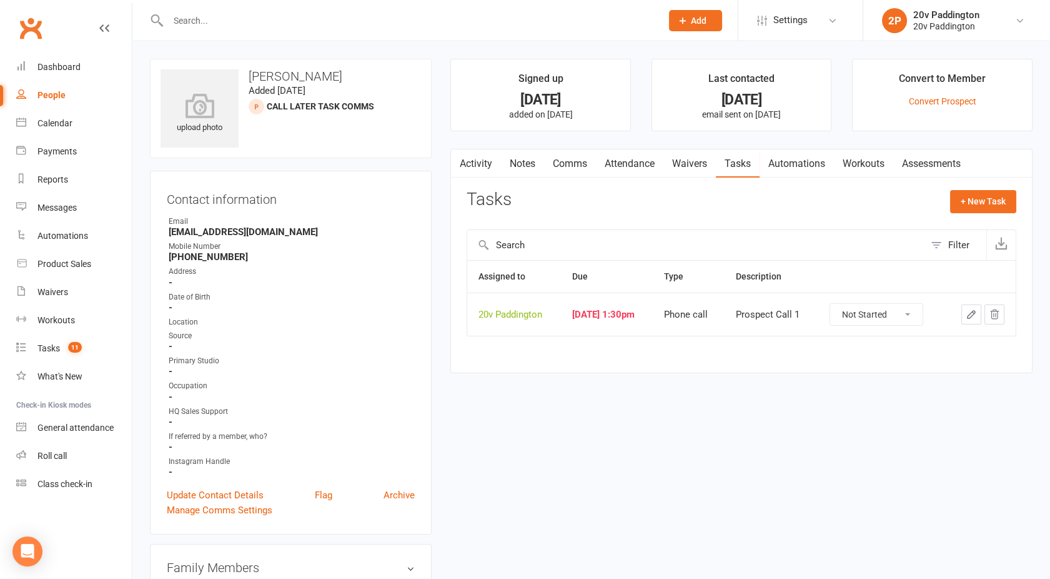
click at [465, 162] on button "button" at bounding box center [459, 163] width 16 height 28
click at [469, 162] on link "Activity" at bounding box center [476, 163] width 50 height 29
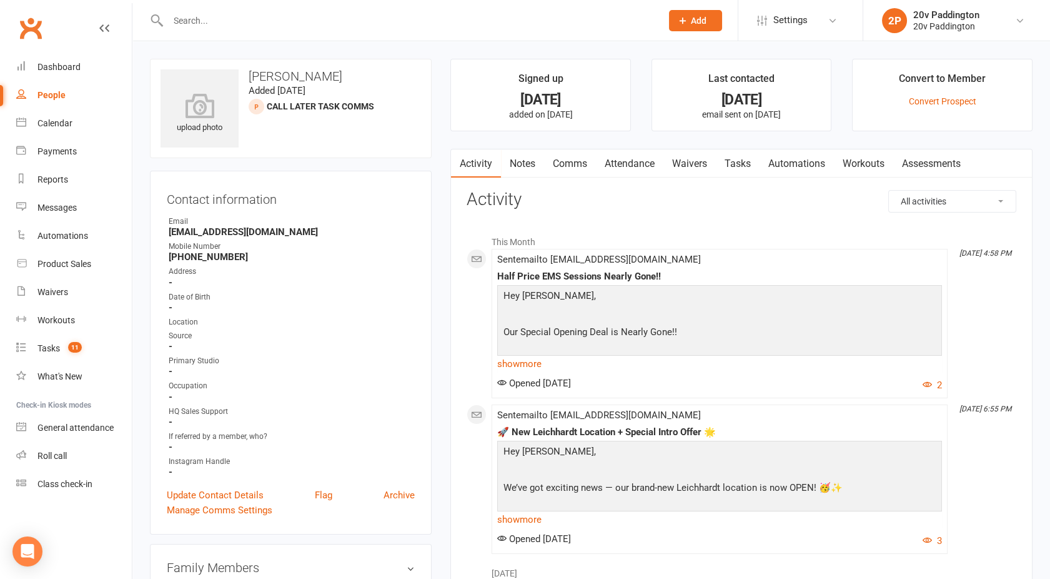
click at [577, 155] on link "Comms" at bounding box center [570, 163] width 52 height 29
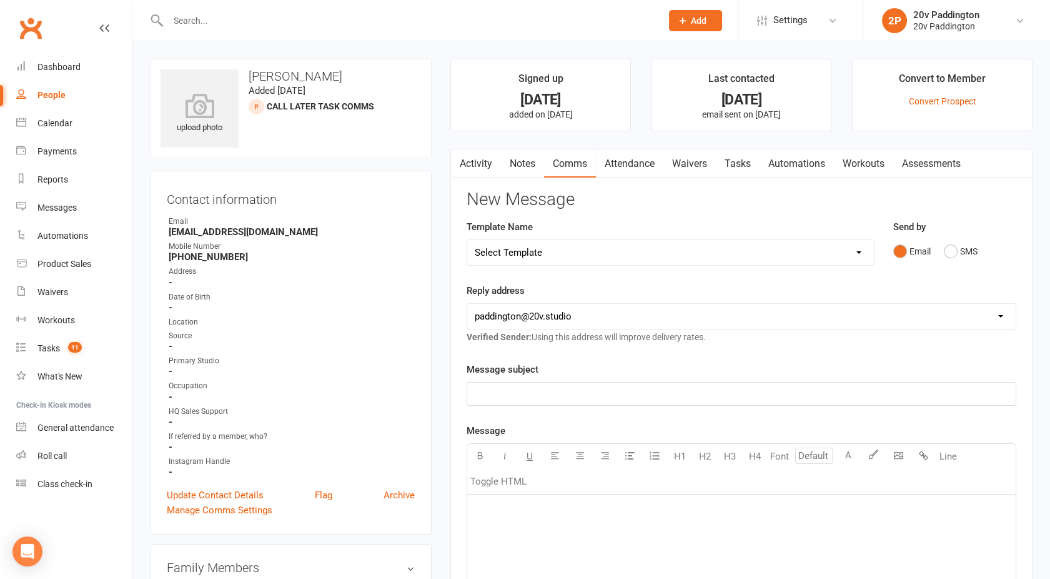
click at [559, 251] on select "Select Template [Email] 20v Referral Bonus [SMS] Free Trial Link [SMS] Haven’t …" at bounding box center [670, 252] width 407 height 25
select select "5"
click at [467, 240] on select "Select Template [Email] 20v Referral Bonus [SMS] Free Trial Link [SMS] Haven’t …" at bounding box center [670, 252] width 407 height 25
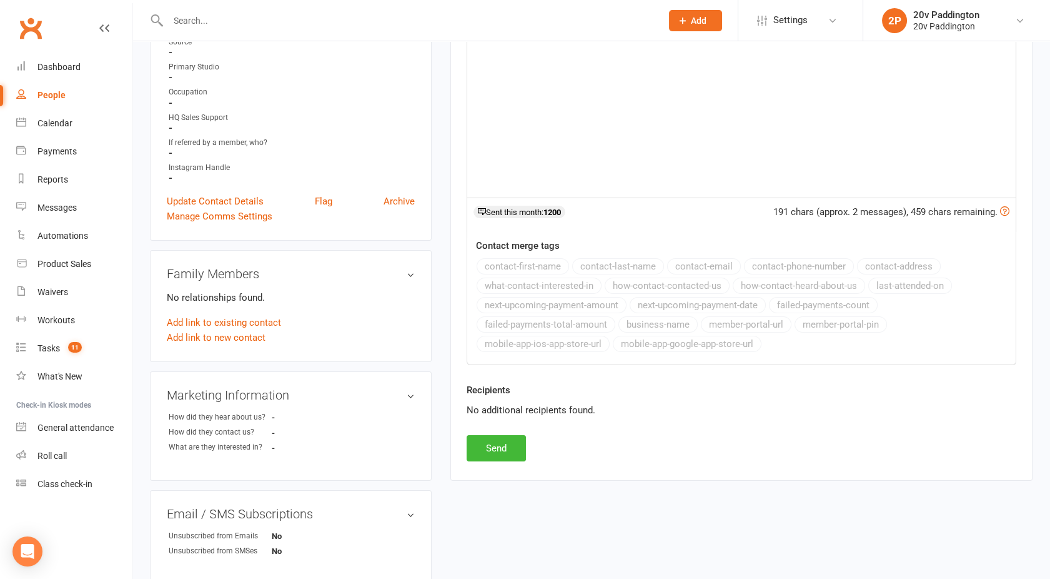
scroll to position [295, 0]
click at [491, 451] on button "Send" at bounding box center [496, 447] width 59 height 26
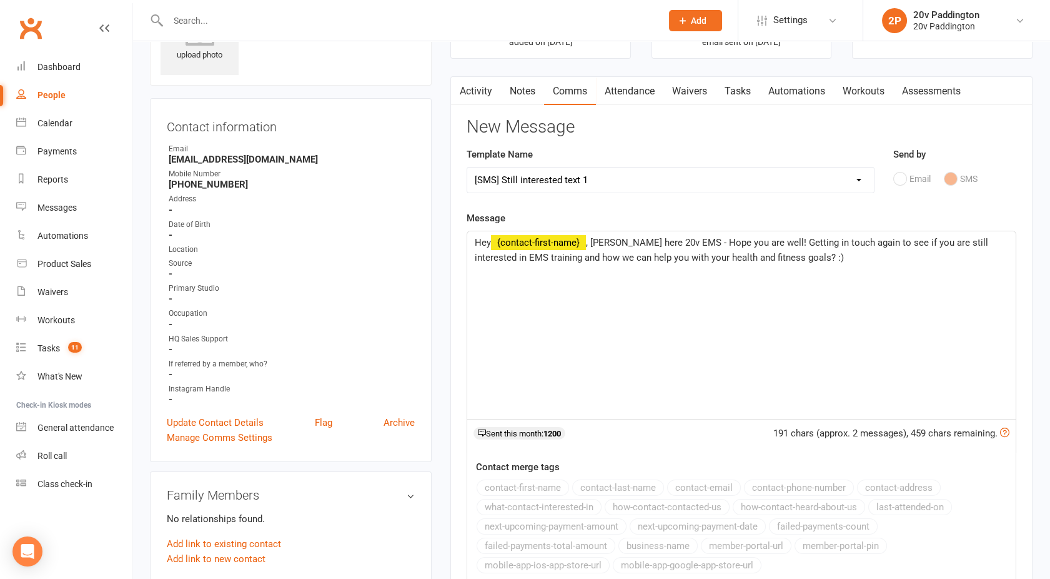
scroll to position [0, 0]
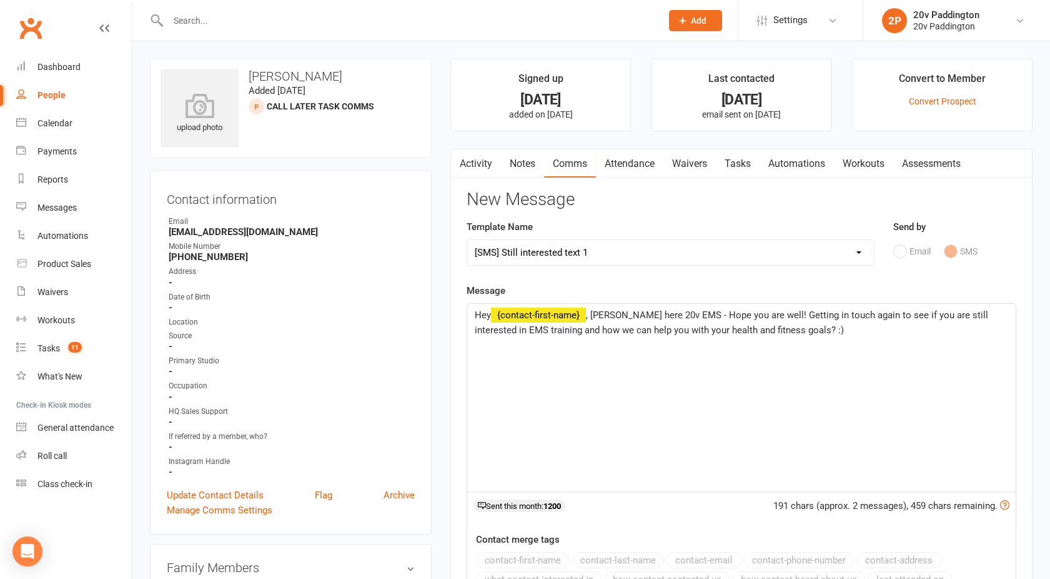
select select
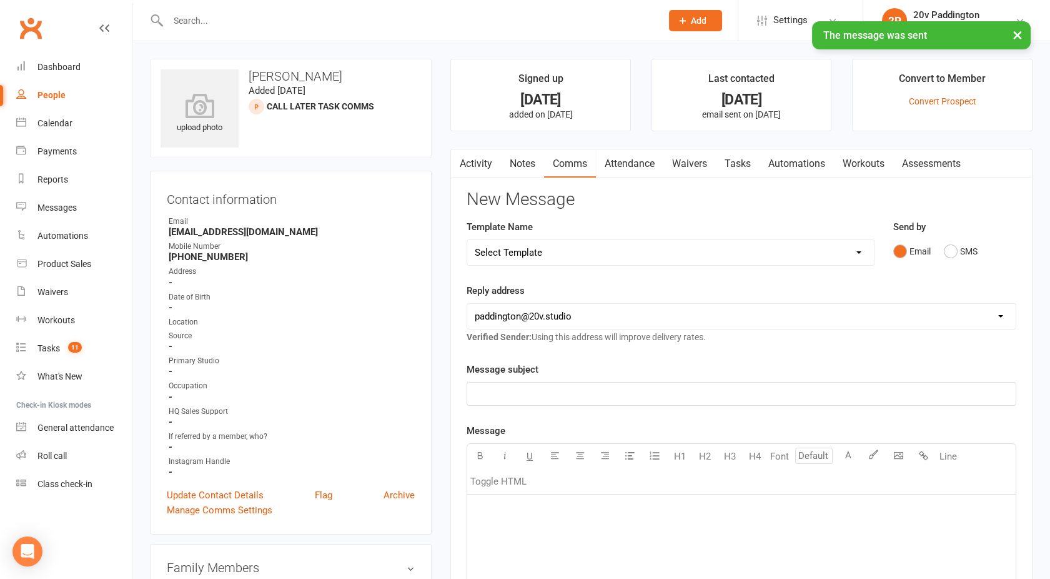
click at [487, 159] on link "Activity" at bounding box center [476, 163] width 50 height 29
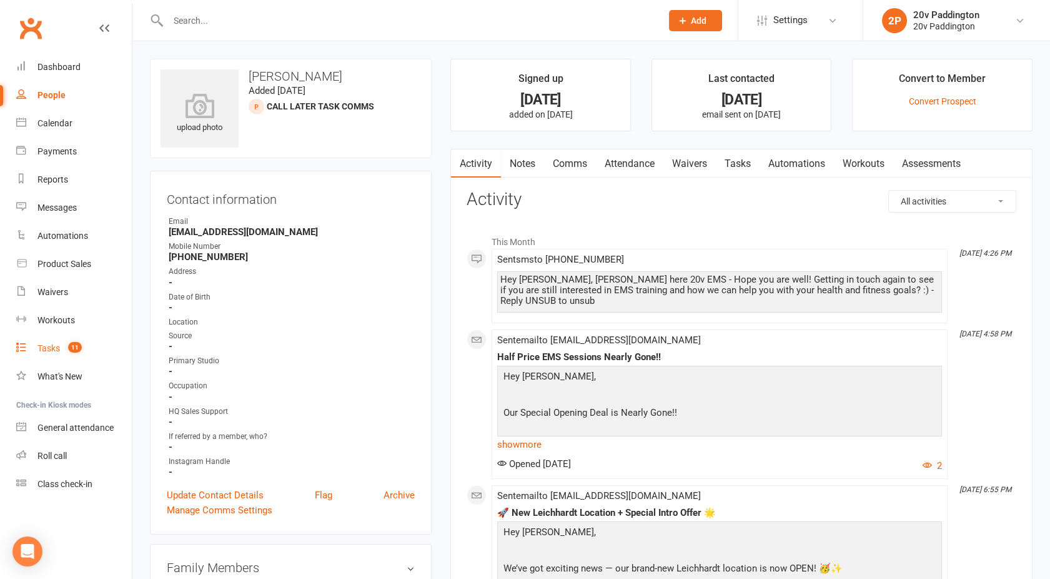
click at [61, 346] on link "Tasks 11" at bounding box center [74, 348] width 116 height 28
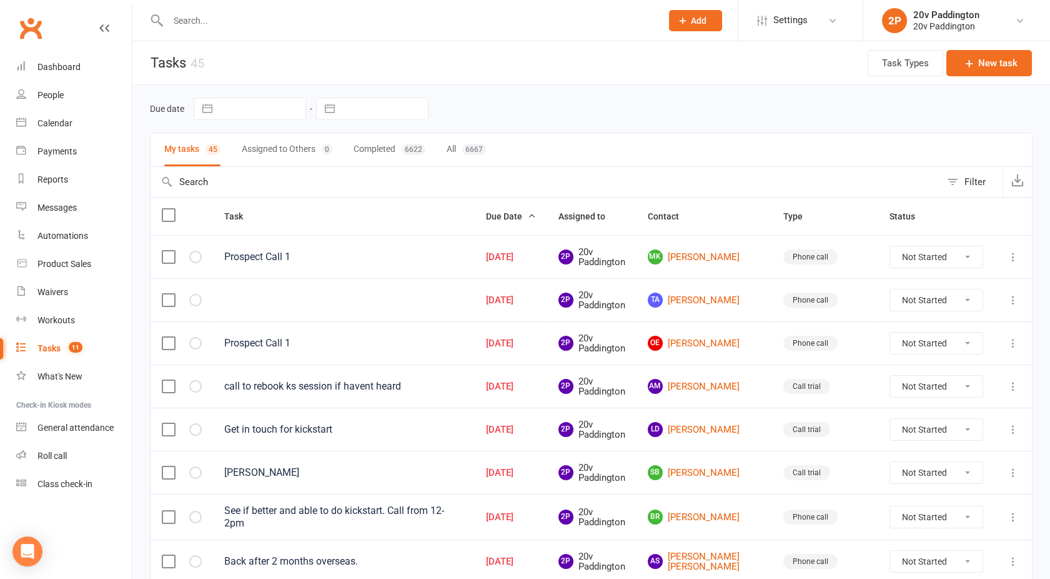
click at [1013, 255] on icon at bounding box center [1013, 257] width 12 height 12
click at [925, 306] on link "Edit" at bounding box center [948, 304] width 124 height 25
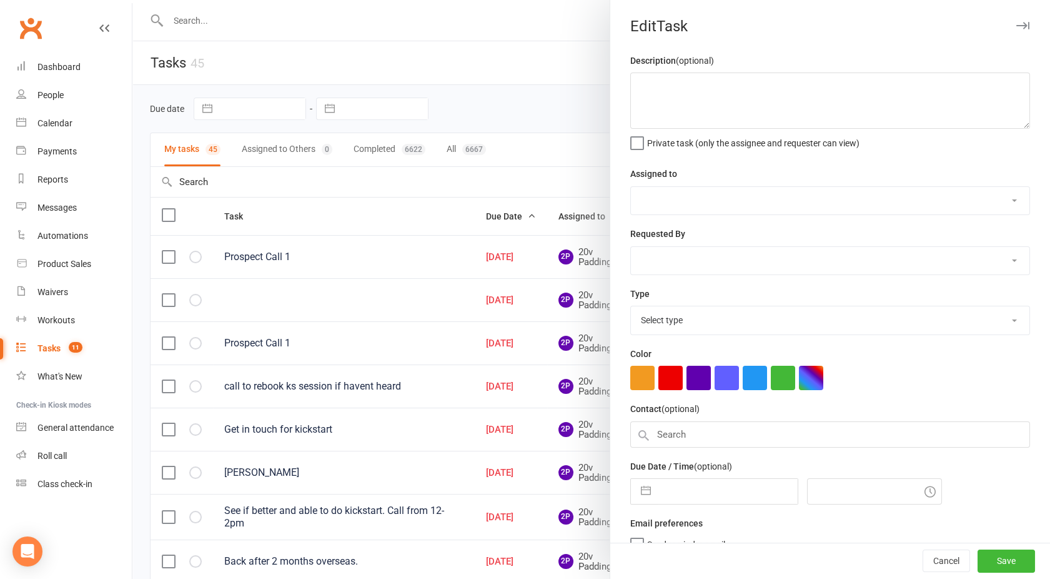
type textarea "Prospect Call 1"
select select "45737"
type input "[DATE]"
type input "1:30pm"
select select "22381"
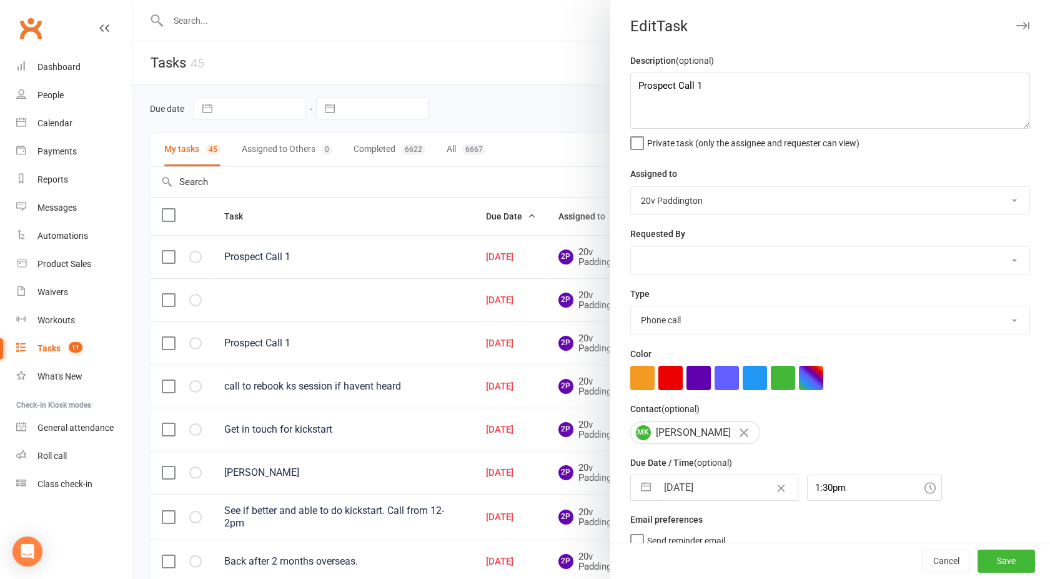
scroll to position [15, 0]
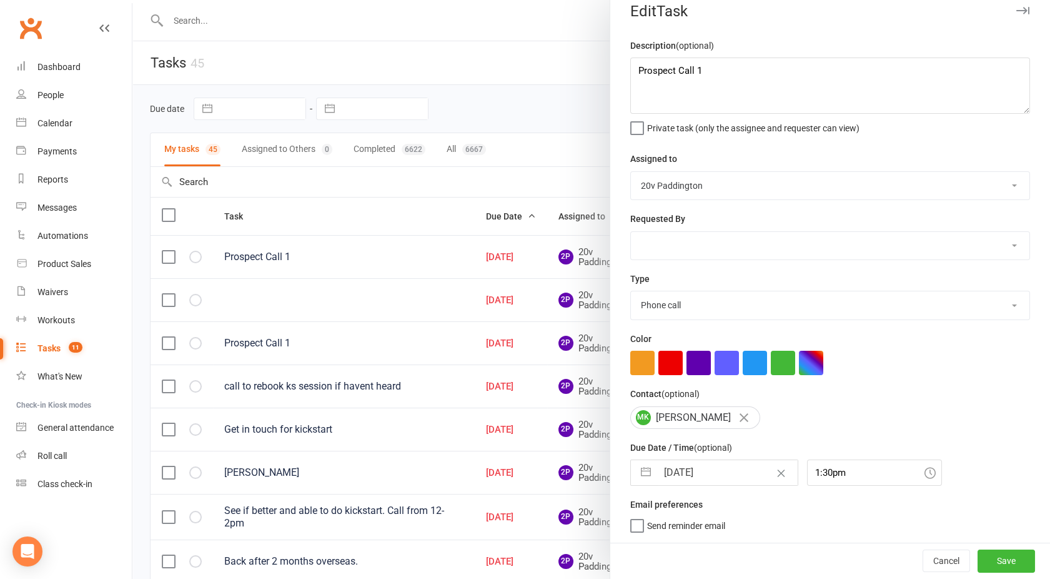
click at [692, 479] on input "[DATE]" at bounding box center [727, 472] width 141 height 25
select select "7"
select select "2025"
select select "8"
select select "2025"
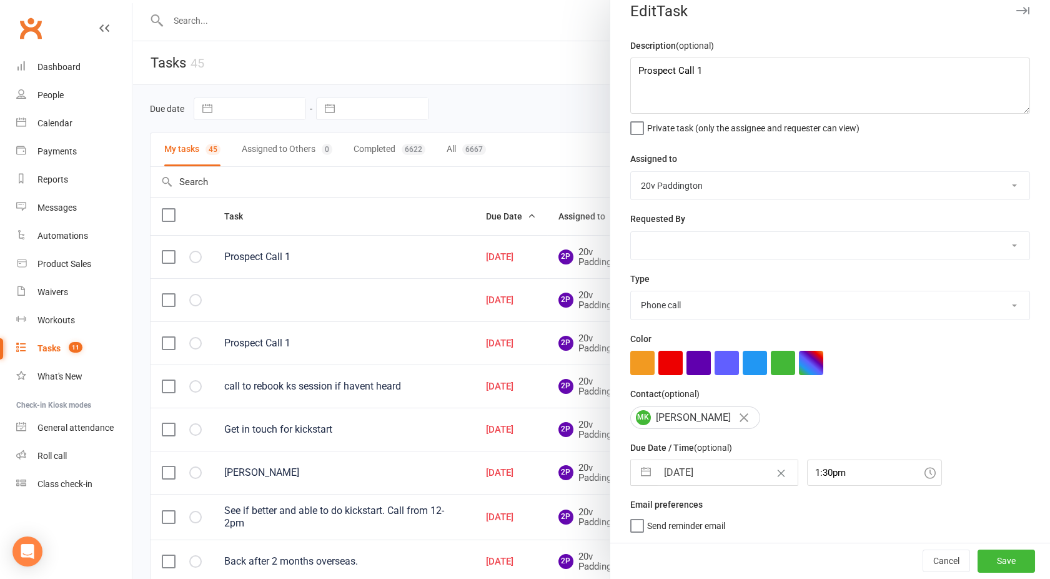
select select "9"
select select "2025"
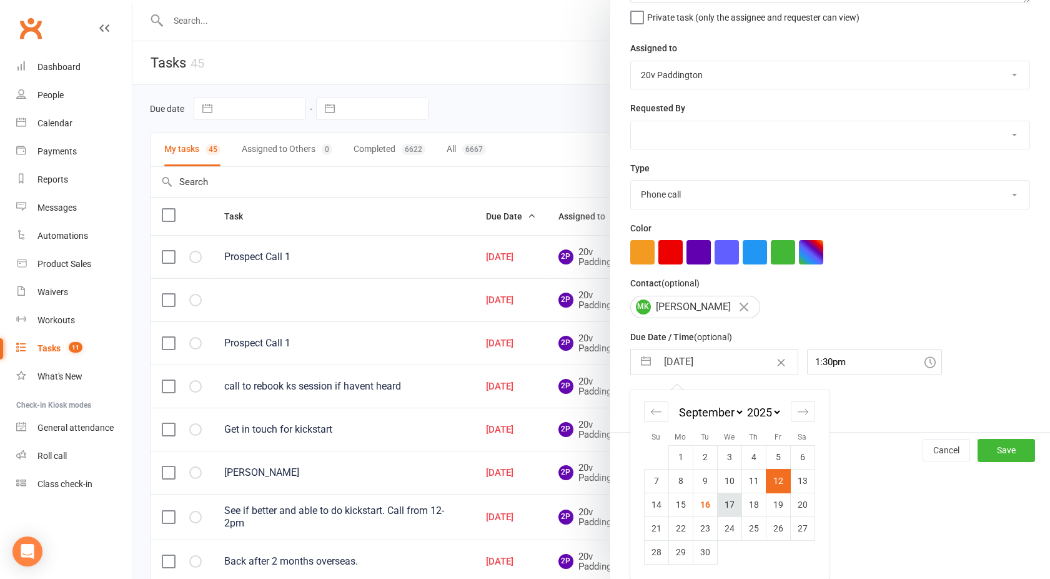
click at [729, 504] on td "17" at bounding box center [729, 504] width 24 height 24
type input "[DATE]"
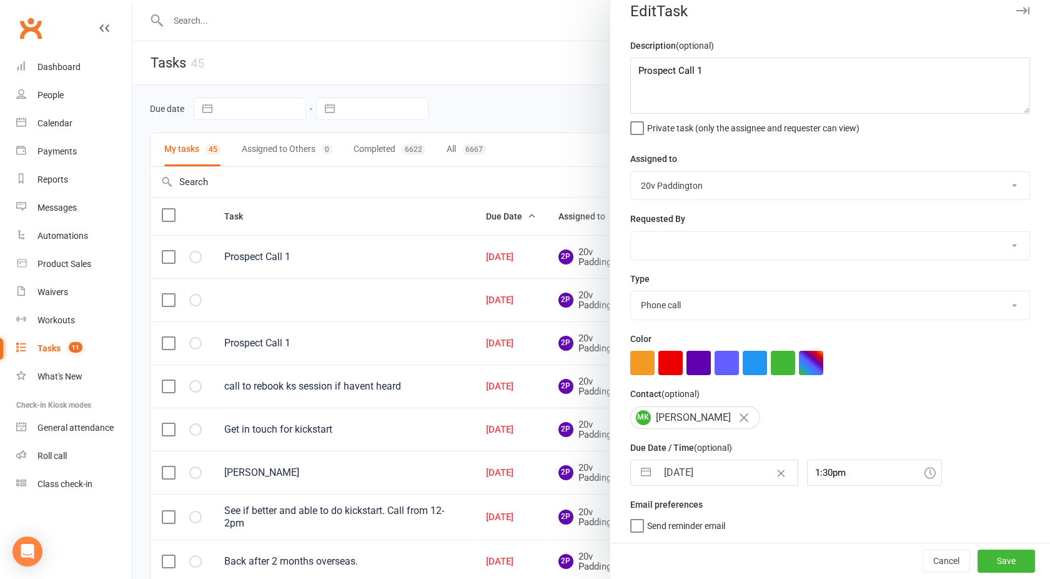
scroll to position [15, 0]
click at [978, 556] on button "Save" at bounding box center [1006, 560] width 57 height 22
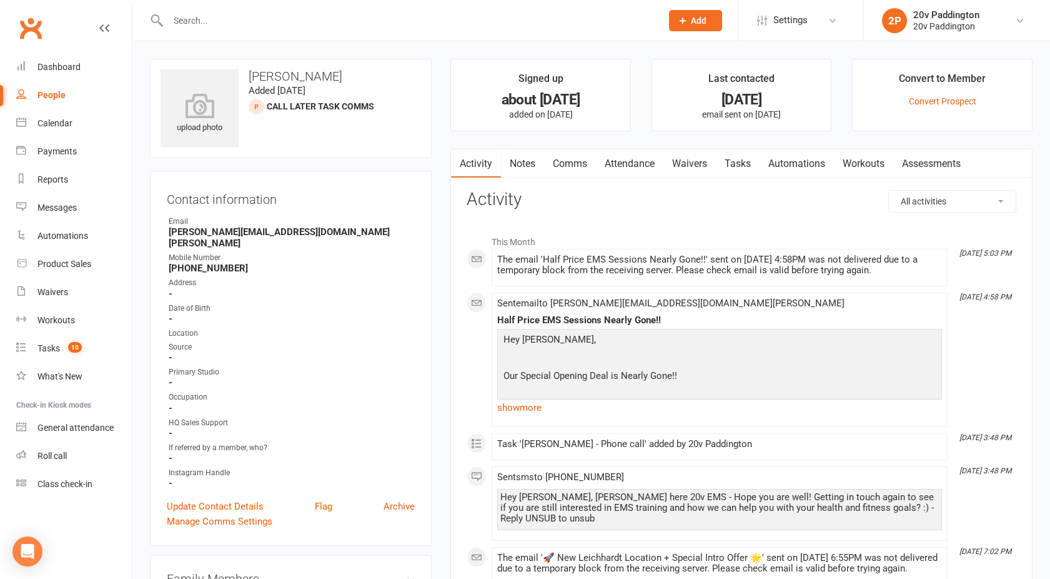
click at [747, 154] on link "Tasks" at bounding box center [738, 163] width 44 height 29
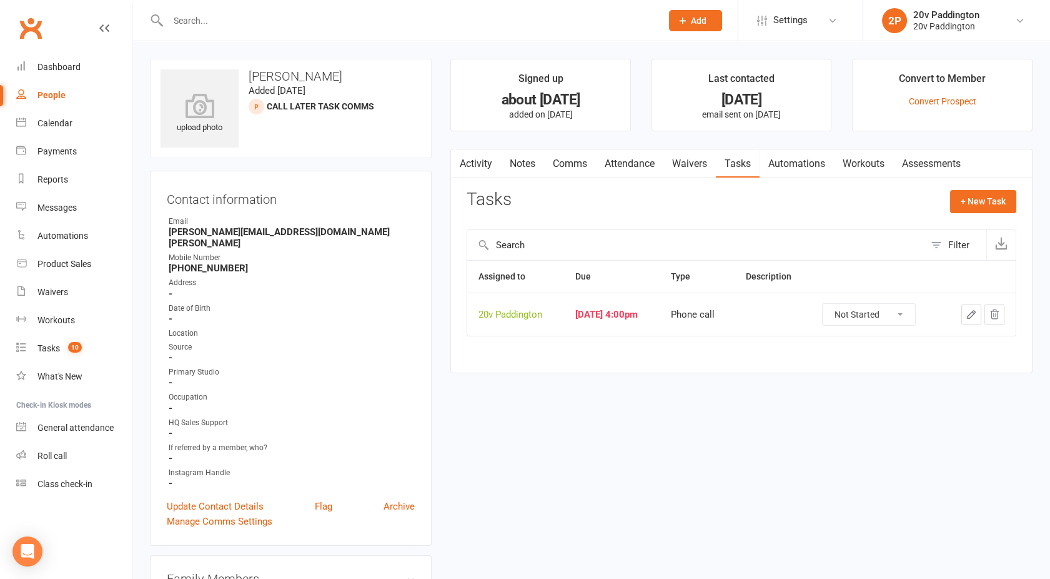
click at [1000, 311] on icon "button" at bounding box center [994, 314] width 11 height 11
click at [491, 162] on link "Activity" at bounding box center [476, 163] width 50 height 29
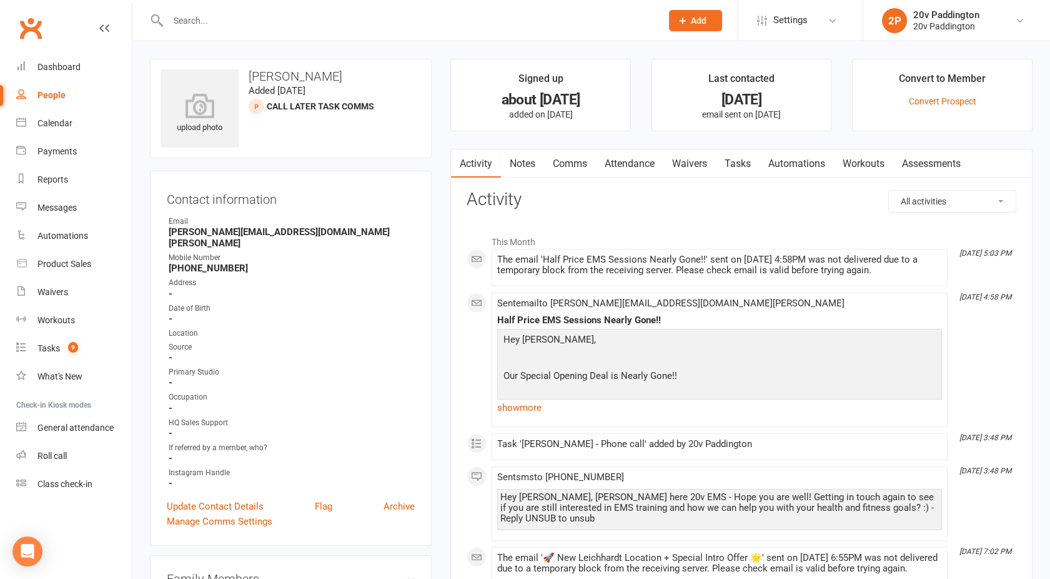
click at [570, 162] on link "Comms" at bounding box center [570, 163] width 52 height 29
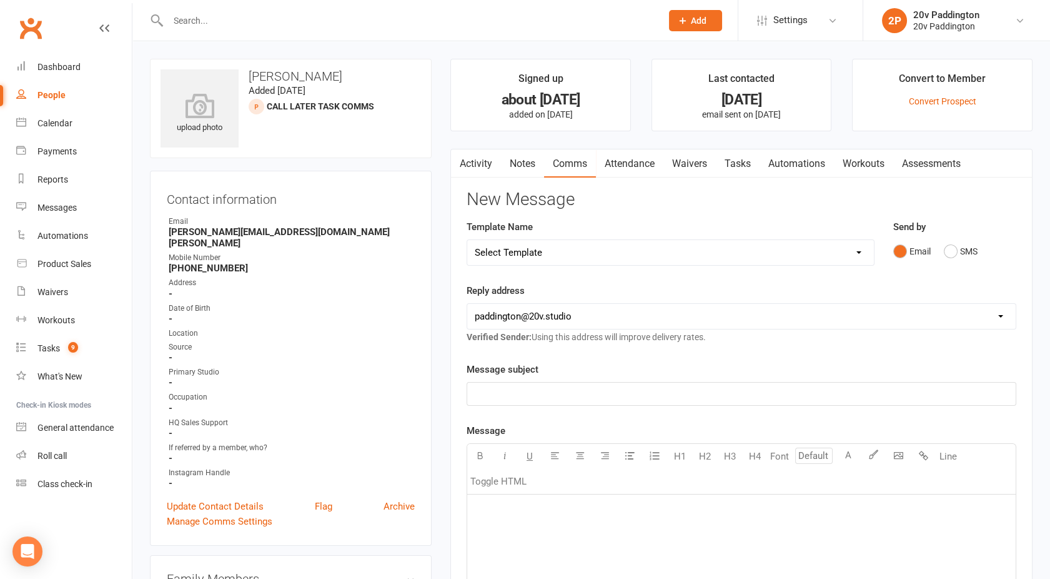
click at [566, 268] on div "Template Name Select Template [Email] 20v Referral Bonus [SMS] Free Trial Link …" at bounding box center [670, 251] width 427 height 64
click at [555, 254] on select "Select Template [Email] 20v Referral Bonus [SMS] Free Trial Link [SMS] Haven’t …" at bounding box center [670, 252] width 407 height 25
select select "6"
click at [467, 240] on select "Select Template [Email] 20v Referral Bonus [SMS] Free Trial Link [SMS] Haven’t …" at bounding box center [670, 252] width 407 height 25
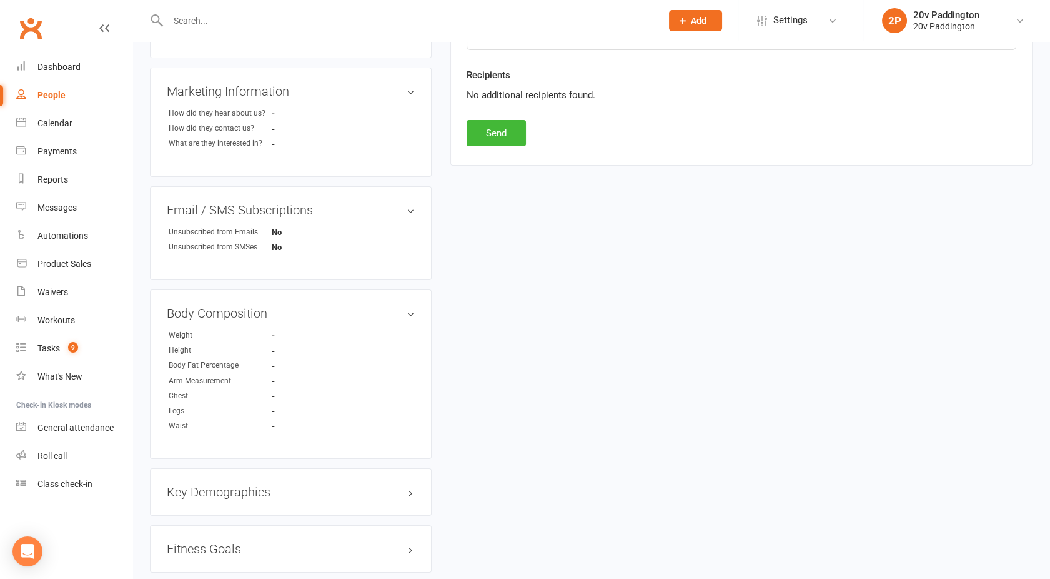
scroll to position [665, 0]
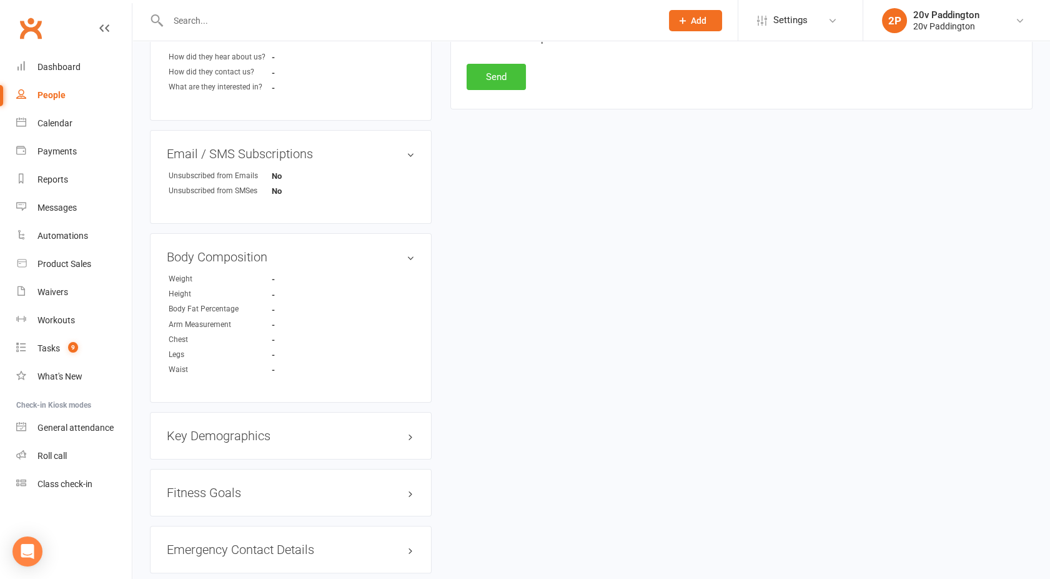
click at [489, 65] on button "Send" at bounding box center [496, 77] width 59 height 26
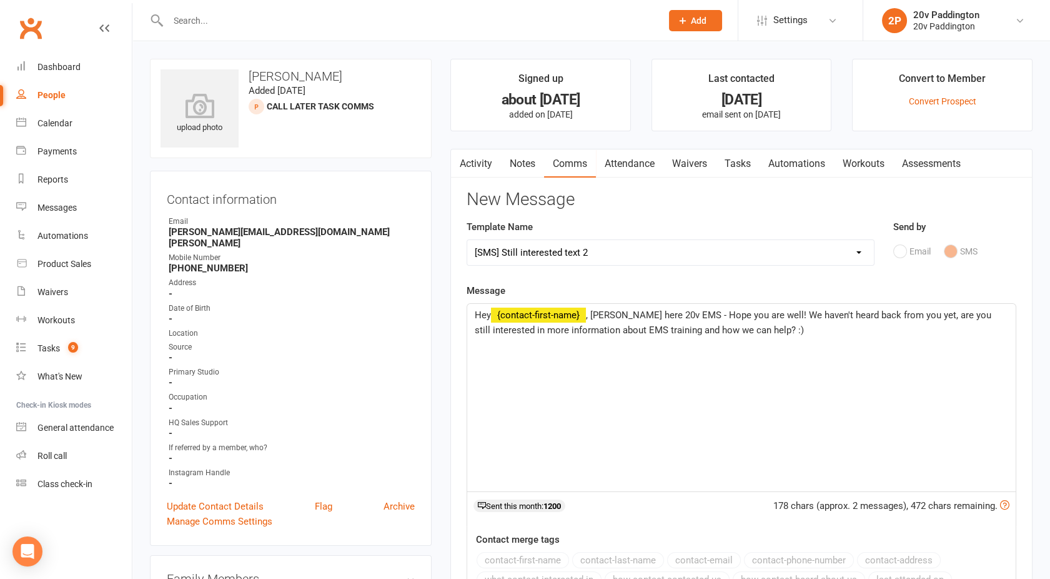
select select
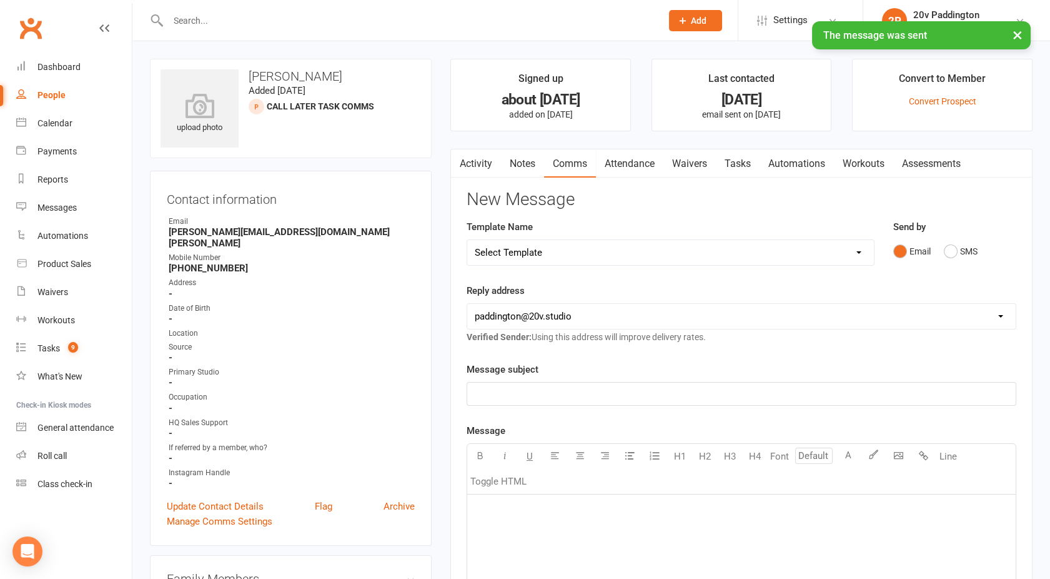
click at [65, 88] on link "People" at bounding box center [74, 95] width 116 height 28
select select "100"
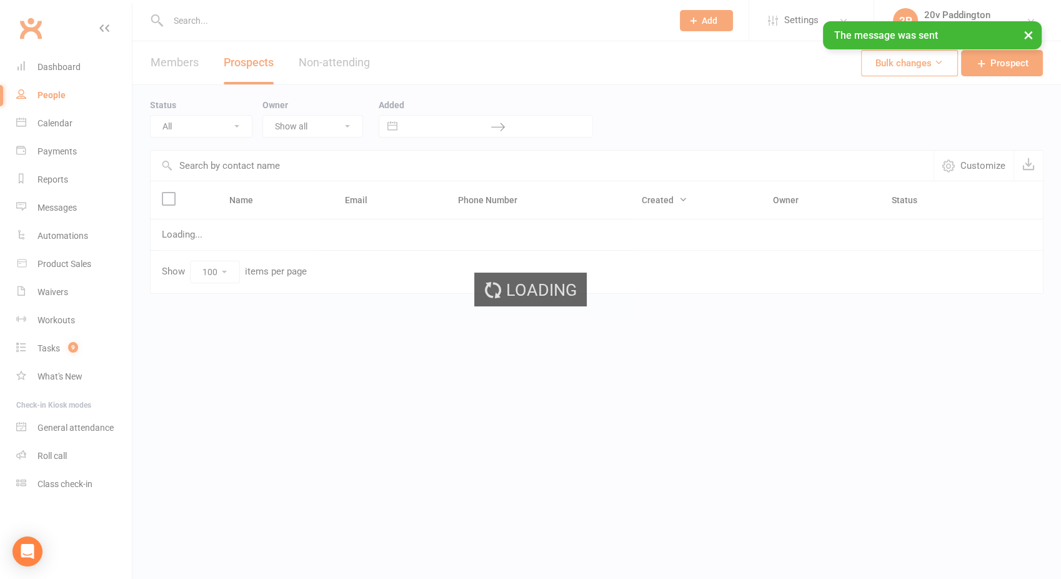
select select "Call Later Task Comms"
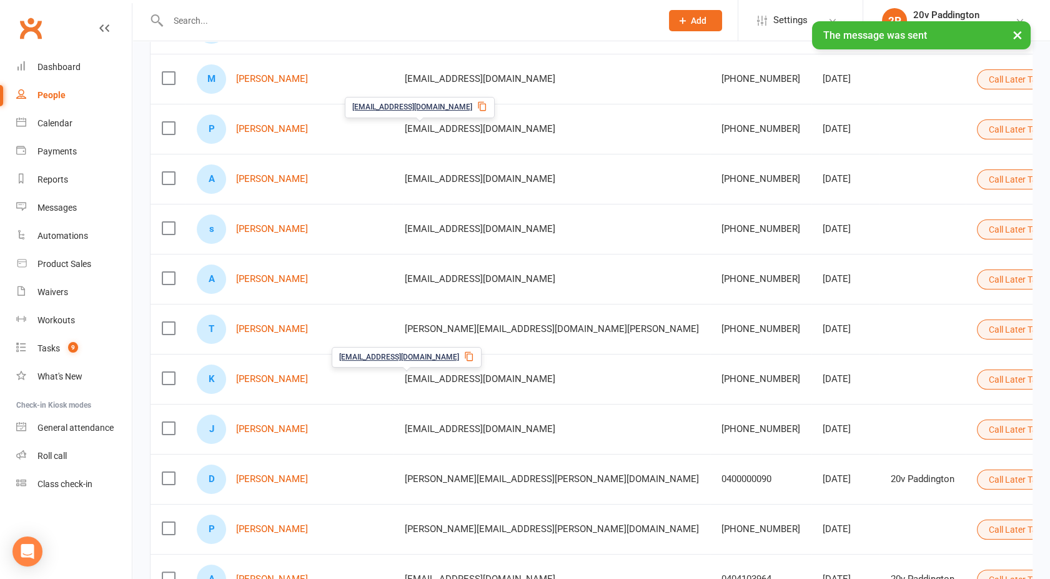
scroll to position [638, 0]
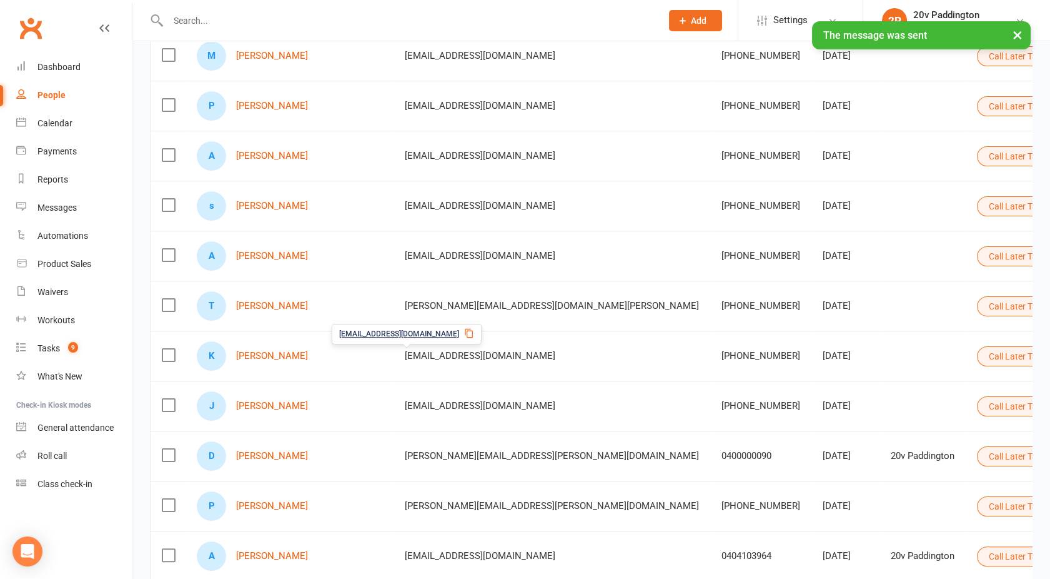
click at [977, 314] on button "Call Later Task Comms" at bounding box center [1038, 306] width 123 height 20
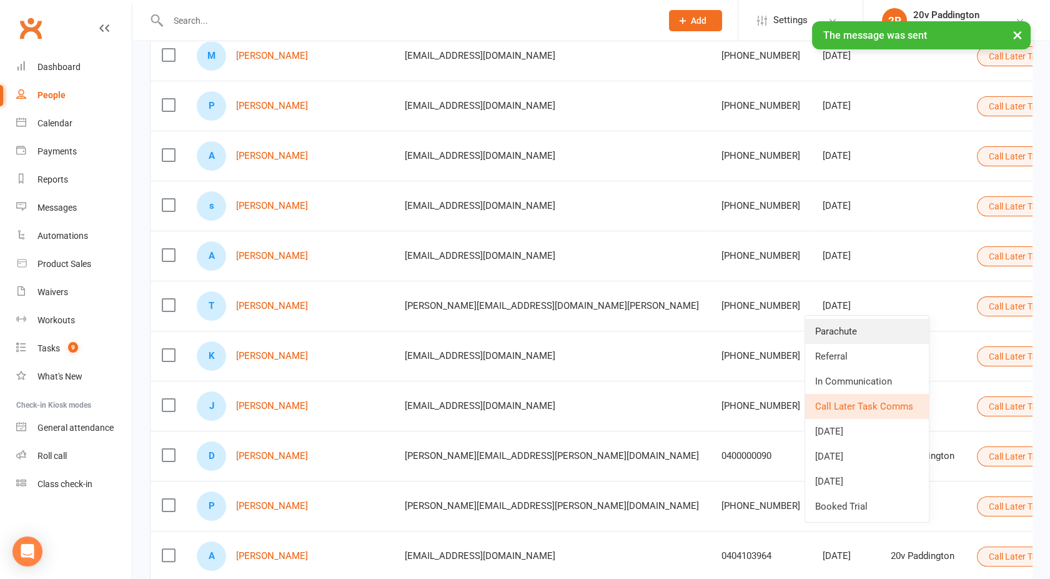
click at [820, 327] on link "Parachute" at bounding box center [867, 331] width 124 height 25
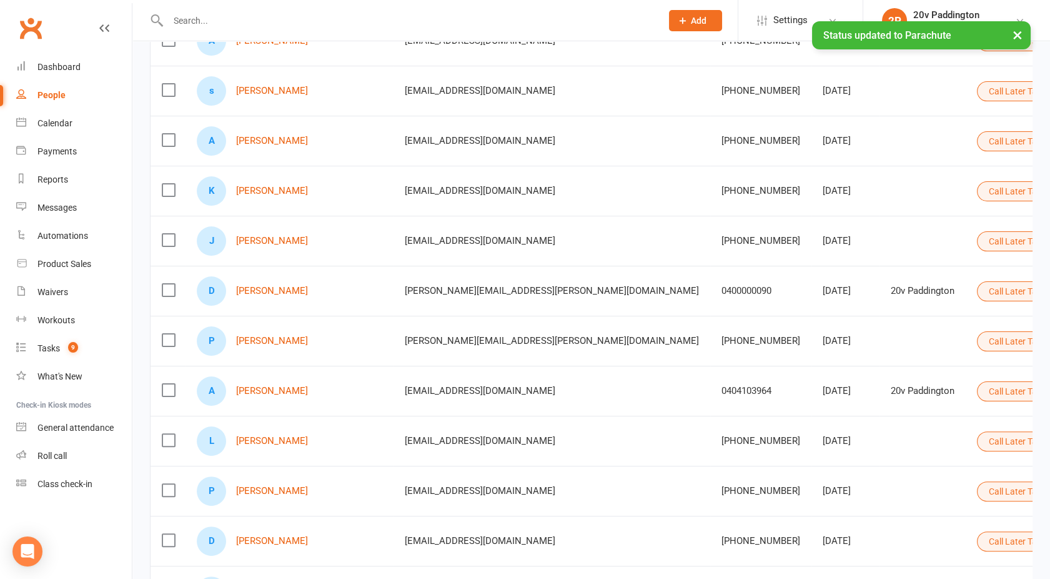
scroll to position [754, 0]
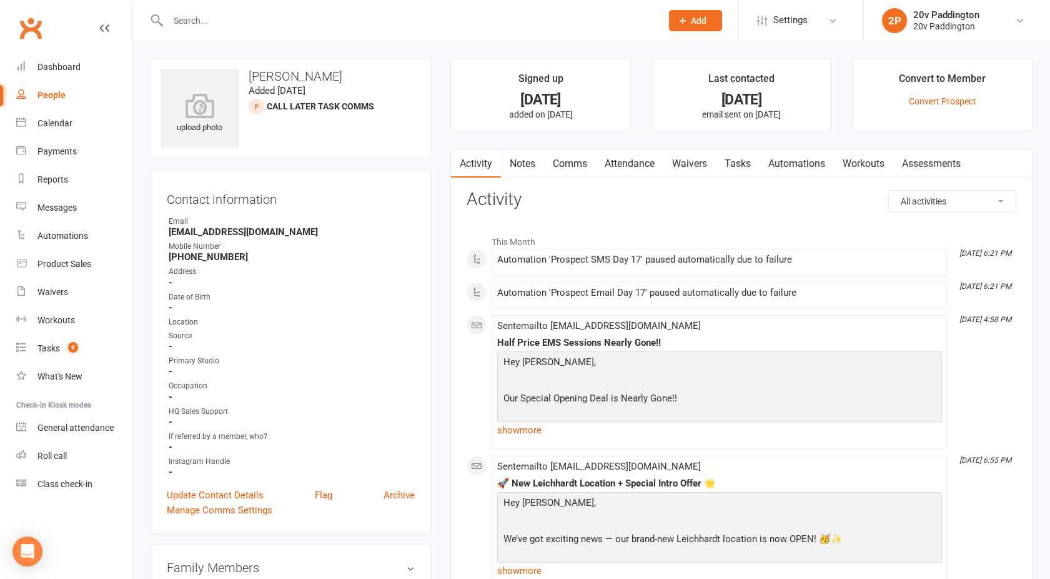
click at [744, 150] on link "Tasks" at bounding box center [738, 163] width 44 height 29
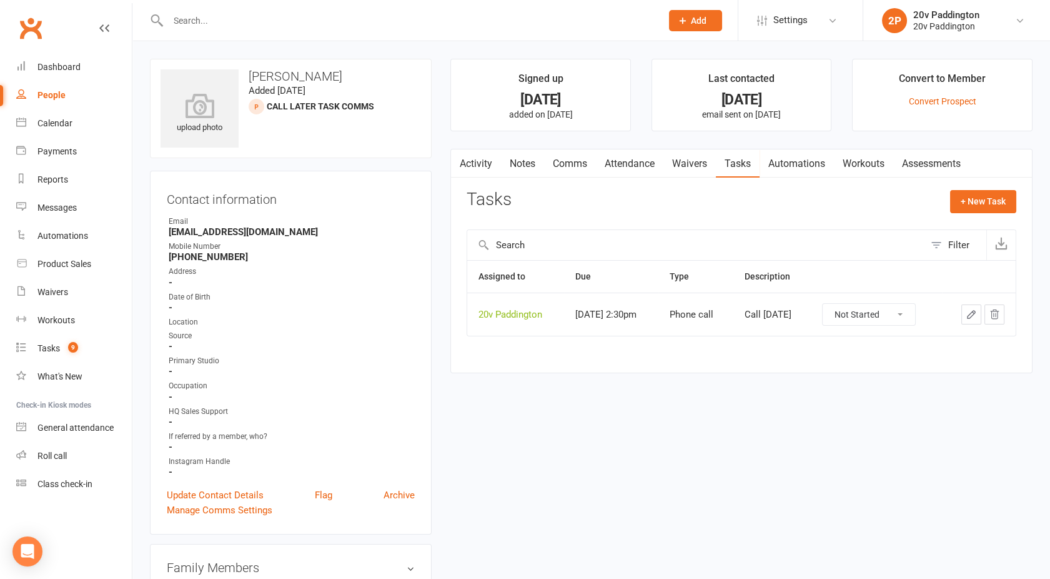
click at [480, 167] on link "Activity" at bounding box center [476, 163] width 50 height 29
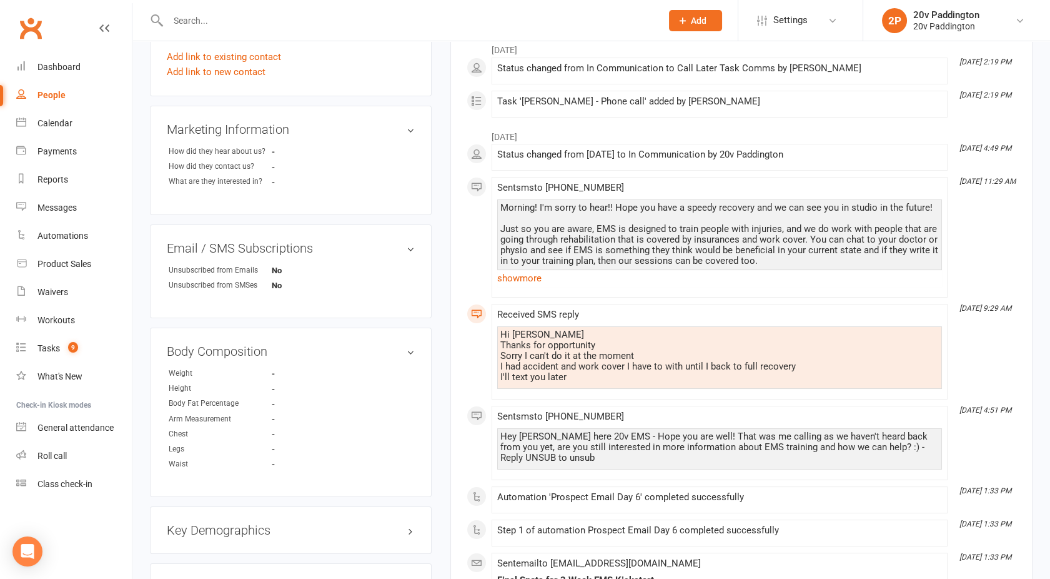
scroll to position [446, 0]
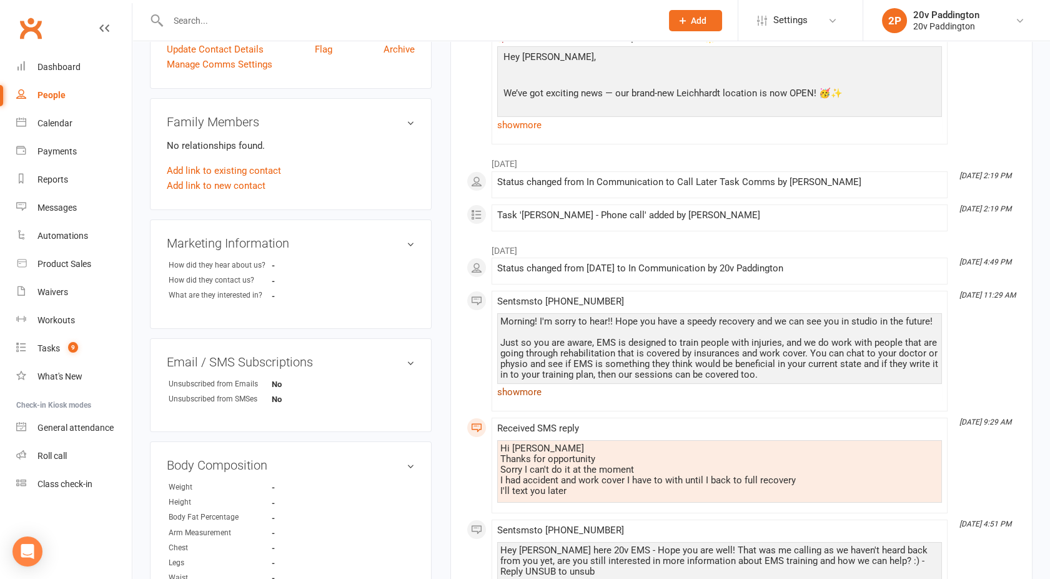
click at [512, 394] on link "show more" at bounding box center [719, 391] width 445 height 17
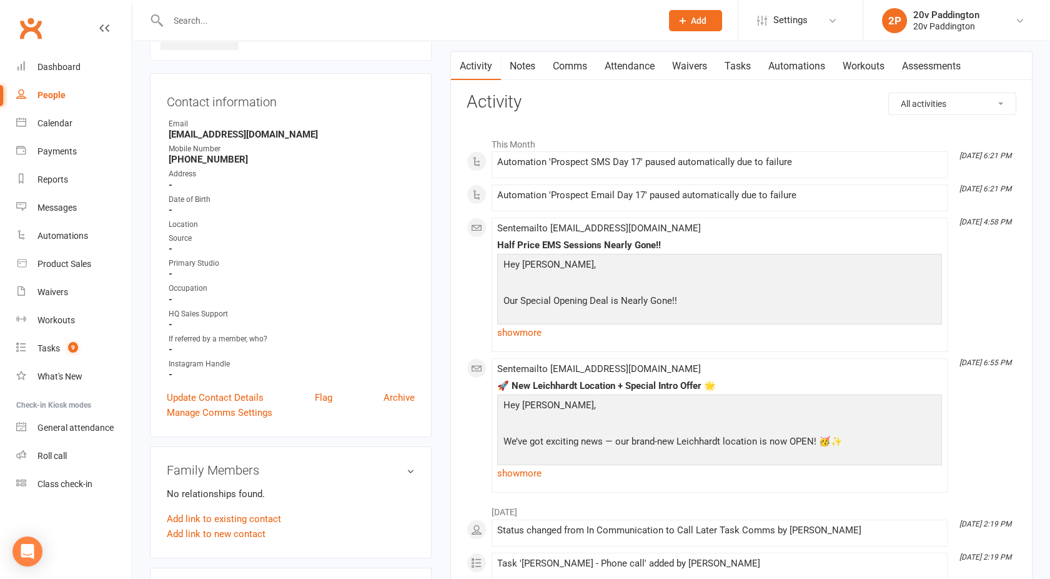
scroll to position [0, 0]
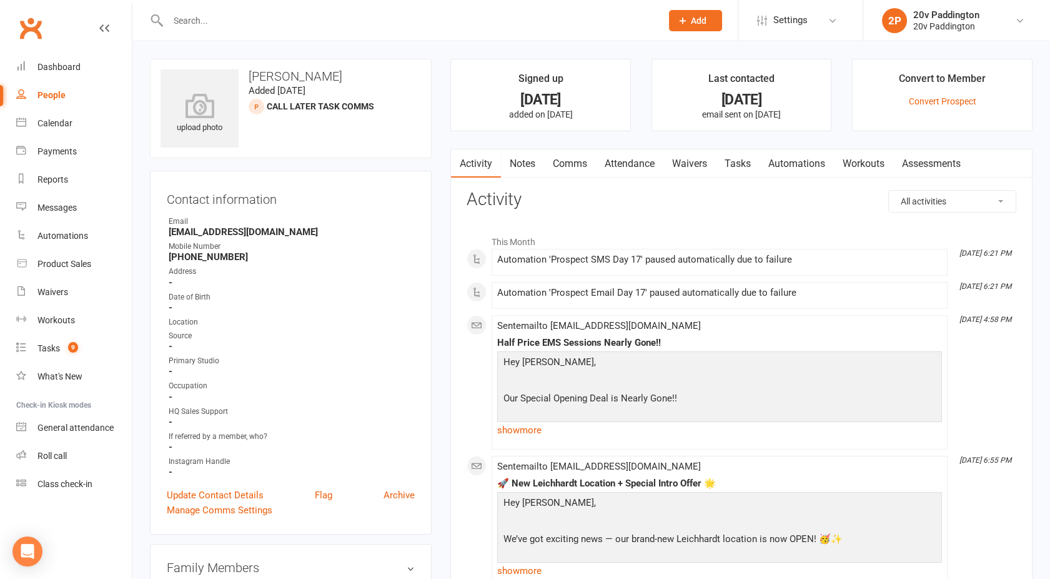
click at [48, 91] on div "People" at bounding box center [51, 95] width 28 height 10
select select "100"
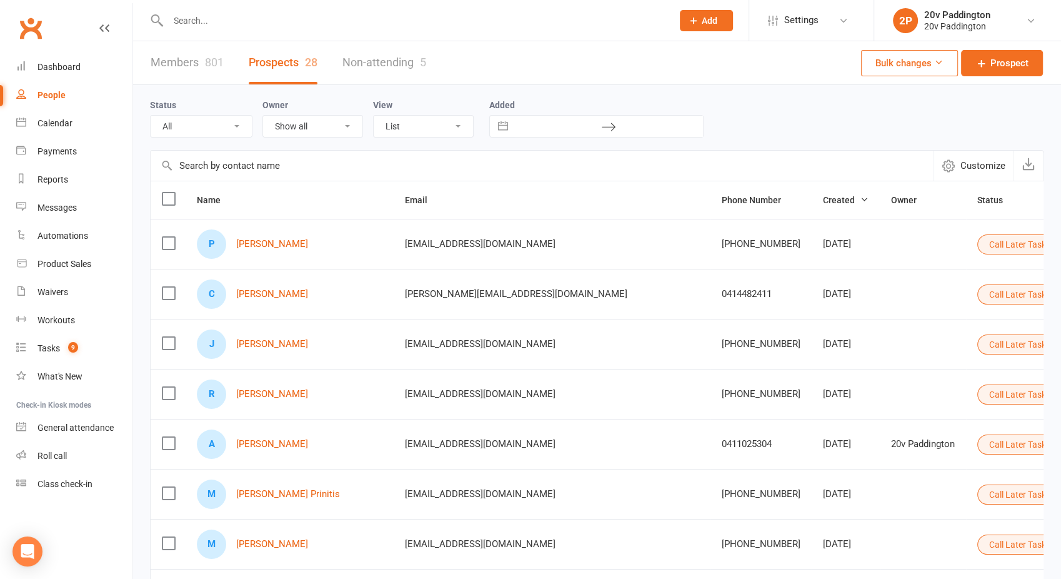
select select "Call Later Task Comms"
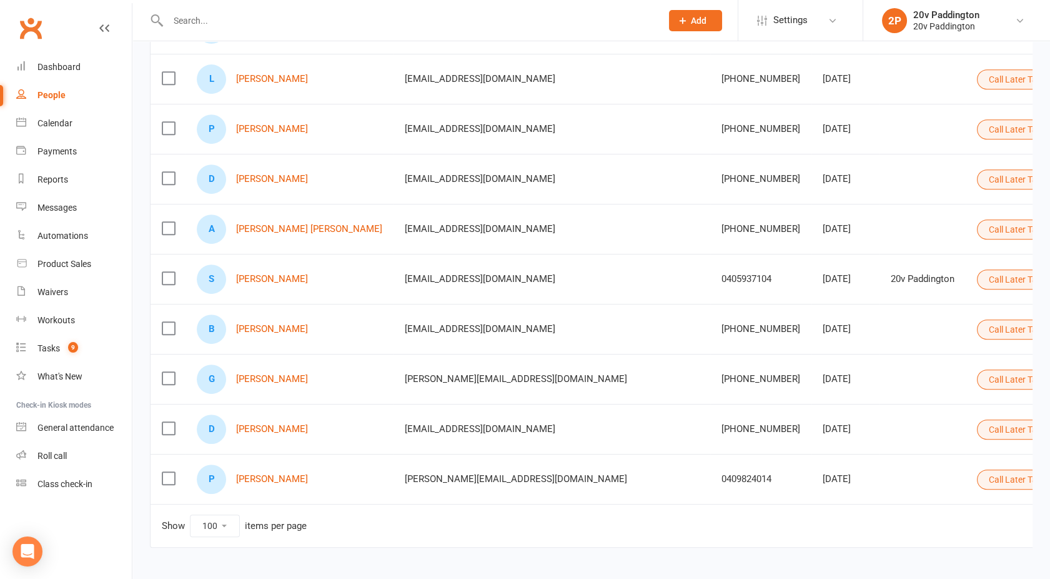
scroll to position [1147, 0]
